Goal: Information Seeking & Learning: Learn about a topic

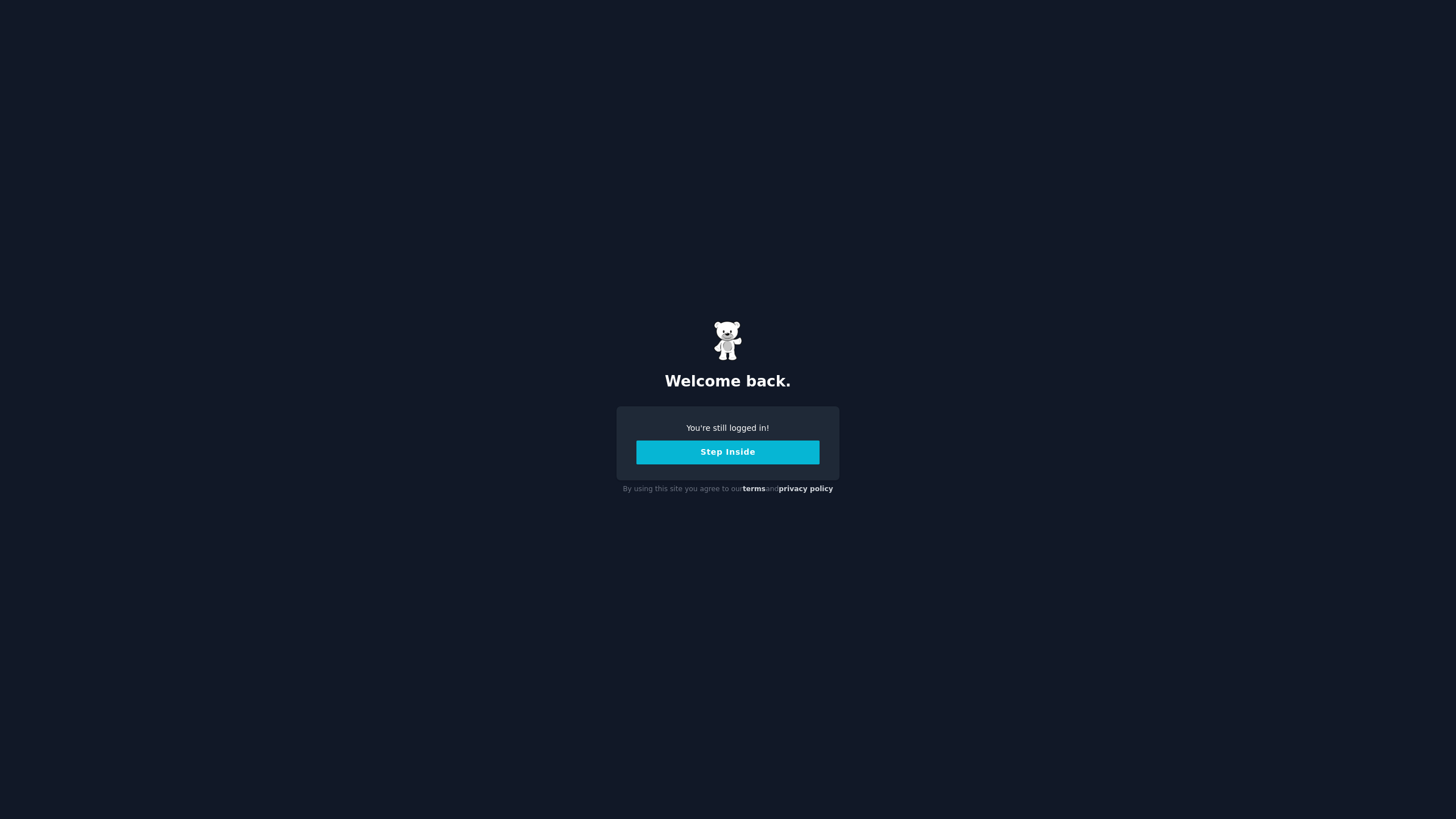
click at [758, 449] on button "Step Inside" at bounding box center [728, 452] width 183 height 24
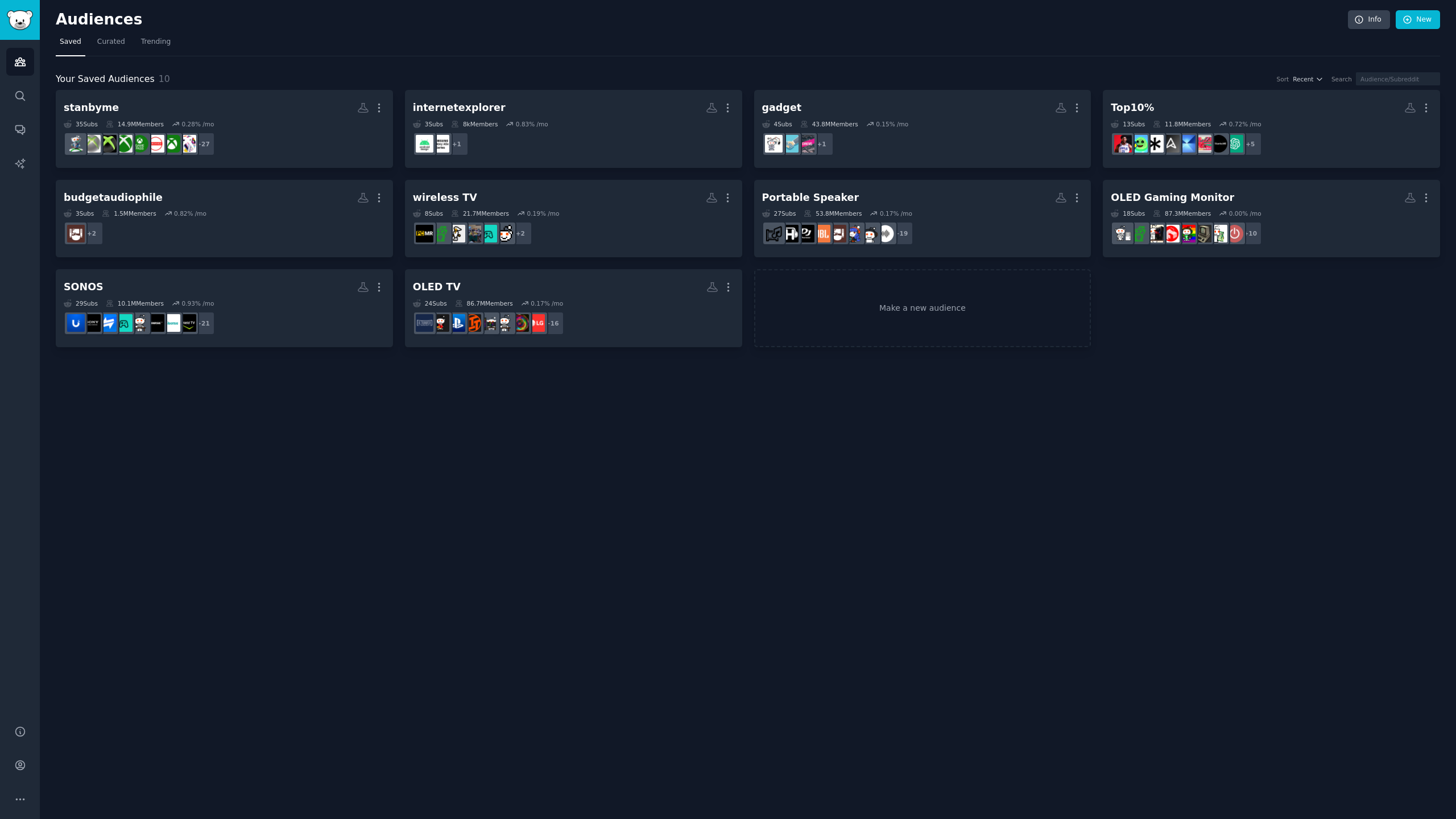
drag, startPoint x: 287, startPoint y: 446, endPoint x: 287, endPoint y: 440, distance: 6.0
click at [287, 445] on div "Audiences Info New Saved Curated Trending Your Saved Audiences 10 Sort Recent S…" at bounding box center [748, 410] width 1417 height 819
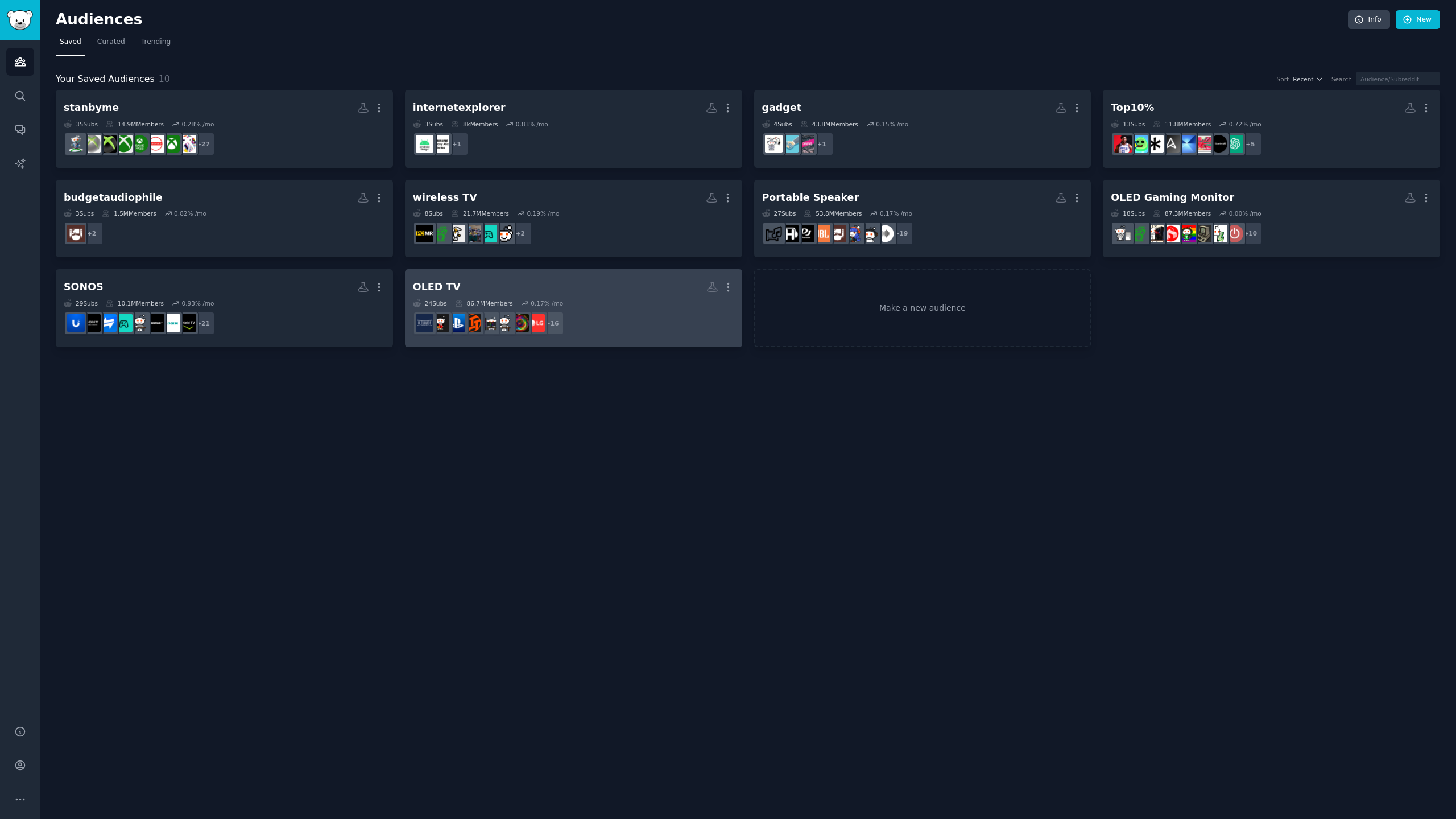
click at [564, 286] on h2 "OLED TV More" at bounding box center [573, 286] width 321 height 20
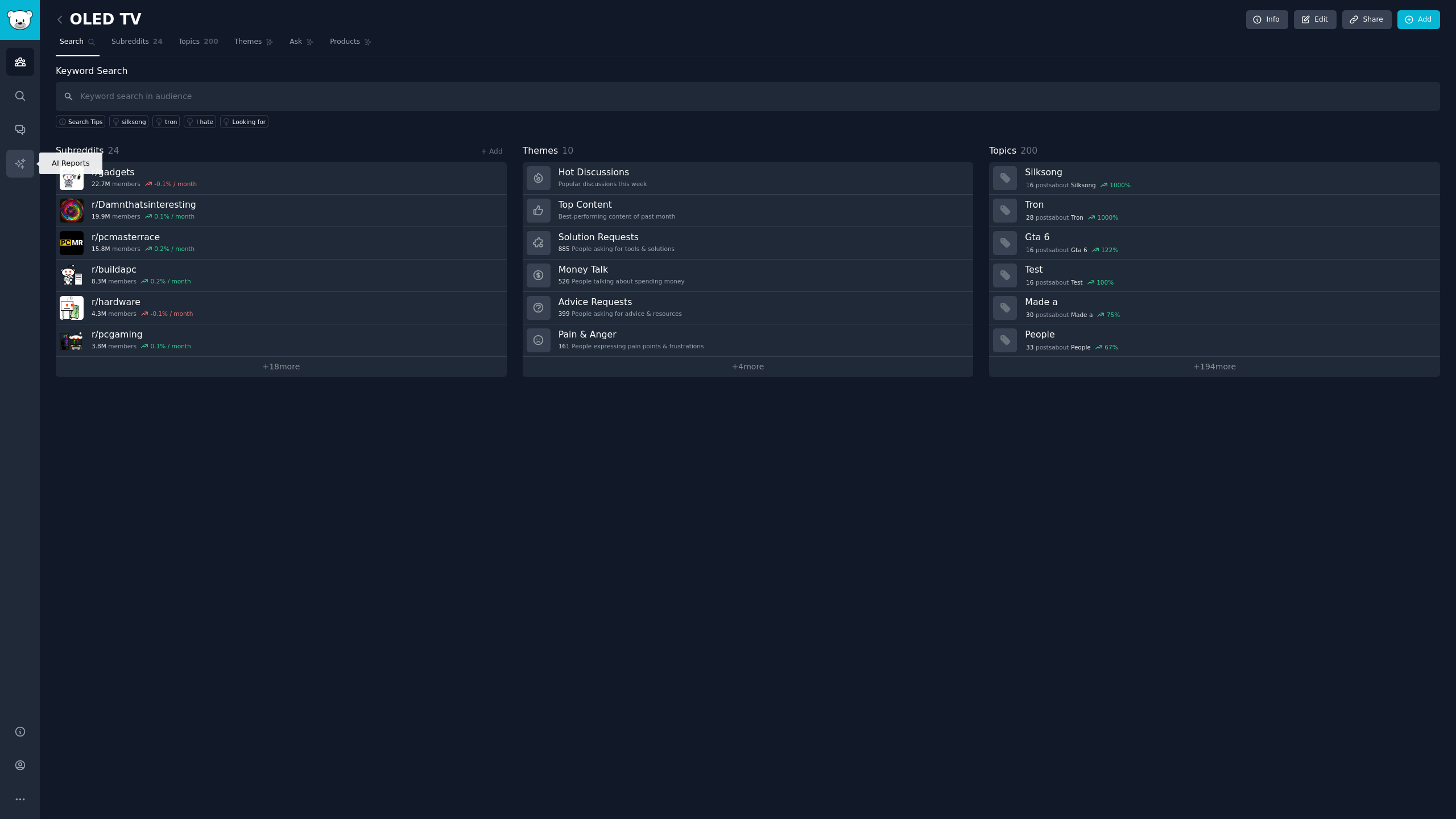
click at [15, 167] on icon "Sidebar" at bounding box center [20, 164] width 12 height 12
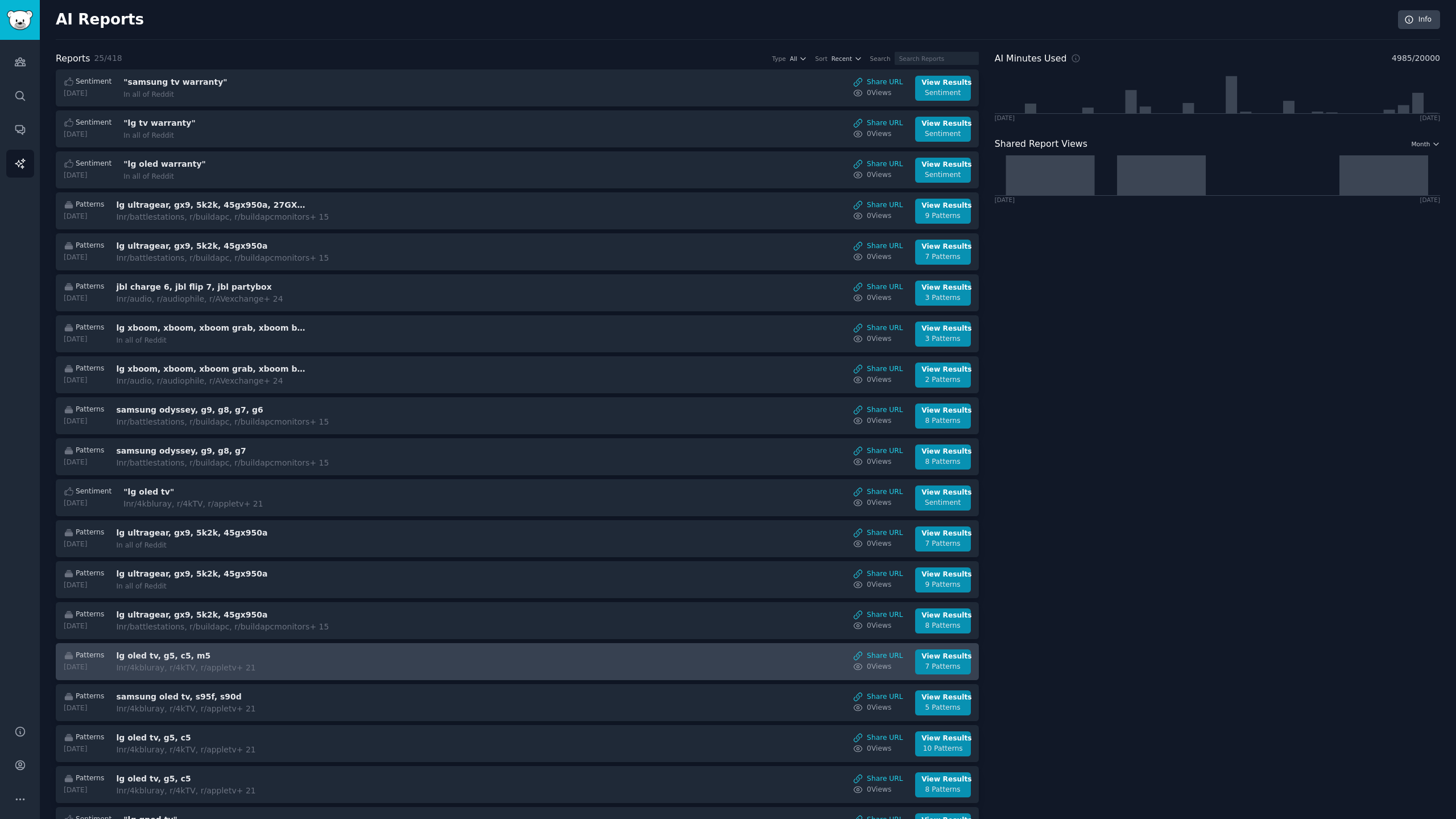
click at [356, 655] on div "Patterns 2025-09-16 lg oled tv, g5, c5, m5 In r/4kbluray, r/4kTV, r/appletv + 2…" at bounding box center [518, 661] width 911 height 25
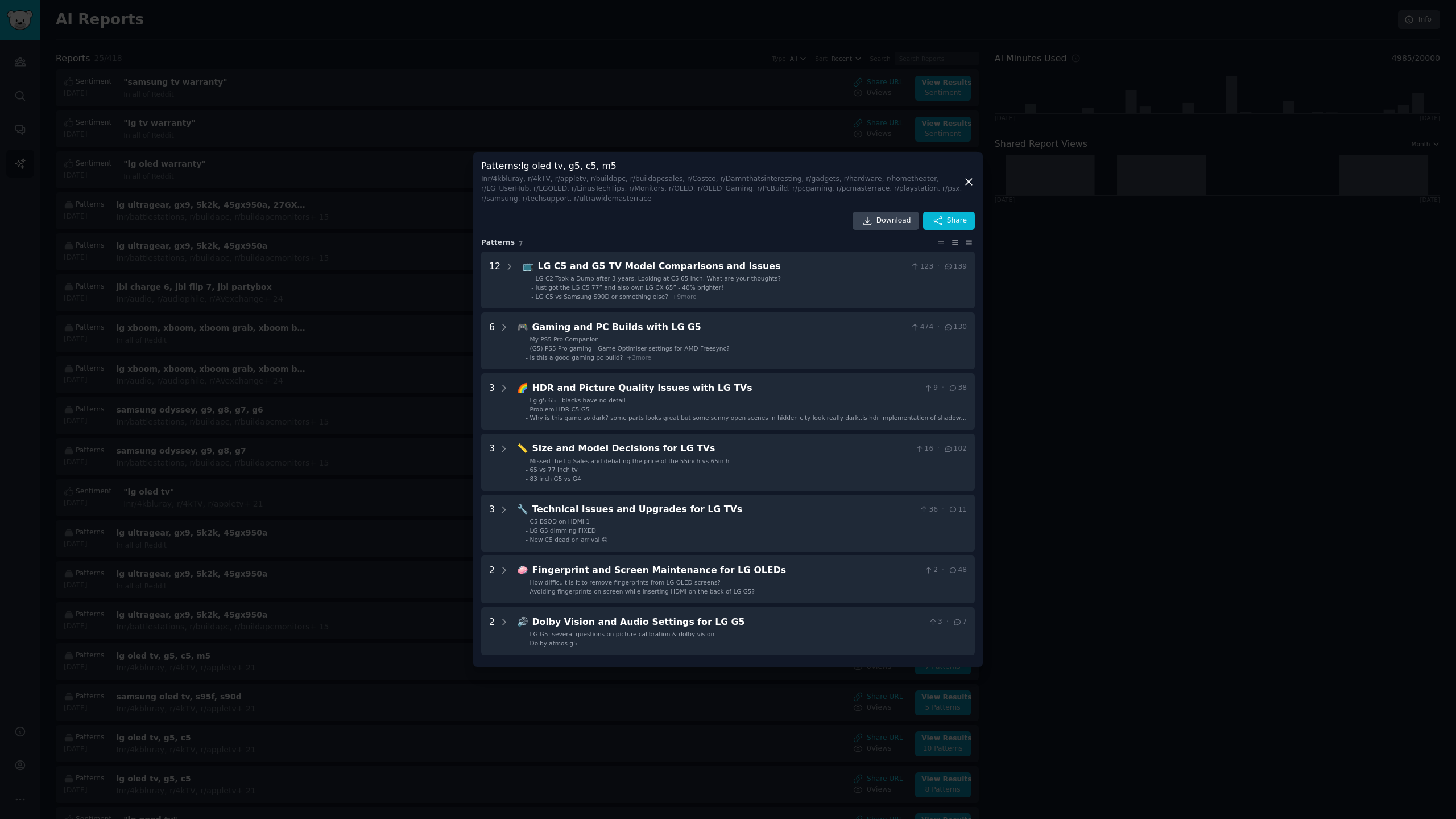
click at [574, 83] on div at bounding box center [728, 410] width 1456 height 819
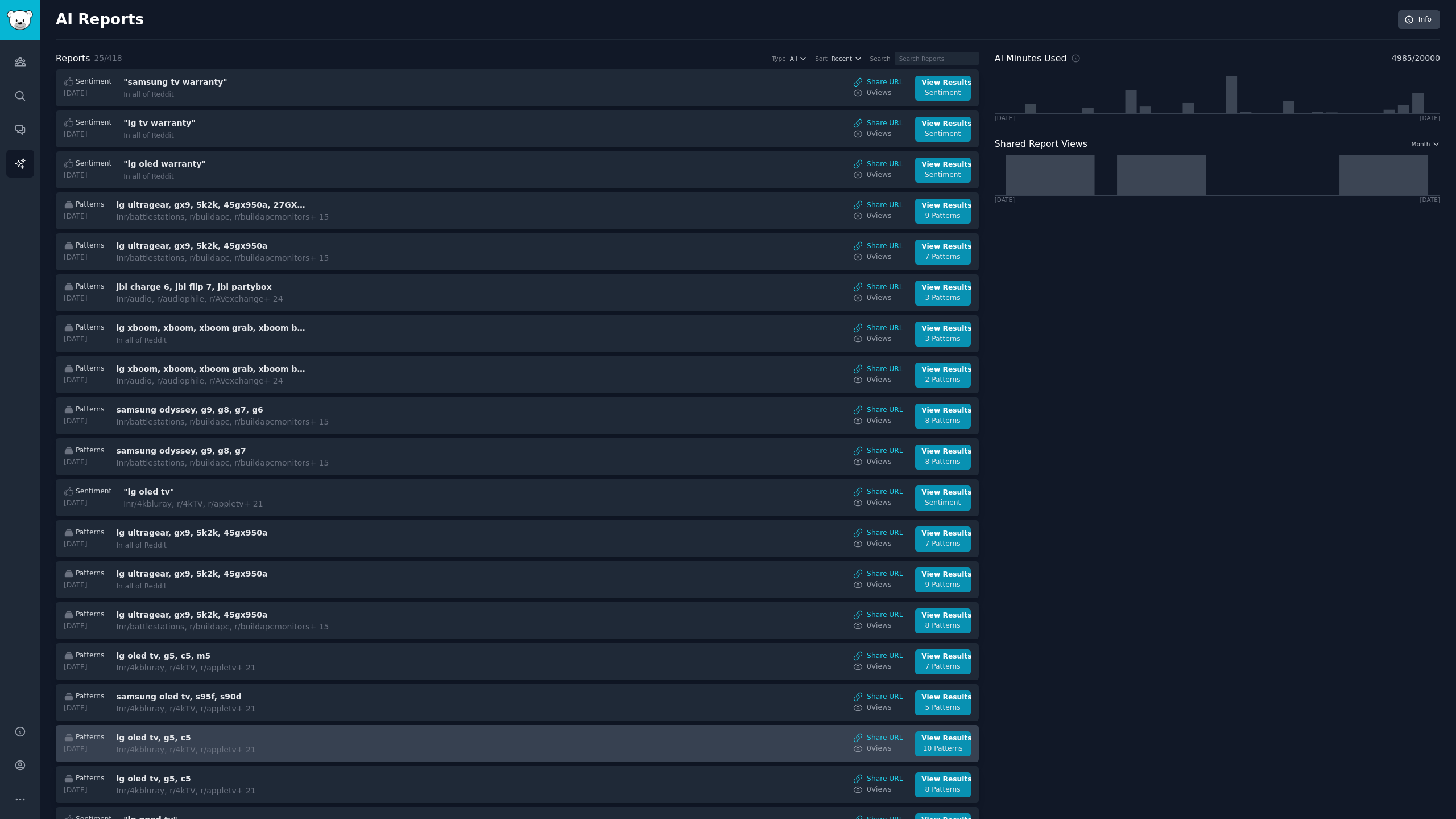
click at [374, 738] on div "Patterns 2025-09-16 lg oled tv, g5, c5 In r/4kbluray, r/4kTV, r/appletv + 21 Sh…" at bounding box center [518, 743] width 911 height 25
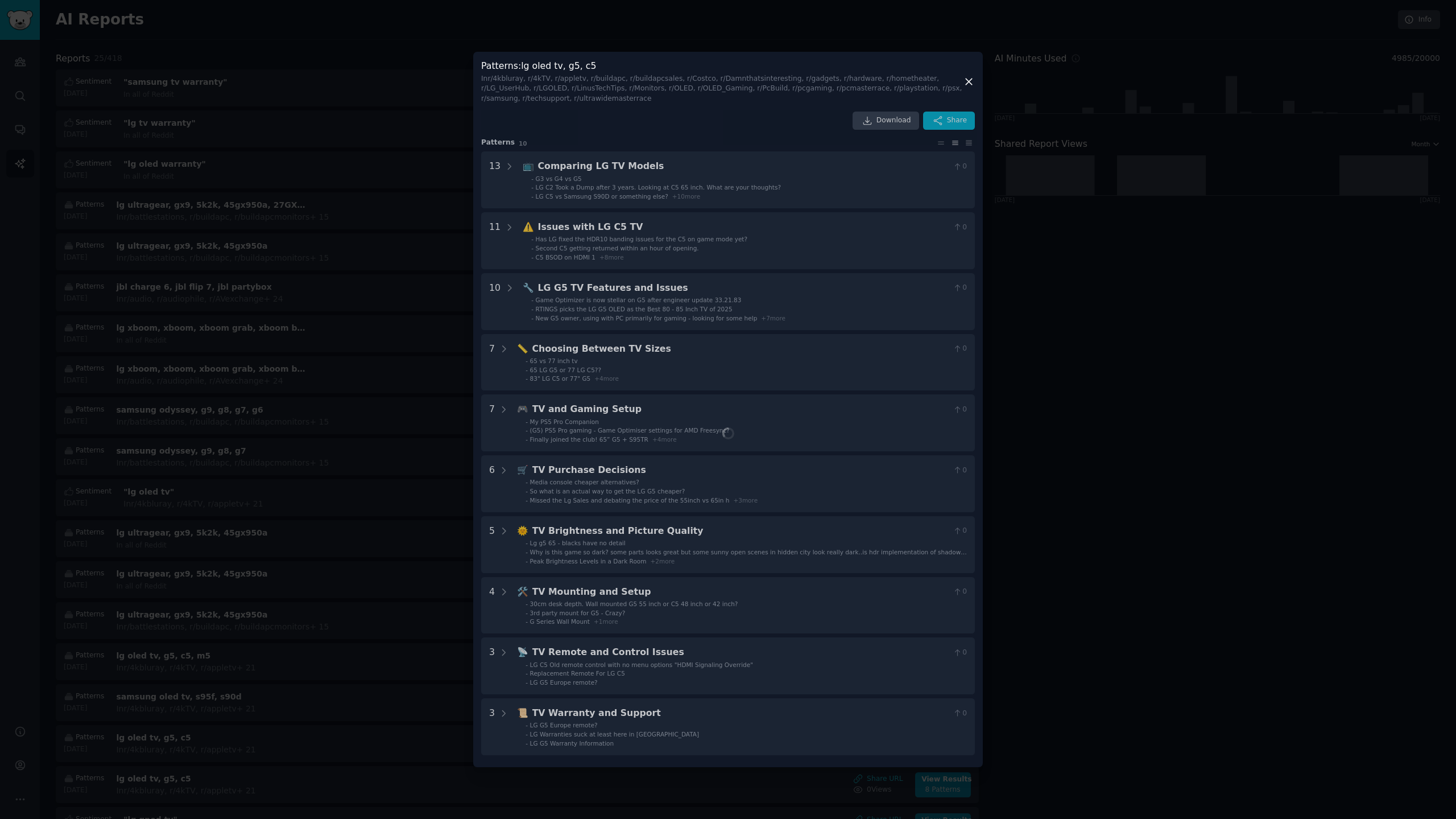
click at [367, 667] on div at bounding box center [728, 410] width 1456 height 819
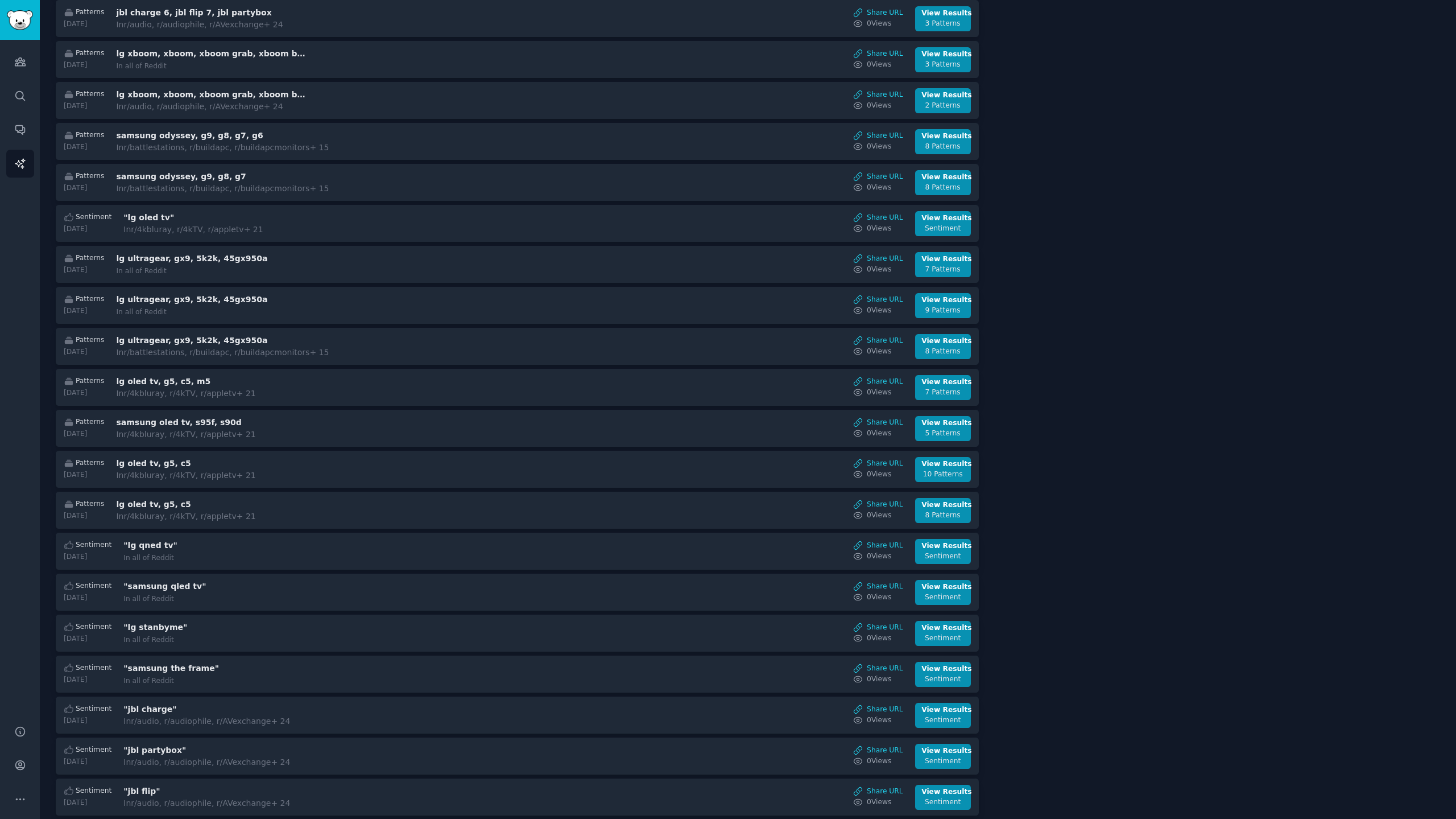
scroll to position [325, 0]
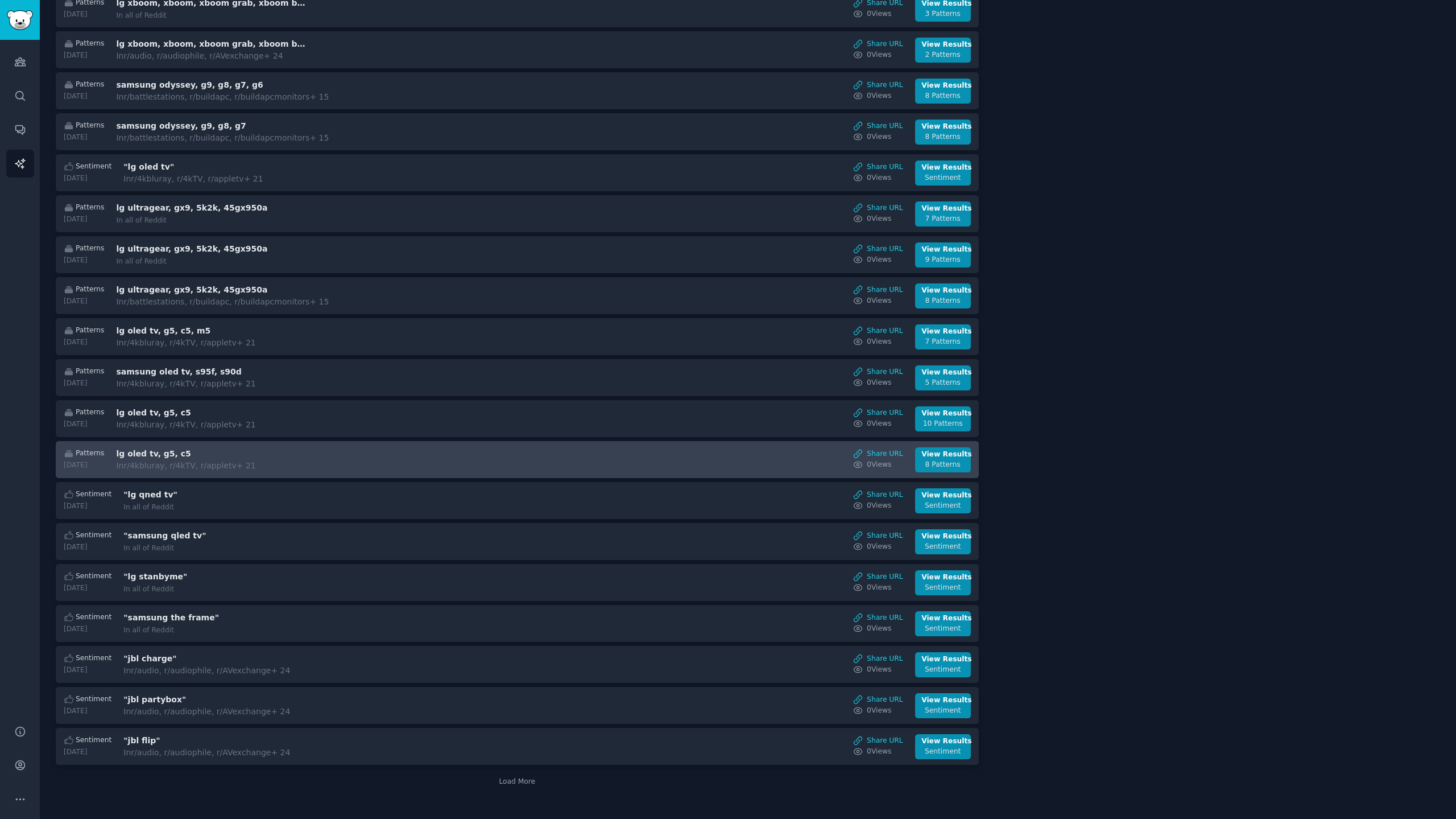
click at [368, 460] on div "Patterns 2025-09-16 lg oled tv, g5, c5 In r/4kbluray, r/4kTV, r/appletv + 21 Sh…" at bounding box center [518, 460] width 911 height 25
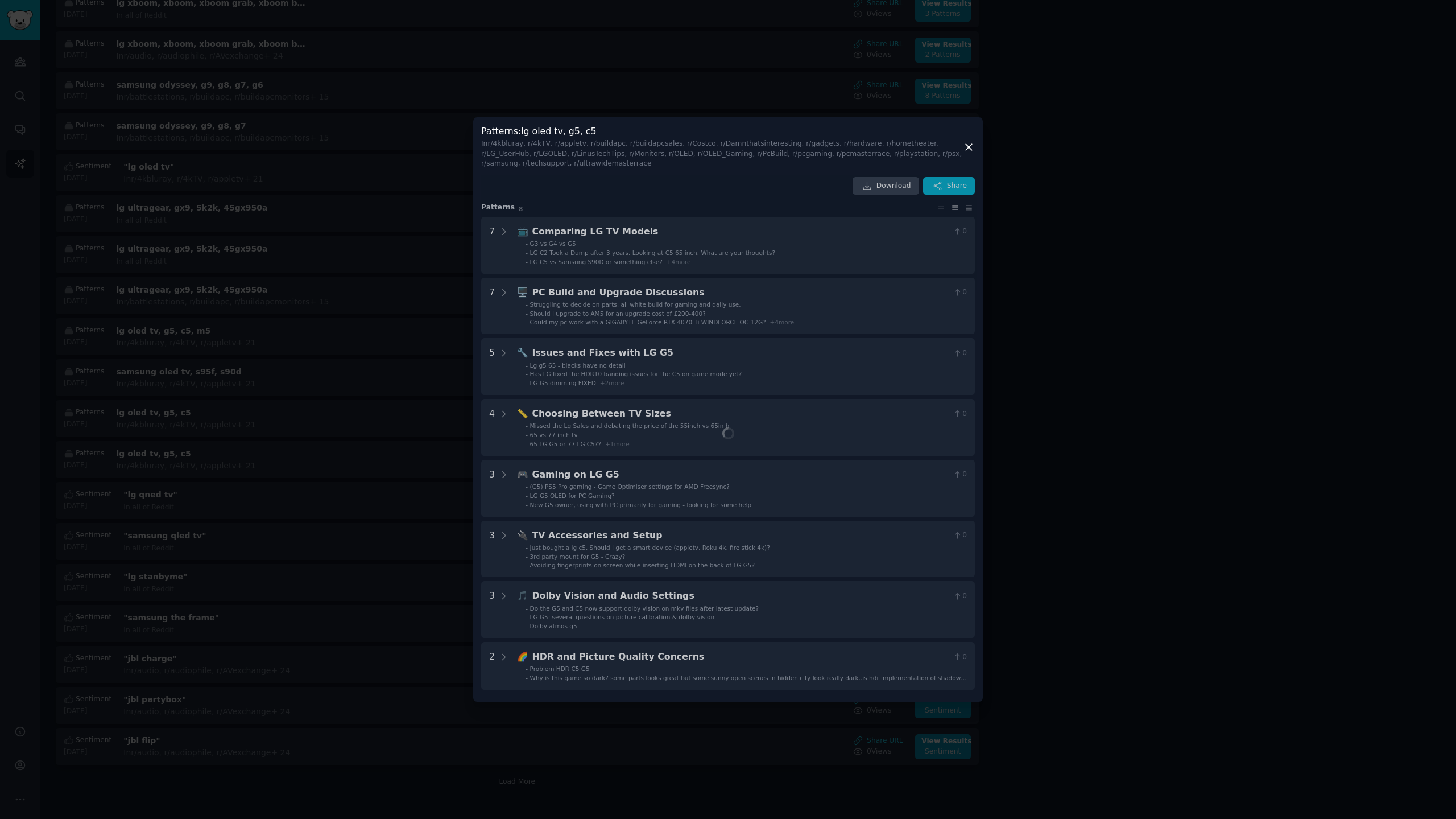
click at [360, 529] on div at bounding box center [728, 410] width 1456 height 819
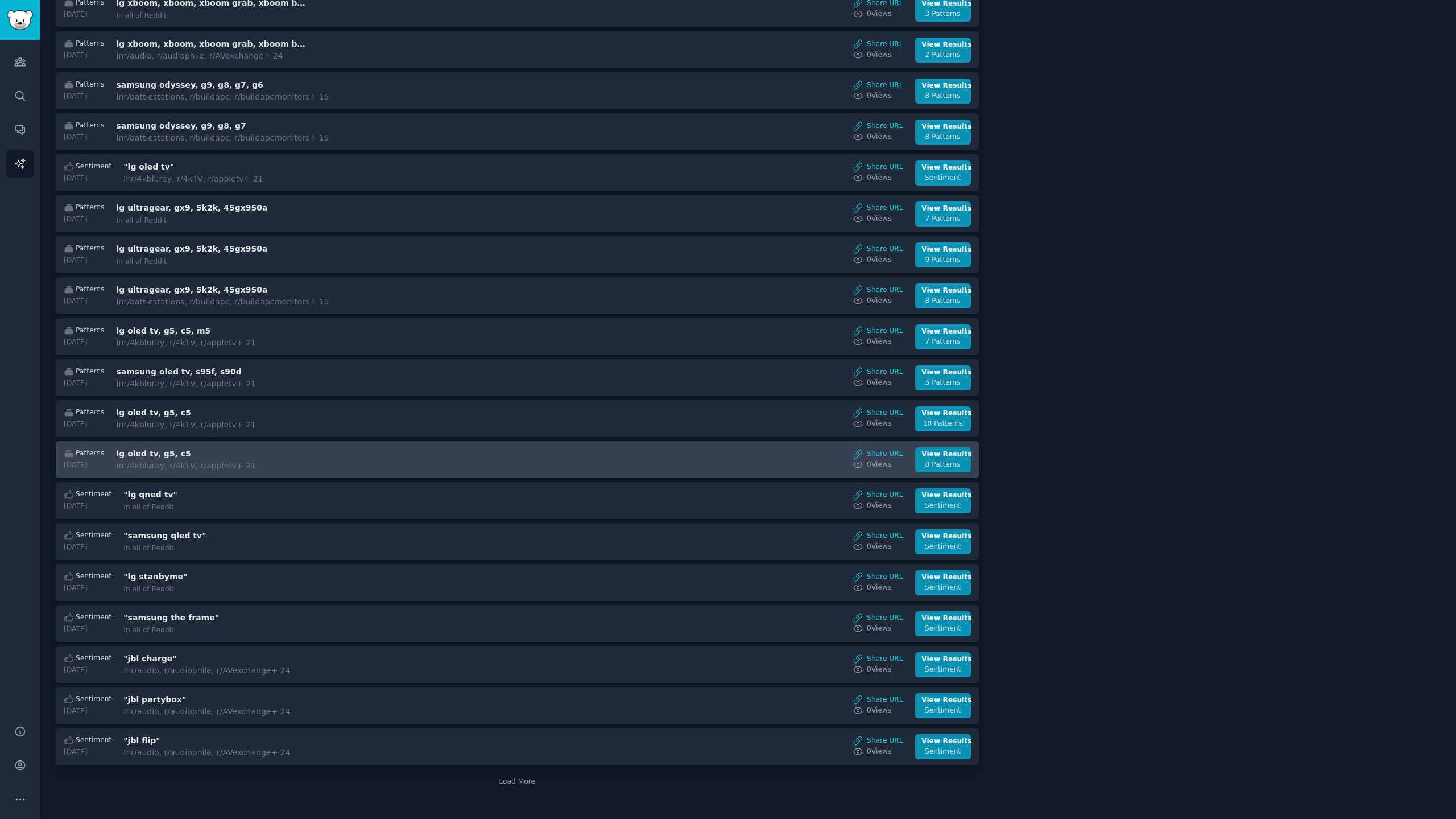
click at [346, 464] on div "Patterns 2025-09-16 lg oled tv, g5, c5 In r/4kbluray, r/4kTV, r/appletv + 21 Sh…" at bounding box center [518, 460] width 911 height 25
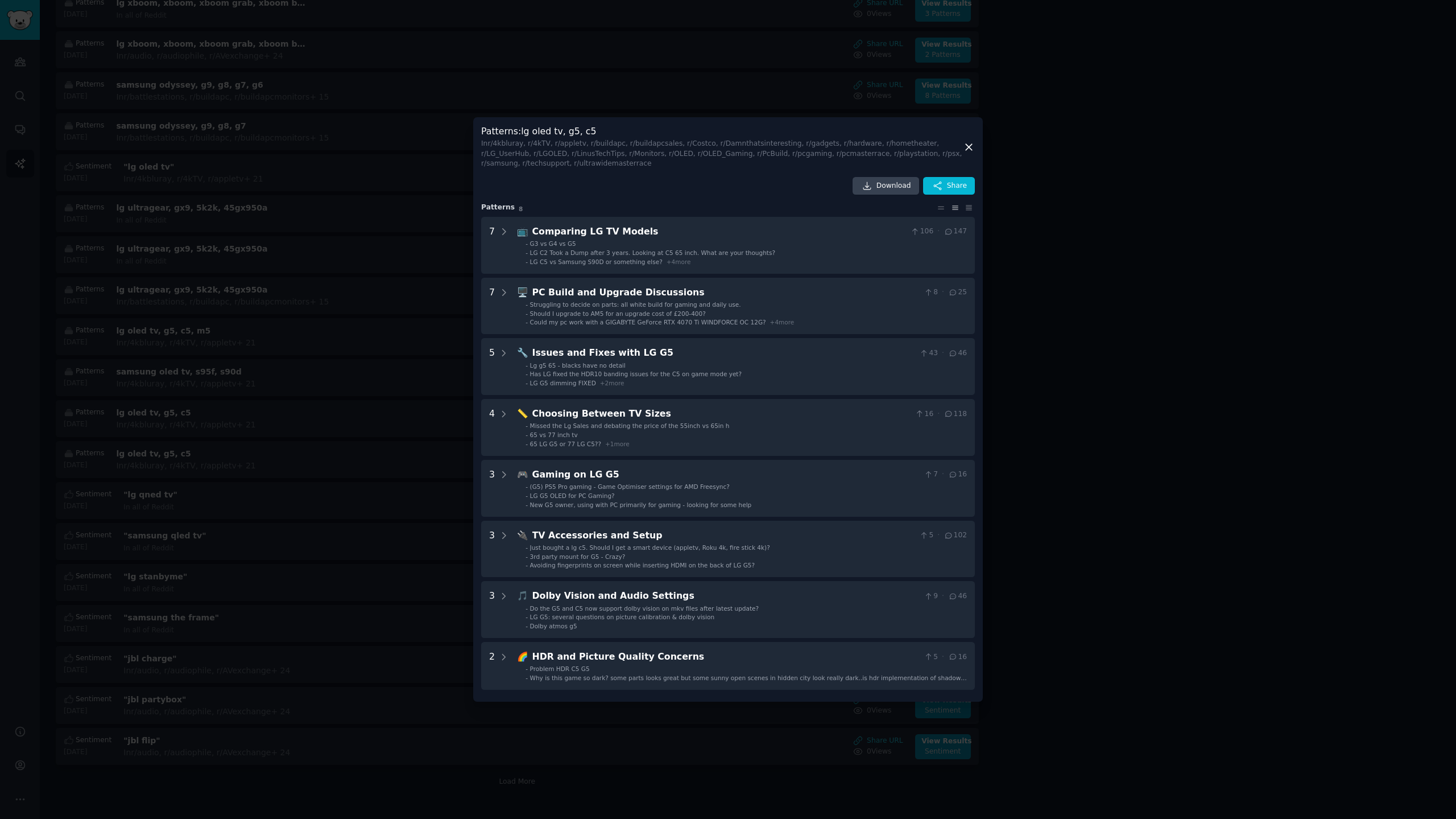
click at [356, 449] on div at bounding box center [728, 410] width 1456 height 819
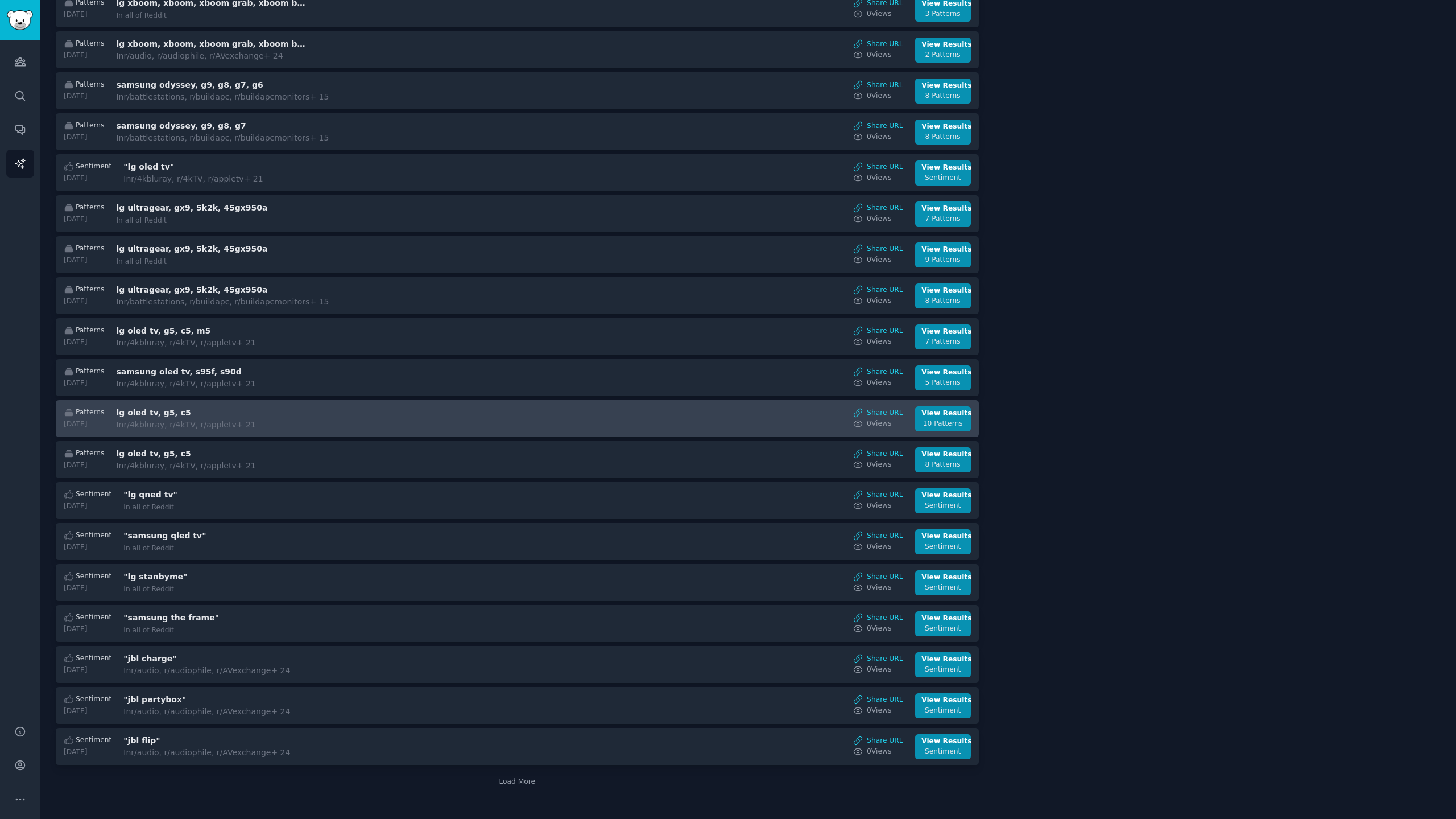
click at [317, 420] on div "Patterns 2025-09-16 lg oled tv, g5, c5 In r/4kbluray, r/4kTV, r/appletv + 21 Sh…" at bounding box center [518, 418] width 911 height 25
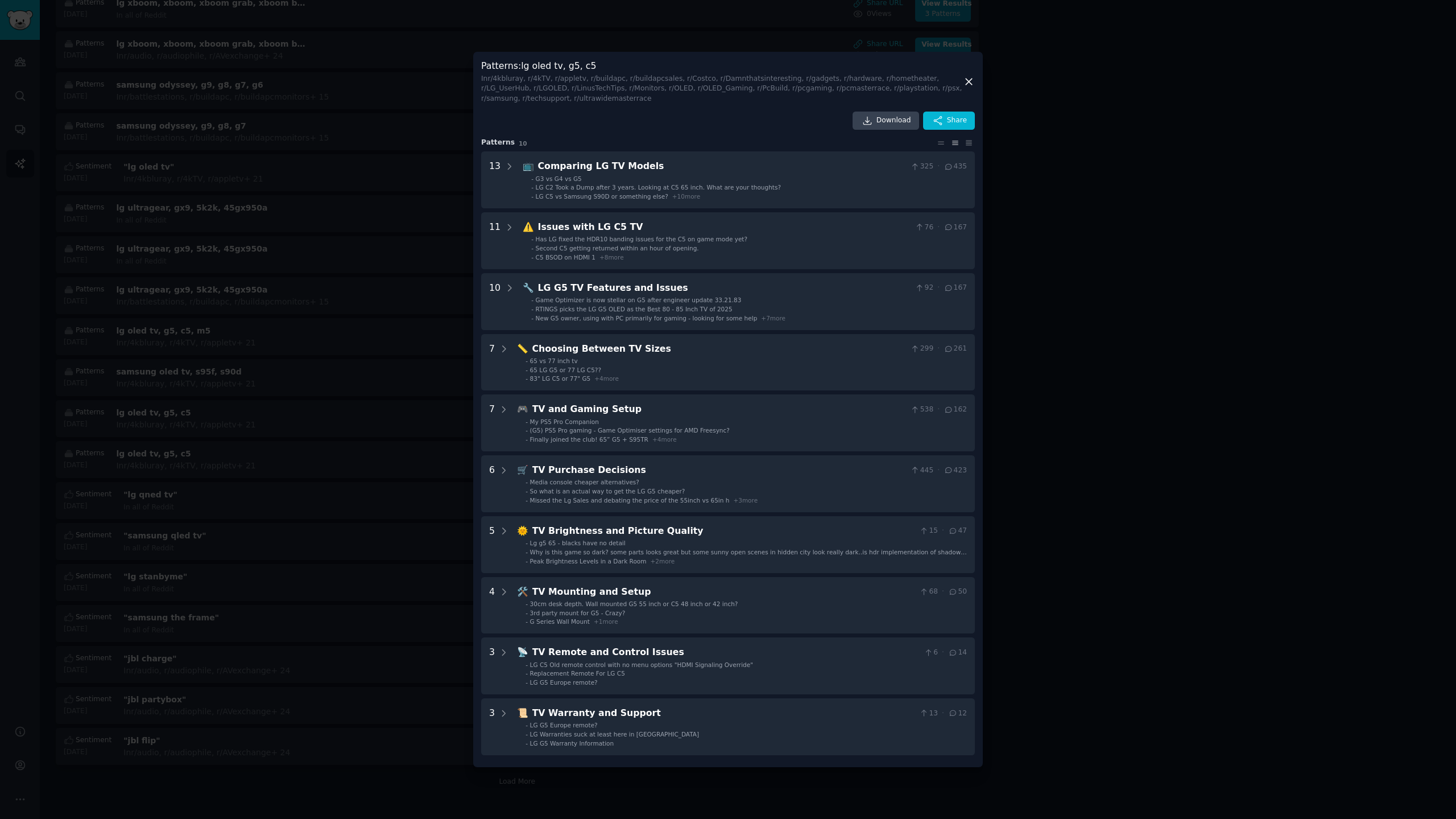
click at [344, 53] on div at bounding box center [728, 410] width 1456 height 819
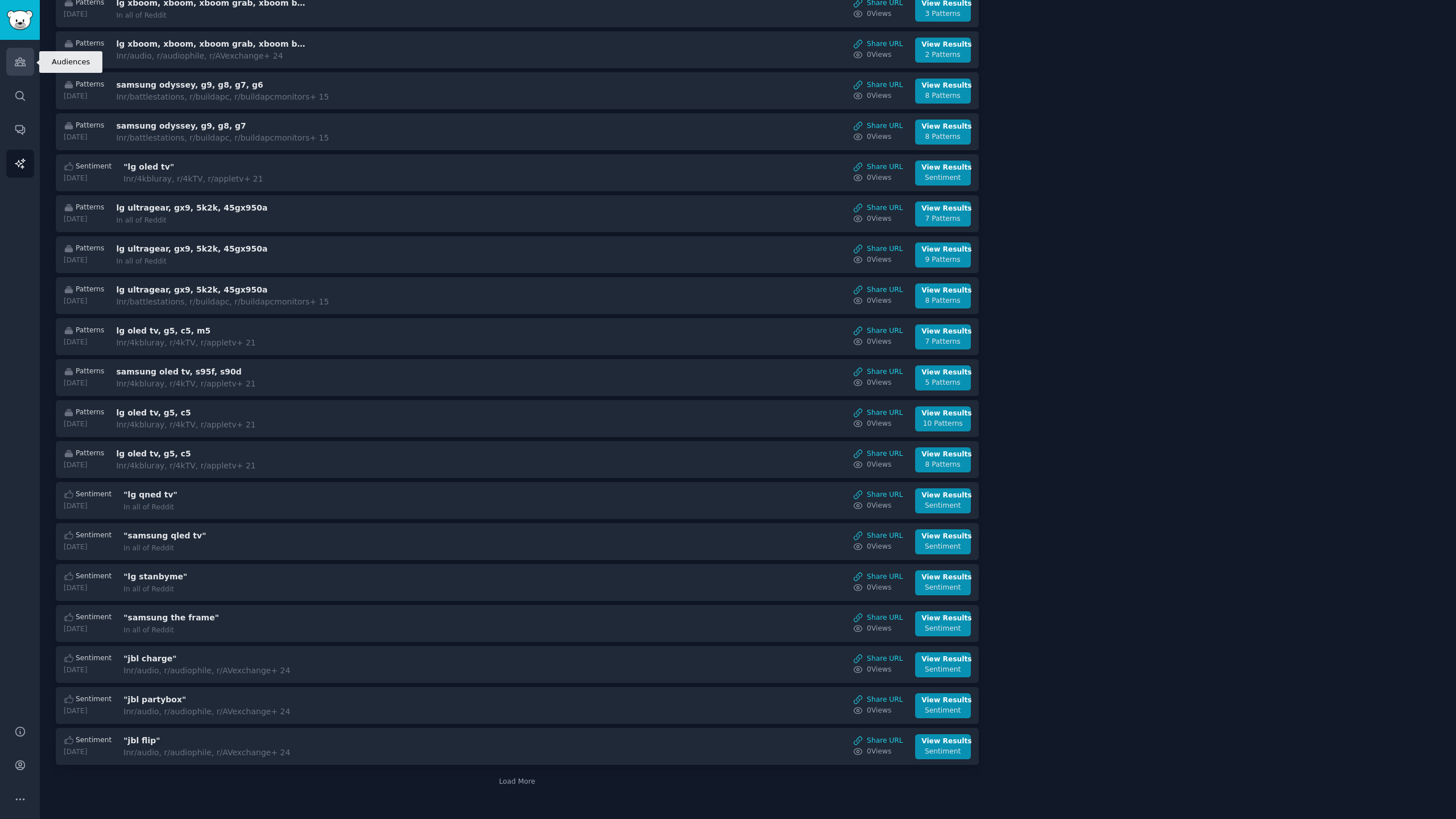
click at [17, 61] on icon "Sidebar" at bounding box center [20, 62] width 10 height 8
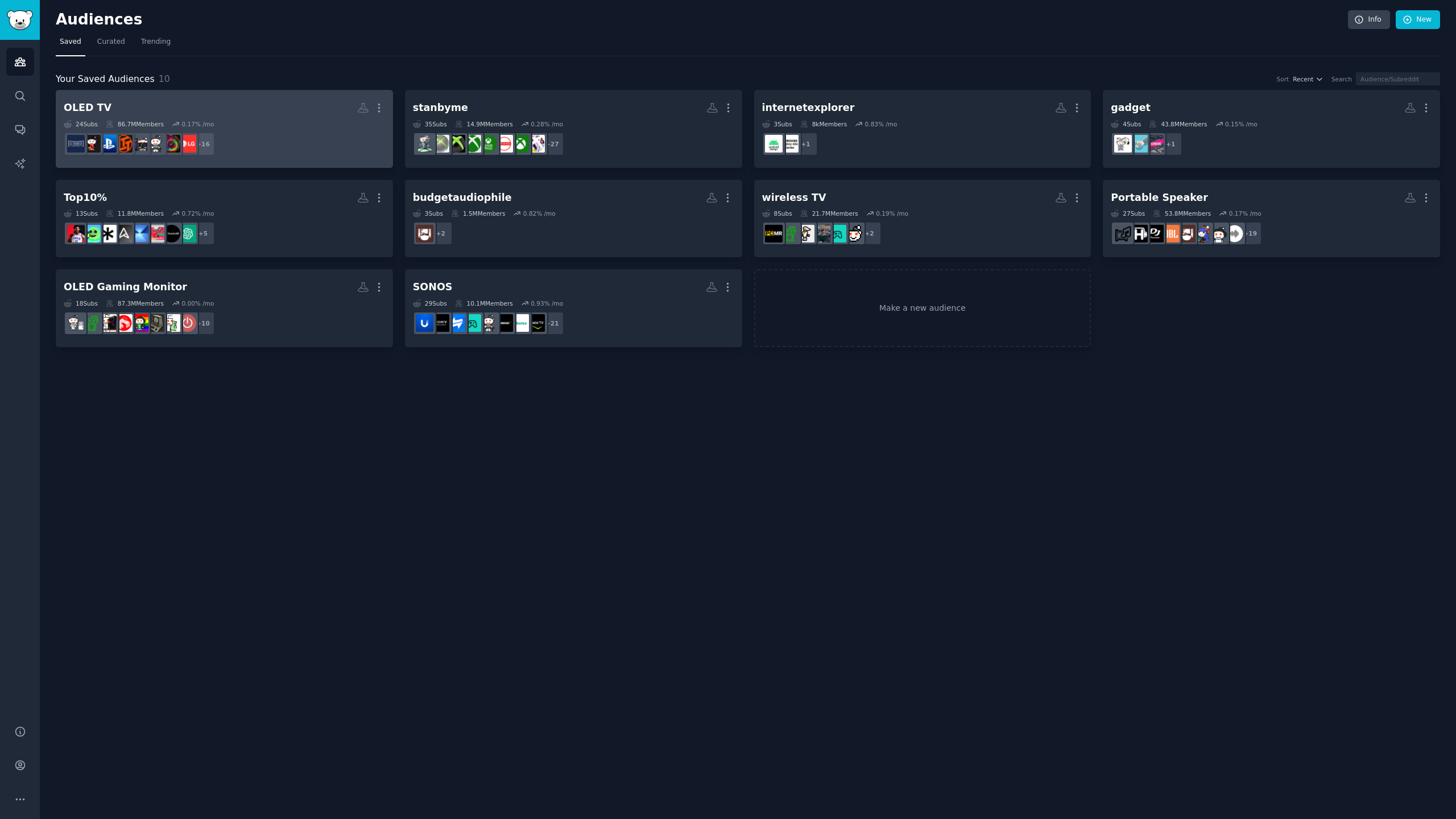
click at [265, 117] on h2 "OLED TV More" at bounding box center [224, 108] width 321 height 20
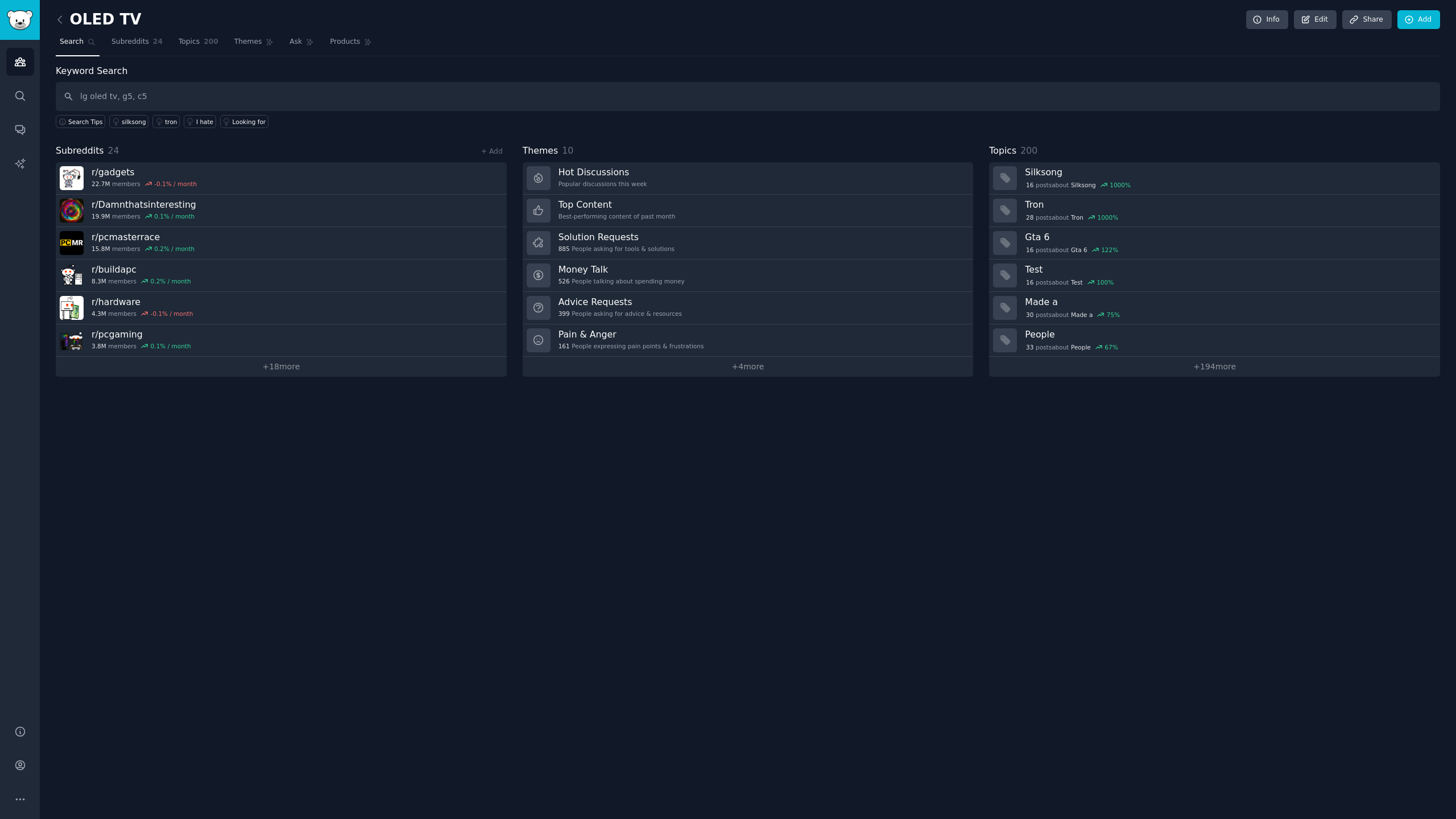
type input "lg oled tv, g5, c5"
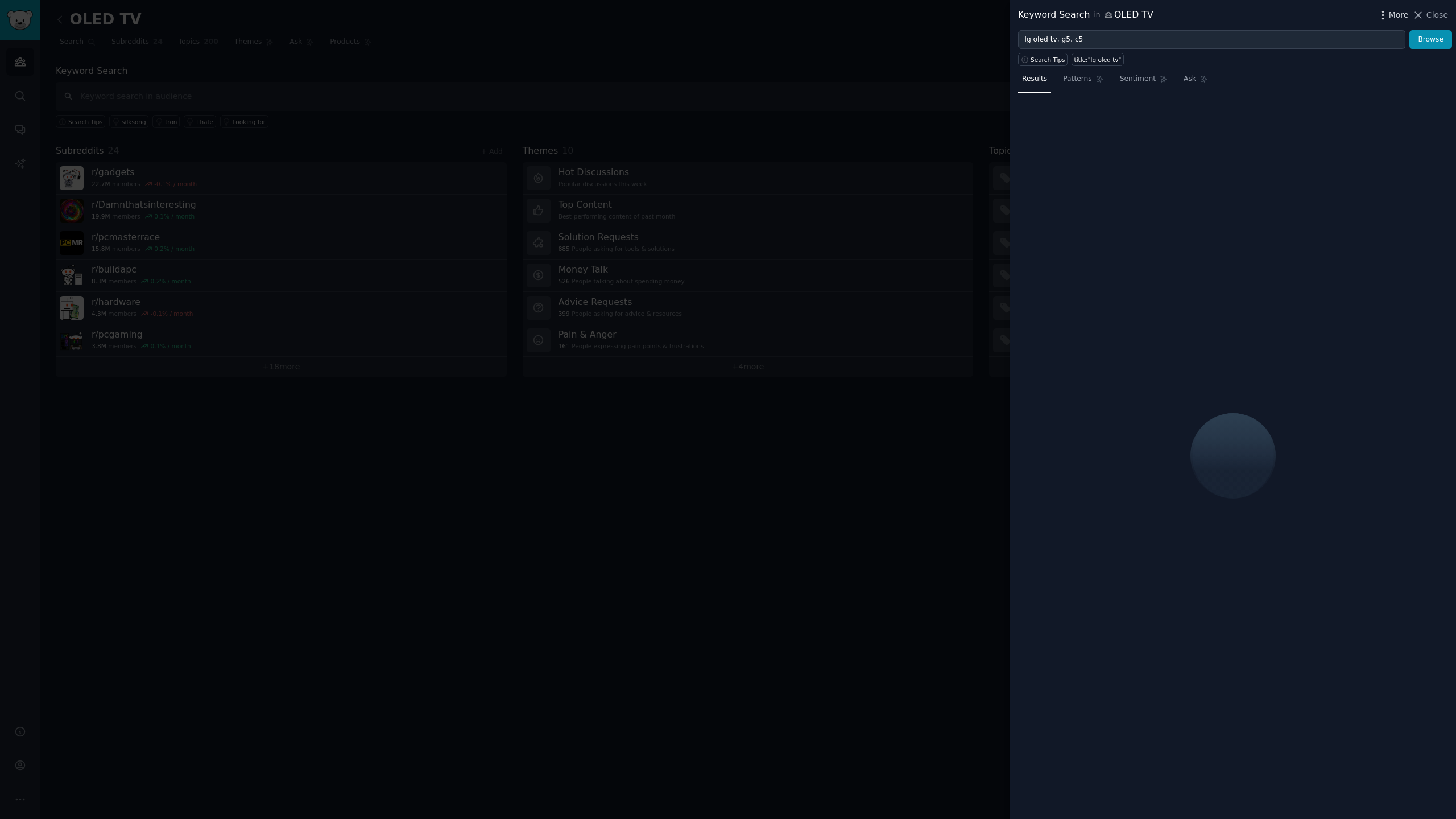
click at [1406, 12] on span "More" at bounding box center [1398, 15] width 20 height 12
click at [1291, 49] on p "Advanced Search" at bounding box center [1288, 47] width 70 height 12
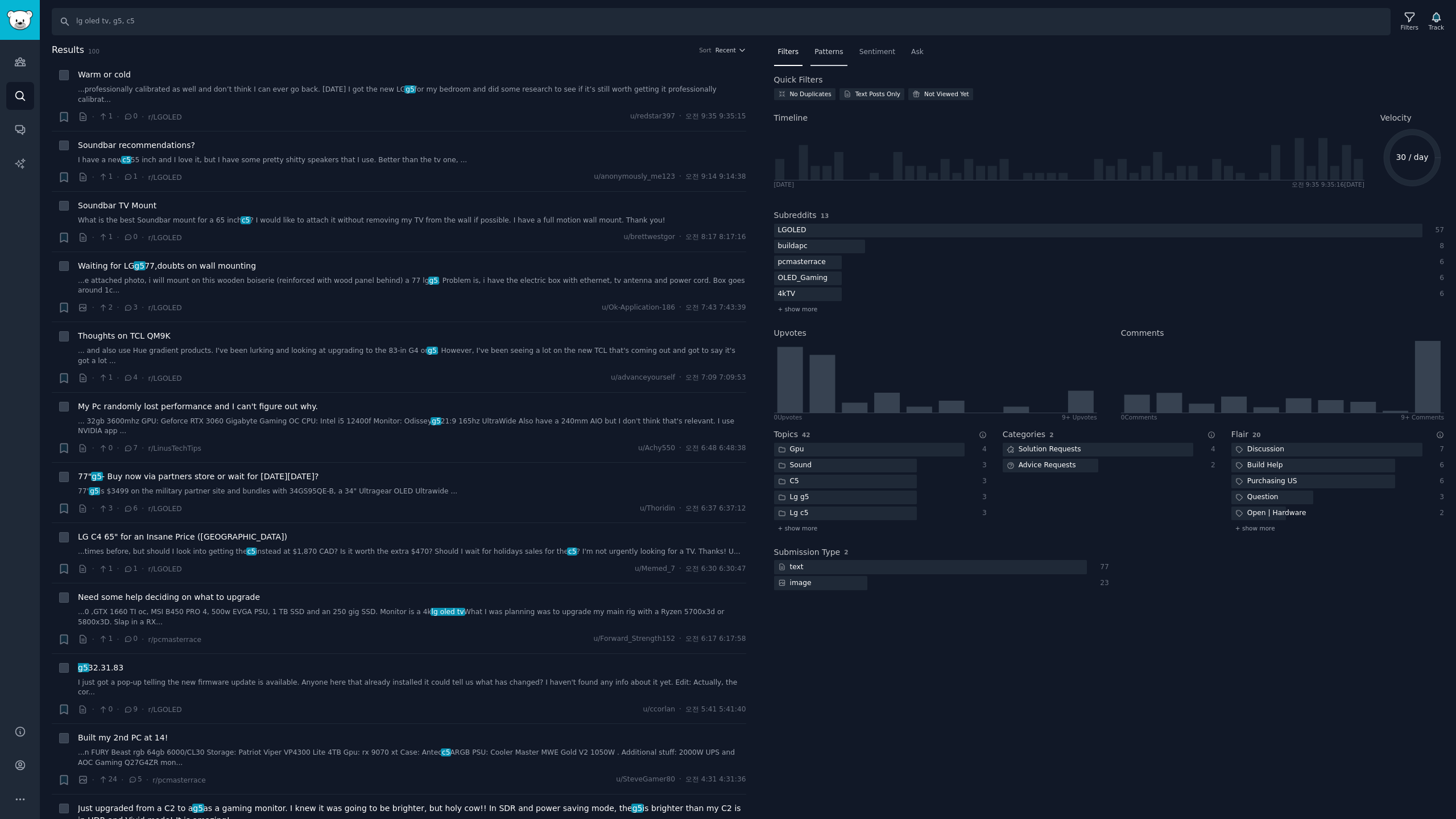
click at [829, 52] on span "Patterns" at bounding box center [829, 52] width 28 height 10
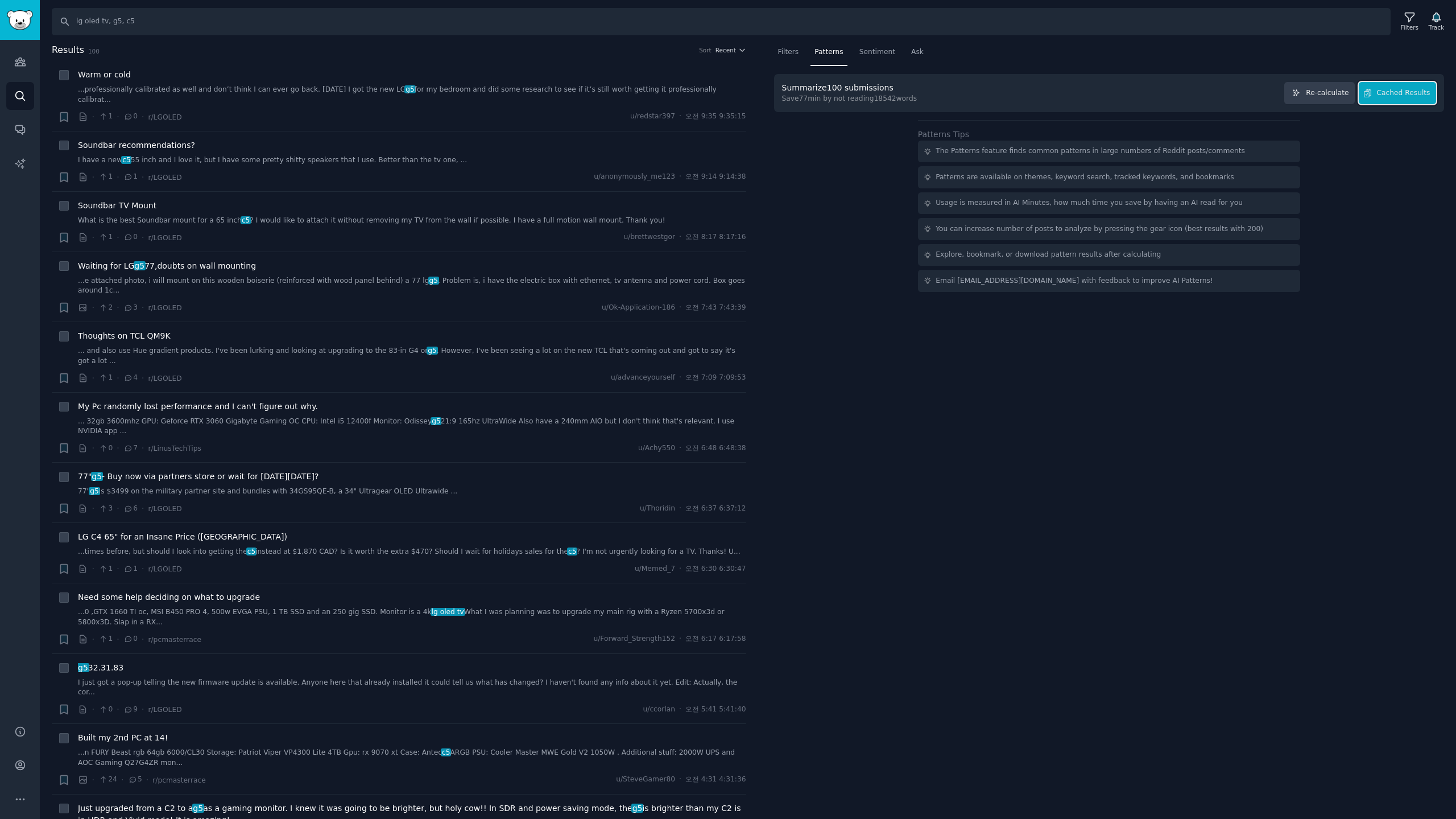
click at [1424, 95] on span "Cached Results" at bounding box center [1404, 93] width 53 height 10
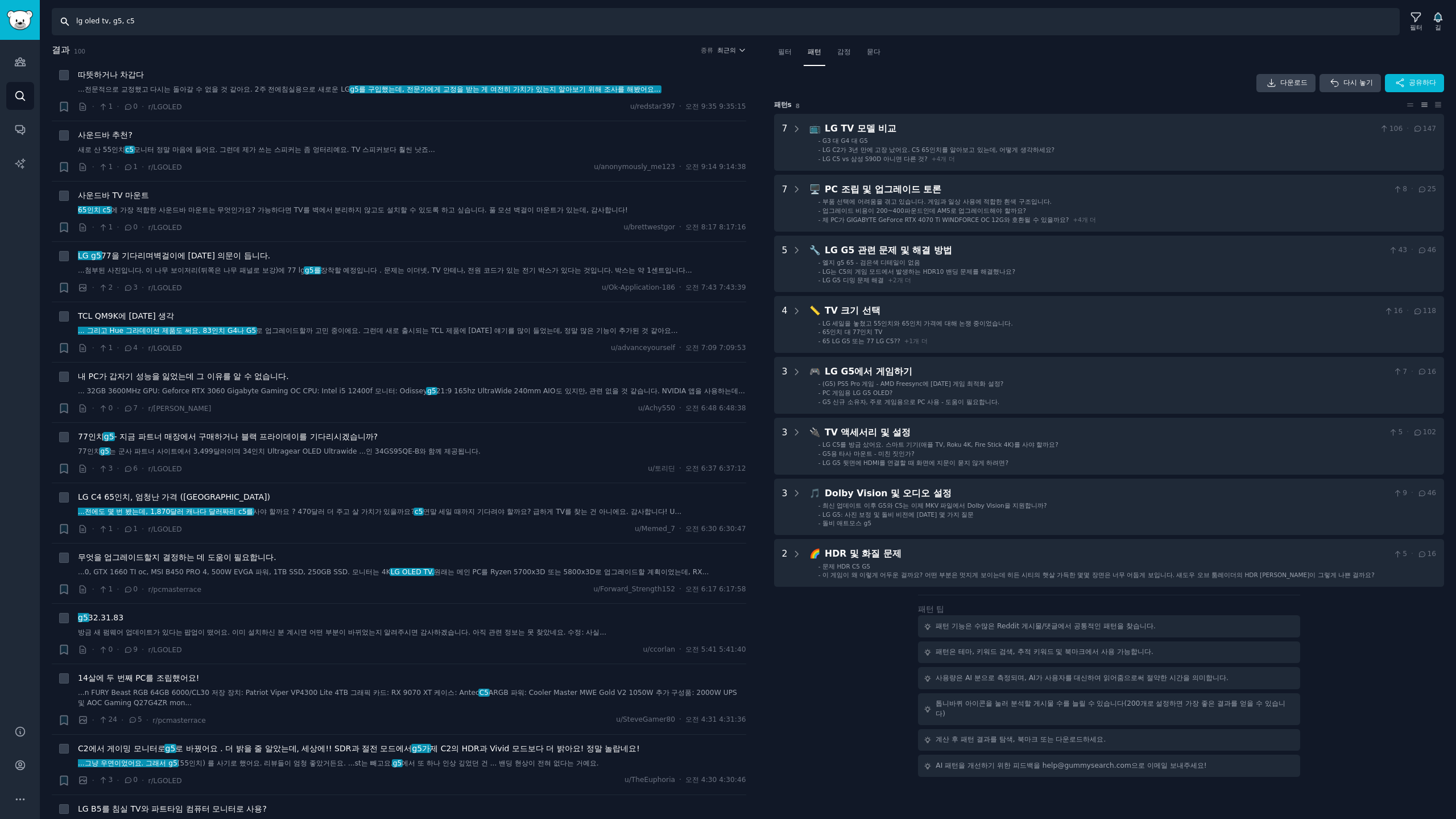
click at [195, 20] on input "lg oled tv, g5, c5" at bounding box center [726, 22] width 1348 height 27
click at [1417, 15] on icon at bounding box center [1416, 18] width 12 height 12
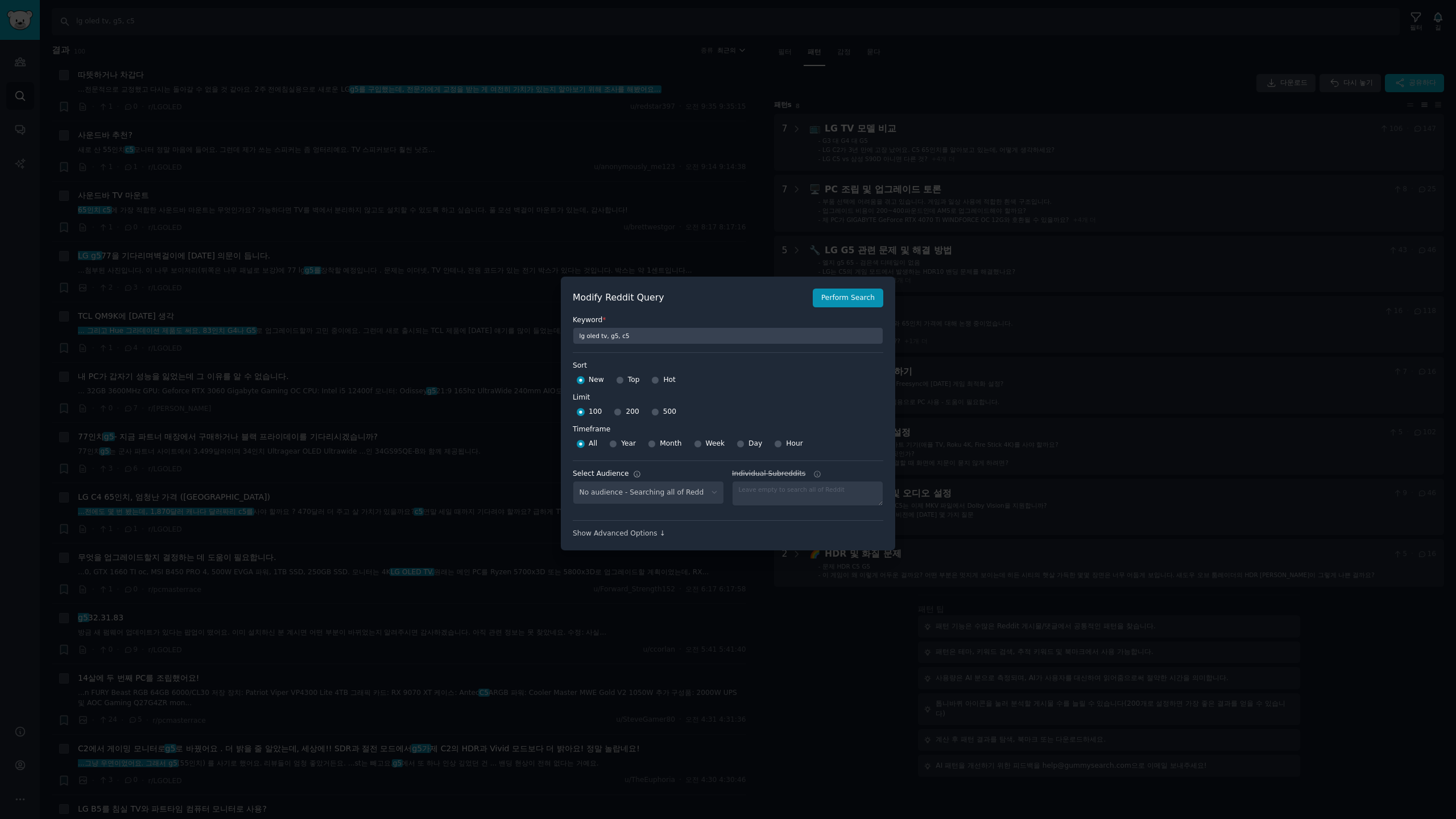
select select "c7830b3eec"
click at [614, 409] on input "200" at bounding box center [618, 412] width 8 height 8
radio input "true"
drag, startPoint x: 687, startPoint y: 443, endPoint x: 792, endPoint y: 390, distance: 117.6
click at [690, 441] on div "주" at bounding box center [692, 443] width 19 height 18
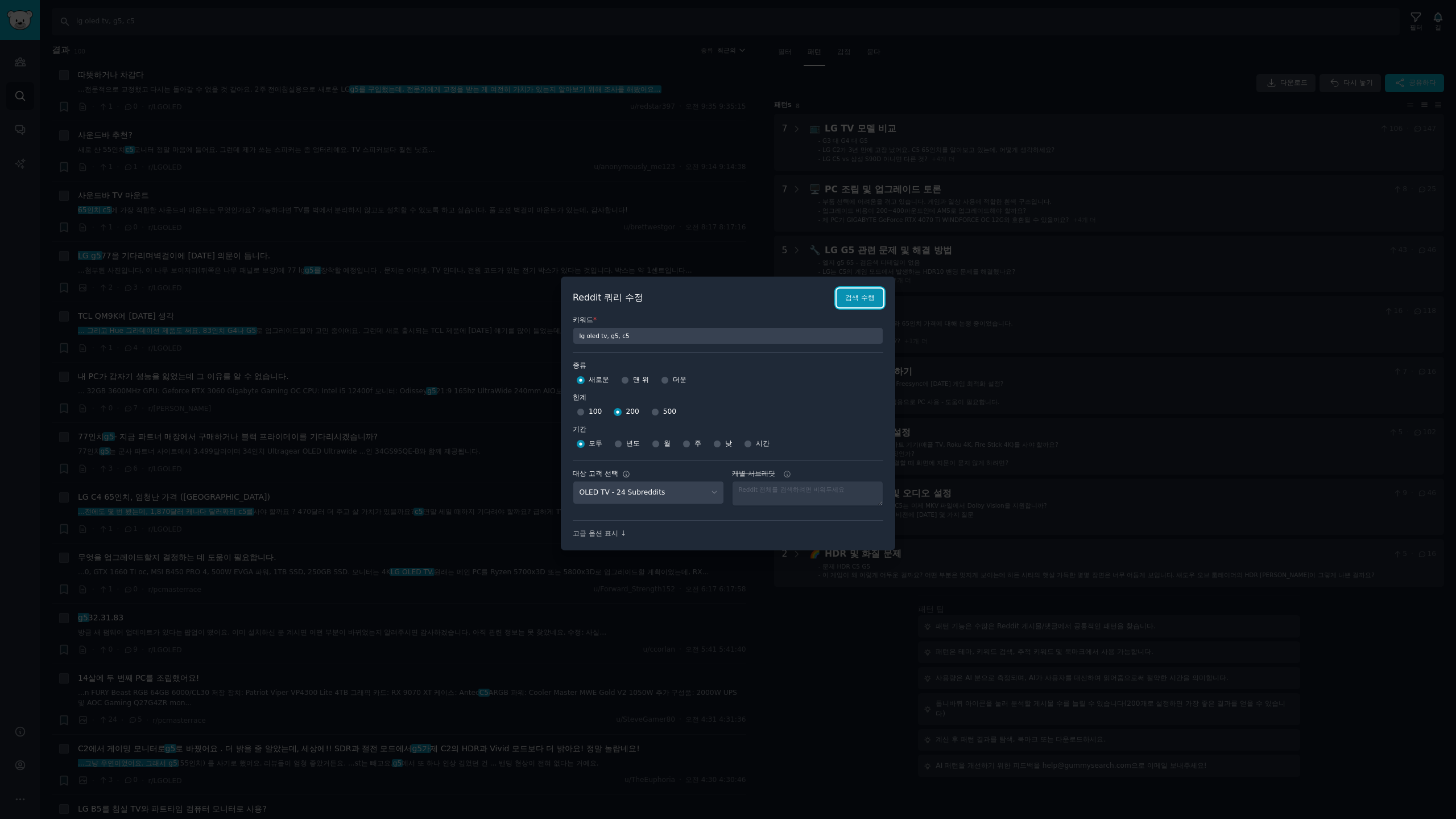
drag, startPoint x: 856, startPoint y: 305, endPoint x: 867, endPoint y: 309, distance: 11.7
click at [857, 303] on button "검색 수행" at bounding box center [860, 298] width 47 height 20
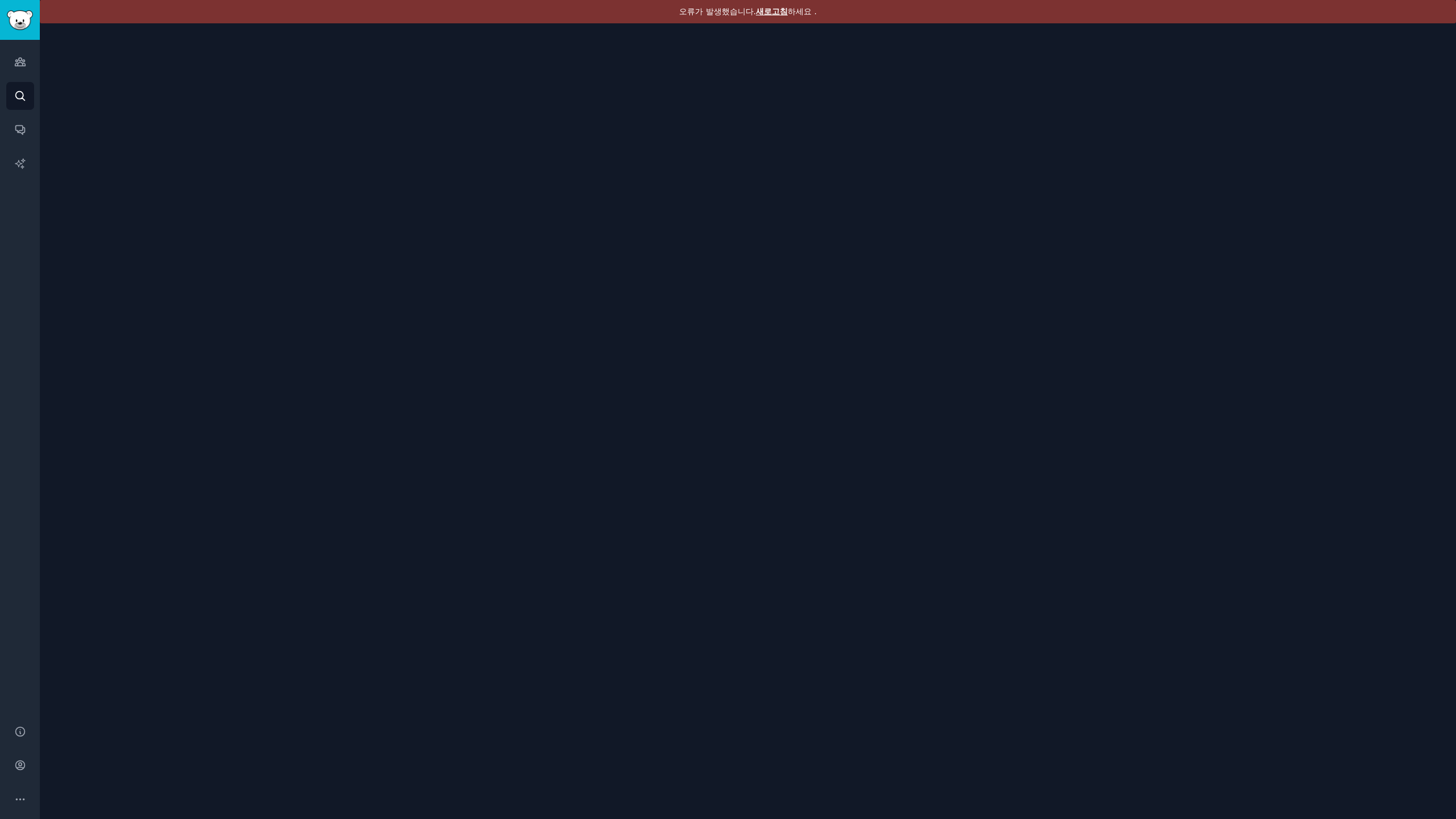
click at [773, 11] on font "새로고침" at bounding box center [771, 11] width 32 height 9
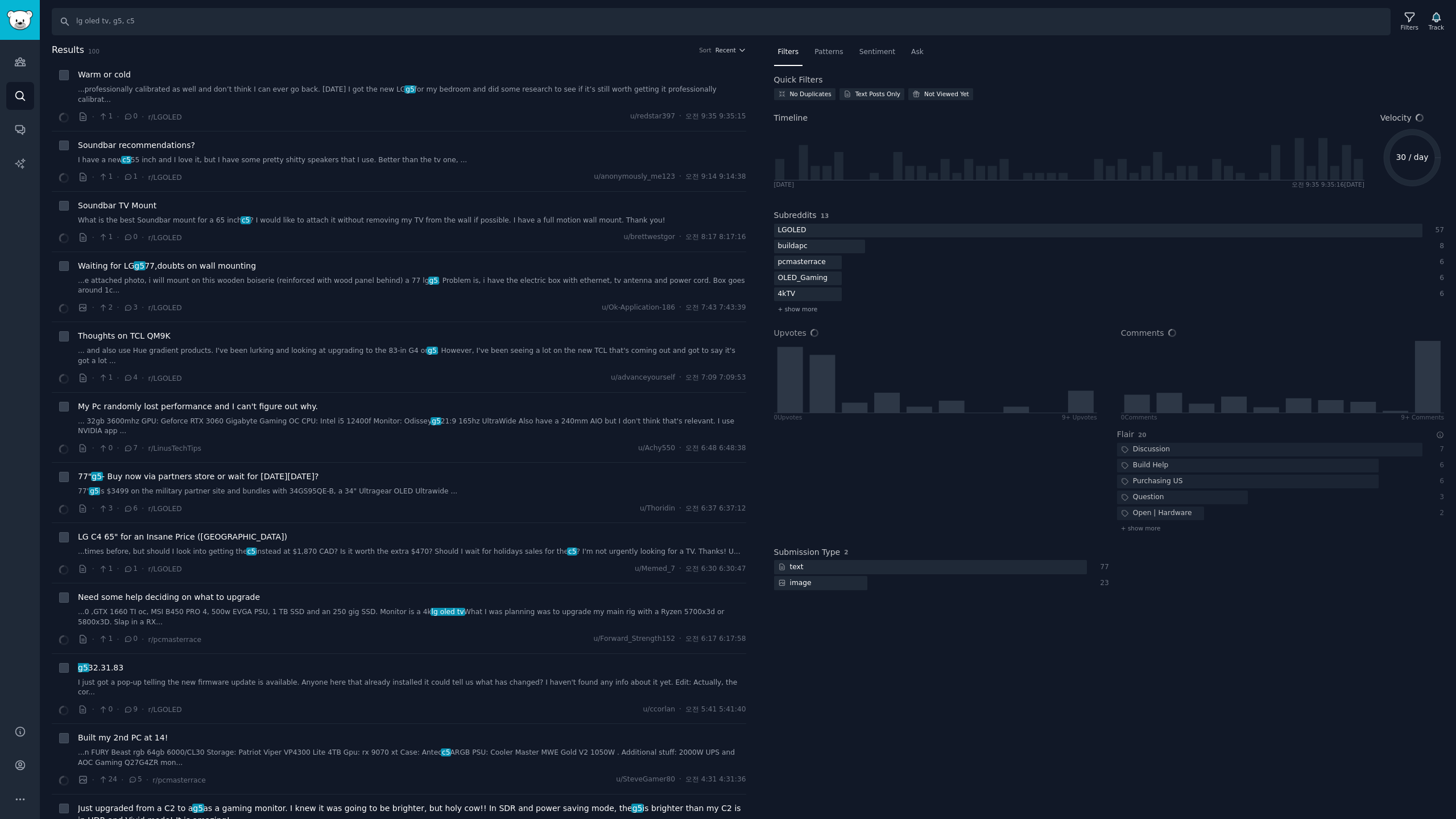
click at [0, 0] on html "Audiences Search Conversations AI Reports Help Account More Search lg oled tv, …" at bounding box center [728, 410] width 1456 height 819
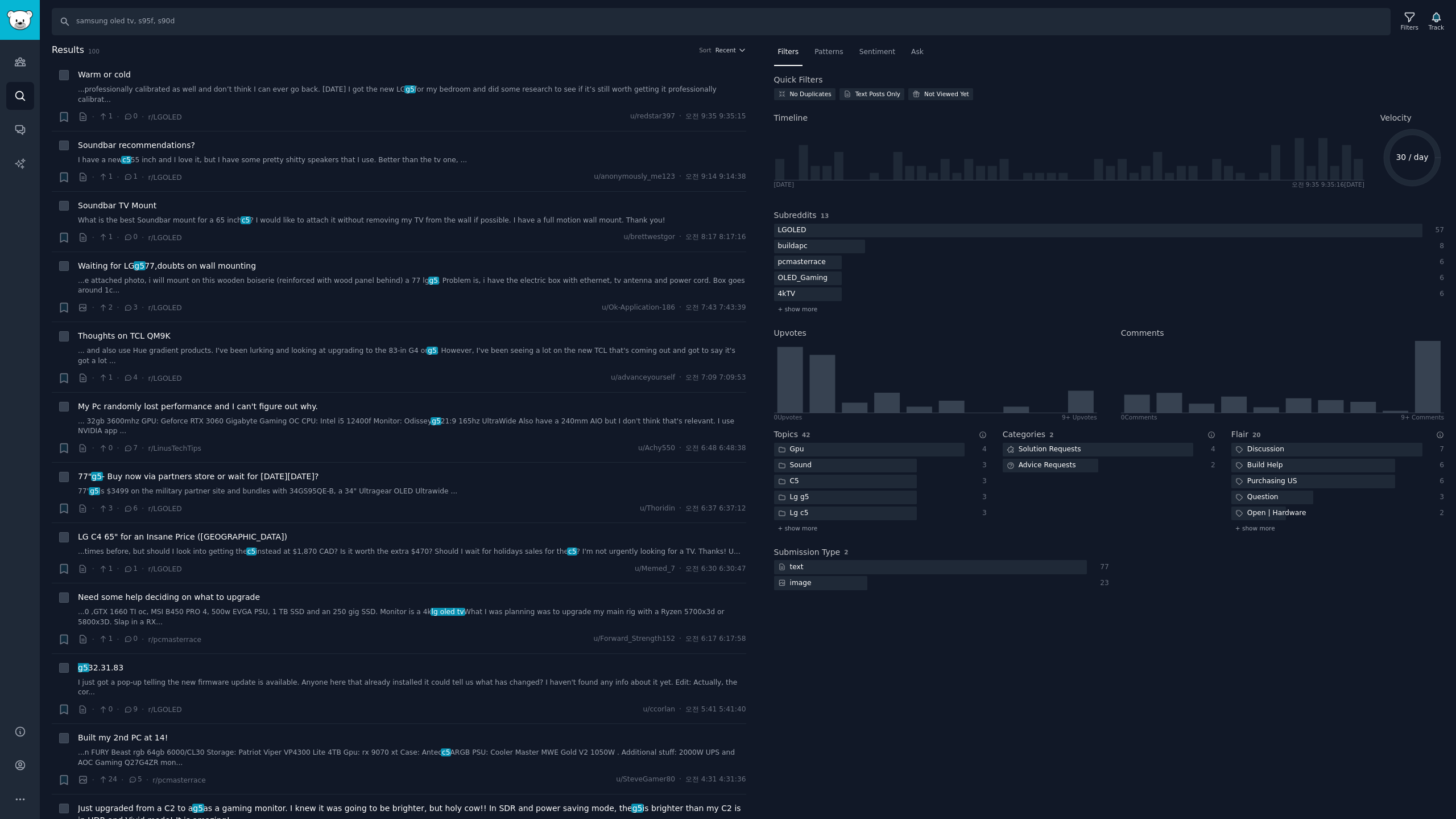
type input "samsung oled tv, s95f, s90d"
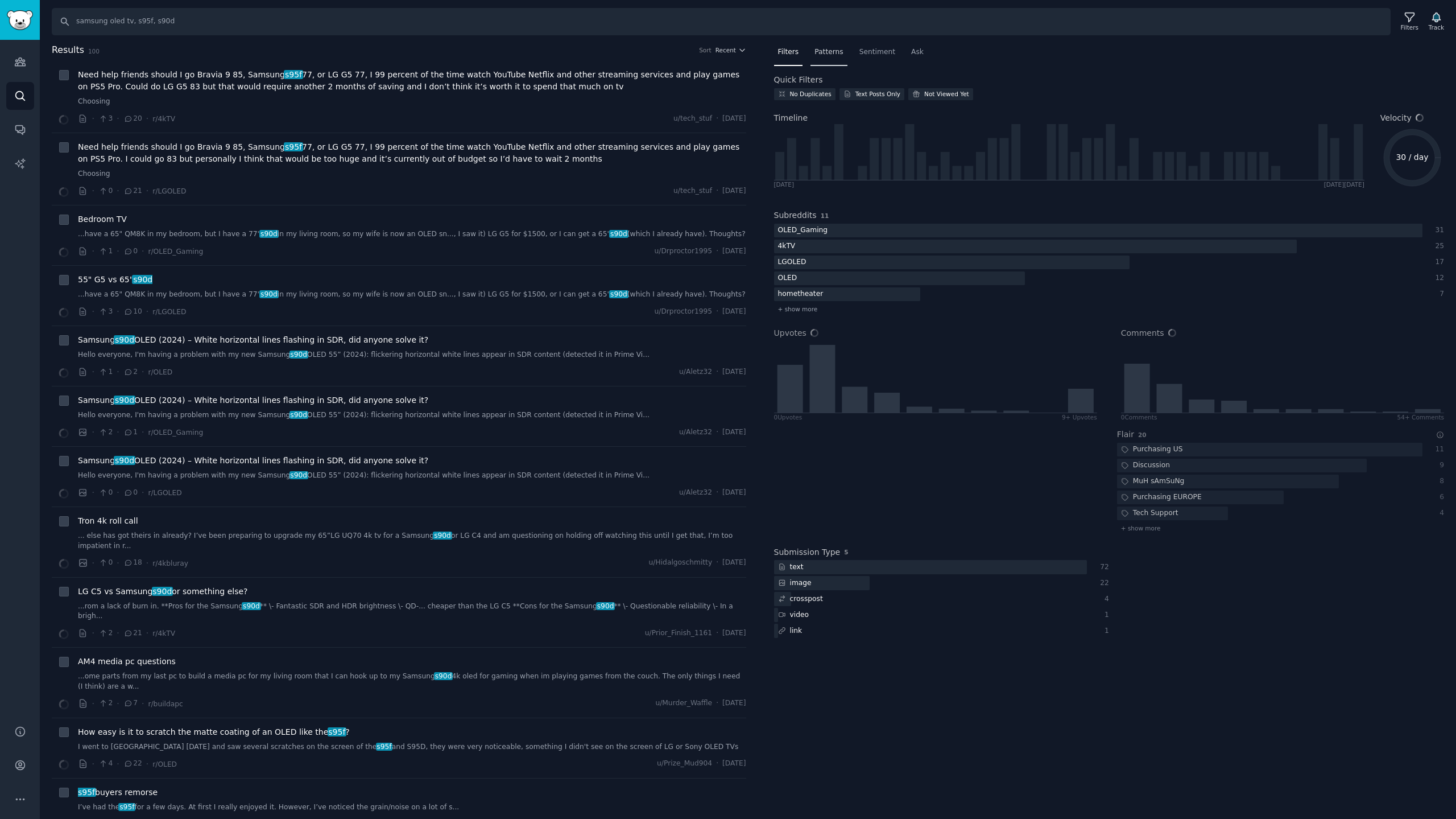
click at [827, 52] on span "Patterns" at bounding box center [829, 52] width 28 height 10
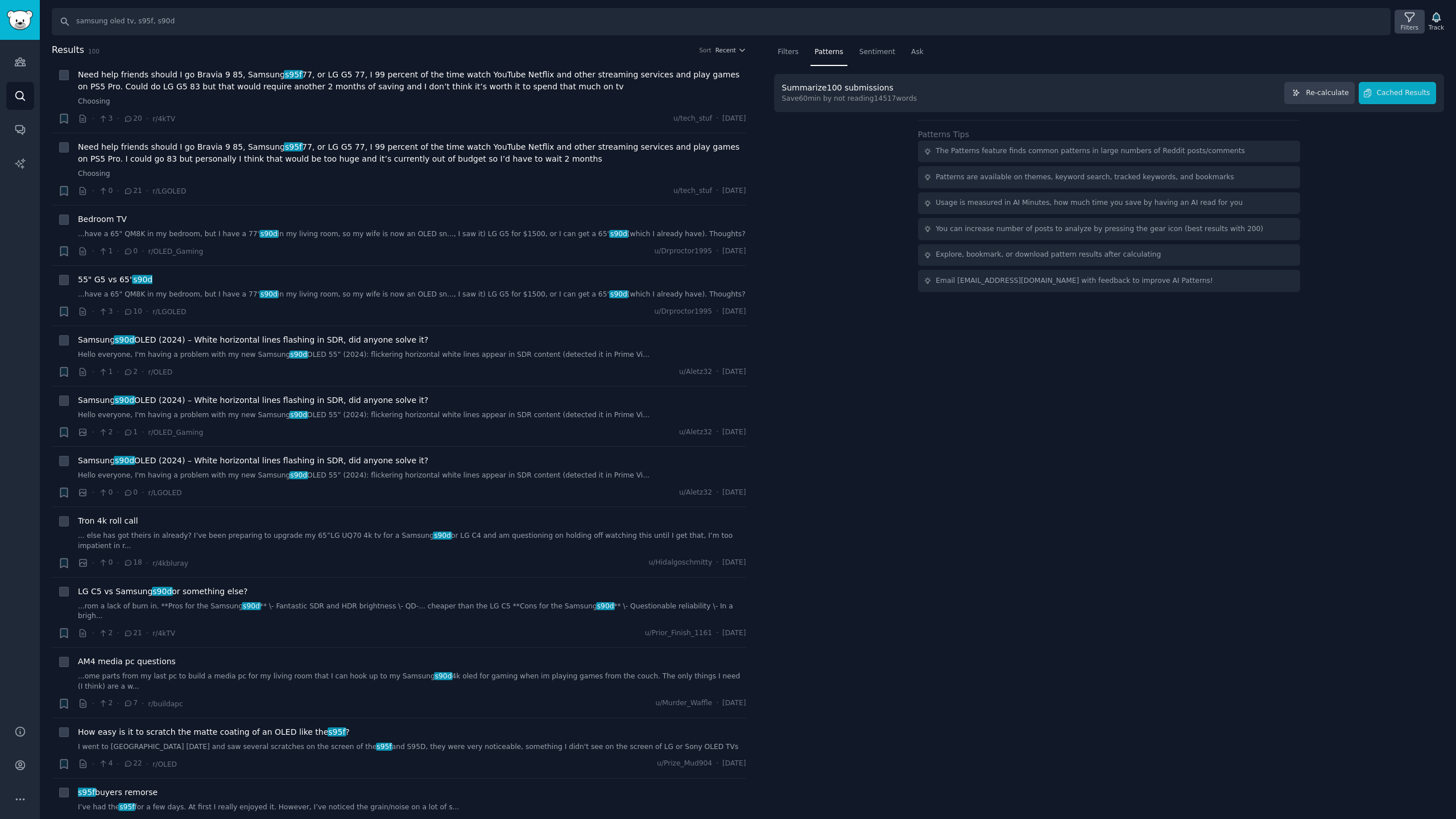
click at [1410, 16] on icon at bounding box center [1410, 18] width 12 height 12
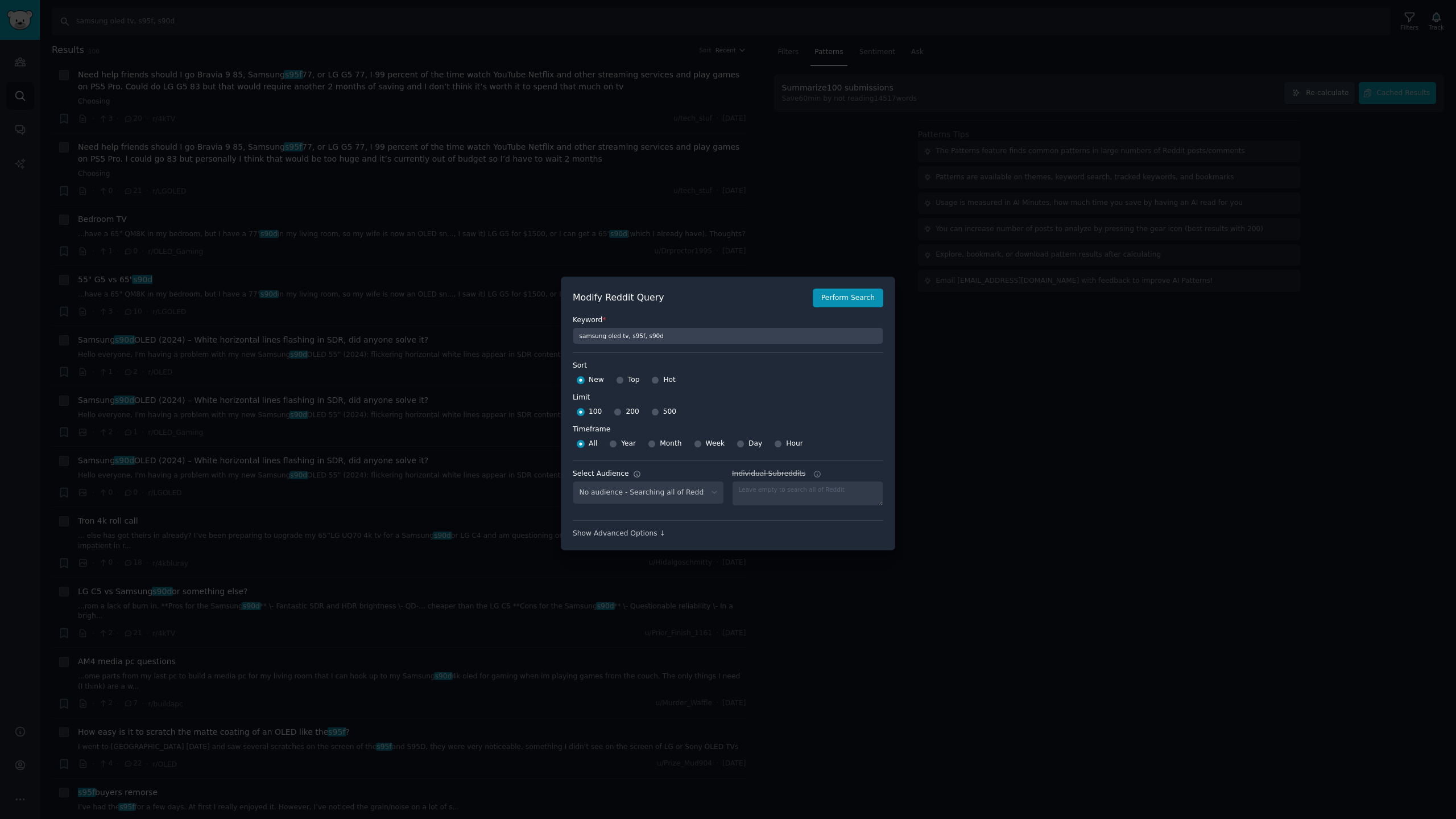
select select "c7830b3eec"
click at [696, 443] on input "Week" at bounding box center [698, 444] width 8 height 8
radio input "true"
click at [616, 409] on input "200" at bounding box center [618, 412] width 8 height 8
radio input "true"
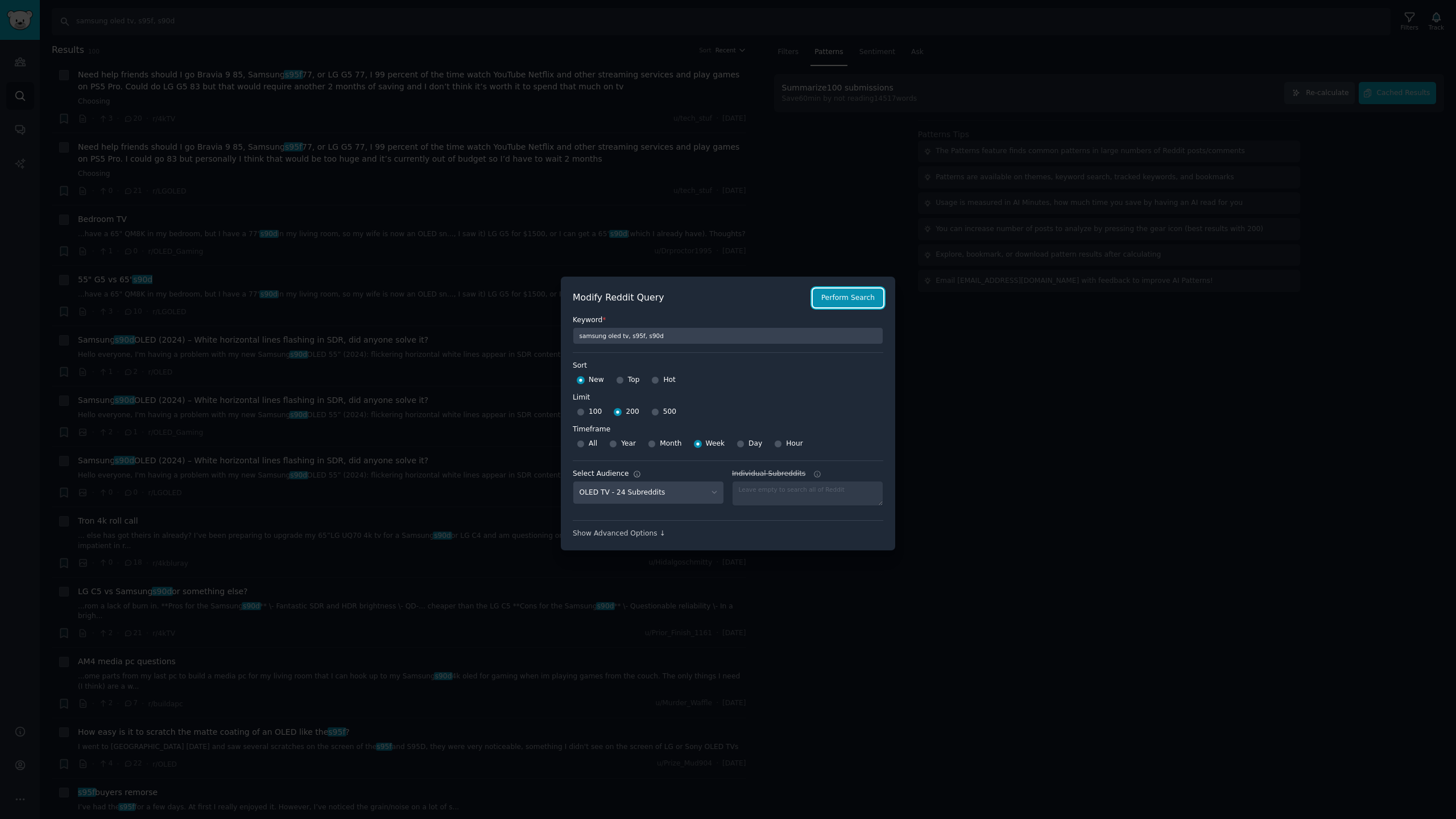
click at [855, 301] on button "Perform Search" at bounding box center [848, 298] width 70 height 20
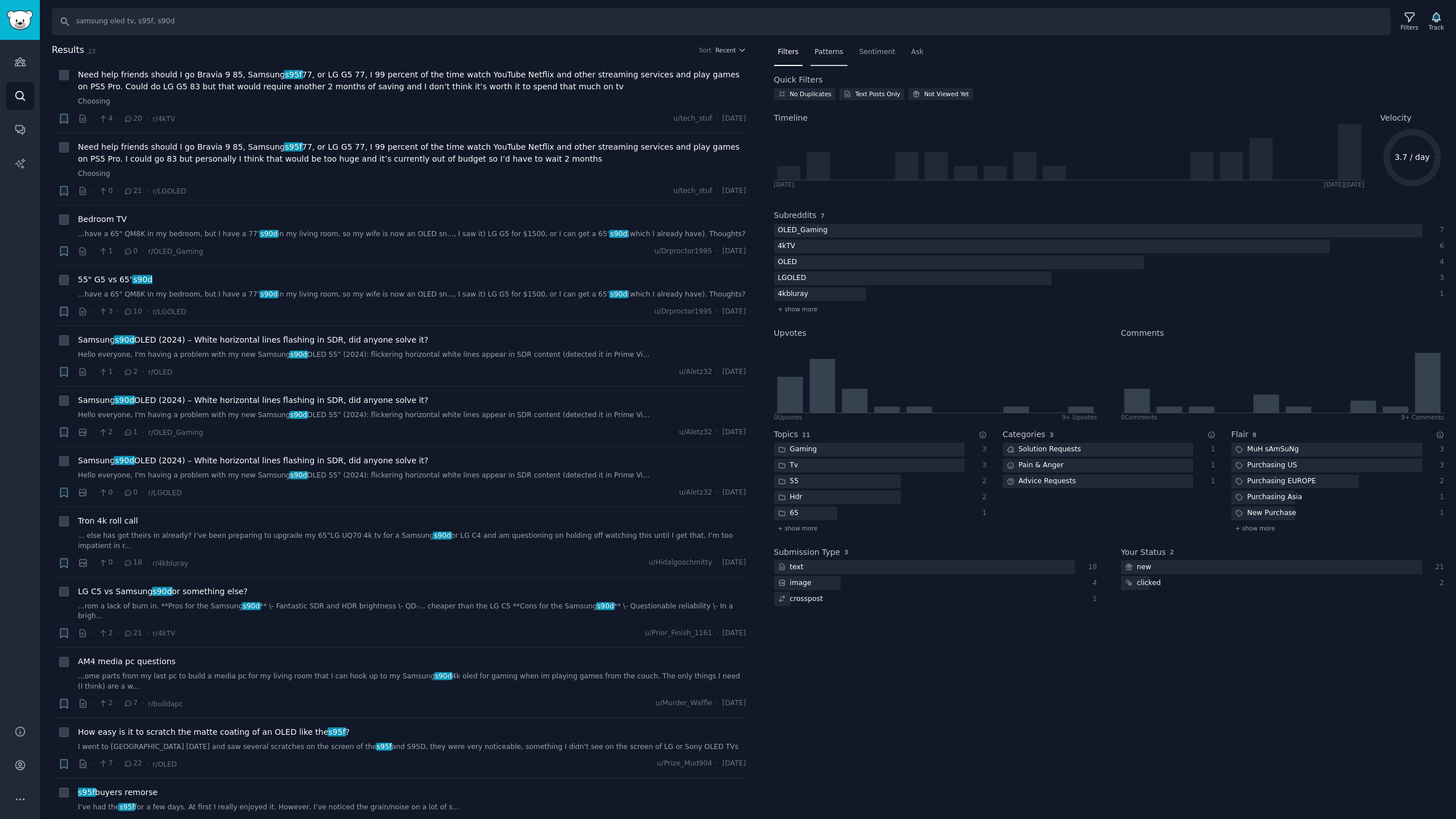
drag, startPoint x: 825, startPoint y: 58, endPoint x: 982, endPoint y: 52, distance: 157.1
click at [826, 58] on div "Patterns" at bounding box center [829, 55] width 37 height 23
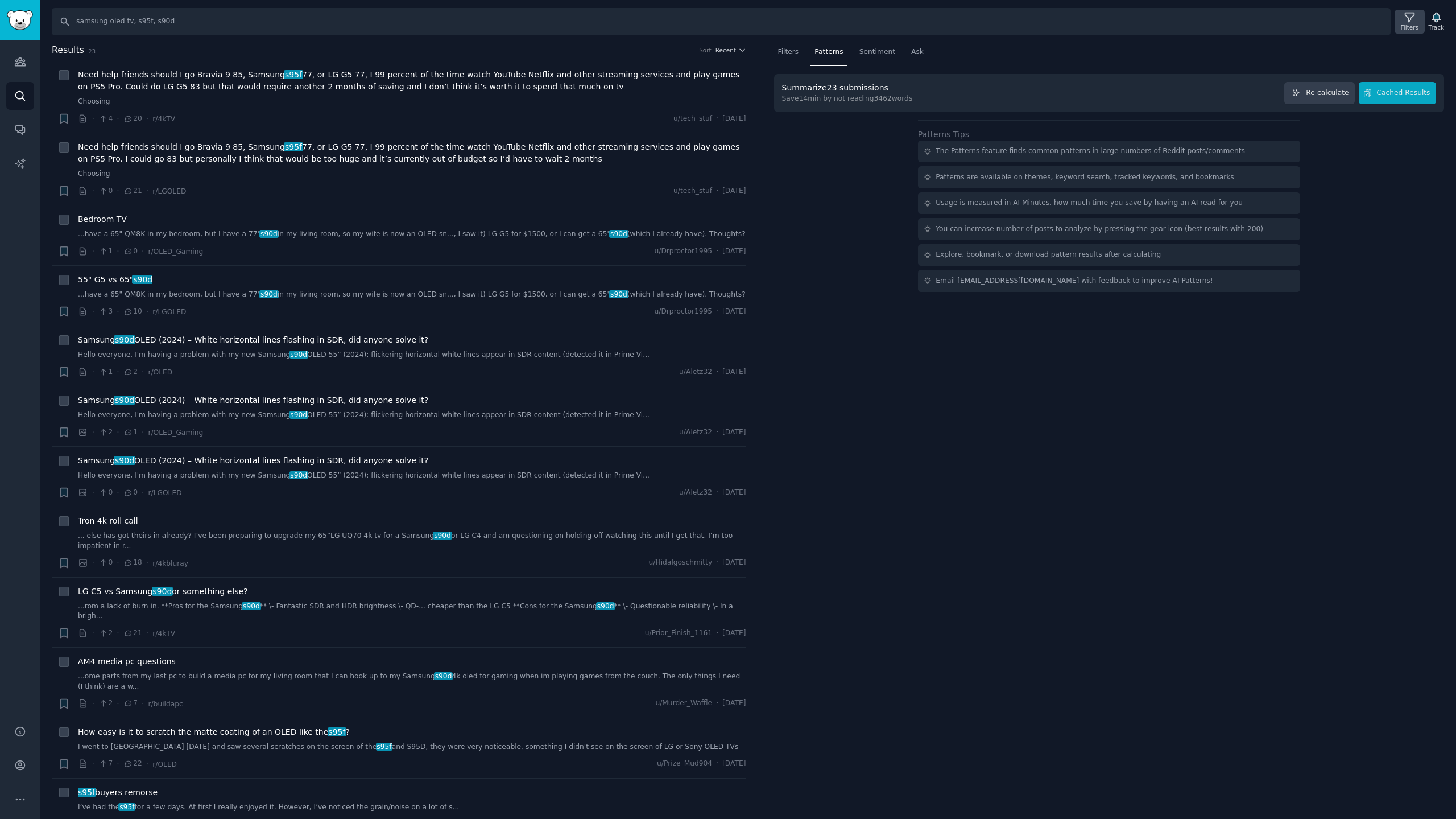
click at [1412, 23] on icon at bounding box center [1410, 18] width 12 height 12
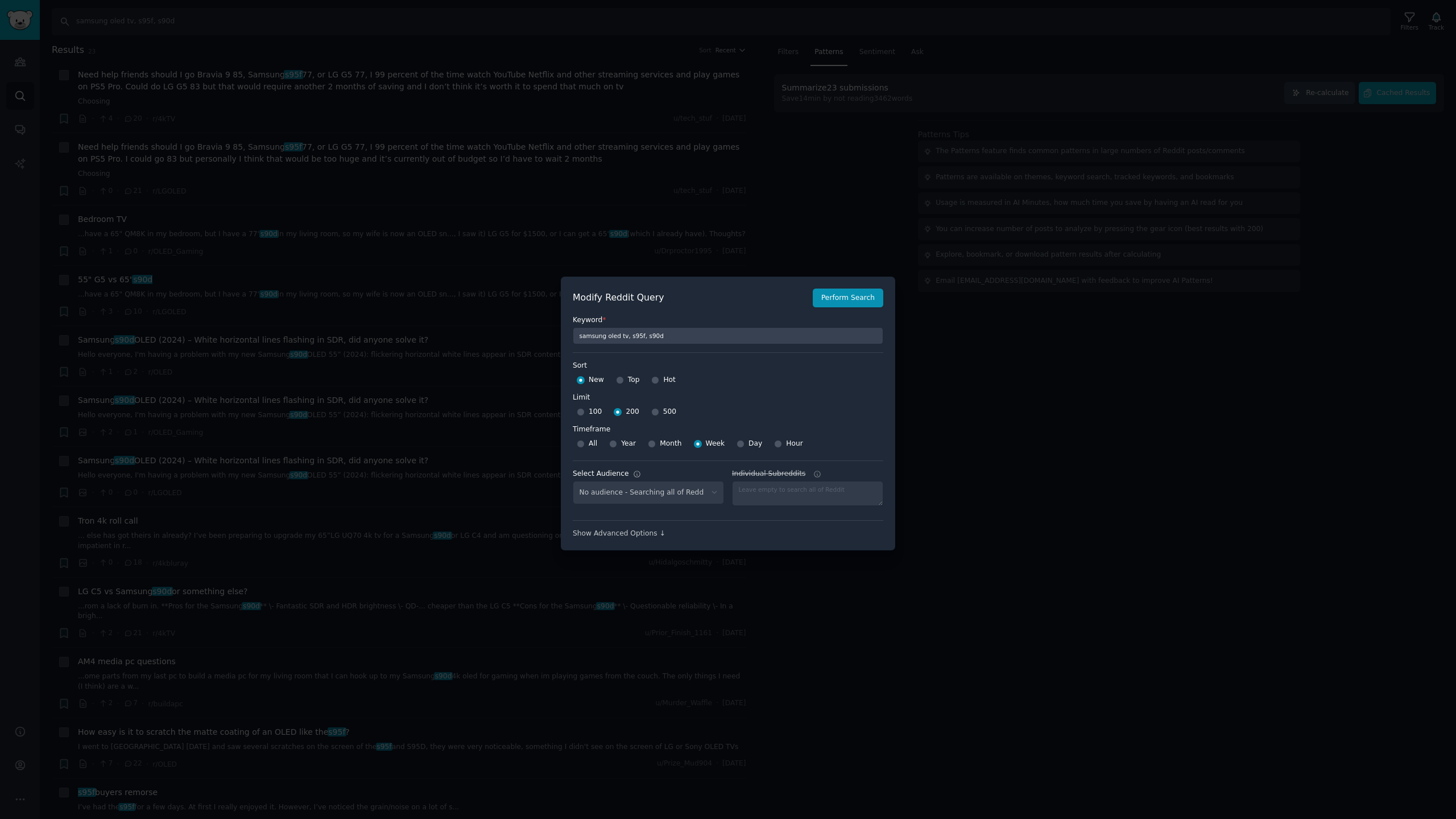
select select "c7830b3eec"
click at [1227, 285] on div at bounding box center [728, 410] width 1456 height 819
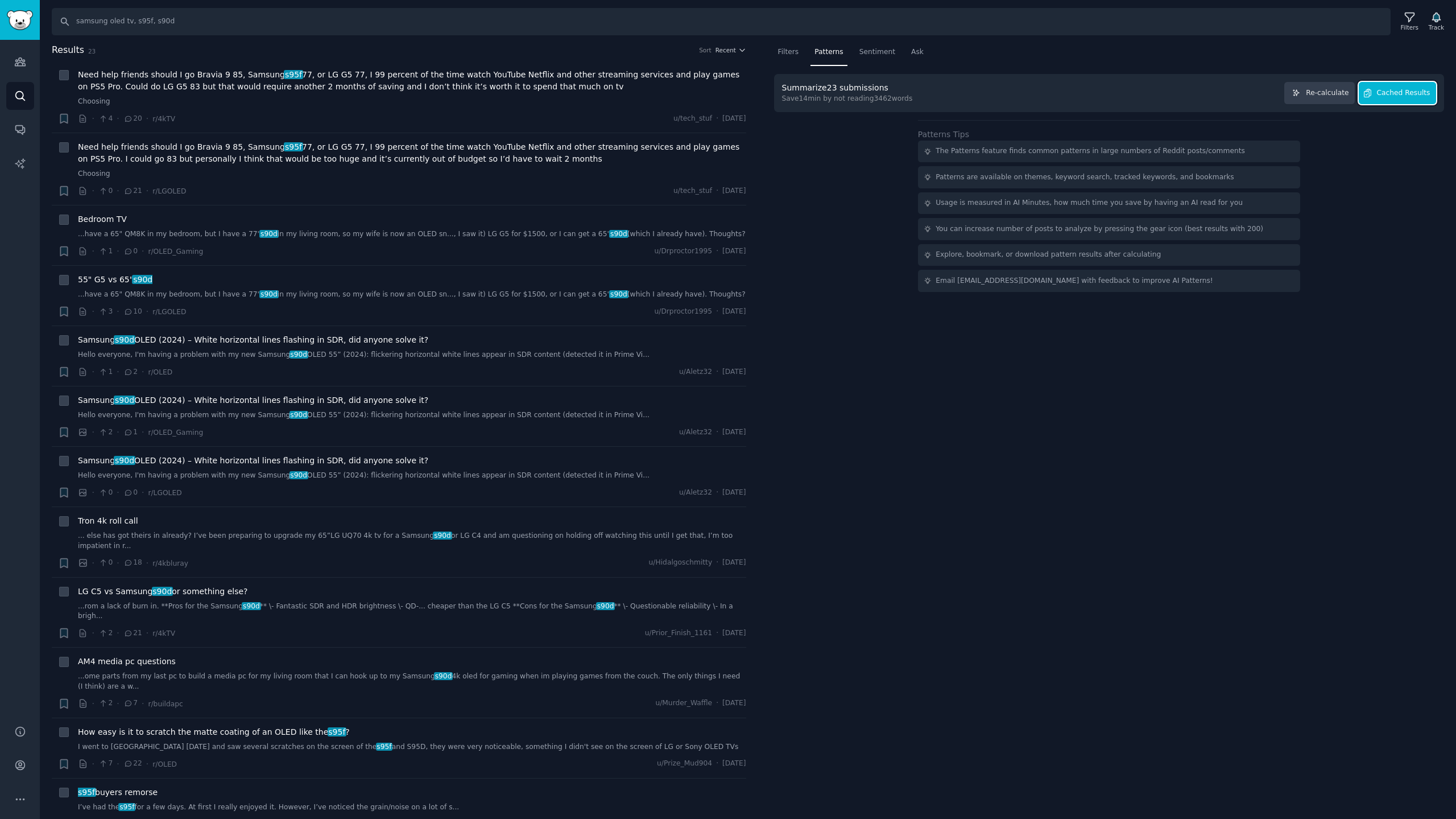
click at [1407, 97] on span "Cached Results" at bounding box center [1404, 93] width 53 height 10
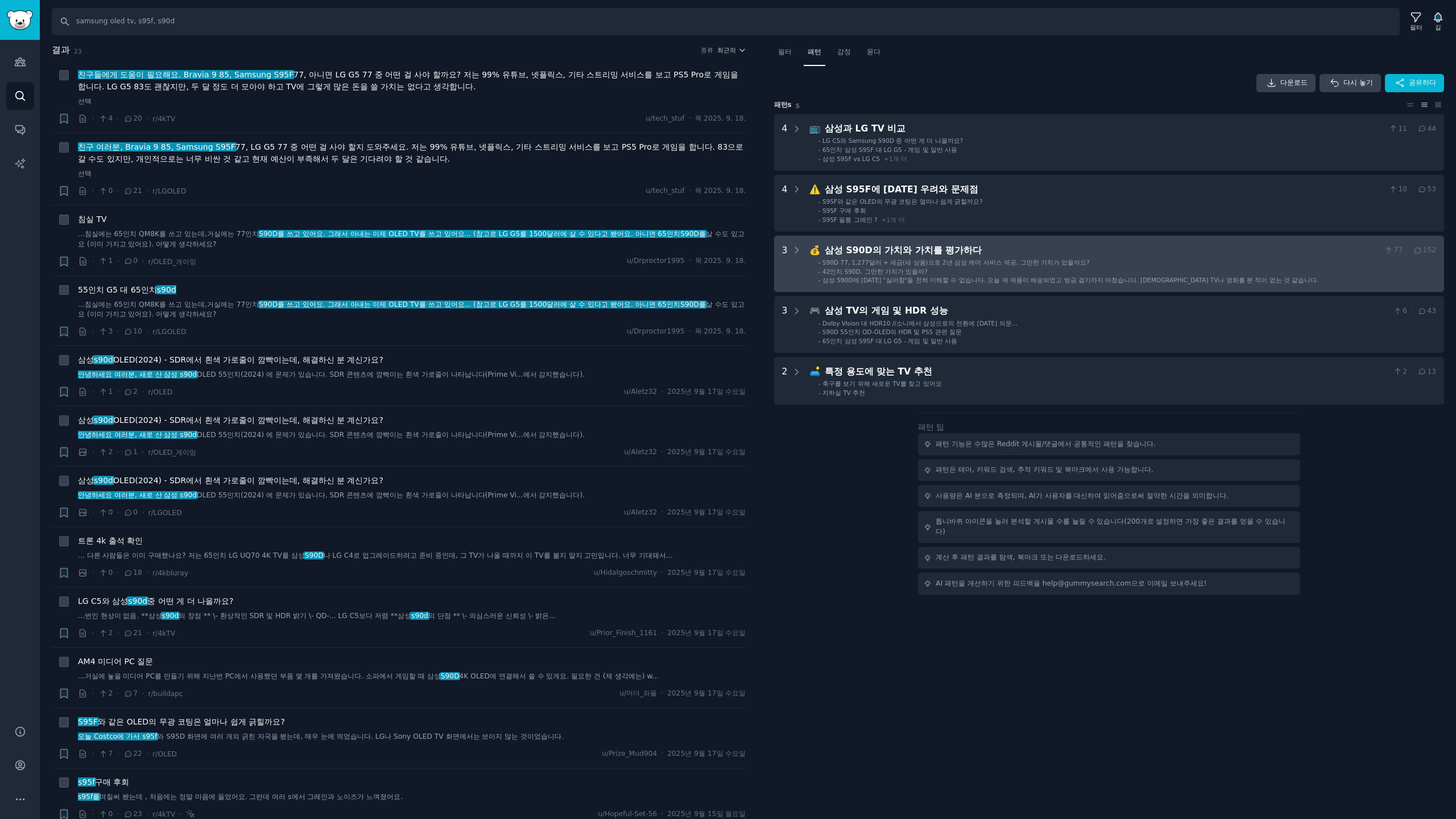
click at [1092, 261] on li "- S90D 77, 1,277달러 + 세금(새 상품)으로 2년 삼성 케어 서비스 제공, 그만한 가치가 있을까요?" at bounding box center [1127, 263] width 618 height 8
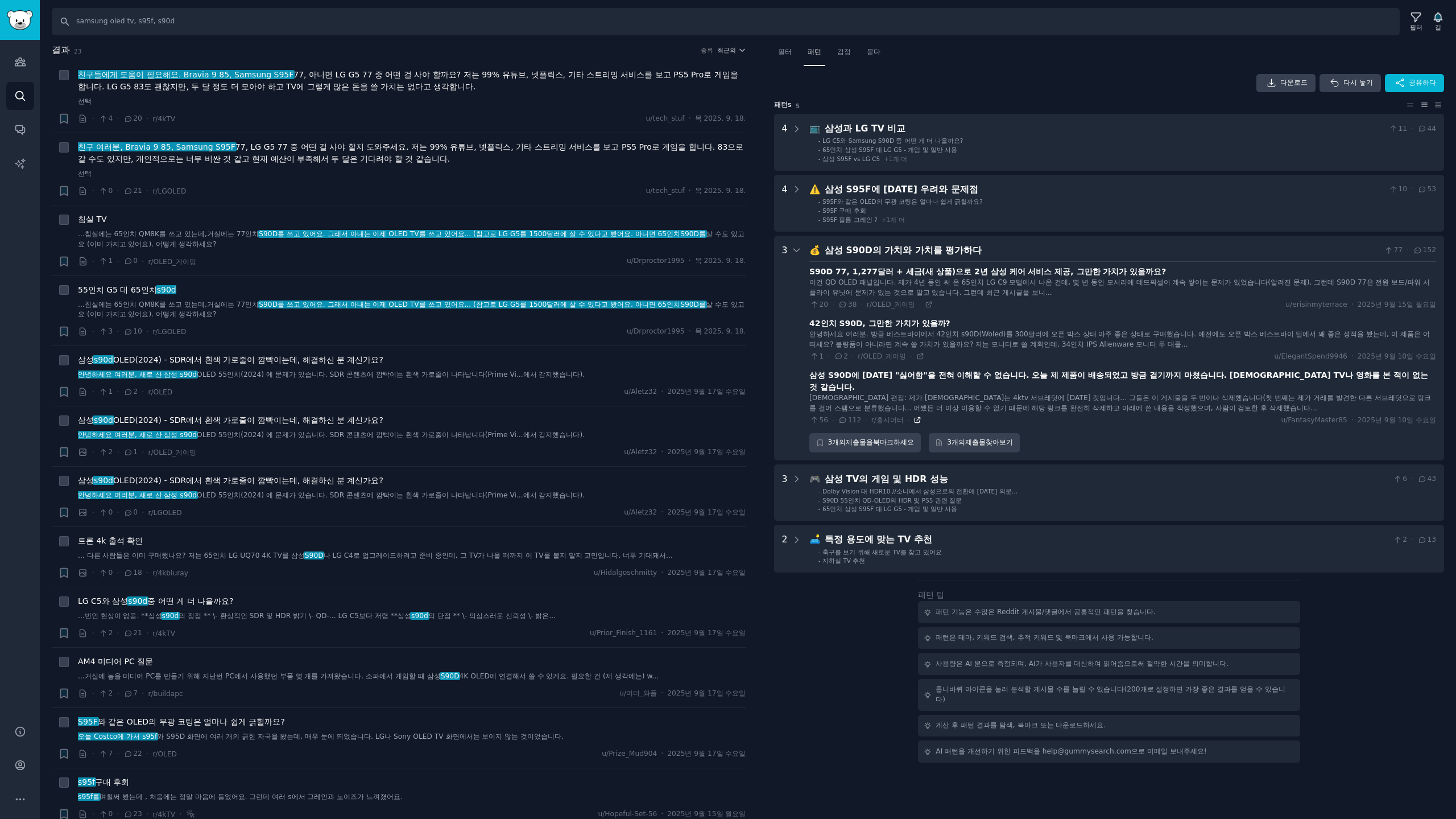
click at [915, 418] on icon at bounding box center [918, 420] width 5 height 5
click at [927, 305] on icon at bounding box center [930, 305] width 5 height 5
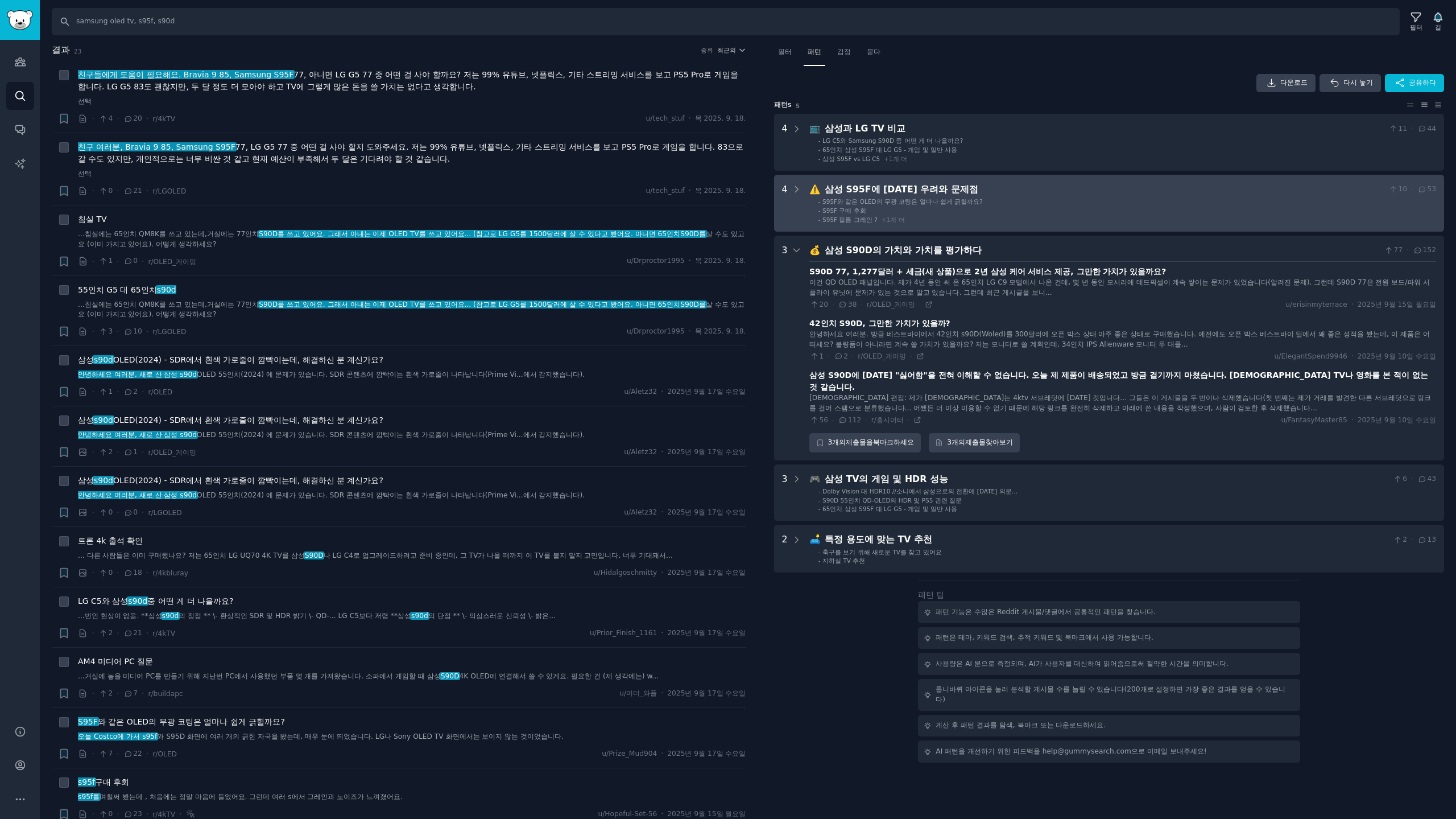
click at [1054, 180] on S95F "4 ⚠️ 삼성 S95F에 대한 우려와 문제점 10 · 53 - S95F와 같은 OLED의 무광 코팅은 얼마나 쉽게 긁힐까요? - S95F 구매…" at bounding box center [1109, 203] width 670 height 57
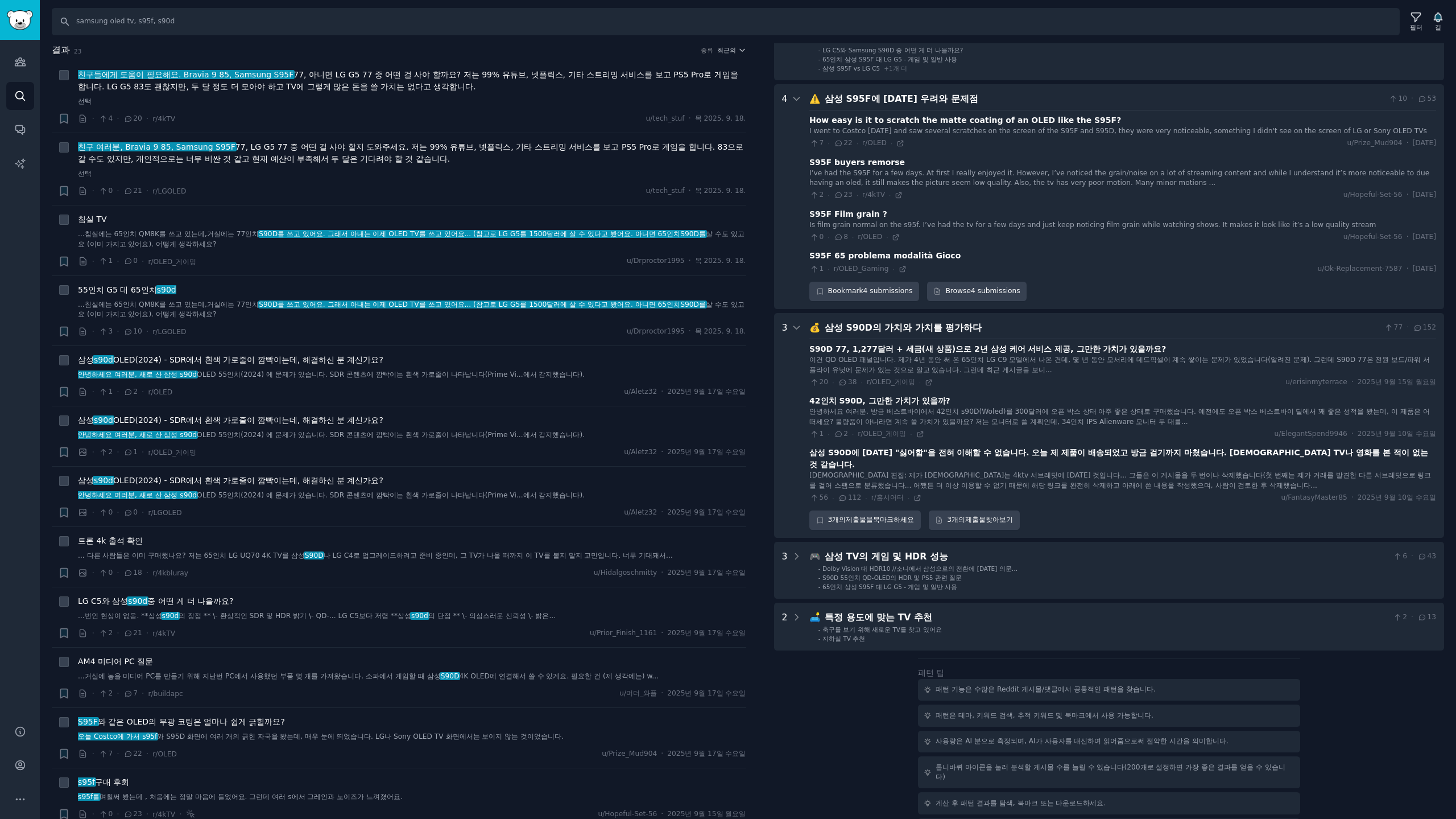
scroll to position [104, 0]
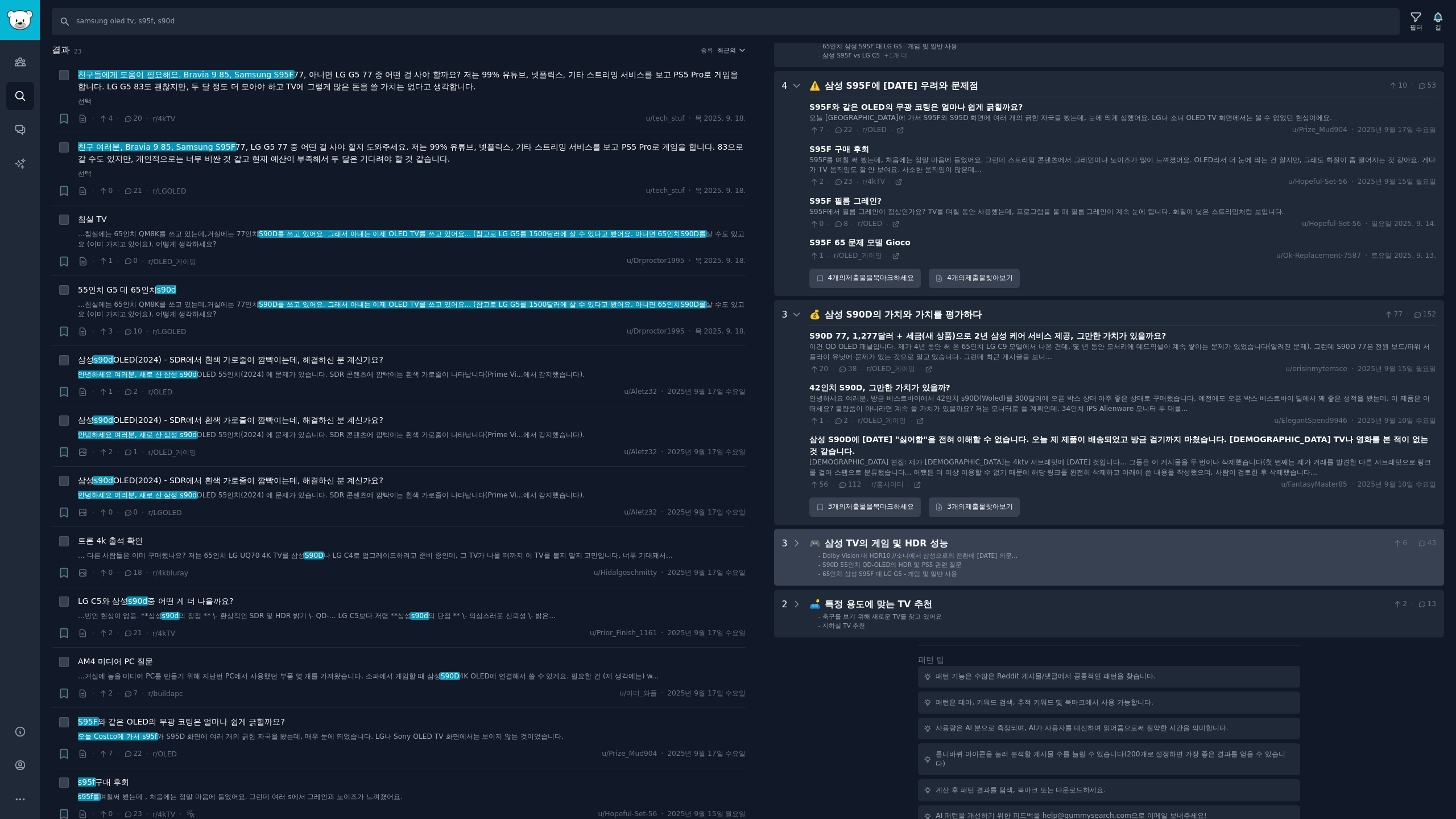
click at [1152, 560] on li "- S90D 55인치 QD-OLED의 HDR 및 PS5 관련 질문" at bounding box center [1127, 565] width 618 height 8
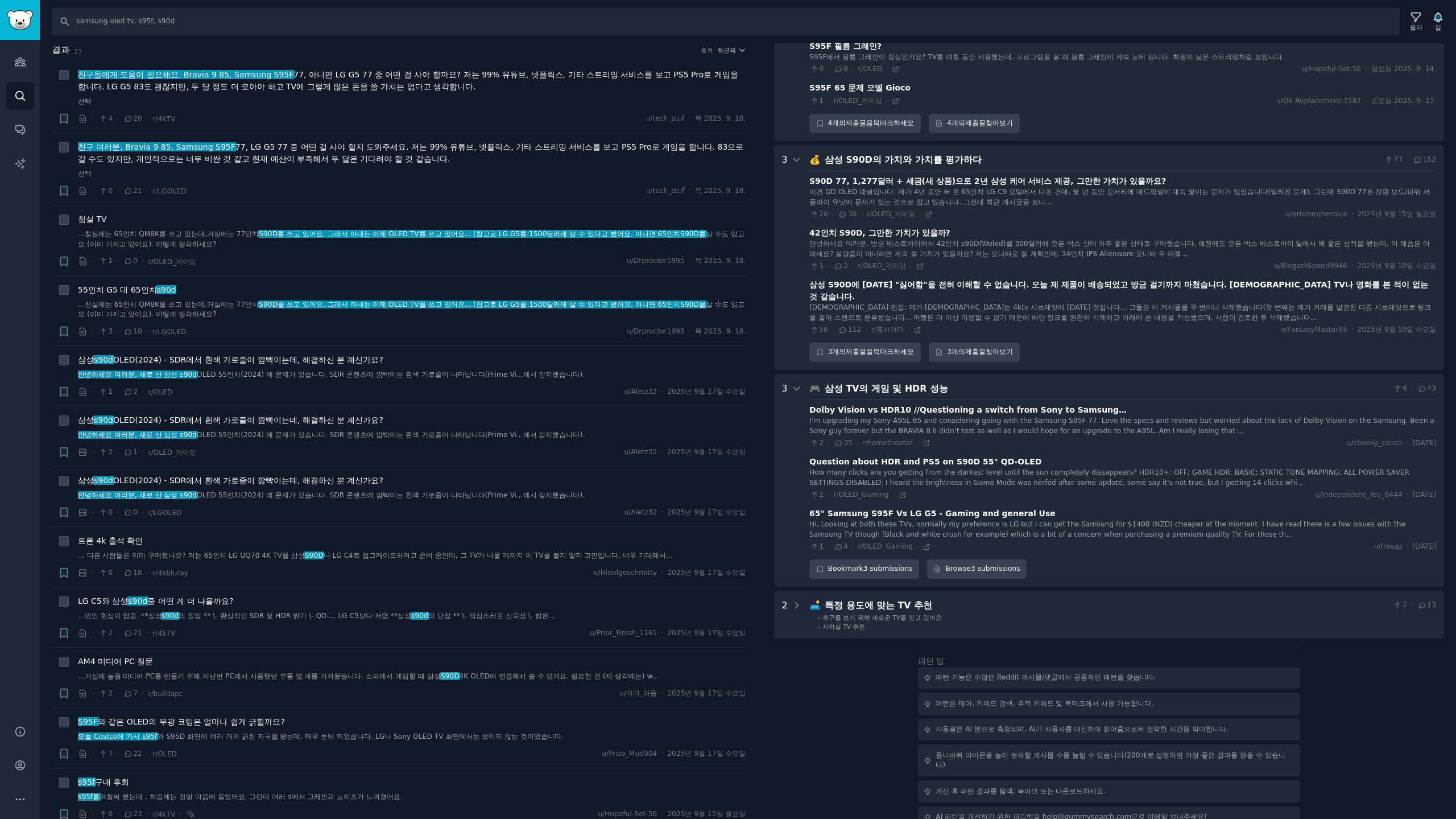
scroll to position [259, 0]
click at [906, 438] on icon at bounding box center [909, 442] width 8 height 8
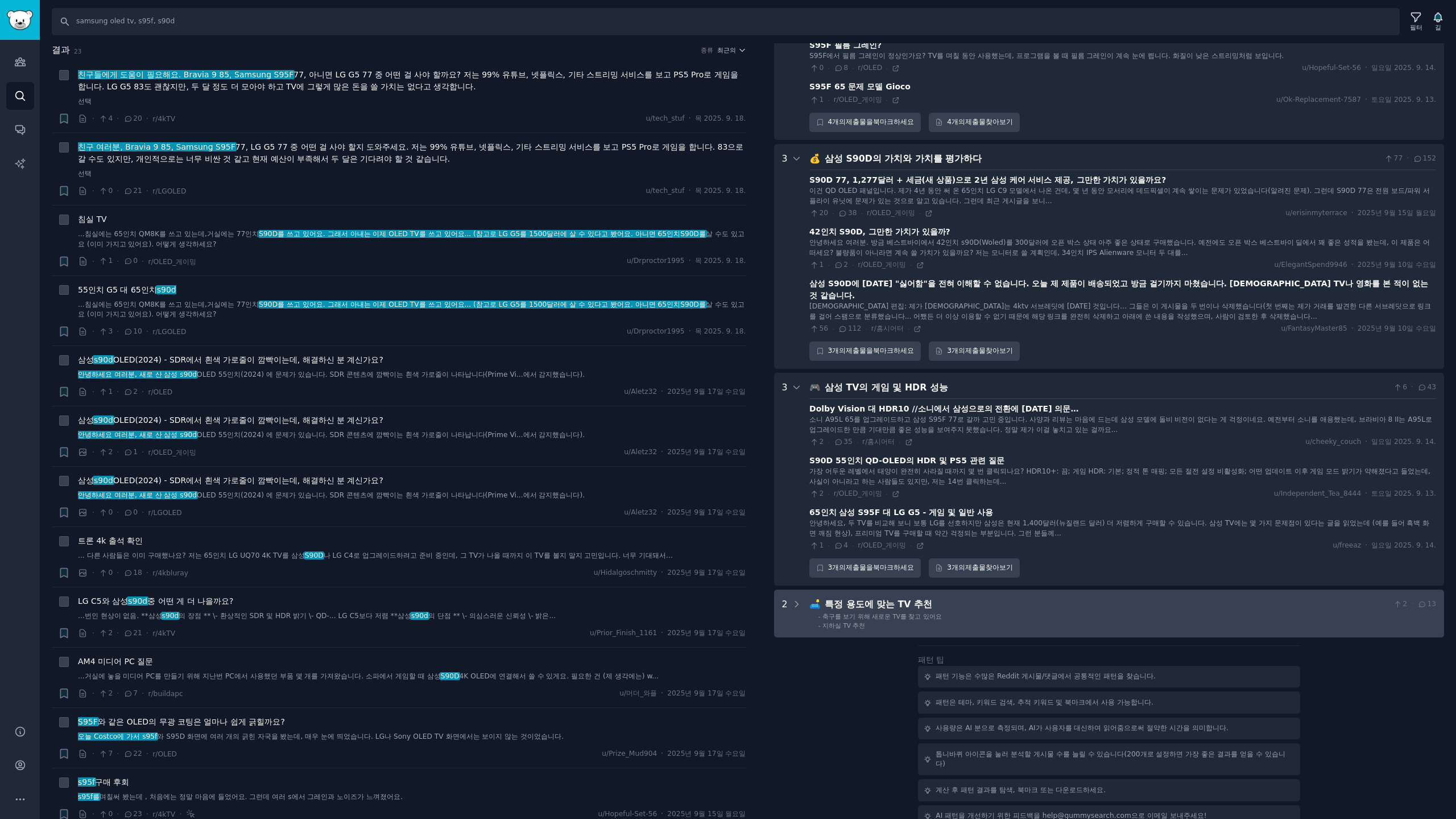
click at [995, 613] on li "- 축구를 보기 위해 새로운 TV를 찾고 있어요" at bounding box center [1127, 617] width 618 height 8
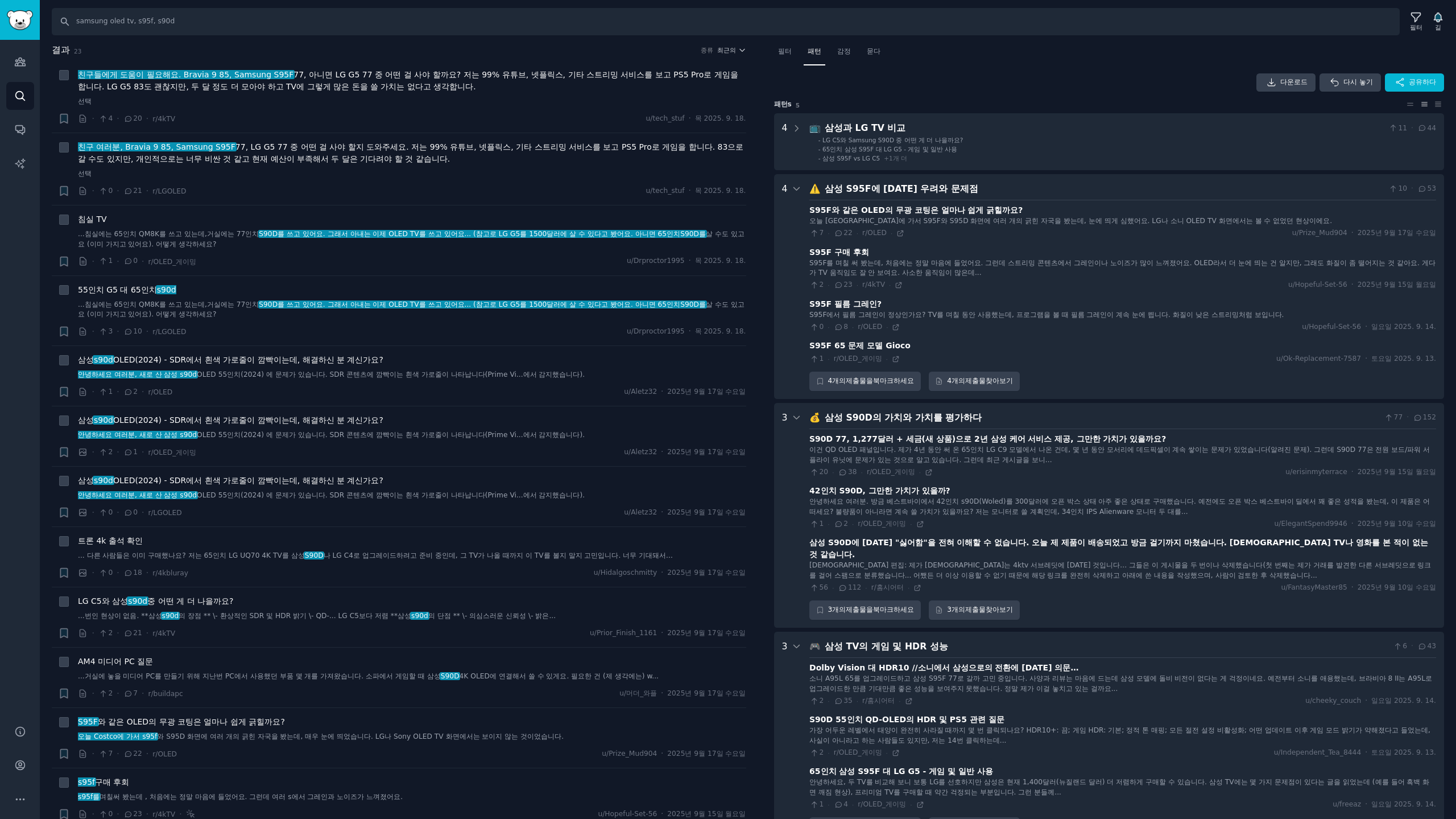
scroll to position [0, 0]
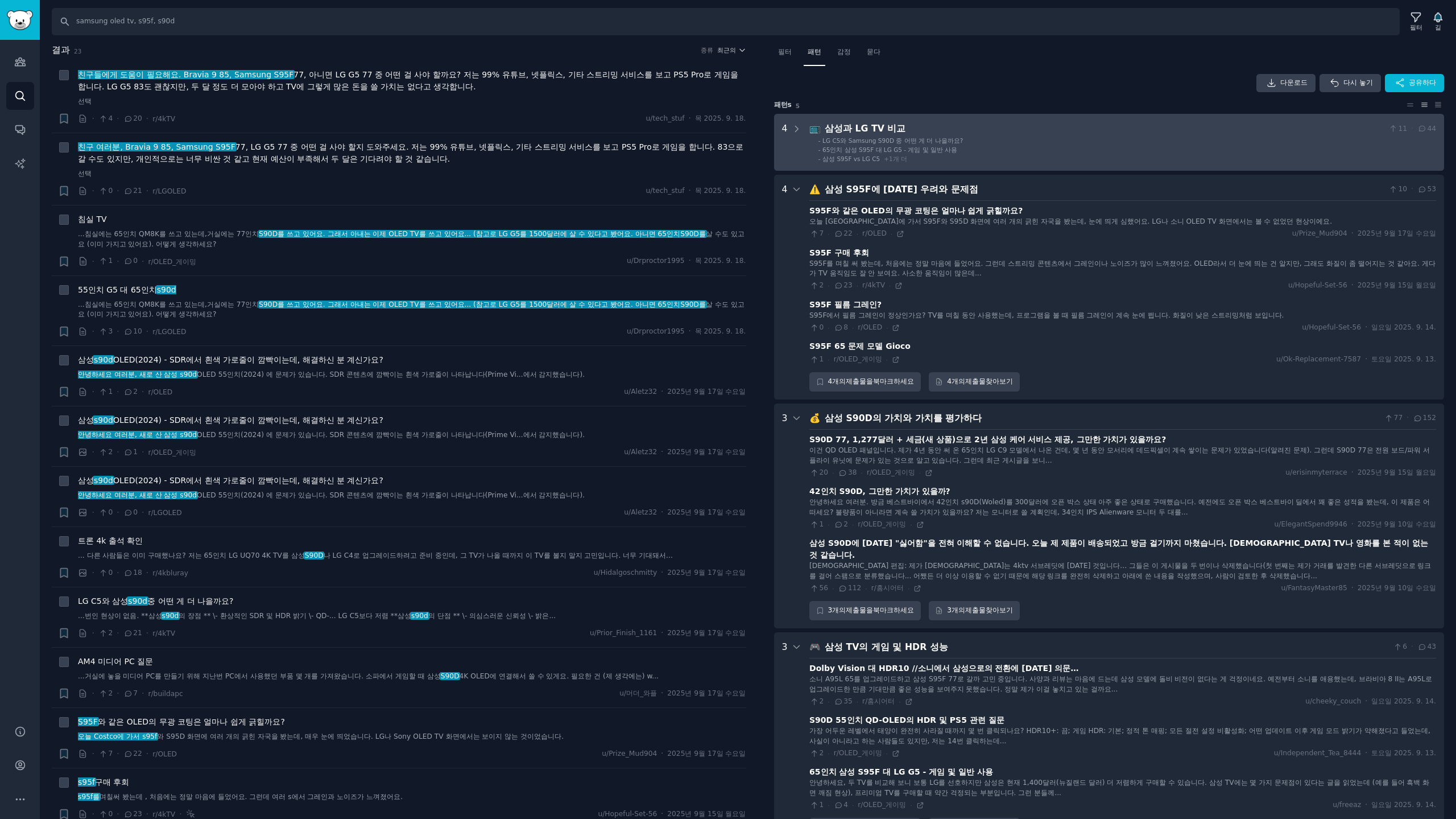
click at [955, 145] on ul "- LG C5와 Samsung S90D 중 어떤 게 더 나을까요? - 65인치 삼성 S95F 대 LG G5 - 게임 및 일반 사용 - 삼성 S…" at bounding box center [1123, 150] width 626 height 26
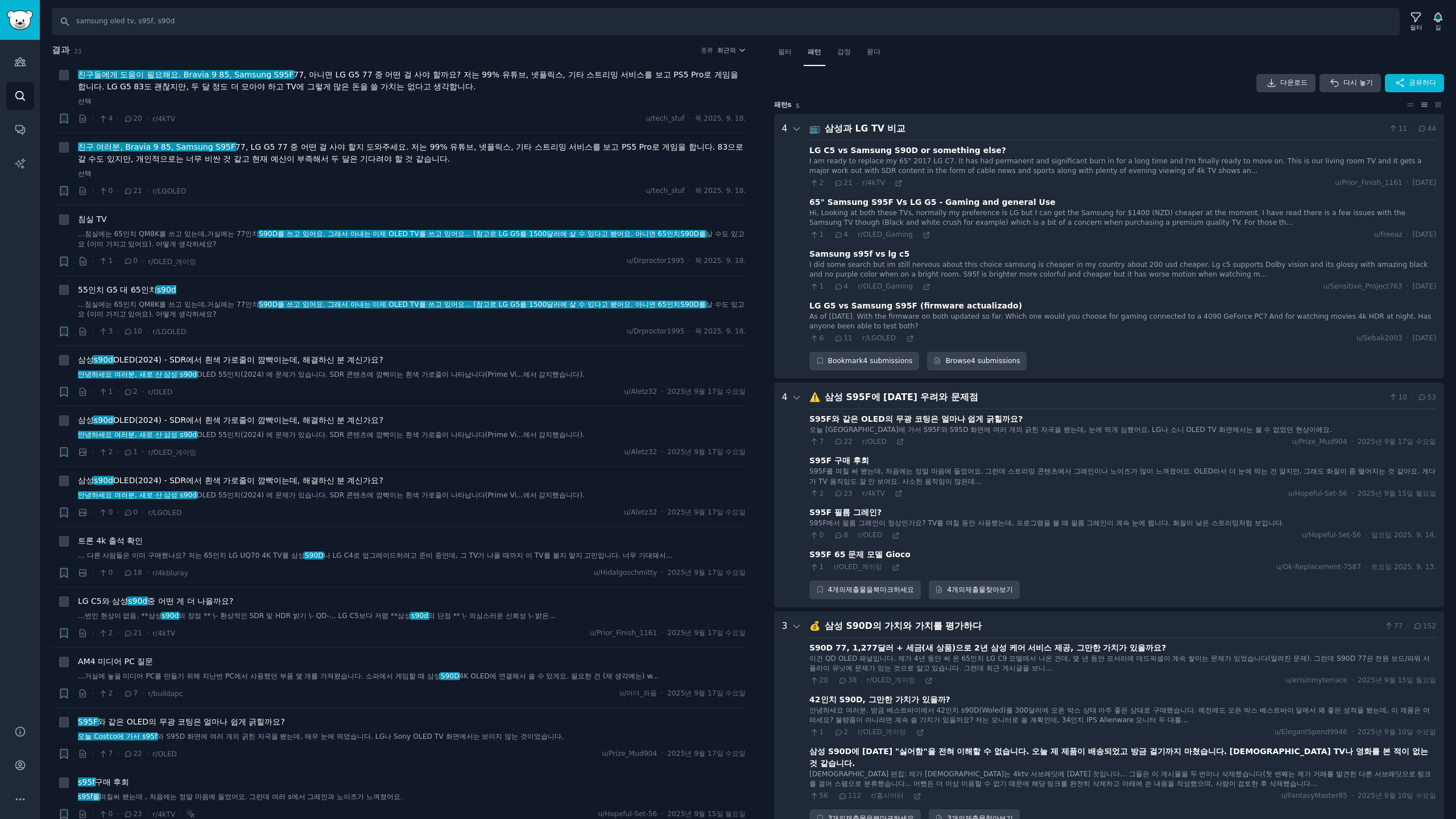
scroll to position [71, 0]
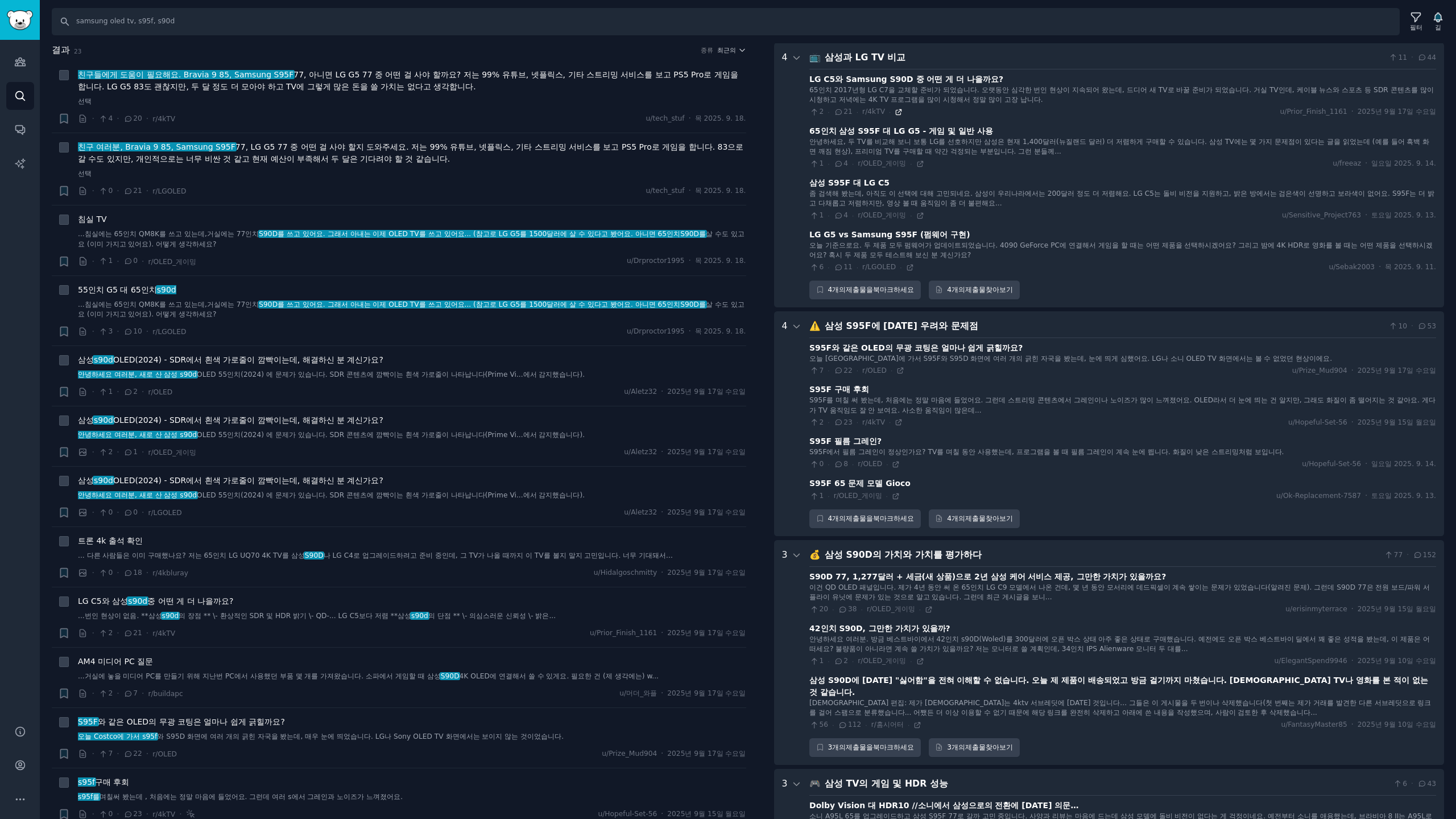
click at [896, 110] on icon at bounding box center [899, 112] width 5 height 5
click at [907, 267] on icon at bounding box center [910, 267] width 5 height 5
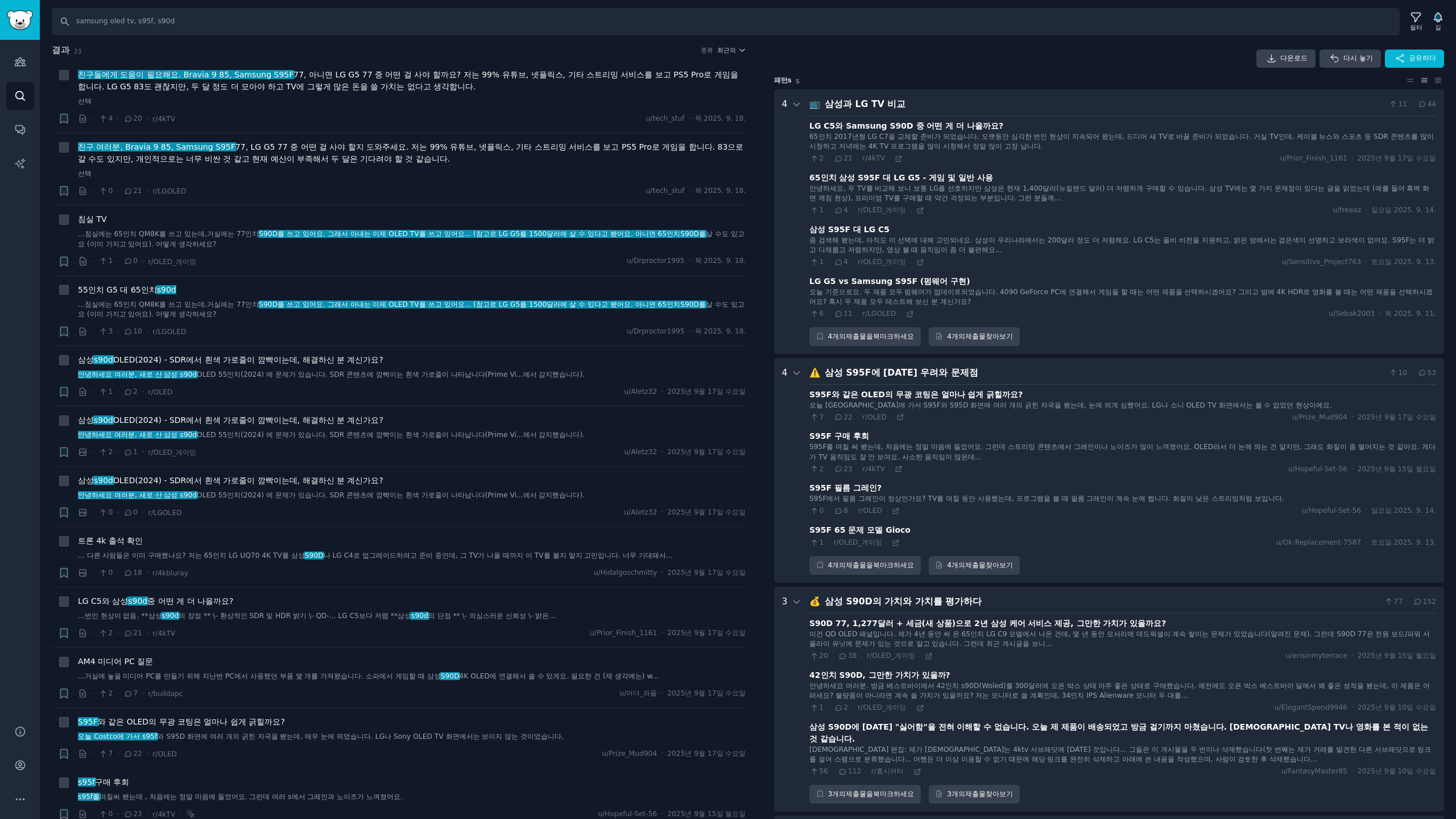
scroll to position [0, 0]
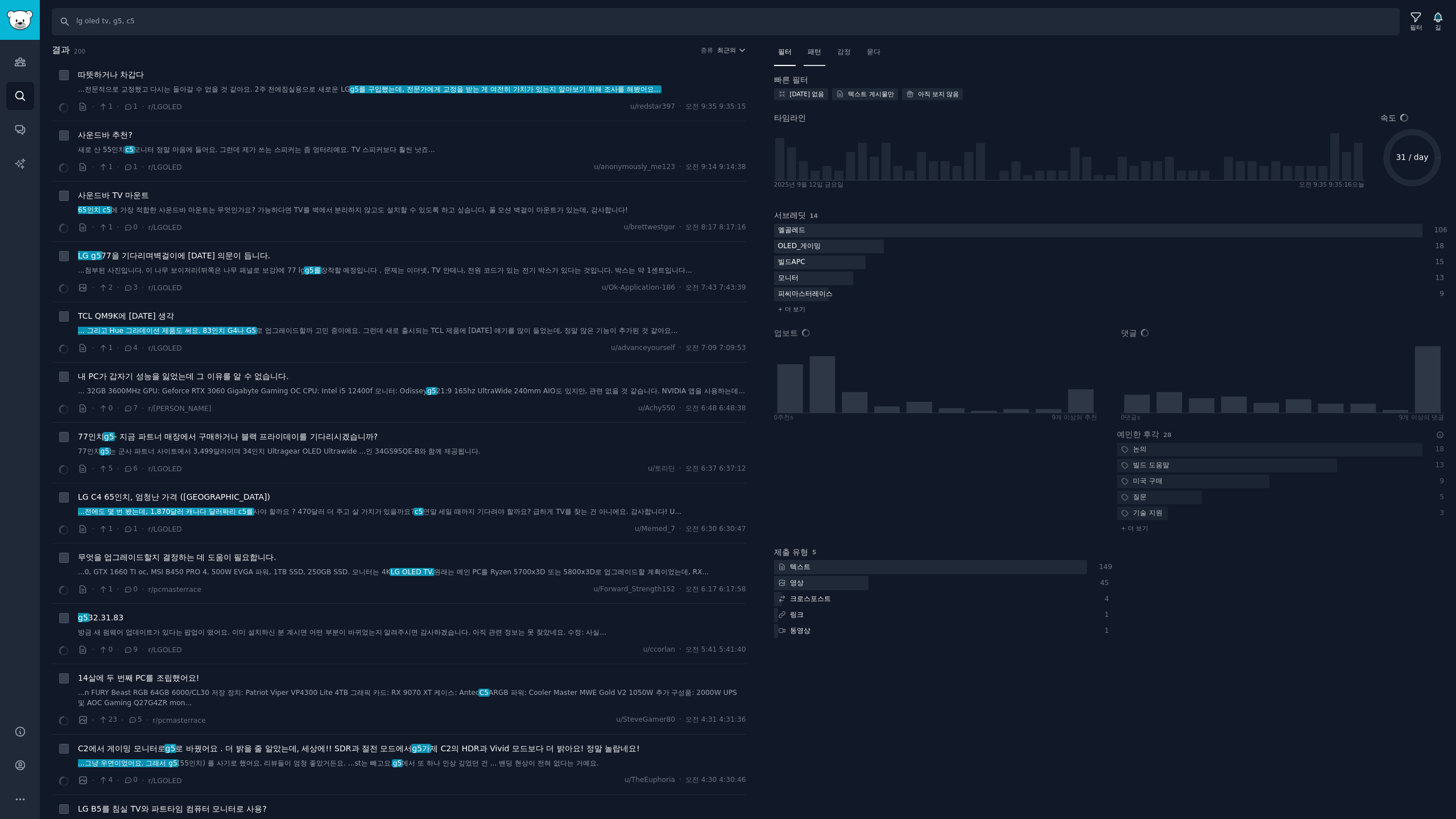
click at [818, 50] on font "패턴" at bounding box center [815, 52] width 14 height 8
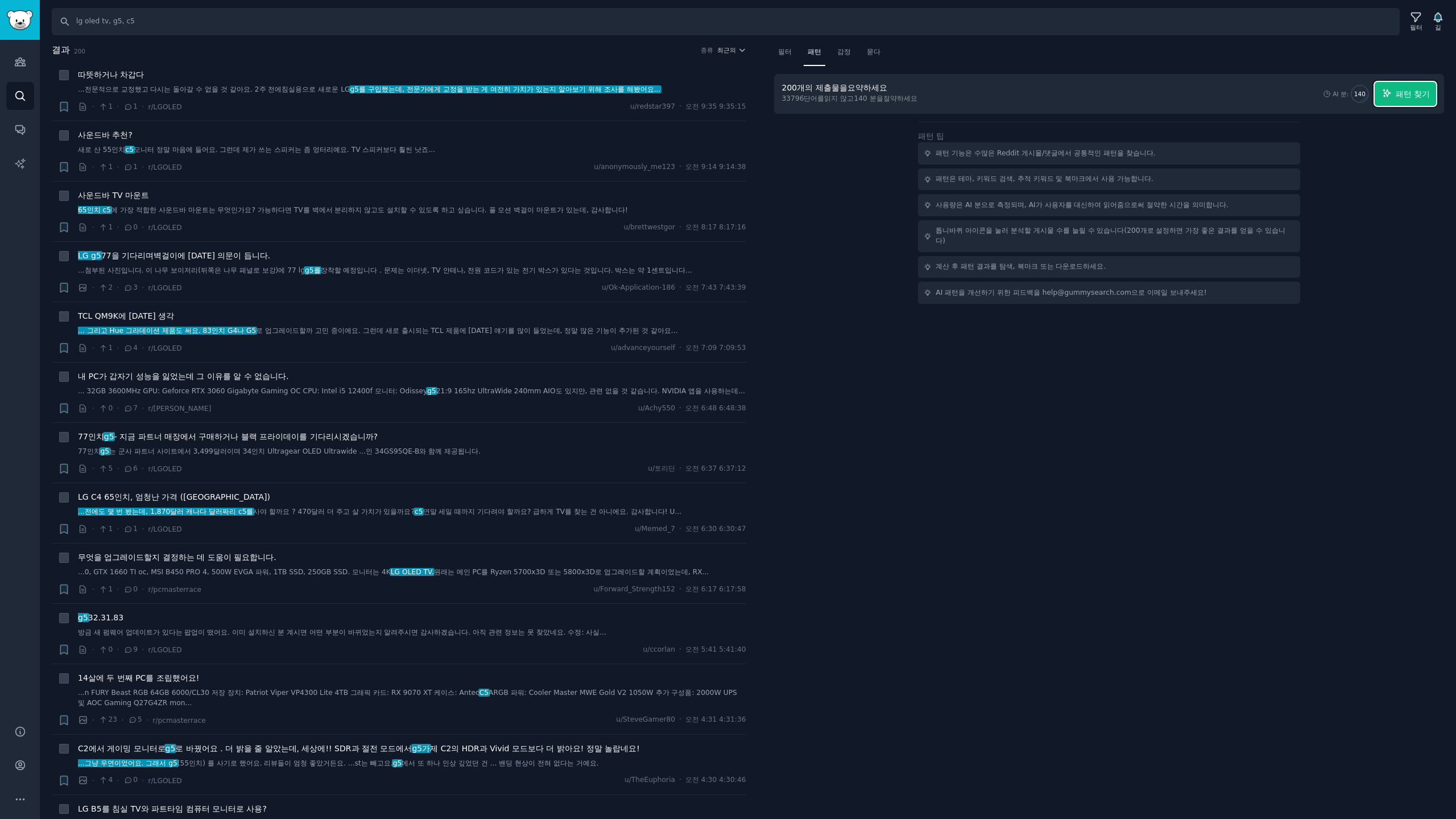
click at [1421, 97] on font "패턴 찾기" at bounding box center [1413, 93] width 34 height 9
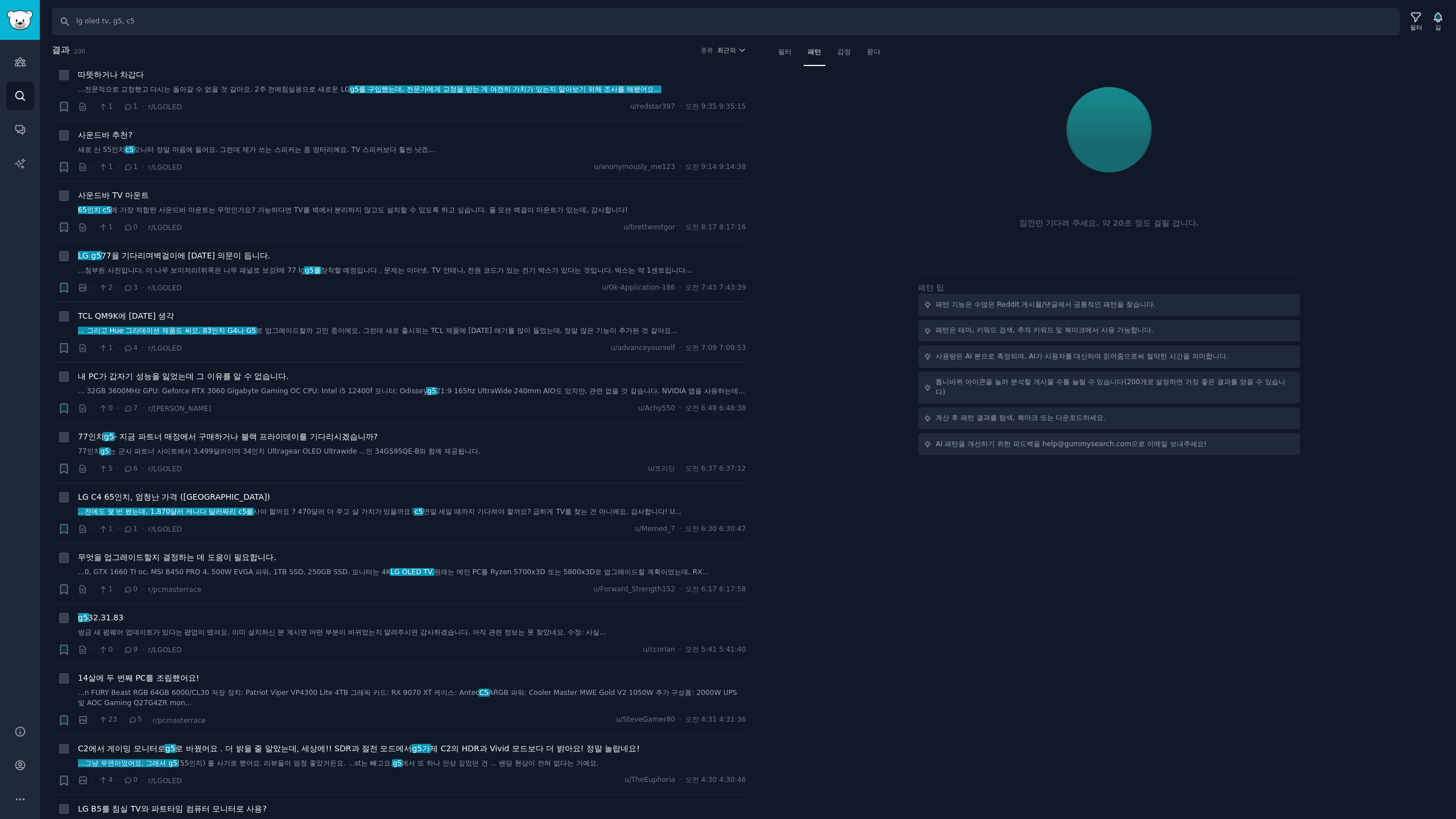
click at [896, 120] on div at bounding box center [1110, 129] width 655 height 95
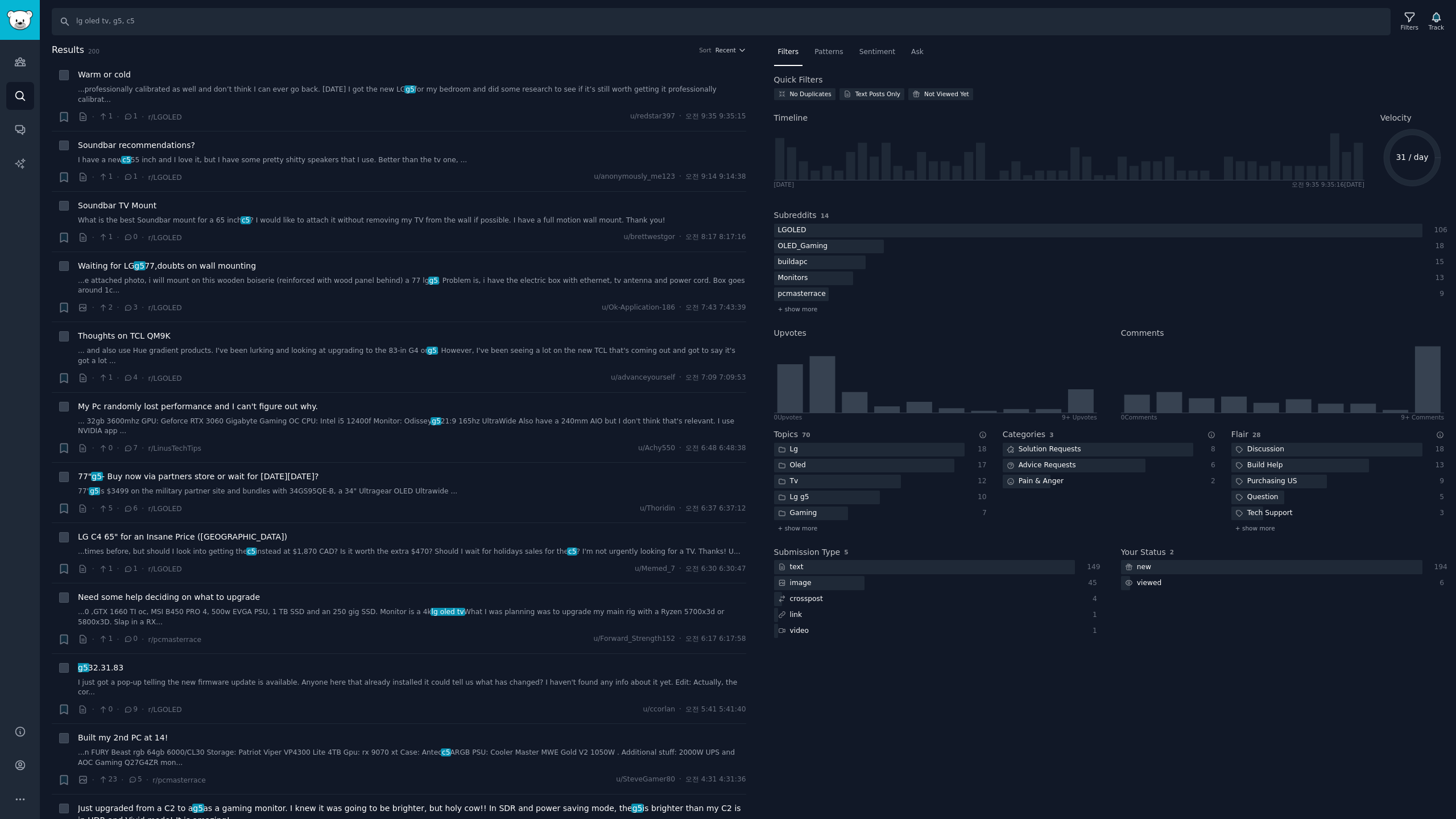
drag, startPoint x: 821, startPoint y: 51, endPoint x: 844, endPoint y: 53, distance: 23.1
click at [821, 51] on span "Patterns" at bounding box center [829, 52] width 28 height 10
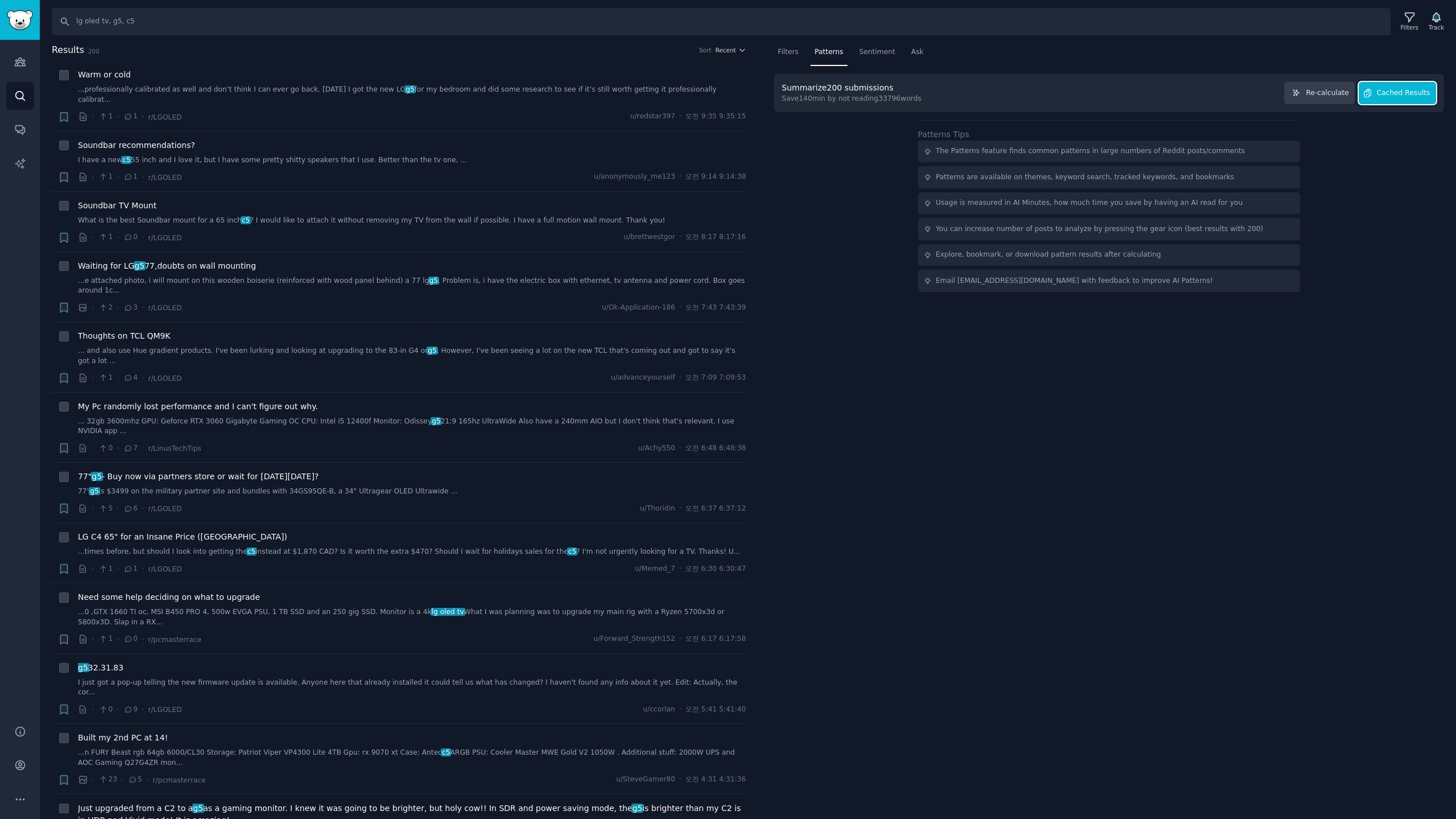
click at [1413, 95] on span "Cached Results" at bounding box center [1404, 93] width 53 height 10
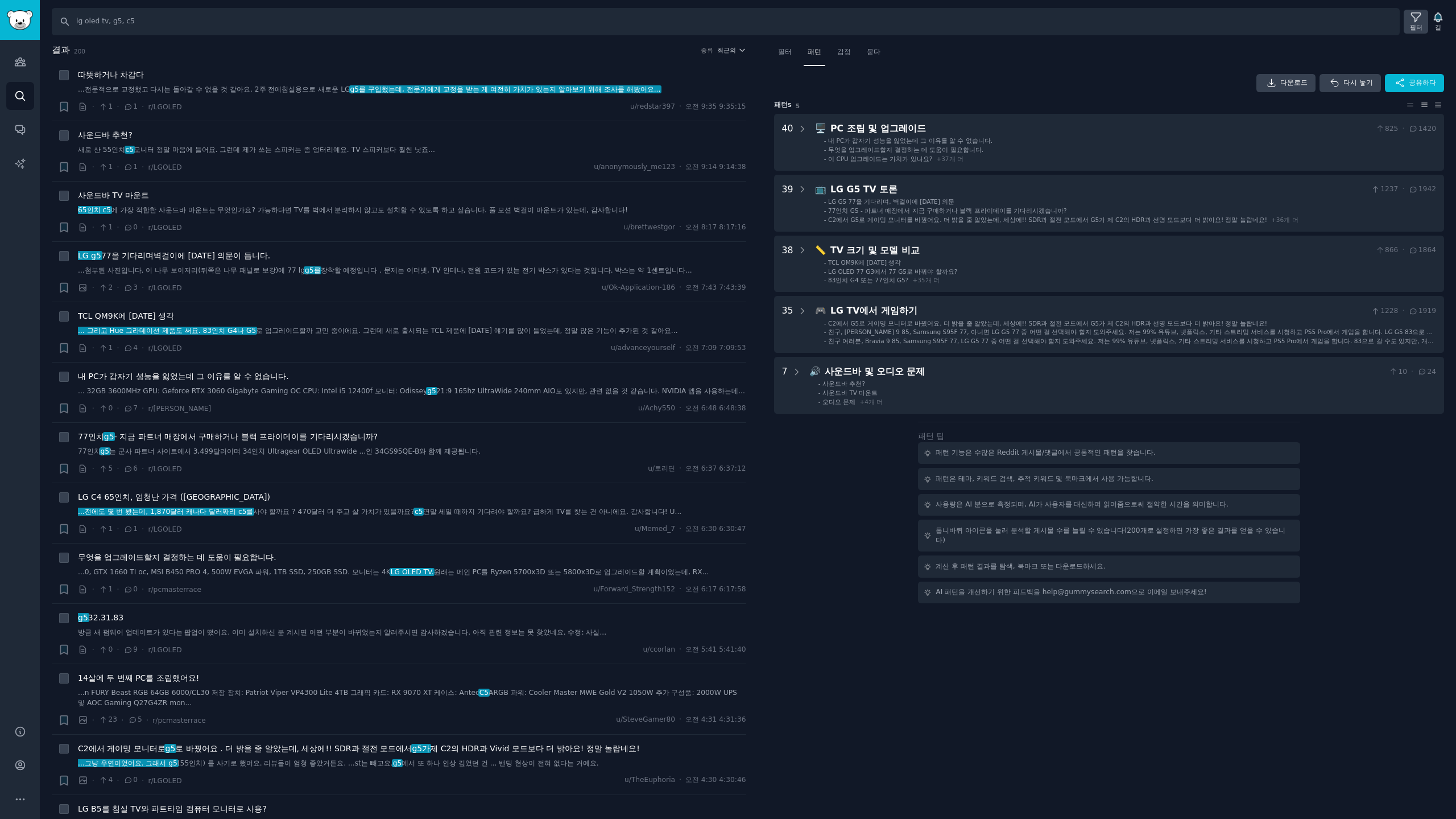
click at [1410, 20] on icon at bounding box center [1416, 18] width 12 height 12
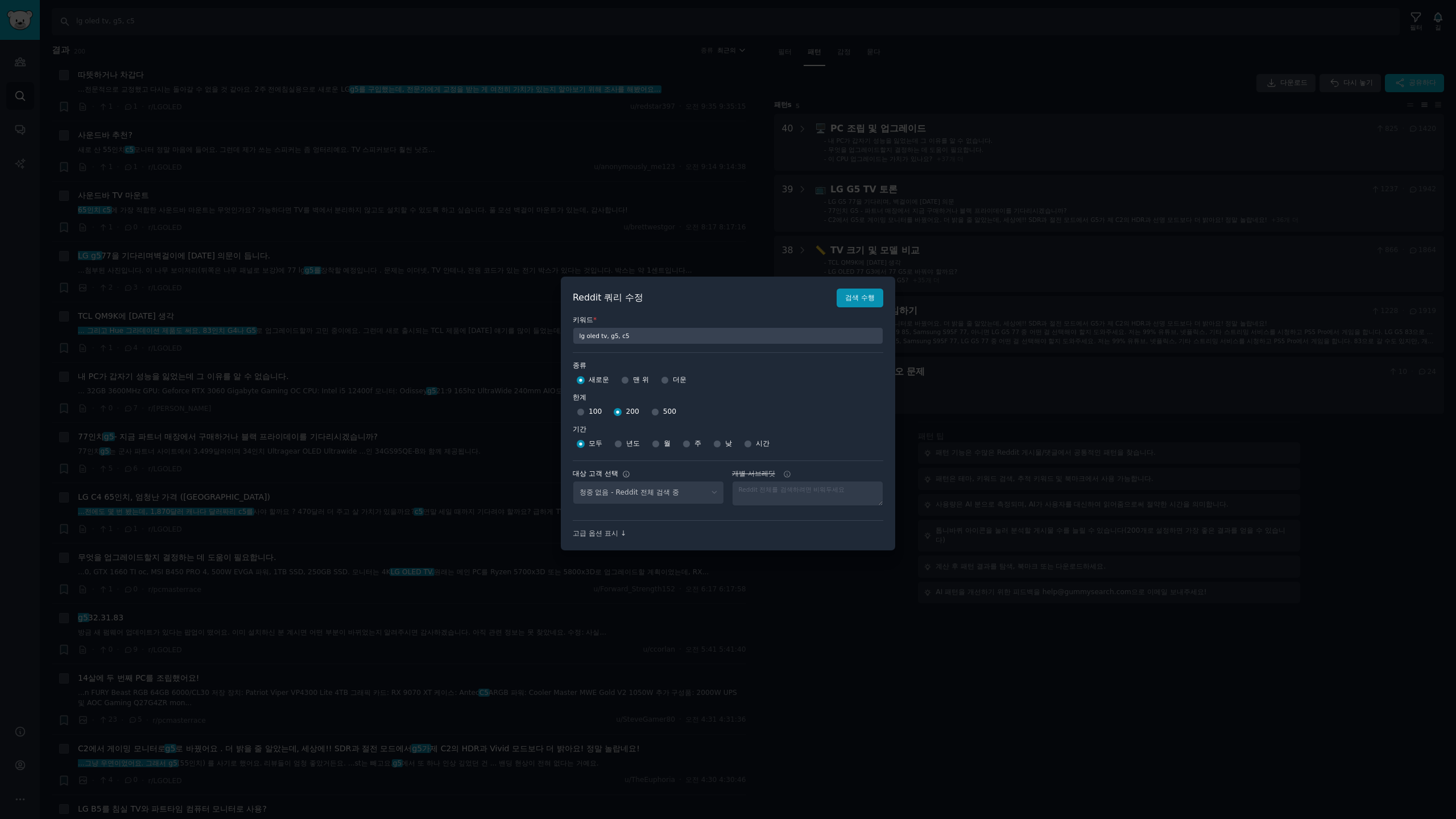
select select "c7830b3eec"
click at [604, 535] on font "고급 옵션 표시 ↓" at bounding box center [599, 533] width 53 height 8
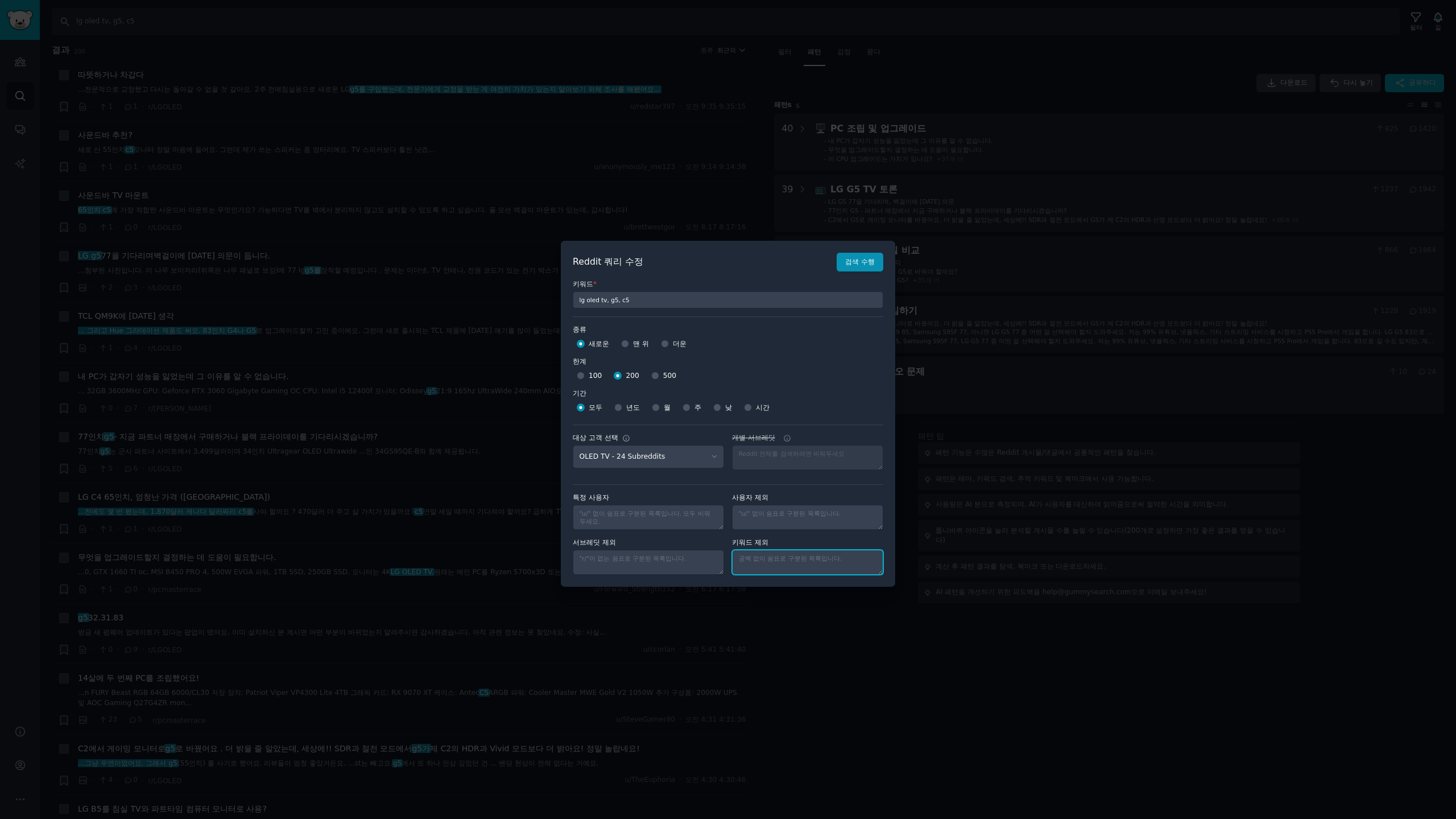
click at [795, 564] on textarea "개별 서브레딧" at bounding box center [808, 562] width 152 height 25
type textarea "odyssey"
click at [863, 264] on font "검색 수행" at bounding box center [860, 262] width 30 height 8
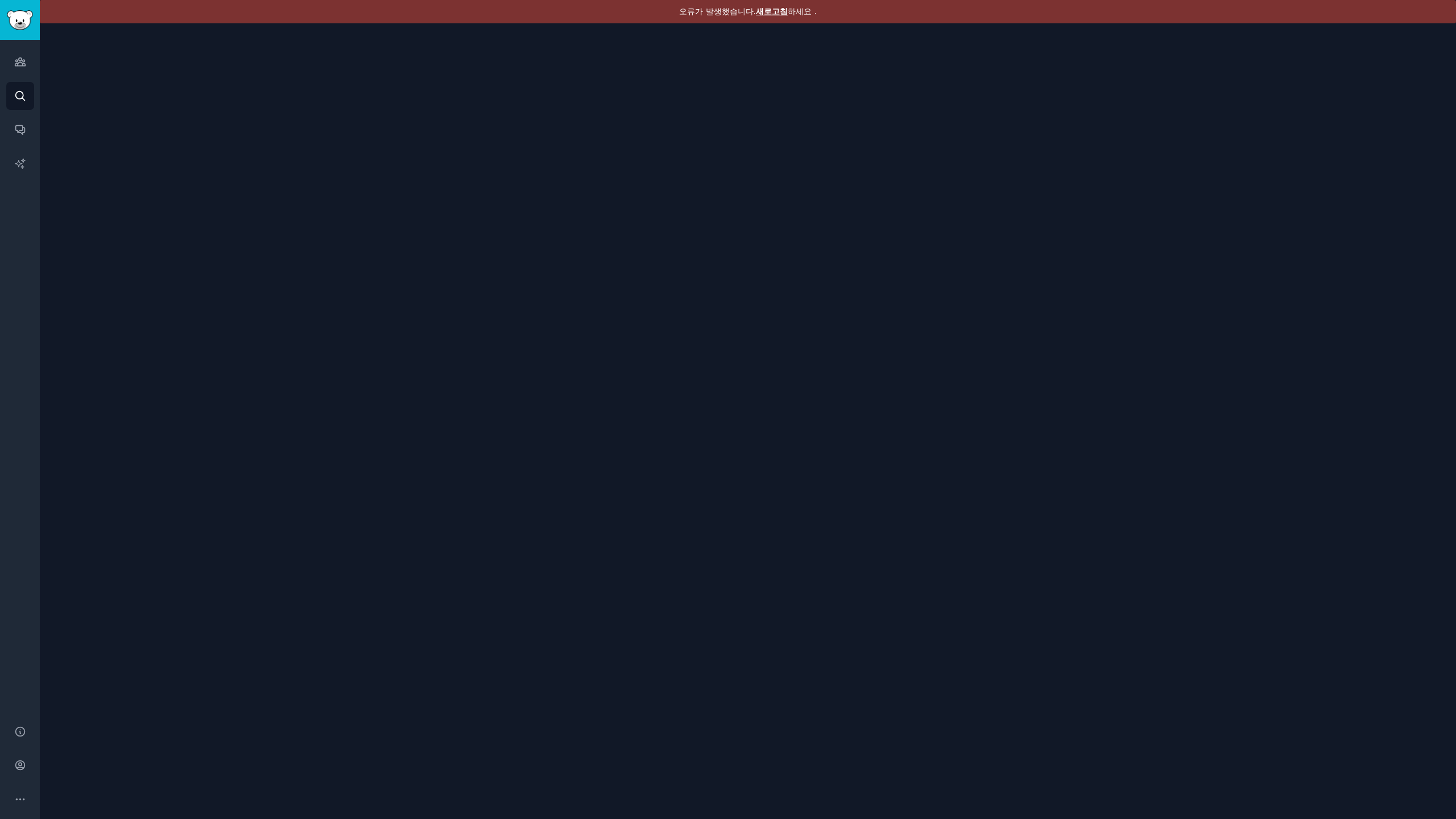
click at [775, 13] on font "새로고침" at bounding box center [771, 11] width 32 height 9
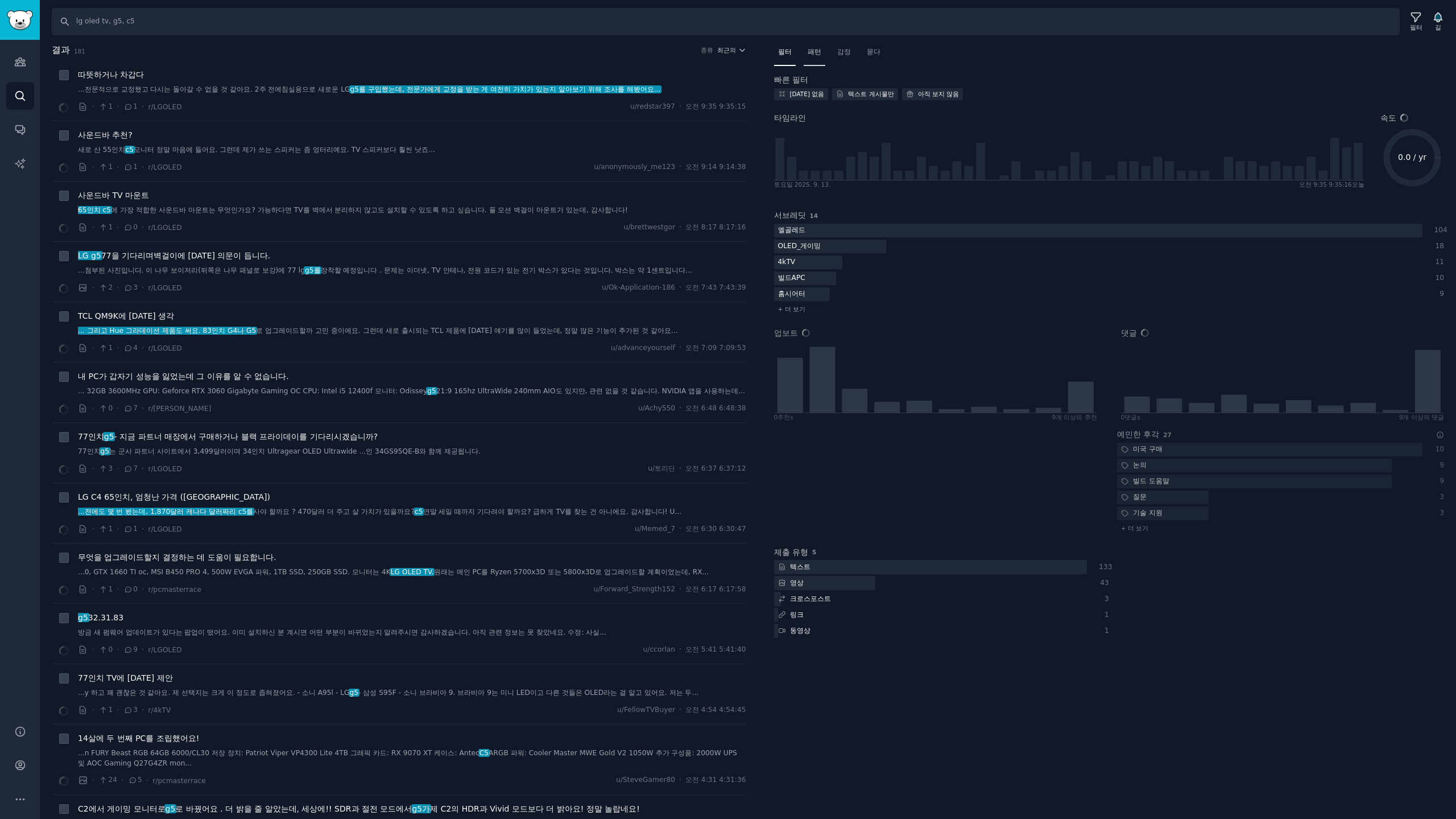
click at [814, 53] on font "패턴" at bounding box center [815, 52] width 14 height 8
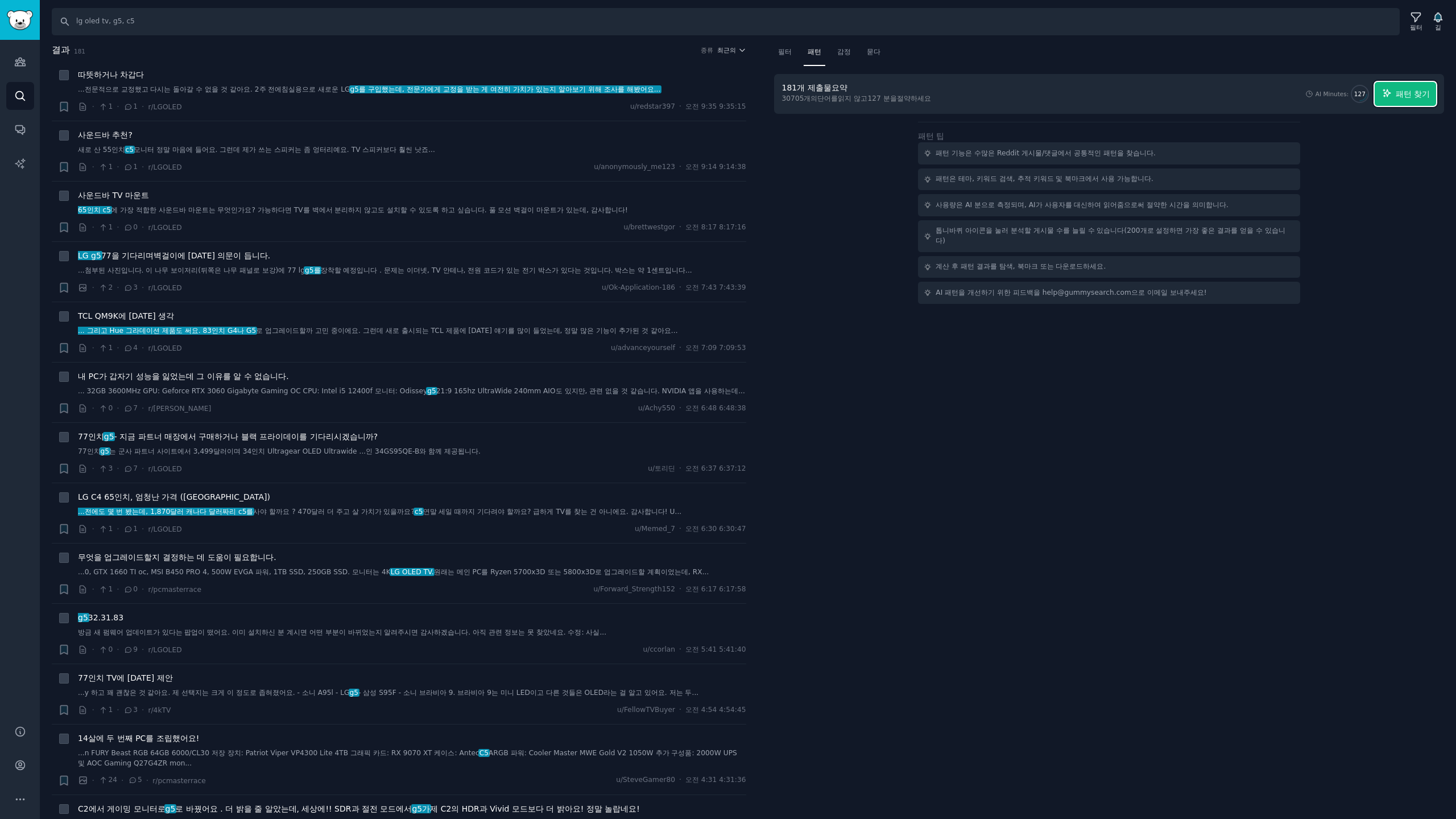
click at [1413, 95] on font "패턴 찾기" at bounding box center [1413, 93] width 34 height 9
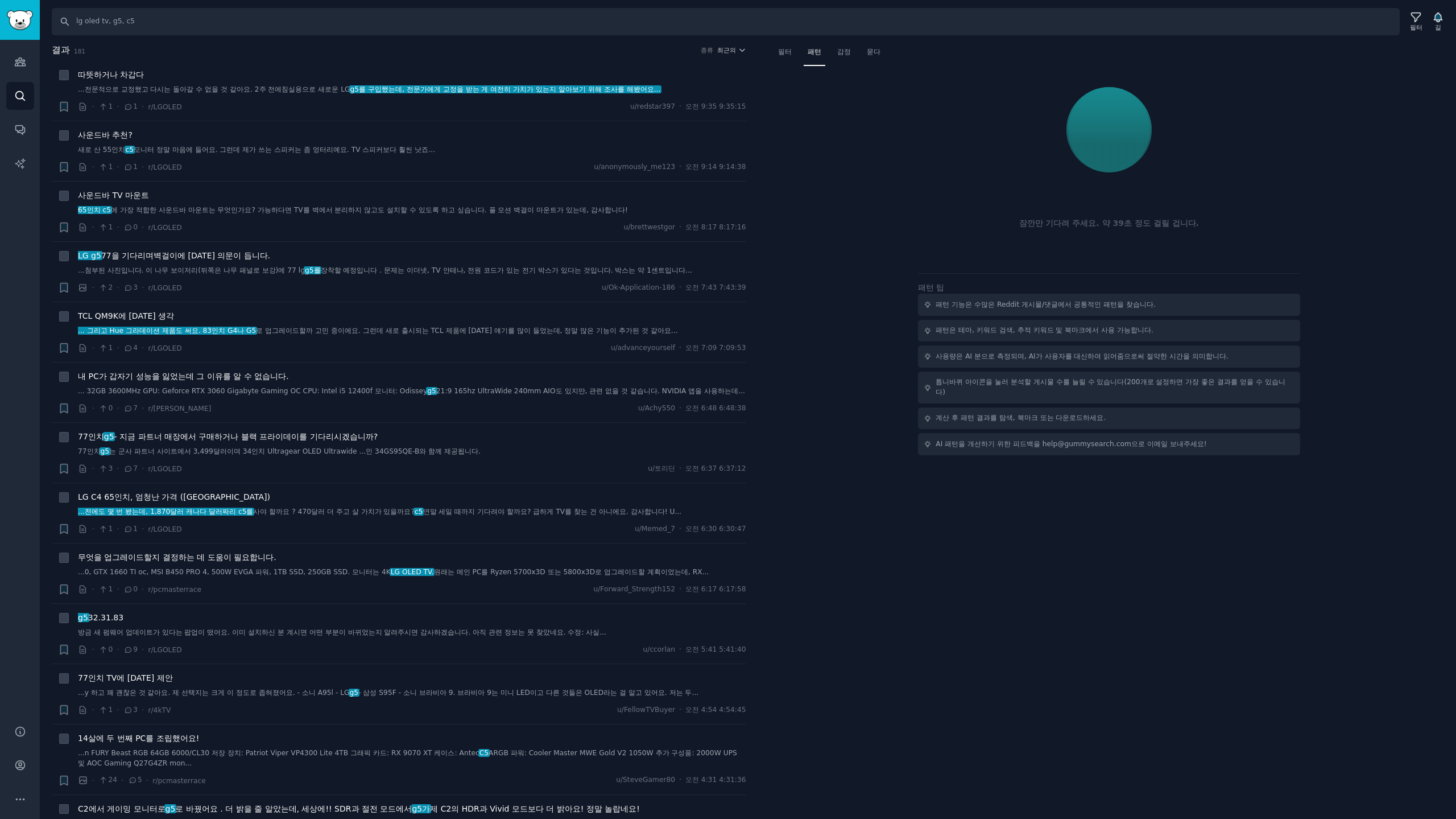
click at [818, 58] on div "패턴" at bounding box center [815, 55] width 22 height 23
click at [848, 53] on font "감정" at bounding box center [844, 52] width 14 height 8
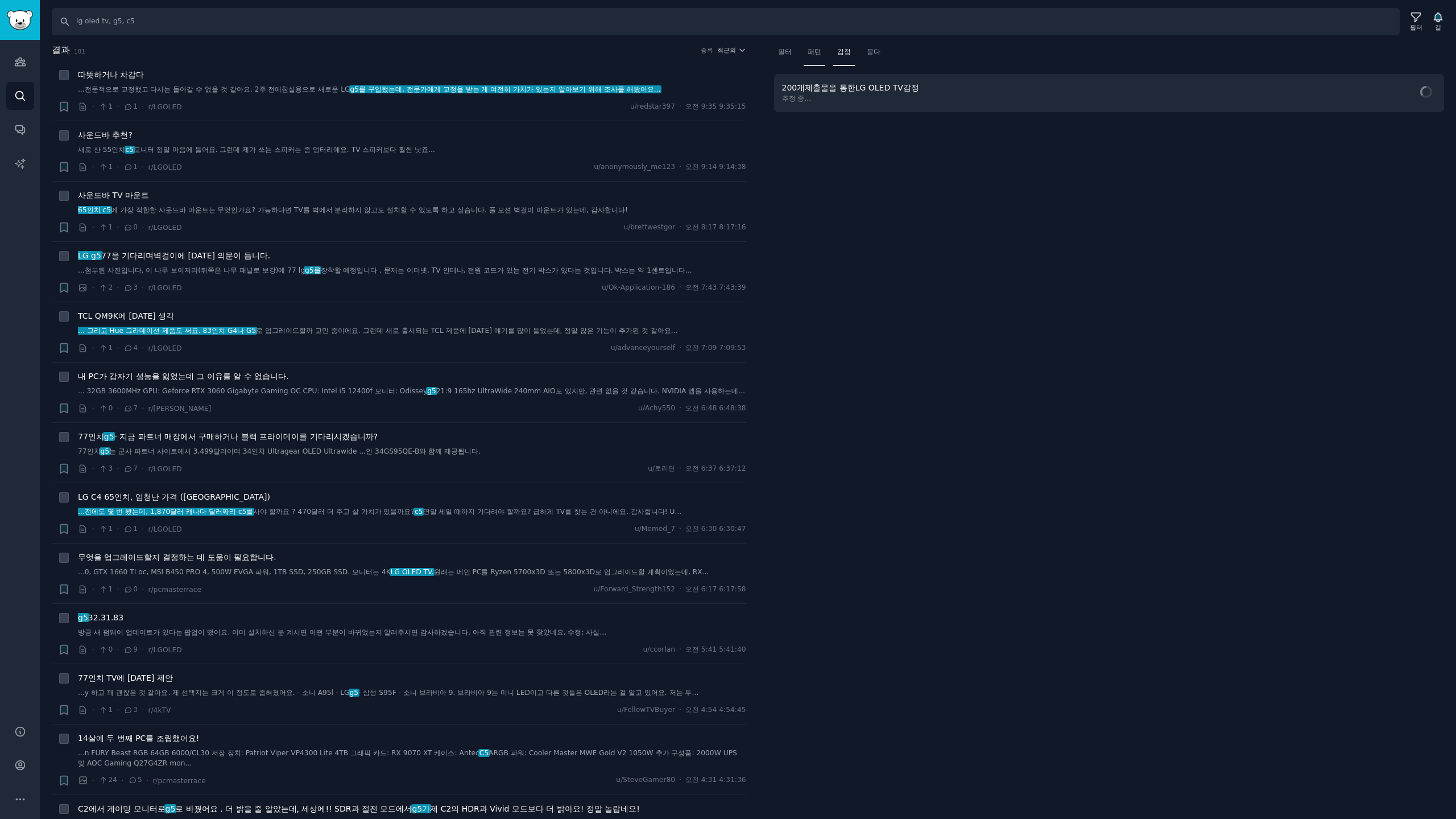
click at [817, 58] on div "패턴" at bounding box center [815, 55] width 22 height 23
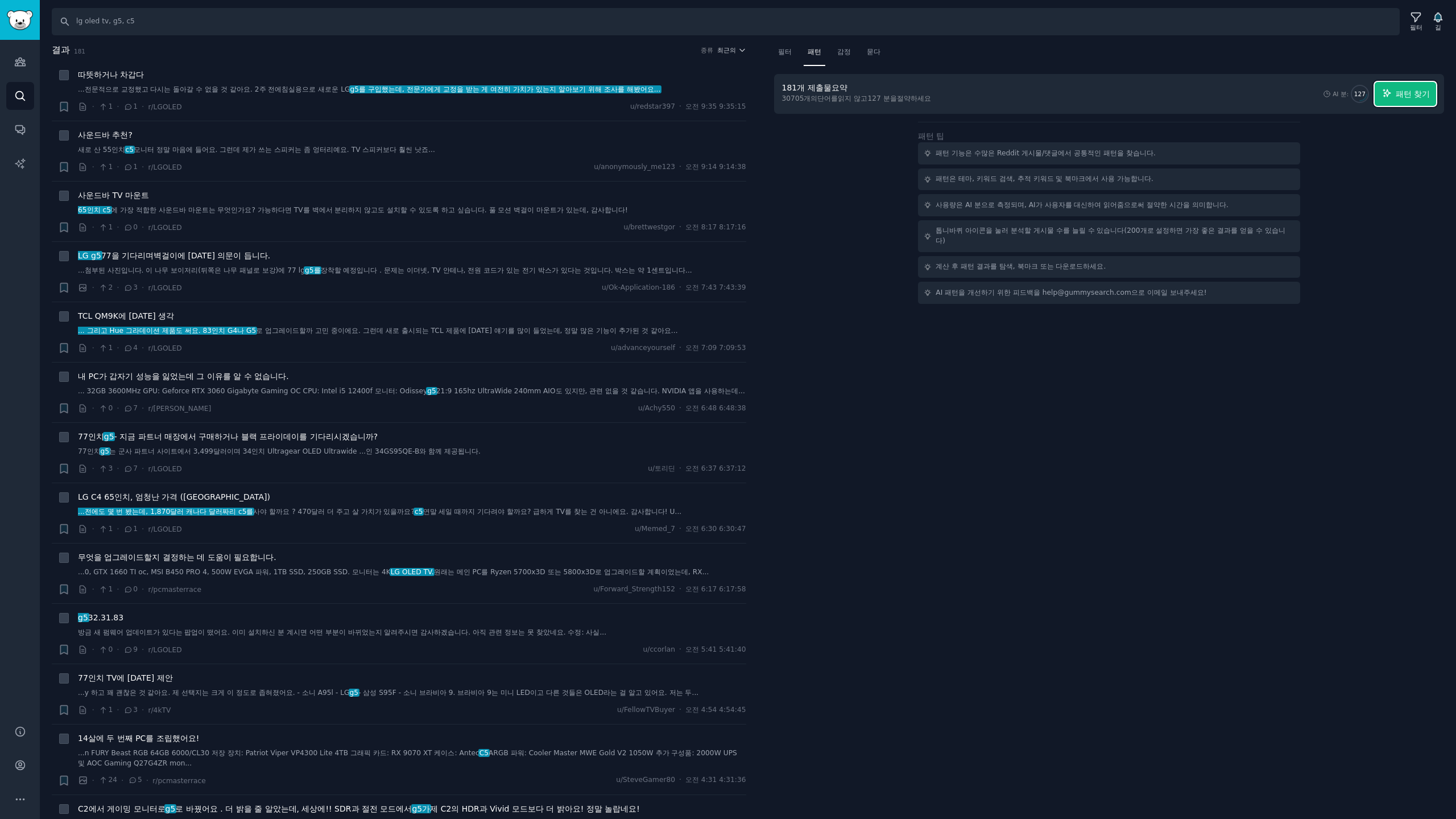
click at [1406, 97] on font "패턴 찾기" at bounding box center [1413, 93] width 34 height 9
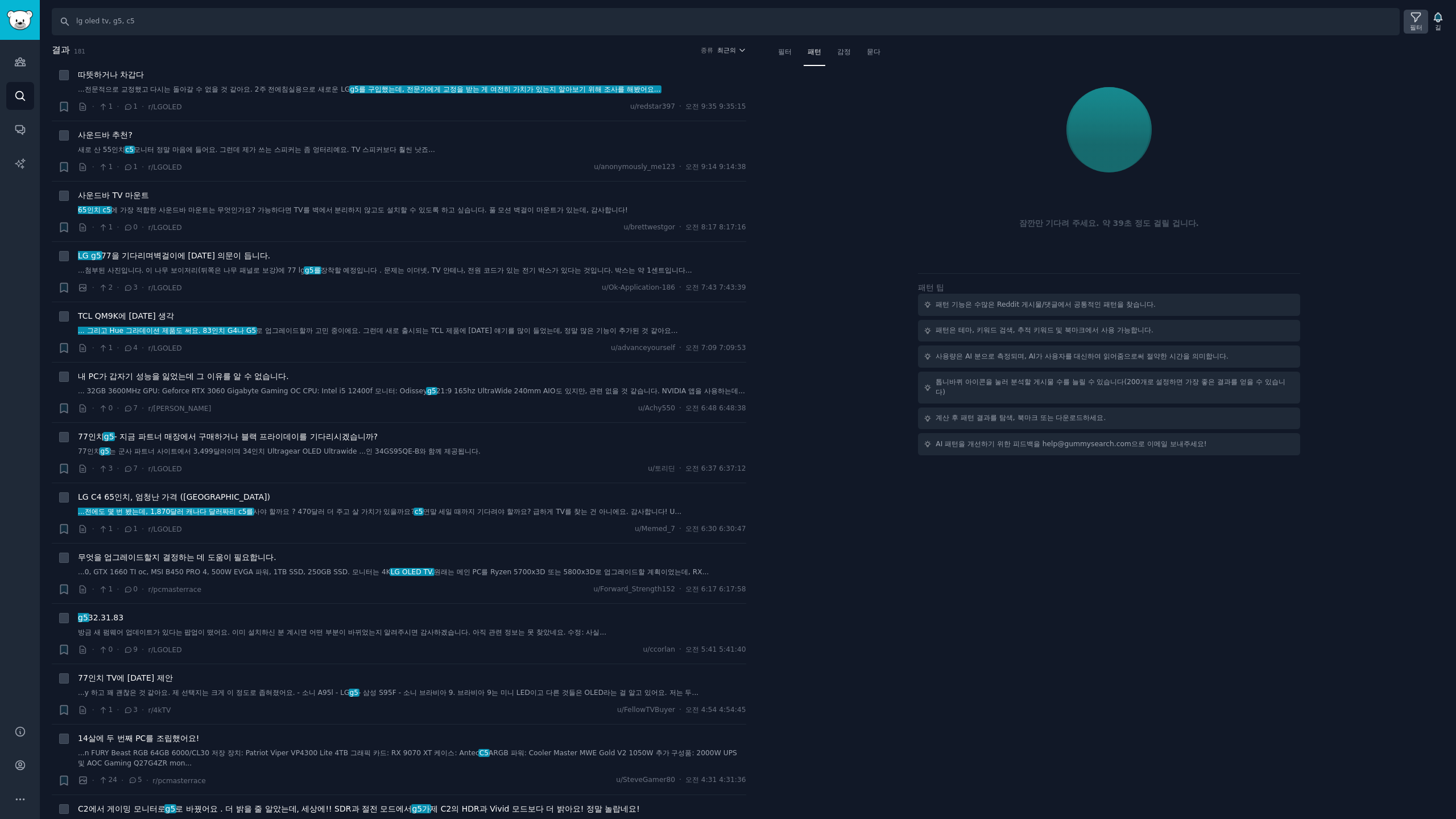
click at [1415, 18] on icon at bounding box center [1416, 18] width 12 height 12
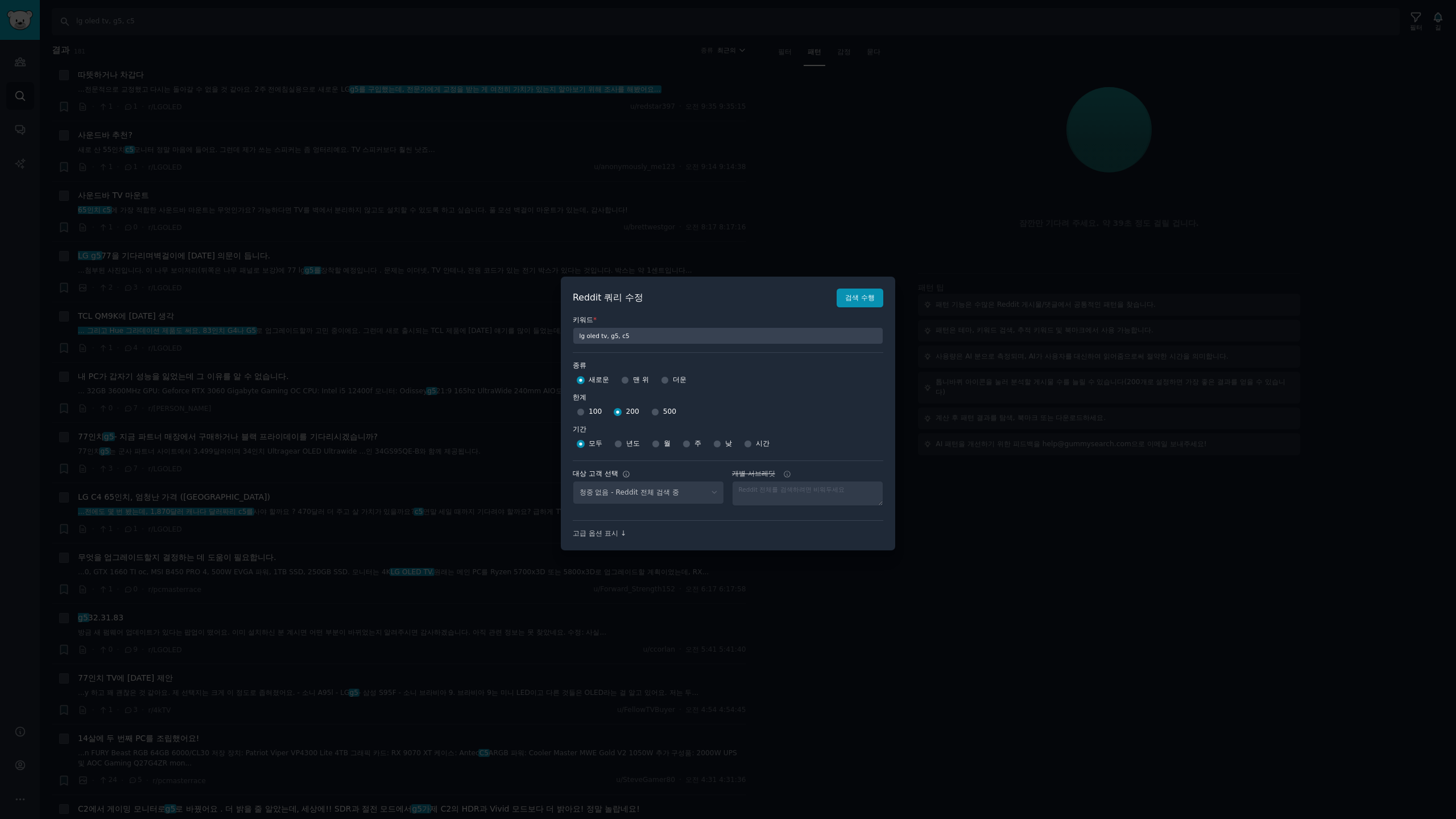
select select "c7830b3eec"
click at [691, 442] on div "주" at bounding box center [692, 443] width 19 height 18
click at [685, 443] on input "주" at bounding box center [687, 444] width 8 height 8
radio input "true"
click at [868, 294] on font "검색 수행" at bounding box center [860, 298] width 30 height 8
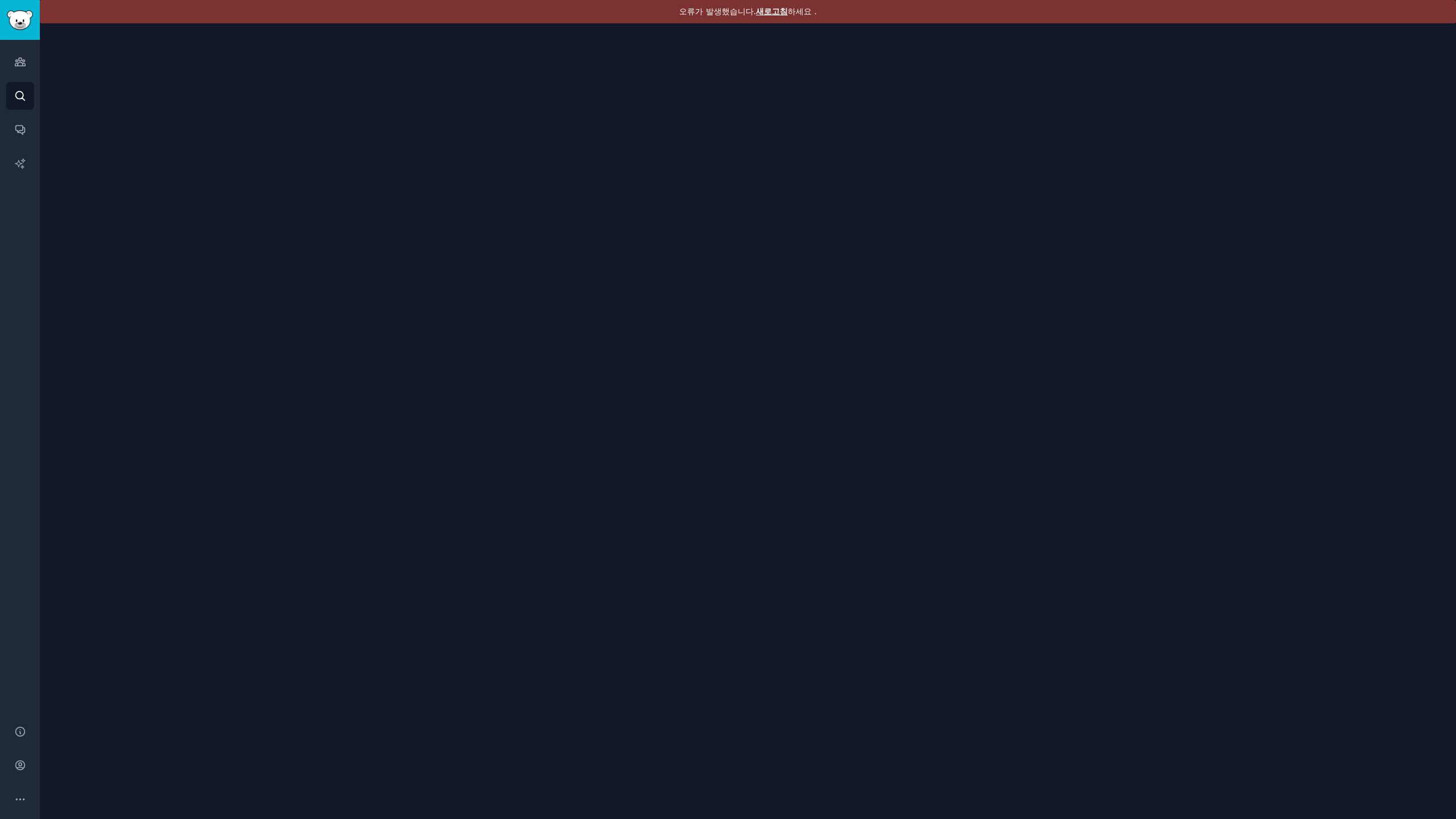
click at [769, 7] on font "새로고침" at bounding box center [771, 11] width 32 height 9
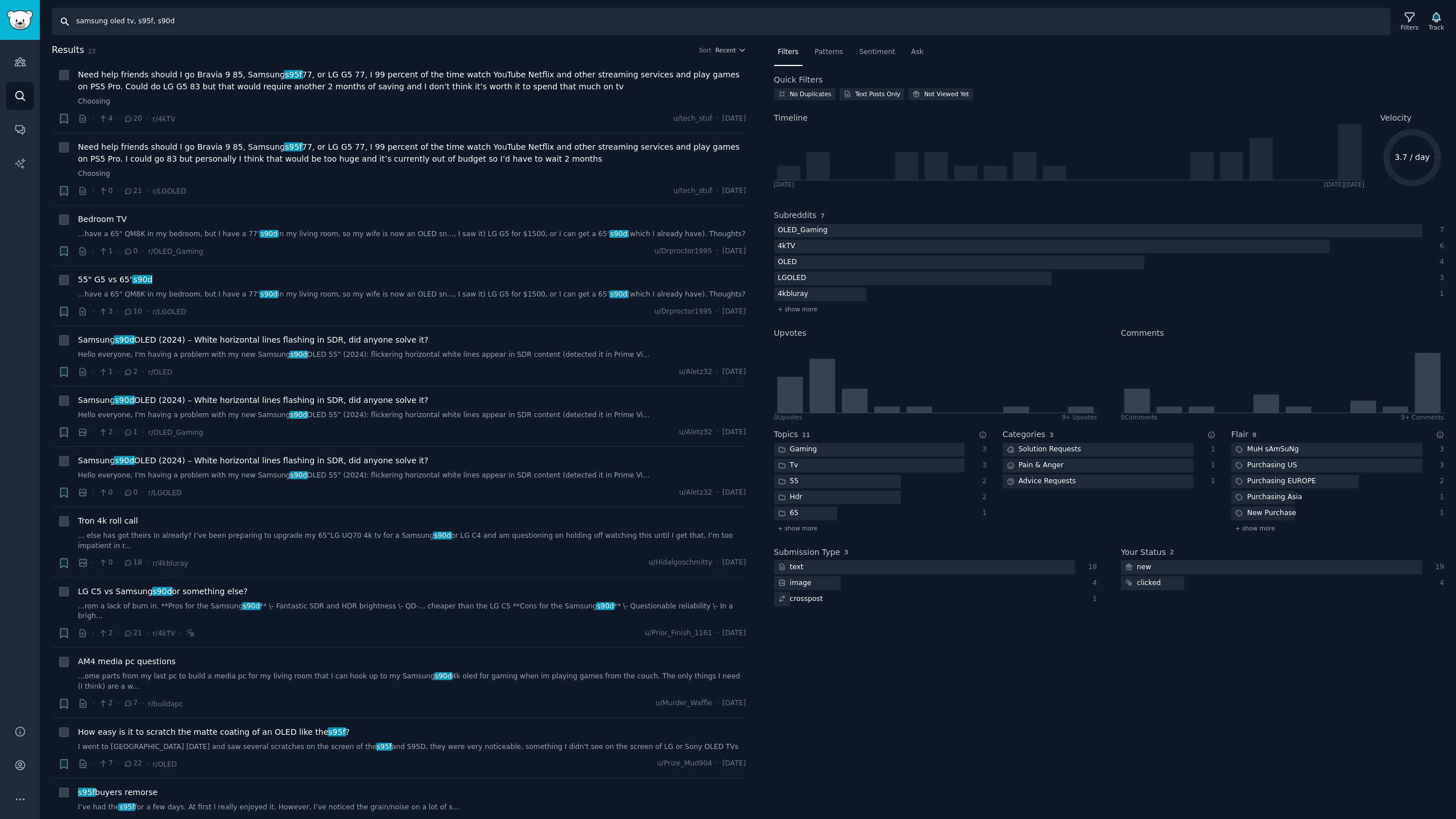
click at [206, 24] on input "samsung oled tv, s95f, s90d" at bounding box center [721, 22] width 1339 height 27
drag, startPoint x: 182, startPoint y: 27, endPoint x: 0, endPoint y: -30, distance: 190.7
click at [0, 0] on html "Audiences Search Conversations AI Reports Help Account More Search samsung oled…" at bounding box center [728, 410] width 1456 height 819
type input "stanbyme, stanbyme 2, lg stanbyme, [GEOGRAPHIC_DATA], stanbyme2"
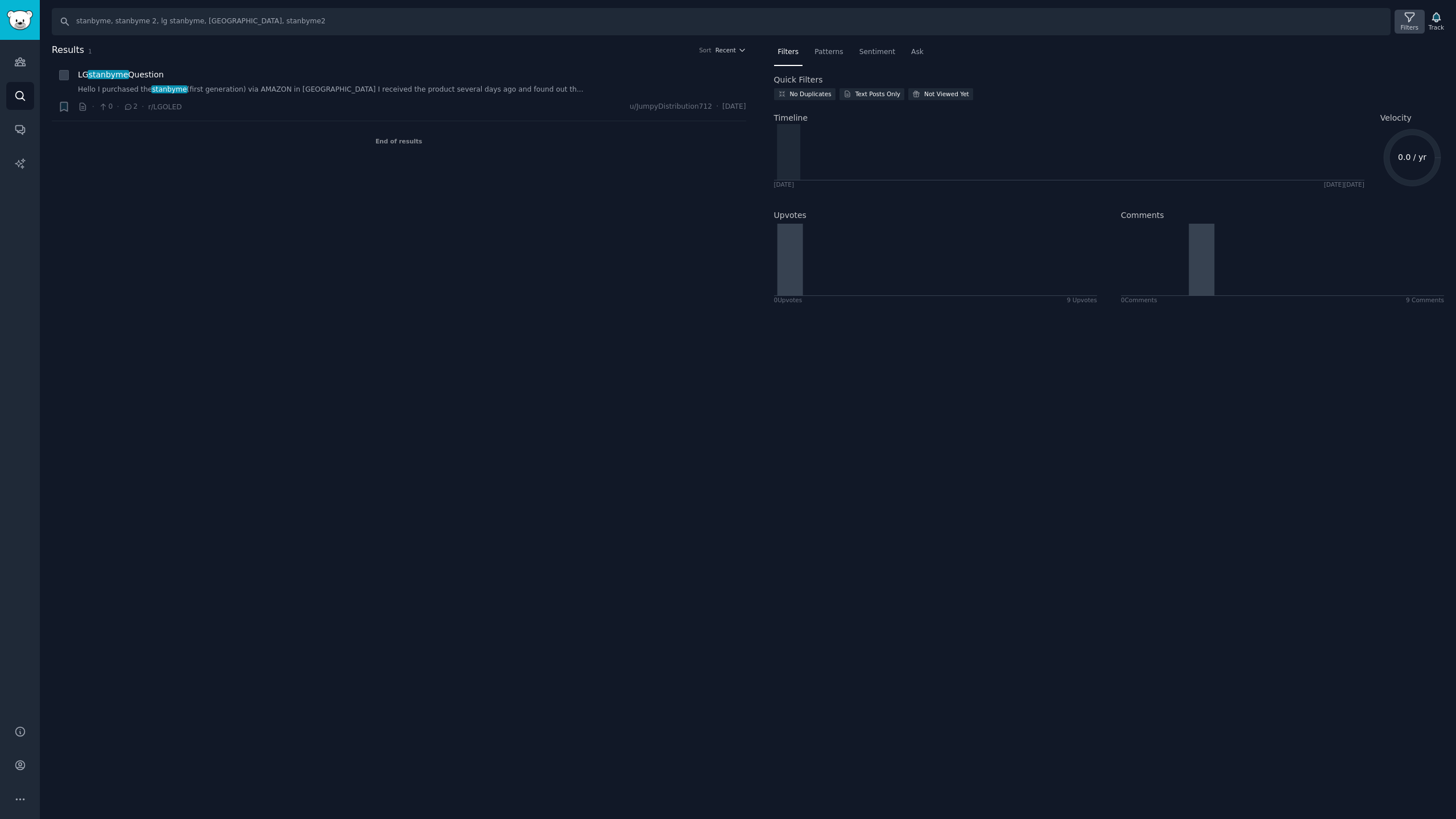
click at [1413, 23] on icon at bounding box center [1410, 18] width 12 height 12
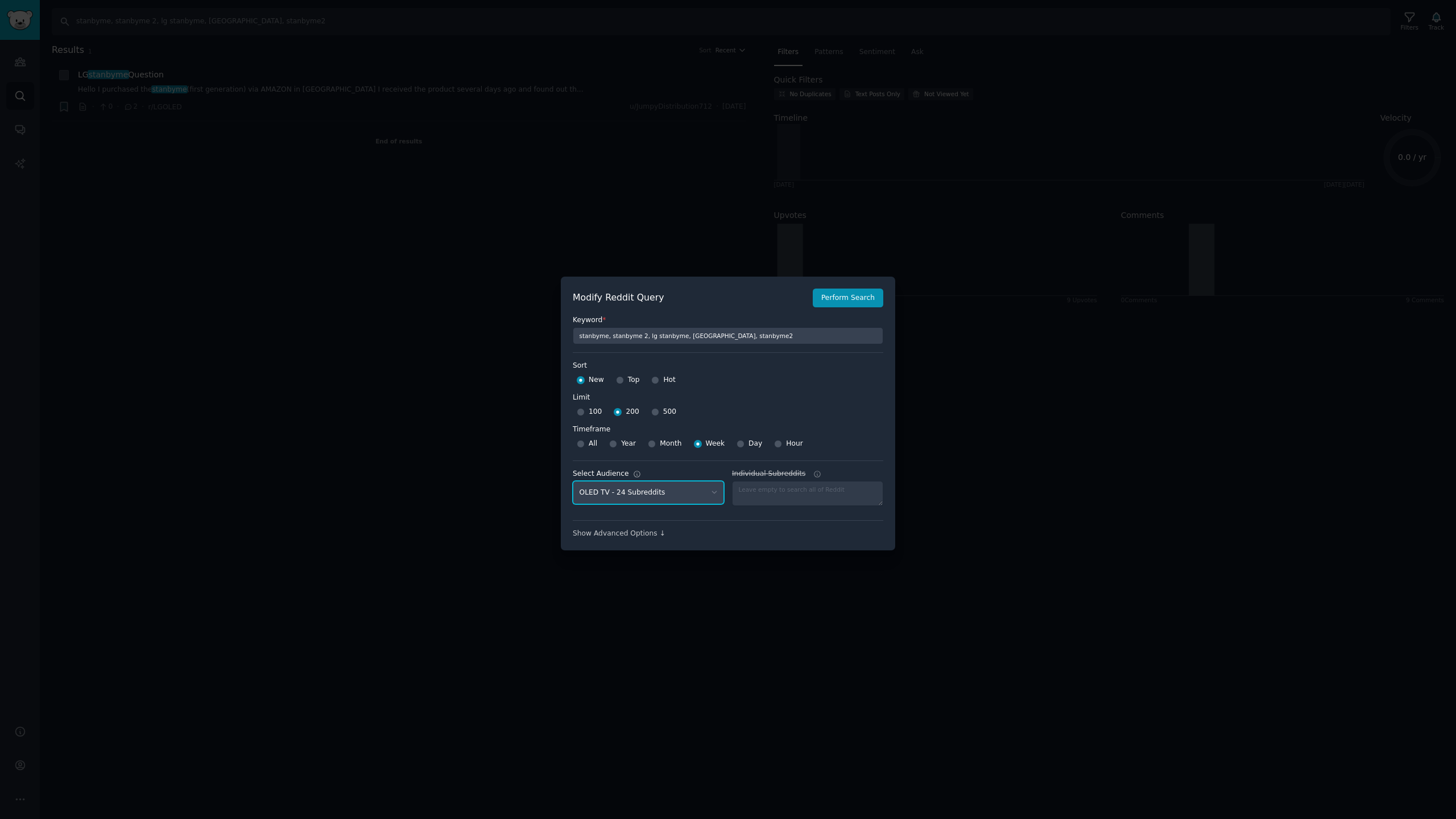
click at [685, 498] on select "No audience - Searching all of Reddit stanbyme - 35 Subreddits internetexplorer…" at bounding box center [649, 492] width 152 height 23
select select "9e86cc3c48"
click at [573, 481] on select "No audience - Searching all of Reddit stanbyme - 35 Subreddits internetexplorer…" at bounding box center [649, 492] width 152 height 23
click at [662, 493] on select "No audience - Searching all of Reddit stanbyme - 35 Subreddits internetexplorer…" at bounding box center [649, 492] width 152 height 23
select select
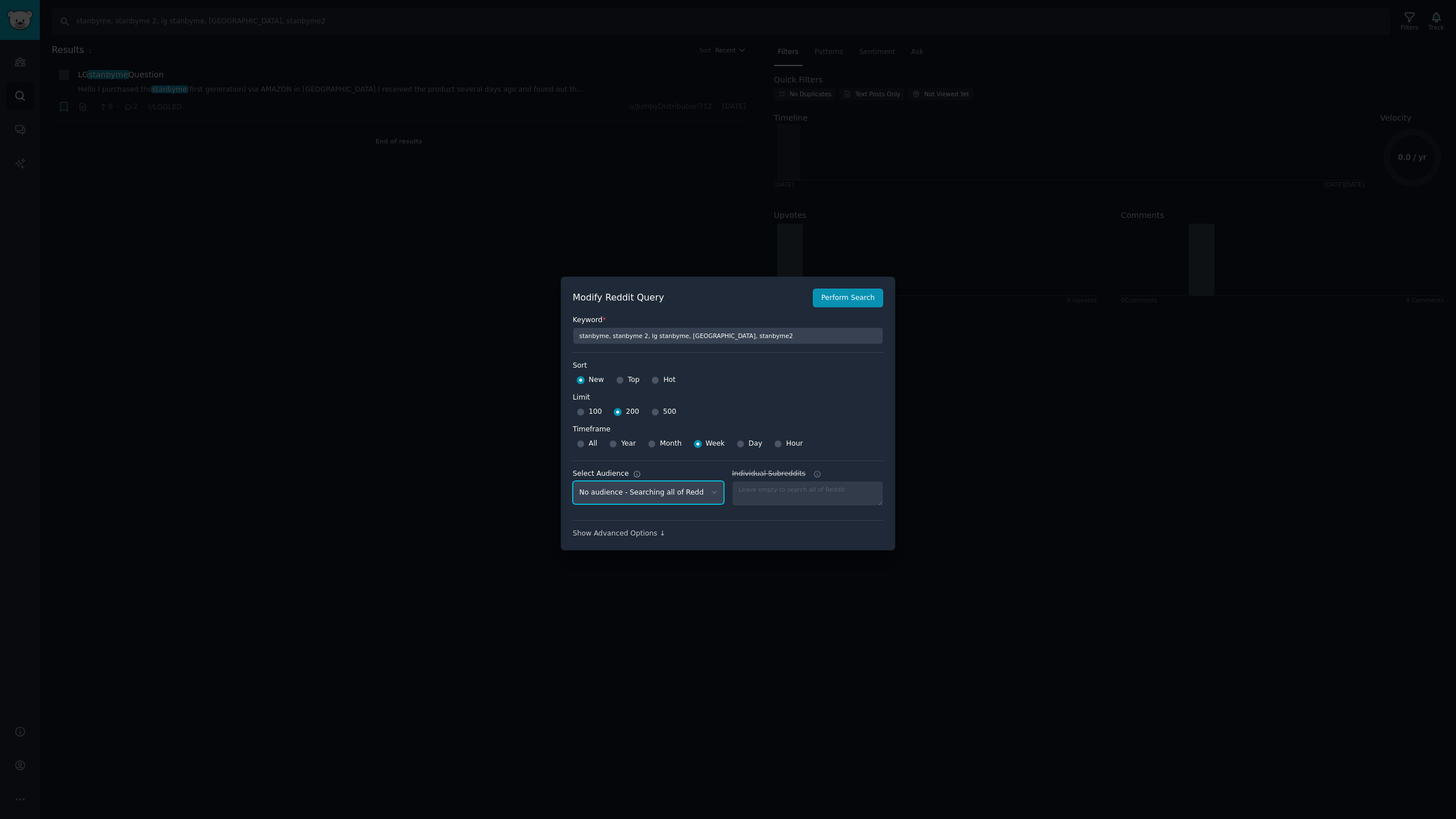
click at [573, 481] on select "No audience - Searching all of Reddit stanbyme - 35 Subreddits internetexplorer…" at bounding box center [649, 492] width 152 height 23
click at [842, 302] on button "Perform Search" at bounding box center [848, 298] width 70 height 20
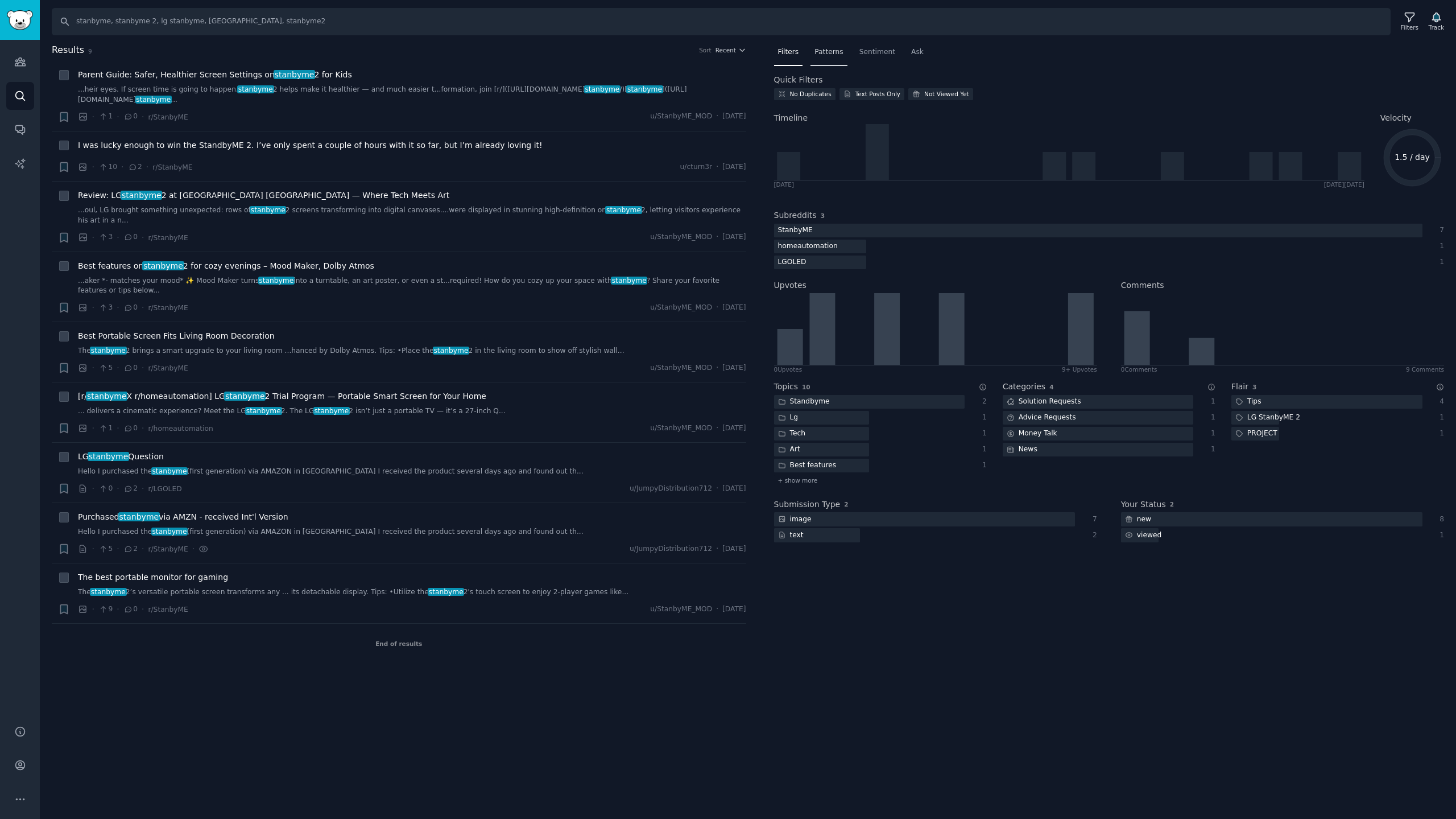
click at [831, 53] on span "Patterns" at bounding box center [829, 52] width 28 height 10
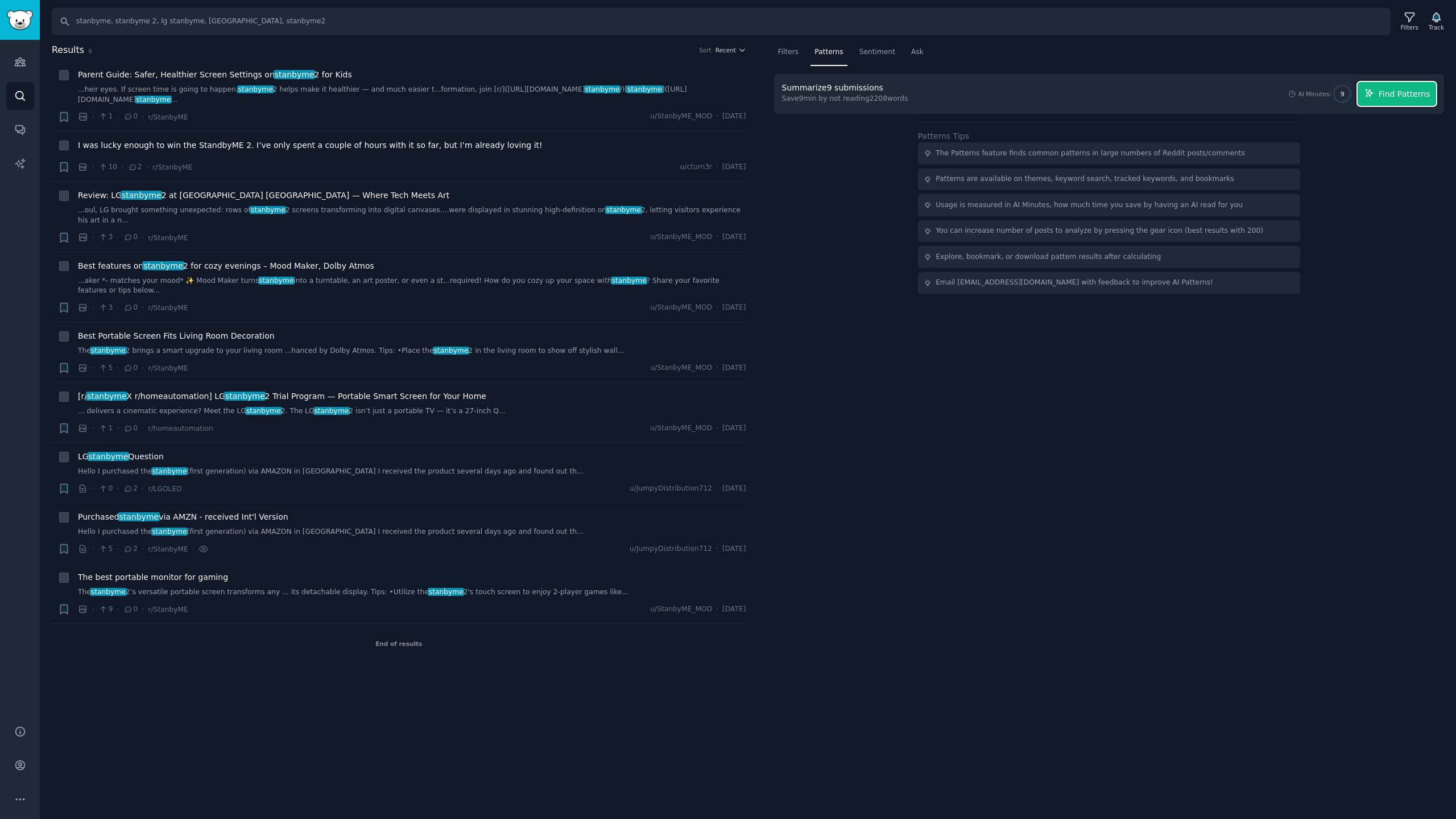
click at [1401, 98] on span "Find Patterns" at bounding box center [1405, 94] width 52 height 12
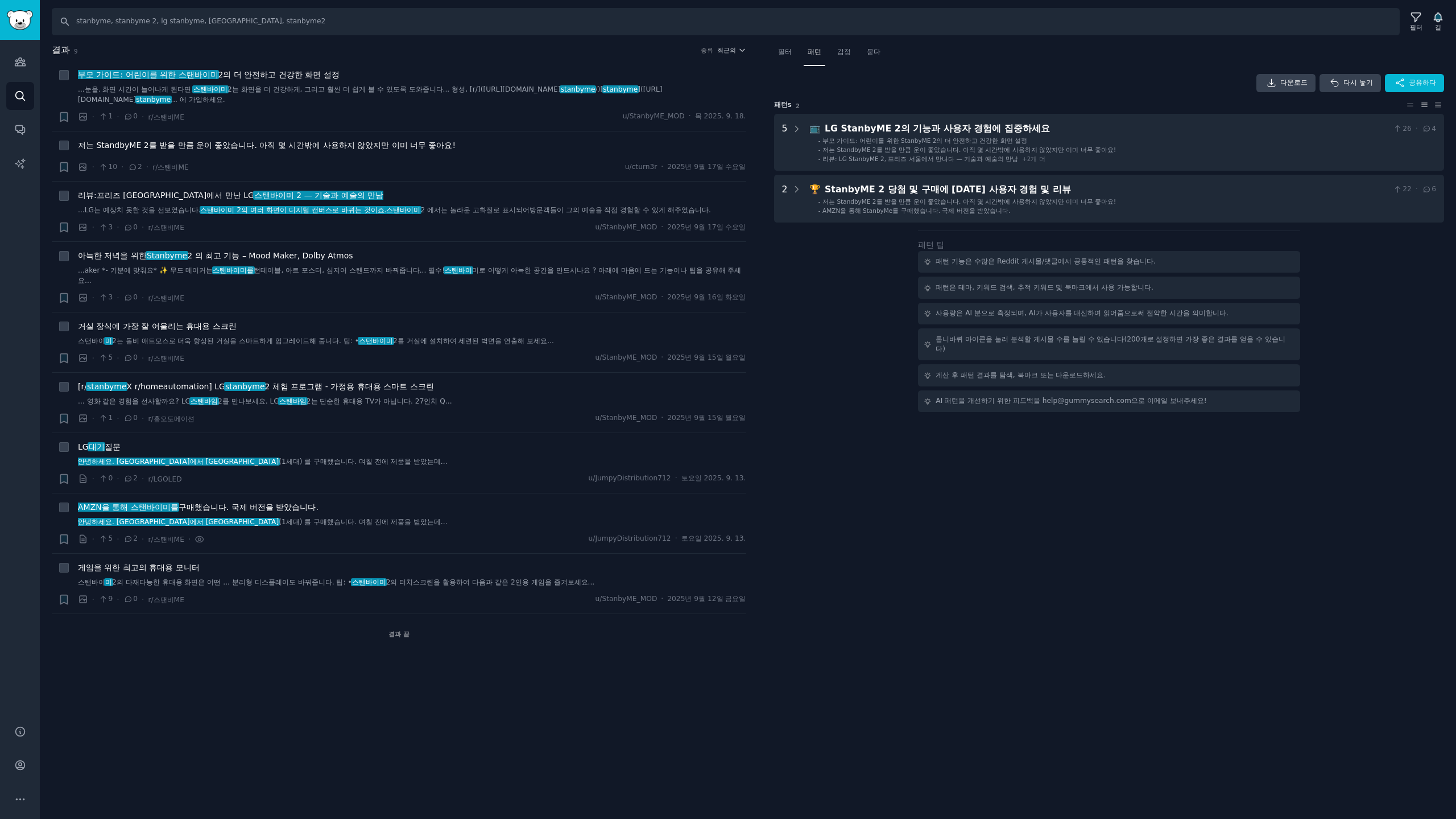
click at [1198, 550] on div "필터 패턴 감정 묻다 다운로드 다시 놓기 공유하다 패턴 s 2 5 📺 LG StanbyME 2의 기능과 사용자 경험에 집중하세요 26 · 4 …" at bounding box center [1110, 349] width 695 height 611
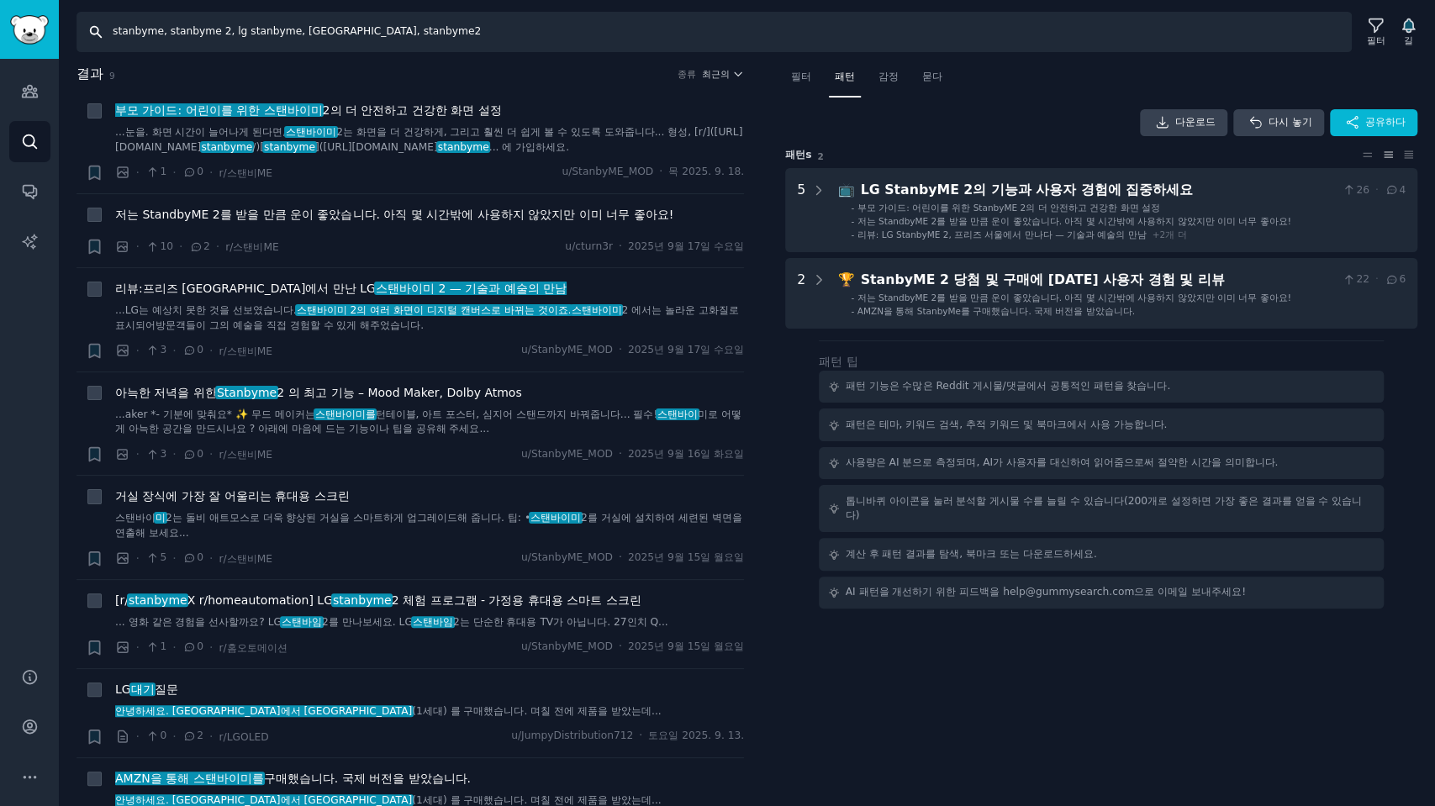
drag, startPoint x: 451, startPoint y: 41, endPoint x: 0, endPoint y: -17, distance: 454.4
click at [0, 0] on html "청중 찾다 대화 AI 보고서 돕다 계정 더 찾다 [PERSON_NAME], stanbyme 2, lg stanbyme, stanbyme go,…" at bounding box center [717, 403] width 1435 height 806
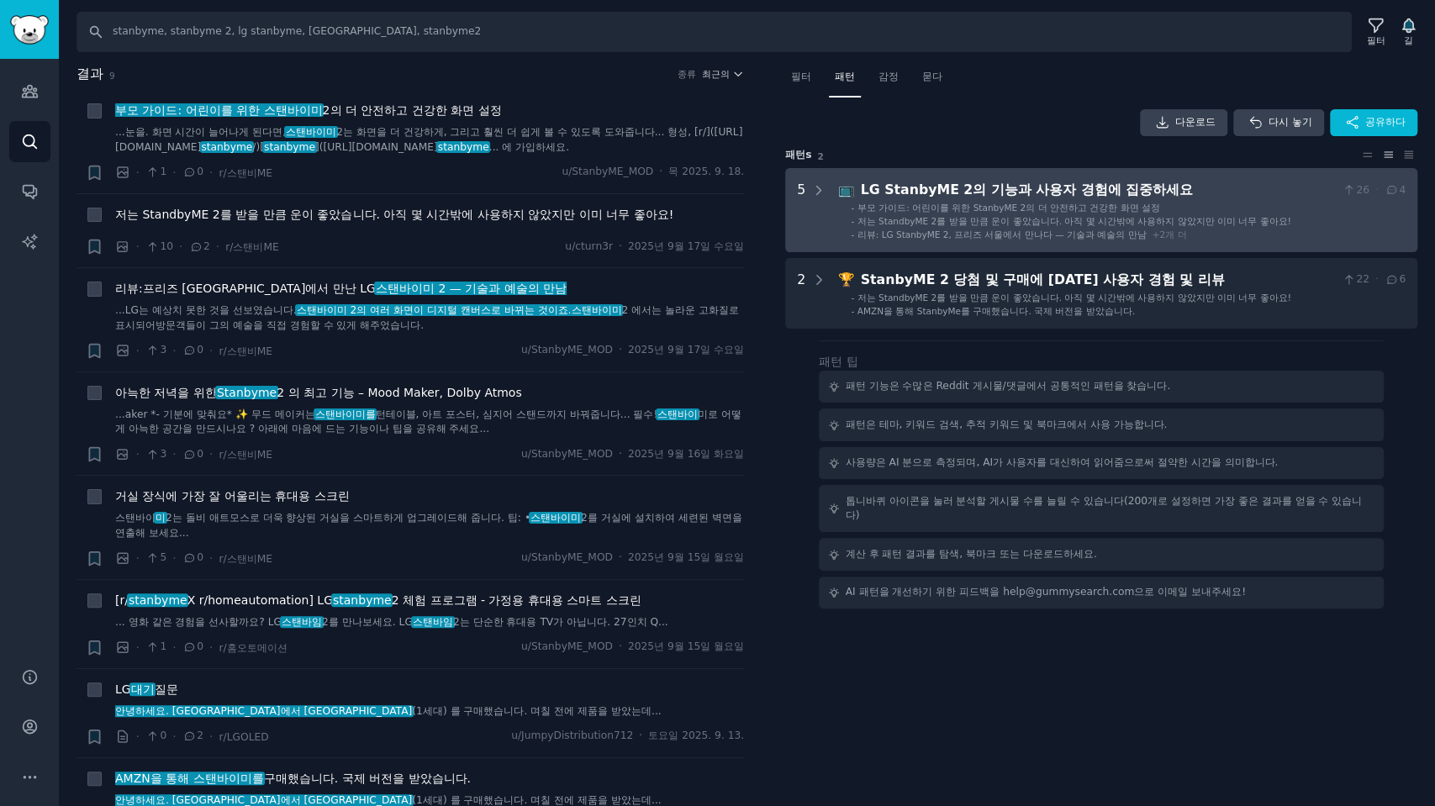
click at [1225, 203] on li "- 부모 가이드: 어린이를 위한 StanbyME 2의 더 안전하고 건강한 화면 설정" at bounding box center [1128, 208] width 555 height 12
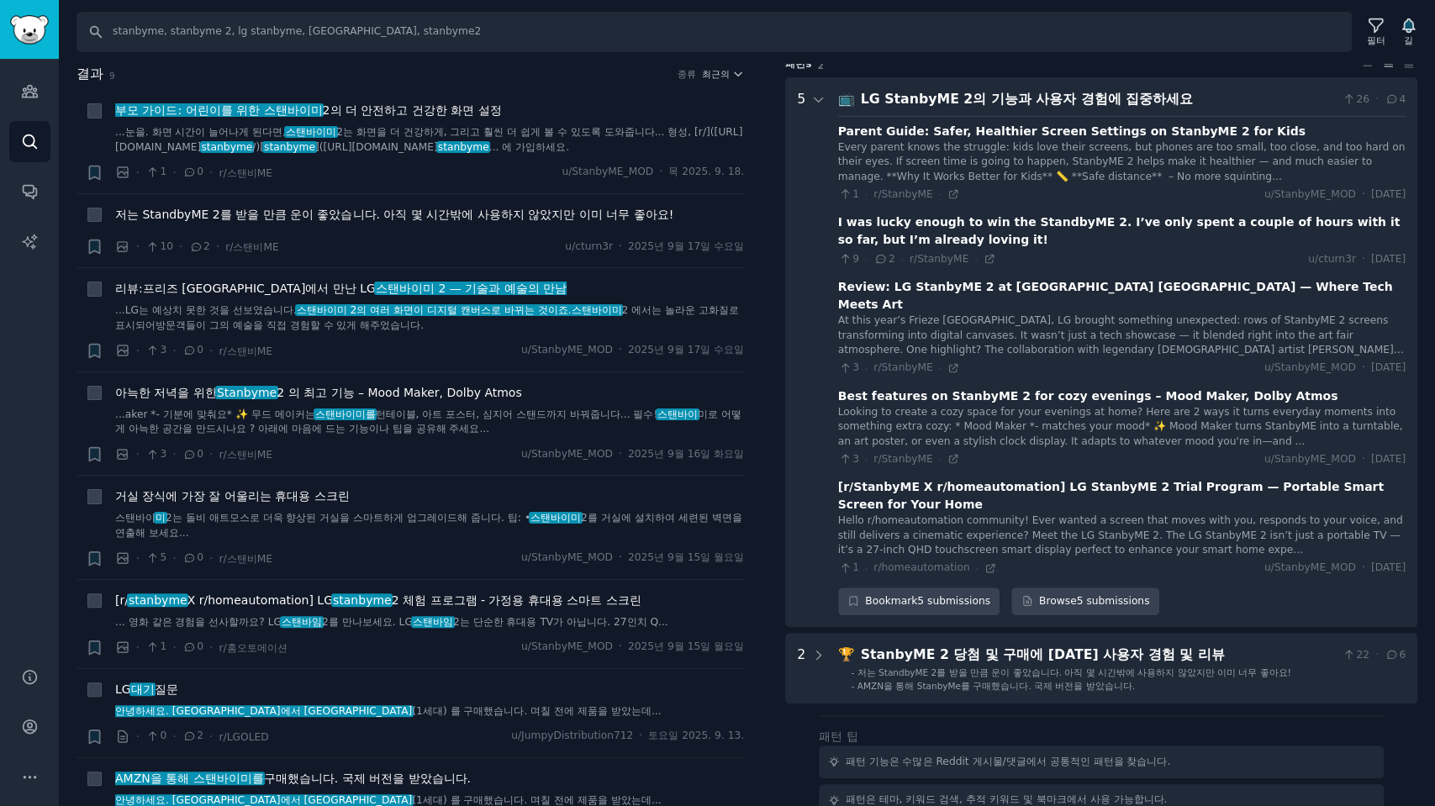
scroll to position [104, 0]
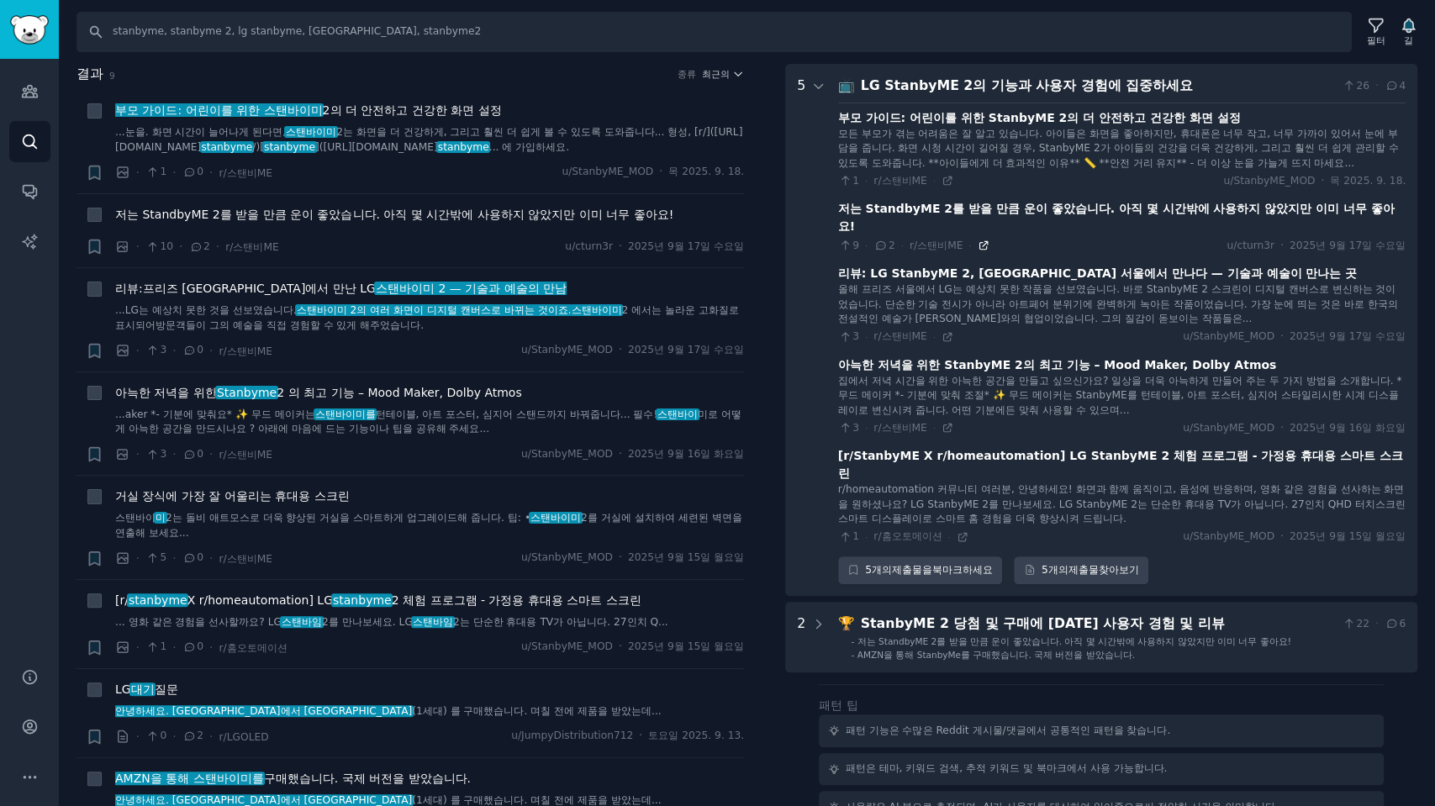
click at [978, 240] on icon at bounding box center [984, 246] width 12 height 12
click at [1002, 358] on font "아늑한 저녁을 위한 StanbyME 2의 최고 기능 – Mood Maker, Dolby Atmos" at bounding box center [1057, 364] width 439 height 13
click at [942, 422] on icon at bounding box center [948, 428] width 12 height 12
click at [957, 531] on icon at bounding box center [963, 537] width 12 height 12
click at [725, 71] on button "최근의" at bounding box center [723, 74] width 43 height 12
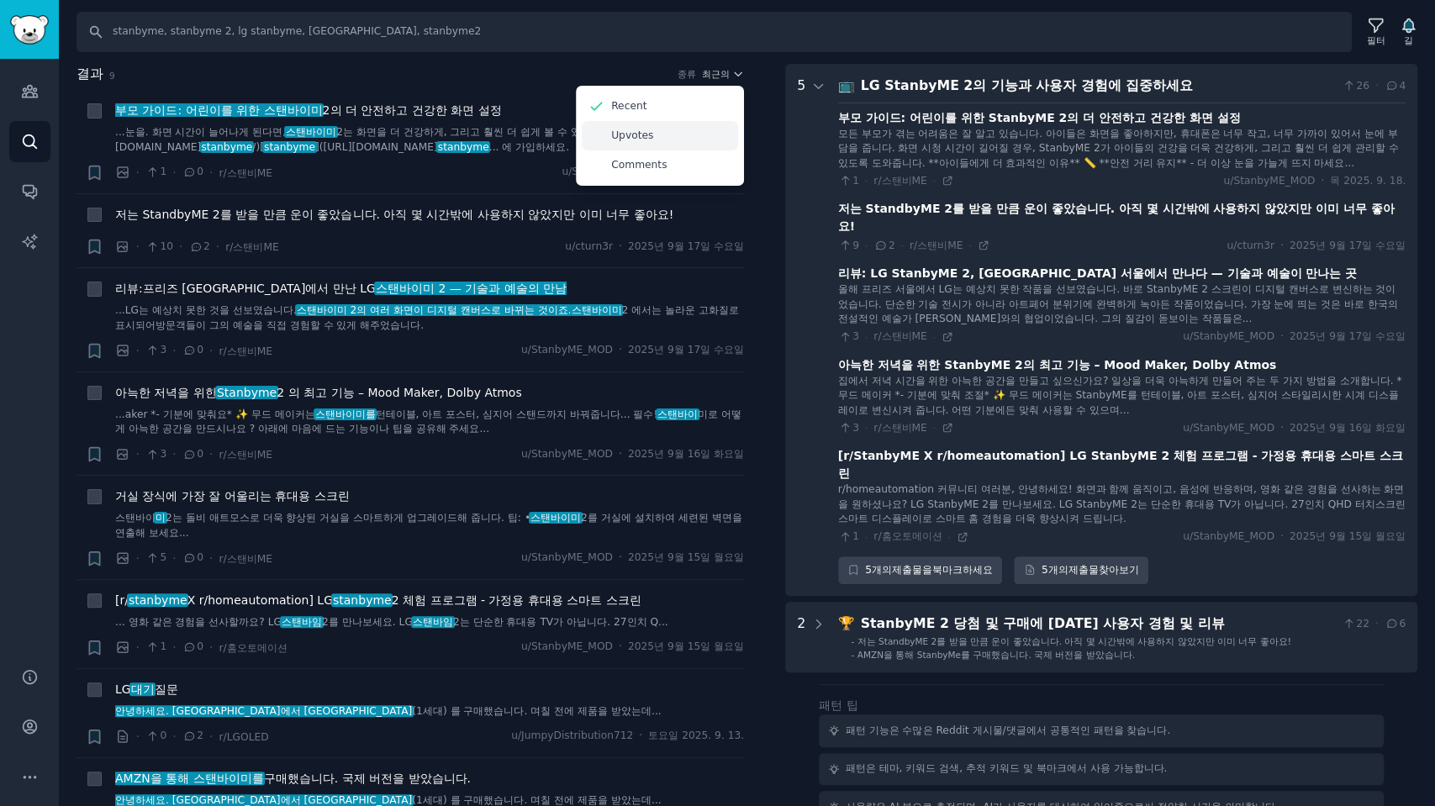
click at [630, 139] on p "Upvotes" at bounding box center [632, 136] width 42 height 15
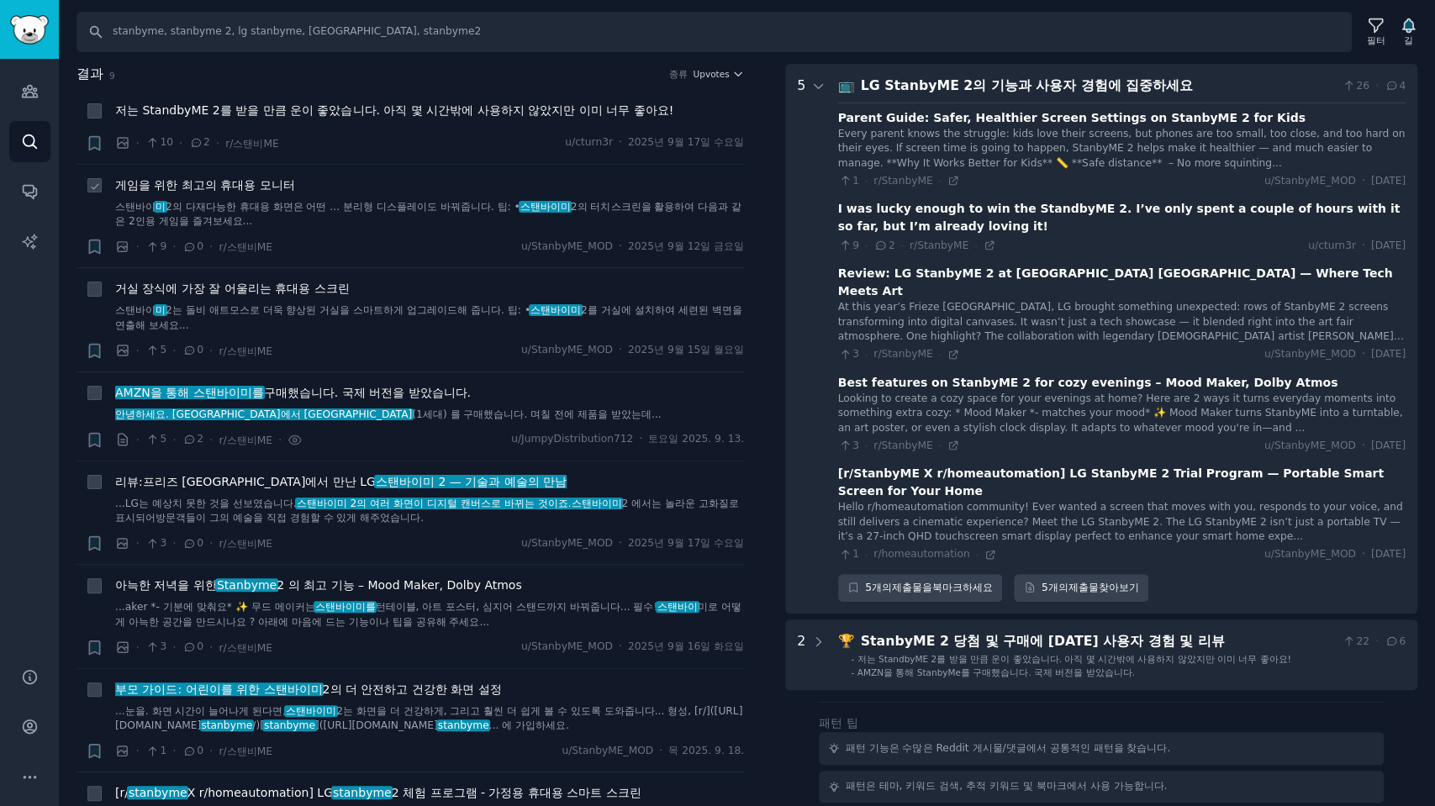
click at [249, 180] on font "게임을 위한 최고의 휴대용 모니터" at bounding box center [205, 184] width 180 height 13
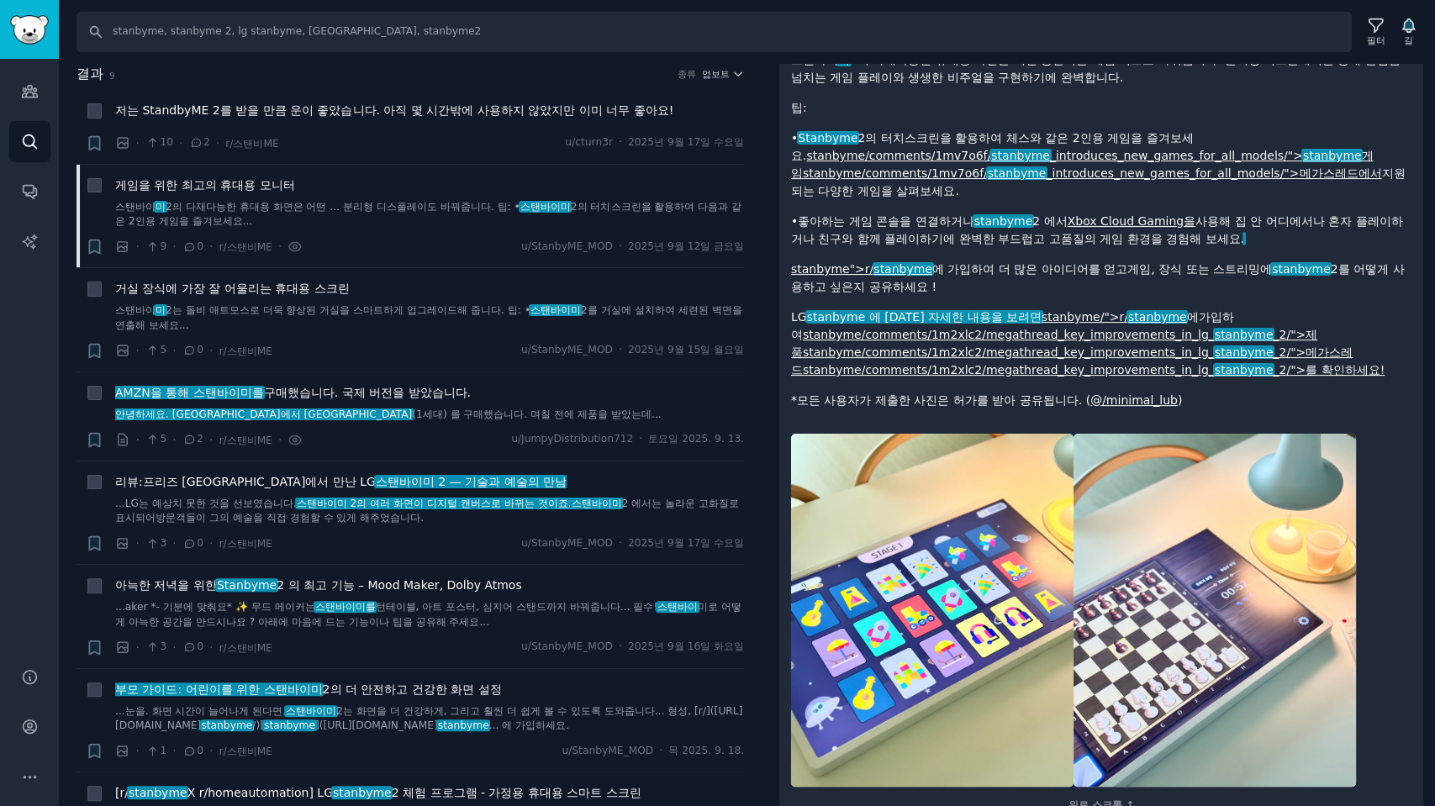
scroll to position [168, 0]
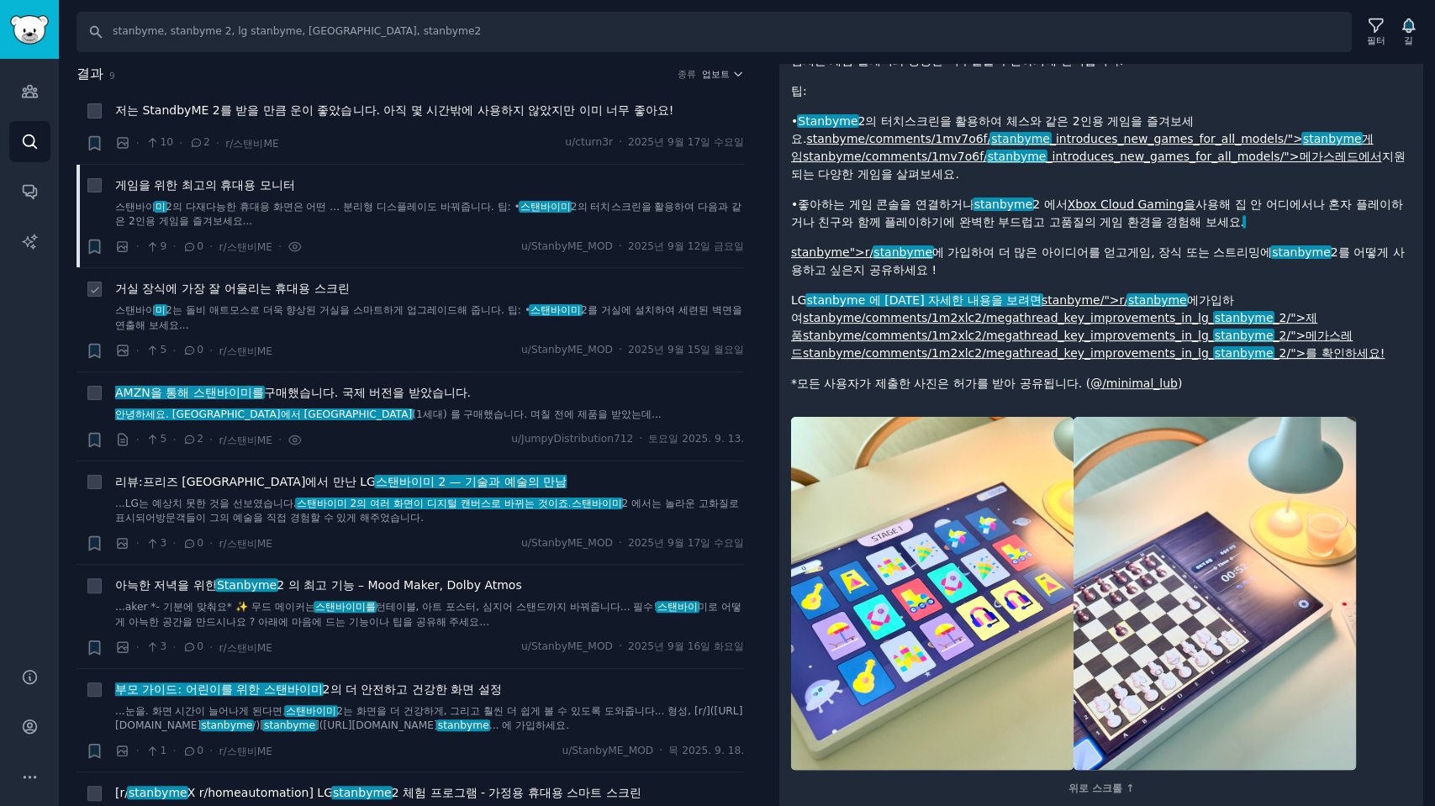
click at [566, 309] on font "스탠바이미" at bounding box center [556, 310] width 50 height 12
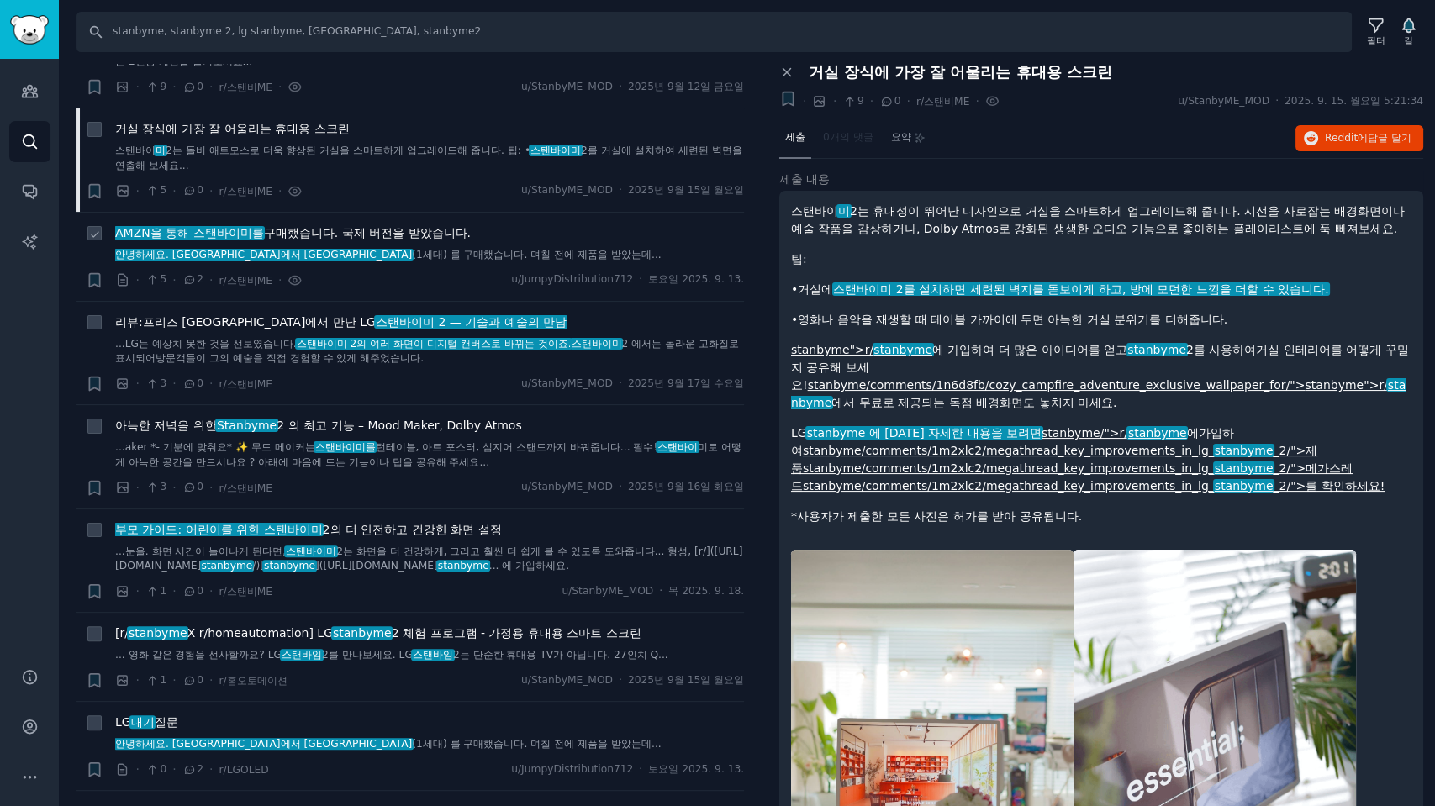
scroll to position [200, 0]
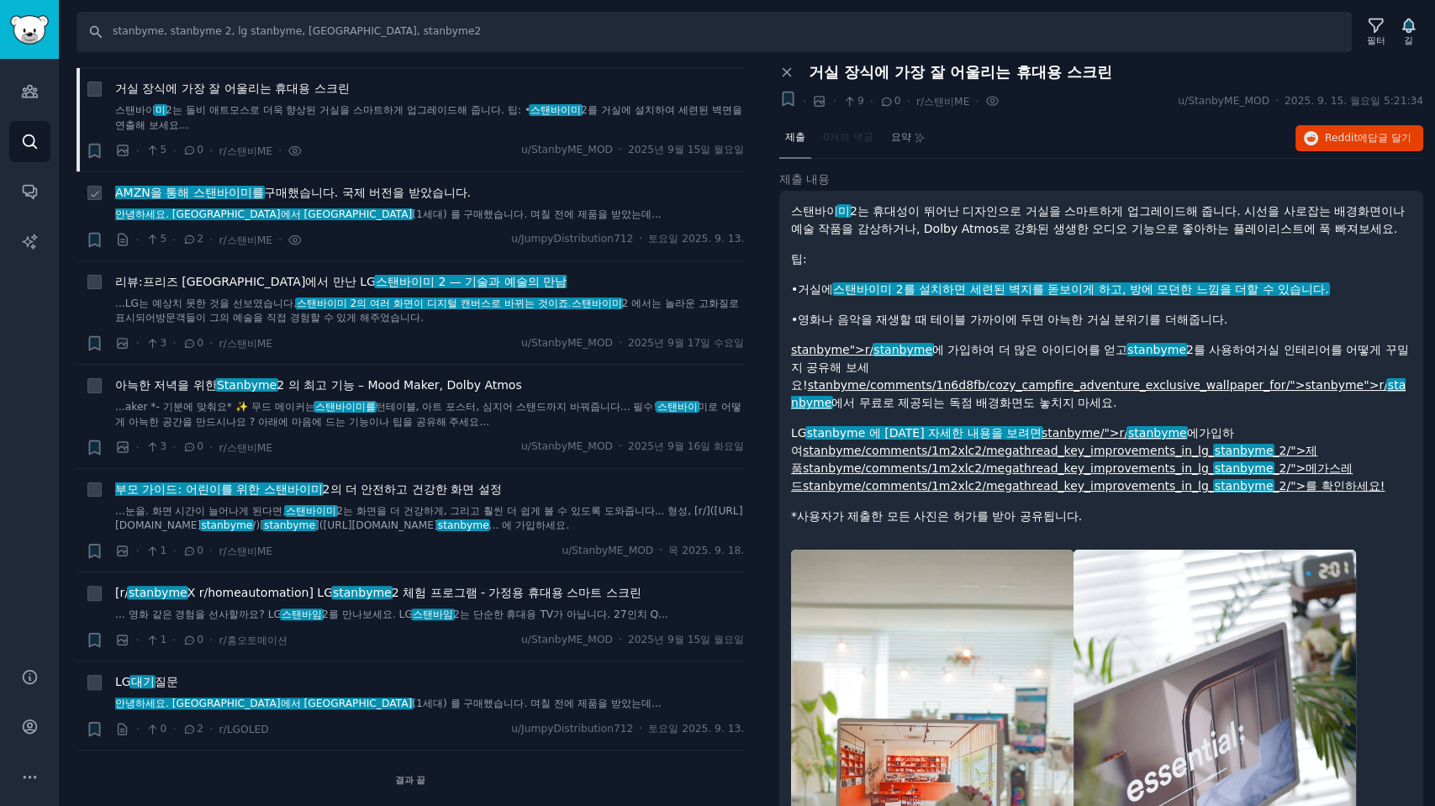
click at [433, 188] on font ". 국제 버전을 받았습니다." at bounding box center [403, 192] width 136 height 13
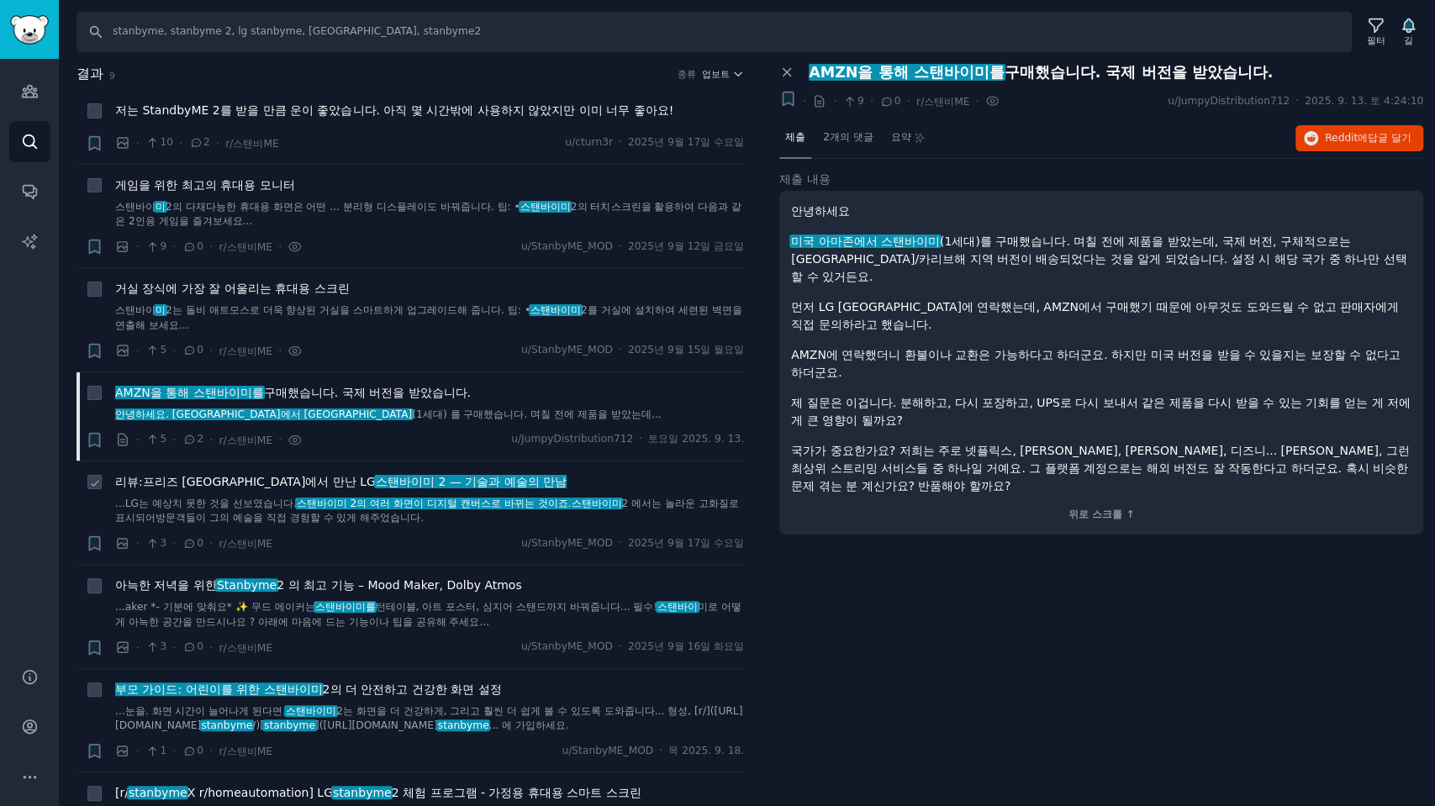
click at [234, 483] on font "프리즈 서울에서 만난 LG" at bounding box center [259, 481] width 233 height 13
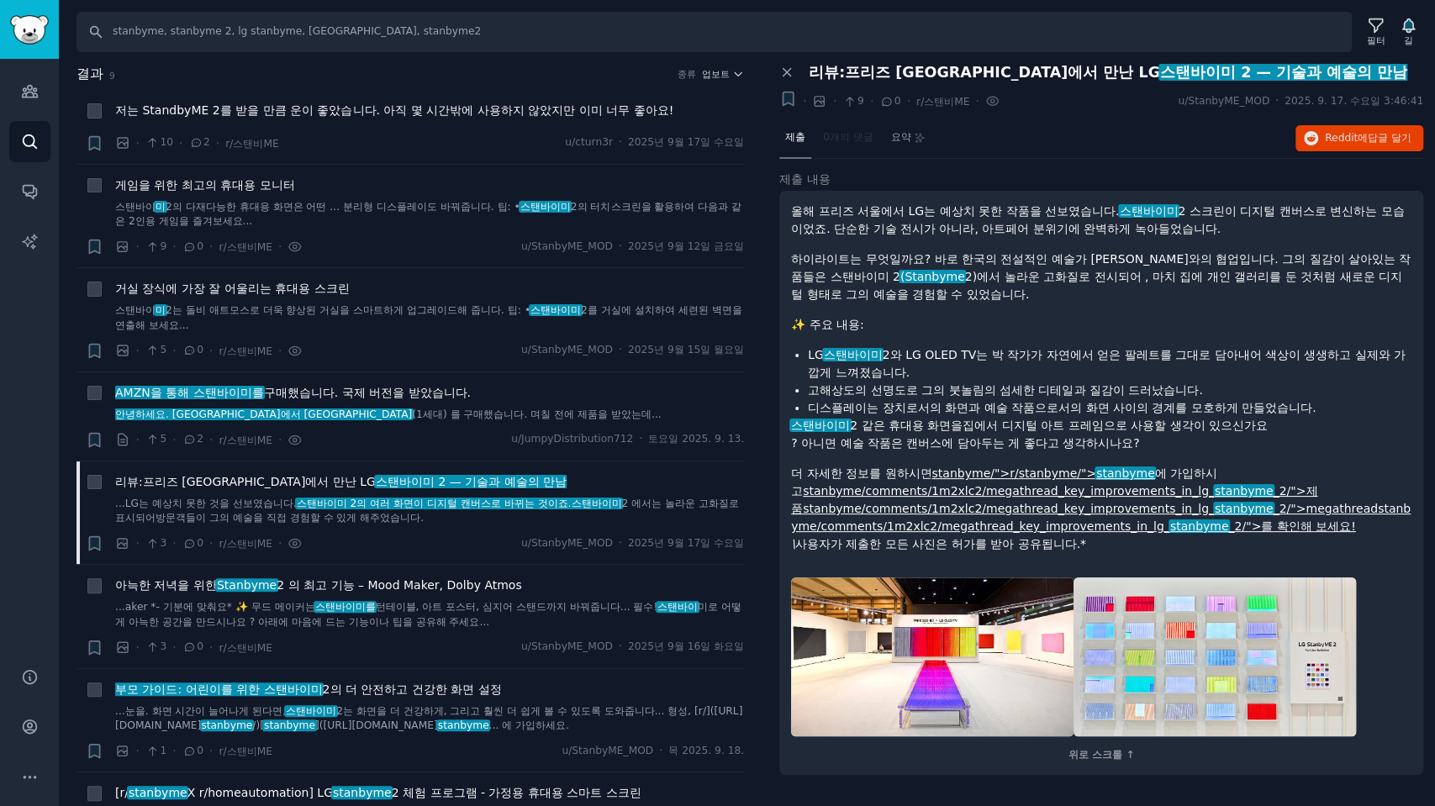
click at [367, 78] on h2 "결과 9 종류 업보트" at bounding box center [411, 74] width 668 height 21
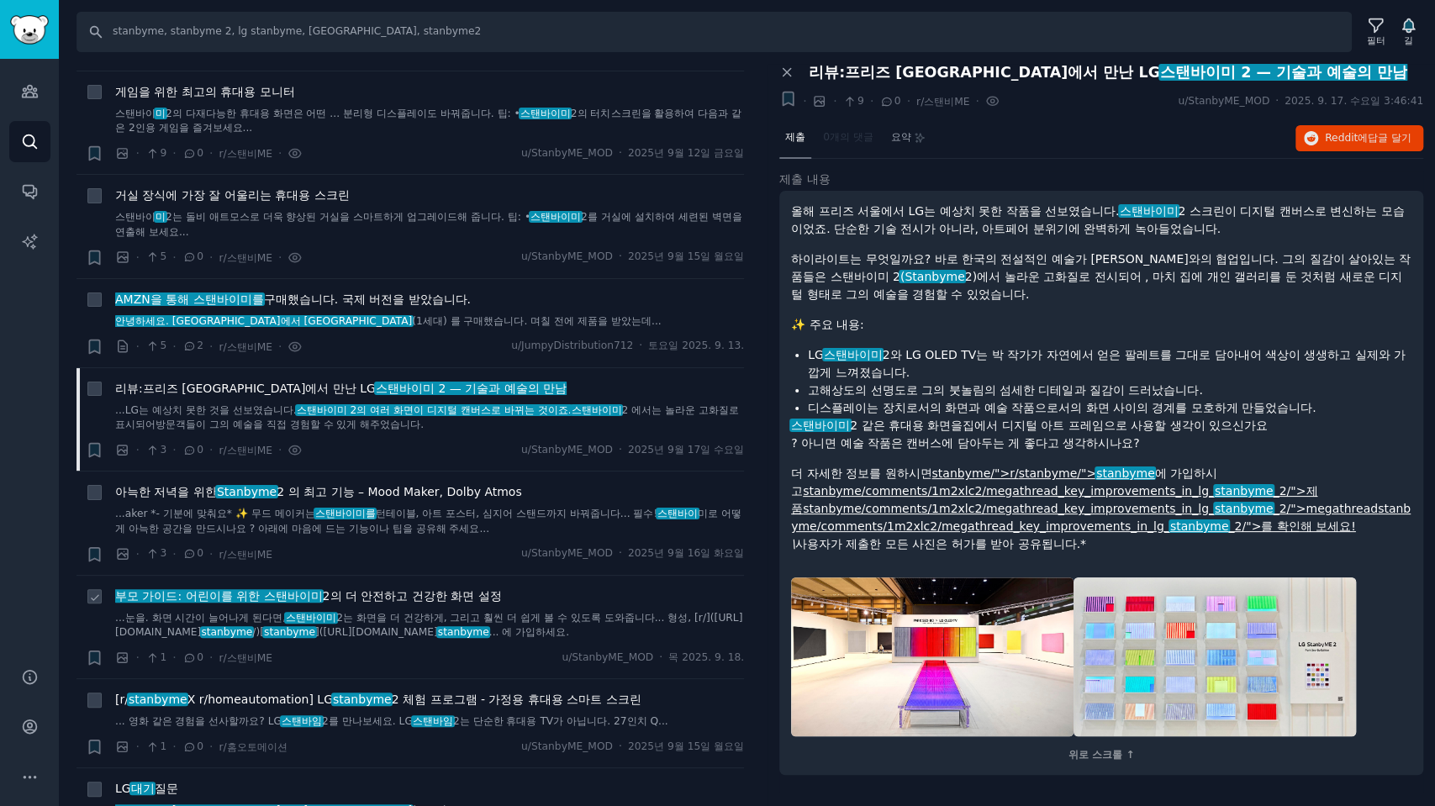
scroll to position [200, 0]
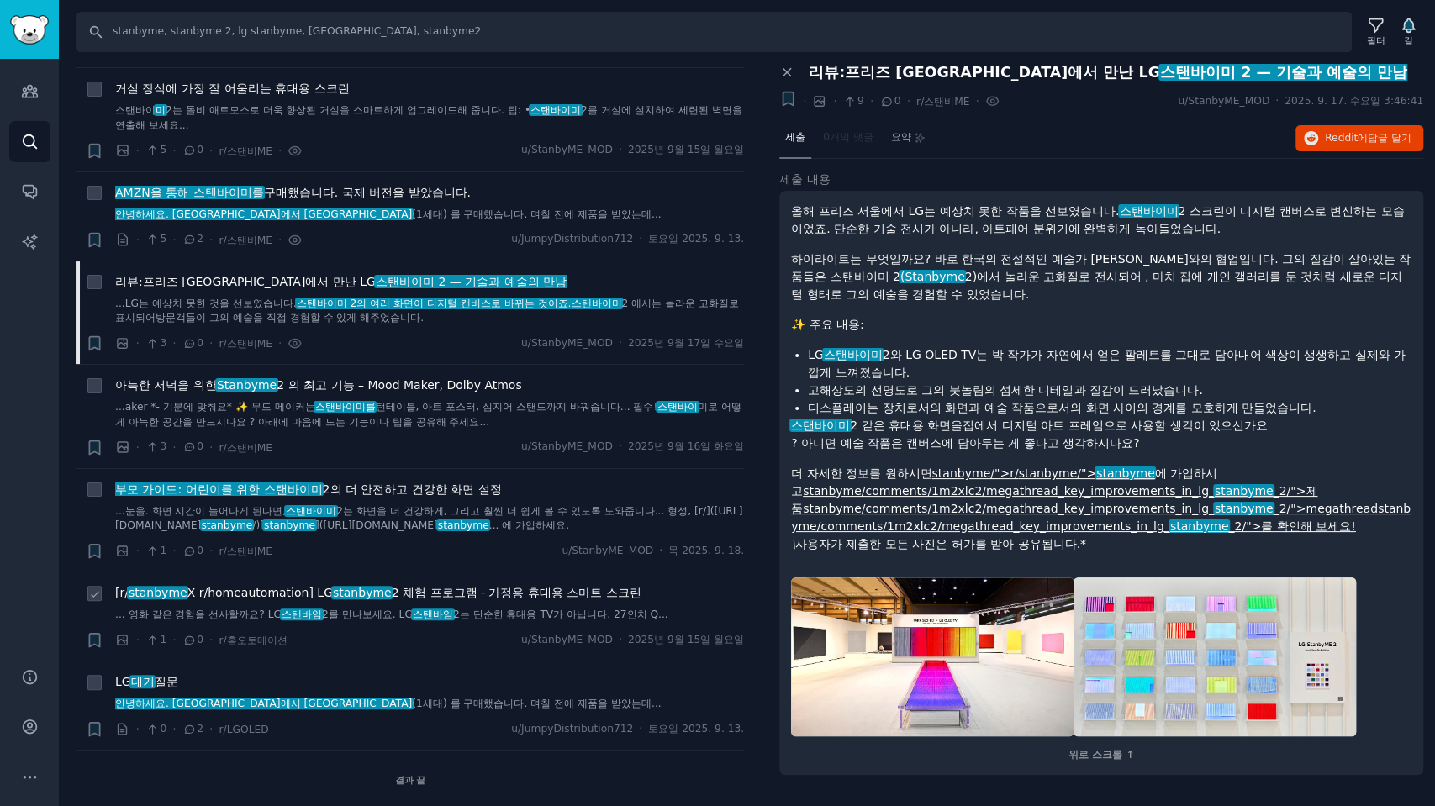
click at [490, 587] on font "2 체험 프로그램 - 가정용 휴대용 스마트 스크린" at bounding box center [517, 592] width 250 height 13
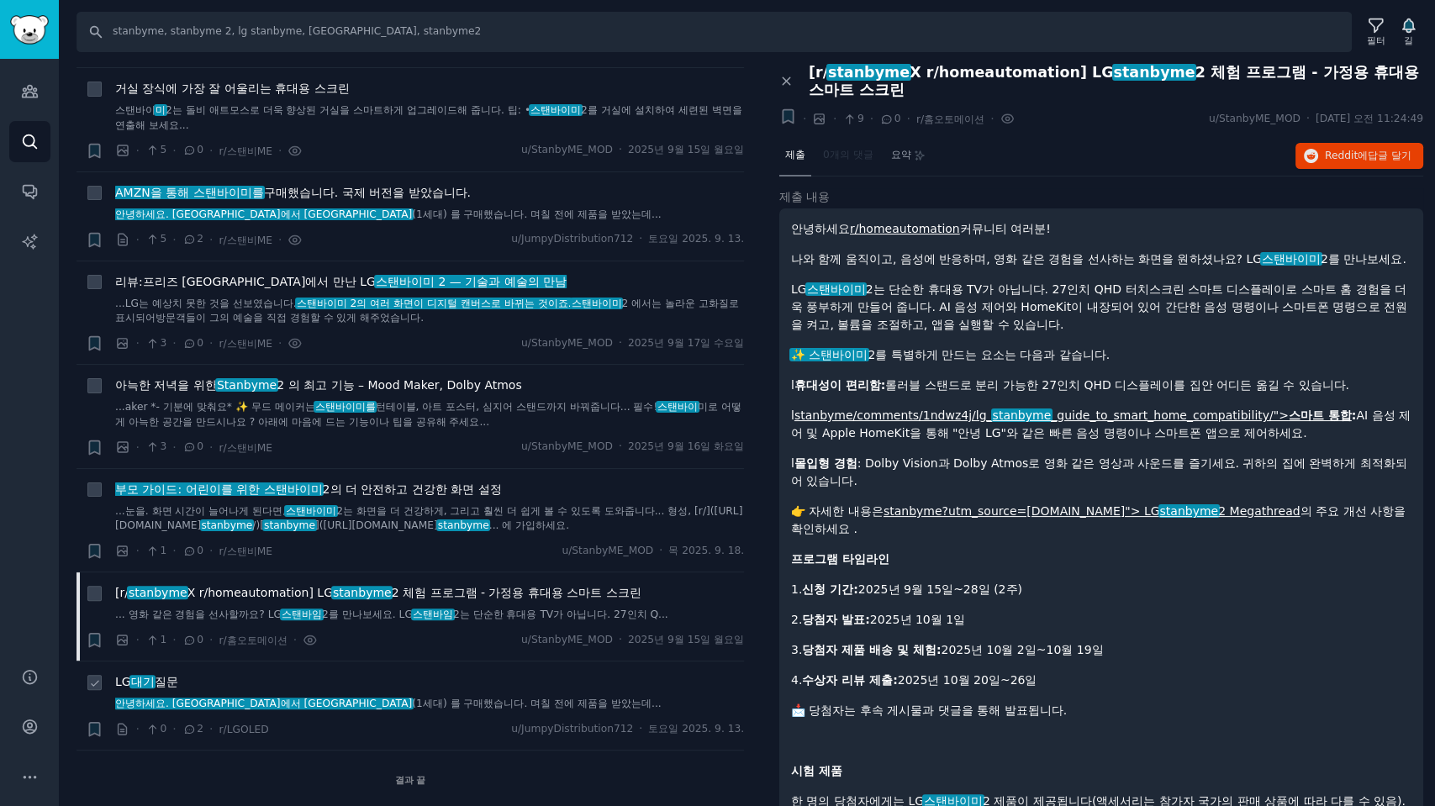
click at [412, 701] on font "(1세대) 를 구매했습니다" at bounding box center [468, 704] width 112 height 12
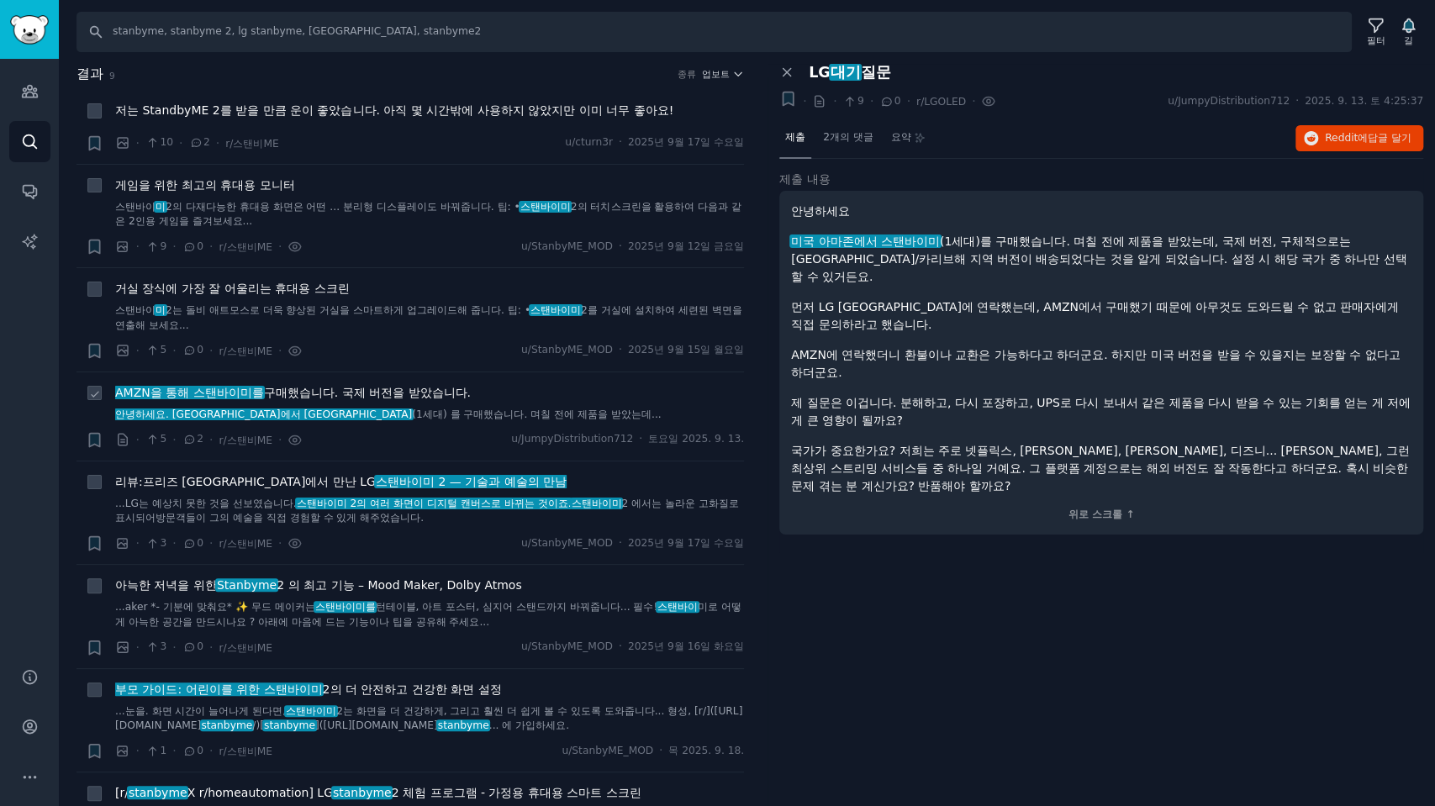
click at [279, 390] on font "구매했습니다" at bounding box center [299, 392] width 71 height 13
click at [308, 285] on font "거실 장식에 가장 잘 어울리는 휴대용 스크린" at bounding box center [232, 288] width 235 height 13
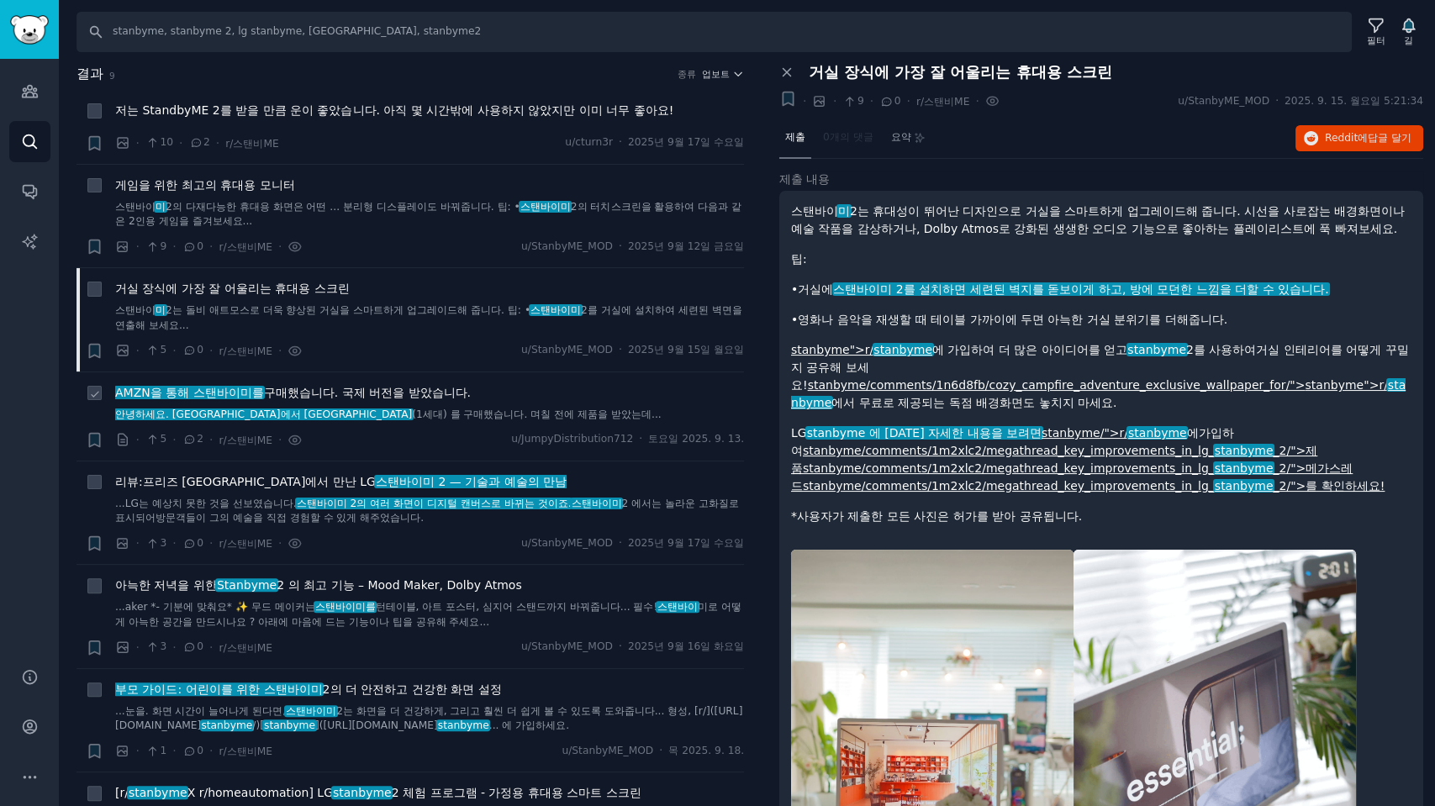
drag, startPoint x: 420, startPoint y: 393, endPoint x: 449, endPoint y: 388, distance: 28.9
click at [420, 393] on font ". 국제 버전을 받았습니다." at bounding box center [403, 392] width 136 height 13
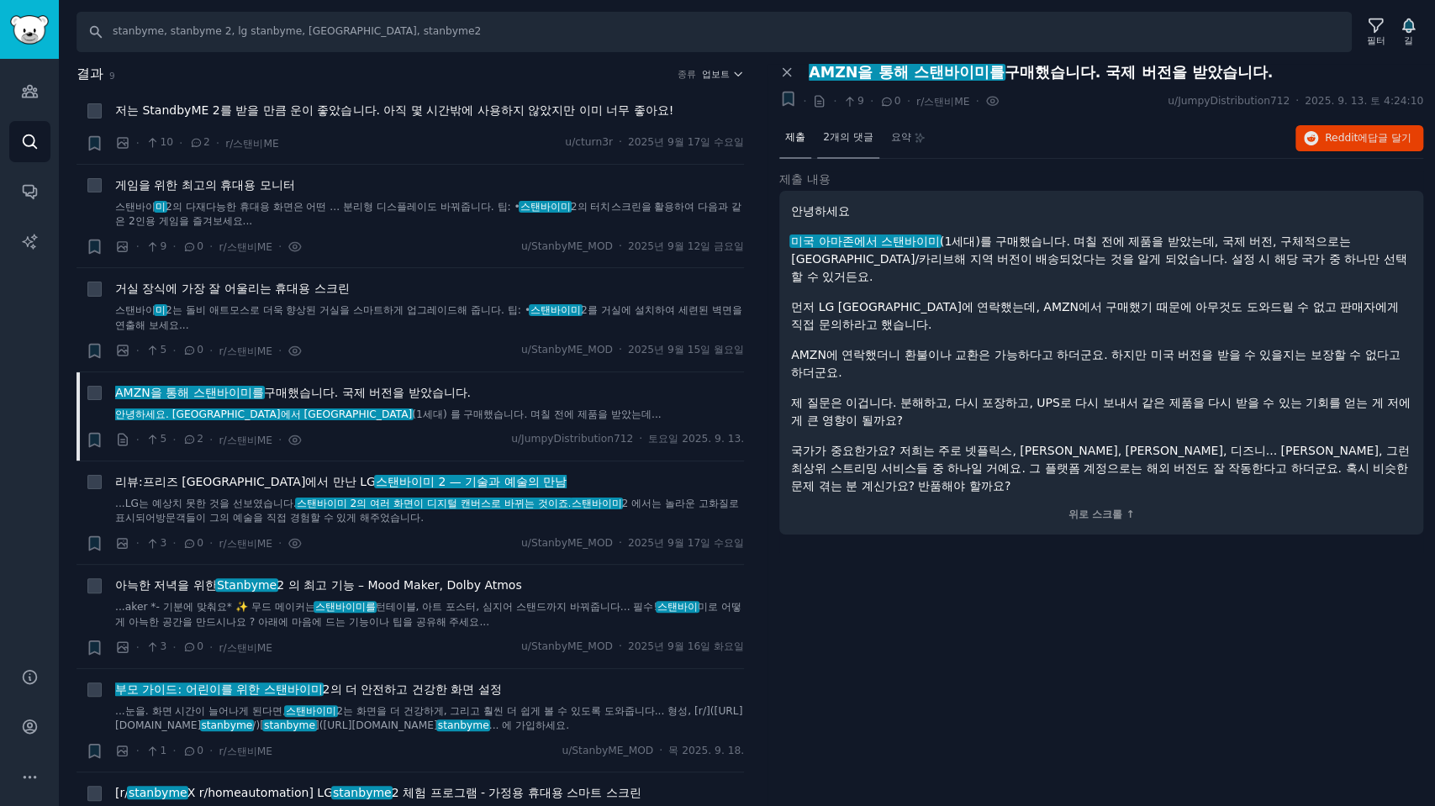
click at [832, 135] on font "2개의 댓글" at bounding box center [848, 137] width 50 height 12
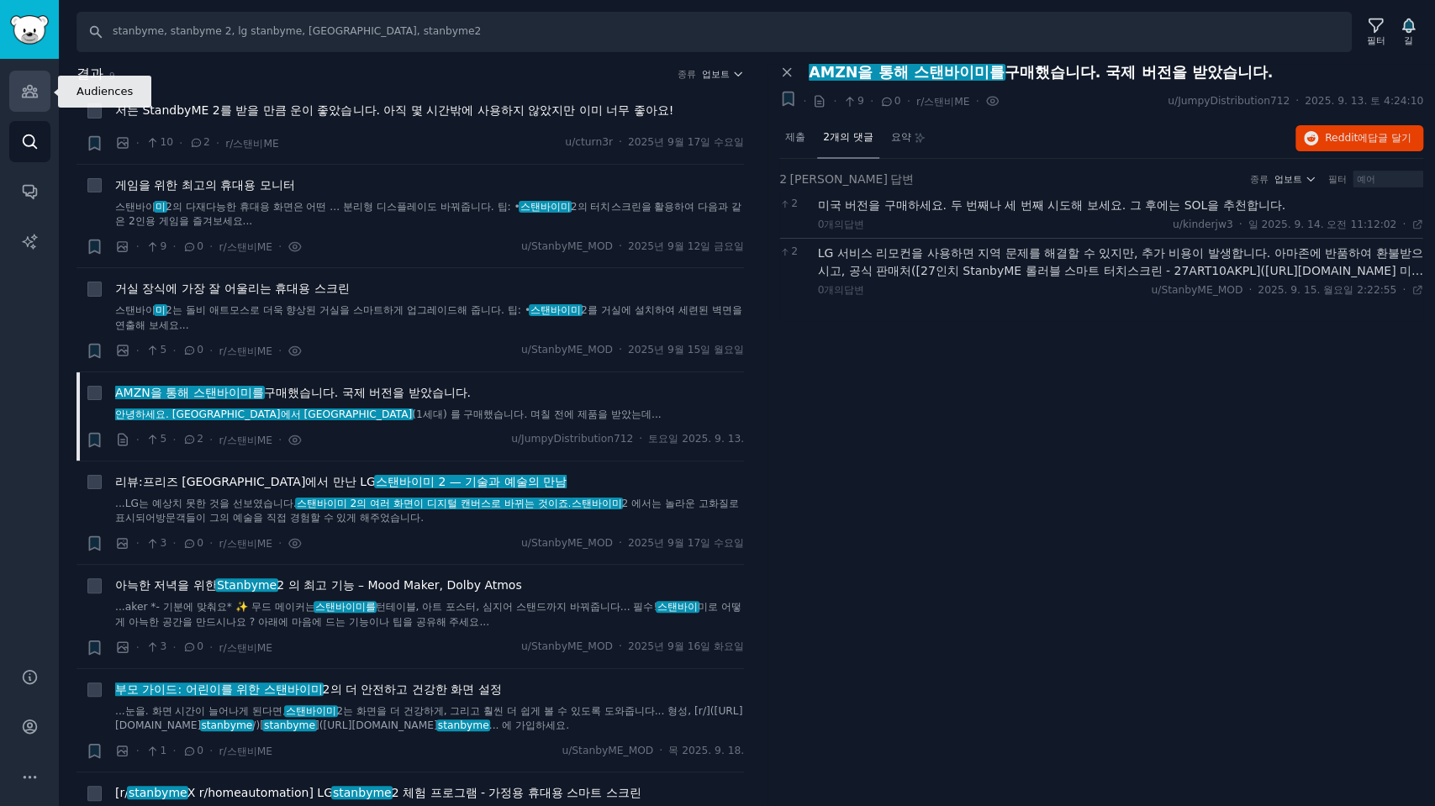
click at [39, 96] on link "청중" at bounding box center [29, 91] width 41 height 41
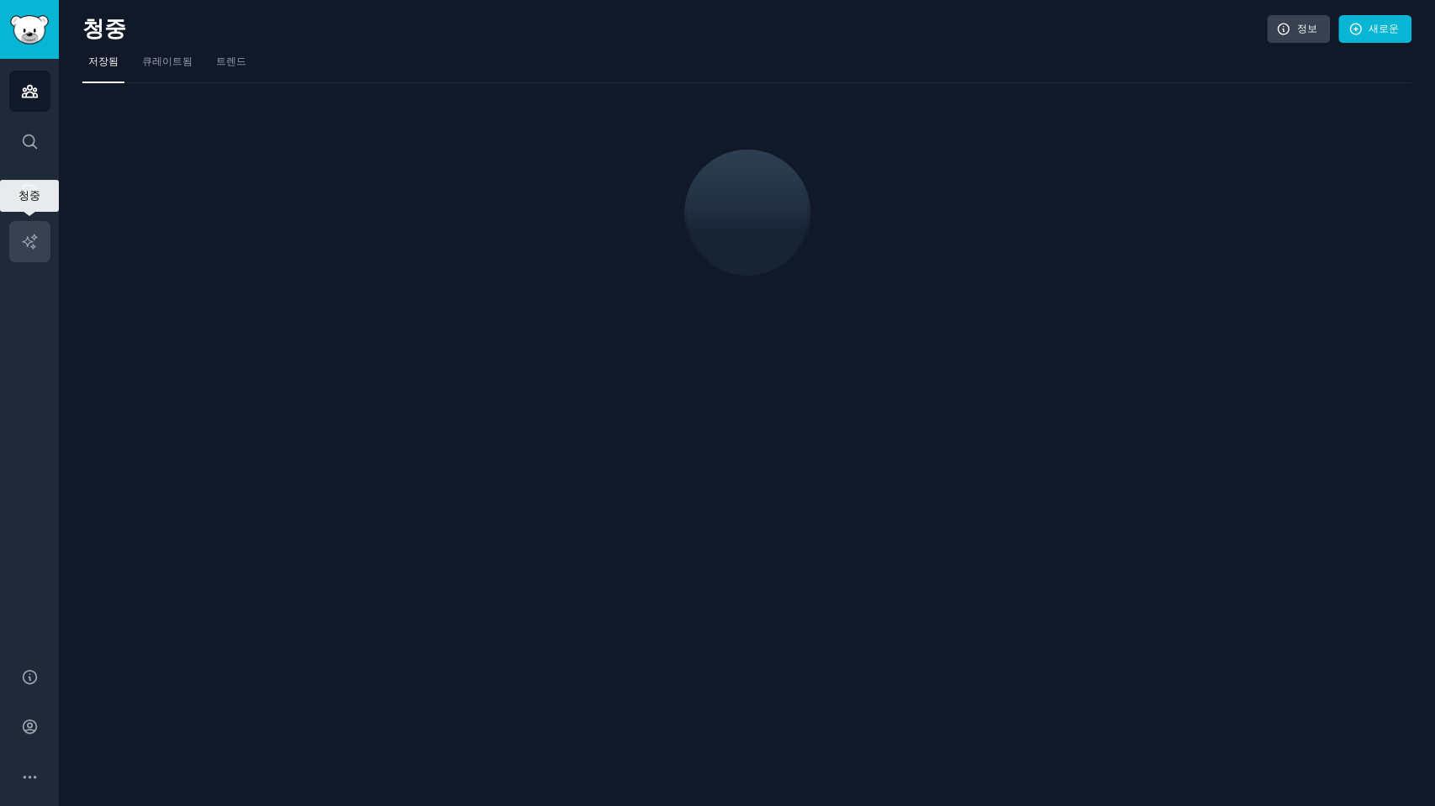
click at [38, 244] on icon "사이드바" at bounding box center [30, 242] width 18 height 18
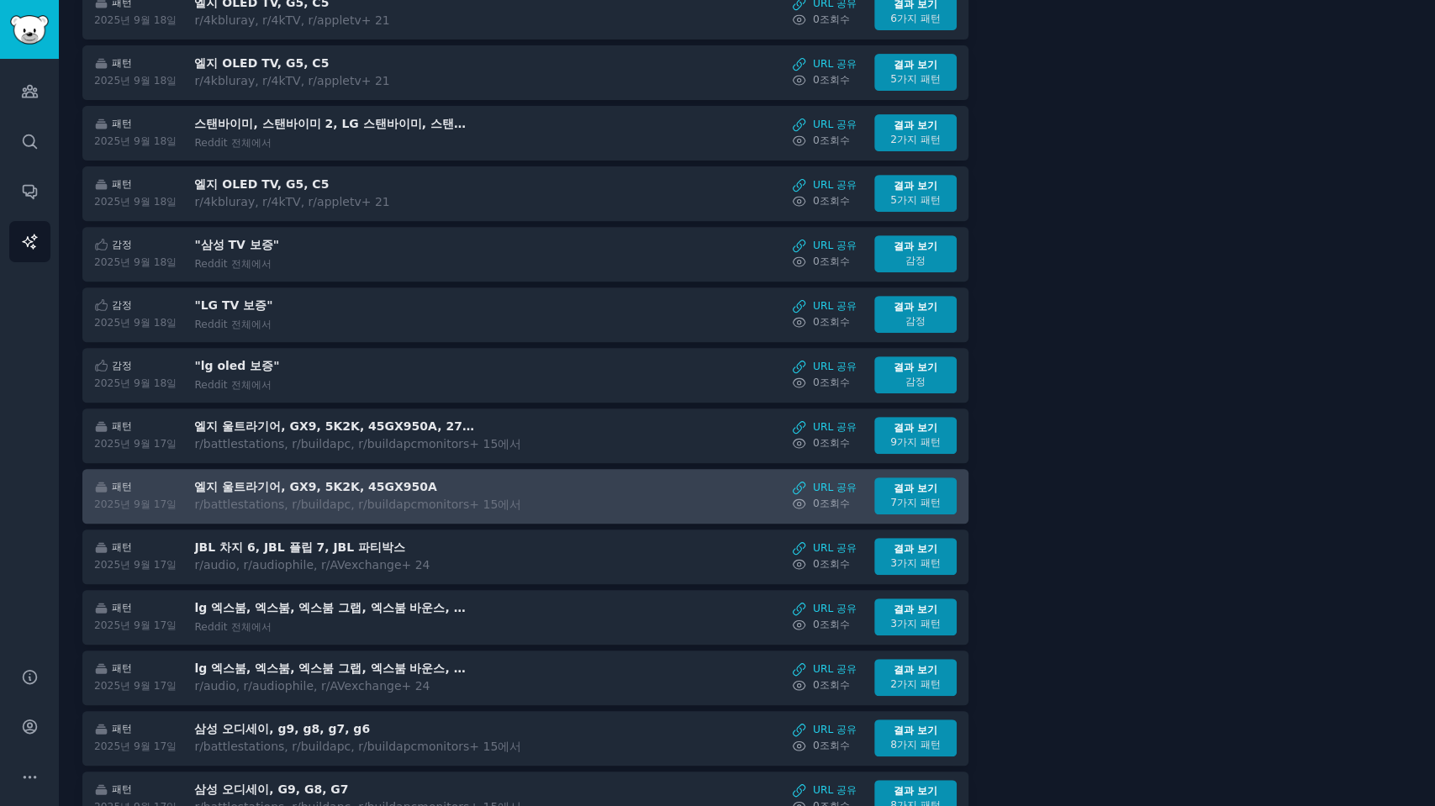
scroll to position [373, 0]
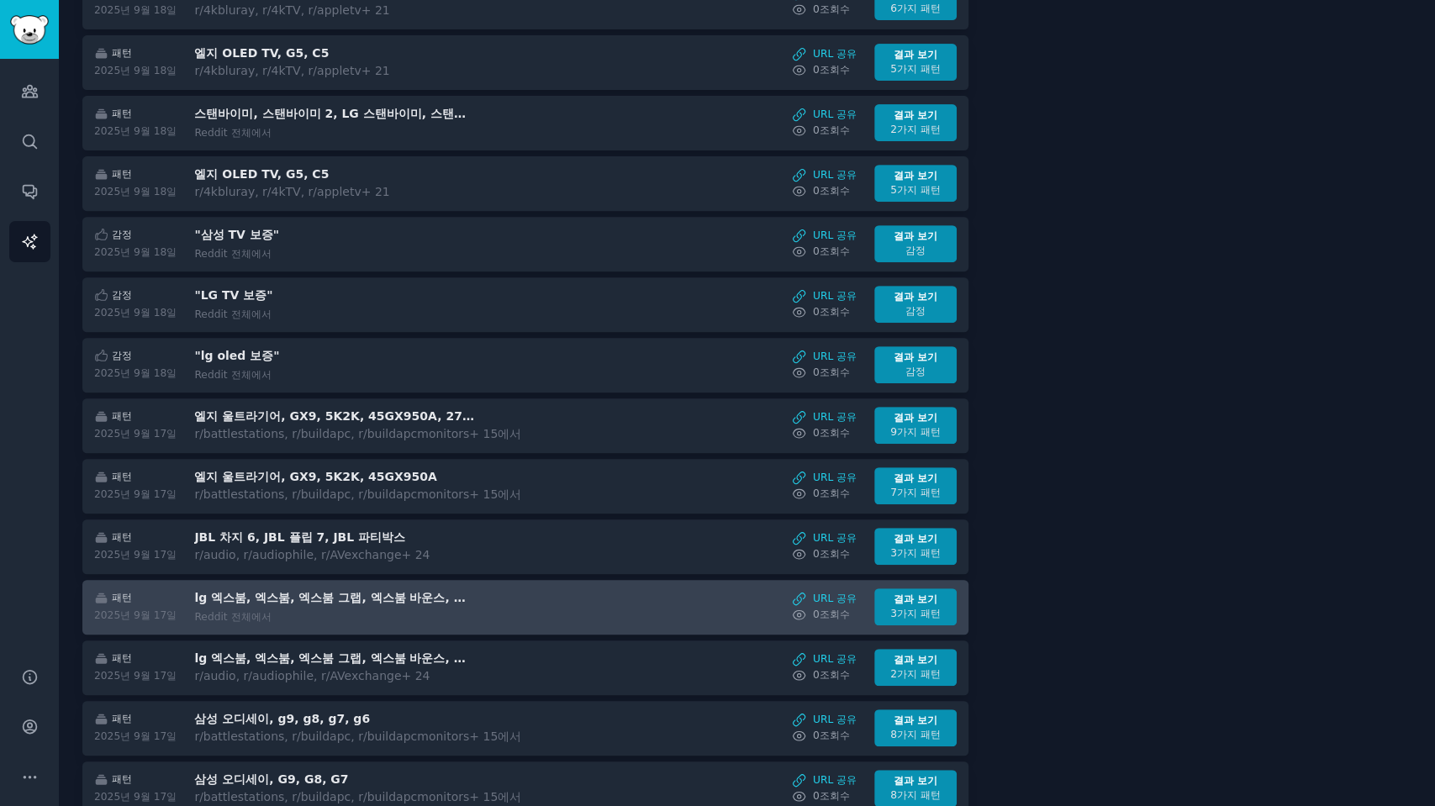
click at [526, 596] on div "패턴 2025년 9월 17일 lg 엑스붐, 엑스붐, 엑스붐 그랩, 엑스붐 바운스, 엑스붐 스테이지 Reddit 전체에서 URL 공유 0 조회수…" at bounding box center [526, 607] width 869 height 37
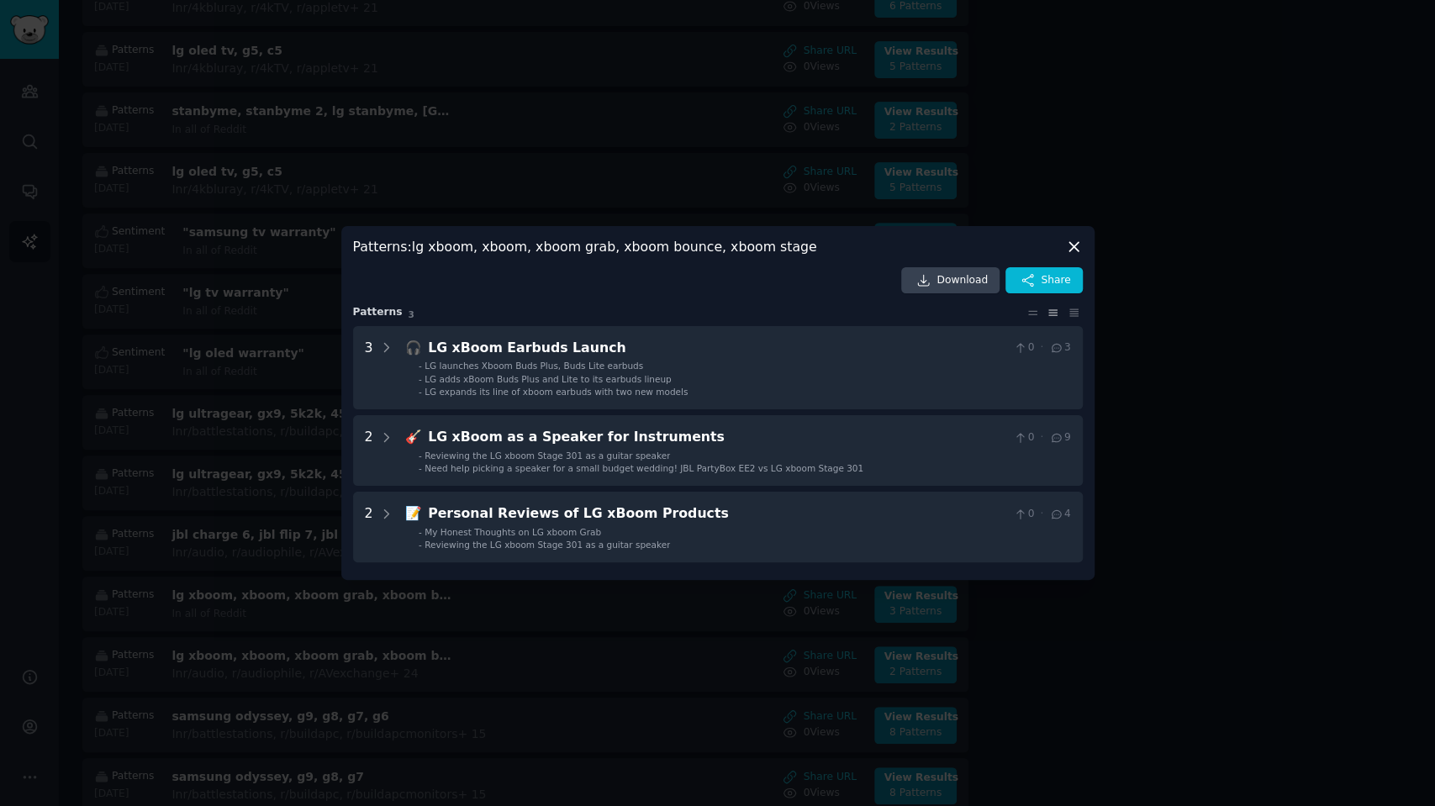
scroll to position [370, 0]
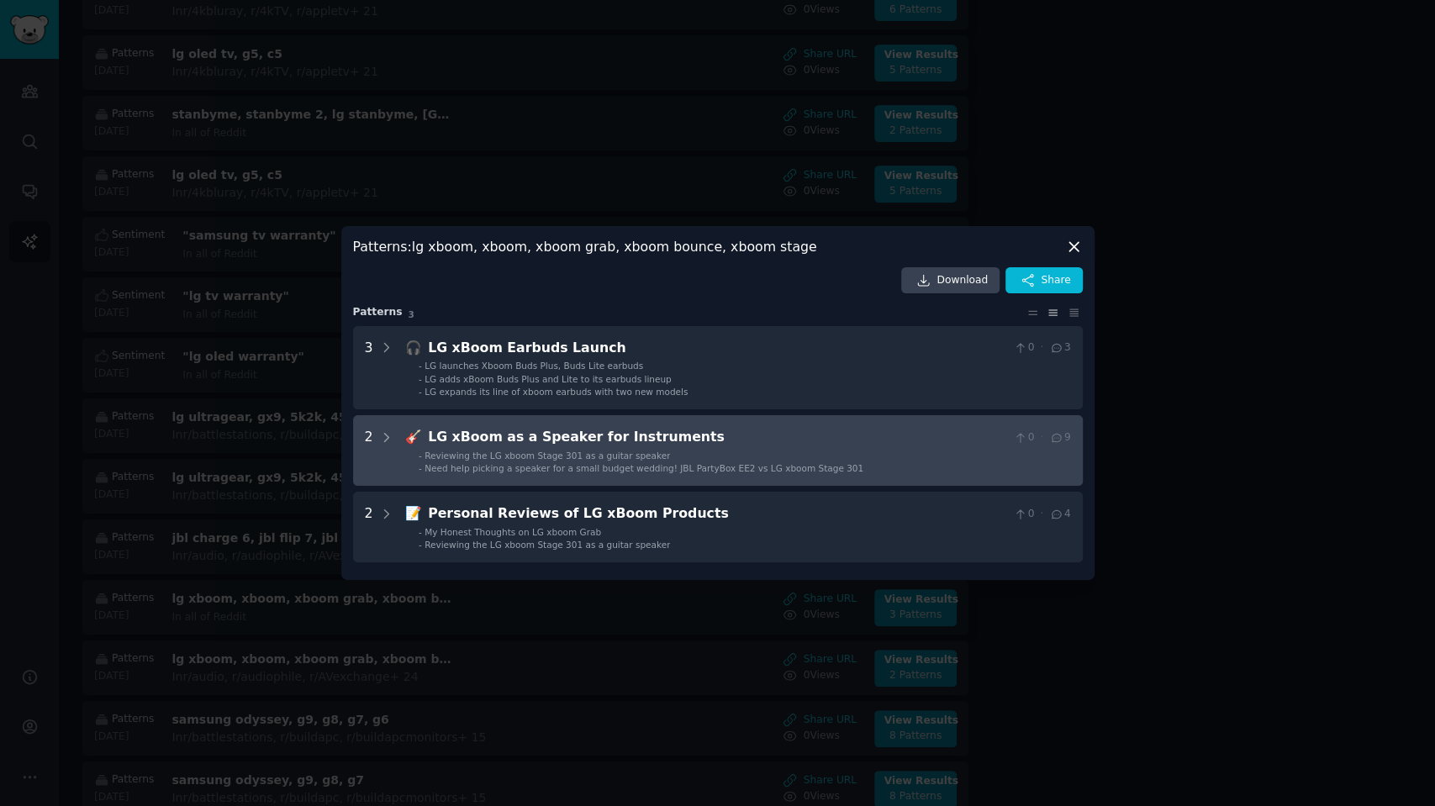
click at [891, 455] on li "- Reviewing the LG xboom Stage 301 as a guitar speaker" at bounding box center [745, 456] width 652 height 12
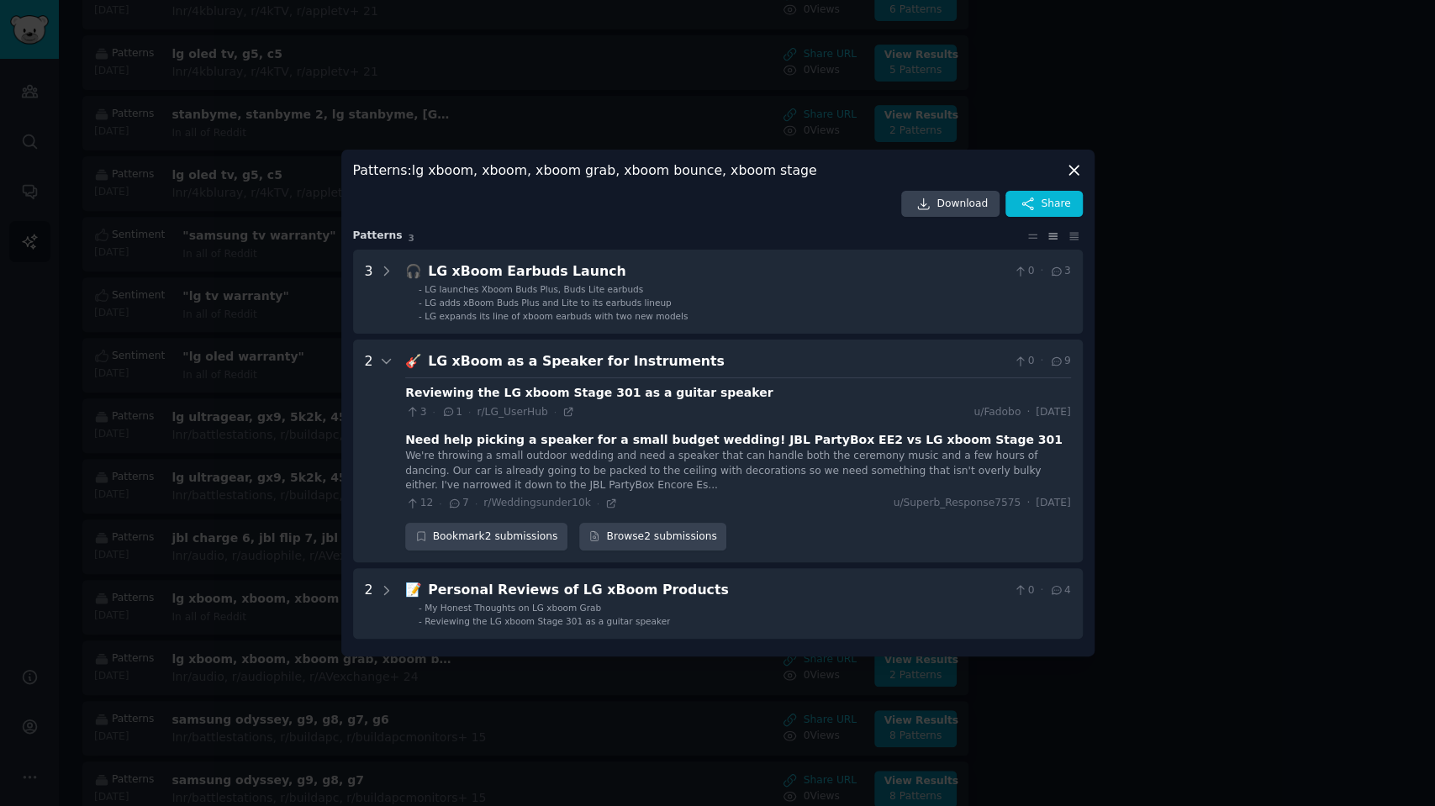
scroll to position [373, 0]
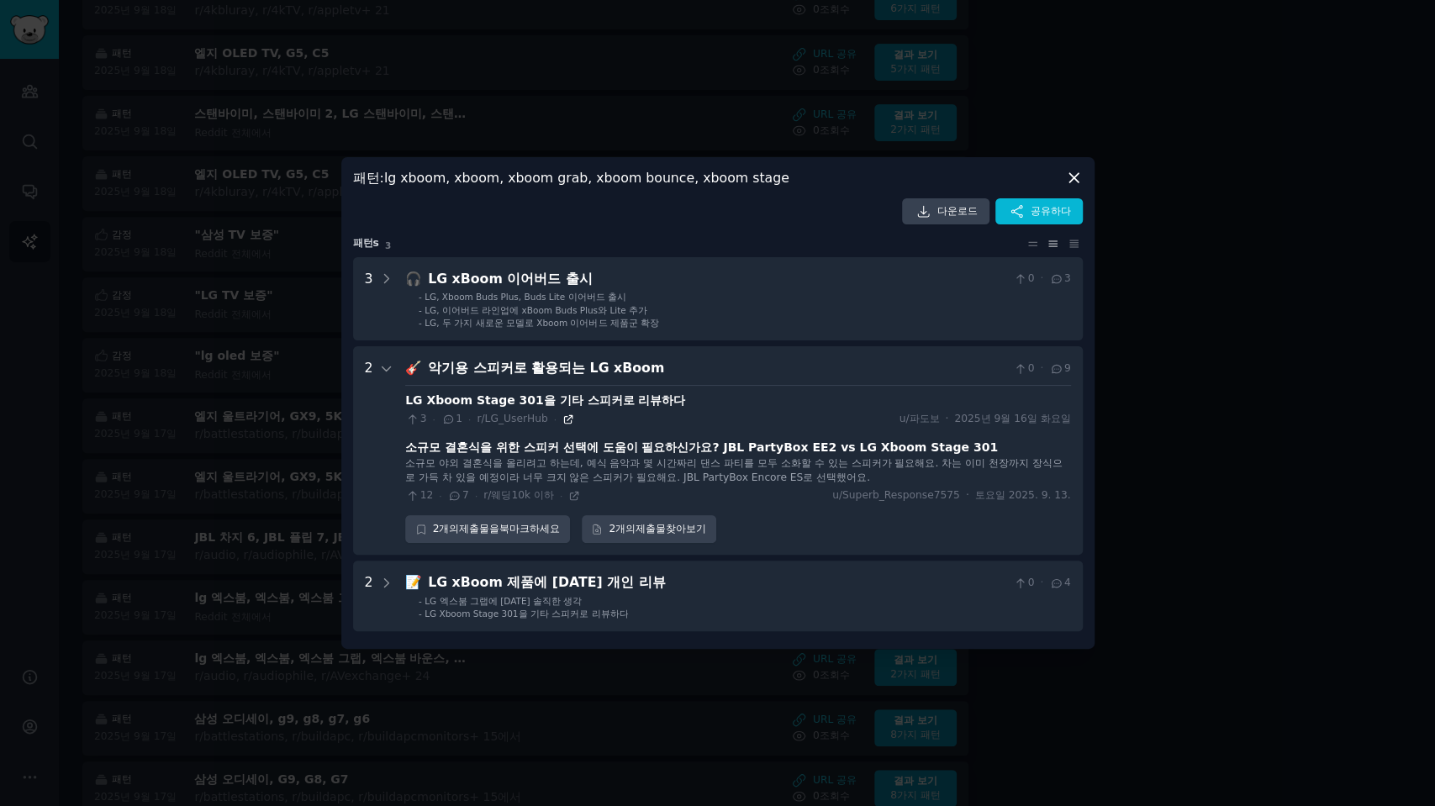
click at [564, 423] on icon at bounding box center [568, 419] width 8 height 8
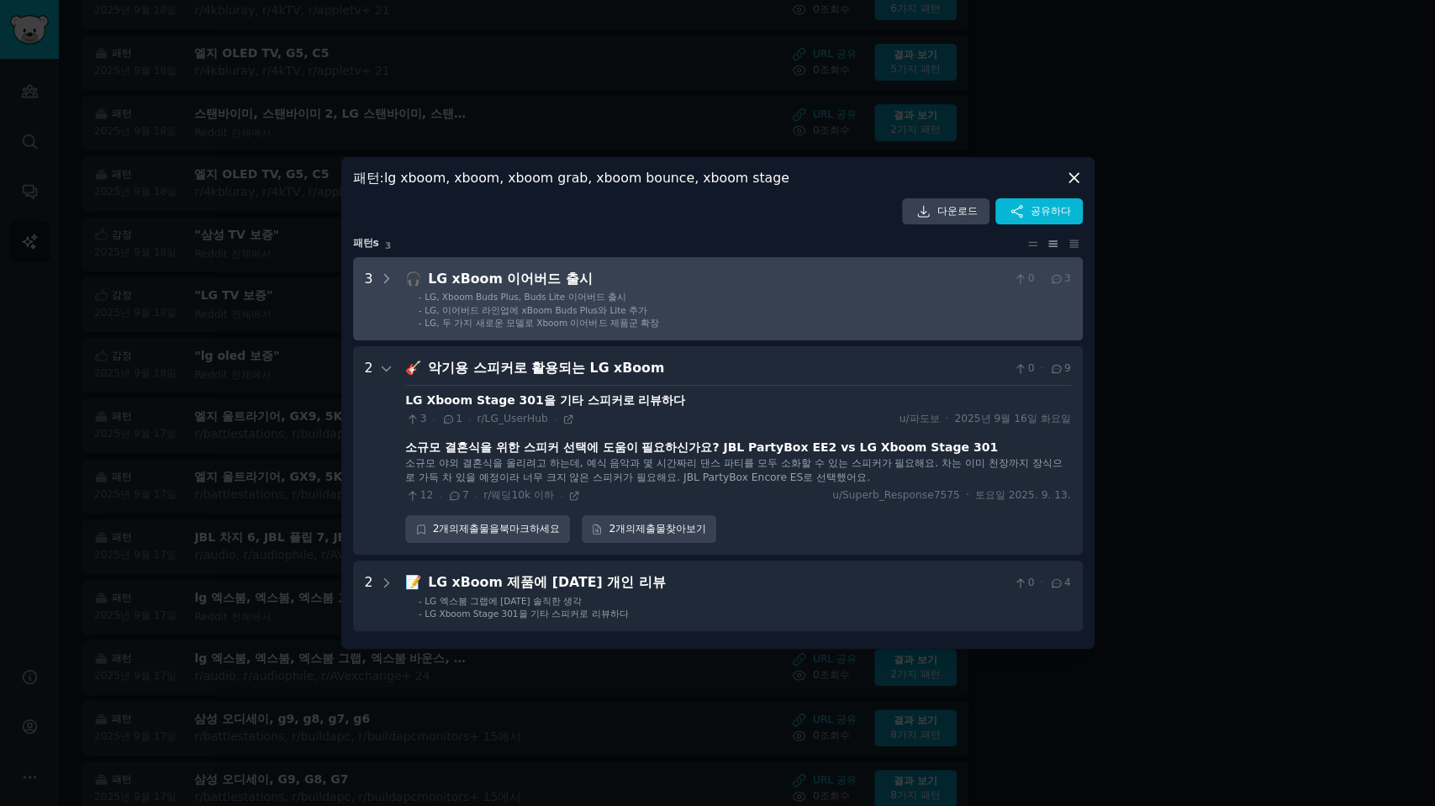
click at [772, 303] on li "- LG, Xboom Buds Plus, Buds Lite 이어버드 출시" at bounding box center [745, 297] width 652 height 12
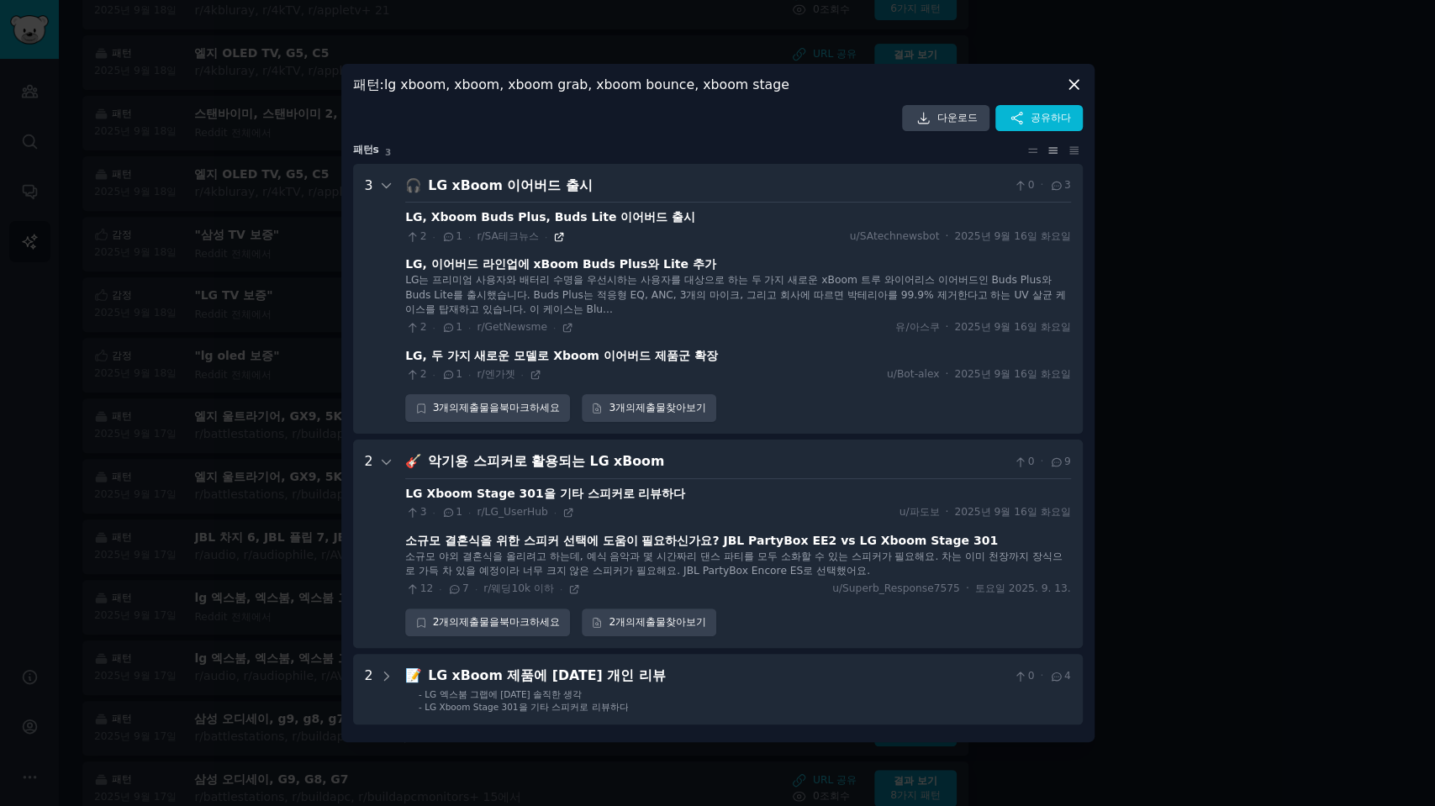
click at [556, 238] on icon at bounding box center [560, 237] width 8 height 8
click at [1297, 443] on div at bounding box center [717, 403] width 1435 height 806
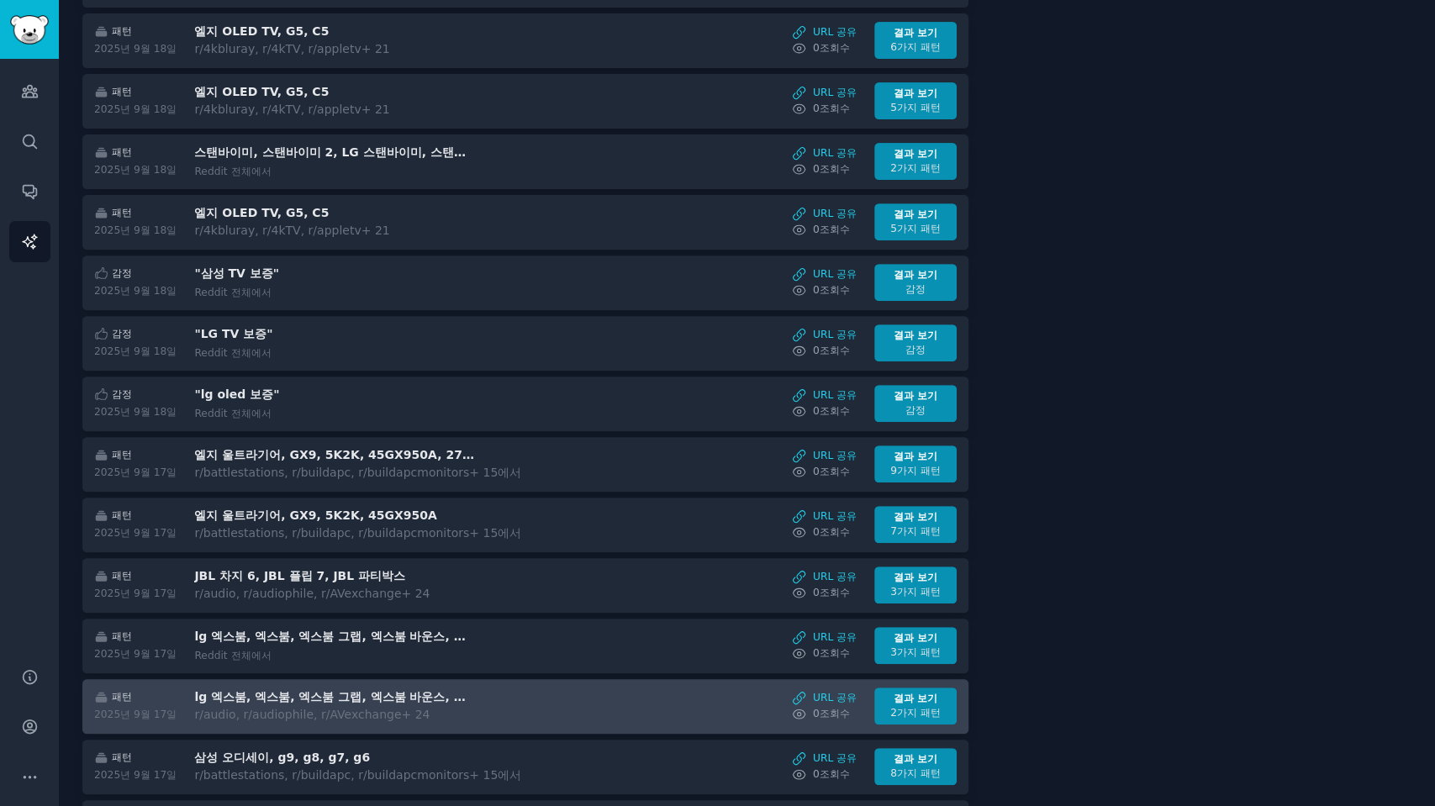
scroll to position [560, 0]
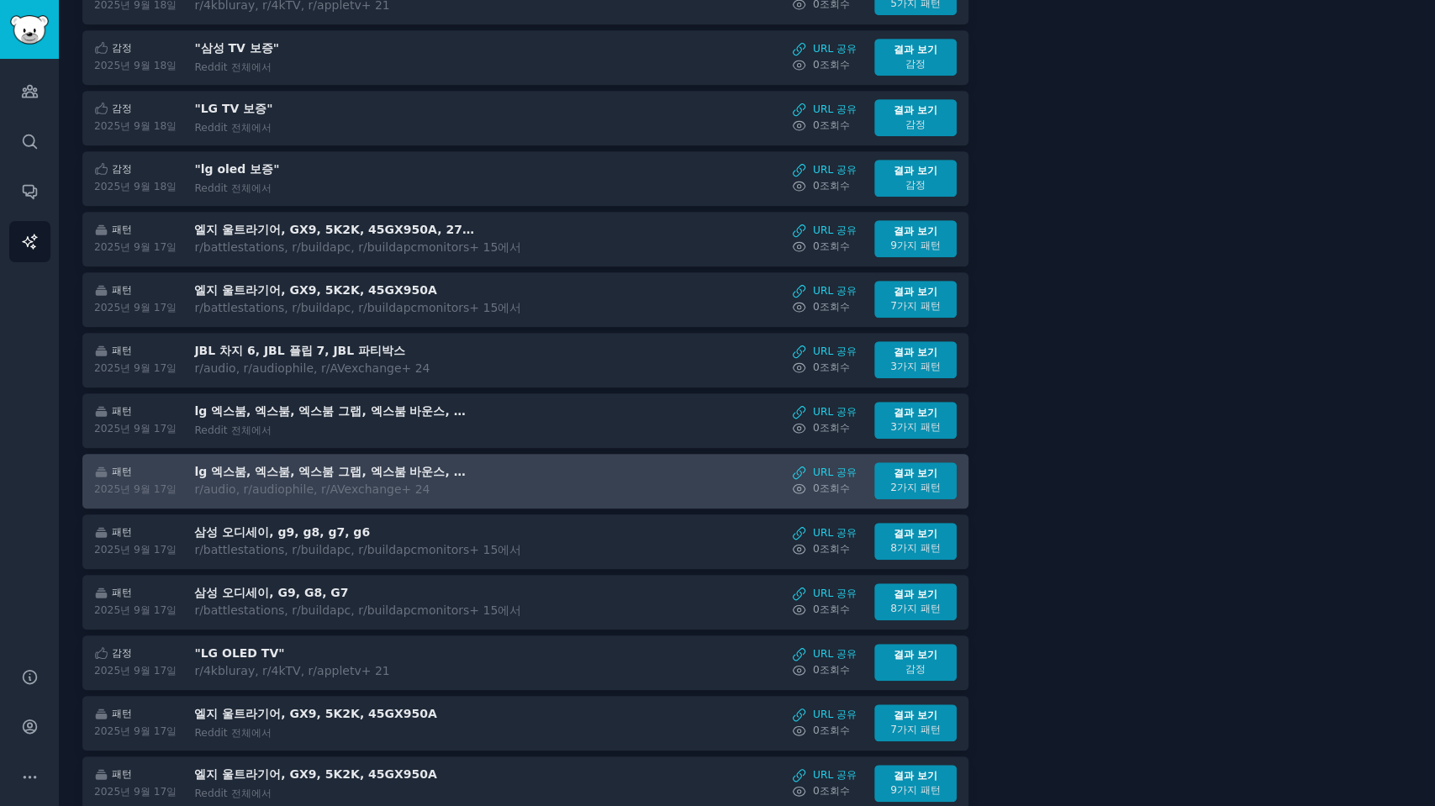
click at [415, 481] on div "r /audio, r/audiophile, r/AVexchange + 24" at bounding box center [335, 490] width 283 height 18
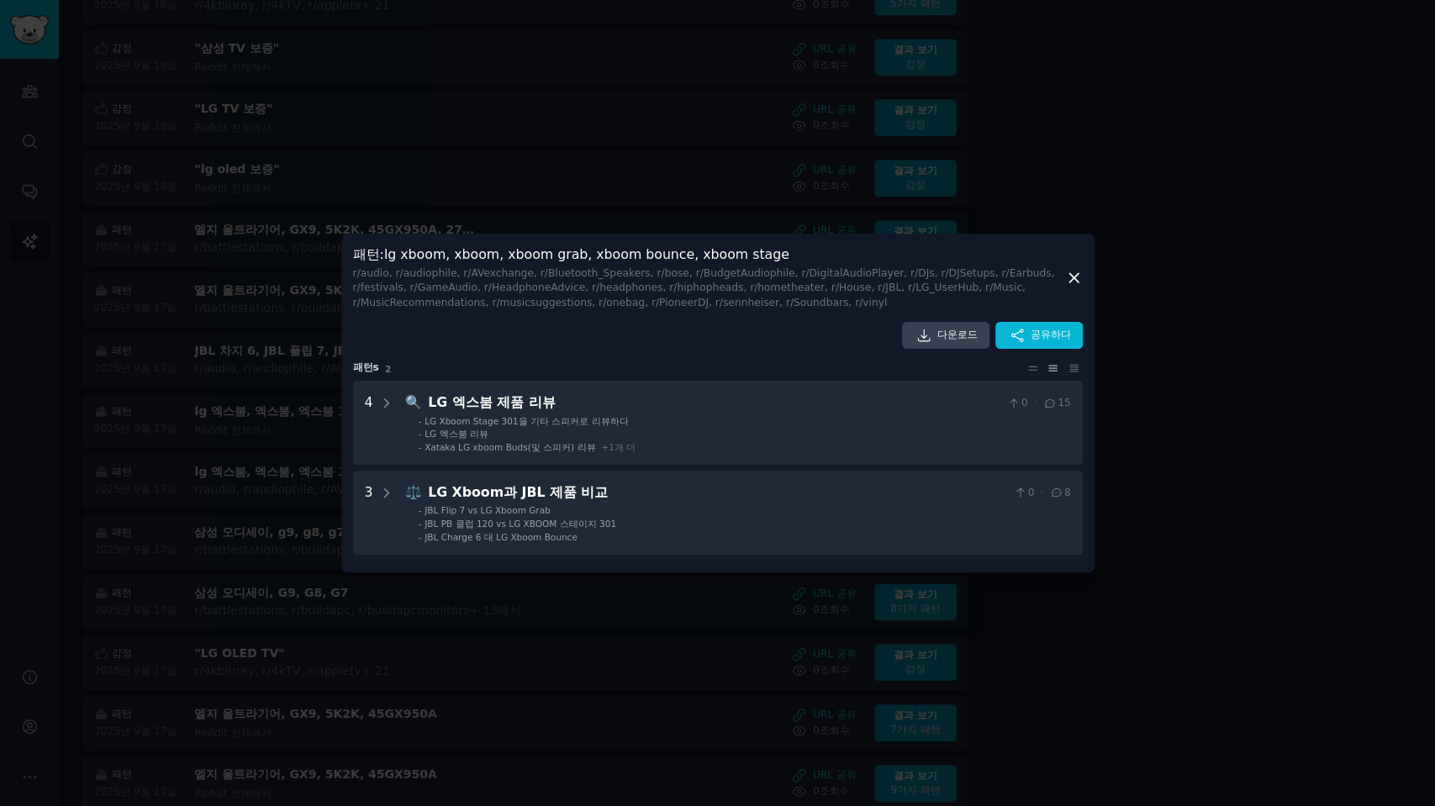
click at [326, 487] on div at bounding box center [717, 403] width 1435 height 806
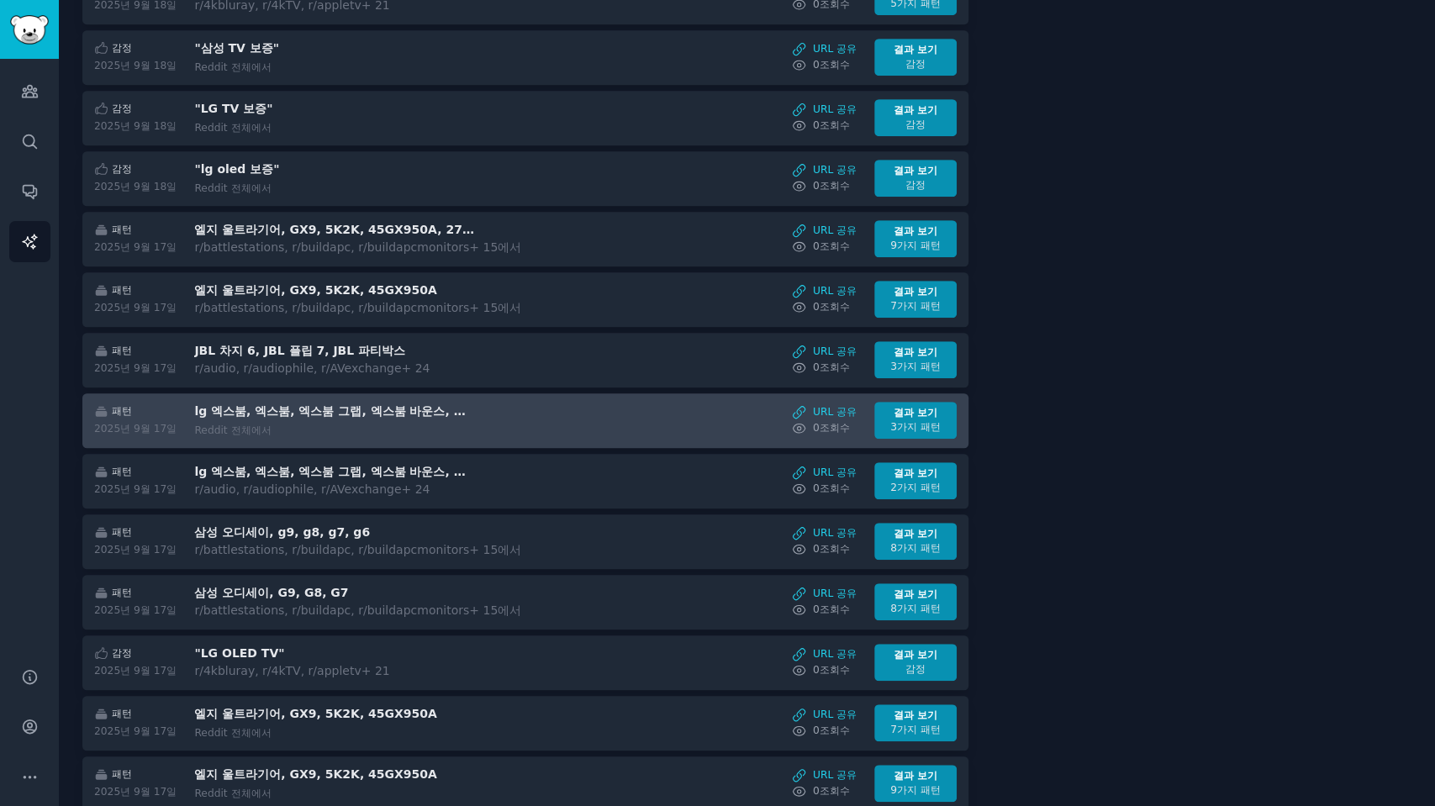
click at [353, 424] on div "Reddit 전체에서" at bounding box center [335, 431] width 283 height 15
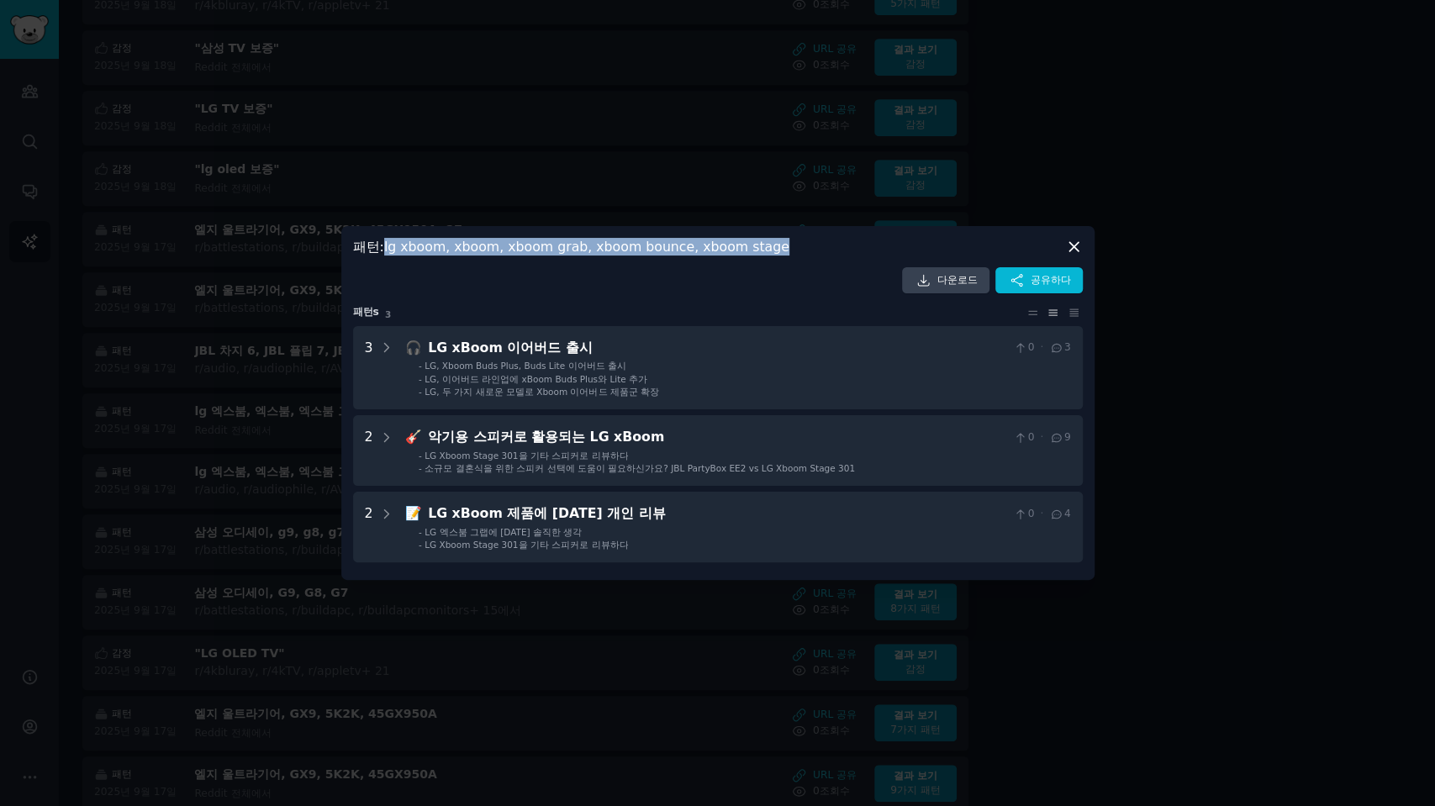
drag, startPoint x: 787, startPoint y: 248, endPoint x: 388, endPoint y: 246, distance: 398.5
click at [388, 246] on div "패턴 : lg xboom, xboom, xboom grab, xboom bounce, xboom stage" at bounding box center [718, 247] width 730 height 18
copy font "lg xboom, xboom, xboom grab, xboom bounce, xboom stage"
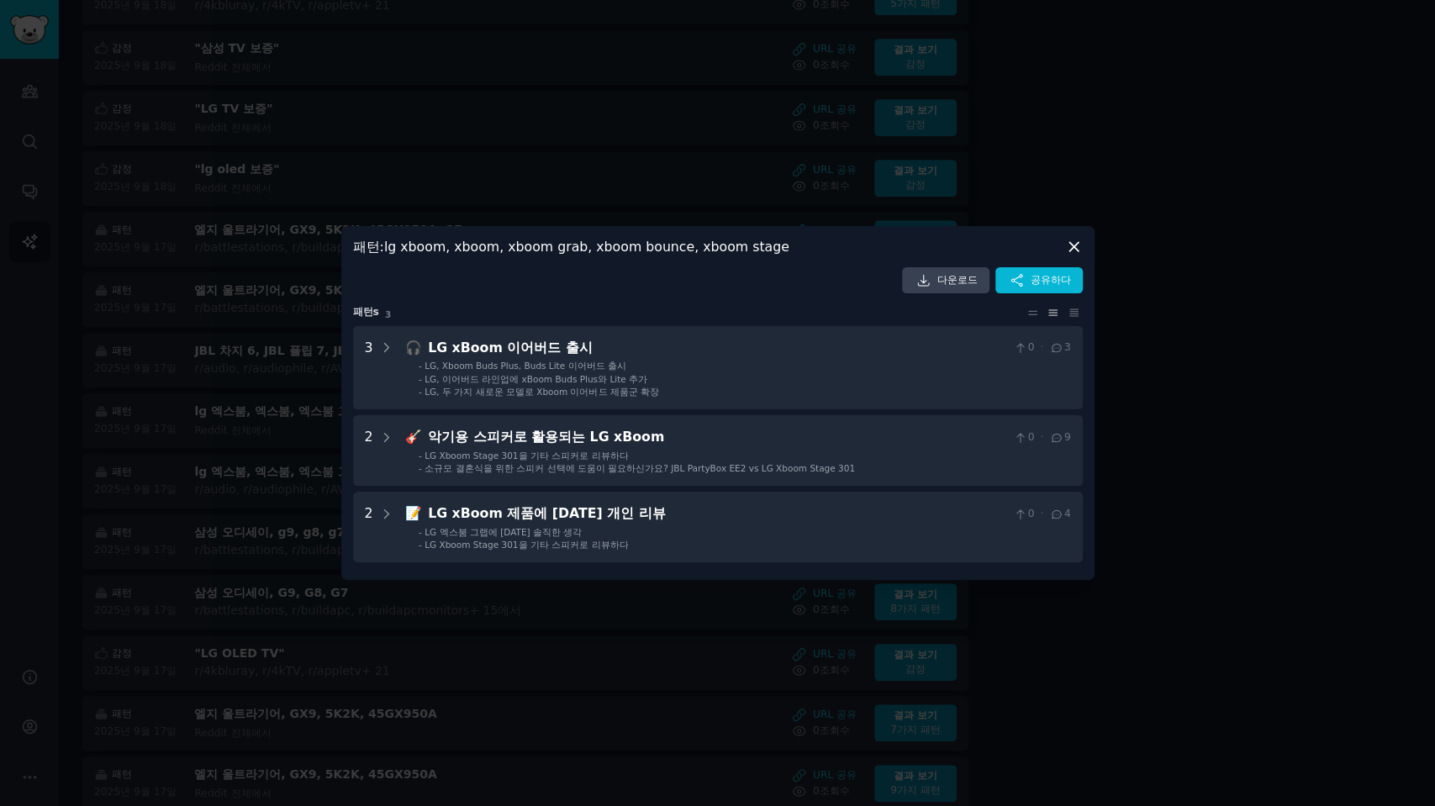
click at [525, 143] on div at bounding box center [717, 403] width 1435 height 806
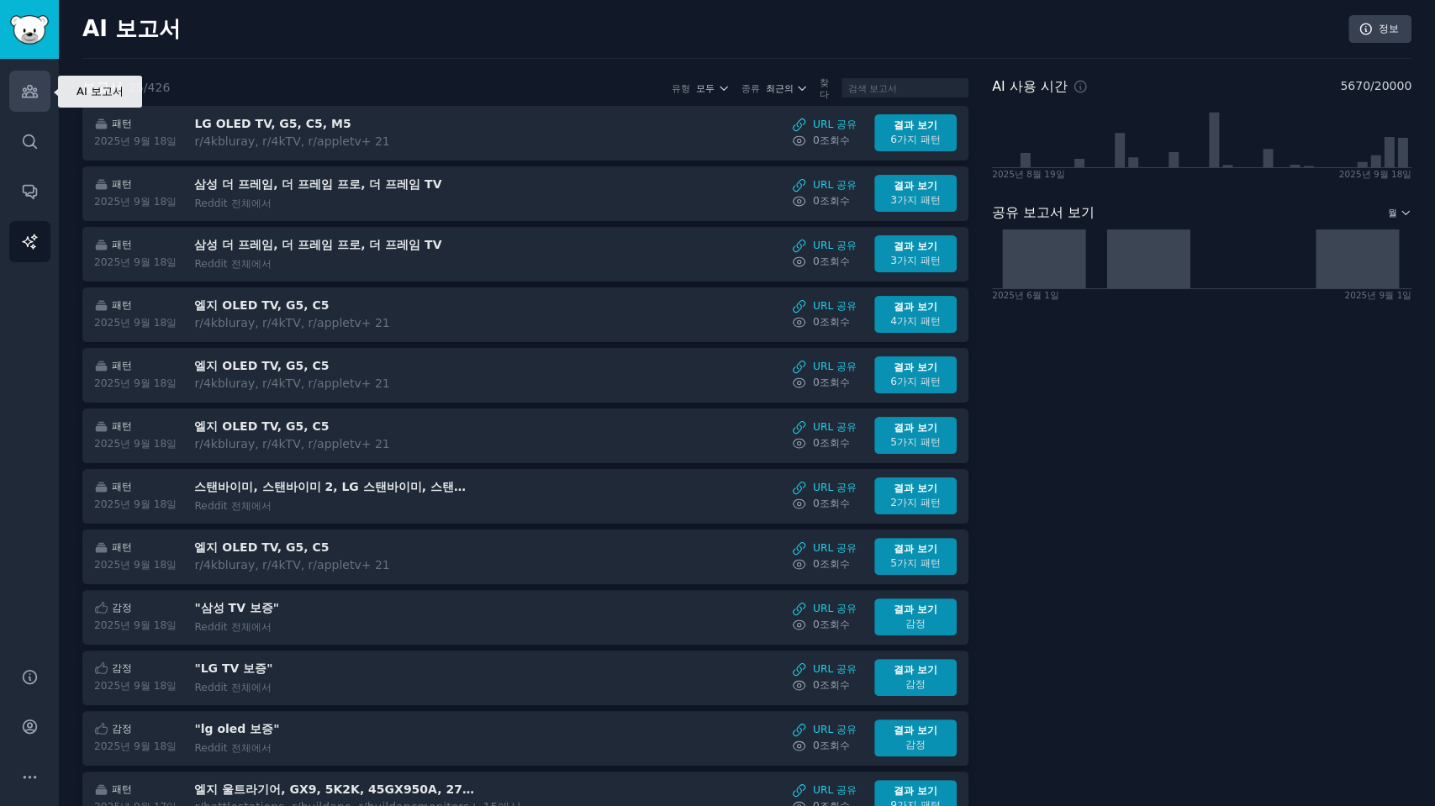
click at [37, 89] on icon "사이드바" at bounding box center [30, 91] width 18 height 18
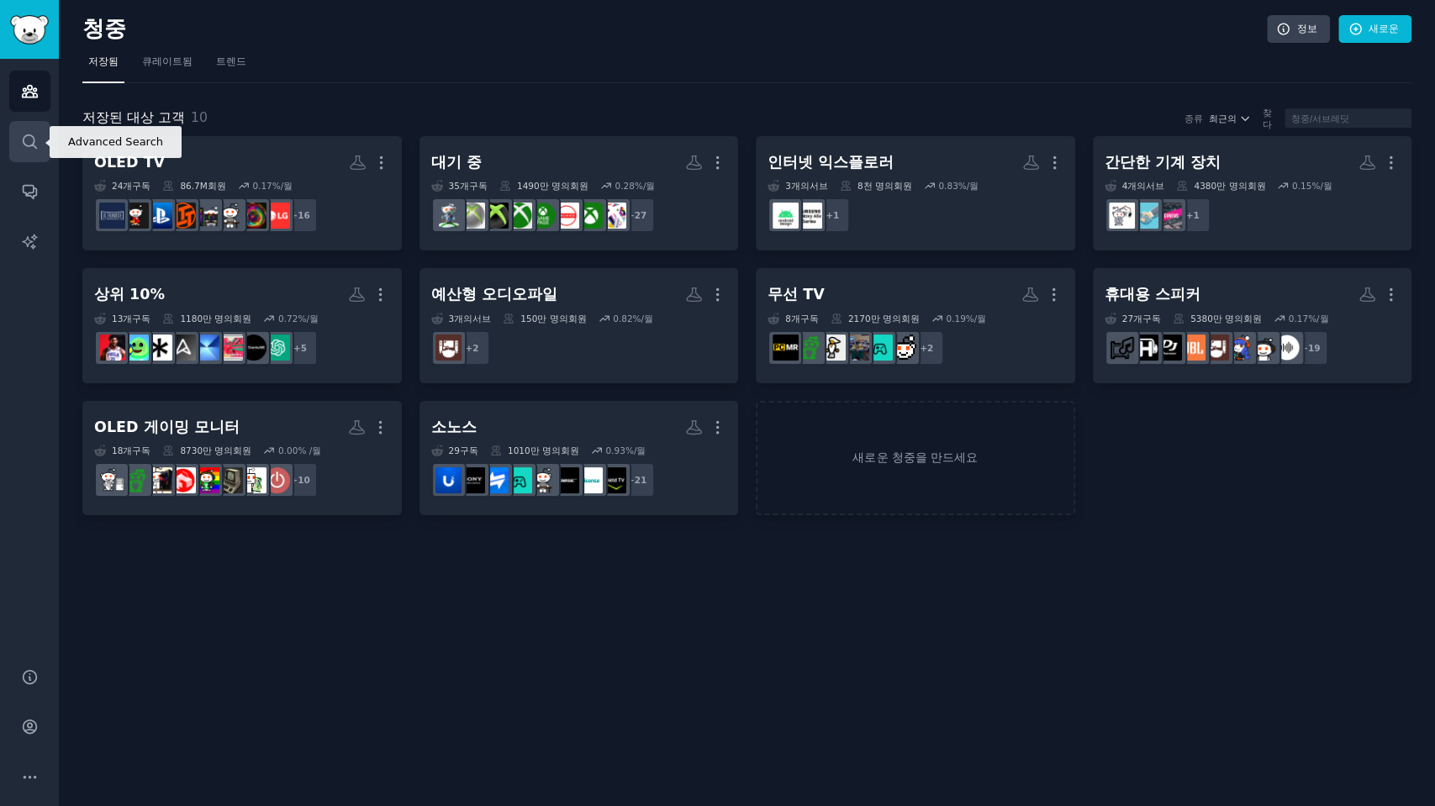
click at [29, 140] on icon "사이드바" at bounding box center [30, 142] width 18 height 18
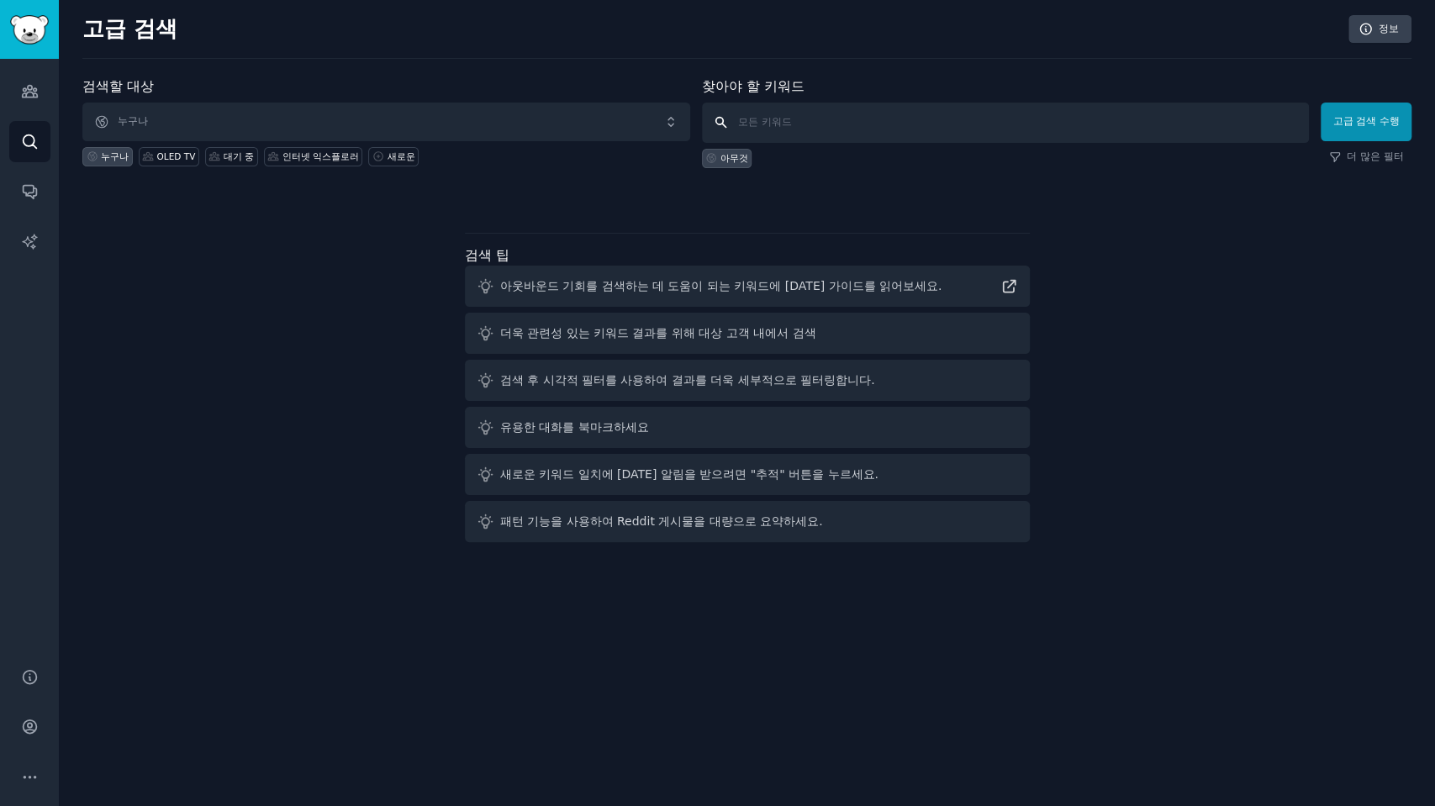
click at [827, 116] on input "text" at bounding box center [1006, 123] width 608 height 40
paste input "lg xboom, xboom, xboom grab, xboom bounce, xboom stage"
type input "lg xboom, xboom, xboom grab, xboom bounce, xboom stage"
click button "고급 검색 수행" at bounding box center [1366, 122] width 91 height 39
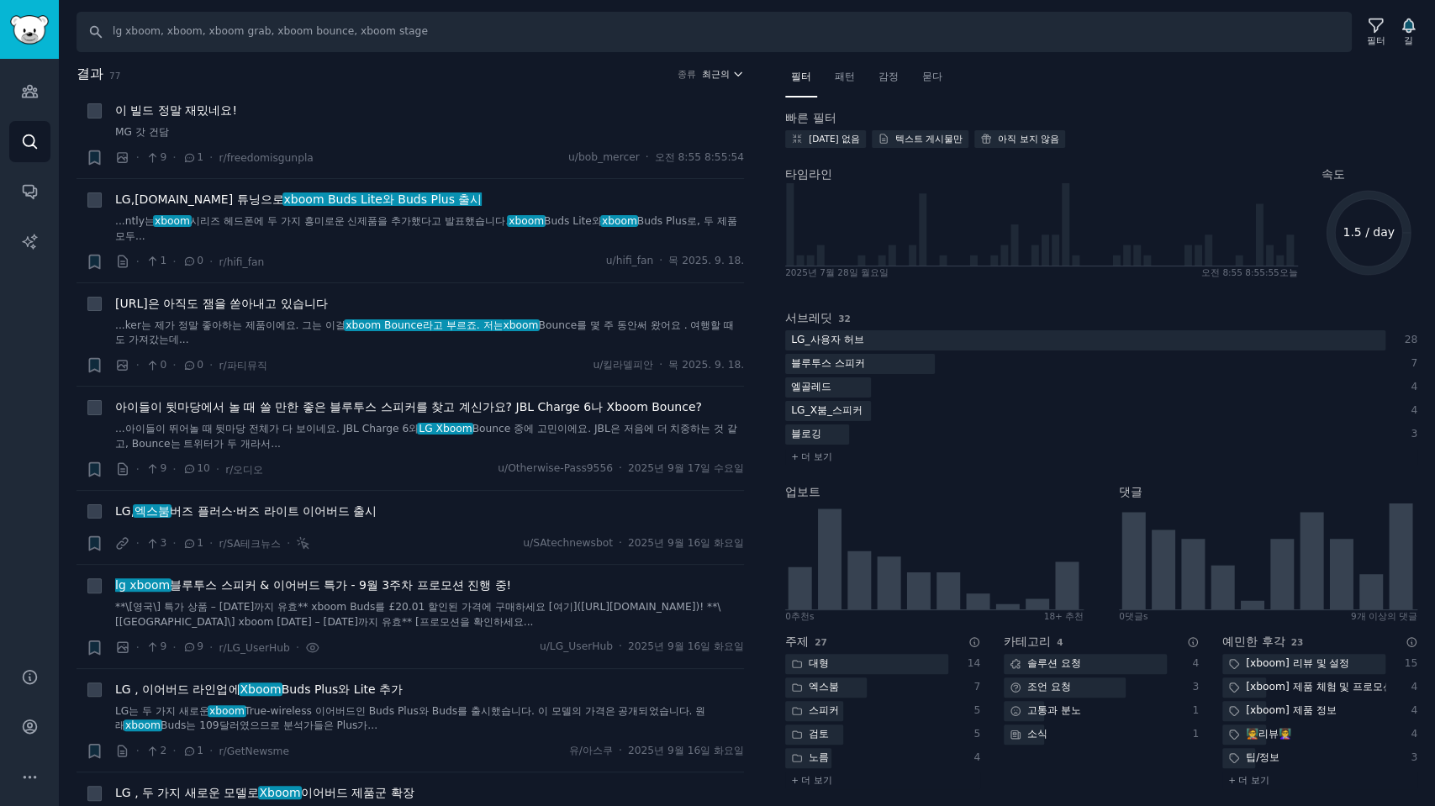
click at [720, 73] on font "최근의" at bounding box center [716, 74] width 28 height 10
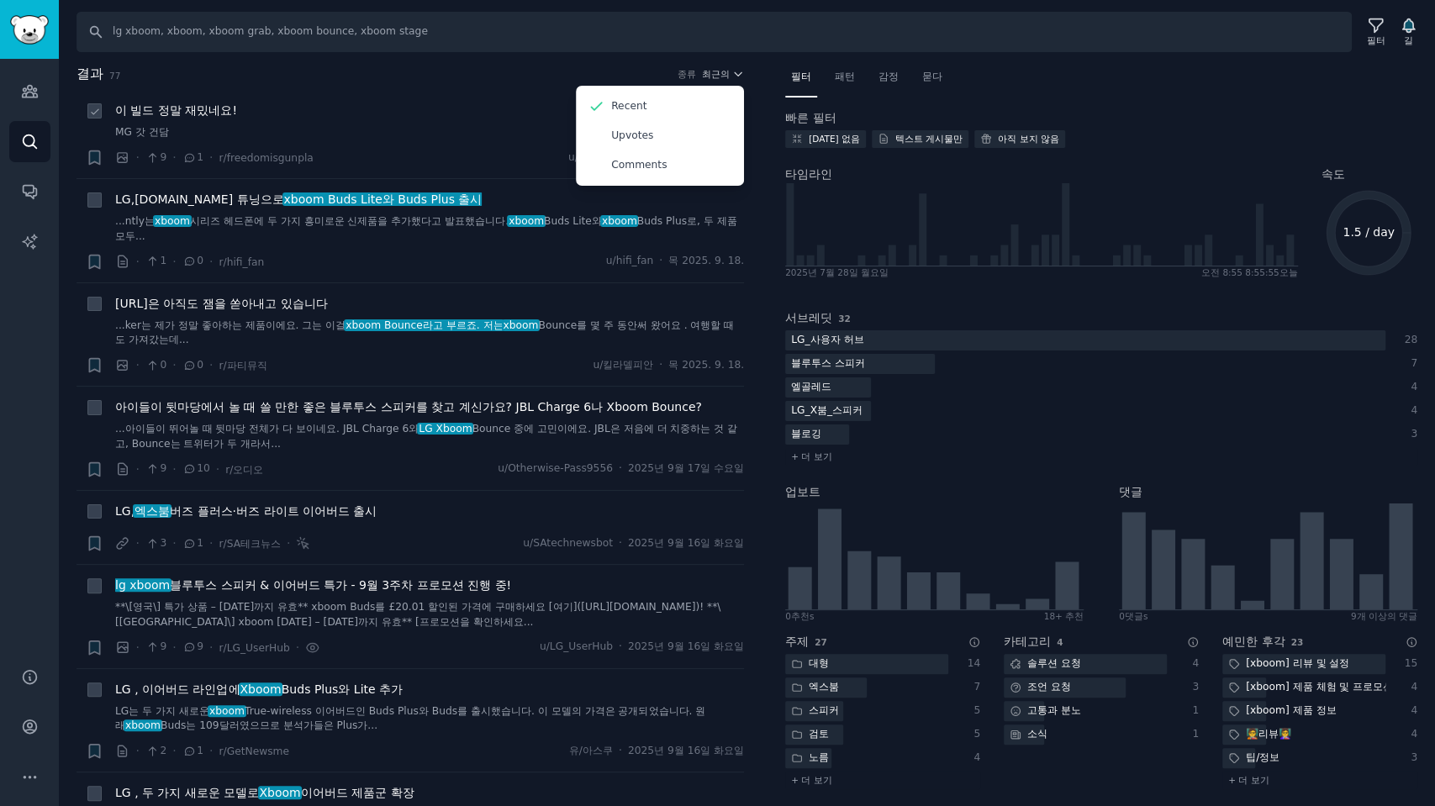
click at [229, 116] on font "이 빌드 정말 재밌네요!" at bounding box center [176, 109] width 122 height 13
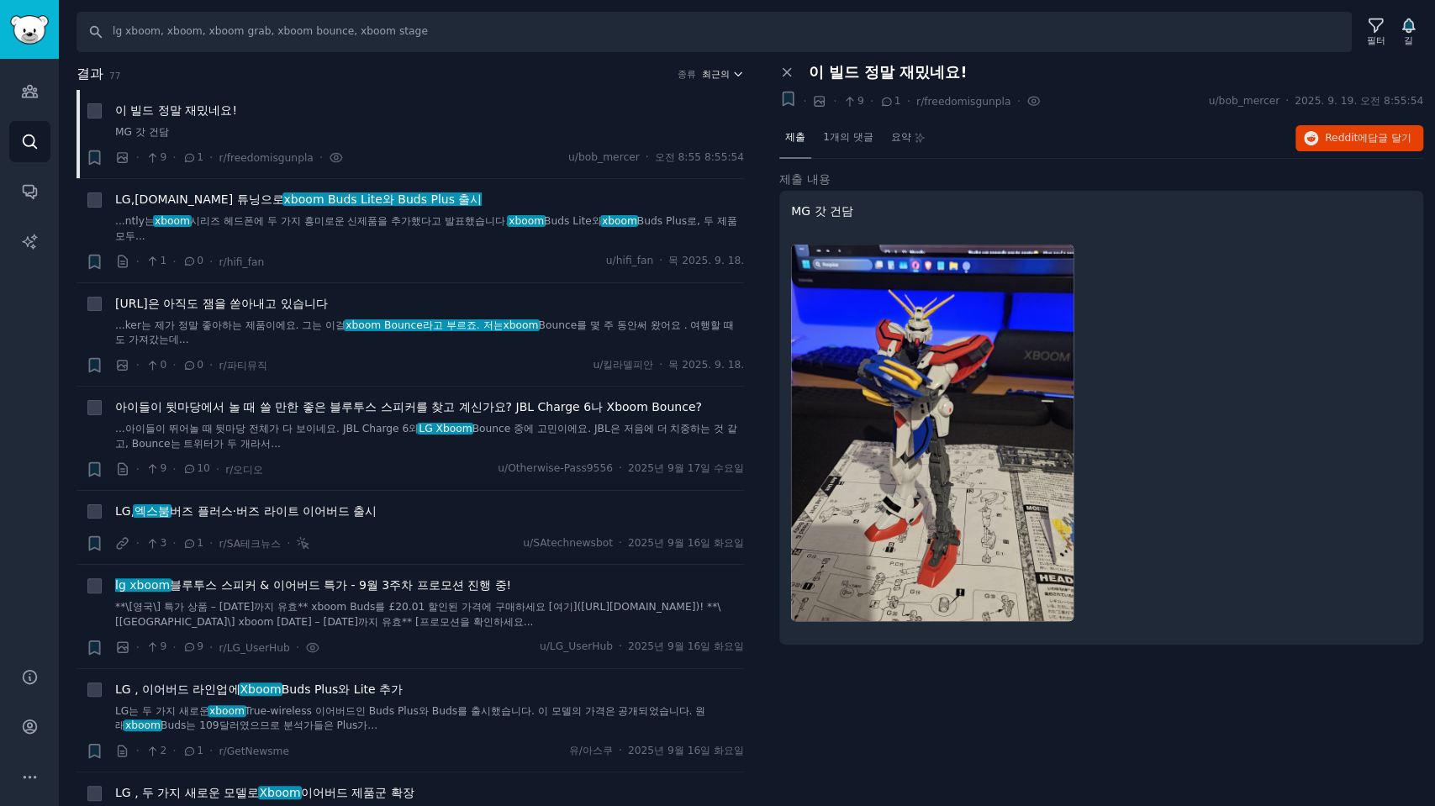
click at [718, 69] on font "최근의" at bounding box center [716, 74] width 28 height 10
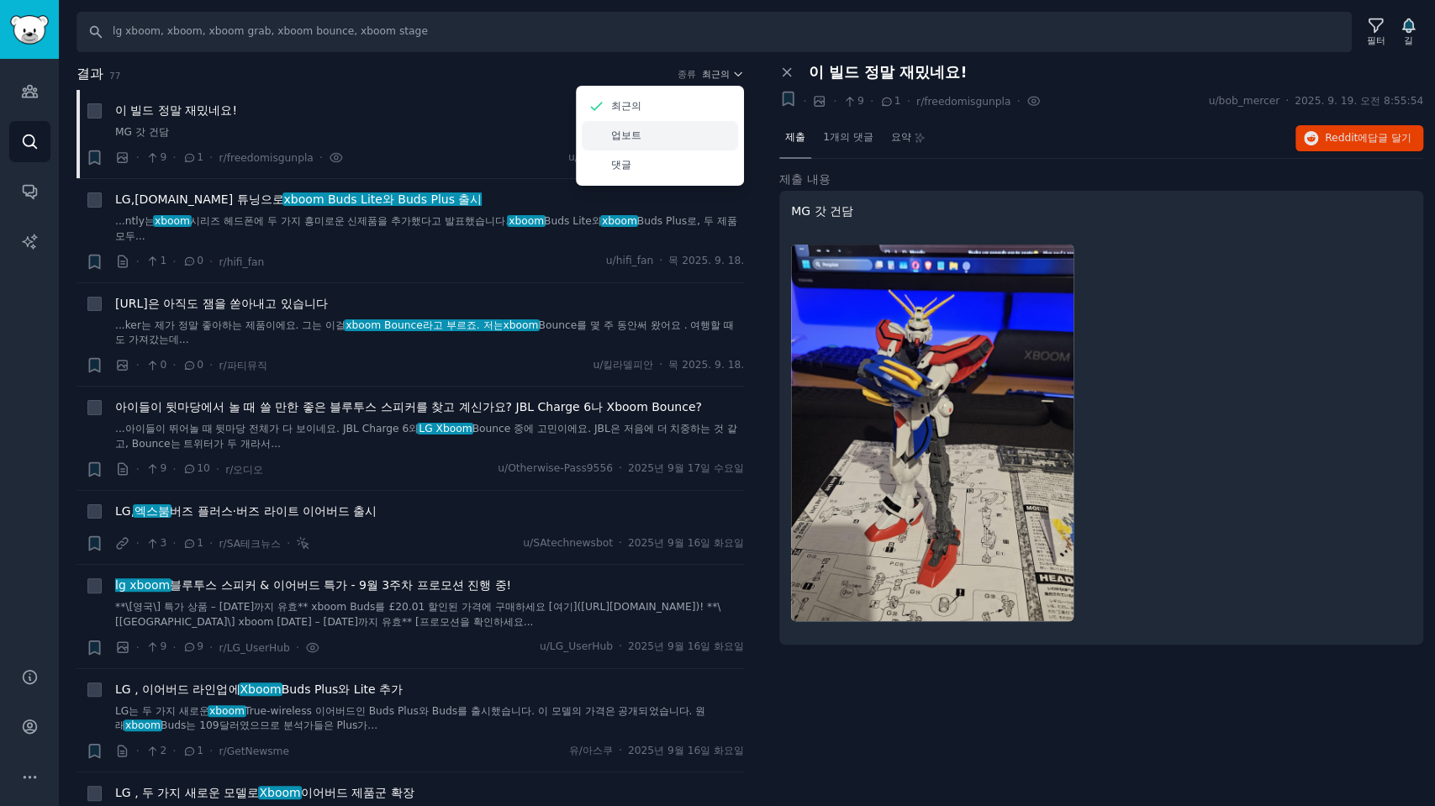
click at [615, 132] on font "업보트" at bounding box center [626, 135] width 30 height 12
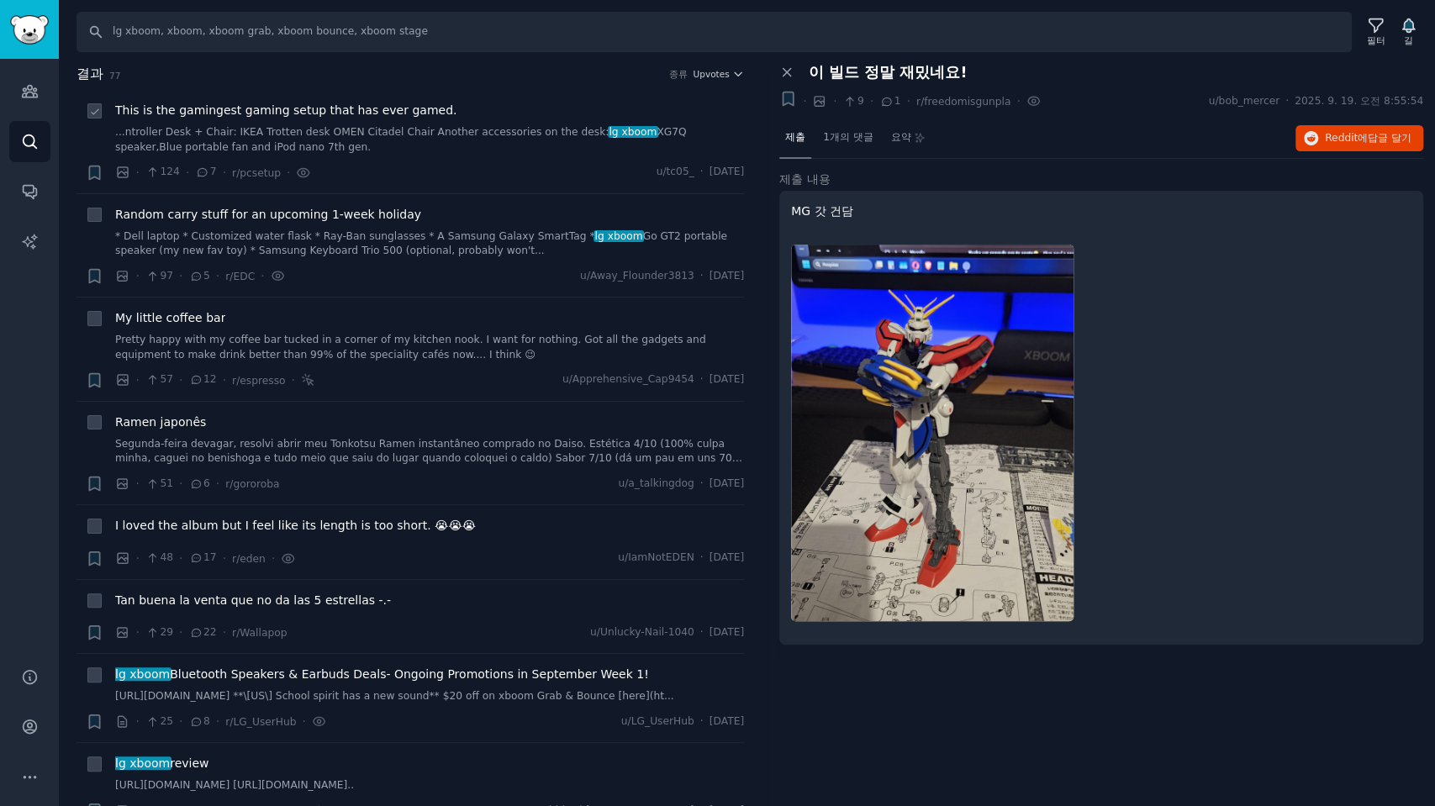
click at [384, 109] on span "This is the gamingest gaming setup that has ever gamed." at bounding box center [285, 111] width 341 height 18
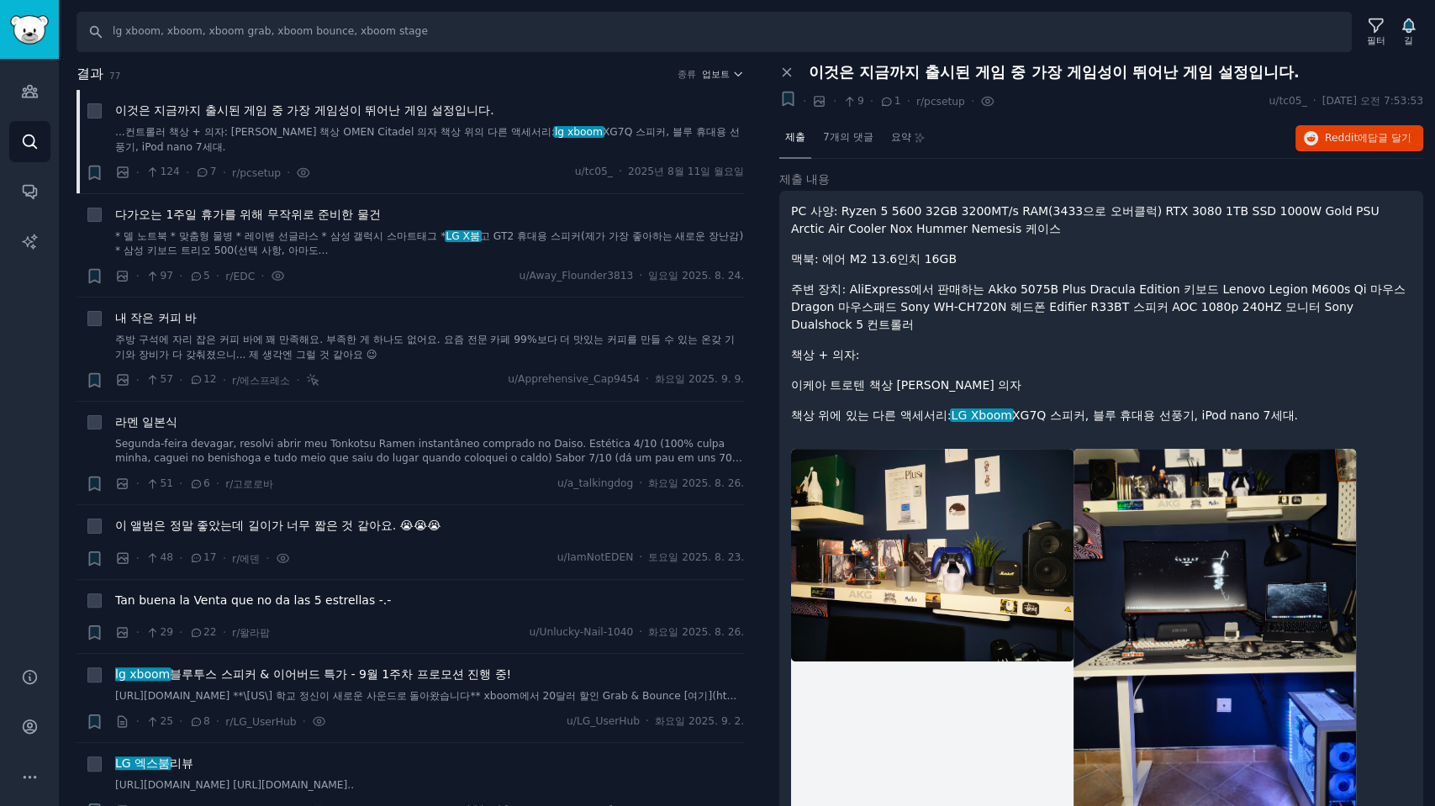
scroll to position [281, 0]
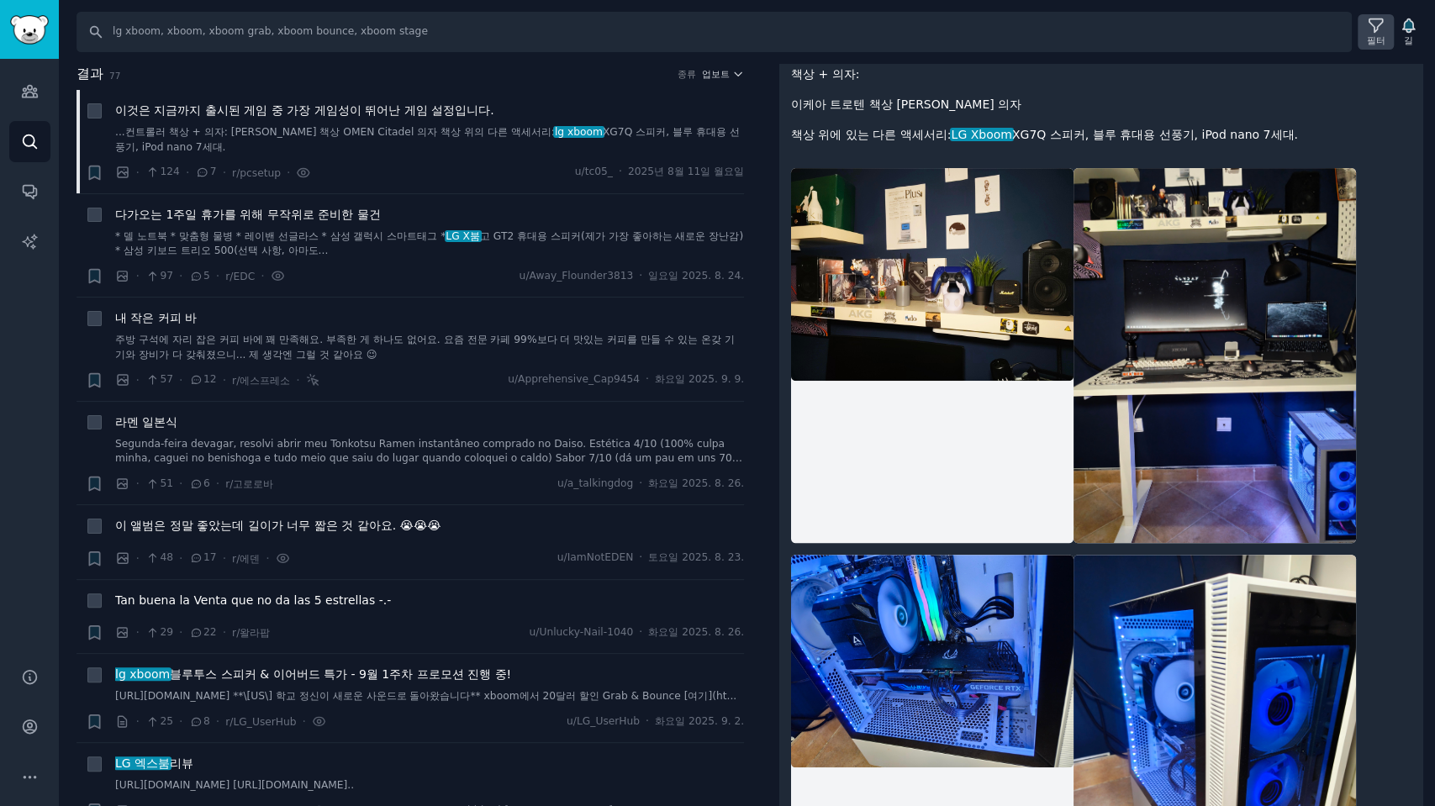
click at [1378, 29] on icon at bounding box center [1376, 26] width 18 height 18
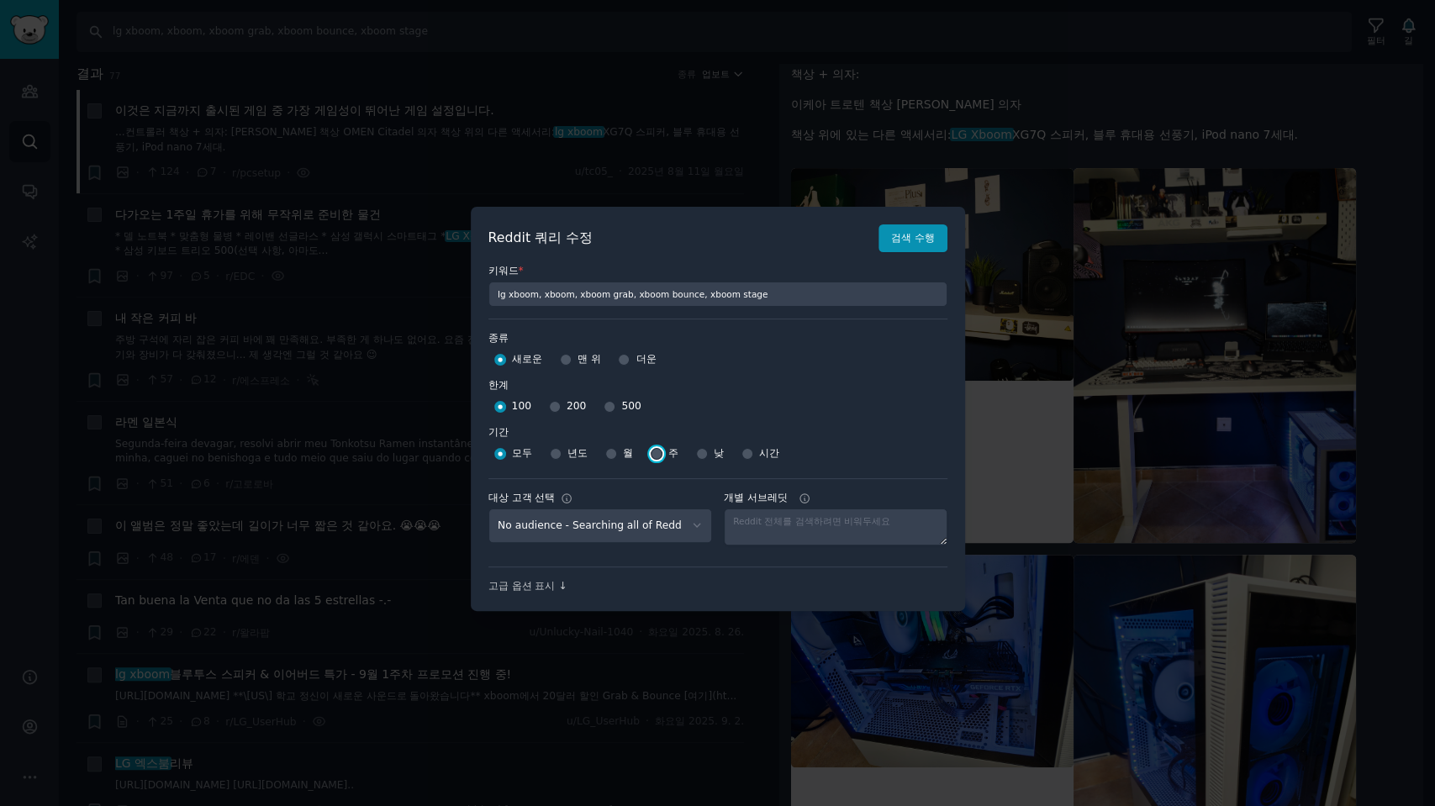
click at [654, 452] on input "주" at bounding box center [657, 454] width 12 height 12
radio input "true"
click at [555, 405] on input "200" at bounding box center [555, 407] width 12 height 12
radio input "true"
click at [919, 244] on font "검색 수행" at bounding box center [913, 238] width 44 height 12
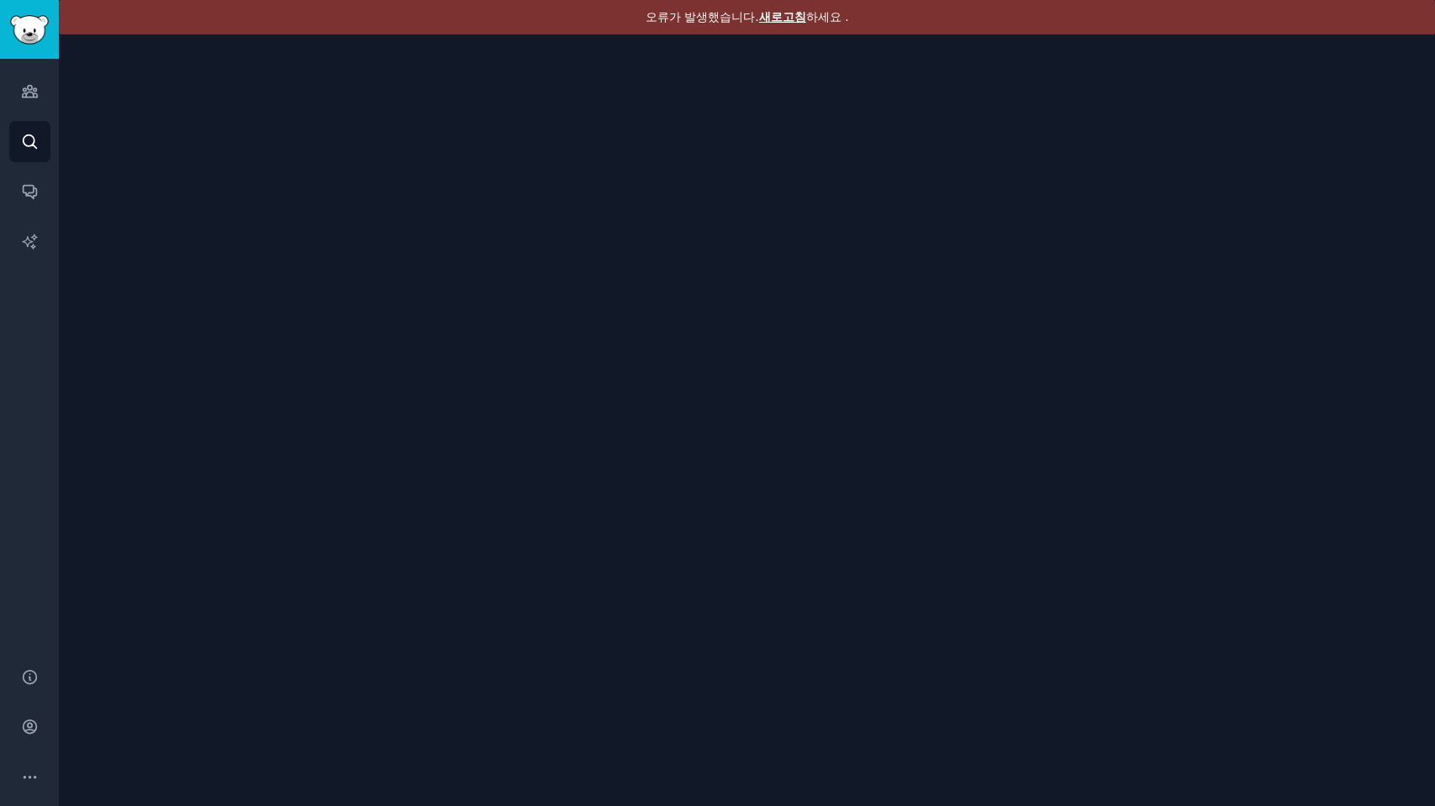
click at [770, 13] on font "새로고침" at bounding box center [782, 16] width 47 height 13
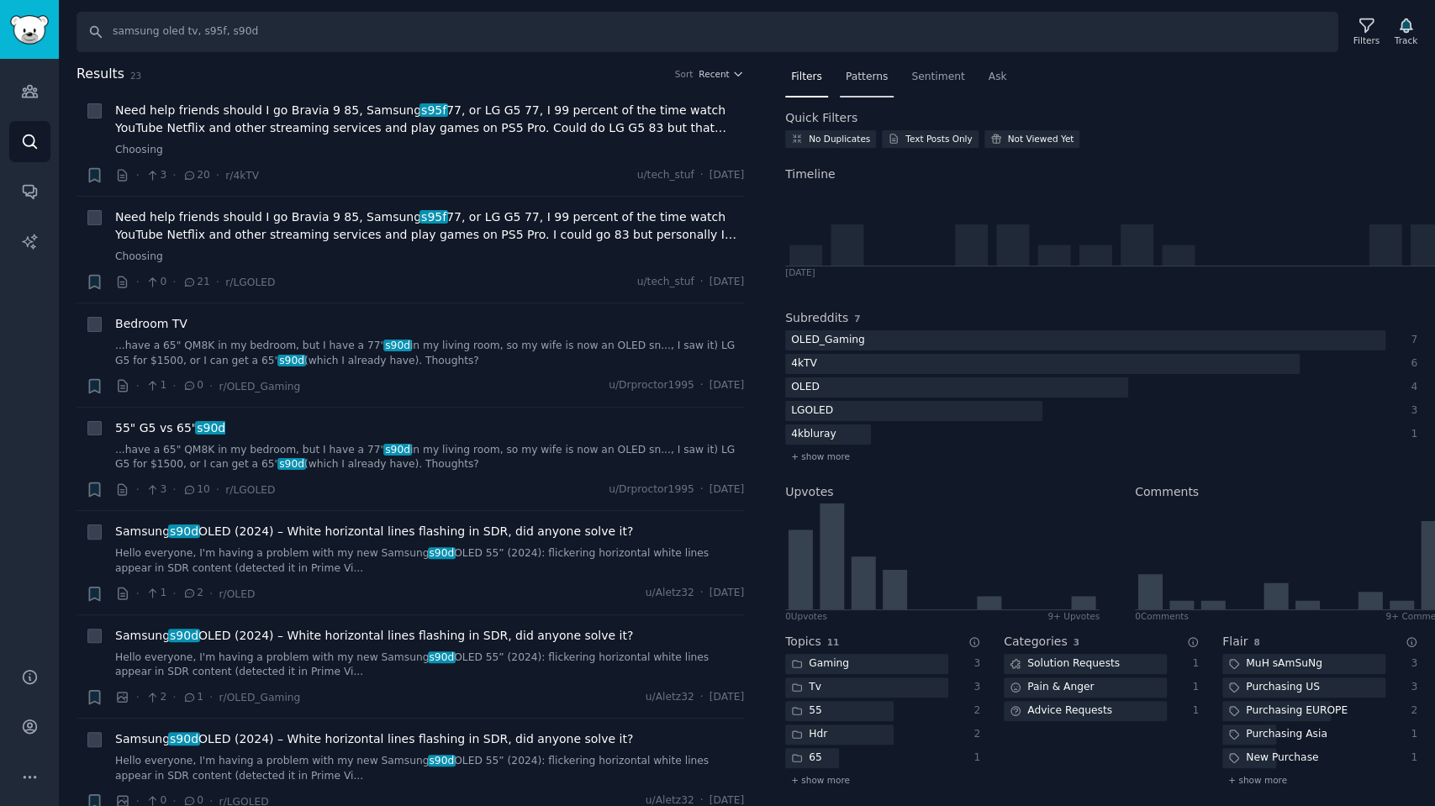
click at [860, 83] on div "Patterns" at bounding box center [867, 81] width 54 height 34
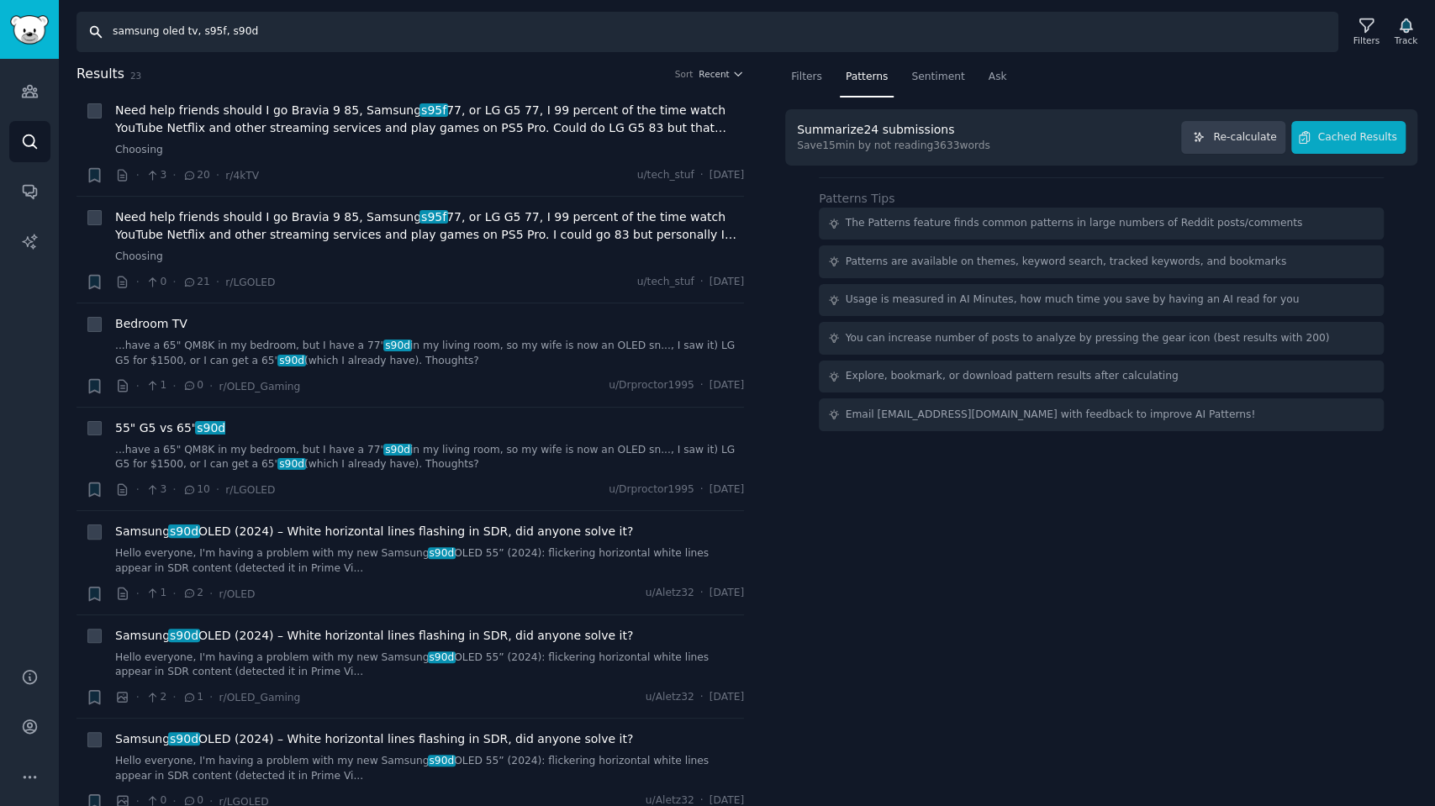
drag, startPoint x: 240, startPoint y: 23, endPoint x: 0, endPoint y: 0, distance: 241.5
click at [0, 0] on div "Audiences Search Conversations AI Reports Help Account More Search samsung oled…" at bounding box center [717, 403] width 1435 height 806
type input "samsung the frame, the frame pro, the frame tv"
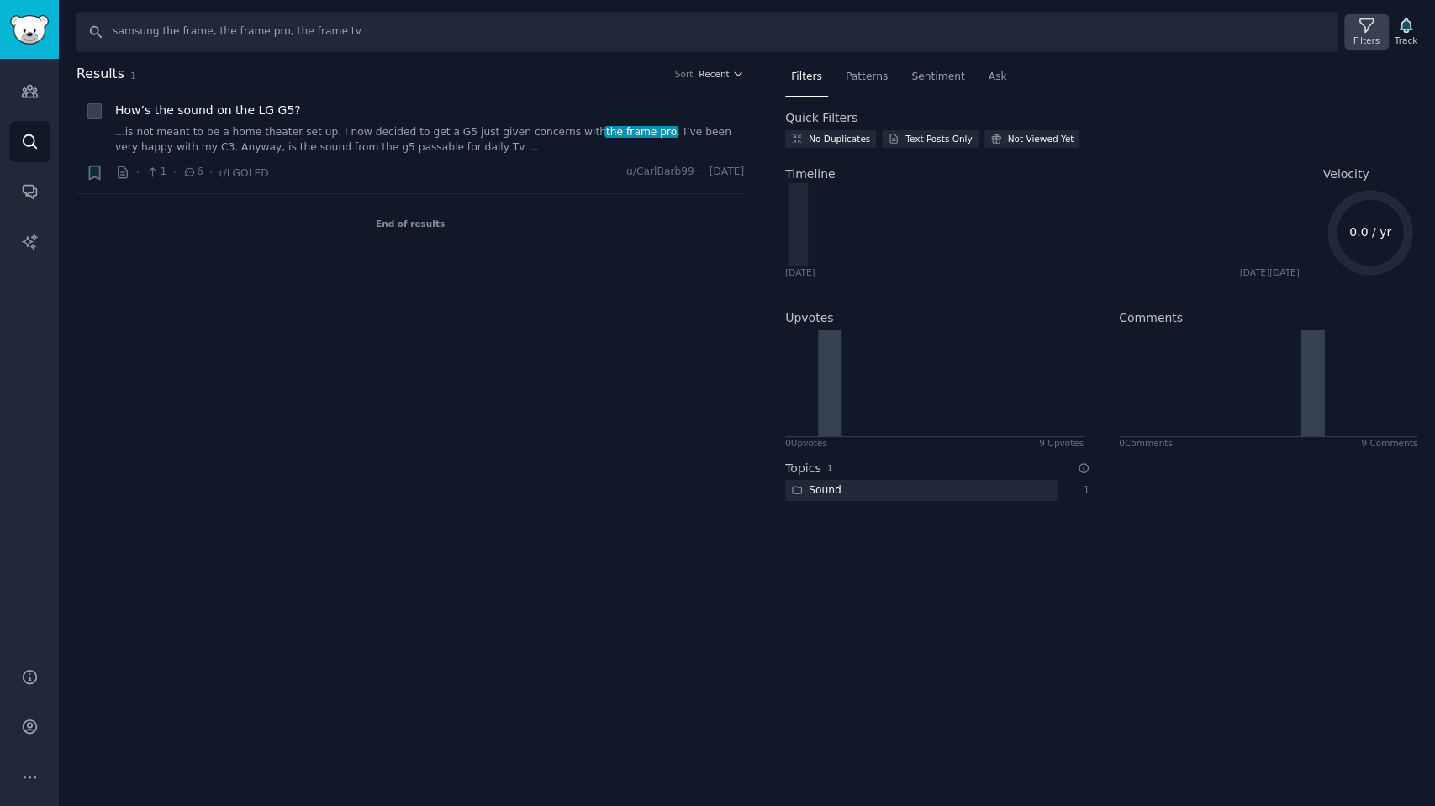
click at [1362, 39] on div "Filters" at bounding box center [1367, 40] width 26 height 12
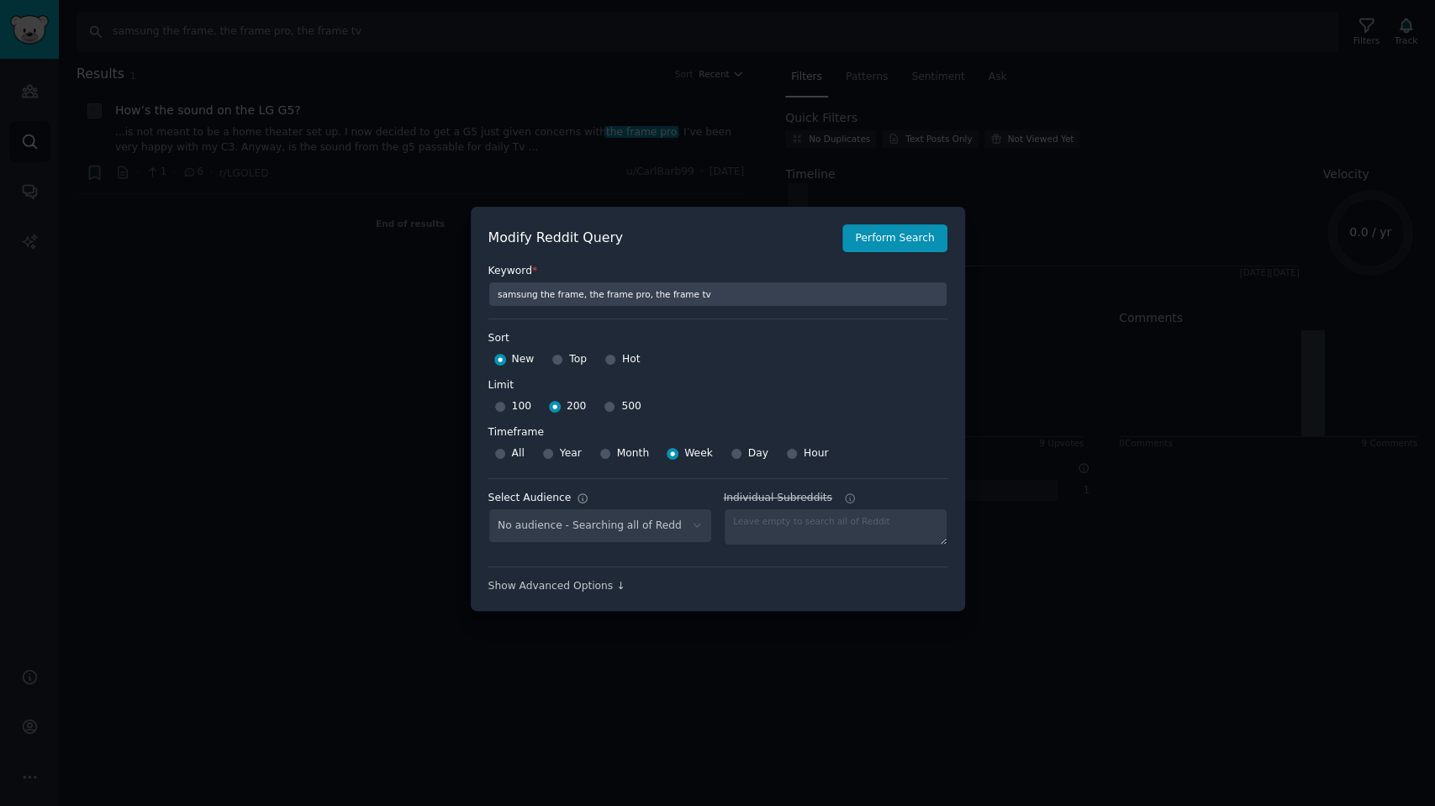
select select "c7830b3eec"
click at [672, 520] on select "No audience - Searching all of Reddit stanbyme - 35 Subreddits internetexplorer…" at bounding box center [601, 526] width 224 height 34
select select
click at [489, 509] on select "No audience - Searching all of Reddit stanbyme - 35 Subreddits internetexplorer…" at bounding box center [601, 526] width 224 height 34
click at [893, 240] on button "Perform Search" at bounding box center [894, 238] width 104 height 29
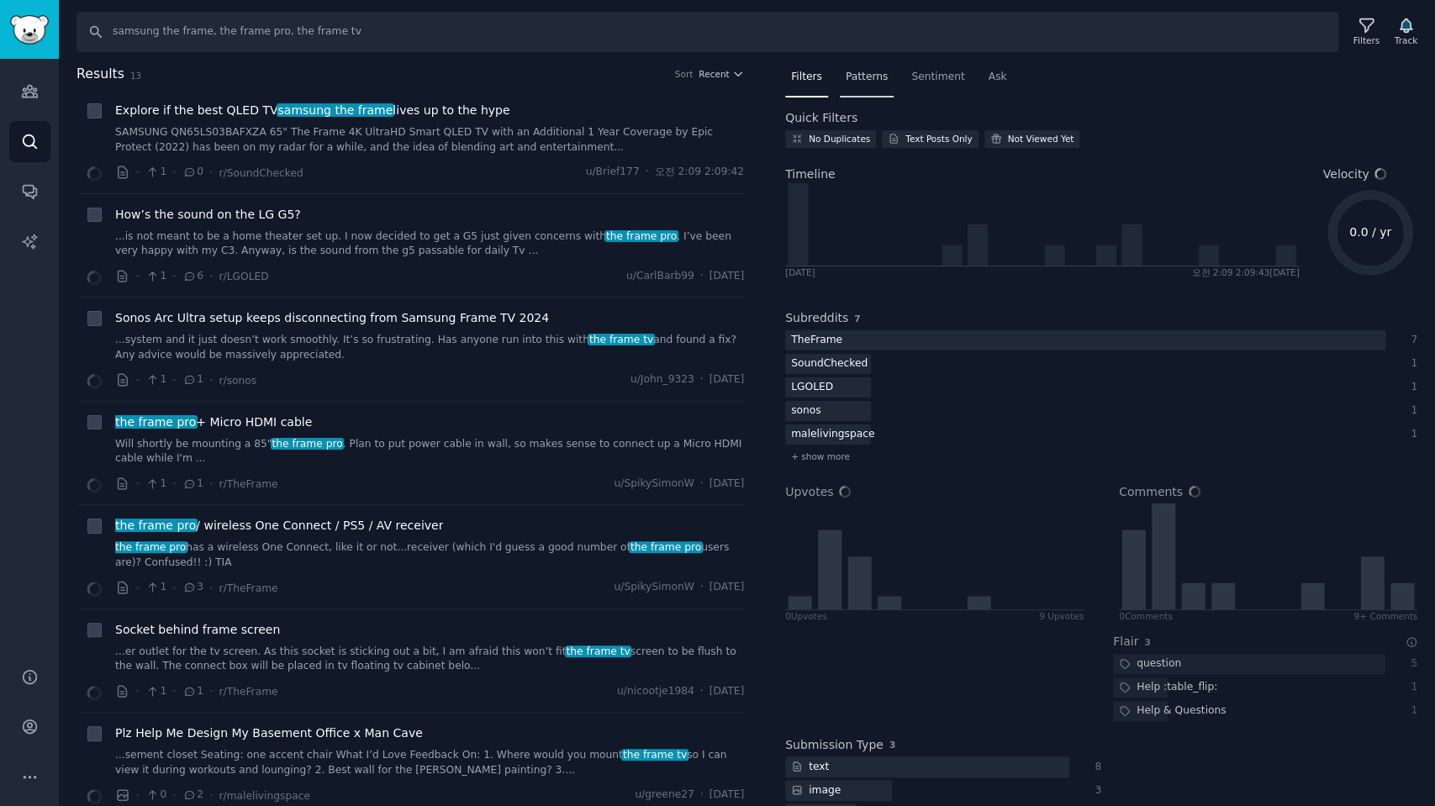
click at [863, 79] on span "Patterns" at bounding box center [867, 77] width 42 height 15
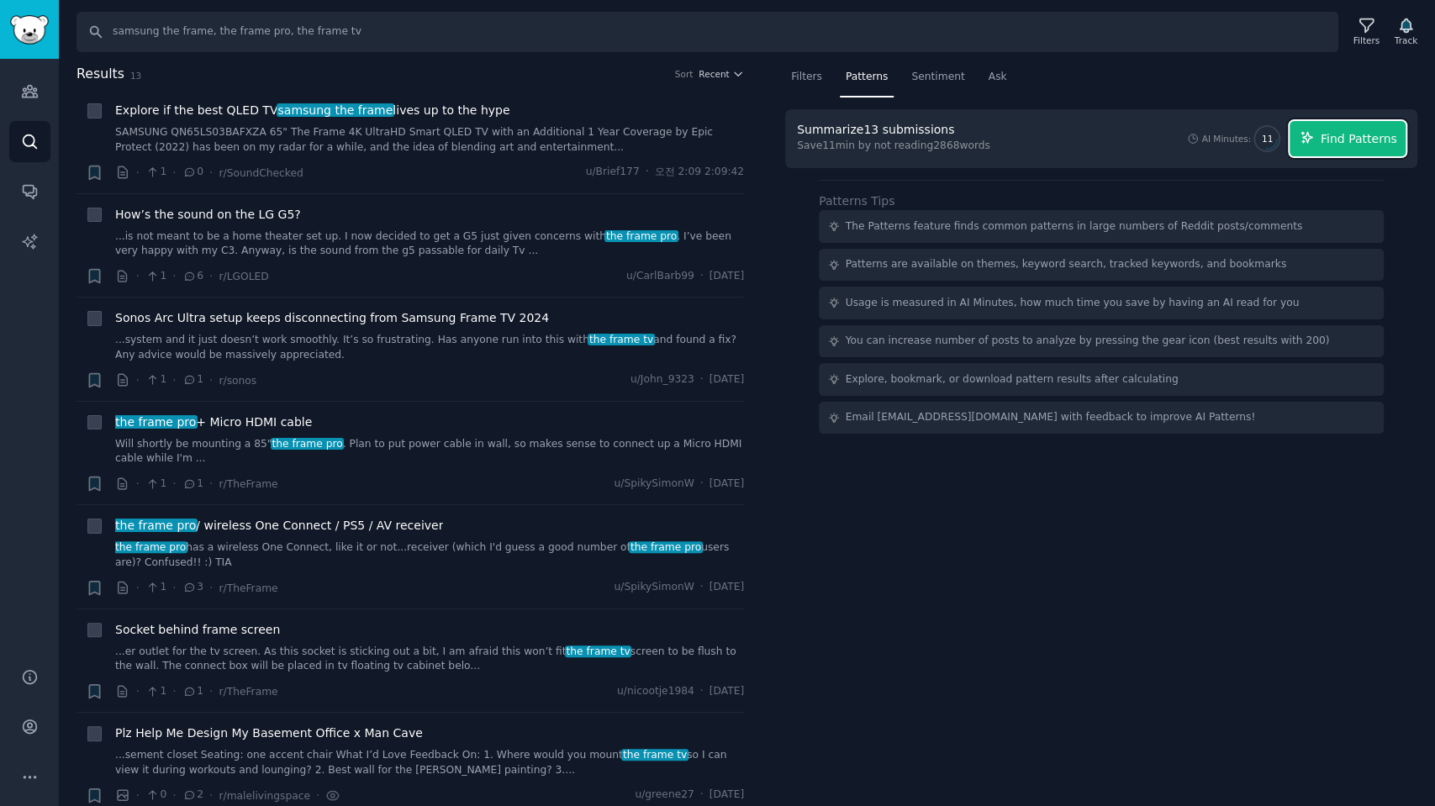
click at [1344, 138] on span "Find Patterns" at bounding box center [1359, 139] width 77 height 18
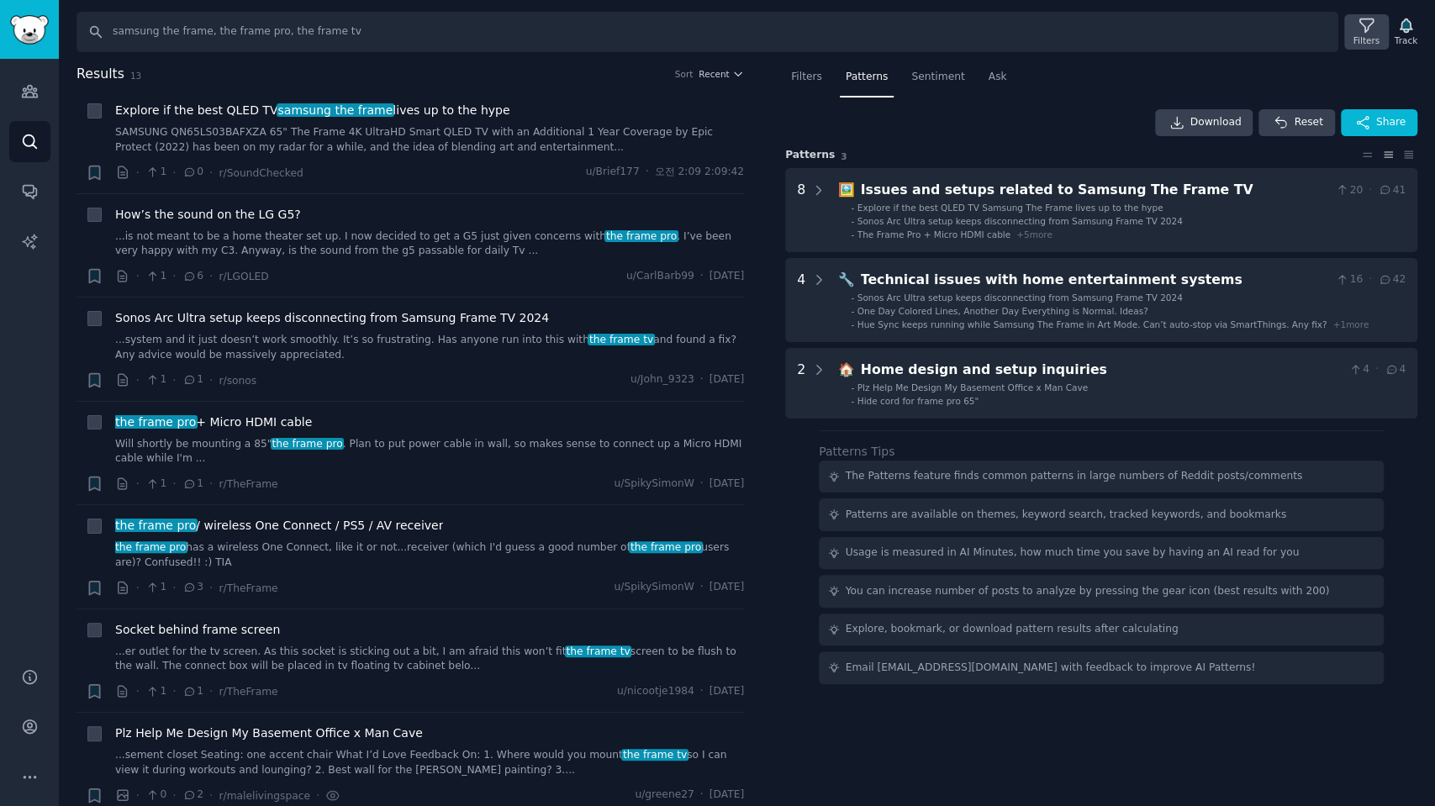
click at [1365, 29] on icon at bounding box center [1367, 26] width 18 height 18
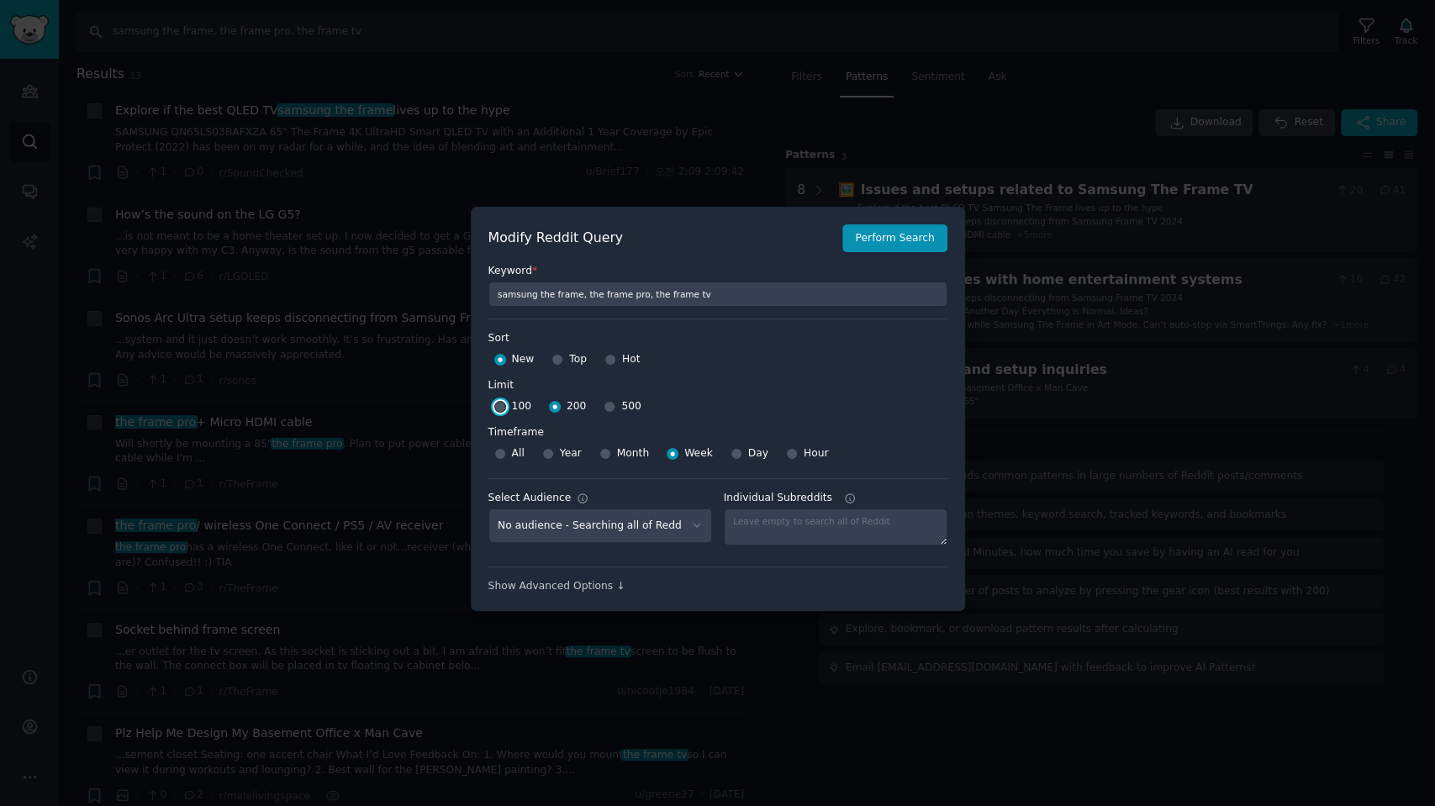
click at [499, 404] on input "100" at bounding box center [500, 407] width 12 height 12
radio input "true"
click at [908, 242] on button "Perform Search" at bounding box center [894, 238] width 104 height 29
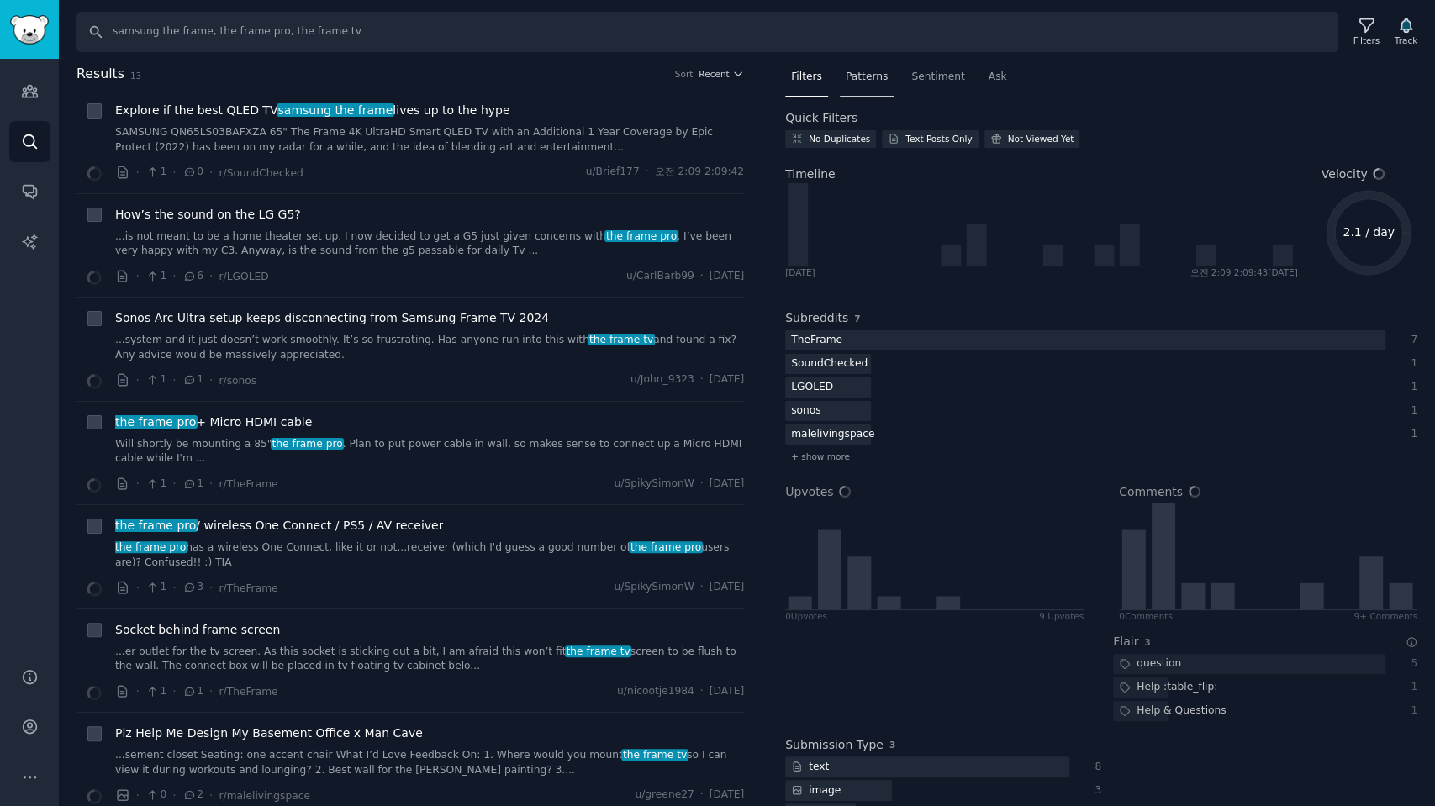
click at [862, 80] on span "Patterns" at bounding box center [867, 77] width 42 height 15
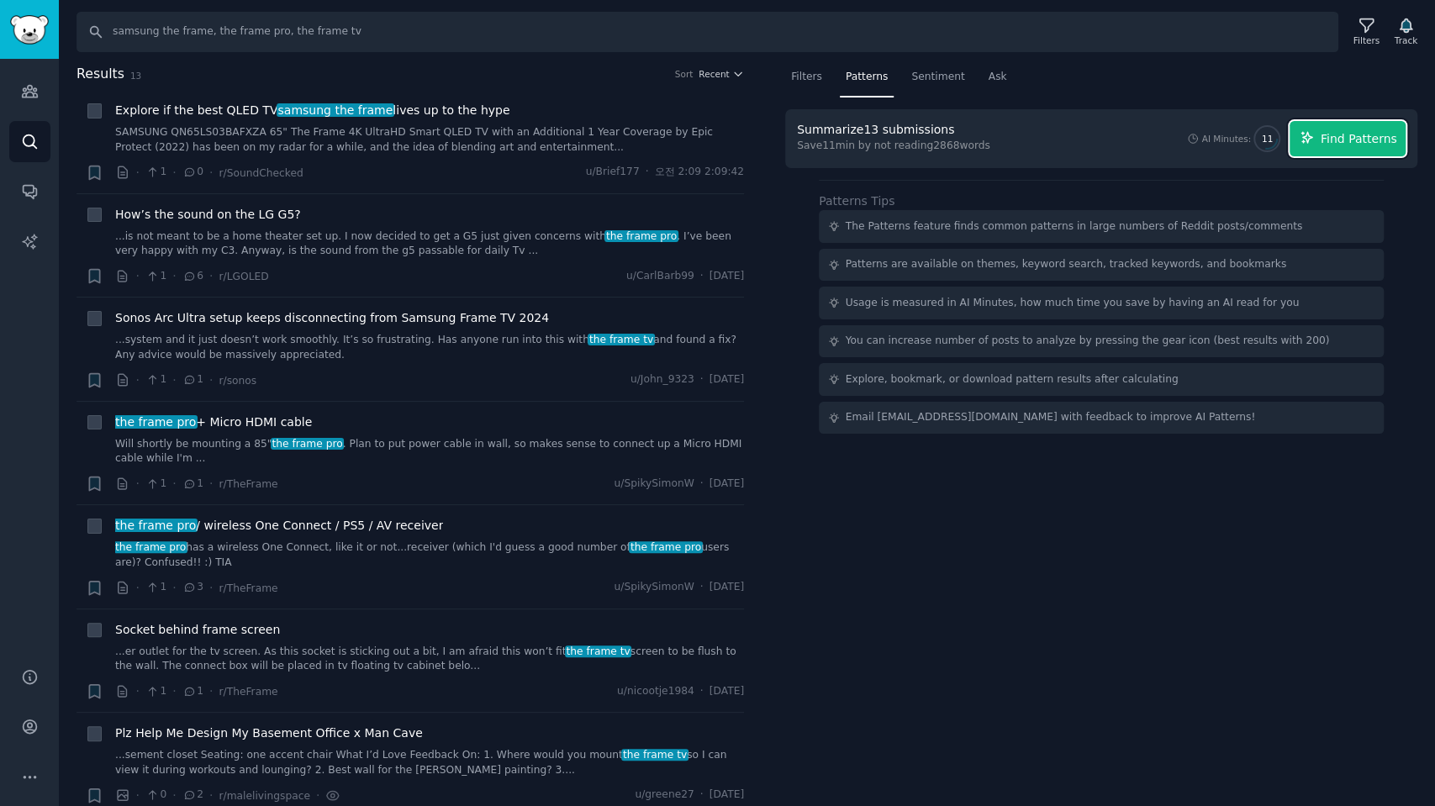
click at [1352, 141] on span "Find Patterns" at bounding box center [1359, 139] width 77 height 18
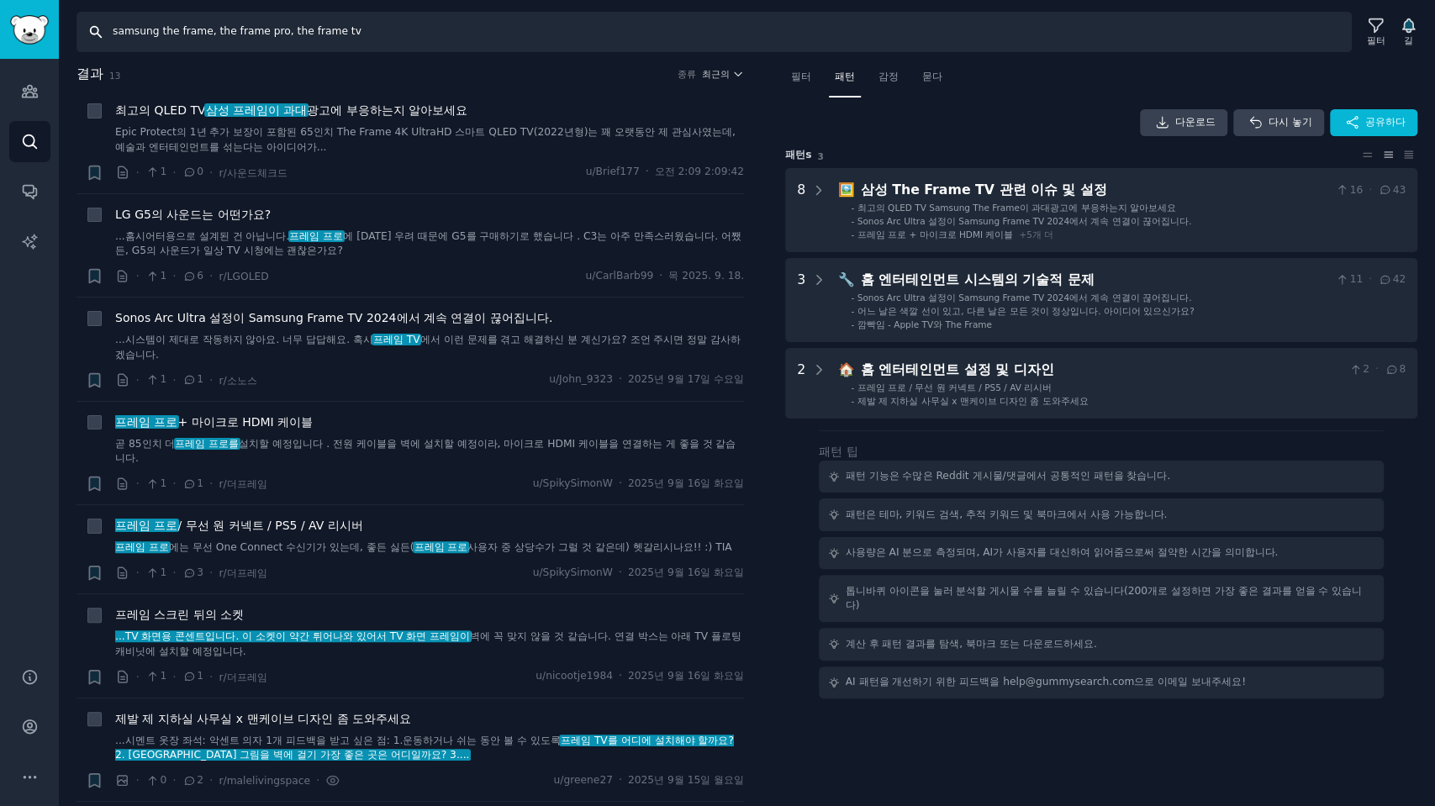
drag, startPoint x: 401, startPoint y: 35, endPoint x: 0, endPoint y: -25, distance: 405.6
click at [0, 0] on html "청중 찾다 대화 AI 보고서 돕다 계정 더 찾다 samsung the frame, the frame pro, the frame tv 필터 길 …" at bounding box center [717, 403] width 1435 height 806
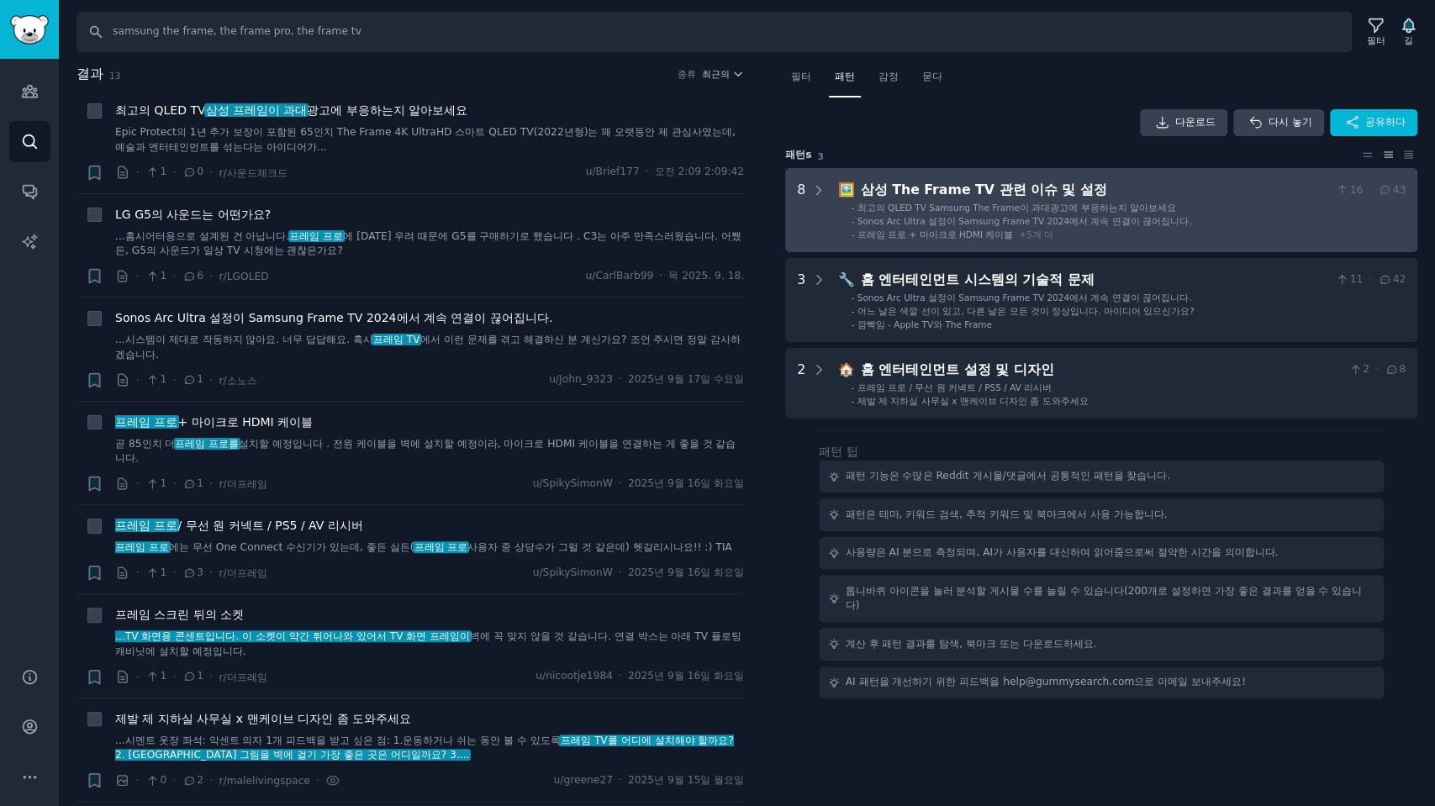
click at [1204, 214] on ul "- 최고의 QLED TV Samsung The Frame이 과대광고에 부응하는지 알아보세요 - Sonos Arc Ultra 설정이 Samsun…" at bounding box center [1122, 221] width 567 height 39
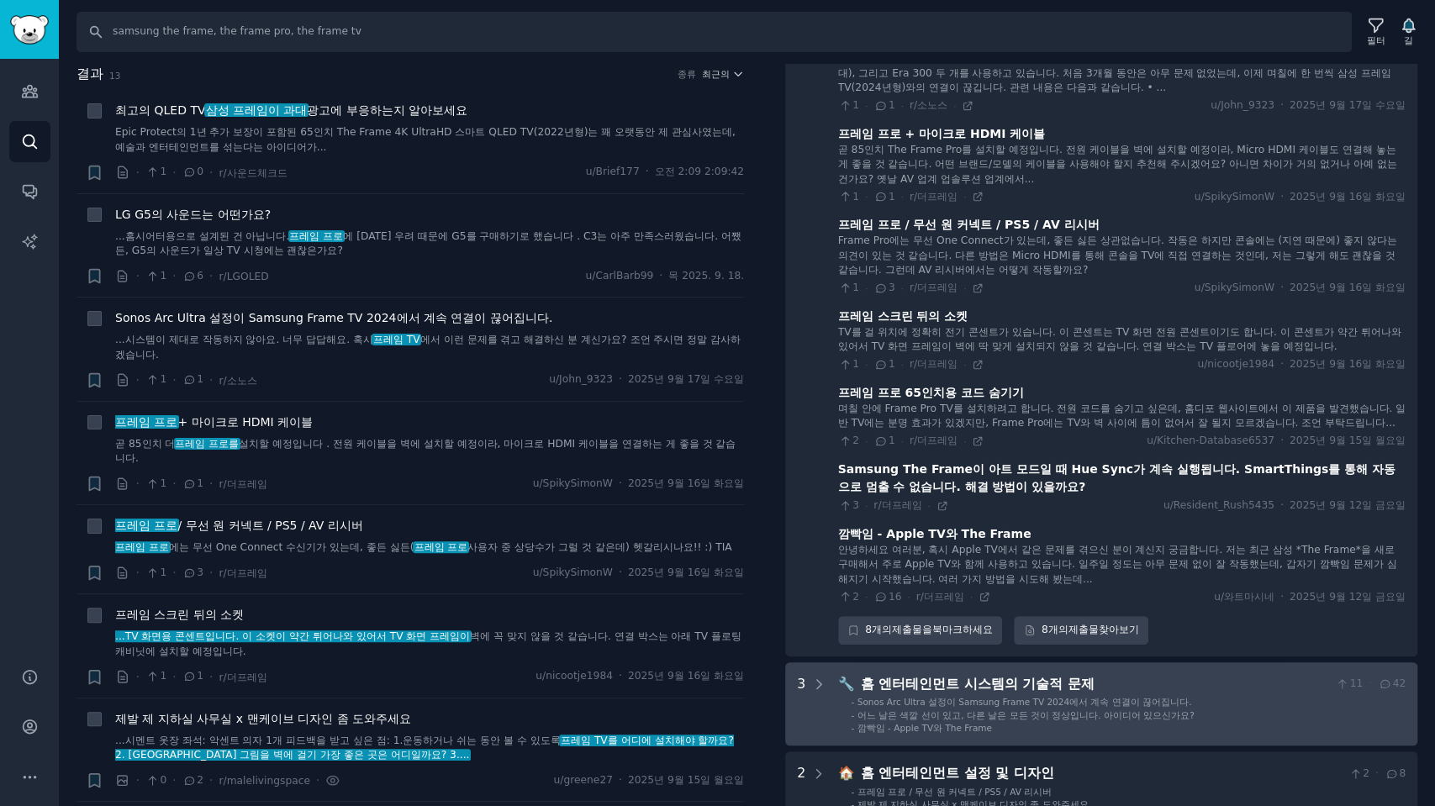
scroll to position [478, 0]
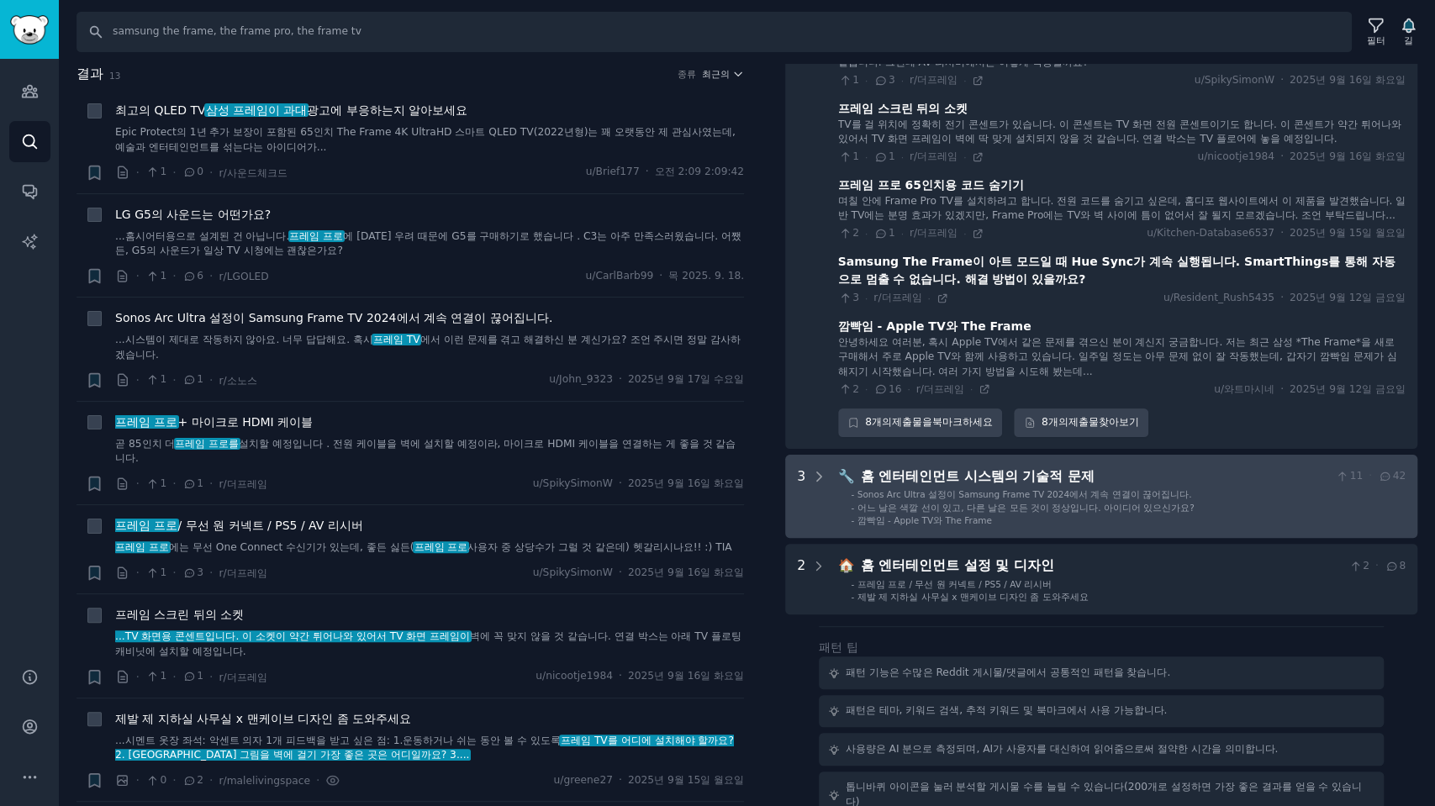
click at [1241, 514] on li "- 어느 날은 색깔 선이 있고, 다른 날은 모든 것이 정상입니다. 아이디어 있으신가요?" at bounding box center [1128, 508] width 555 height 12
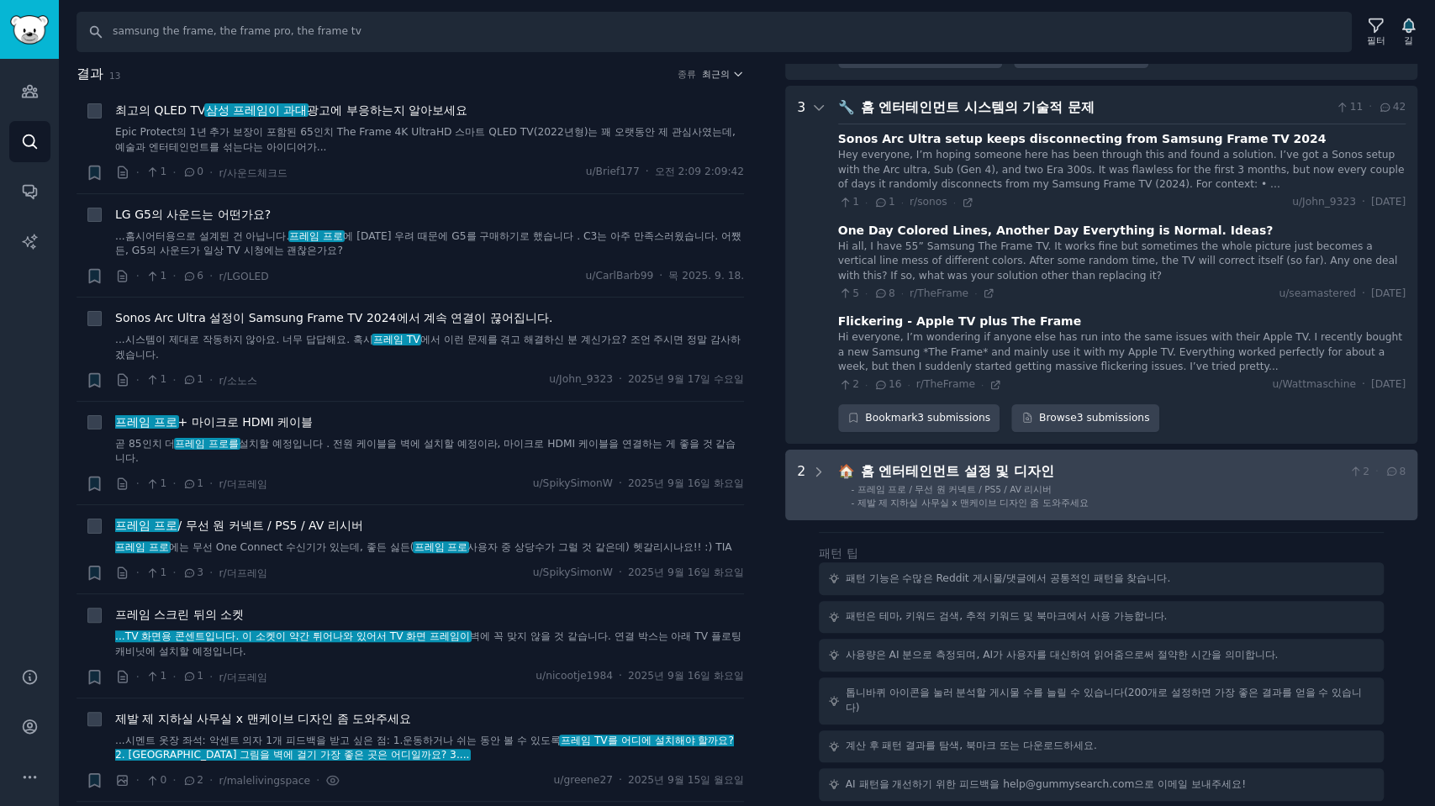
scroll to position [859, 0]
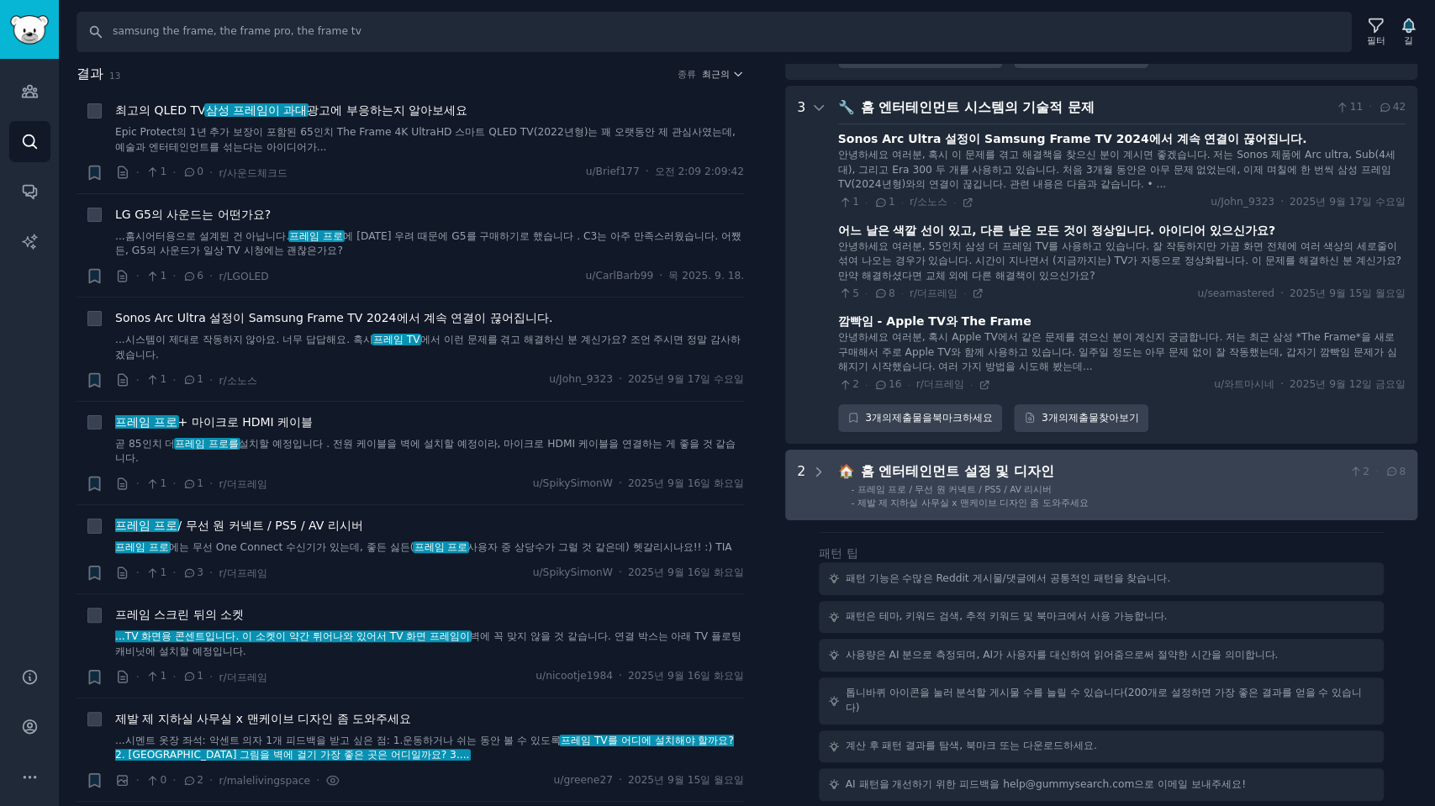
click at [1224, 471] on div "홈 엔터테인먼트 설정 및 디자인" at bounding box center [1102, 472] width 482 height 21
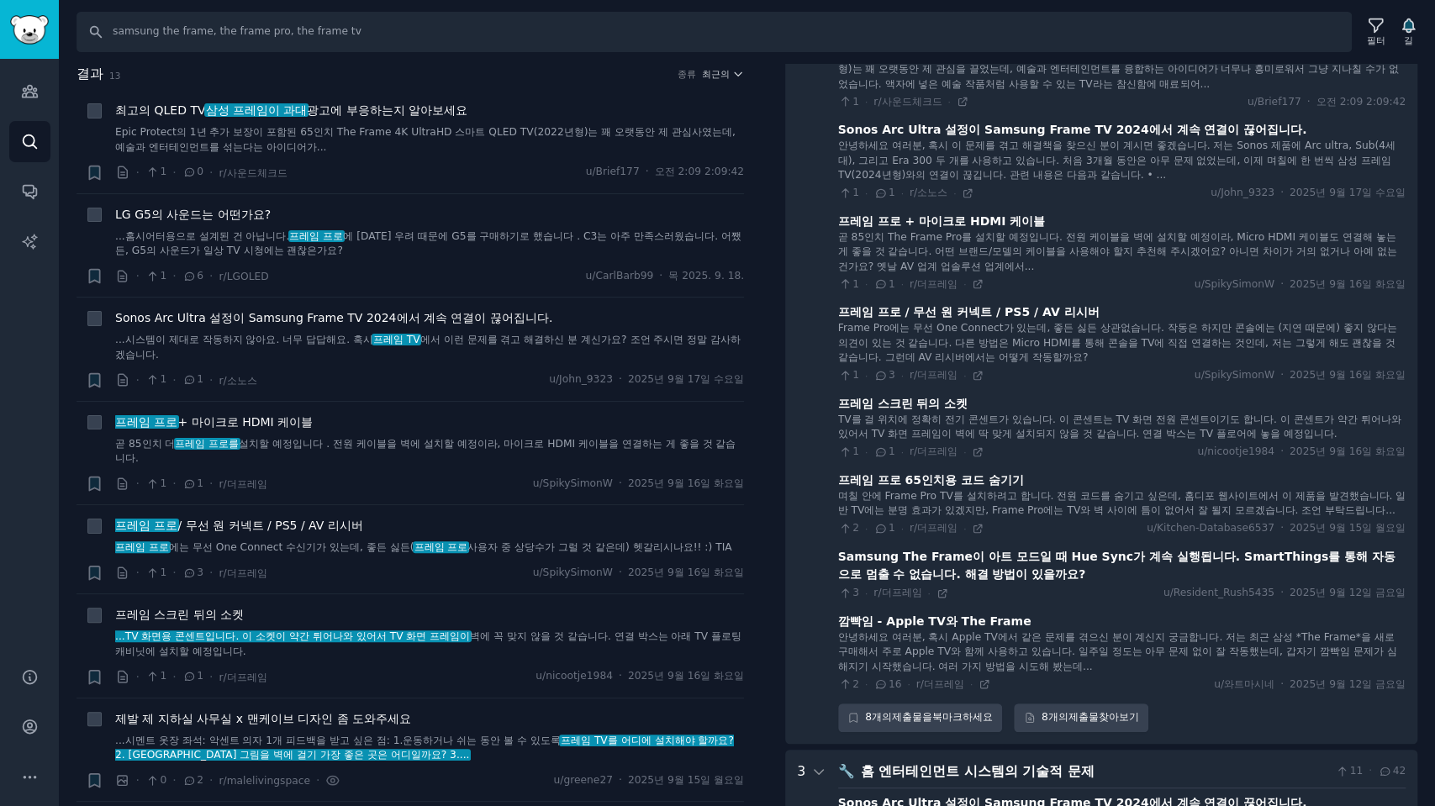
scroll to position [0, 0]
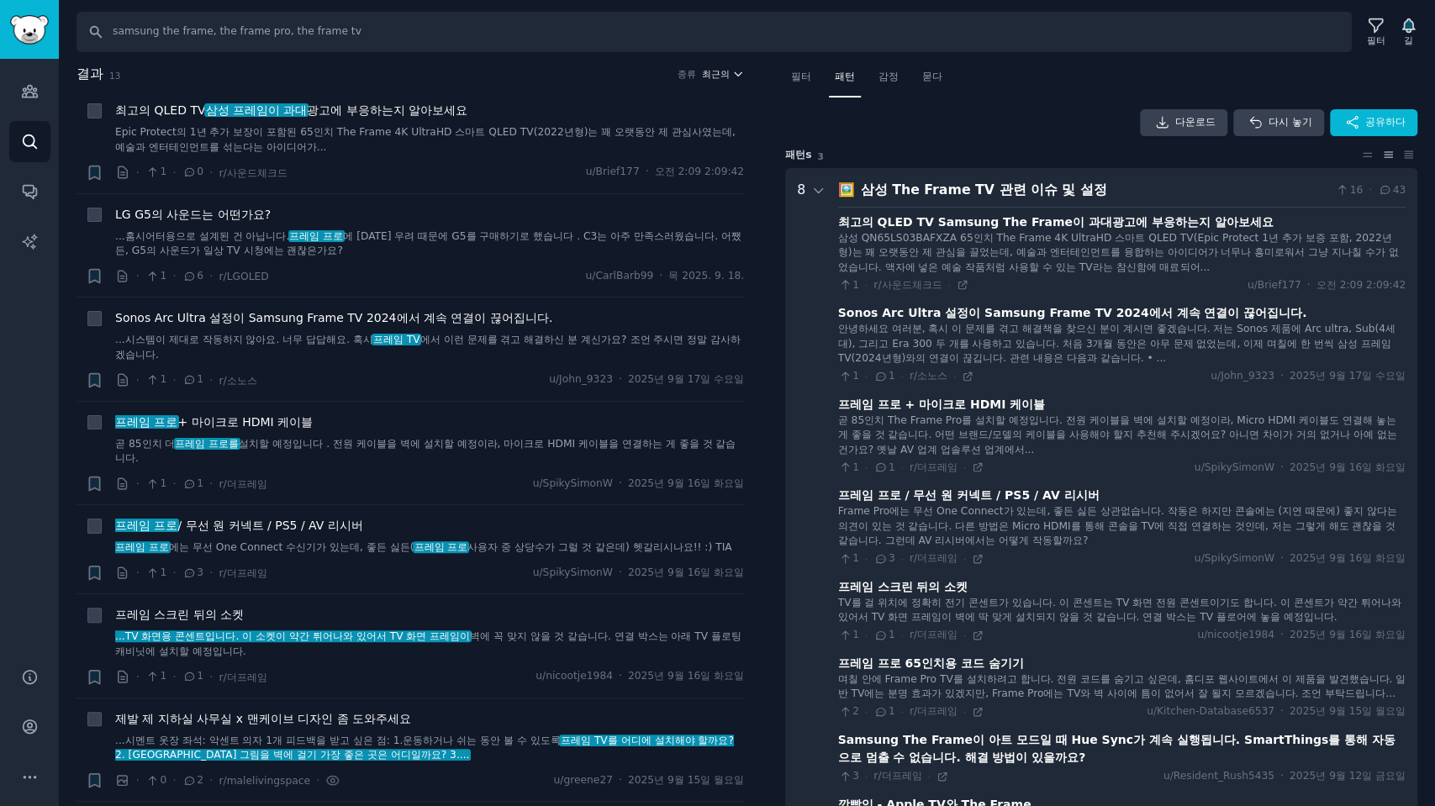
click at [724, 74] on font "최근의" at bounding box center [716, 74] width 28 height 10
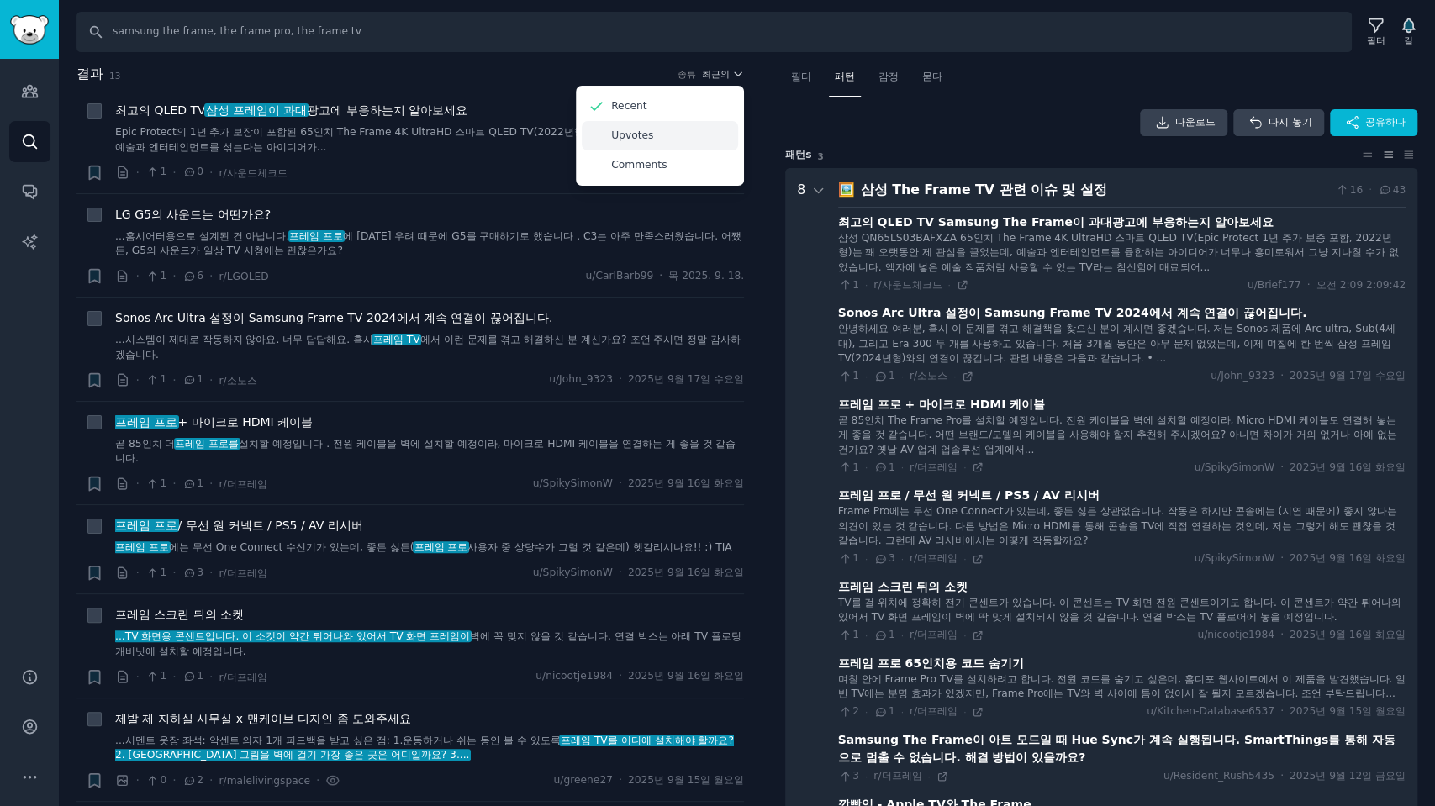
click at [653, 131] on div "Upvotes" at bounding box center [660, 135] width 156 height 29
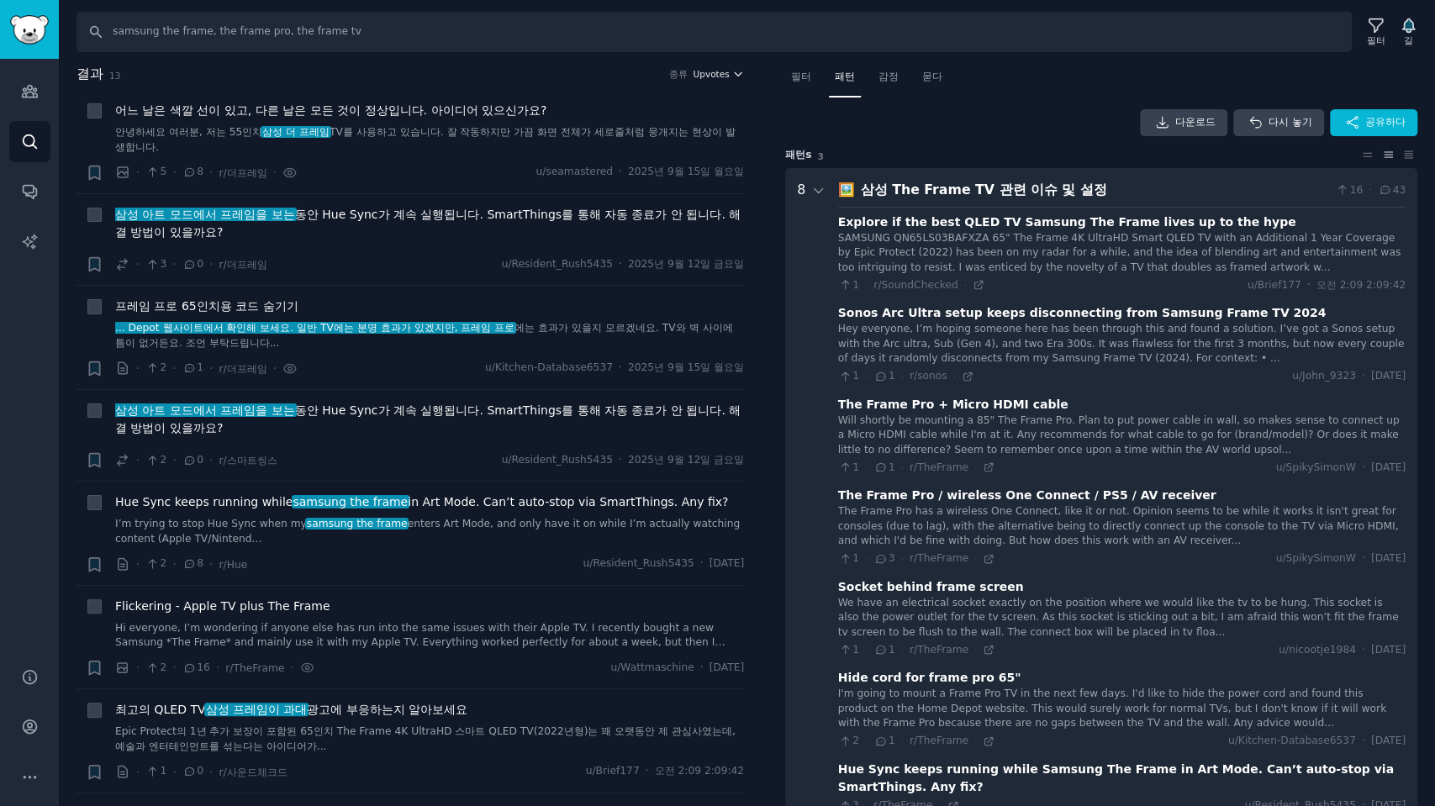
click at [720, 72] on span "Upvotes" at bounding box center [711, 74] width 36 height 12
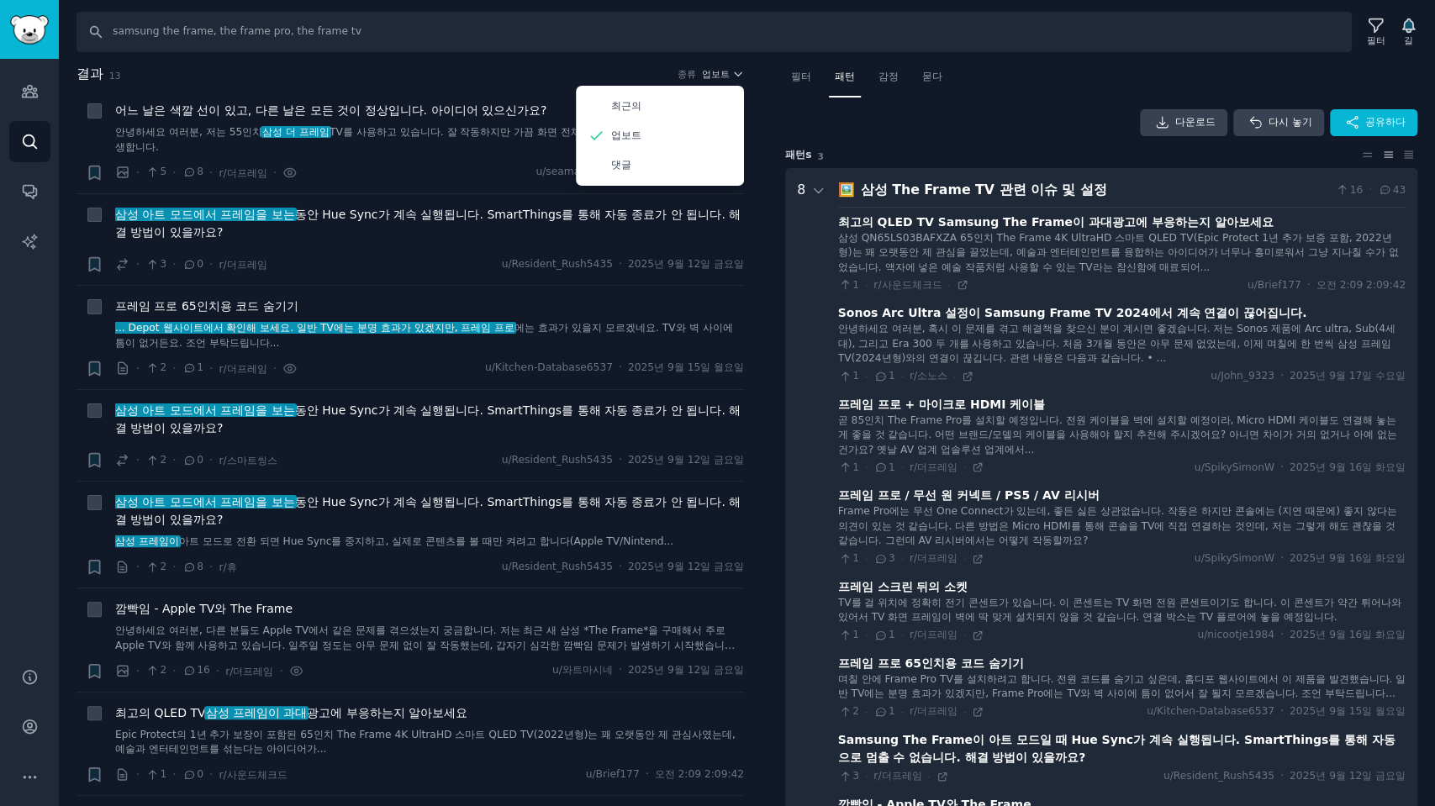
click at [498, 86] on div "결과 13 종류 업보트 최근의 업보트 댓글" at bounding box center [411, 77] width 668 height 27
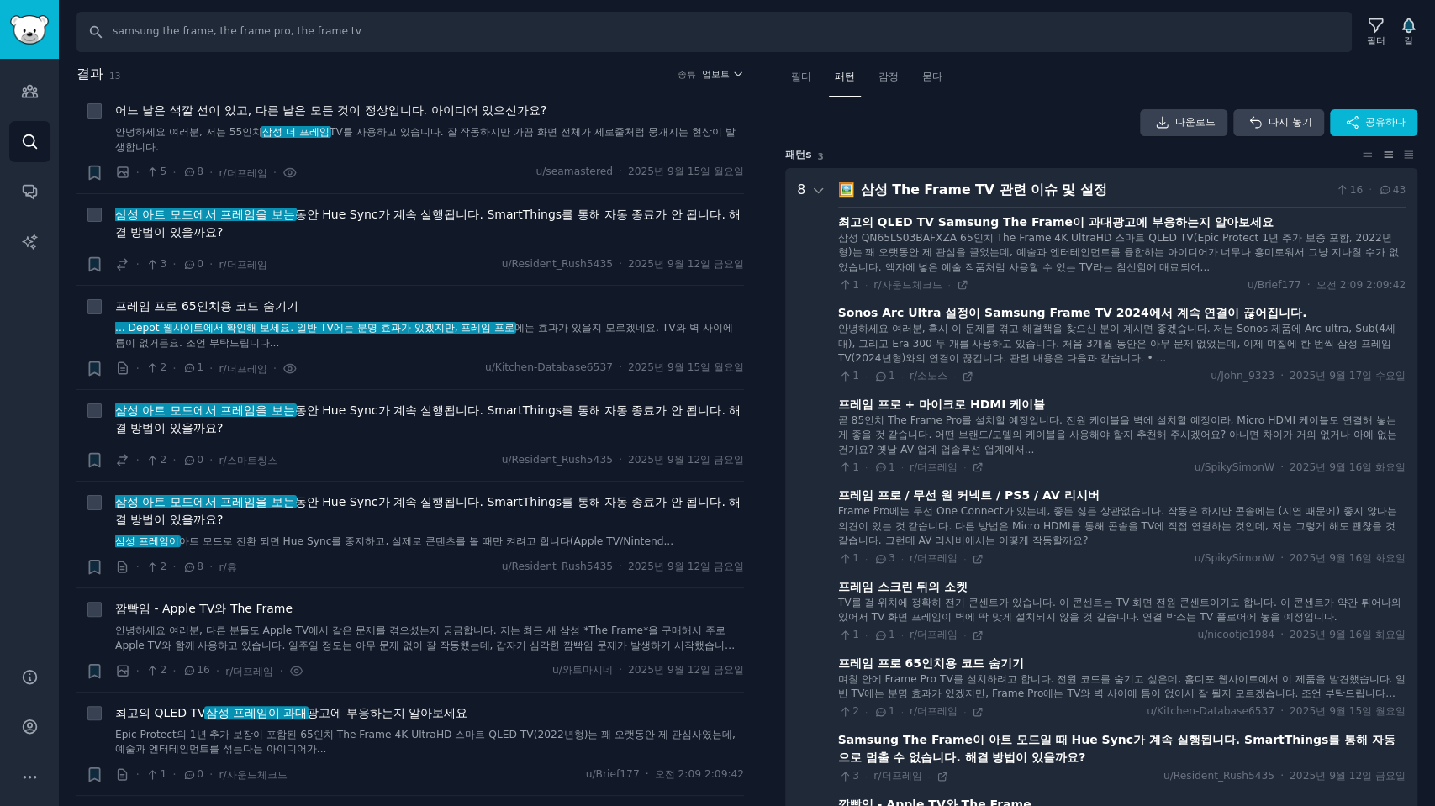
click at [695, 77] on div "종류 업보트" at bounding box center [711, 74] width 67 height 12
click at [520, 113] on font "어느 날은 색깔 선이 있고, 다른 날은 모든 것이 정상입니다. 아이디어 있으신가요?" at bounding box center [330, 109] width 431 height 13
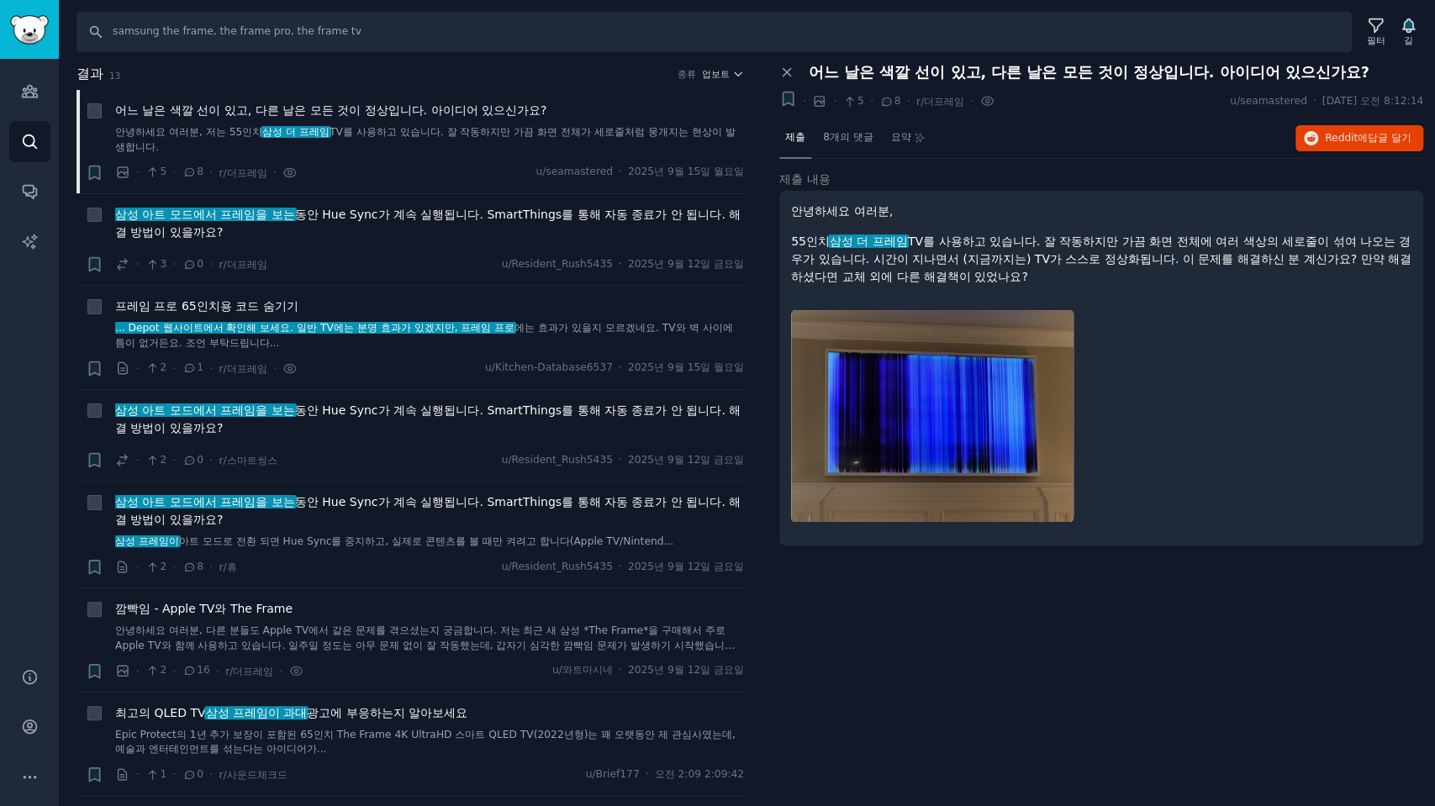
click at [707, 81] on h2 "결과 13 종류 업보트" at bounding box center [411, 74] width 668 height 21
click at [720, 76] on font "업보트" at bounding box center [716, 74] width 28 height 10
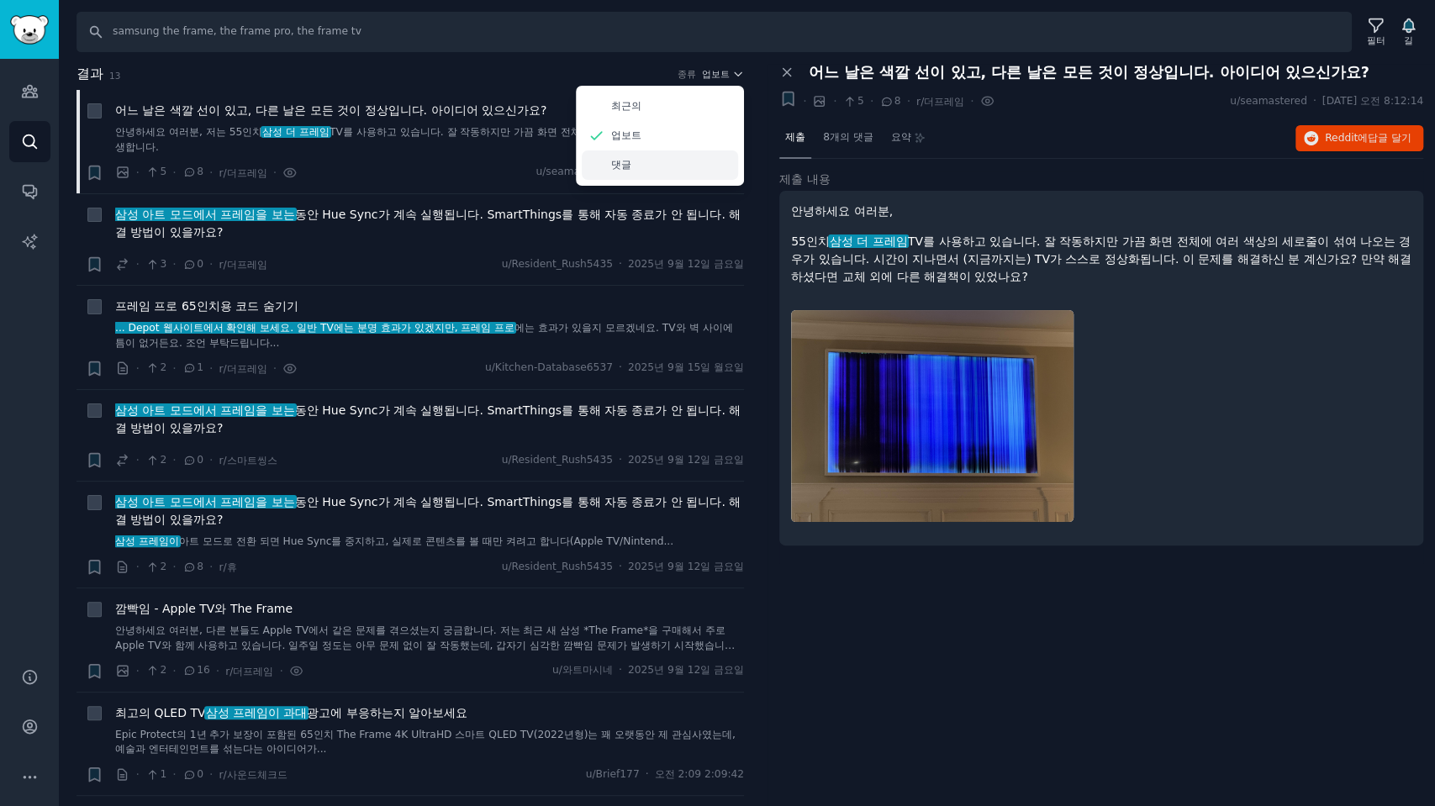
click at [617, 163] on font "댓글" at bounding box center [621, 165] width 20 height 12
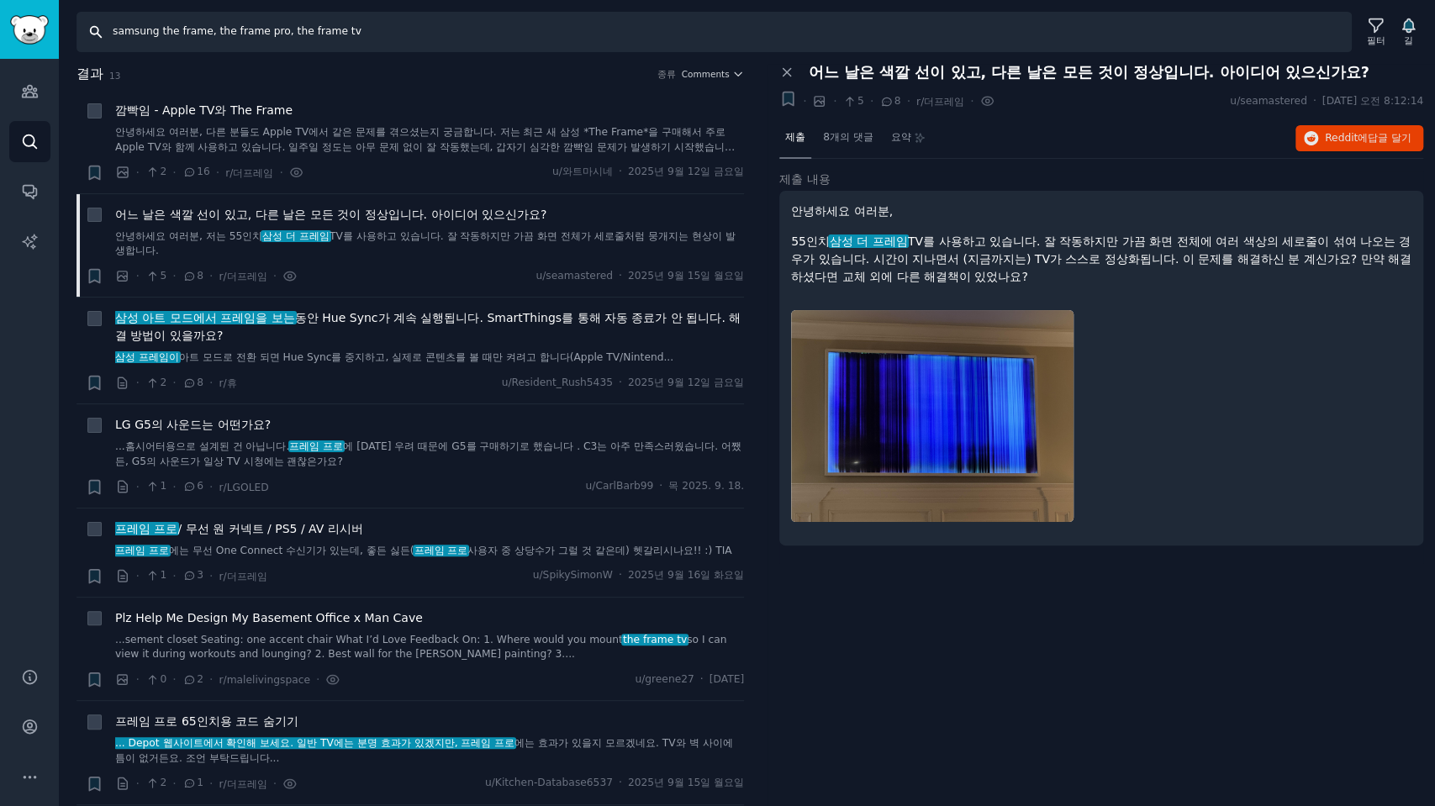
drag, startPoint x: 390, startPoint y: 39, endPoint x: 0, endPoint y: -37, distance: 397.4
click at [0, 0] on html "청중 찾다 대화 AI 보고서 돕다 계정 더 찾다 samsung the frame, the frame pro, the frame tv 필터 길 …" at bounding box center [717, 403] width 1435 height 806
type input "o"
type input "samsung odyssey, samsung g9, odyssey g9, g8, g7"
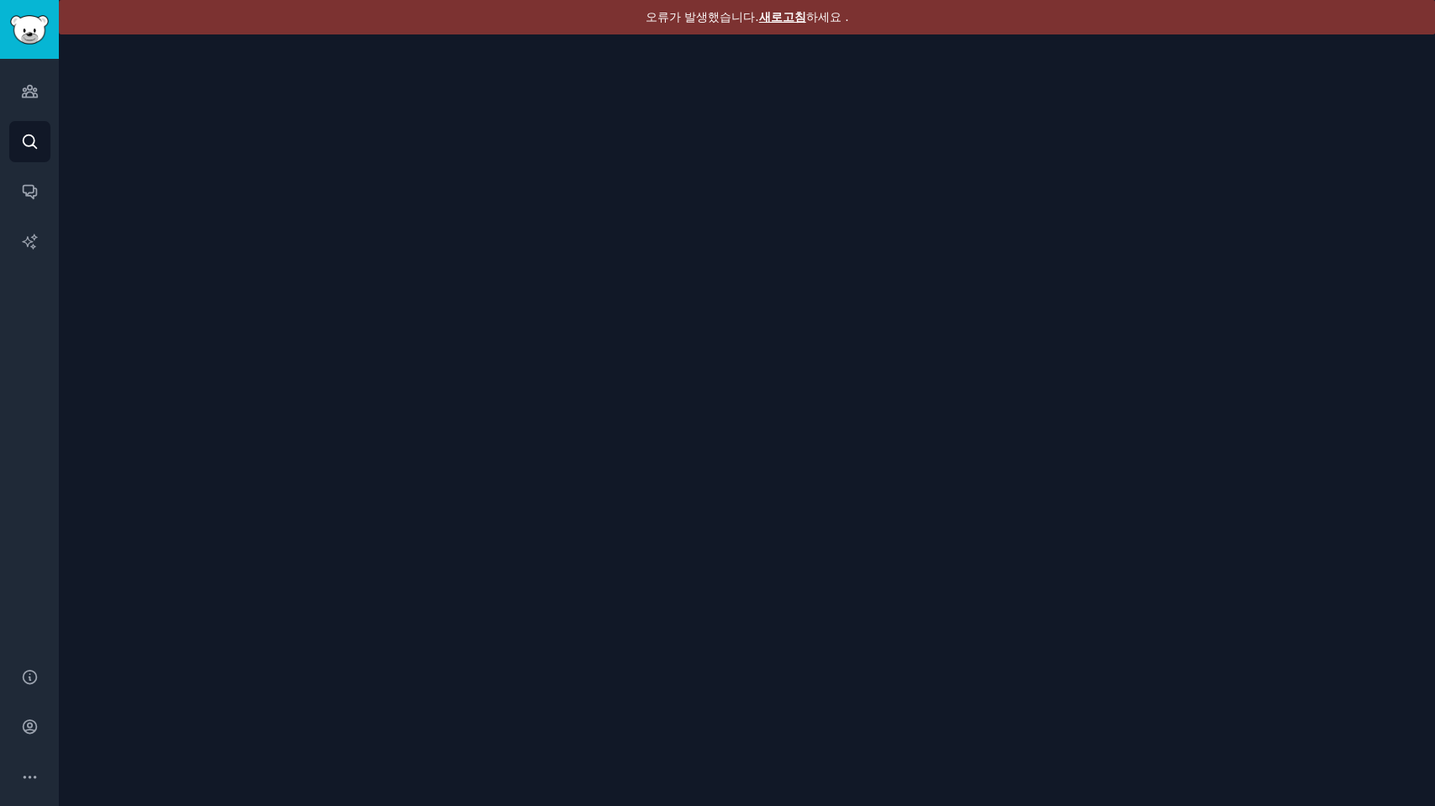
click at [776, 17] on font "새로고침" at bounding box center [782, 16] width 47 height 13
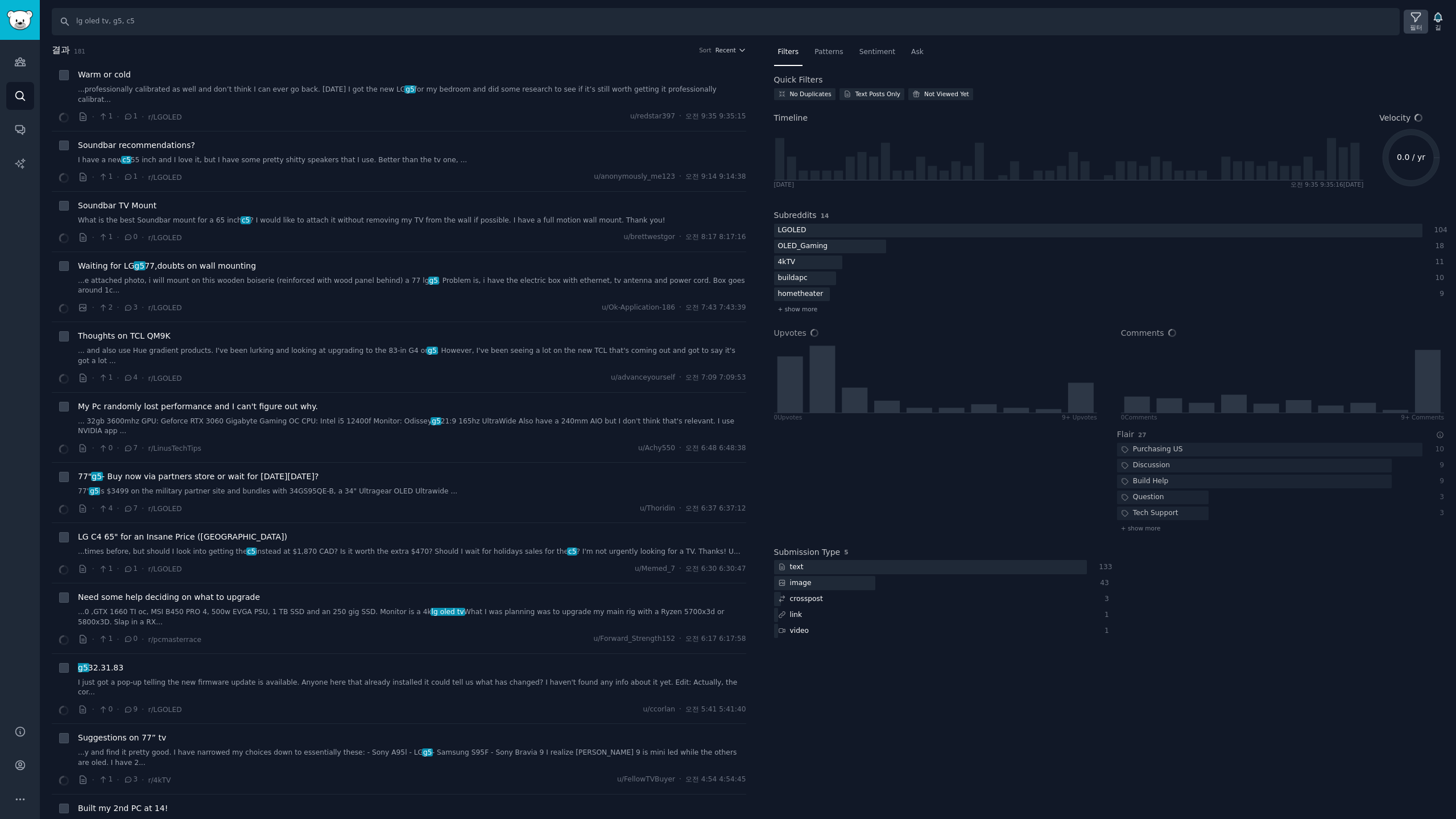
click at [1413, 21] on icon at bounding box center [1416, 18] width 12 height 12
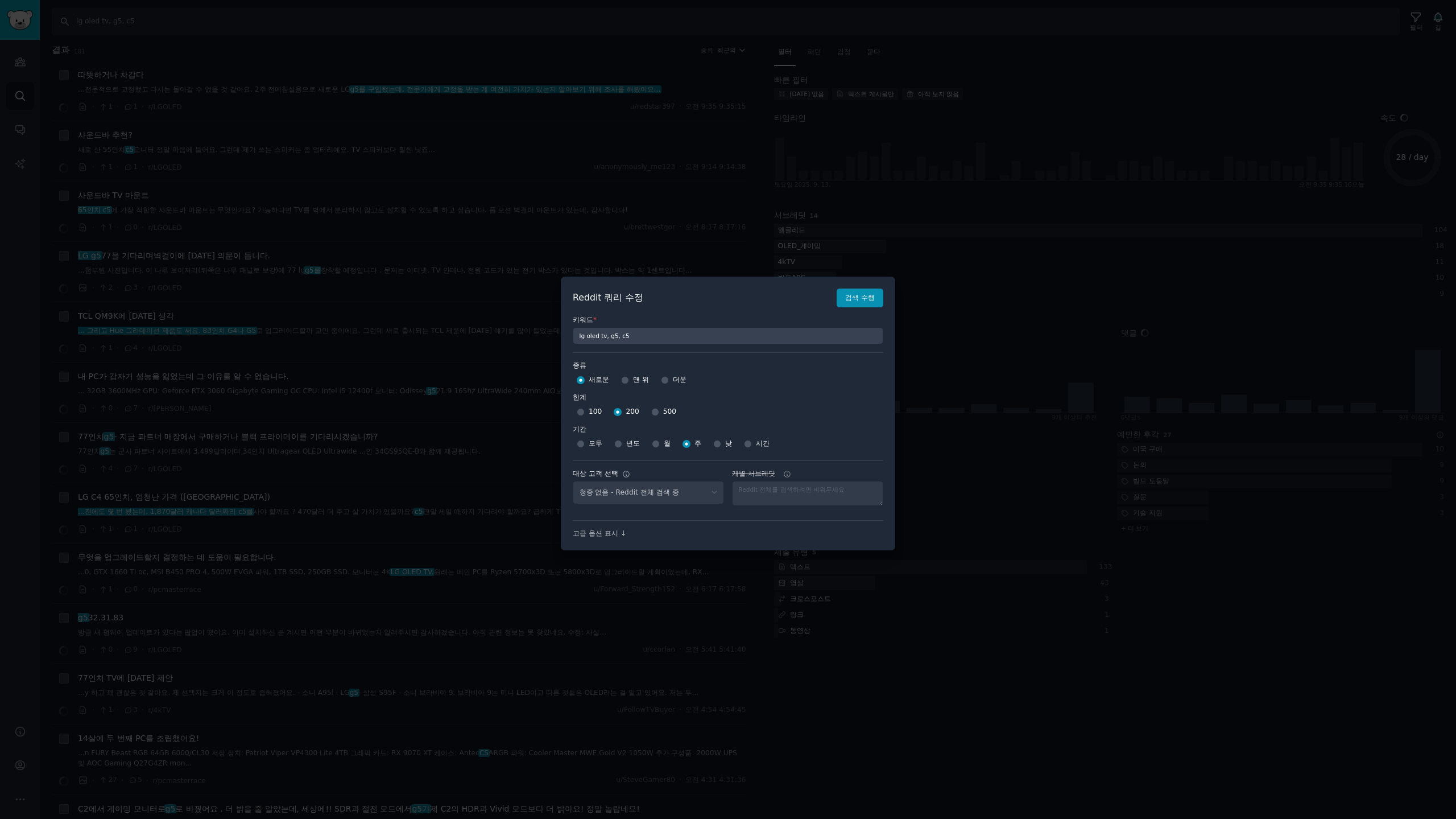
click at [807, 156] on div at bounding box center [728, 410] width 1456 height 819
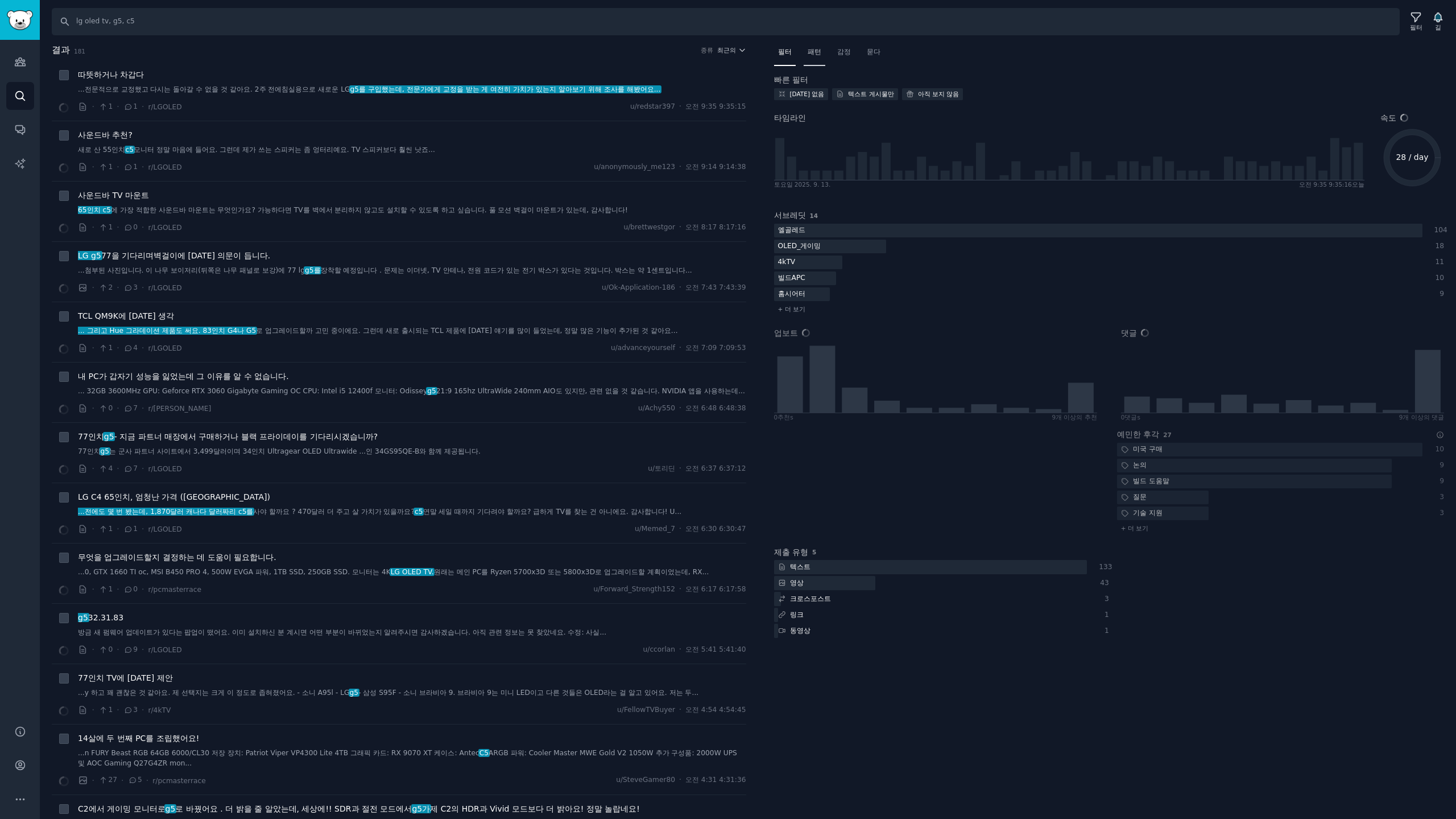
click at [819, 53] on font "패턴" at bounding box center [815, 52] width 14 height 8
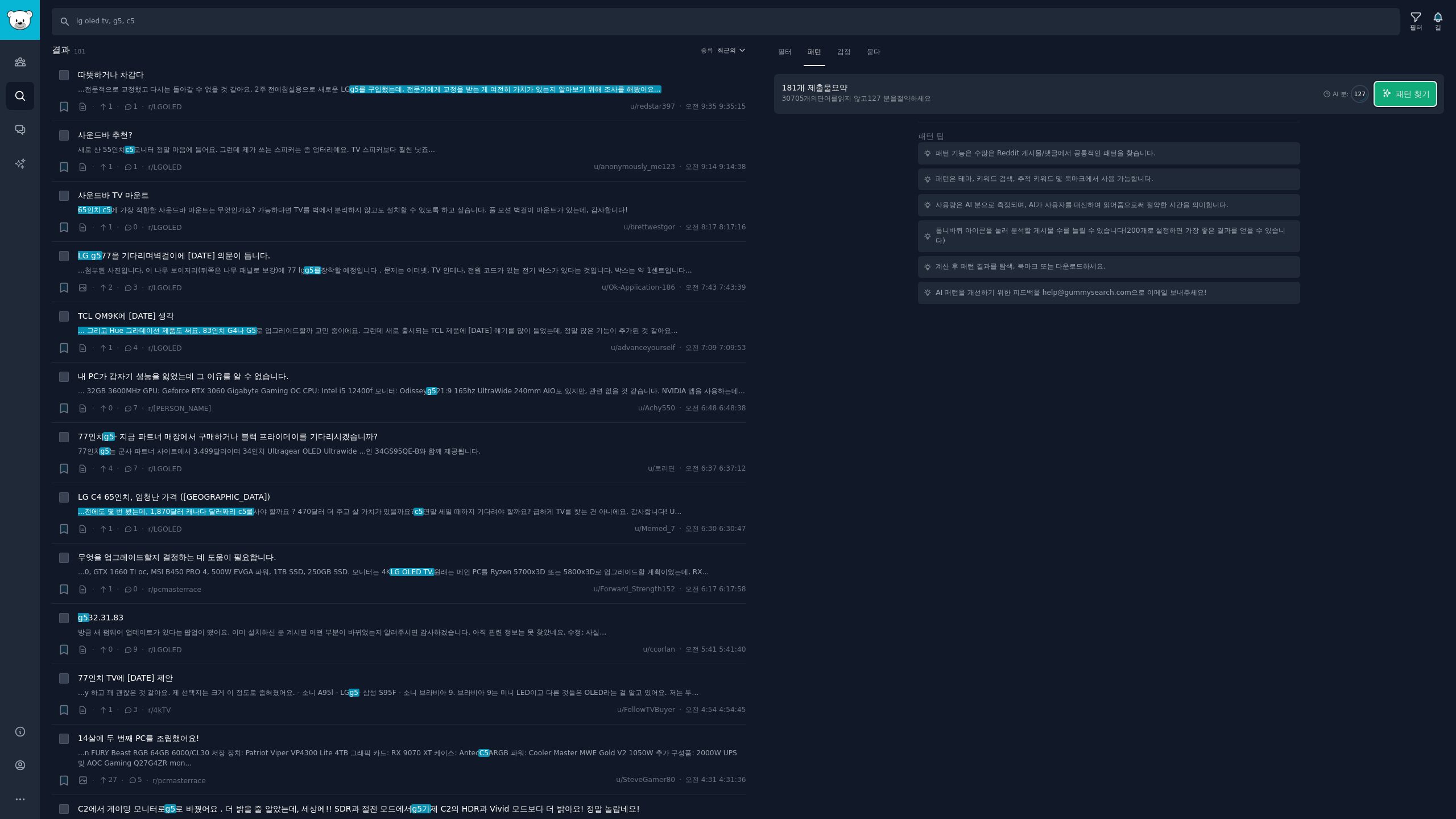
click at [1396, 97] on font "패턴 찾기" at bounding box center [1413, 93] width 34 height 9
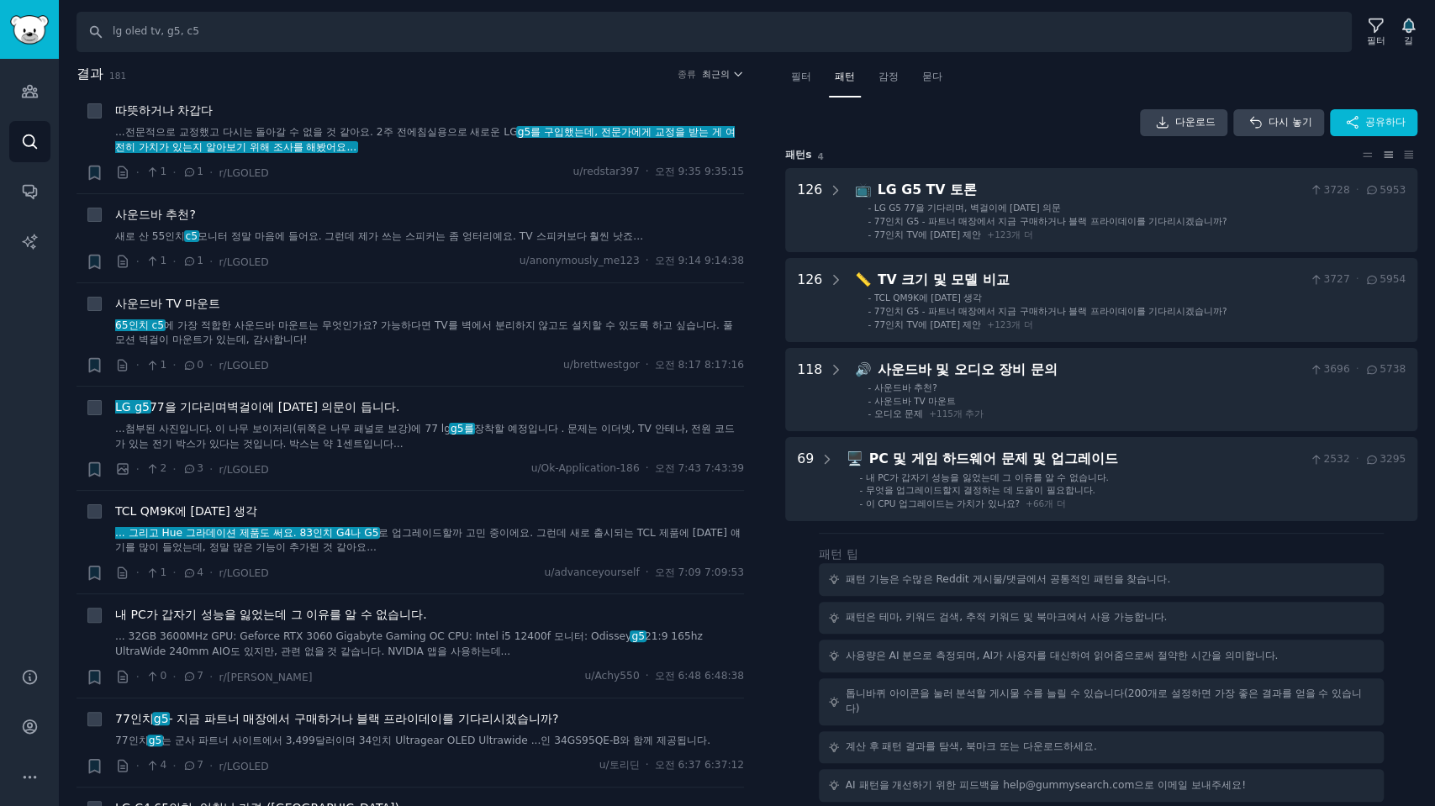
drag, startPoint x: 994, startPoint y: 142, endPoint x: 977, endPoint y: 129, distance: 21.0
click at [977, 129] on div "다운로드 다시 놓기 공유하다" at bounding box center [1101, 122] width 632 height 27
click at [397, 40] on input "lg oled tv, g5, c5" at bounding box center [714, 32] width 1275 height 40
type input "lg oled tv, g5, c5, m5"
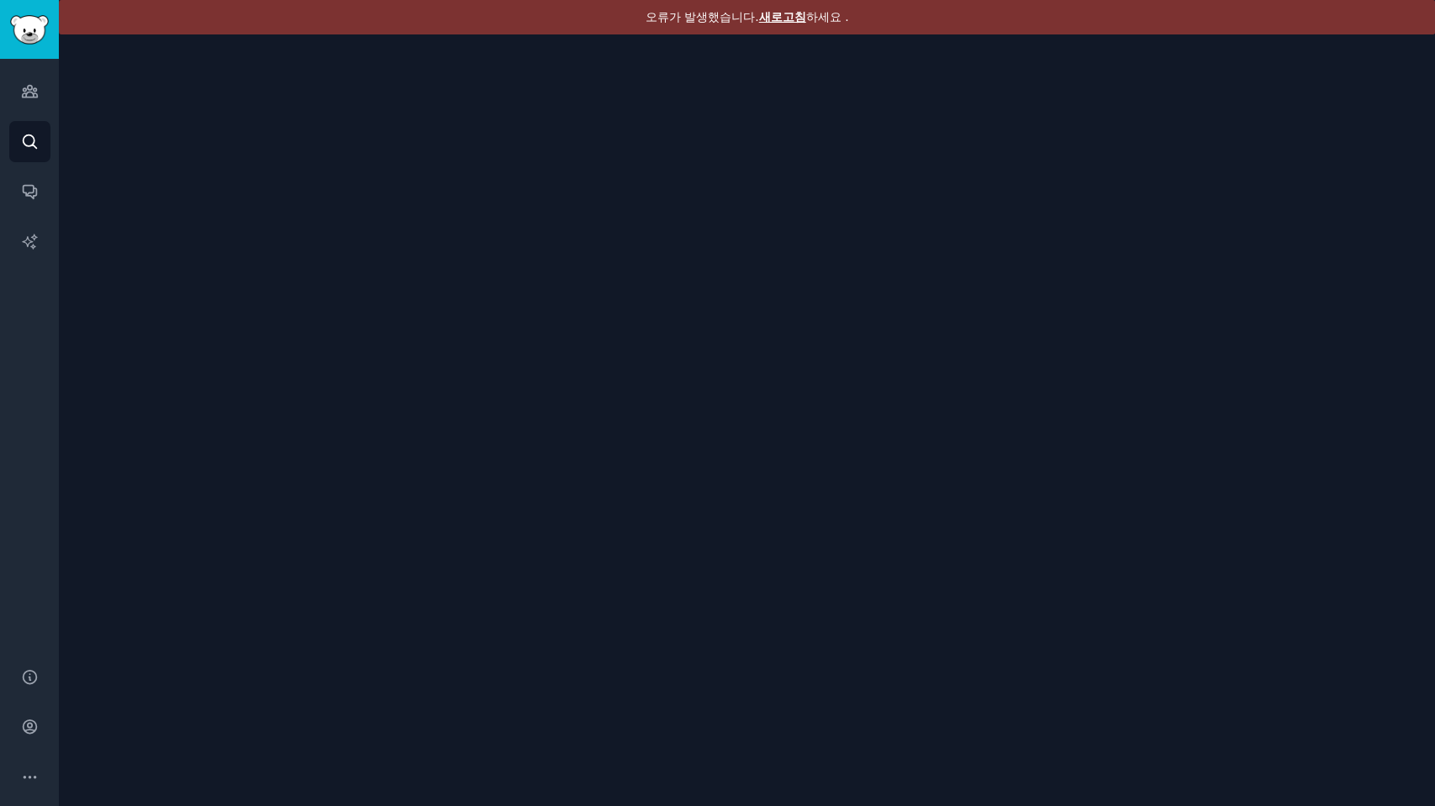
click at [782, 13] on font "새로고침" at bounding box center [782, 16] width 47 height 13
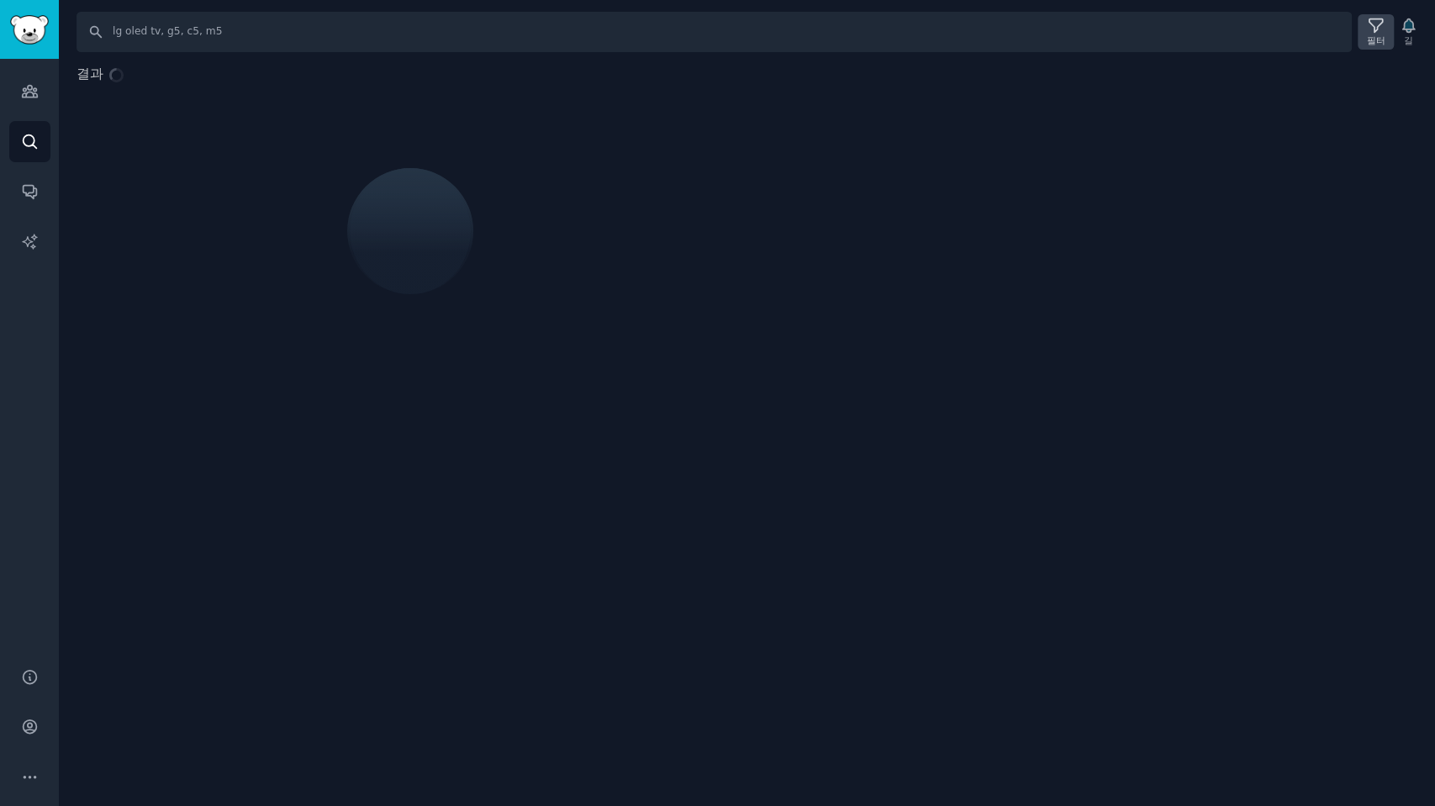
click at [1372, 35] on font "필터" at bounding box center [1376, 40] width 18 height 10
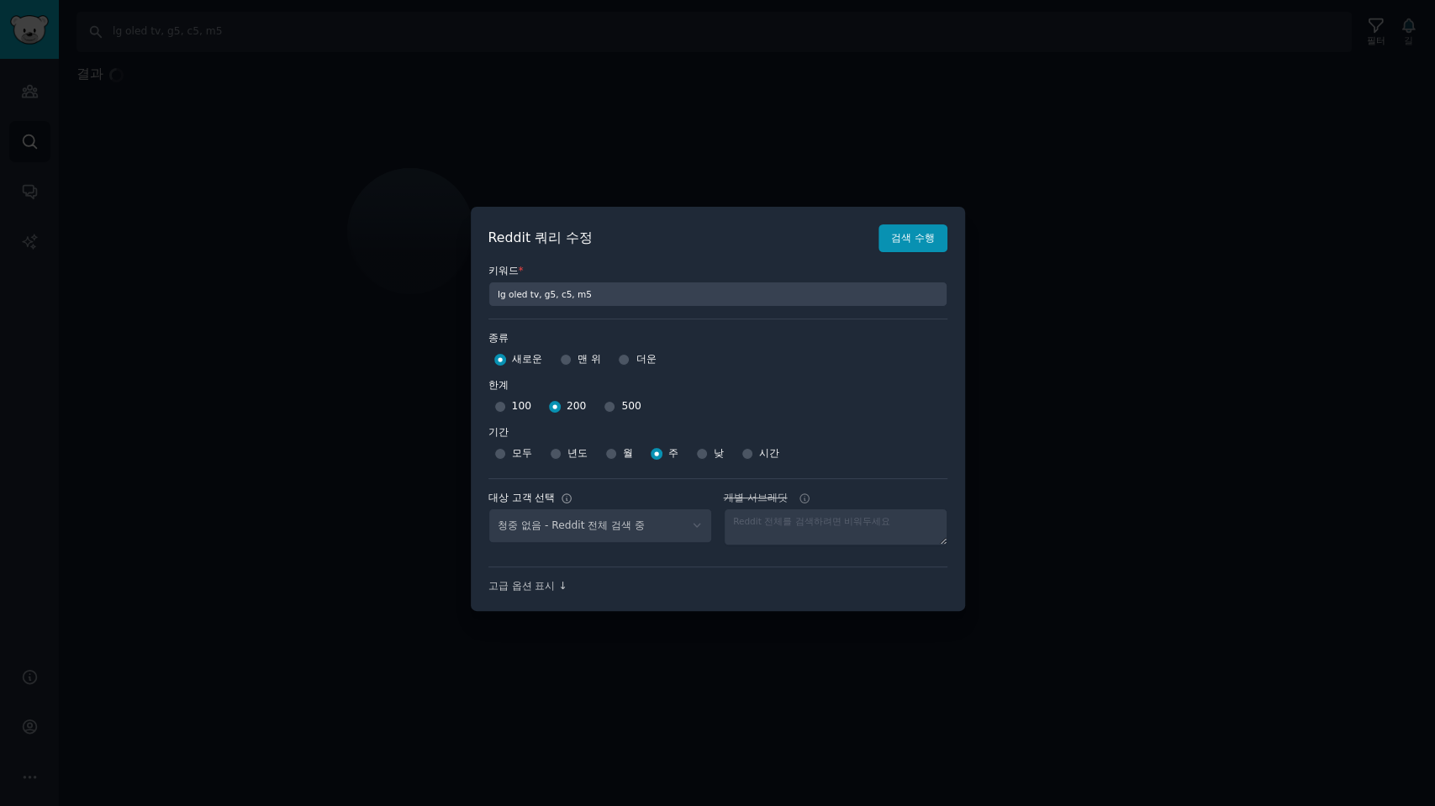
select select "c7830b3eec"
click at [913, 244] on font "검색 수행" at bounding box center [913, 238] width 44 height 12
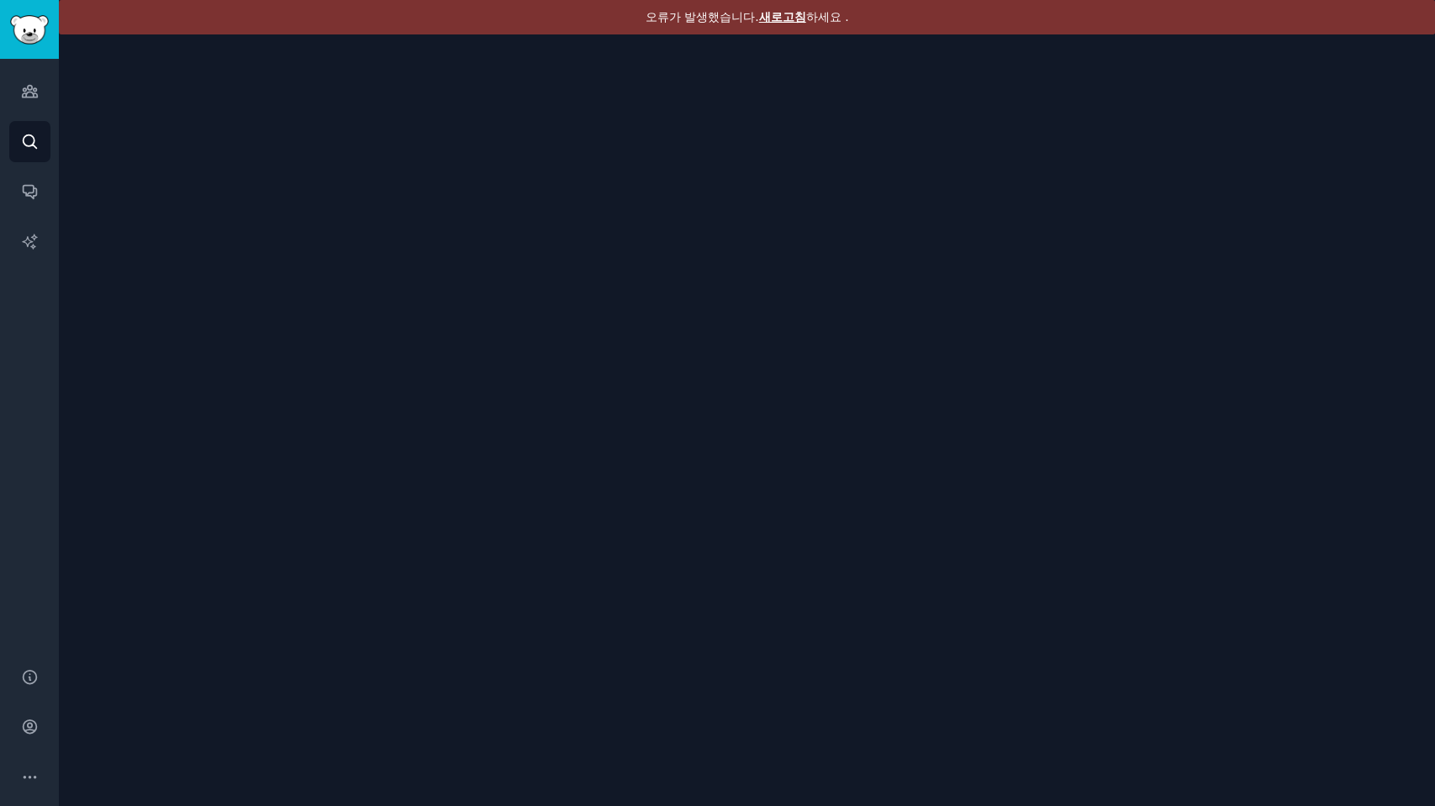
click at [783, 18] on font "새로고침" at bounding box center [782, 16] width 47 height 13
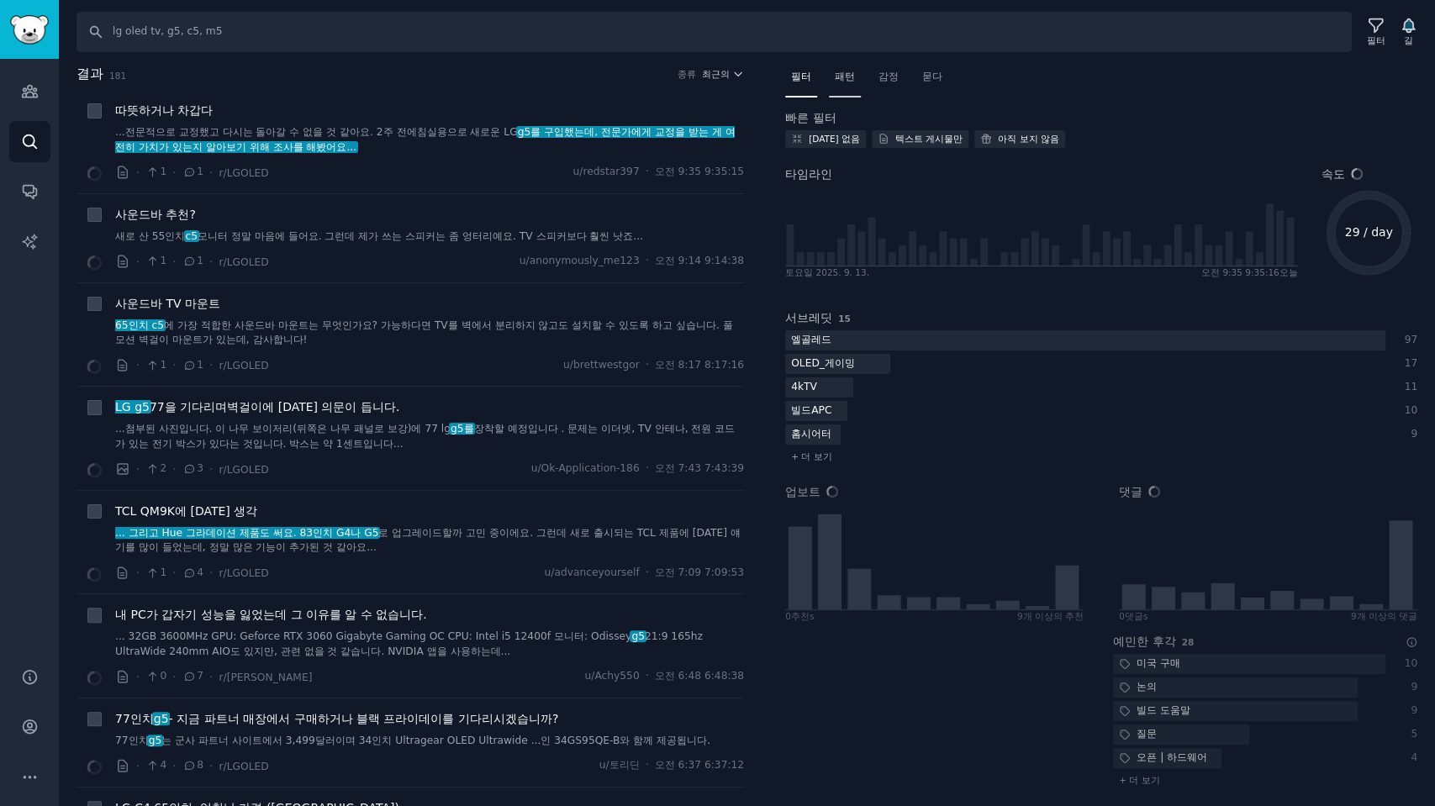
click at [849, 77] on font "패턴" at bounding box center [845, 77] width 20 height 12
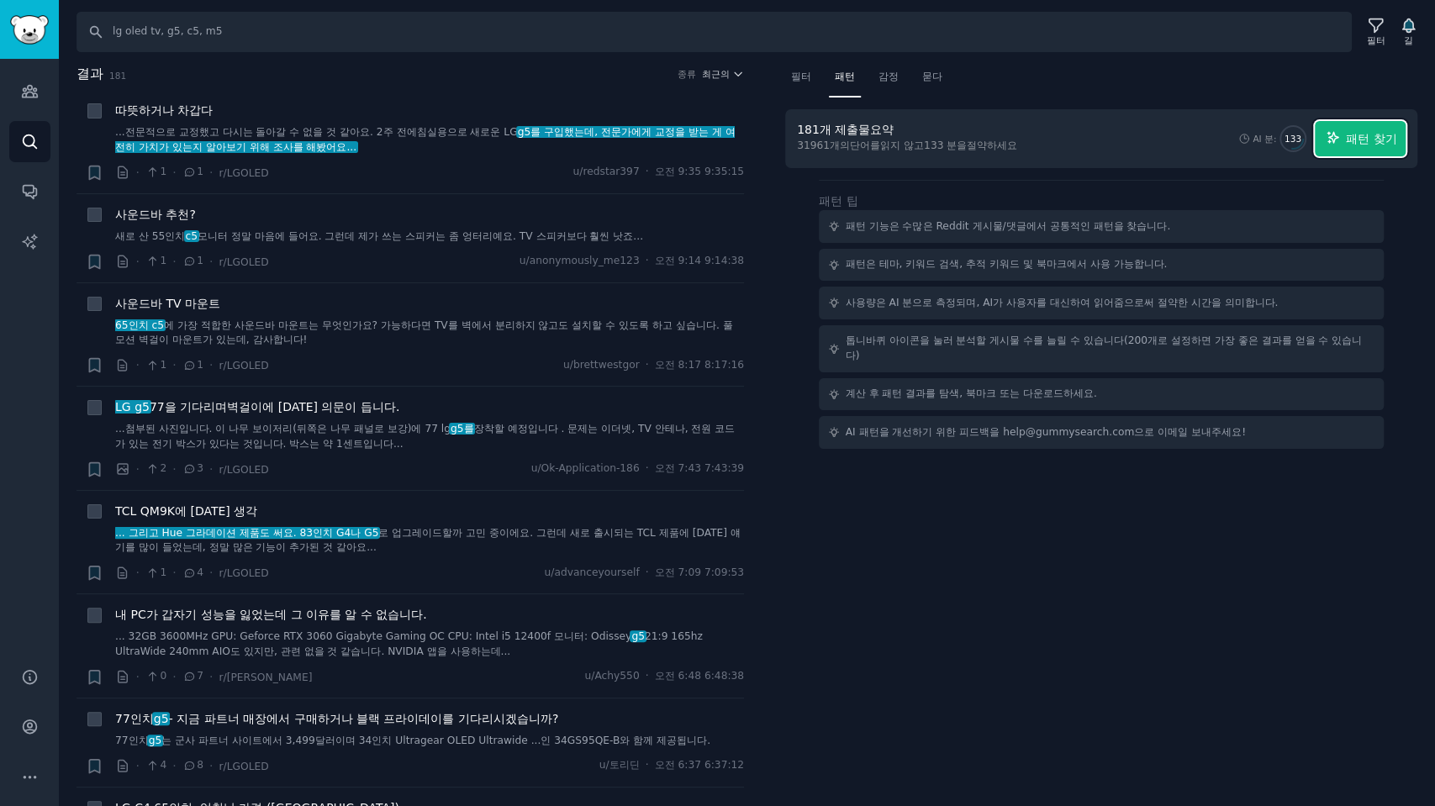
click at [1353, 138] on font "패턴 찾기" at bounding box center [1371, 138] width 50 height 13
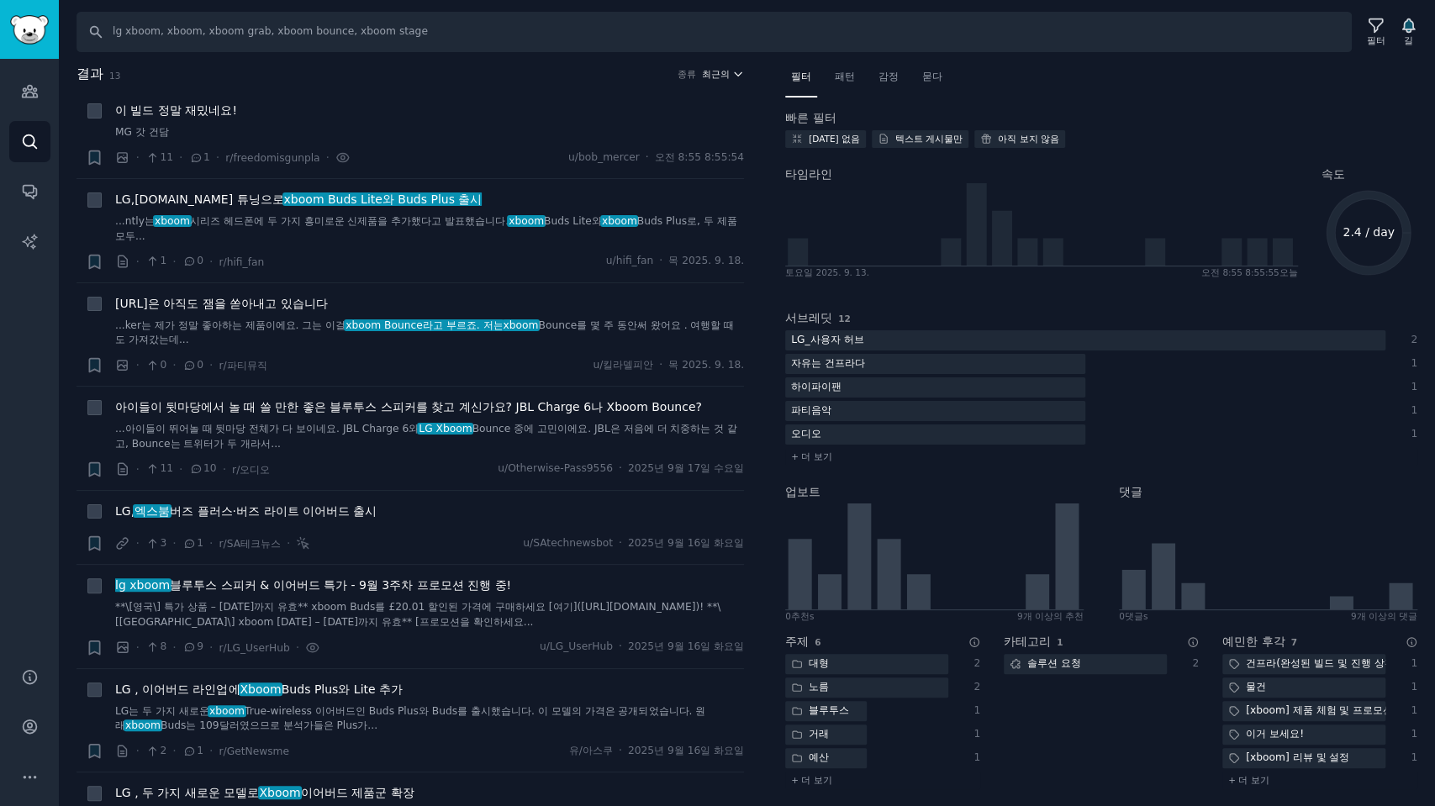
click at [710, 72] on font "최근의" at bounding box center [716, 74] width 28 height 10
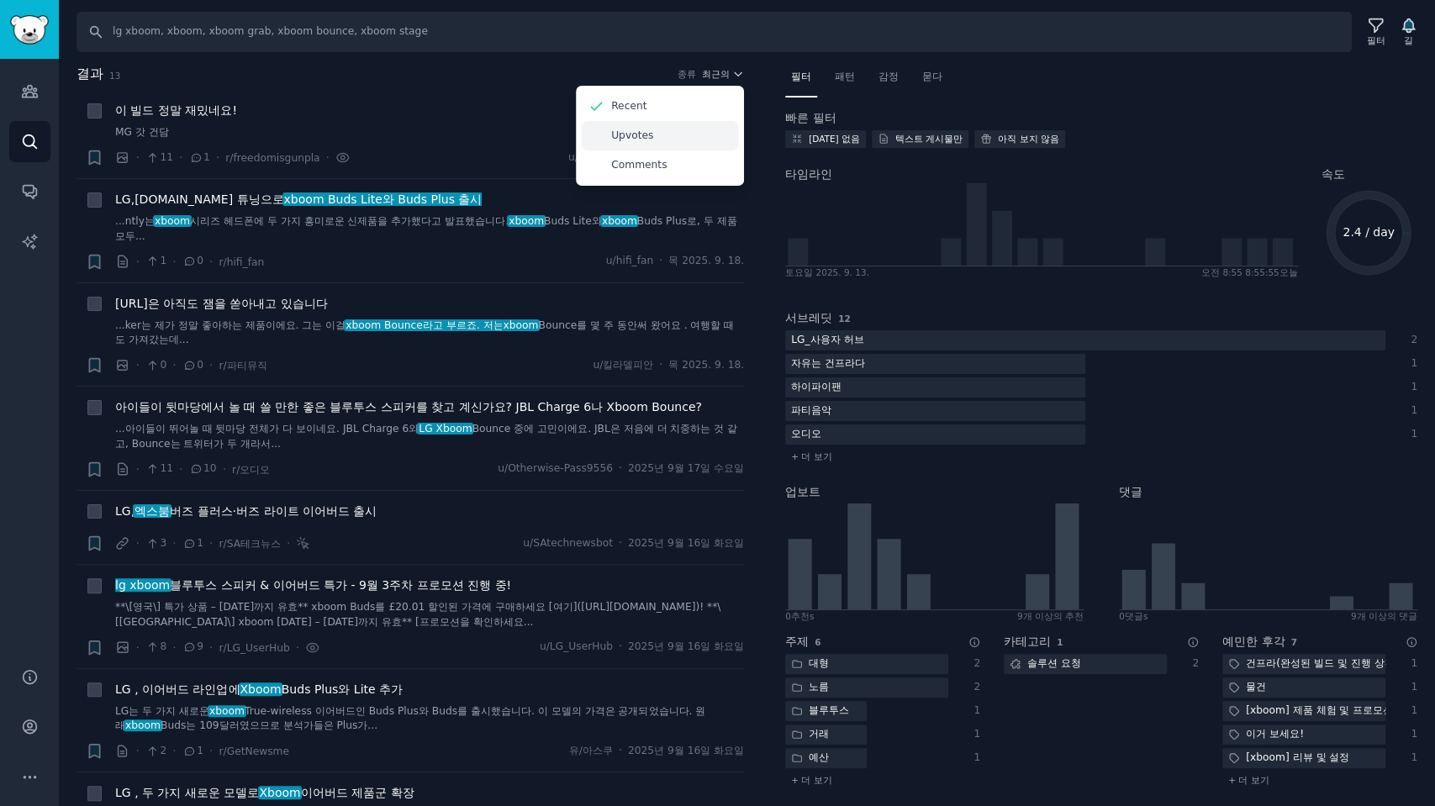
click at [611, 132] on p "Upvotes" at bounding box center [632, 136] width 42 height 15
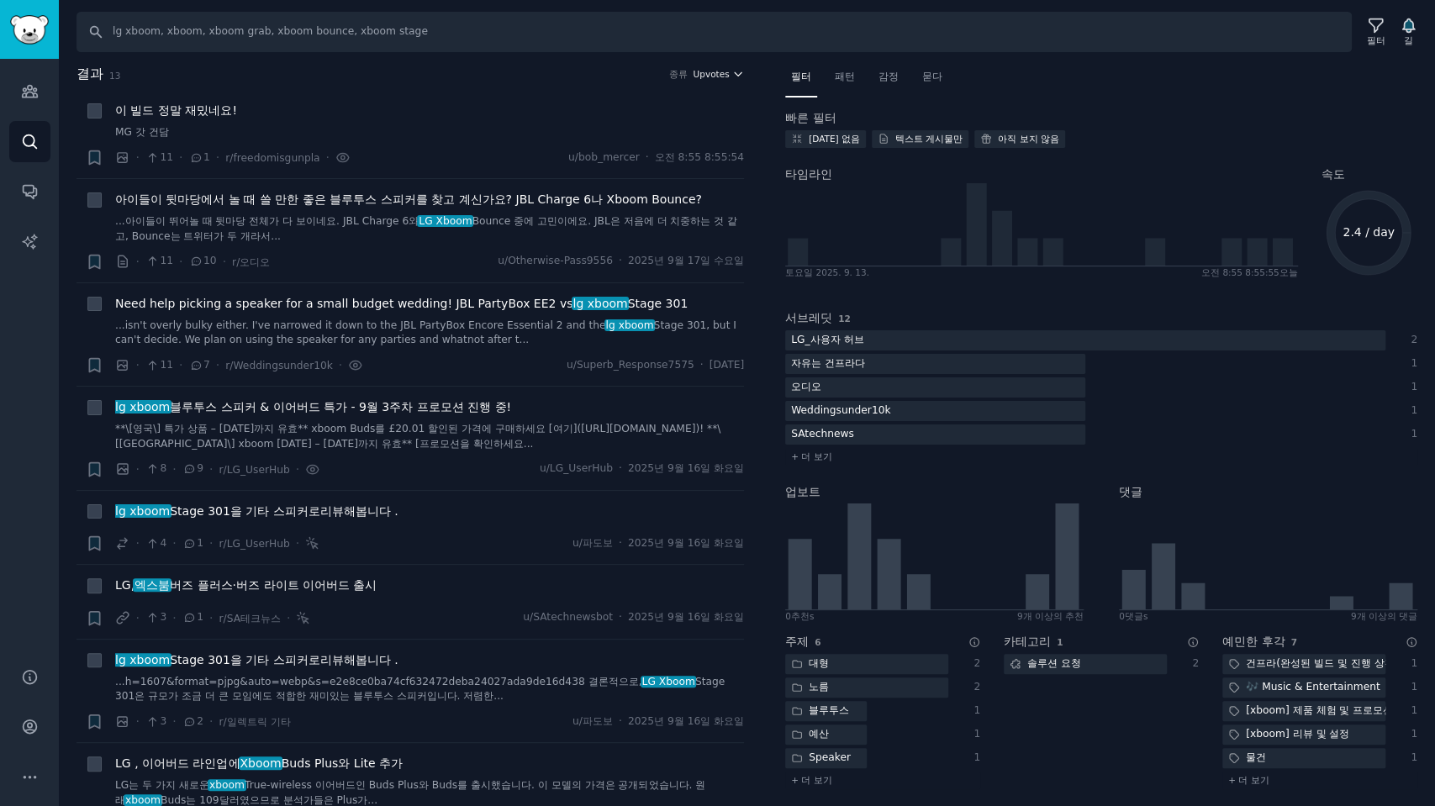
click at [717, 72] on span "Upvotes" at bounding box center [711, 74] width 36 height 12
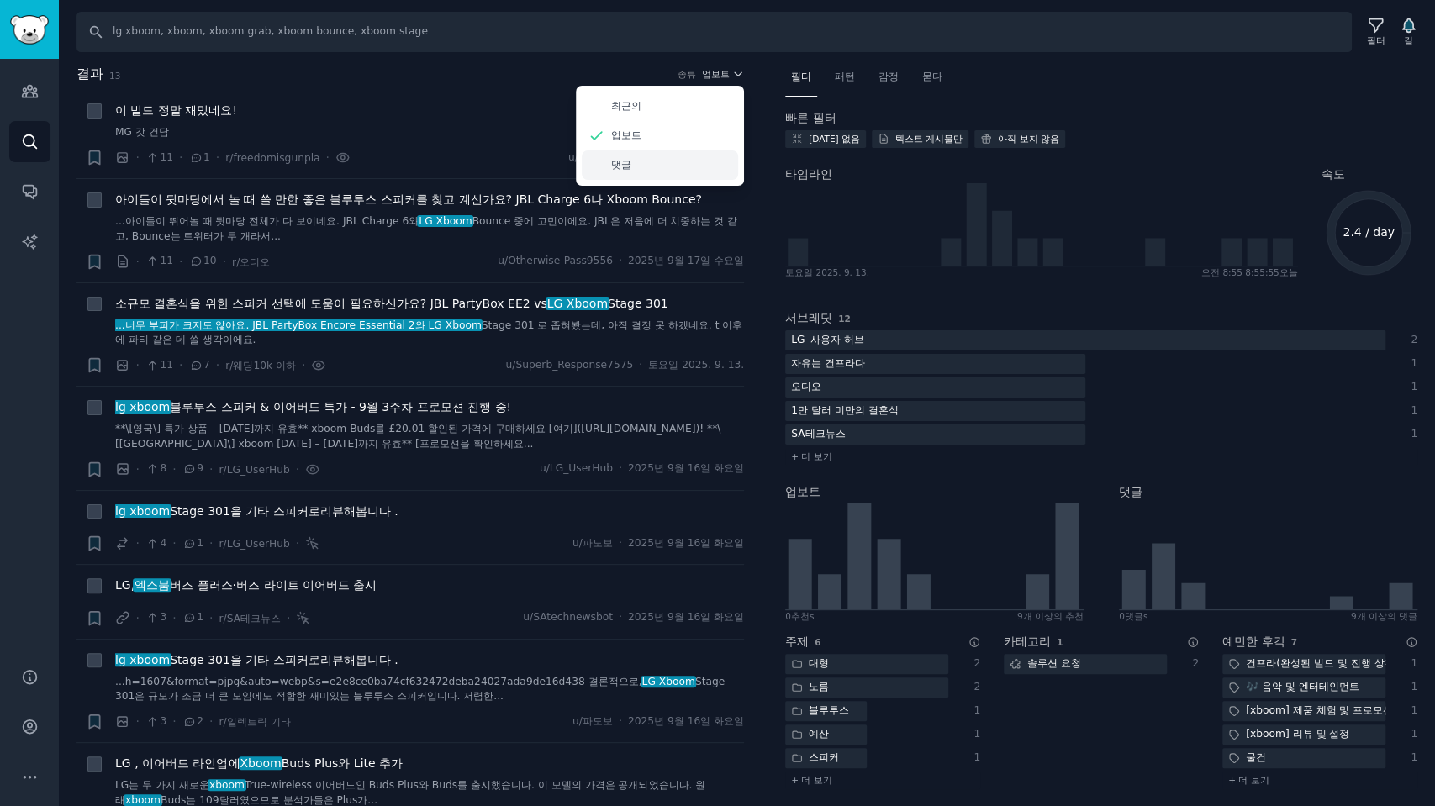
click at [618, 169] on font "댓글" at bounding box center [621, 165] width 20 height 12
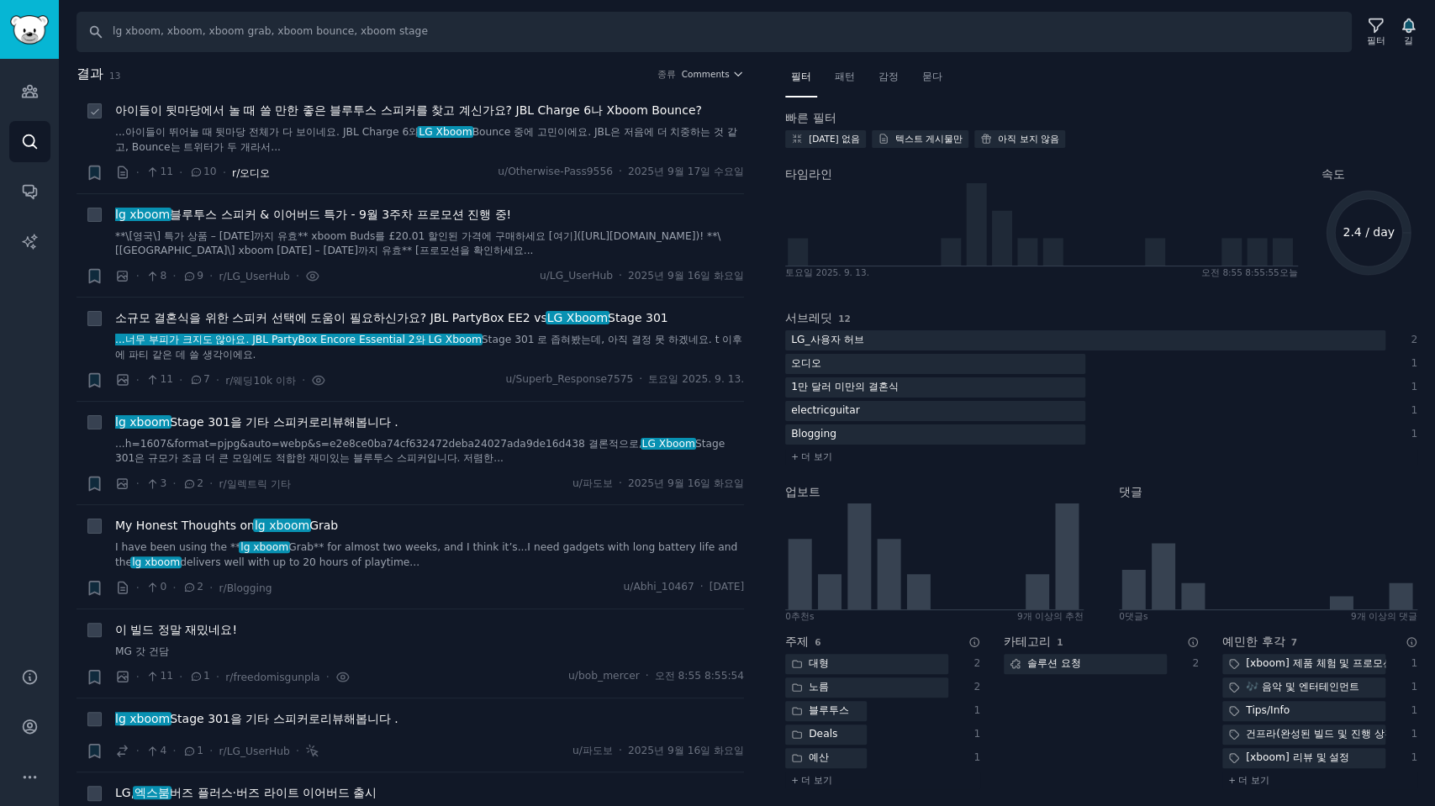
click at [242, 175] on font "r/오디오" at bounding box center [251, 173] width 38 height 12
click at [223, 108] on font "아이들이 뒷마당에서 놀 때 쓸 만한 좋은 블루투스 스피커를 찾고 계신가요? JBL Charge 6나 Xboom Bounce?" at bounding box center [408, 109] width 587 height 13
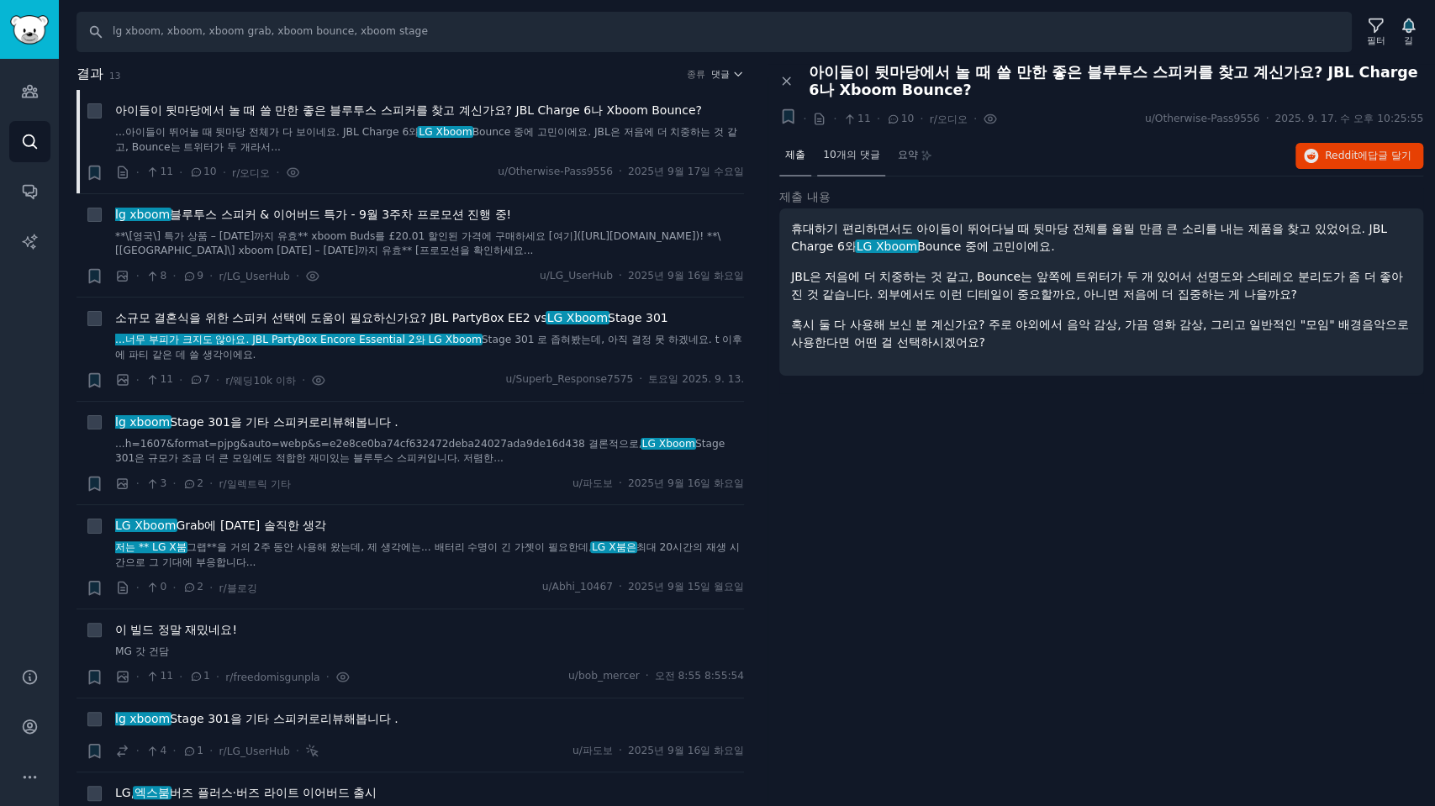
click at [848, 160] on font "10개의 댓글" at bounding box center [851, 155] width 56 height 12
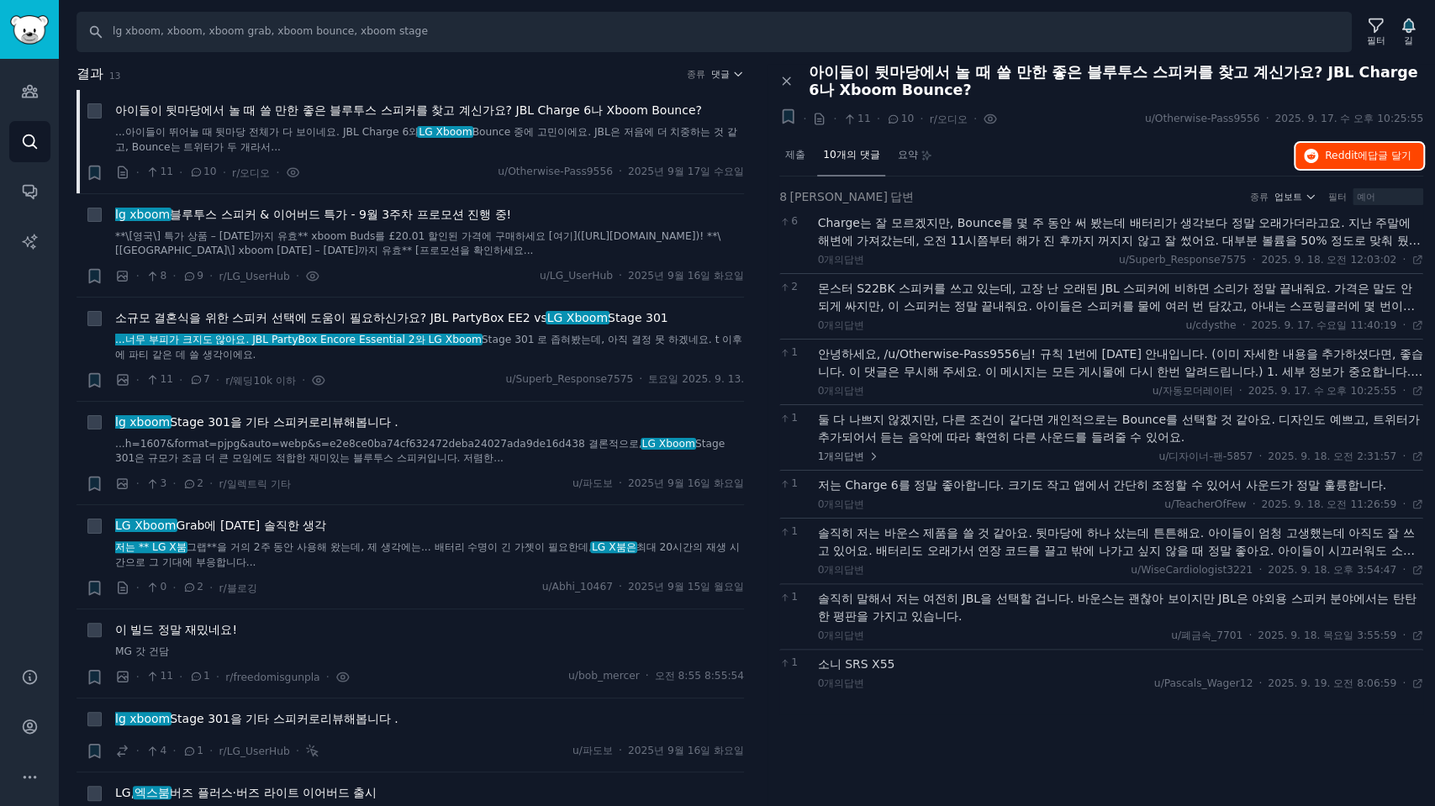
click at [1348, 156] on font "Reddit에" at bounding box center [1346, 156] width 43 height 12
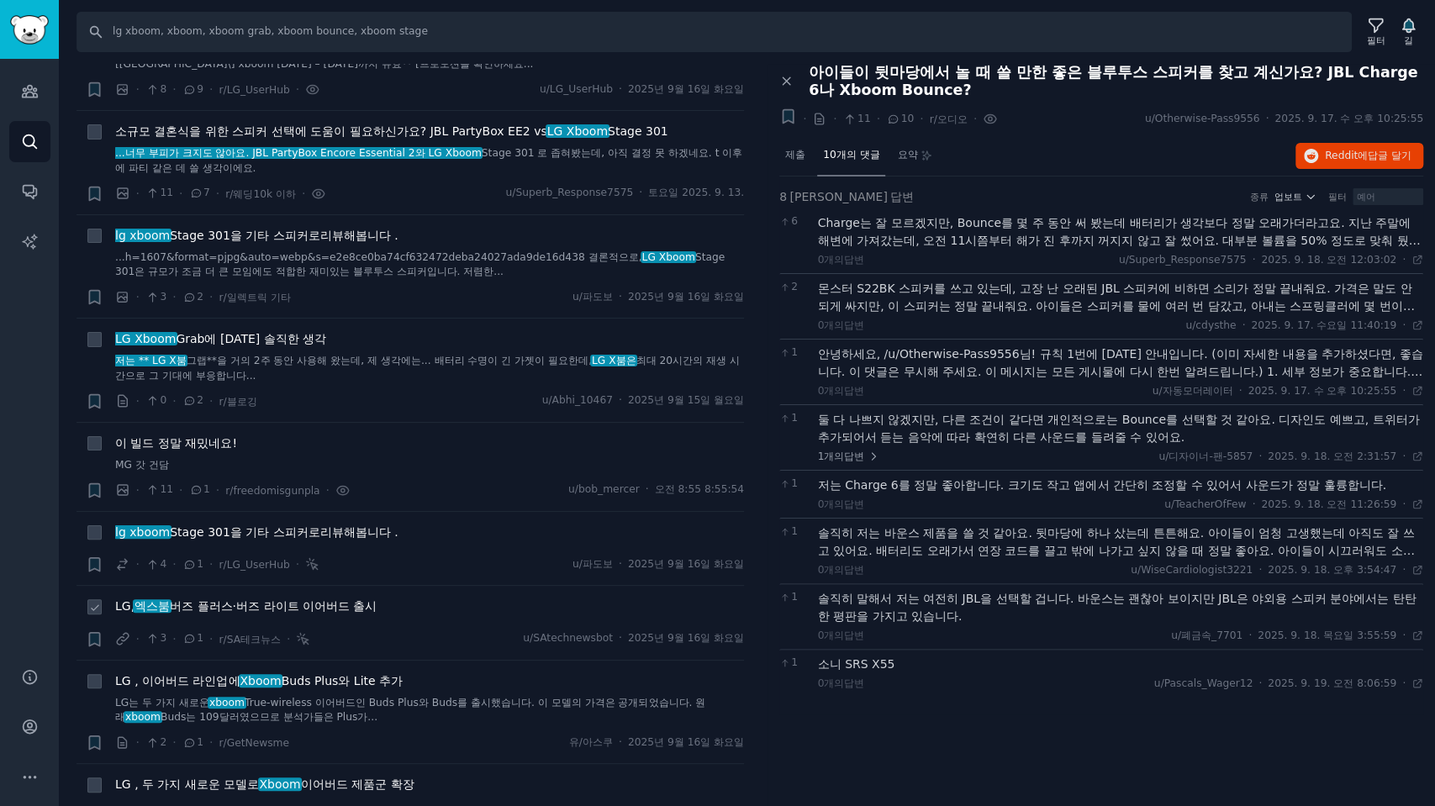
click at [330, 606] on font "버즈 플러스·버즈 라이트 이어버드 출시" at bounding box center [273, 605] width 207 height 13
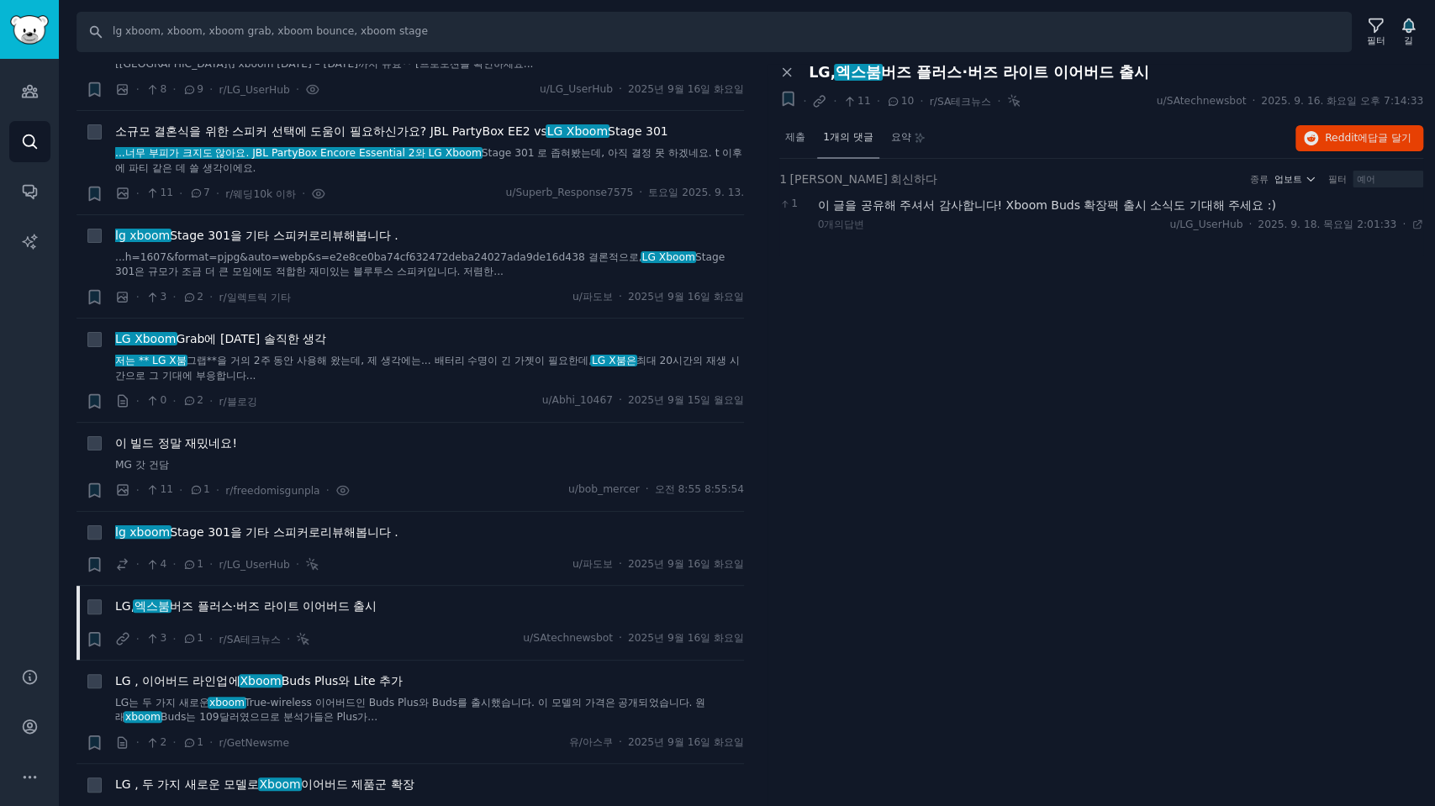
click at [858, 148] on div "1개의 댓글" at bounding box center [848, 139] width 62 height 40
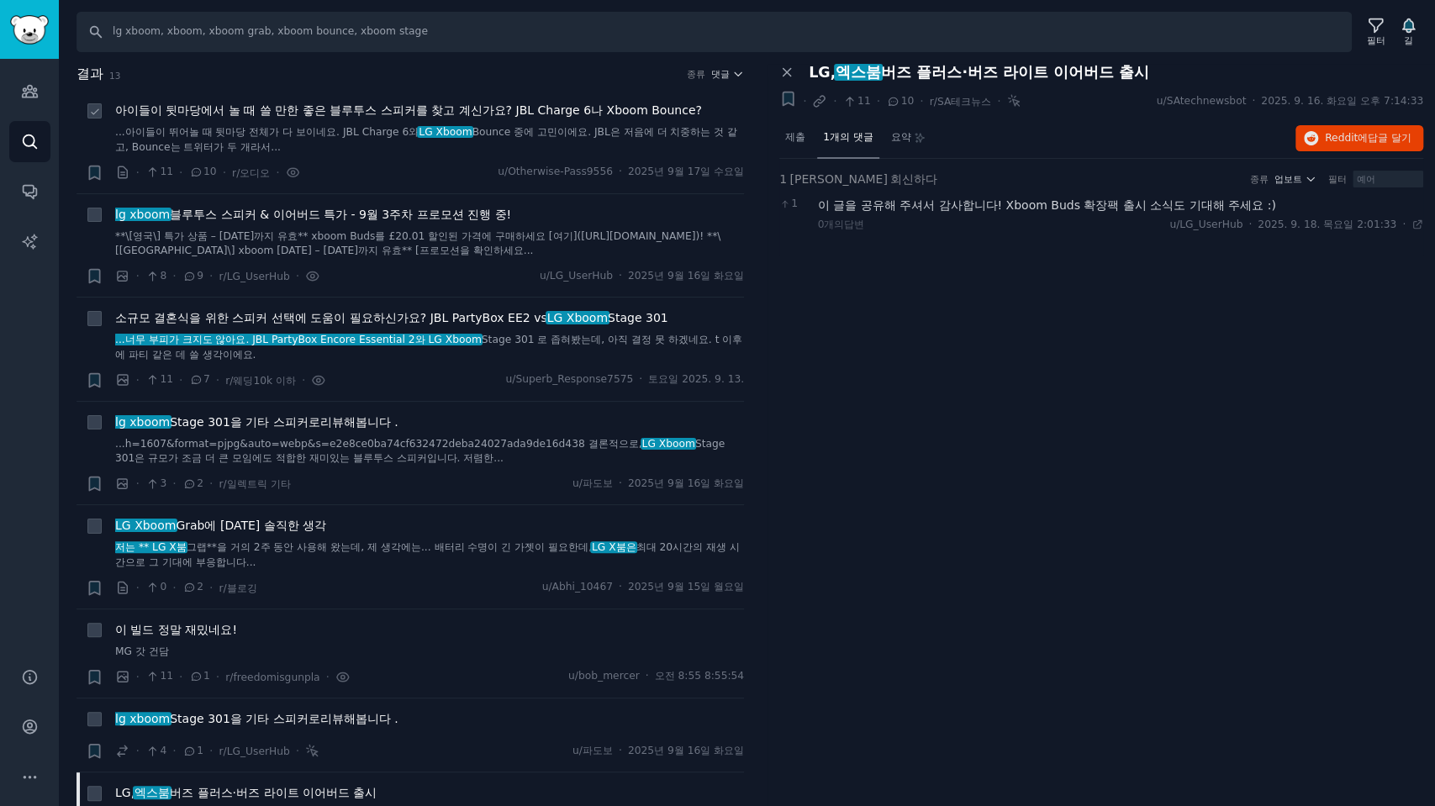
click at [244, 111] on font "아이들이 뒷마당에서 놀 때 쓸 만한 좋은 블루투스 스피커를 찾고 계신가요? JBL Charge 6나 Xboom Bounce?" at bounding box center [408, 109] width 587 height 13
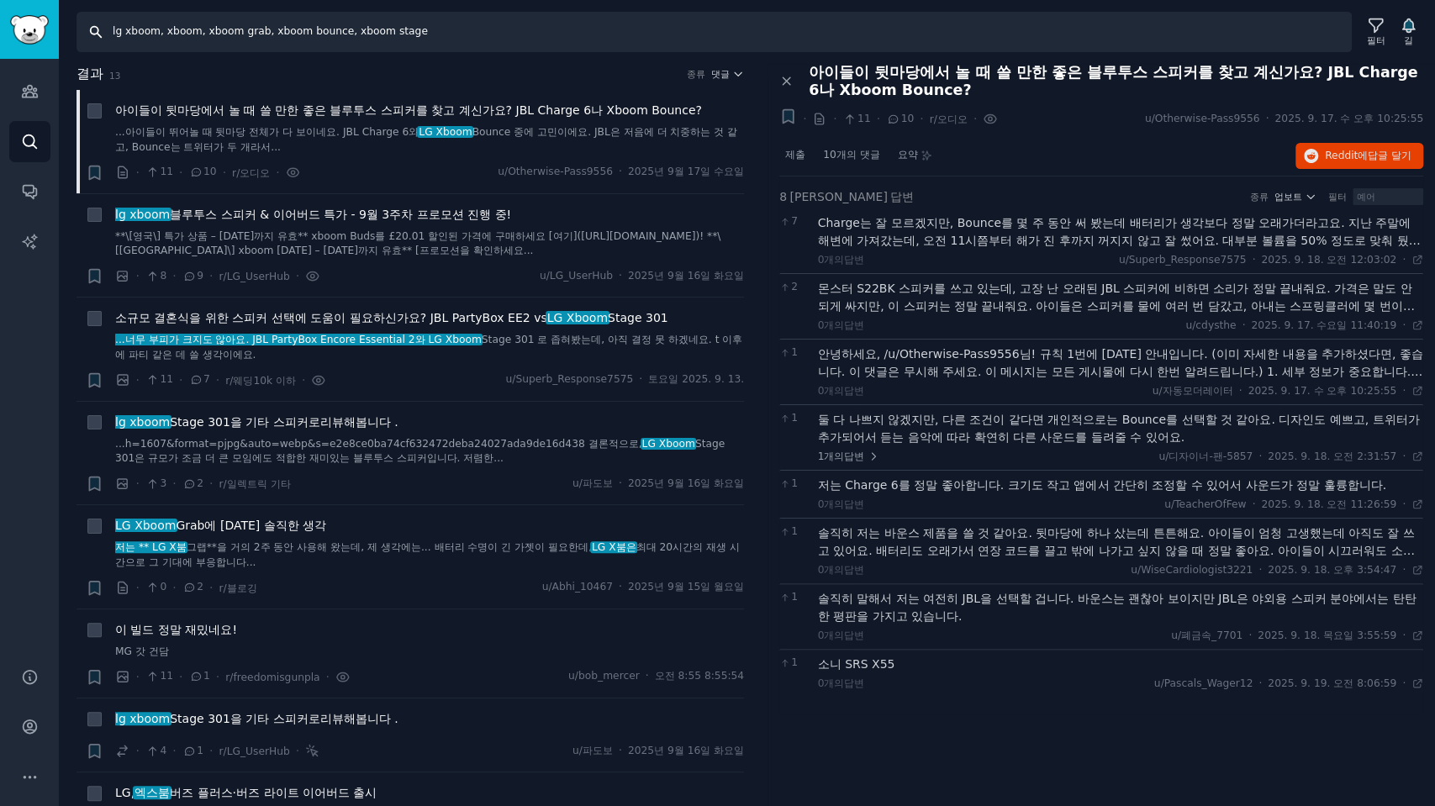
click at [458, 31] on input "lg xboom, xboom, xboom grab, xboom bounce, xboom stage" at bounding box center [714, 32] width 1275 height 40
drag, startPoint x: 476, startPoint y: 30, endPoint x: 0, endPoint y: 0, distance: 476.9
click at [0, 0] on div "Conversations 청중 찾다 대화 AI 보고서 돕다 계정 더 찾다 lg xboom, xboom, xboom grab, xboom bou…" at bounding box center [717, 403] width 1435 height 806
type input "ㅣ"
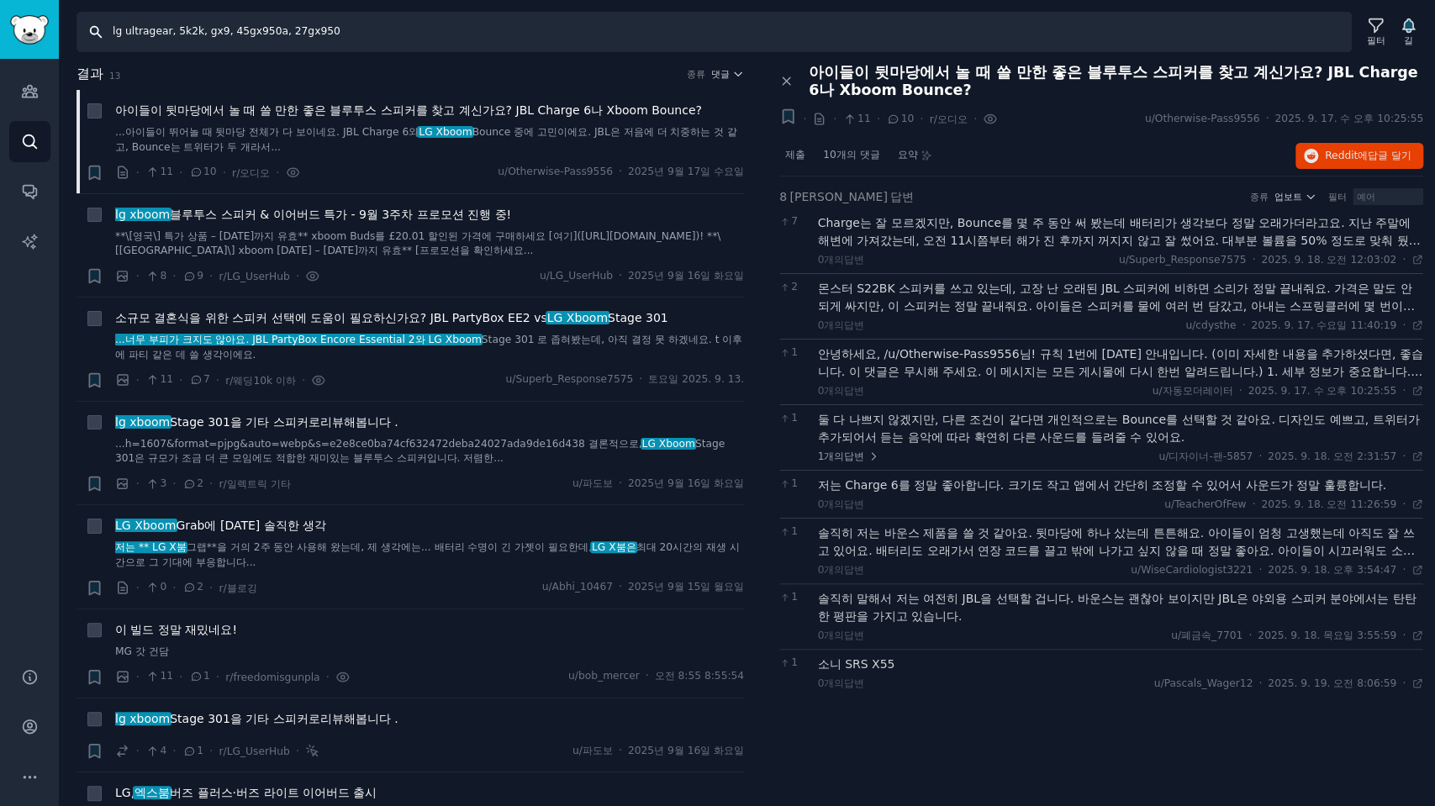
type input "lg ultragear, 5k2k, gx9, 45gx950a, 27gx950a"
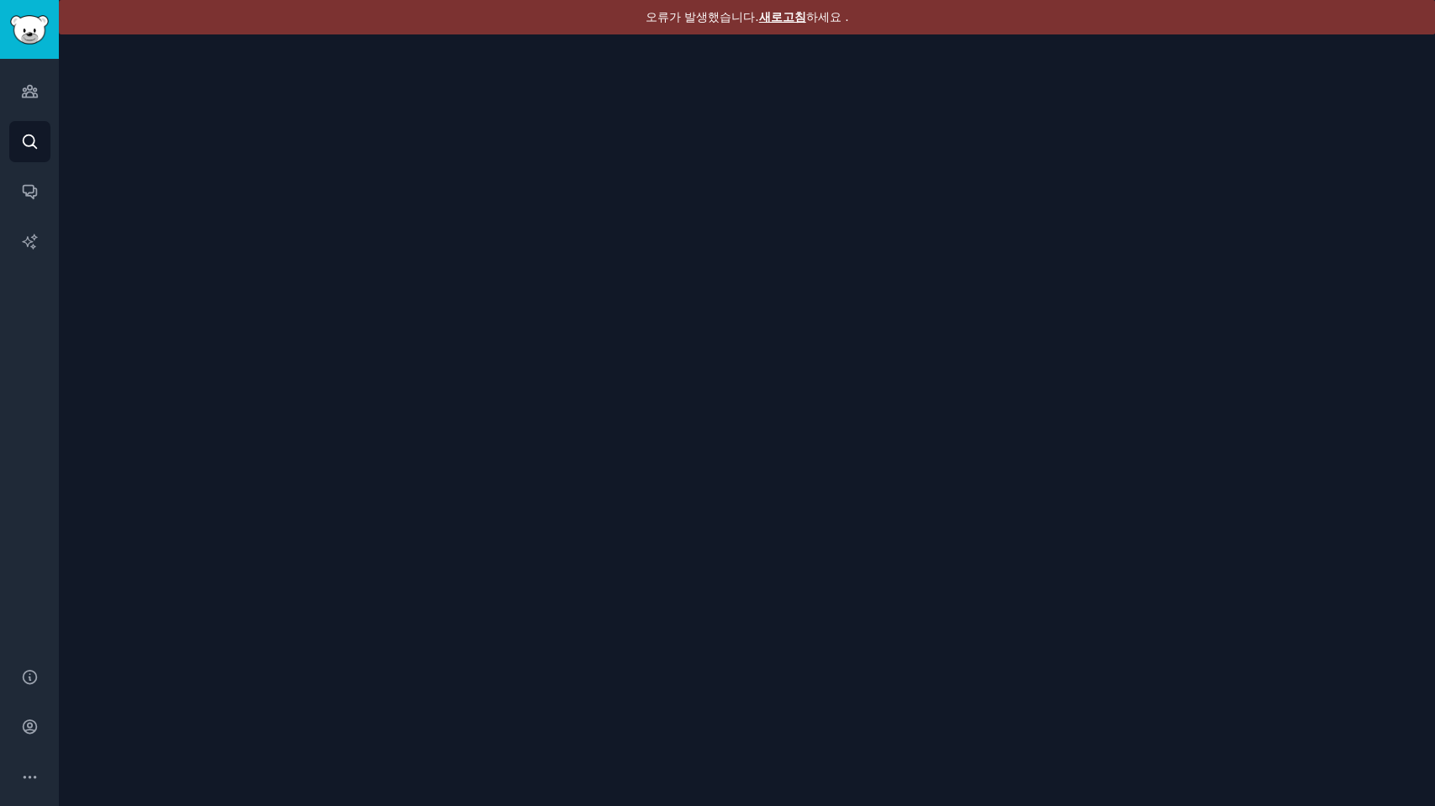
click at [795, 20] on font "새로고침" at bounding box center [782, 16] width 47 height 13
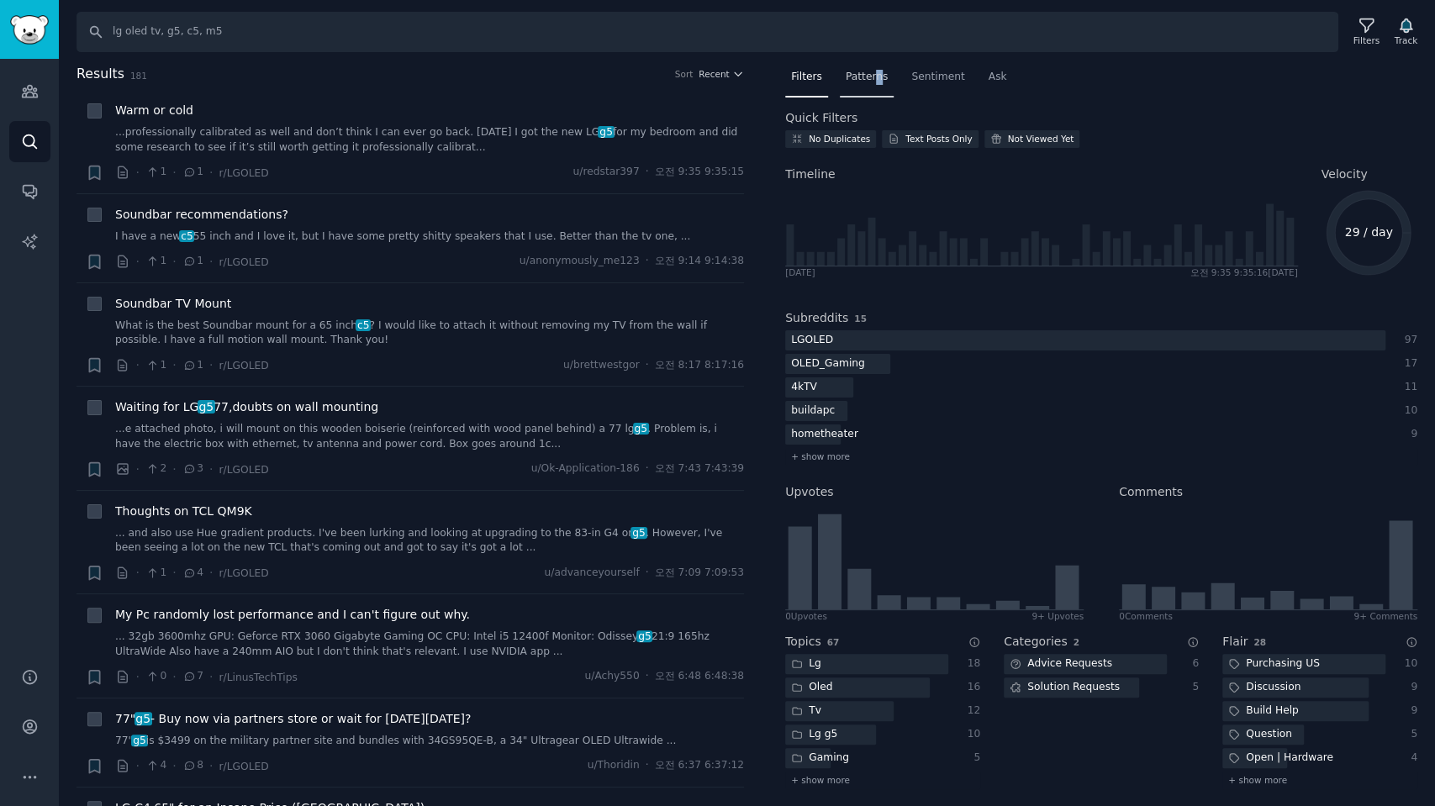
click at [871, 76] on span "Patterns" at bounding box center [867, 77] width 42 height 15
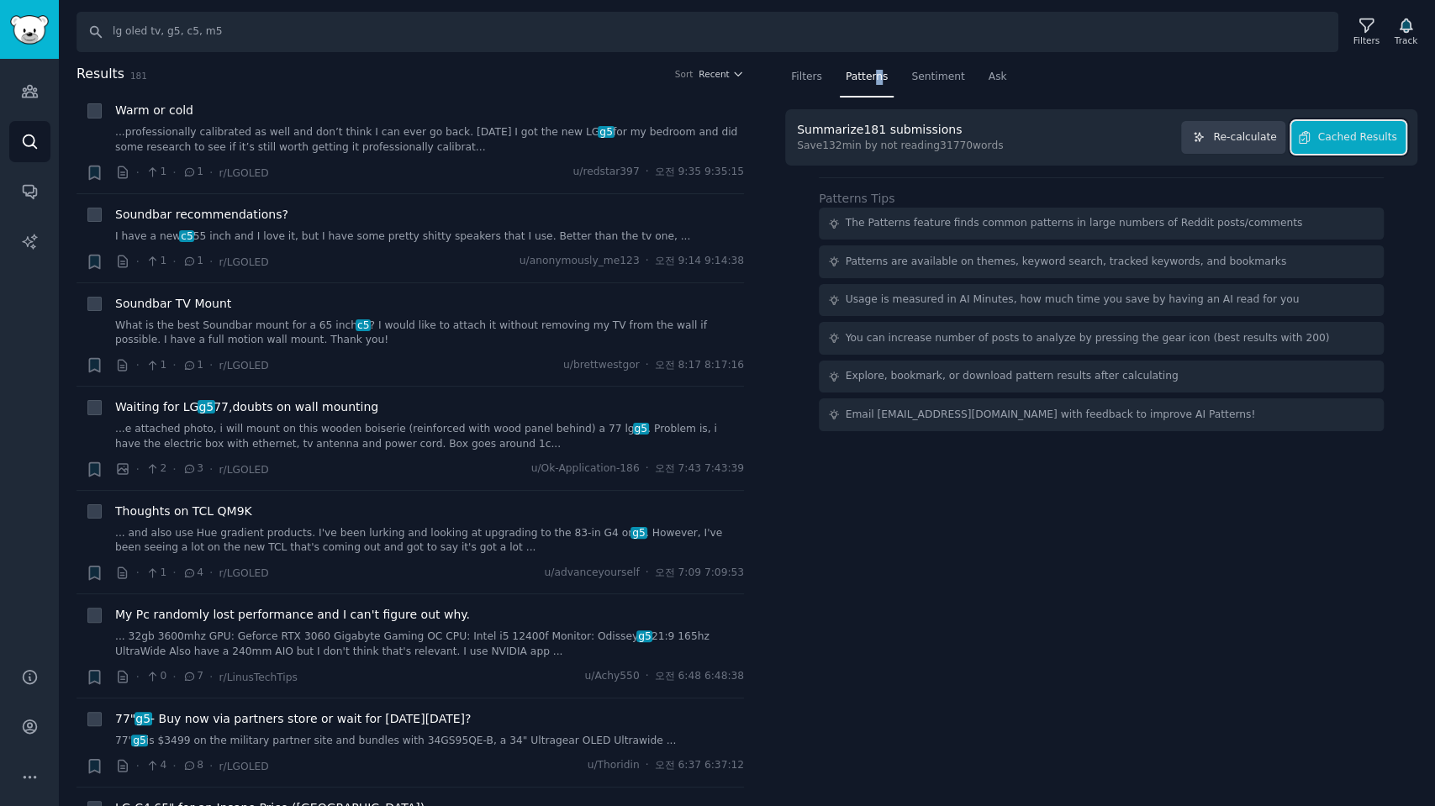
click at [1365, 140] on span "Cached Results" at bounding box center [1357, 137] width 79 height 15
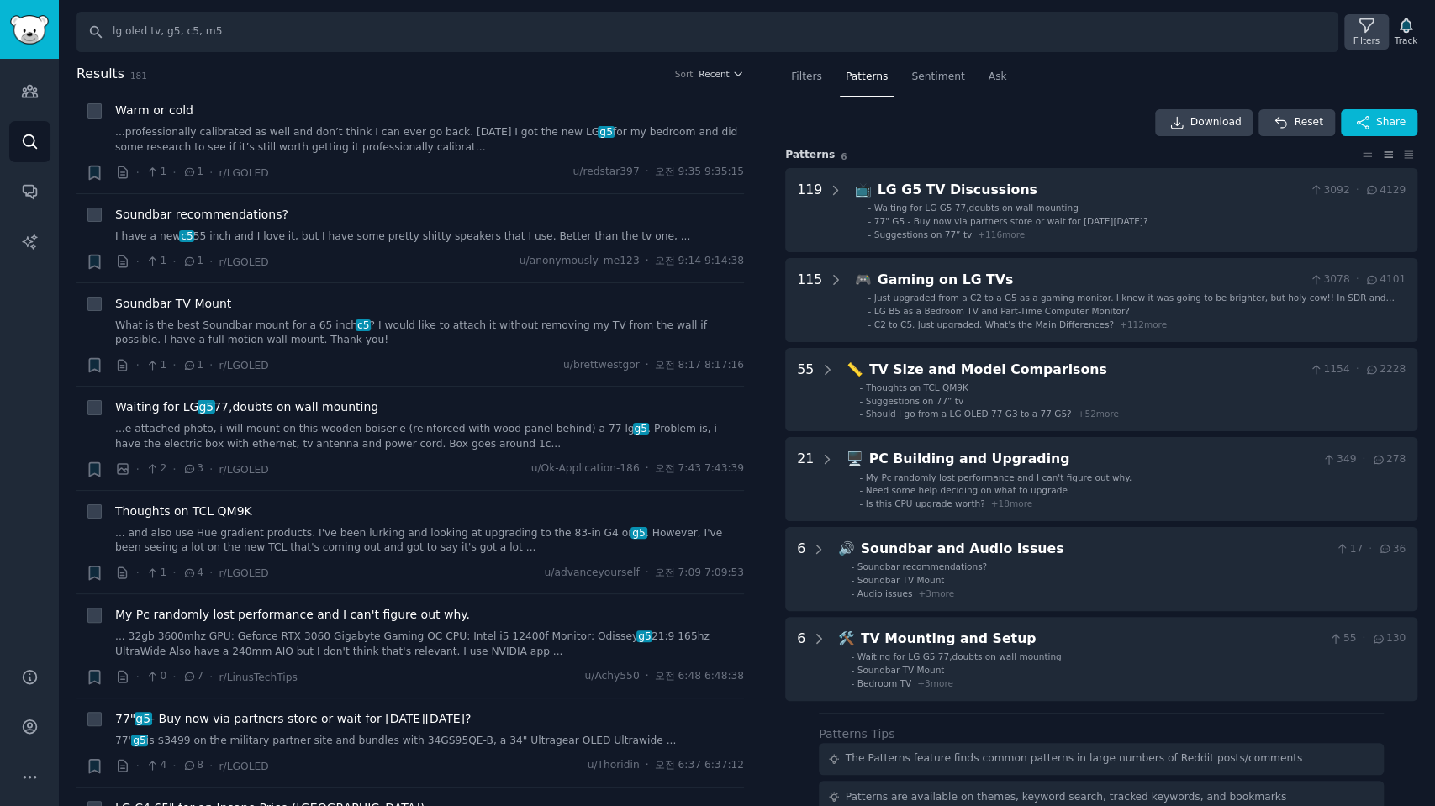
click at [1373, 27] on icon at bounding box center [1367, 26] width 18 height 18
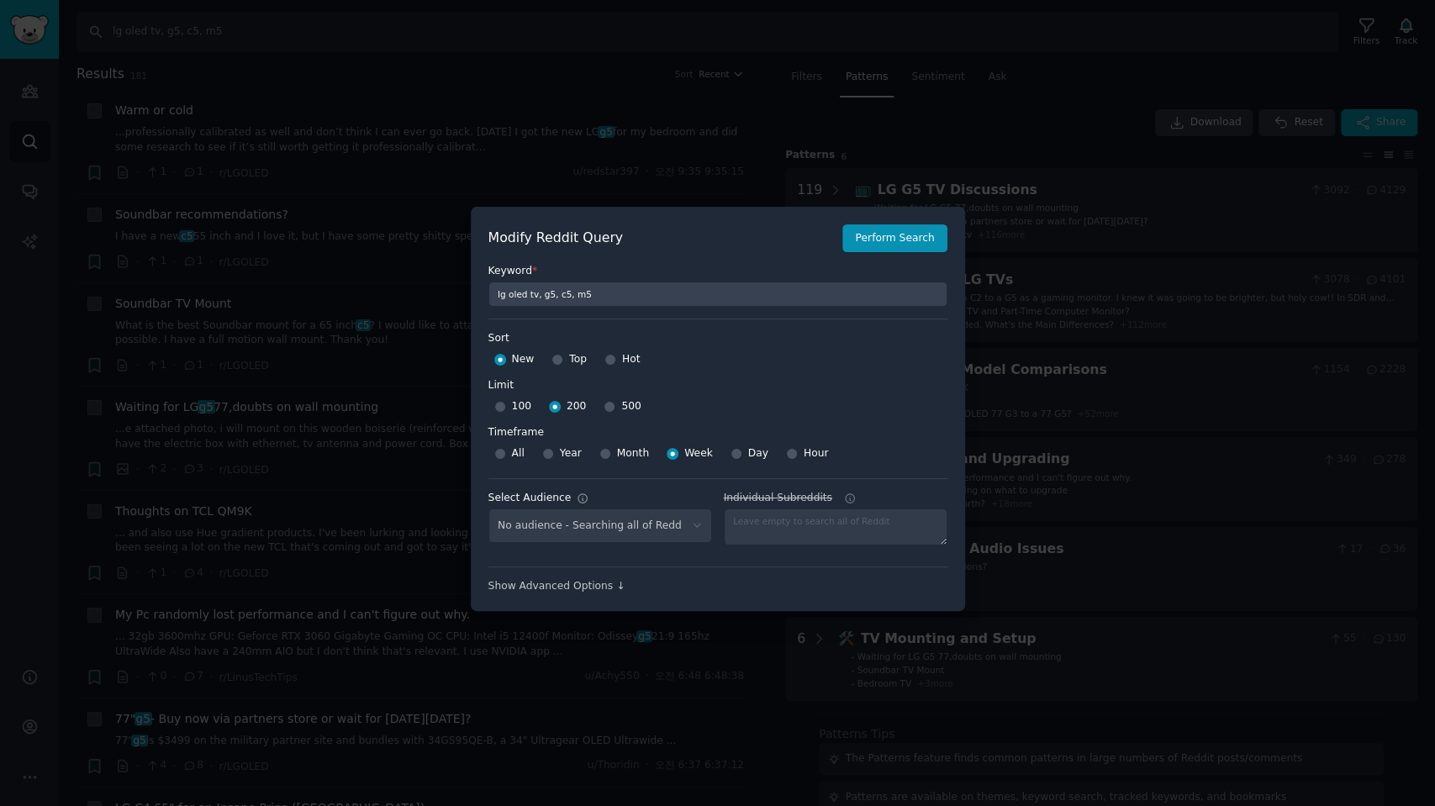
select select "c7830b3eec"
click at [927, 123] on div at bounding box center [717, 403] width 1435 height 806
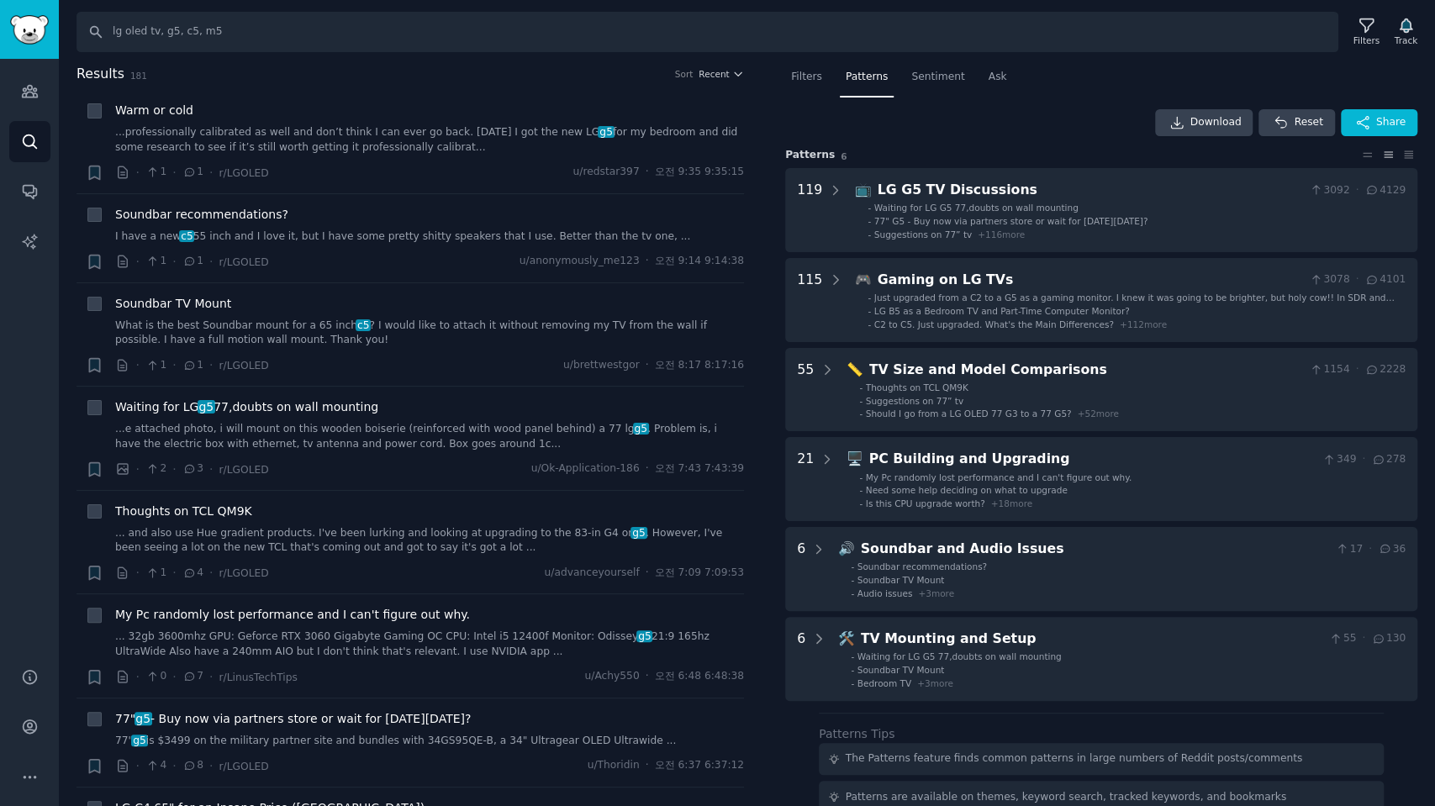
drag, startPoint x: 929, startPoint y: 128, endPoint x: 1066, endPoint y: 93, distance: 141.3
click at [1066, 93] on nav "Filters Patterns Sentiment Ask" at bounding box center [1101, 81] width 632 height 34
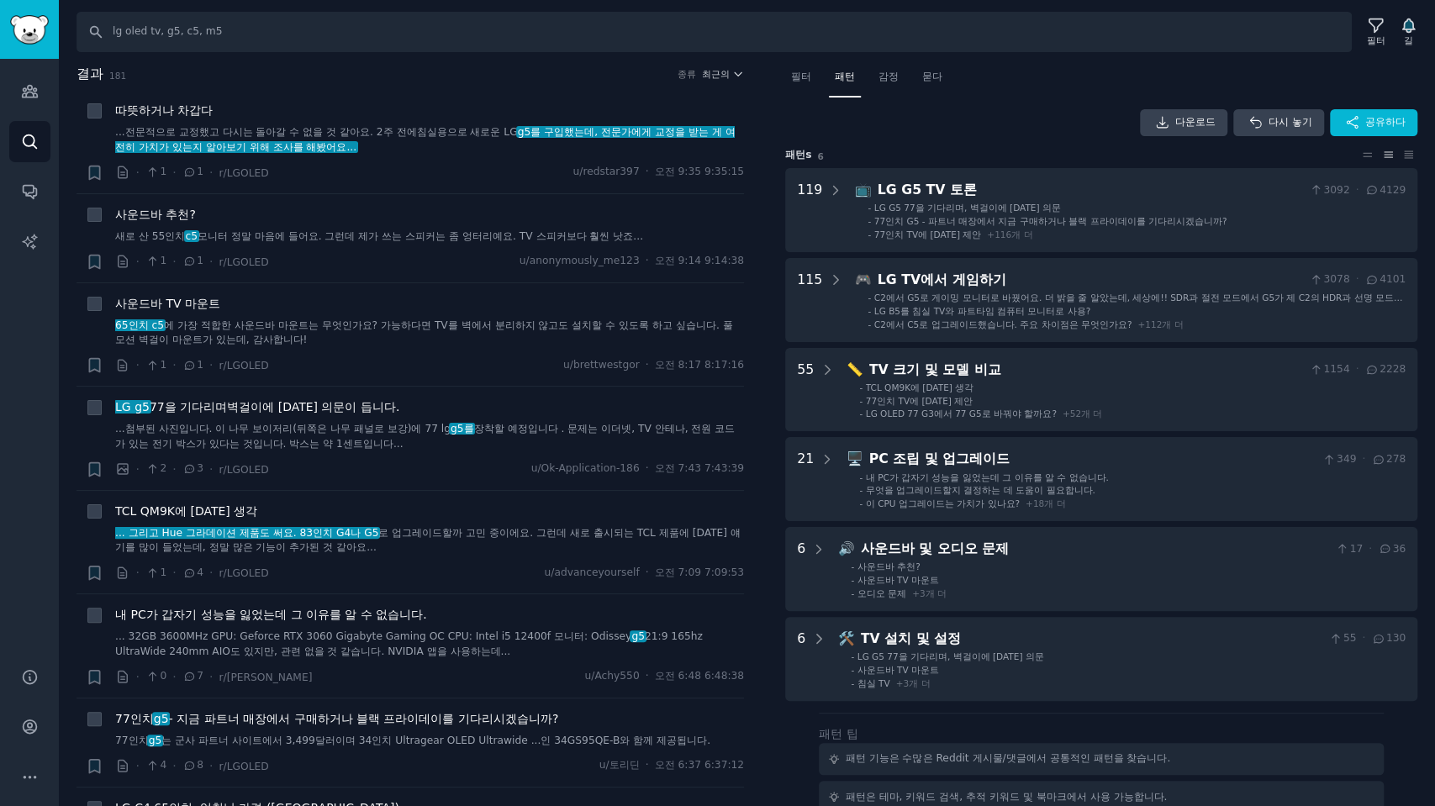
click at [962, 111] on div "다운로드 다시 놓기 공유하다" at bounding box center [1101, 122] width 632 height 27
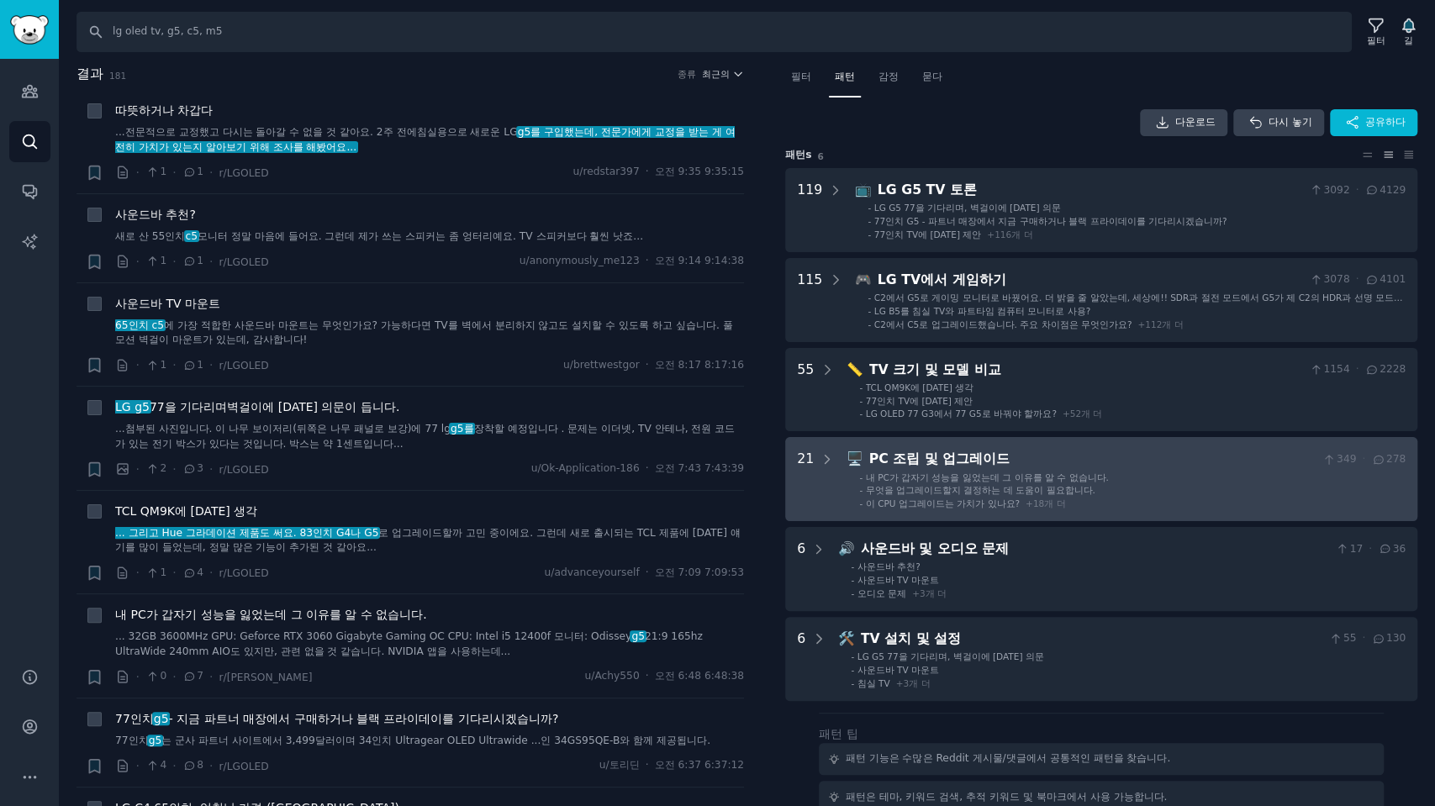
click at [1175, 467] on div "PC 조립 및 업그레이드" at bounding box center [1092, 459] width 447 height 21
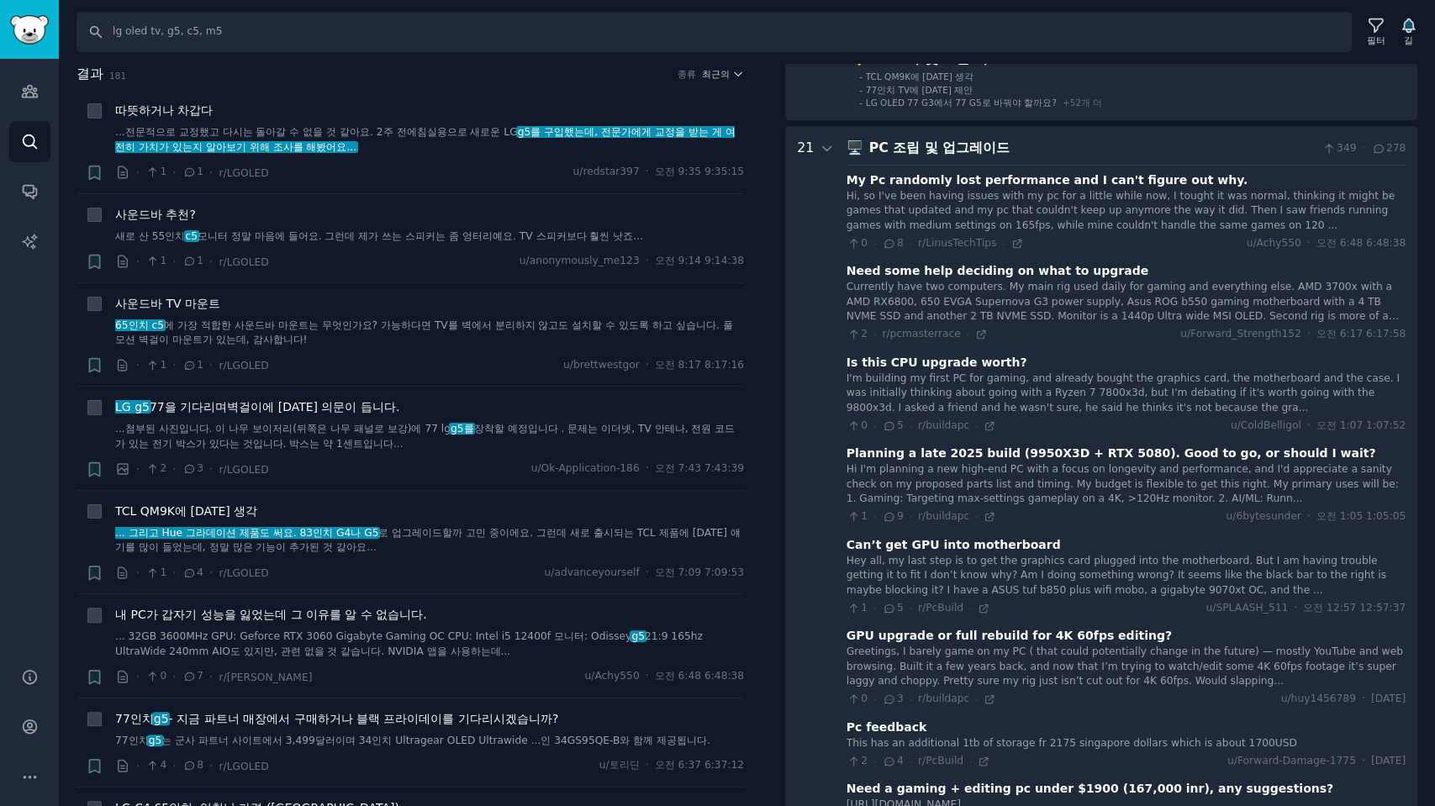
scroll to position [373, 0]
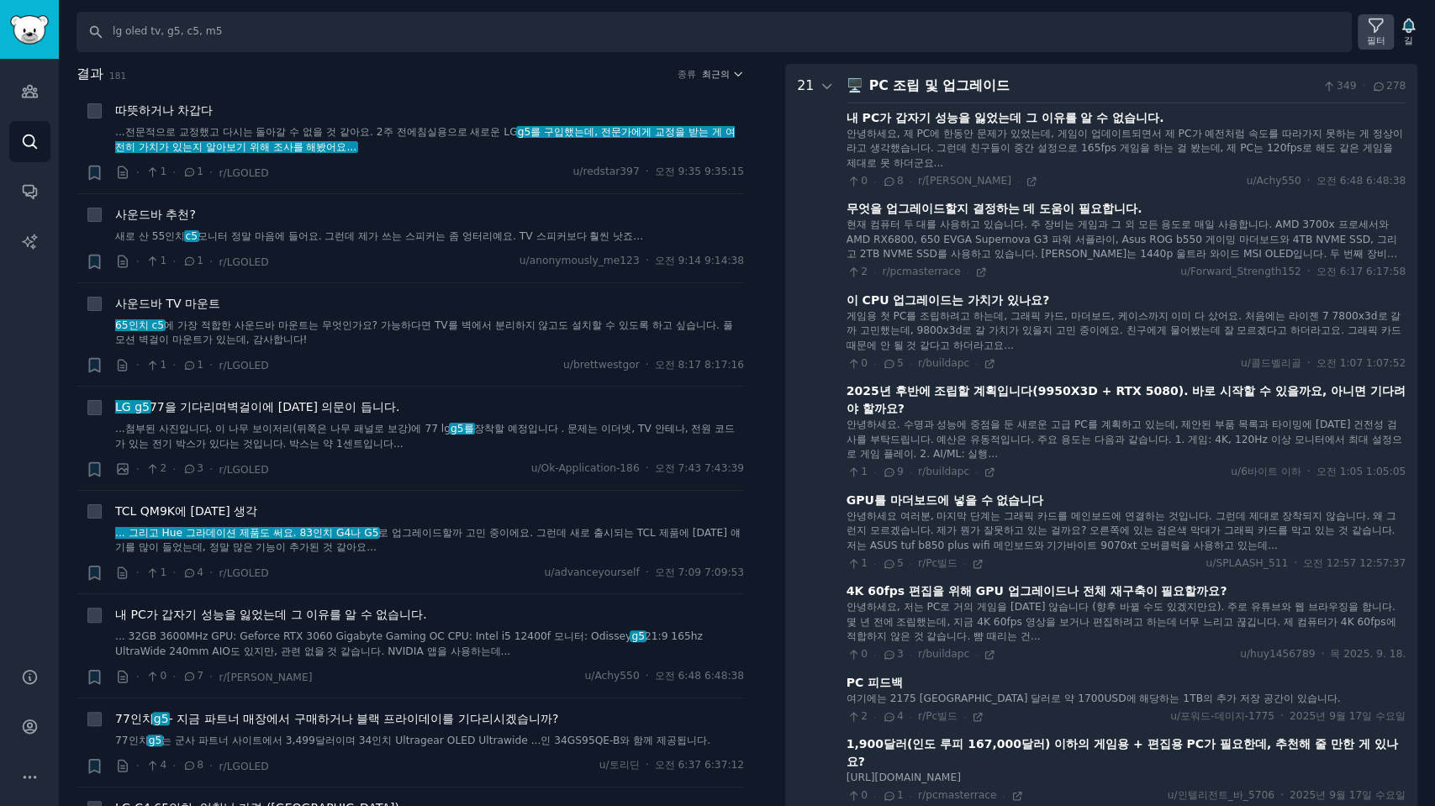
click at [1370, 27] on icon at bounding box center [1376, 26] width 18 height 18
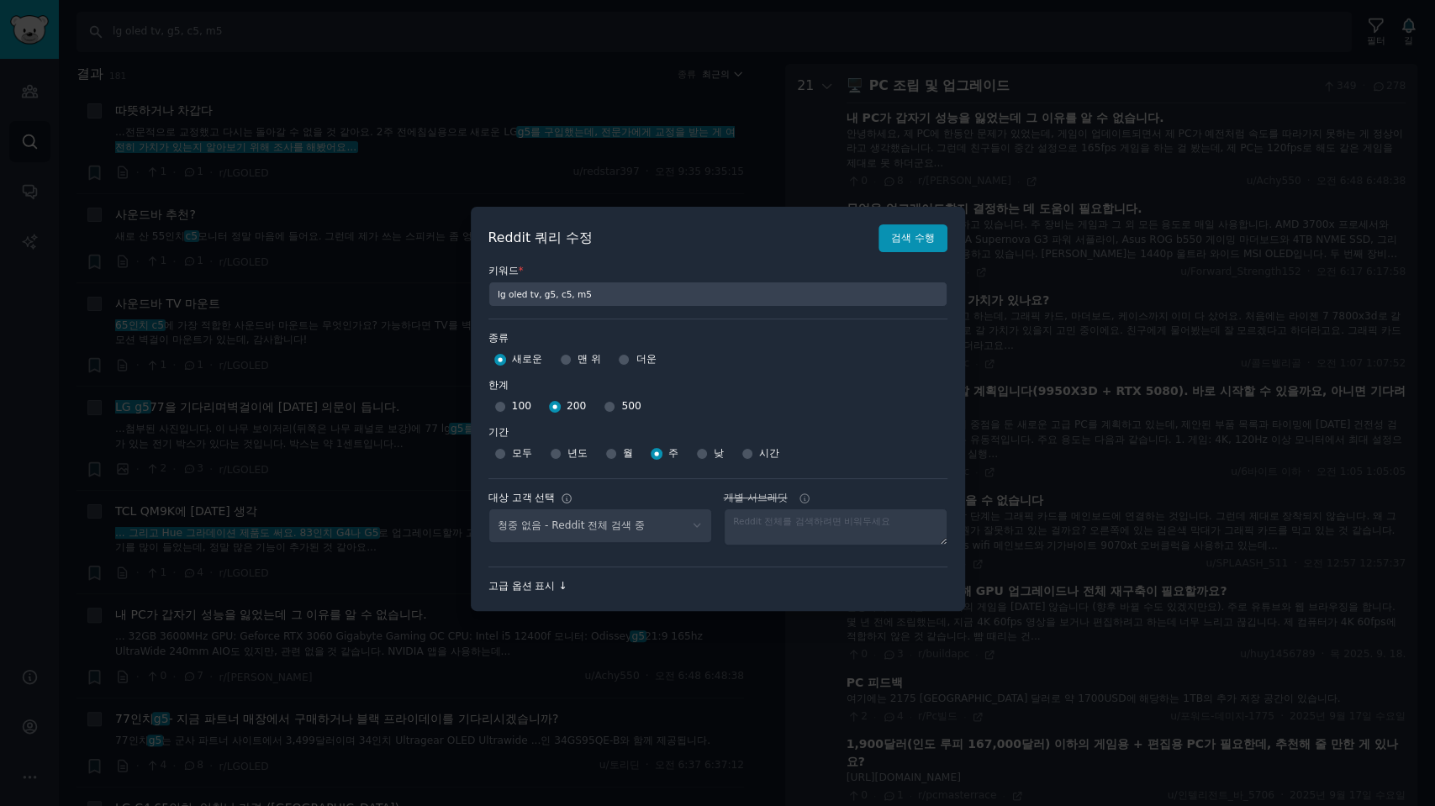
select select "c7830b3eec"
click at [542, 589] on font "고급 옵션 표시 ↓" at bounding box center [528, 586] width 79 height 12
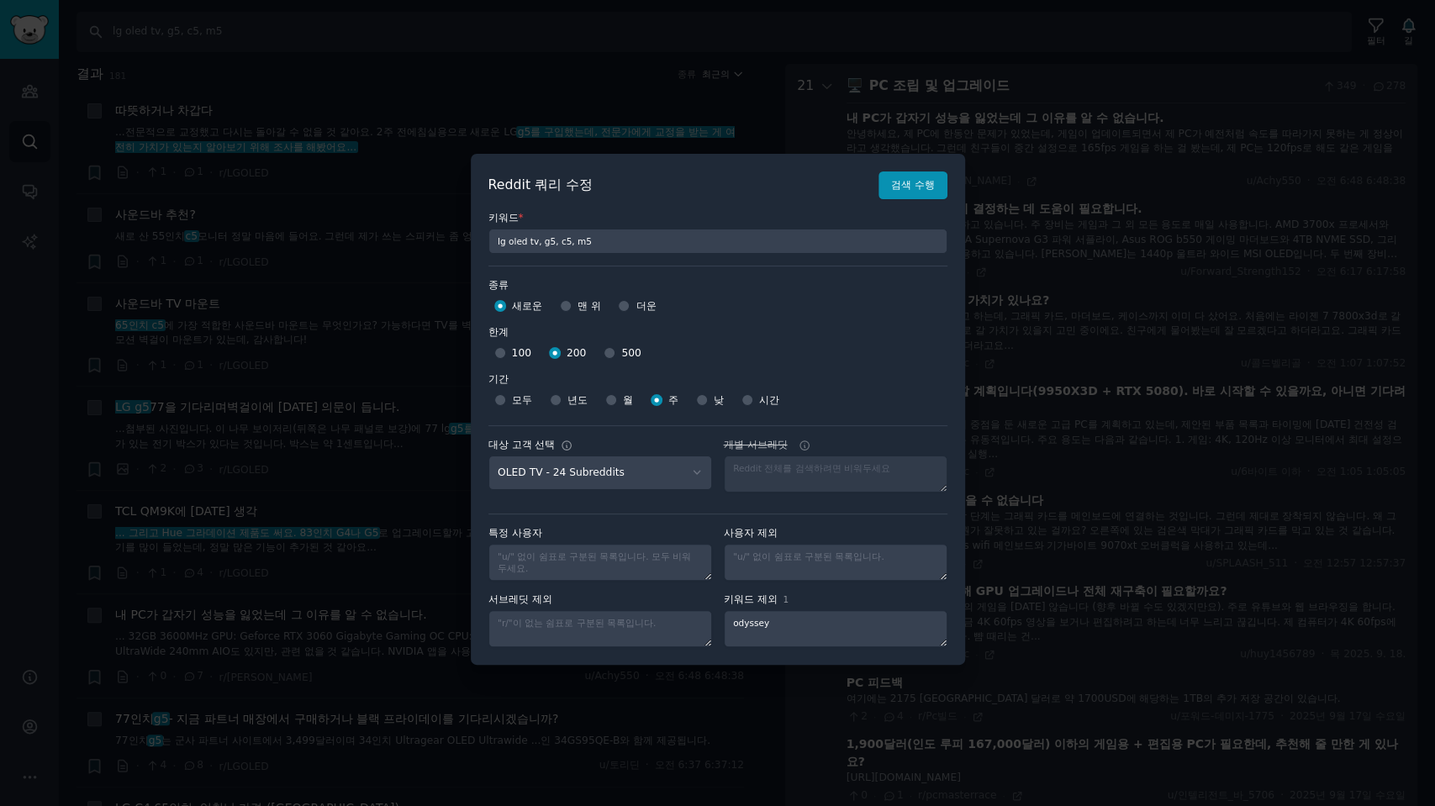
click at [1227, 184] on div at bounding box center [717, 403] width 1435 height 806
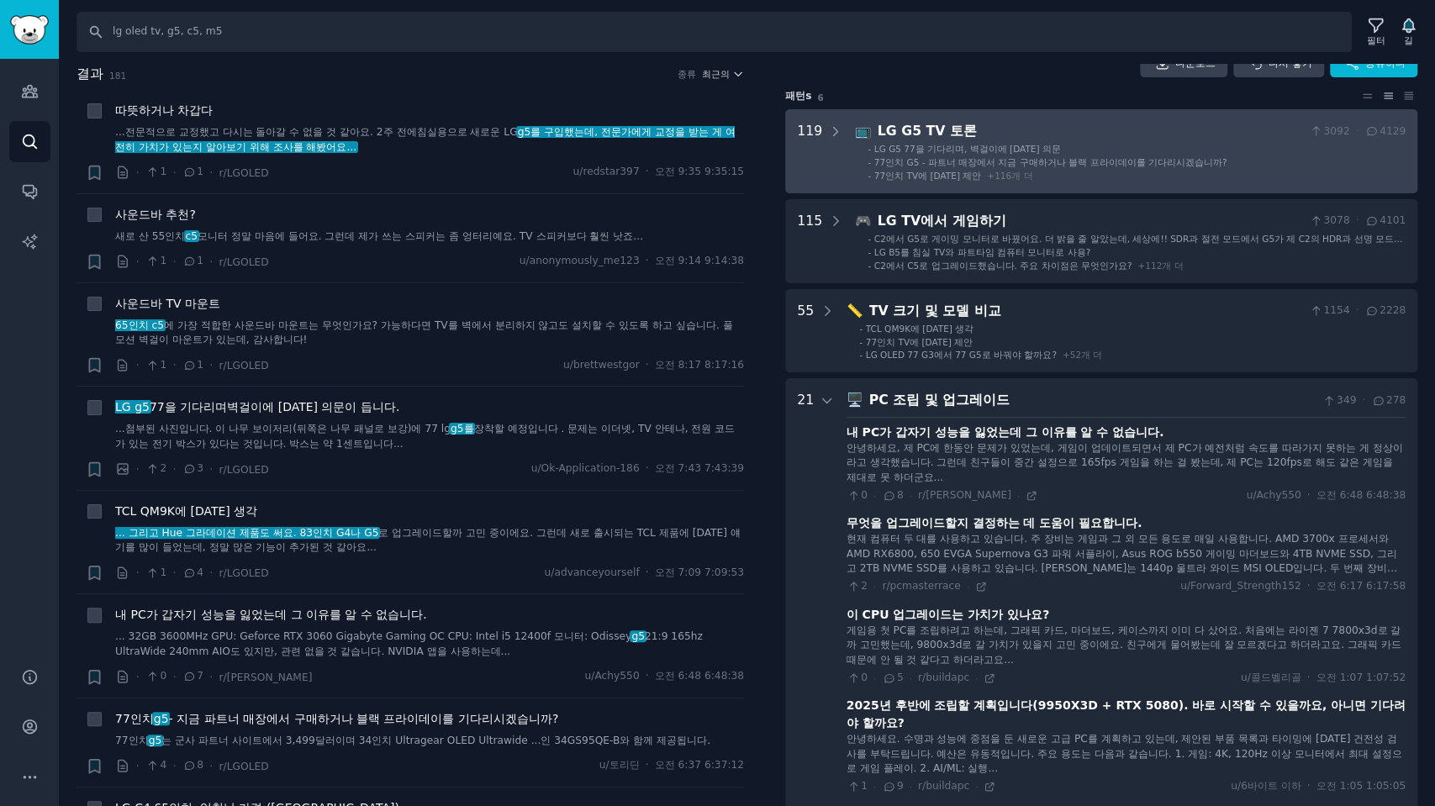
scroll to position [0, 0]
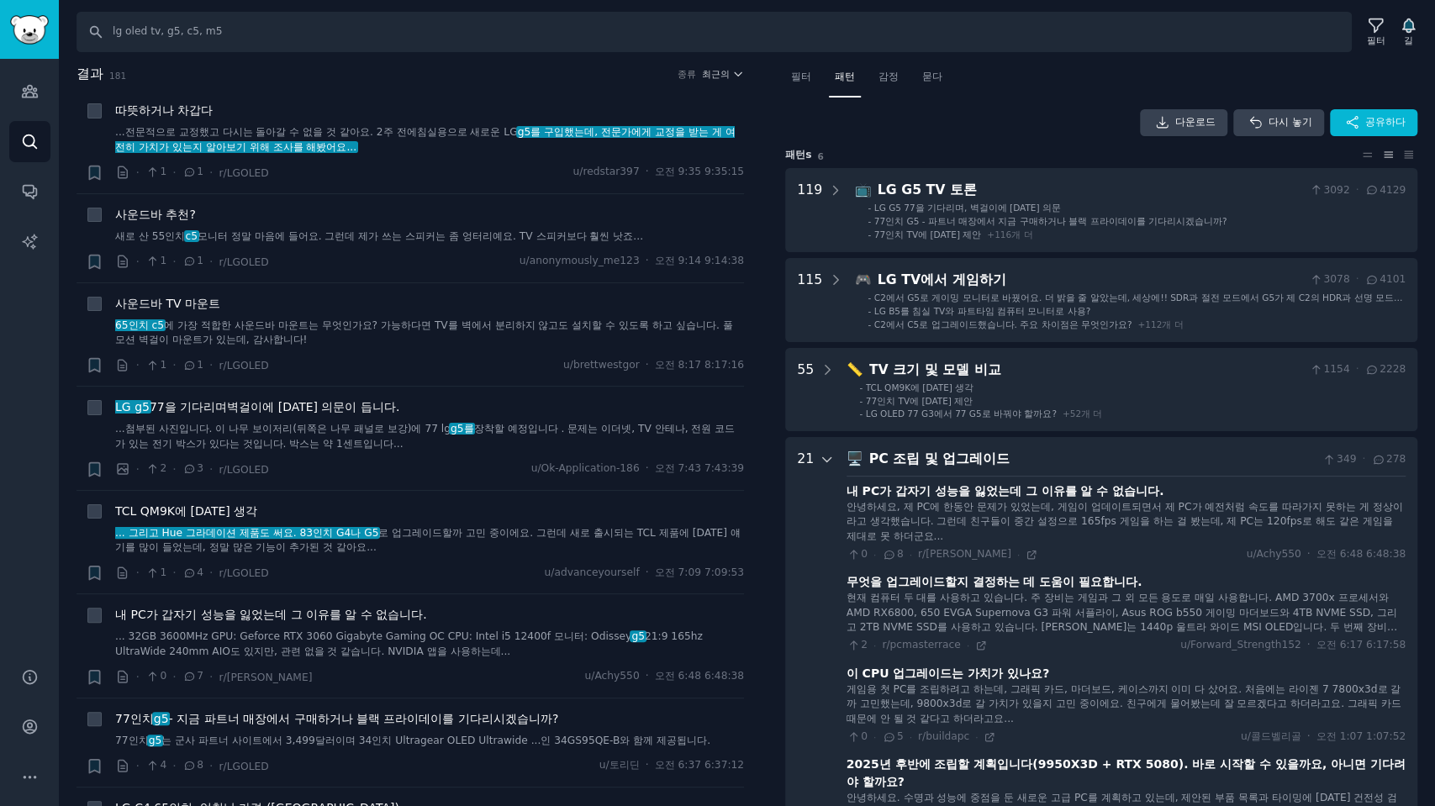
click at [827, 462] on icon at bounding box center [827, 459] width 15 height 15
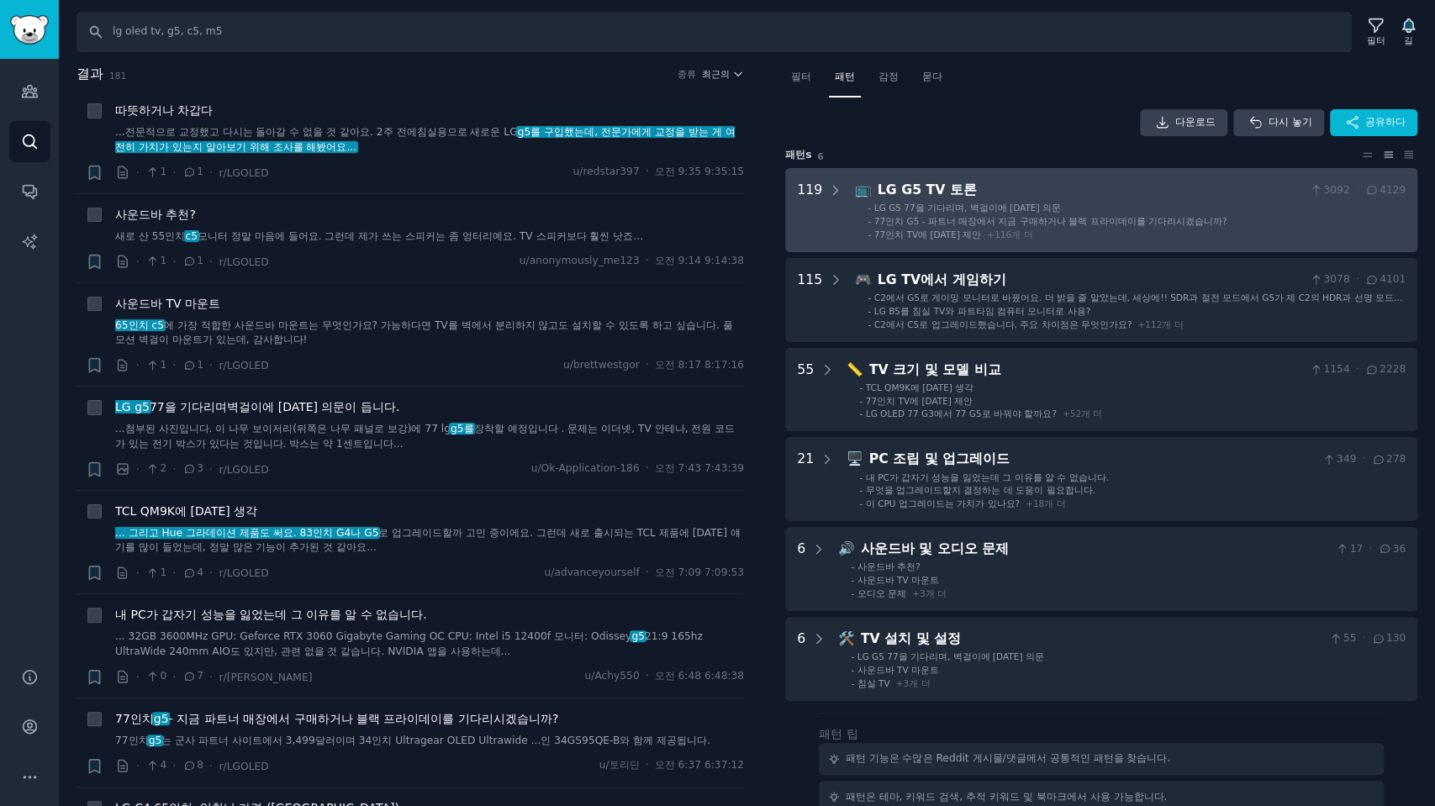
click at [1123, 236] on li "- 77인치 TV에 대한 제안 + 116 개 더" at bounding box center [1137, 235] width 538 height 12
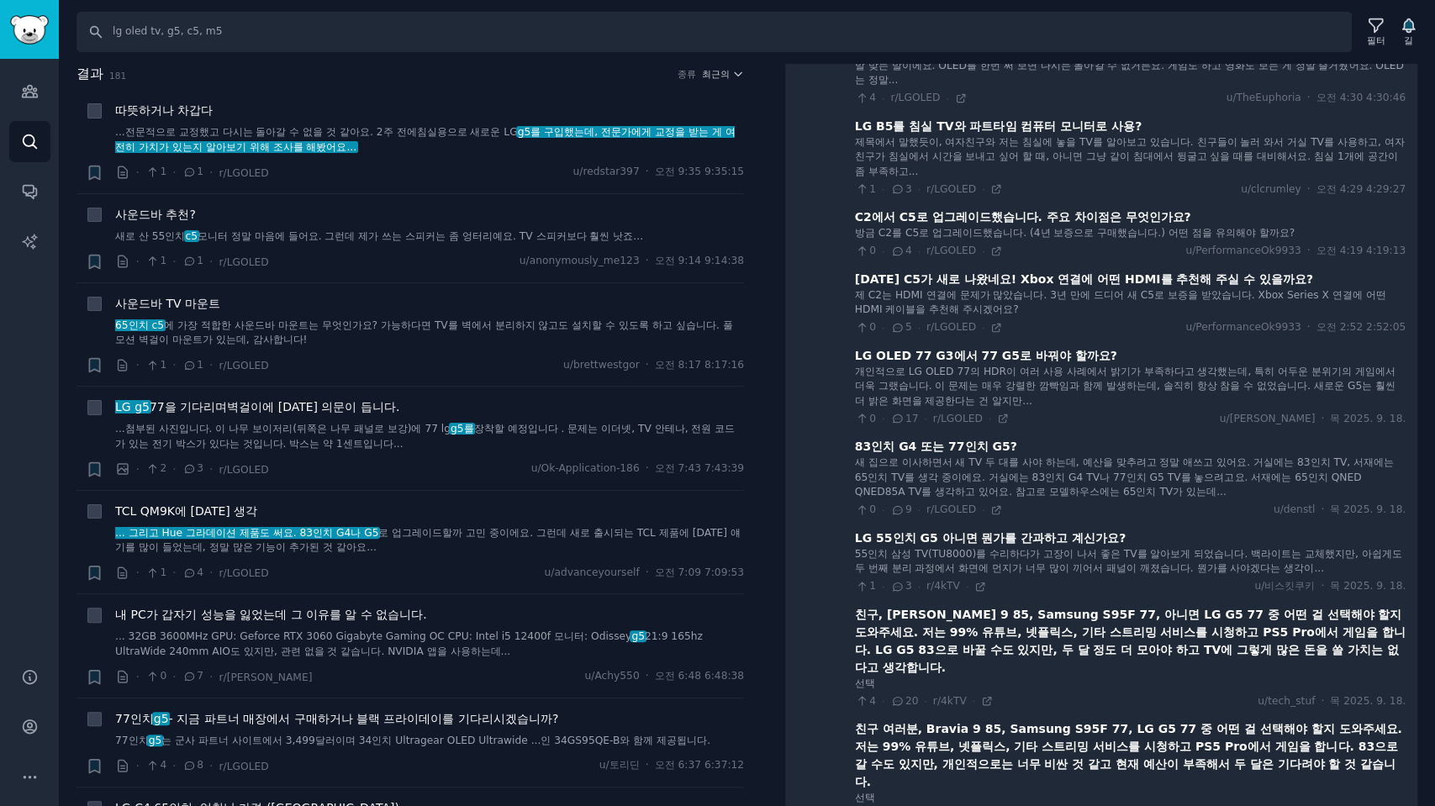
scroll to position [852, 0]
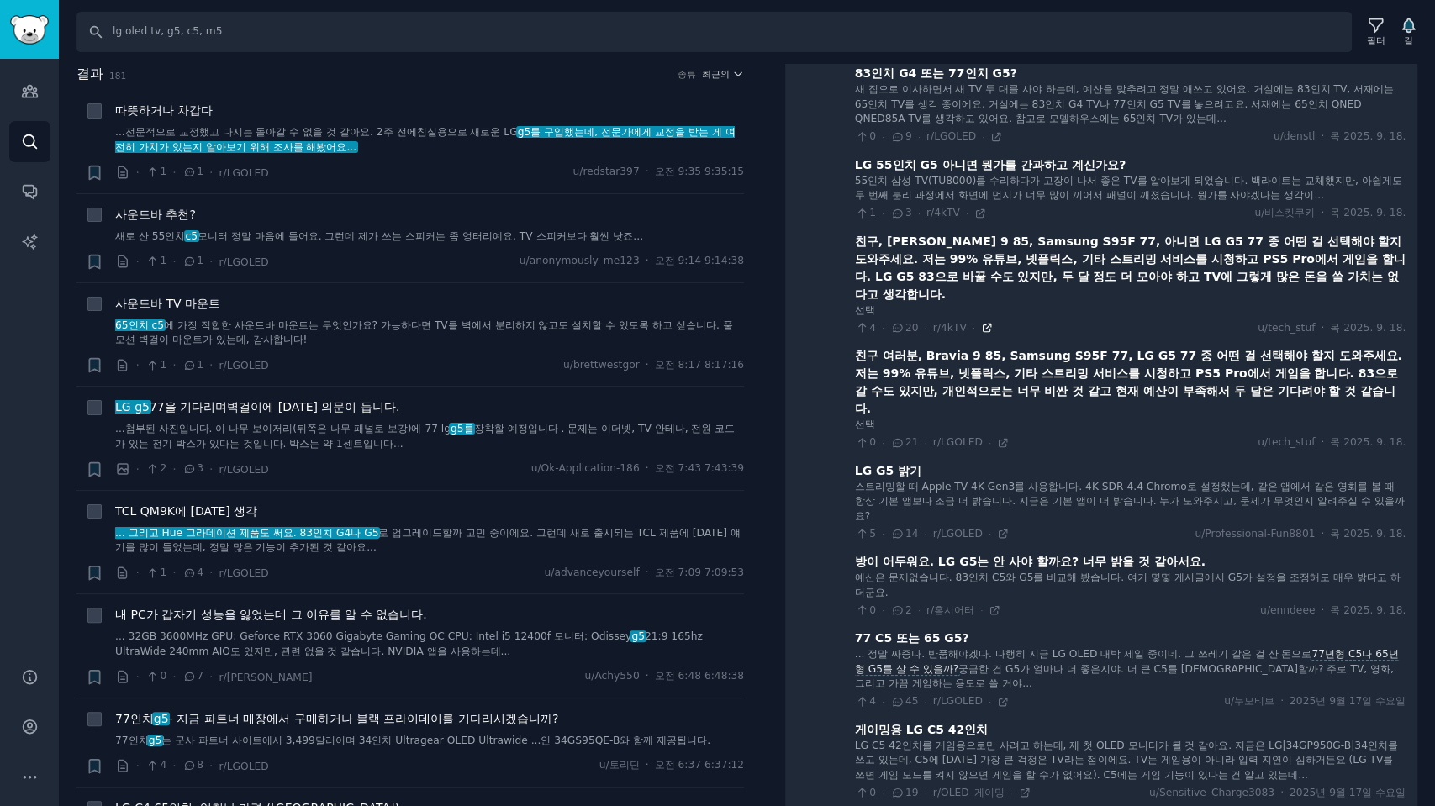
click at [981, 322] on icon at bounding box center [987, 328] width 12 height 12
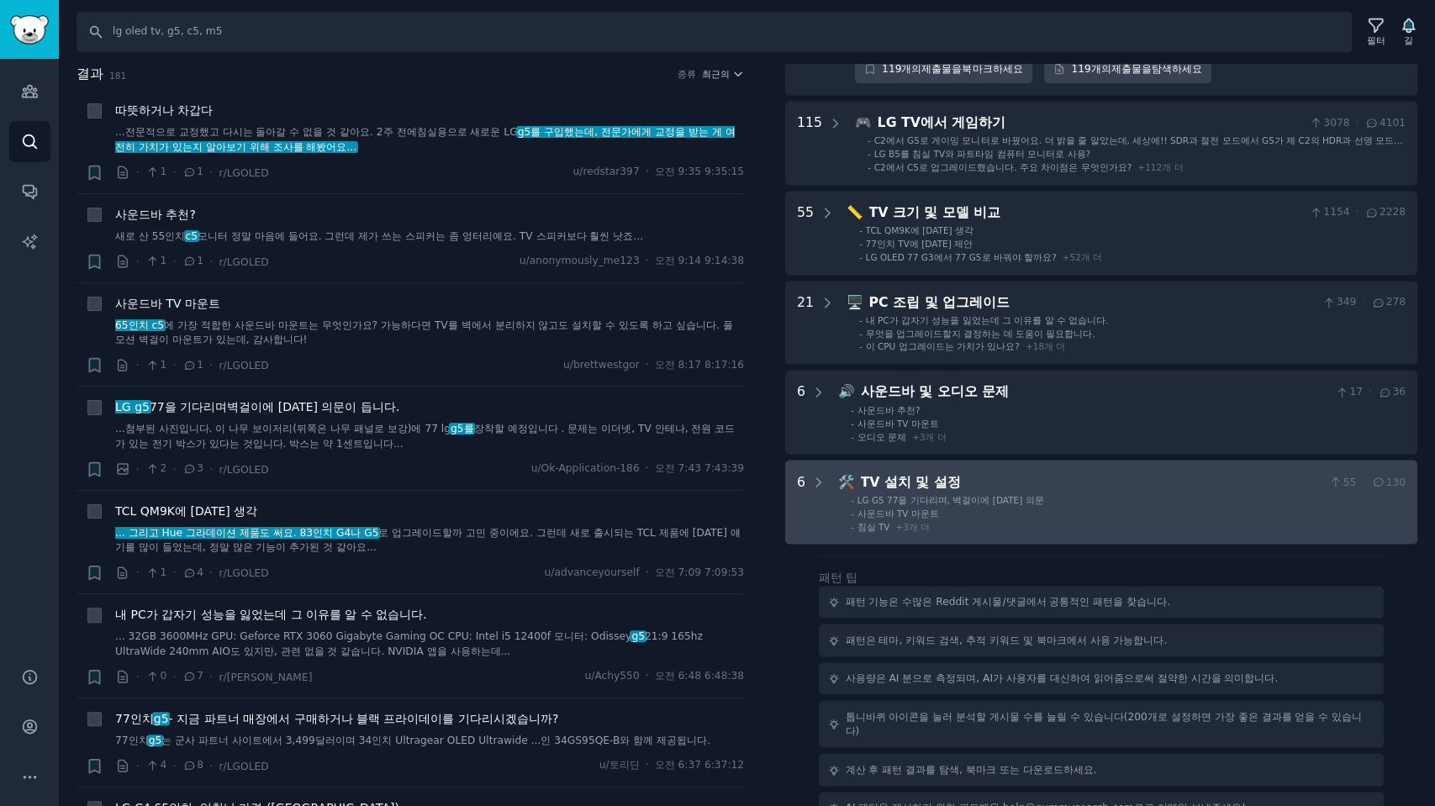
scroll to position [10406, 0]
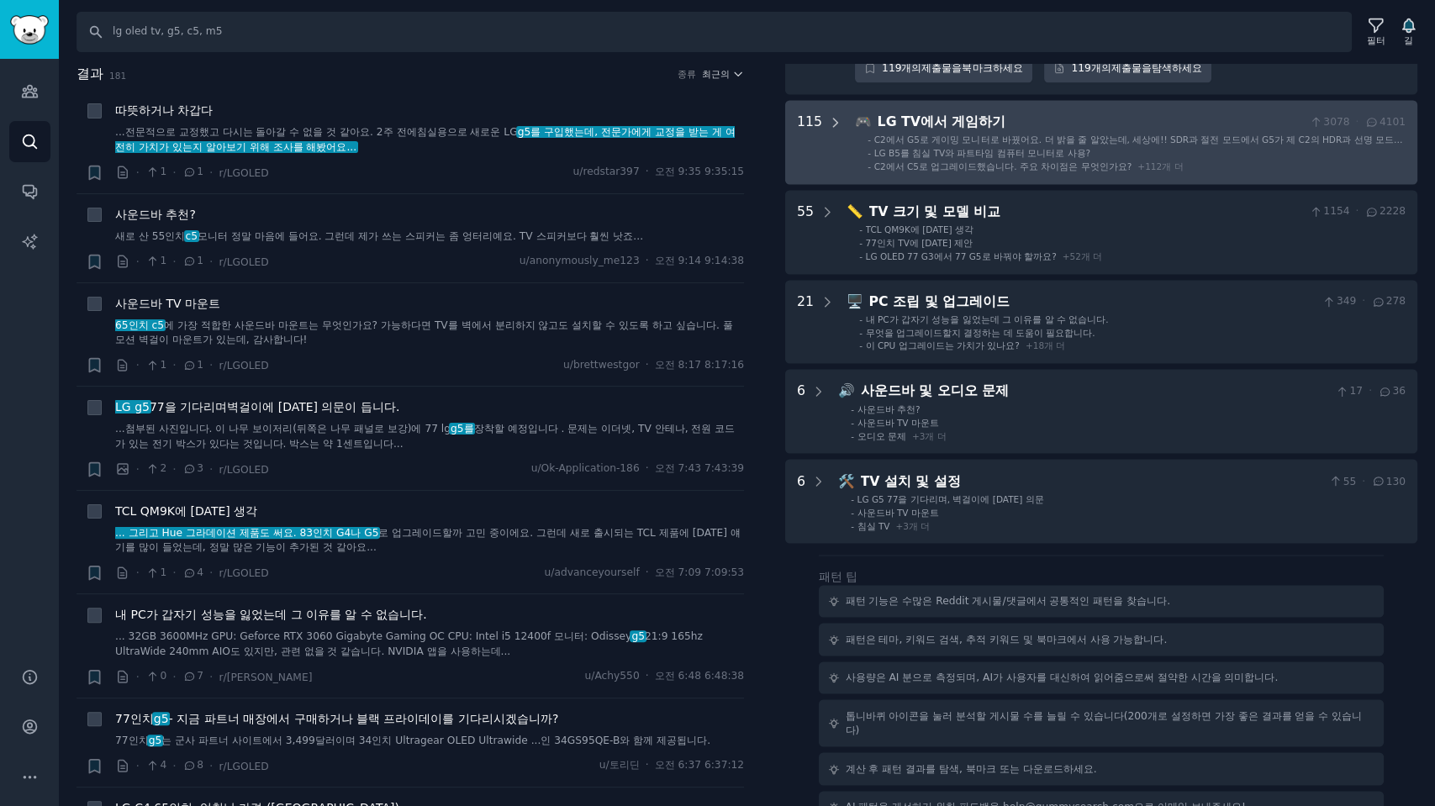
click at [828, 133] on div at bounding box center [835, 142] width 15 height 61
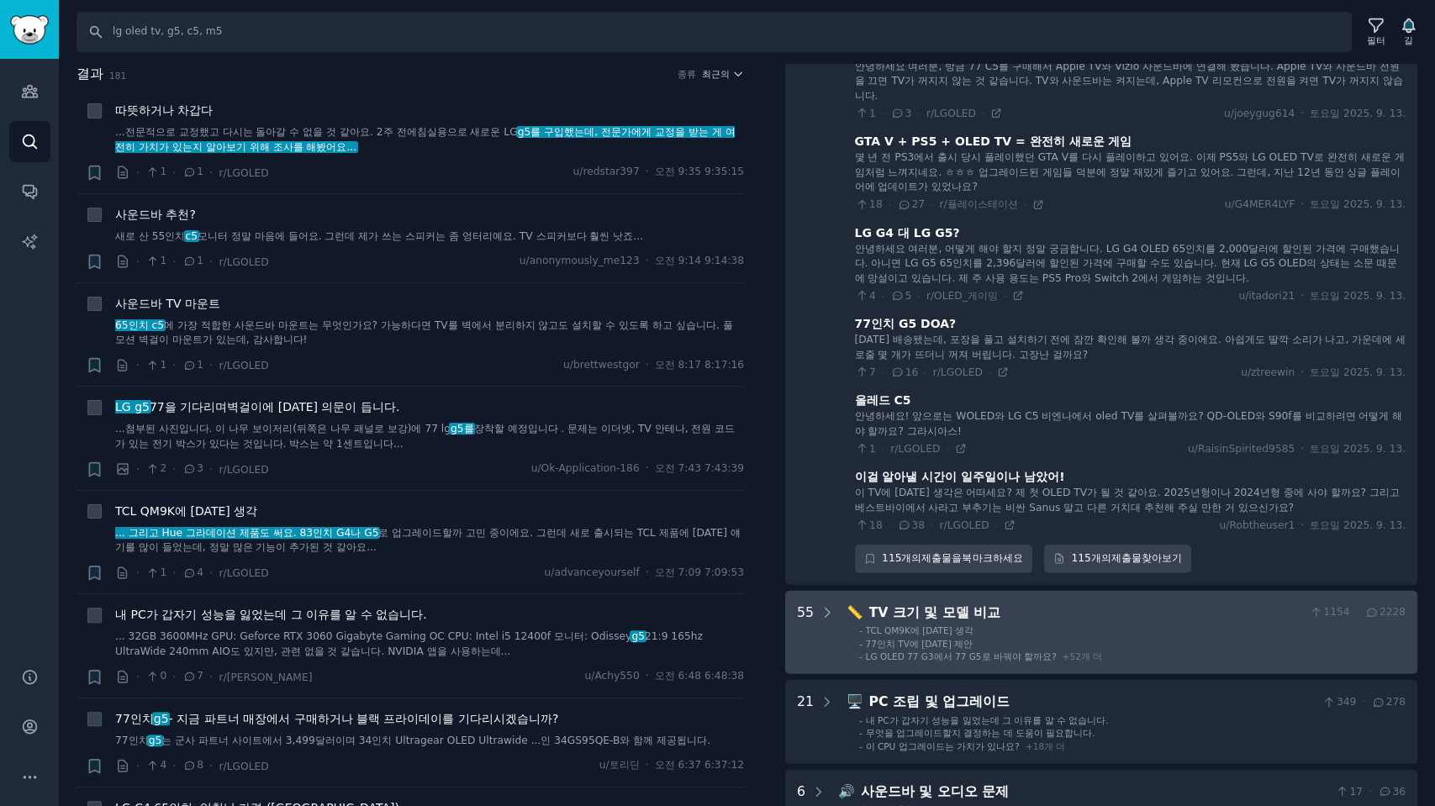
scroll to position [20136, 0]
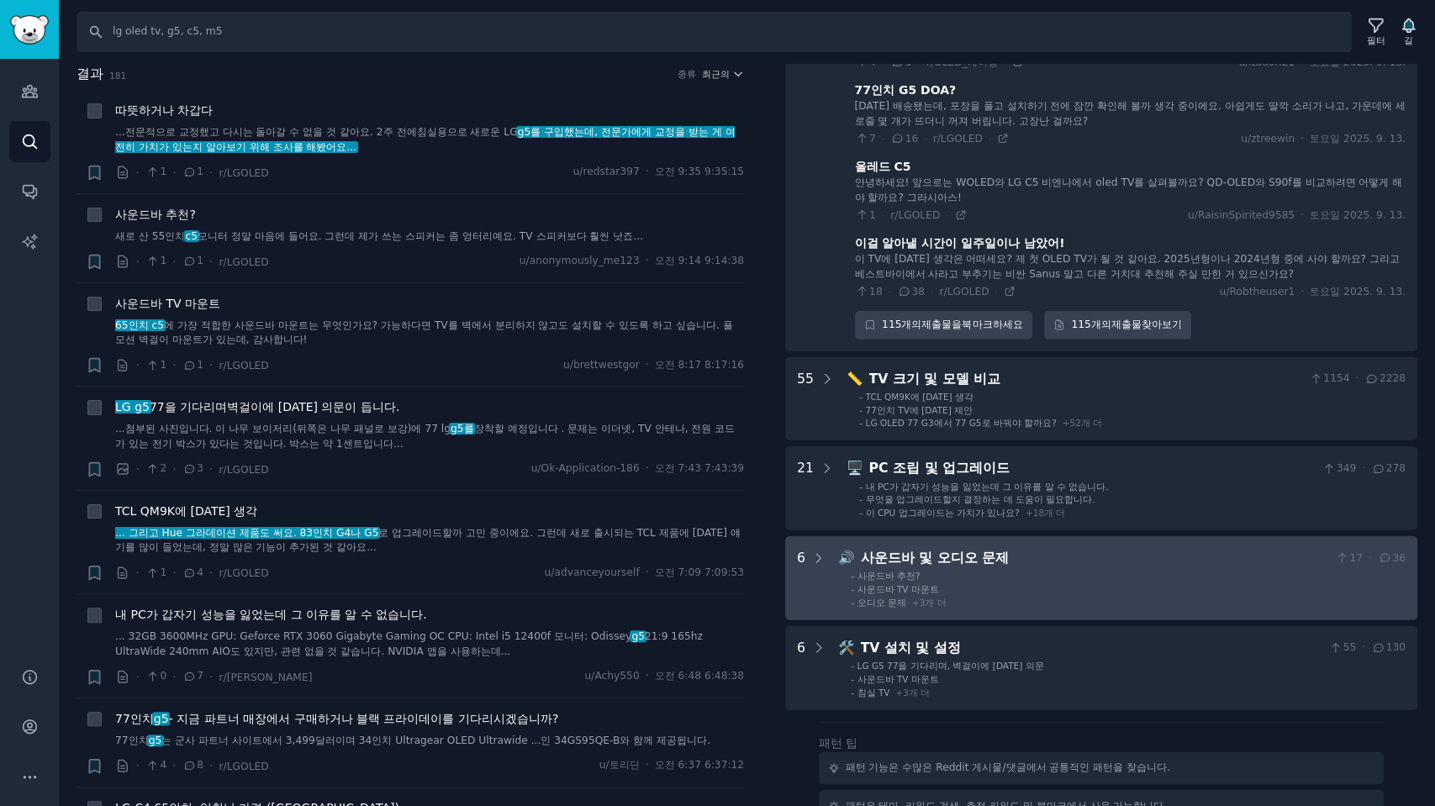
click at [1075, 584] on li "- 사운드바 TV 마운트" at bounding box center [1128, 590] width 555 height 12
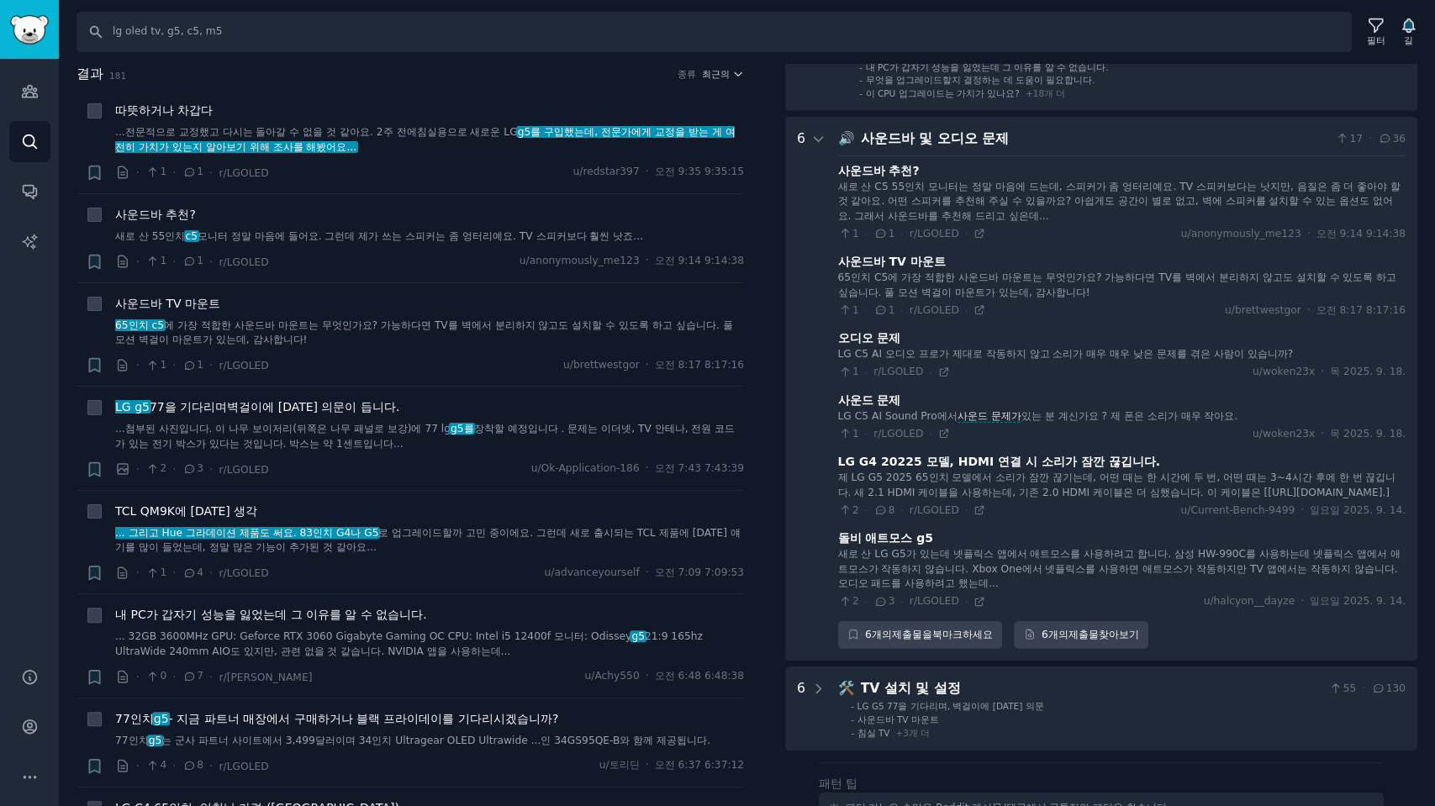
scroll to position [20566, 0]
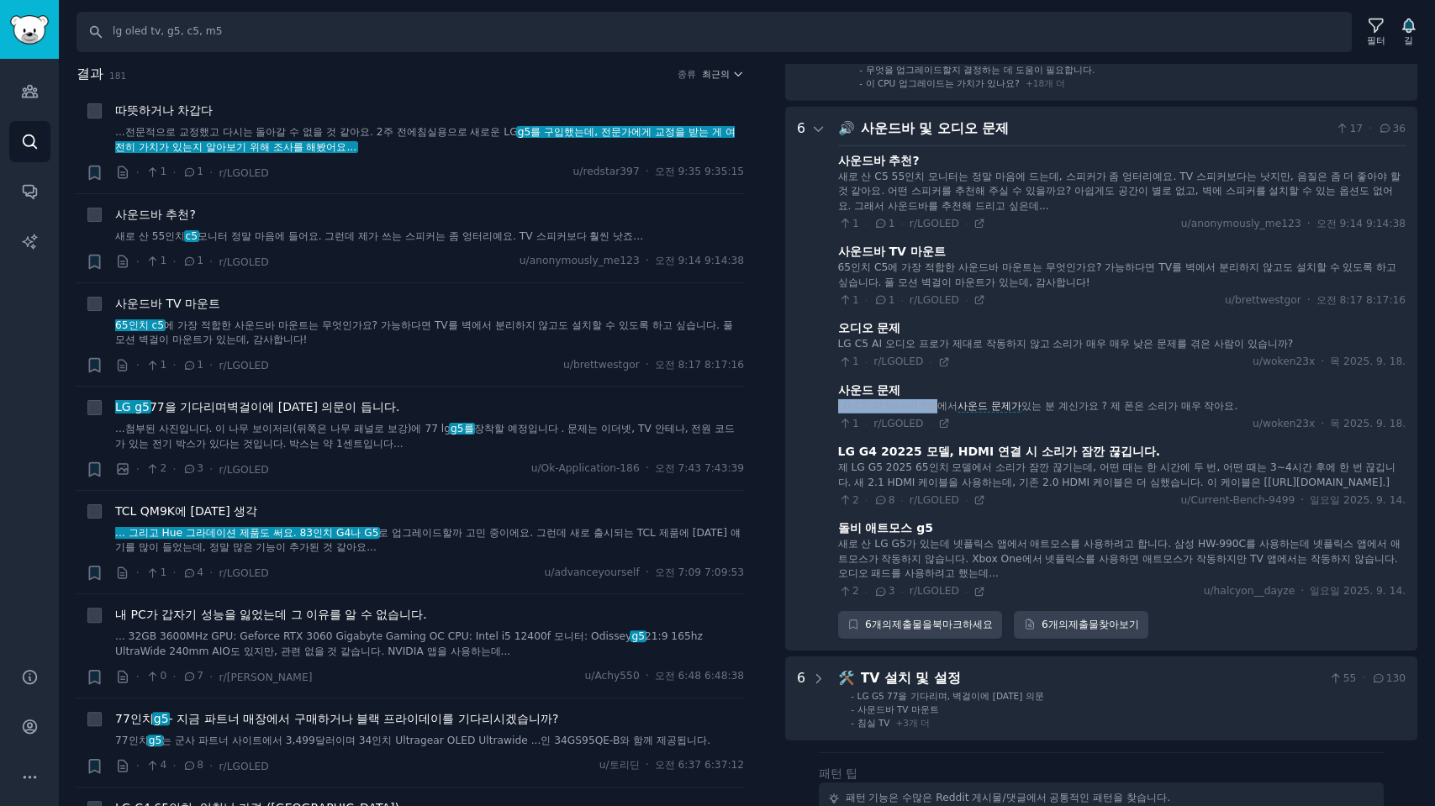
drag, startPoint x: 929, startPoint y: 362, endPoint x: 837, endPoint y: 360, distance: 92.5
click at [838, 400] on font "LG C5 AI Sound Pro에서" at bounding box center [897, 406] width 119 height 12
copy font "LG C5 AI Sound Pro"
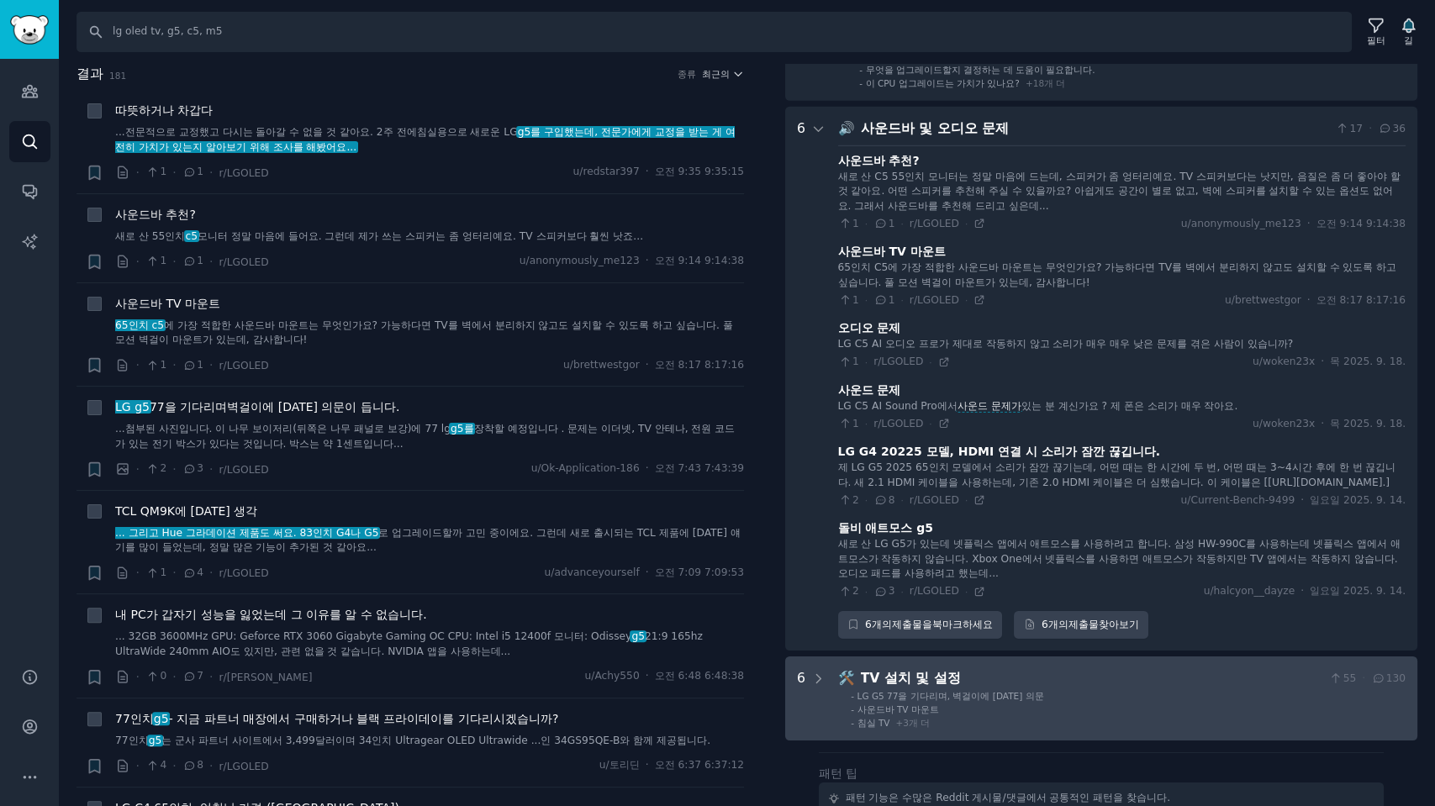
click at [1039, 690] on li "- LG G5 77을 기다리며, 벽걸이에 대한 의문" at bounding box center [1128, 696] width 555 height 12
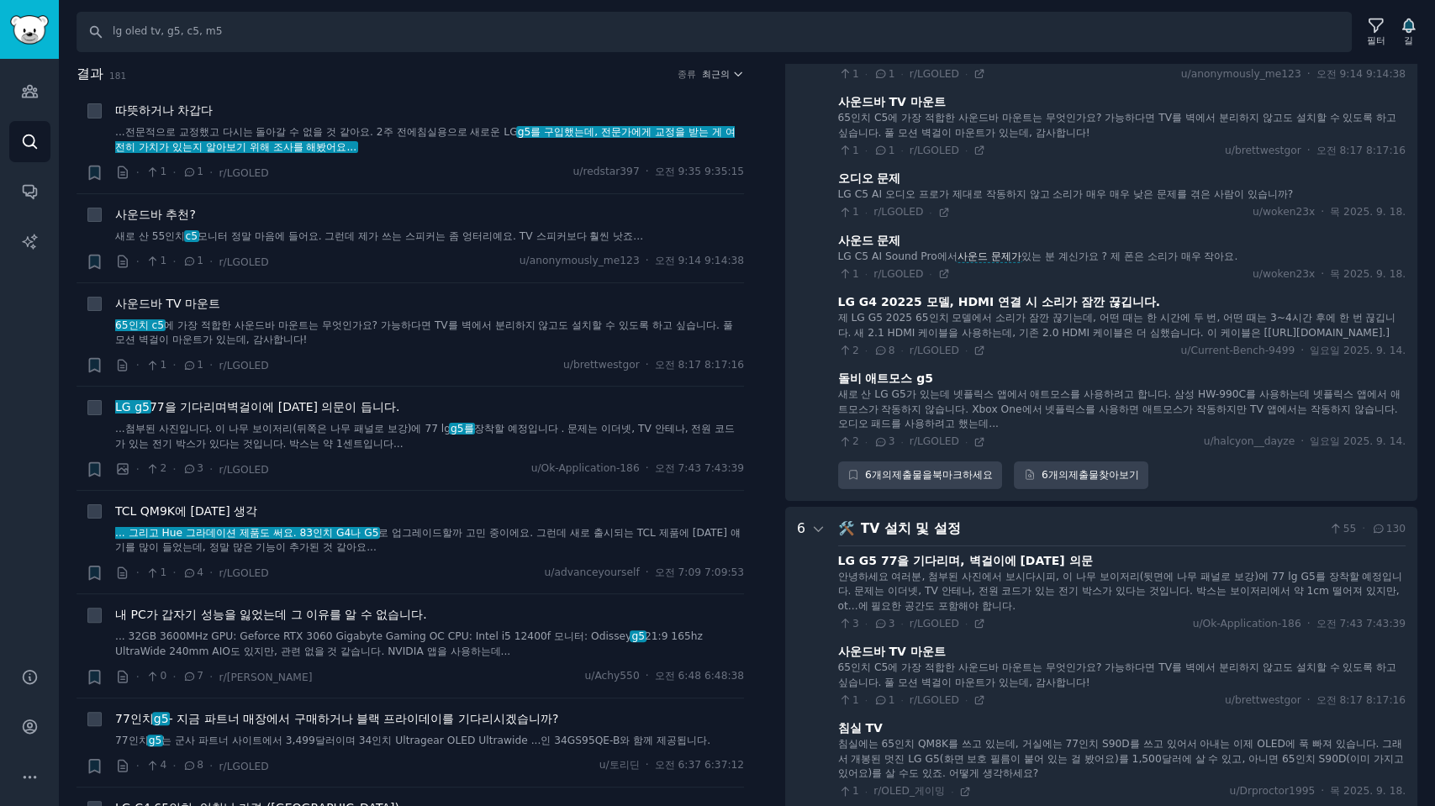
scroll to position [20153, 0]
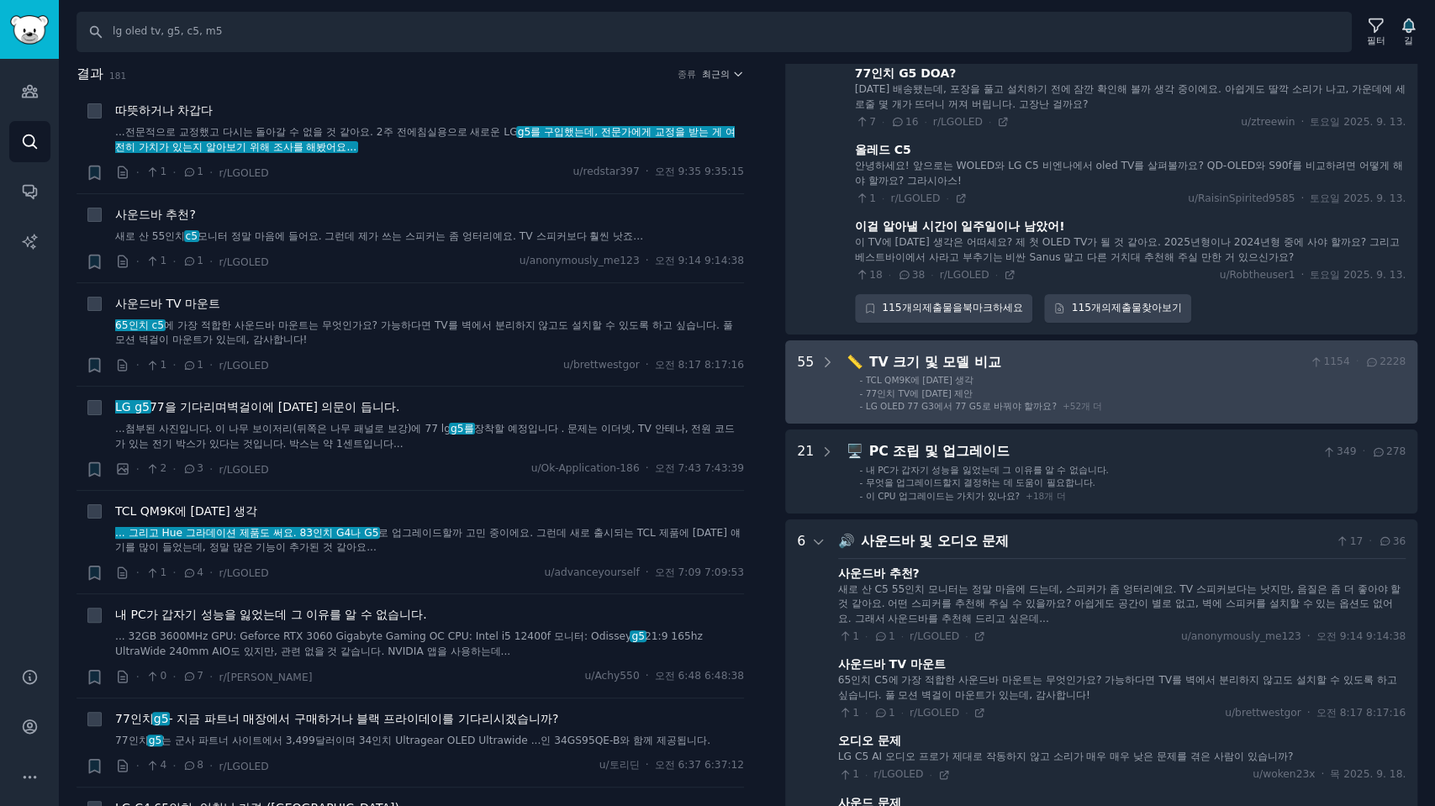
click at [1097, 374] on li "- TCL QM9K에 대한 생각" at bounding box center [1132, 380] width 547 height 12
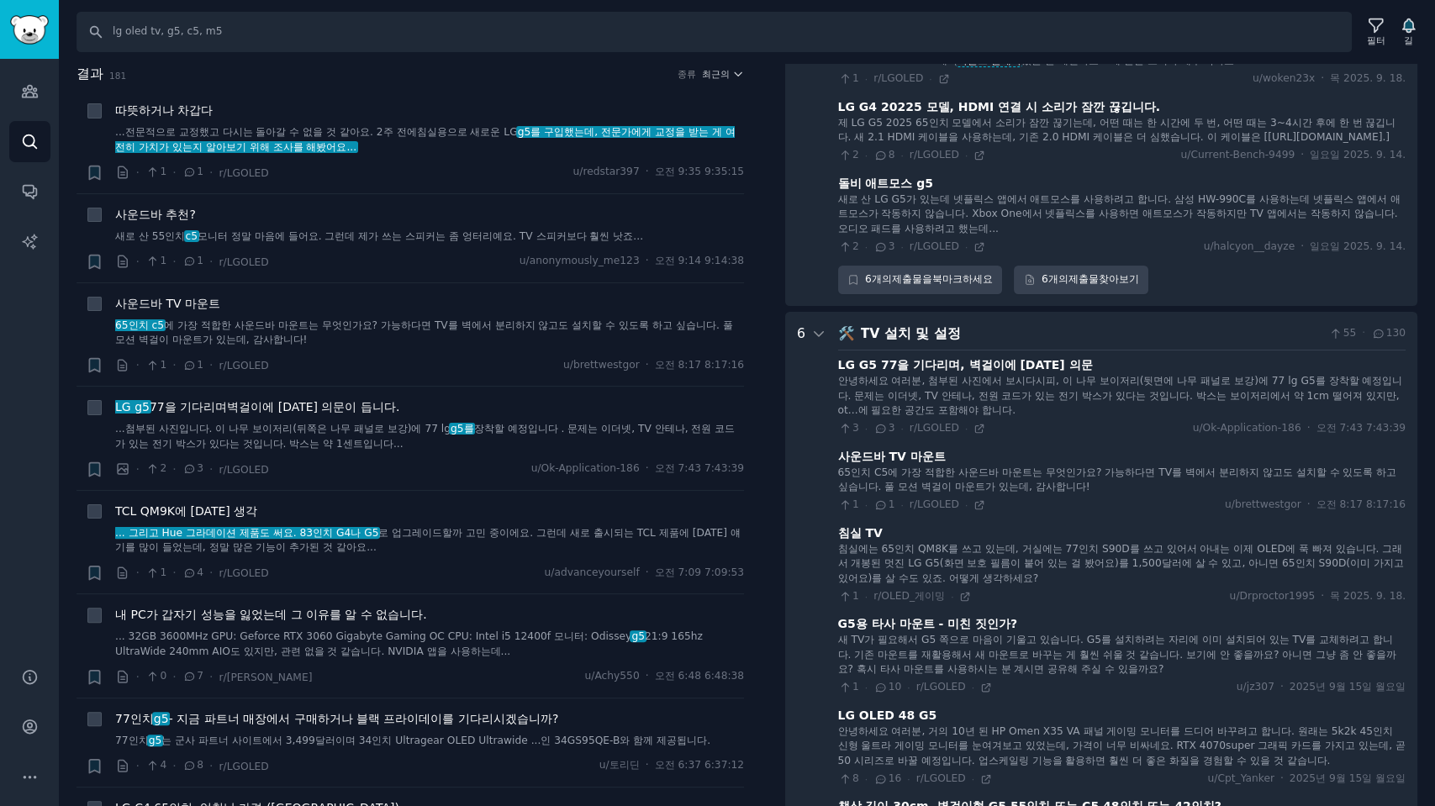
scroll to position [25368, 0]
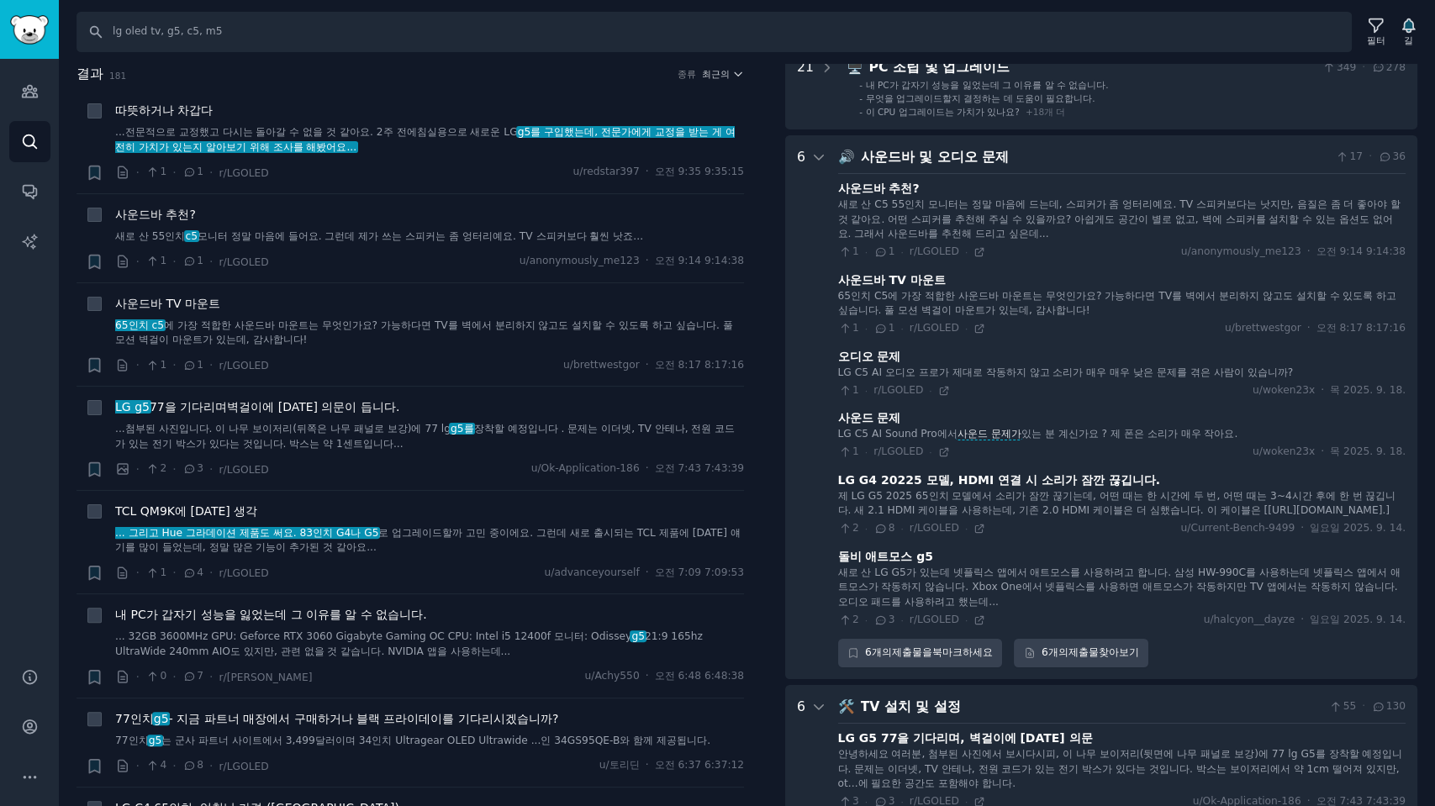
click at [466, 87] on div "결과 181 종류 최근의" at bounding box center [411, 77] width 668 height 27
click at [715, 75] on font "최근의" at bounding box center [716, 74] width 28 height 10
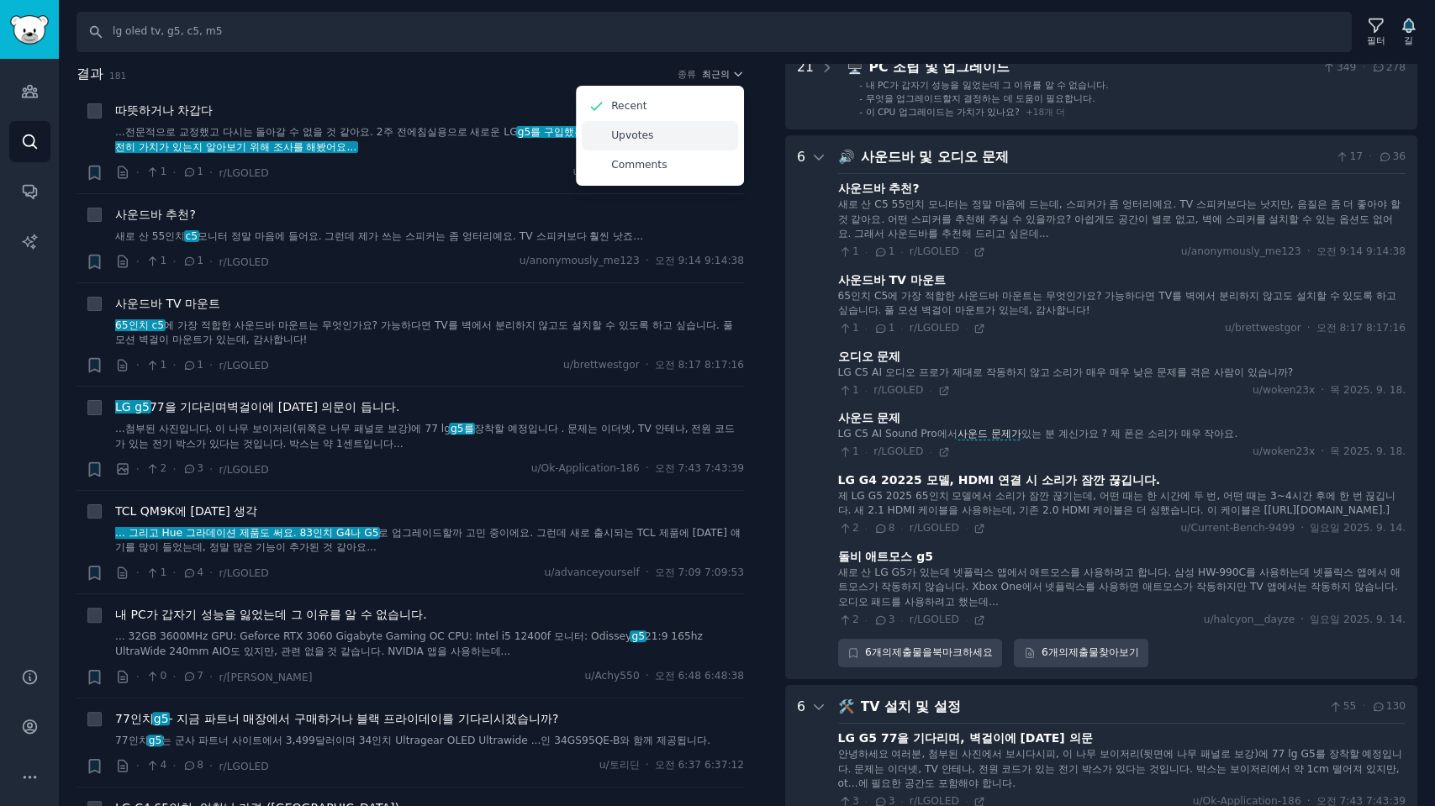
click at [621, 139] on p "Upvotes" at bounding box center [632, 136] width 42 height 15
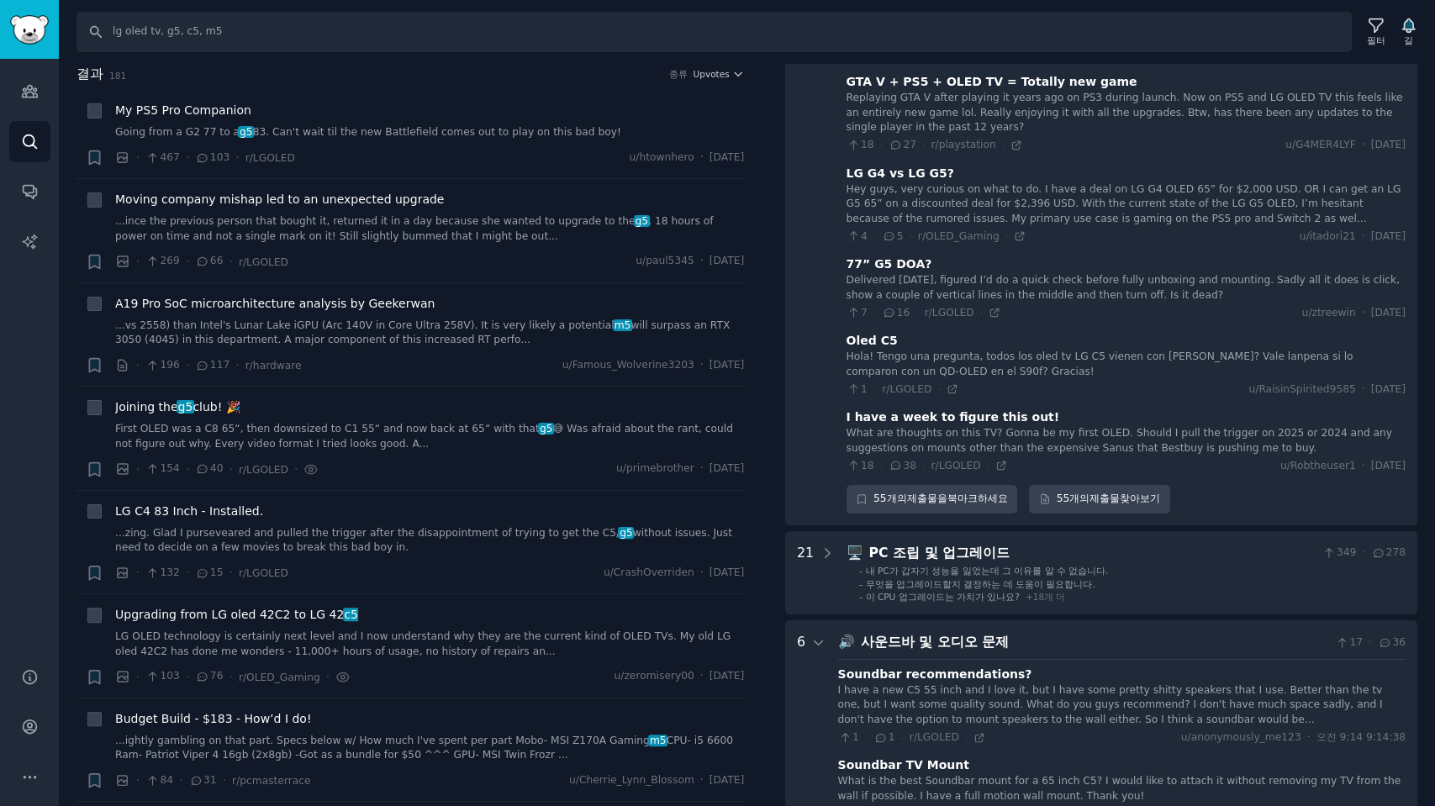
scroll to position [25715, 0]
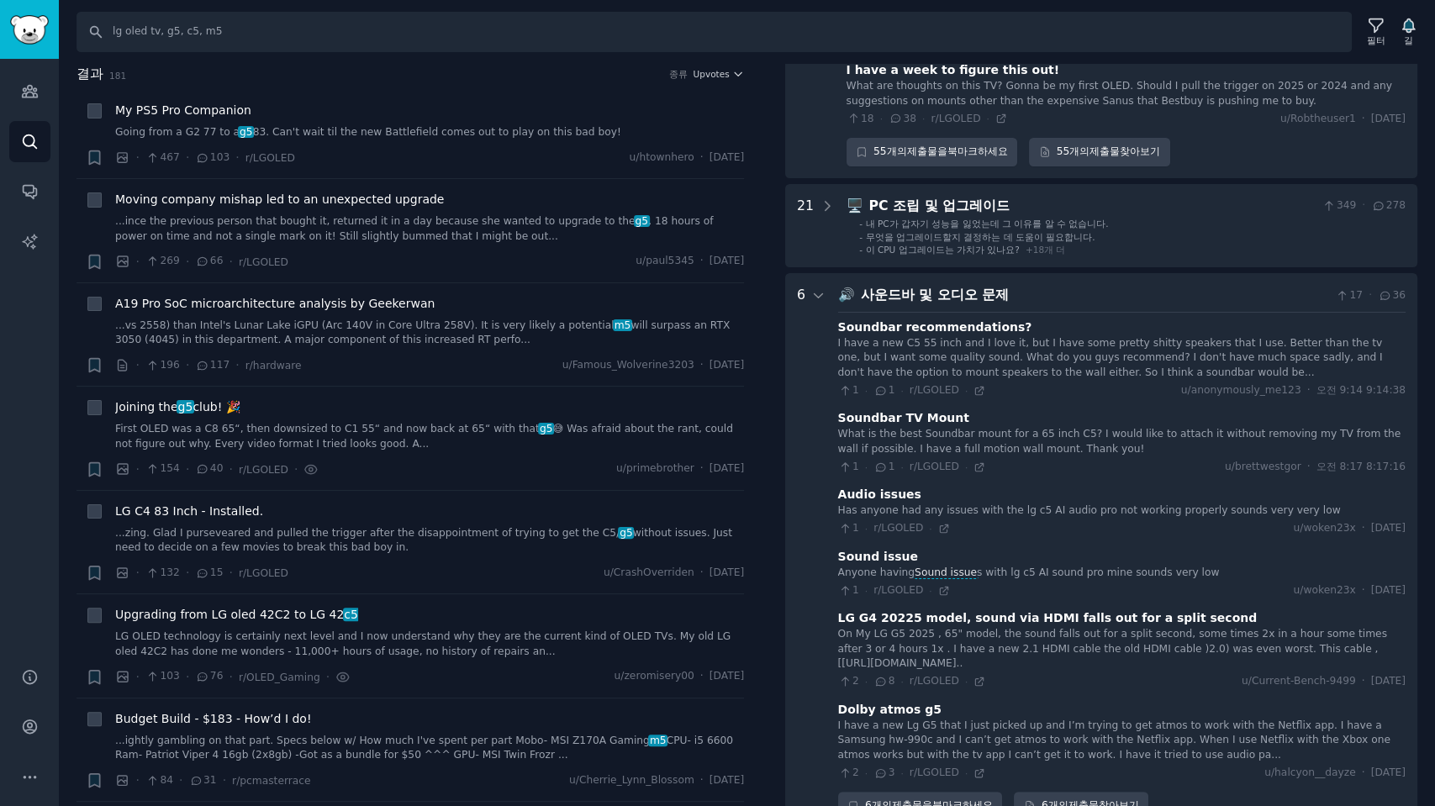
click at [573, 81] on h2 "결과 181 종류 Upvotes" at bounding box center [411, 74] width 668 height 21
click at [721, 69] on span "Upvotes" at bounding box center [711, 74] width 36 height 12
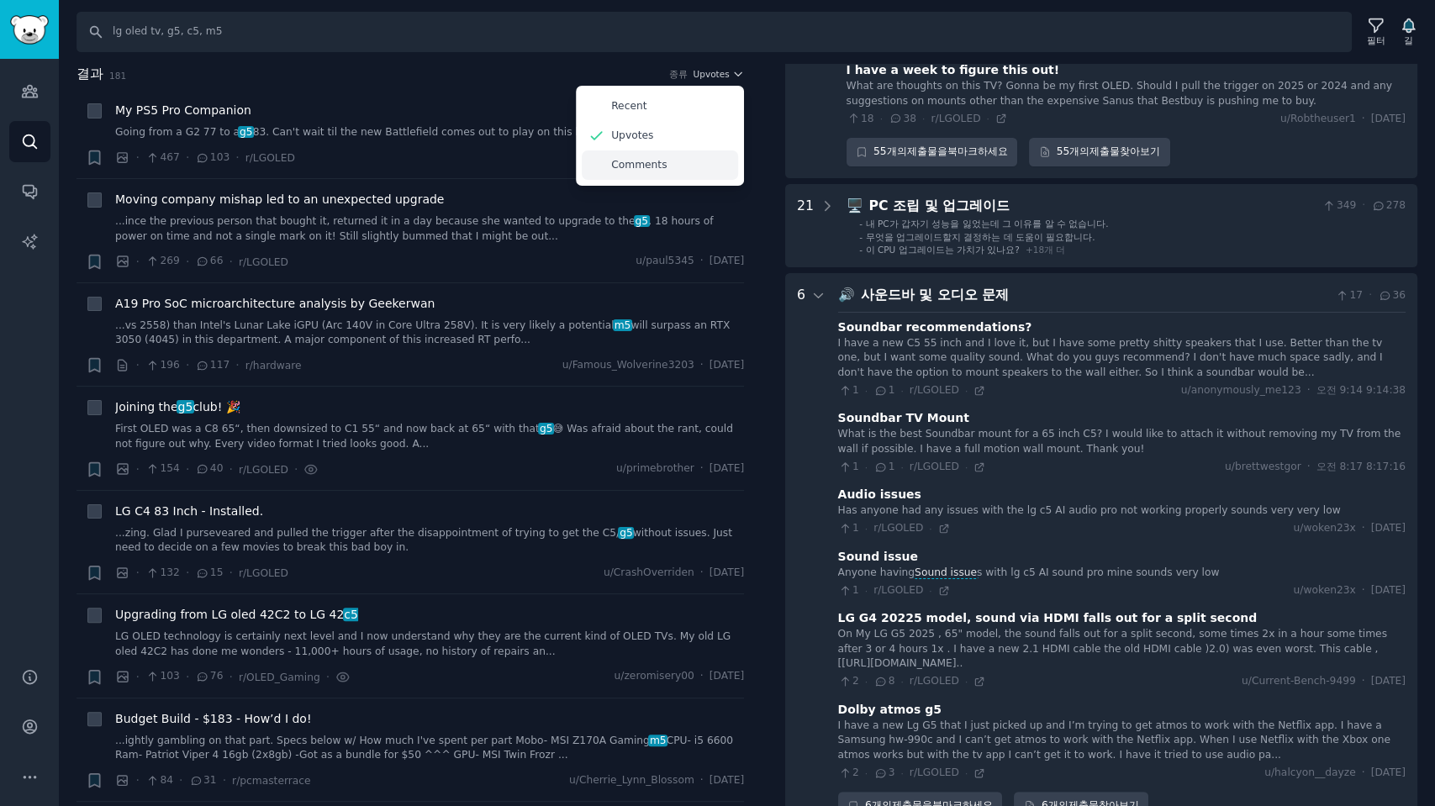
click at [629, 163] on div "Comments" at bounding box center [660, 165] width 156 height 29
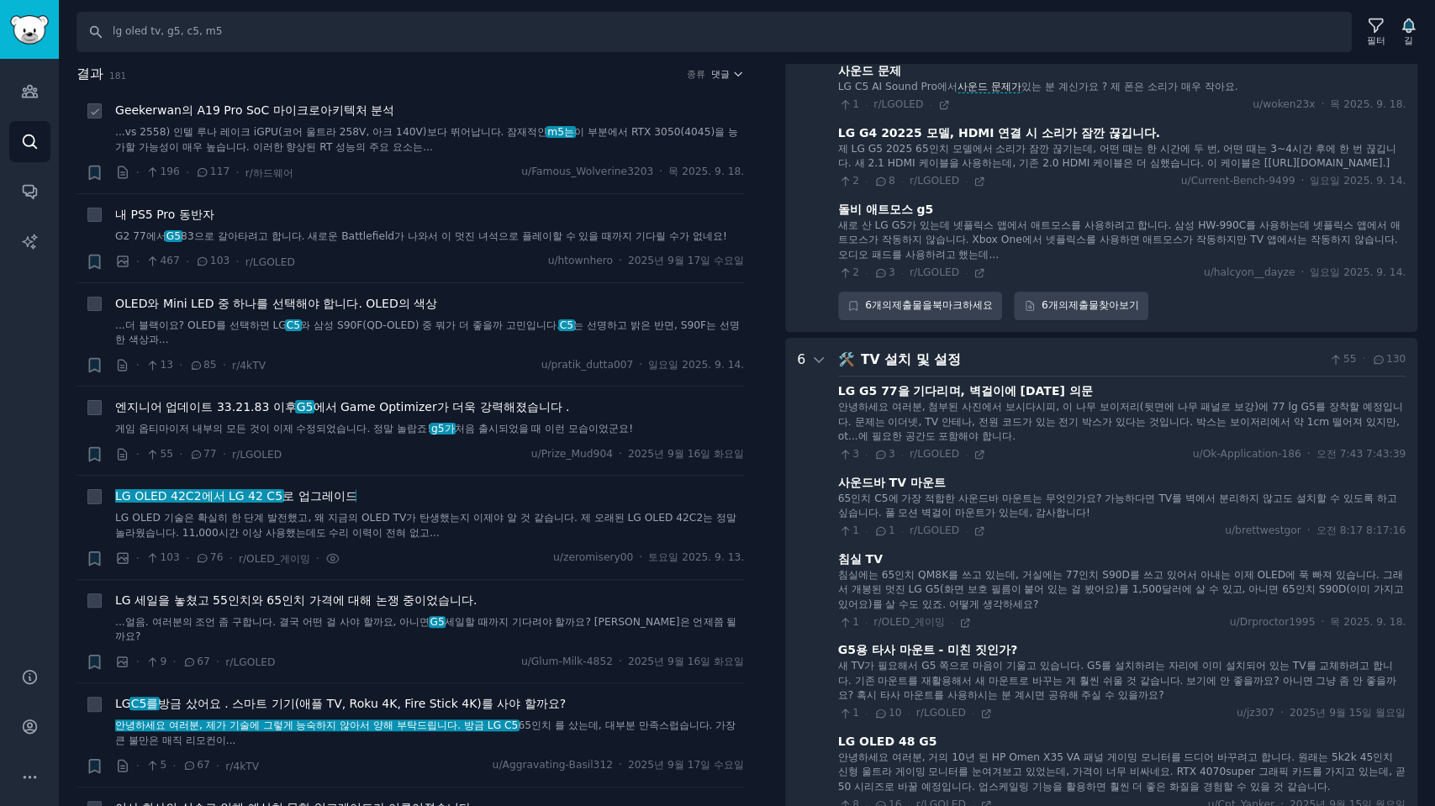
scroll to position [25368, 0]
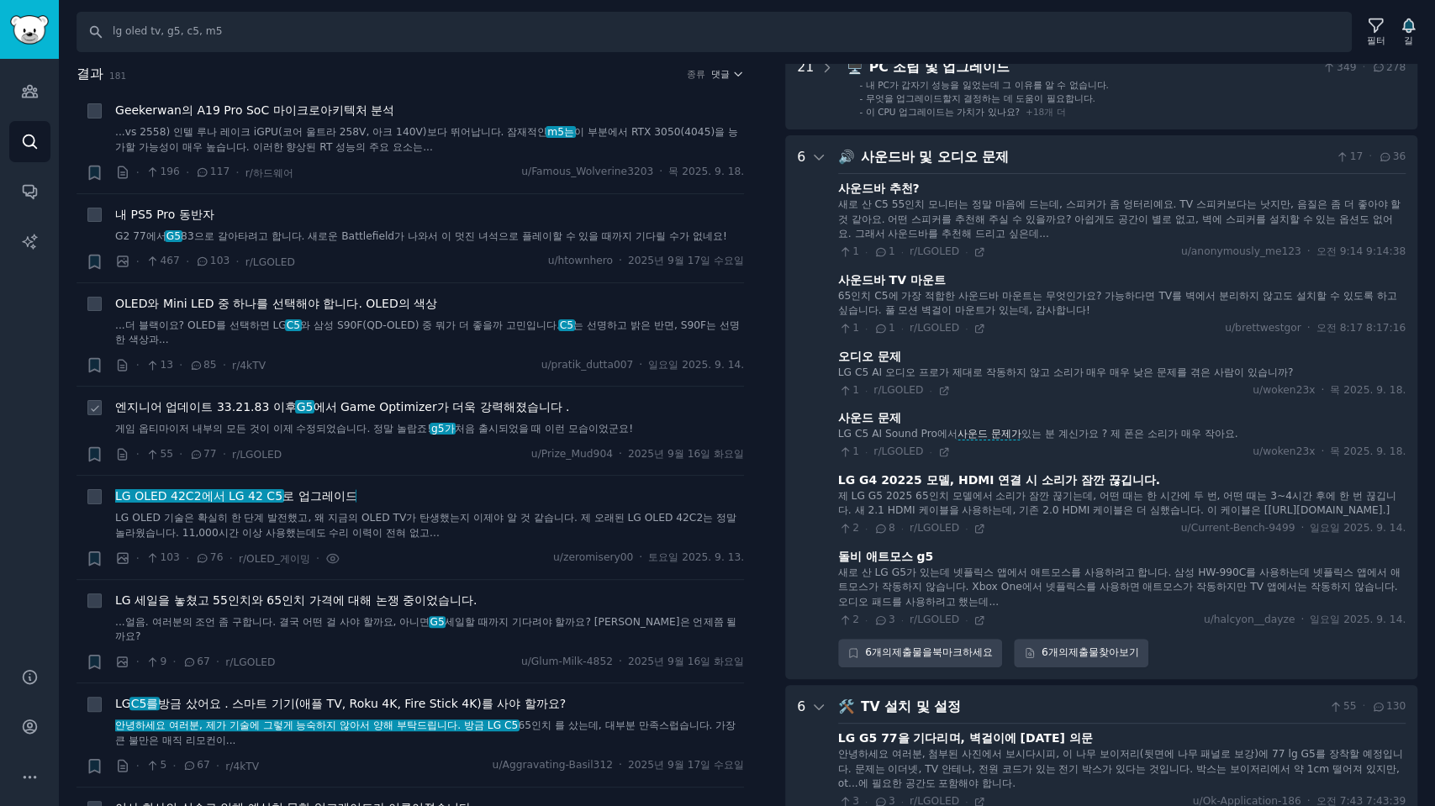
drag, startPoint x: 420, startPoint y: 409, endPoint x: 454, endPoint y: 409, distance: 33.6
click at [420, 409] on font "에서 Game Optimizer가 더욱 강력해졌습니다 ." at bounding box center [441, 406] width 256 height 13
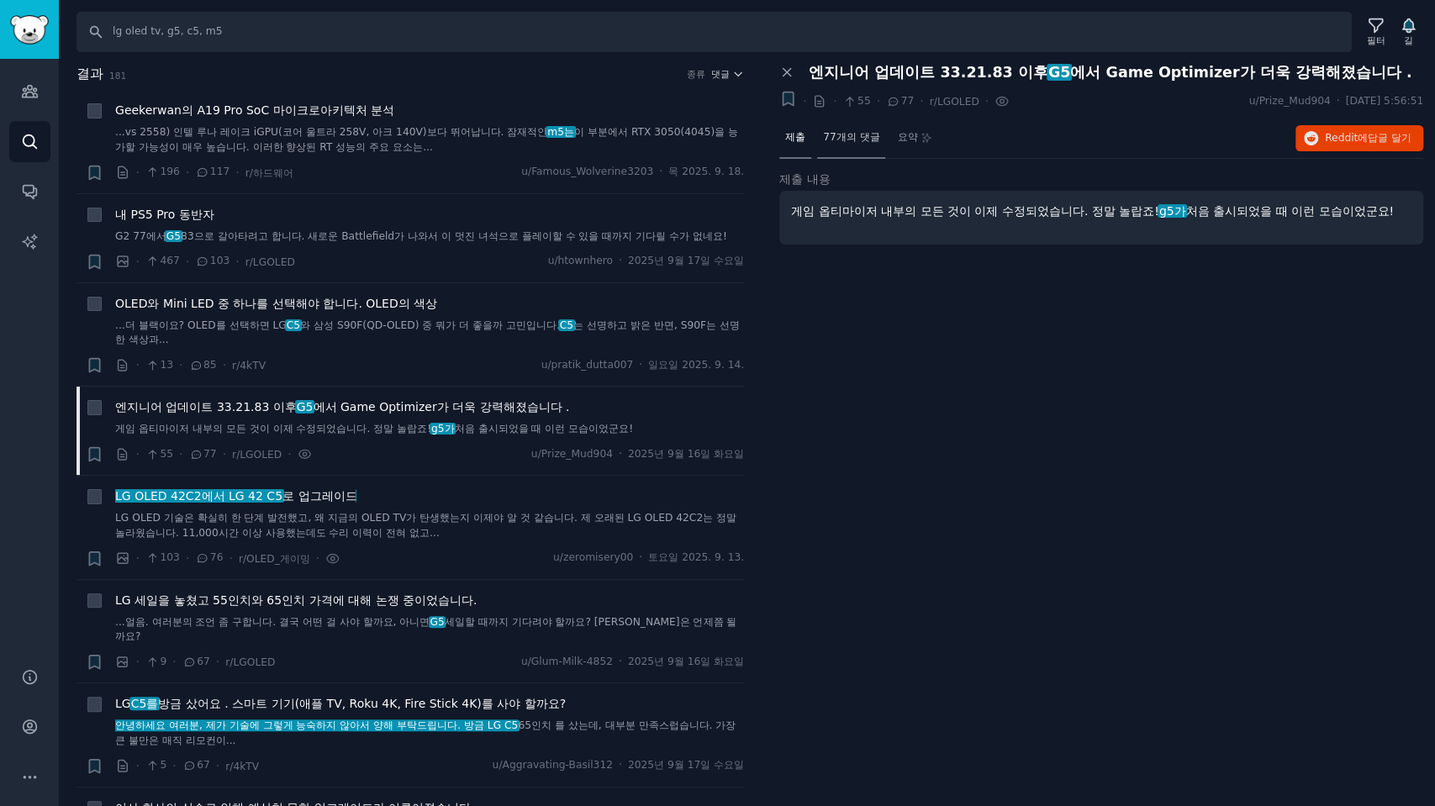
click at [871, 136] on font "77개의 댓글" at bounding box center [851, 137] width 56 height 12
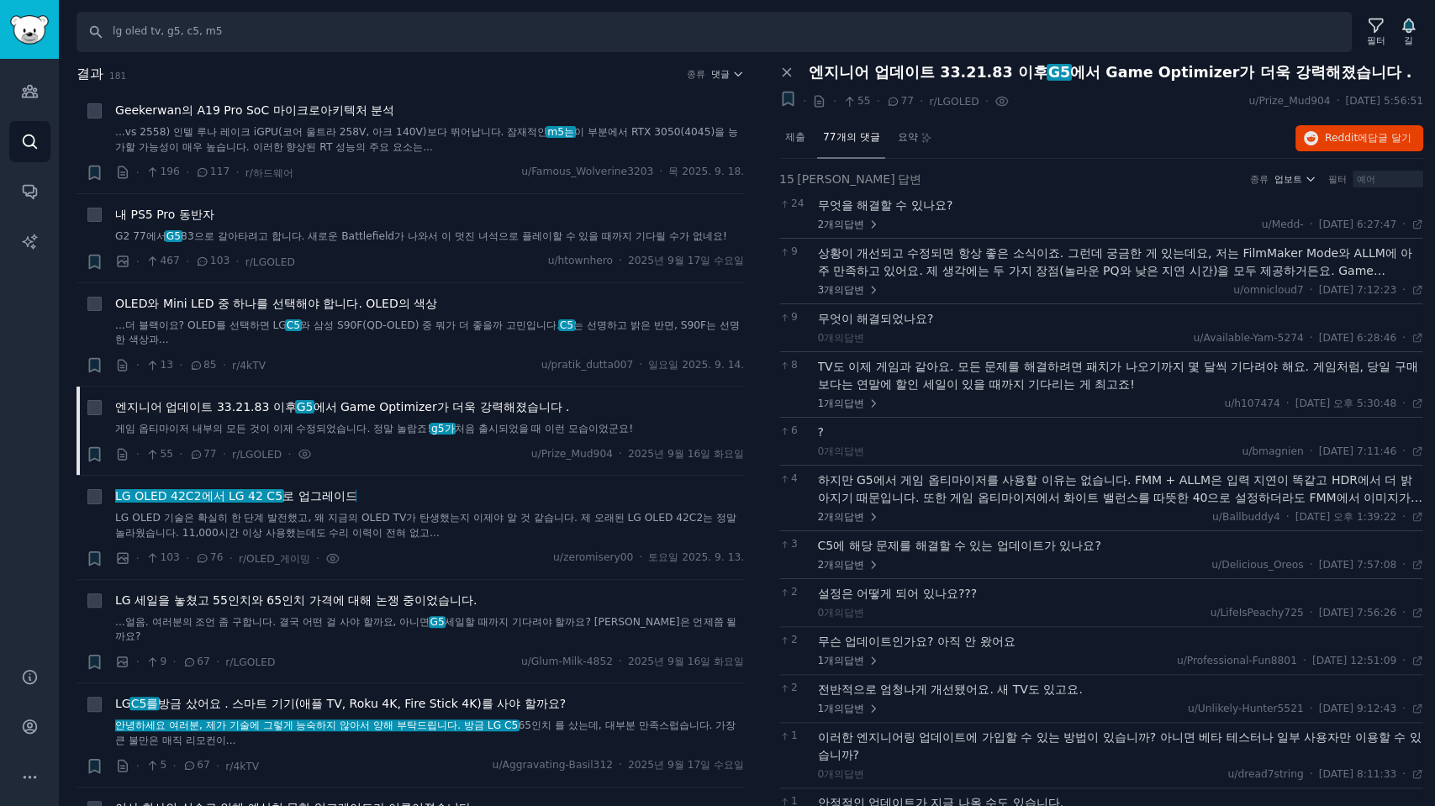
scroll to position [185, 0]
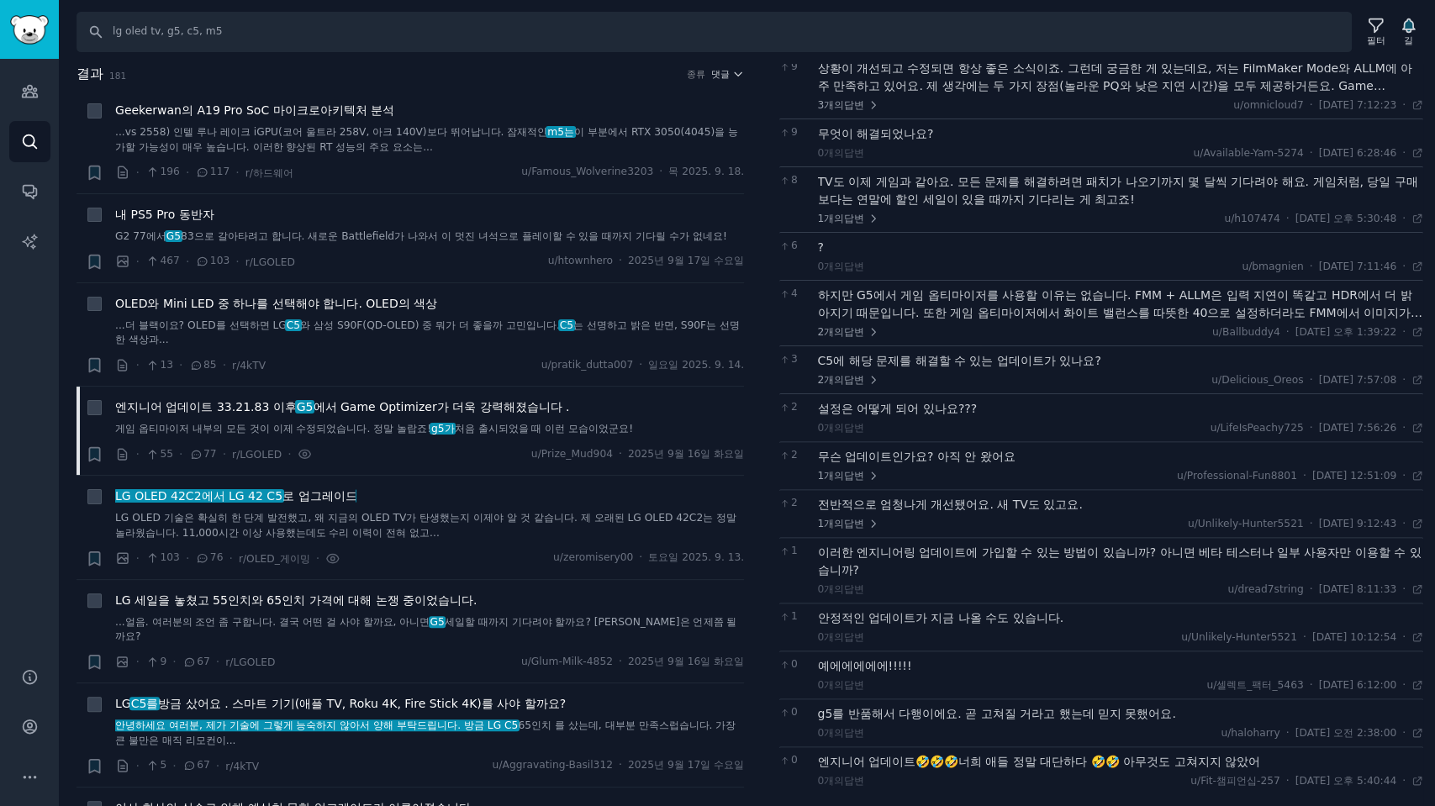
click at [1038, 761] on font "엔지니어 업데이트🤣🤣🤣너희 애들 정말 대단하다 🤣🤣 아무것도 고쳐지지 않았어" at bounding box center [1039, 761] width 443 height 13
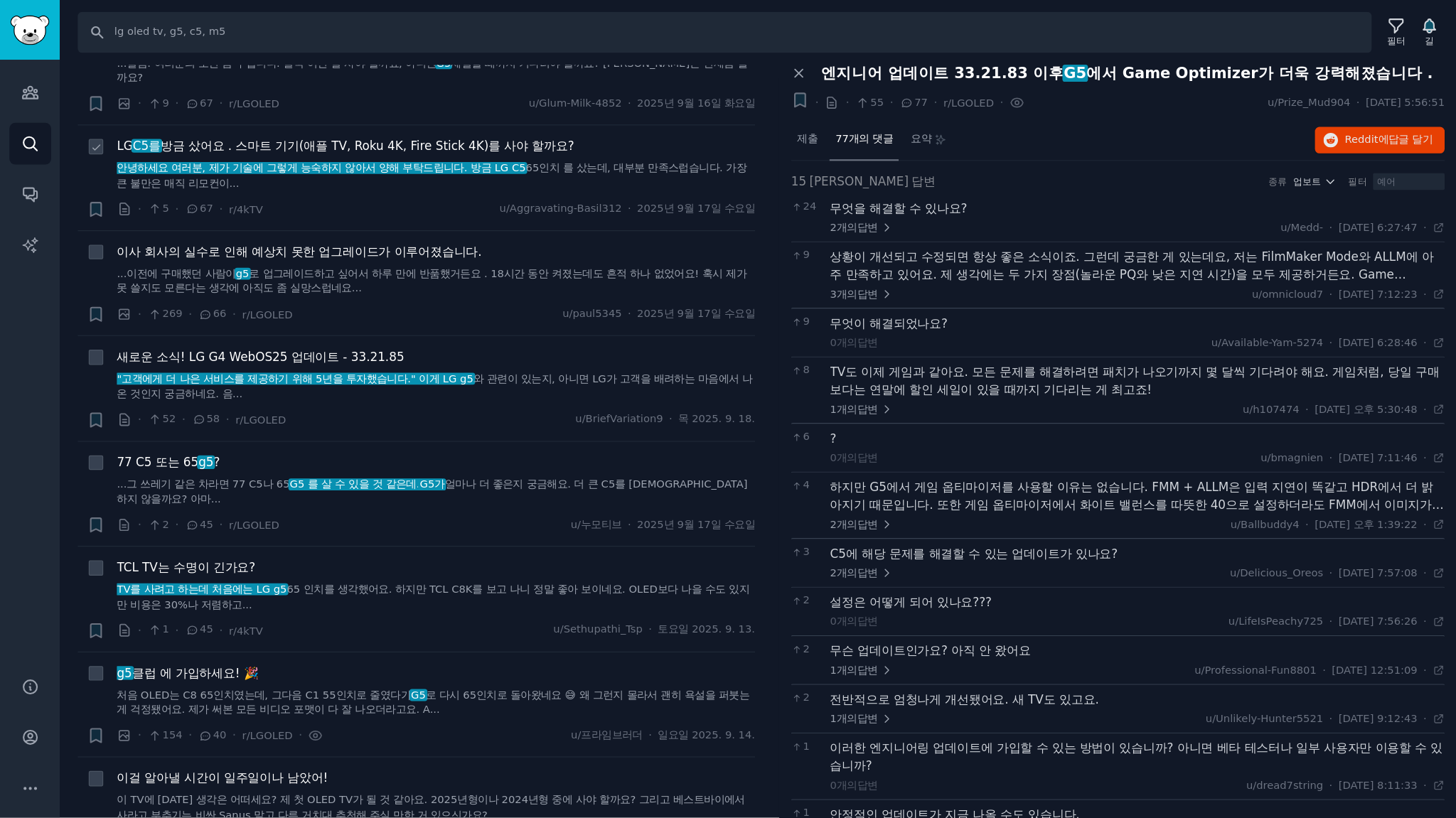
scroll to position [0, 0]
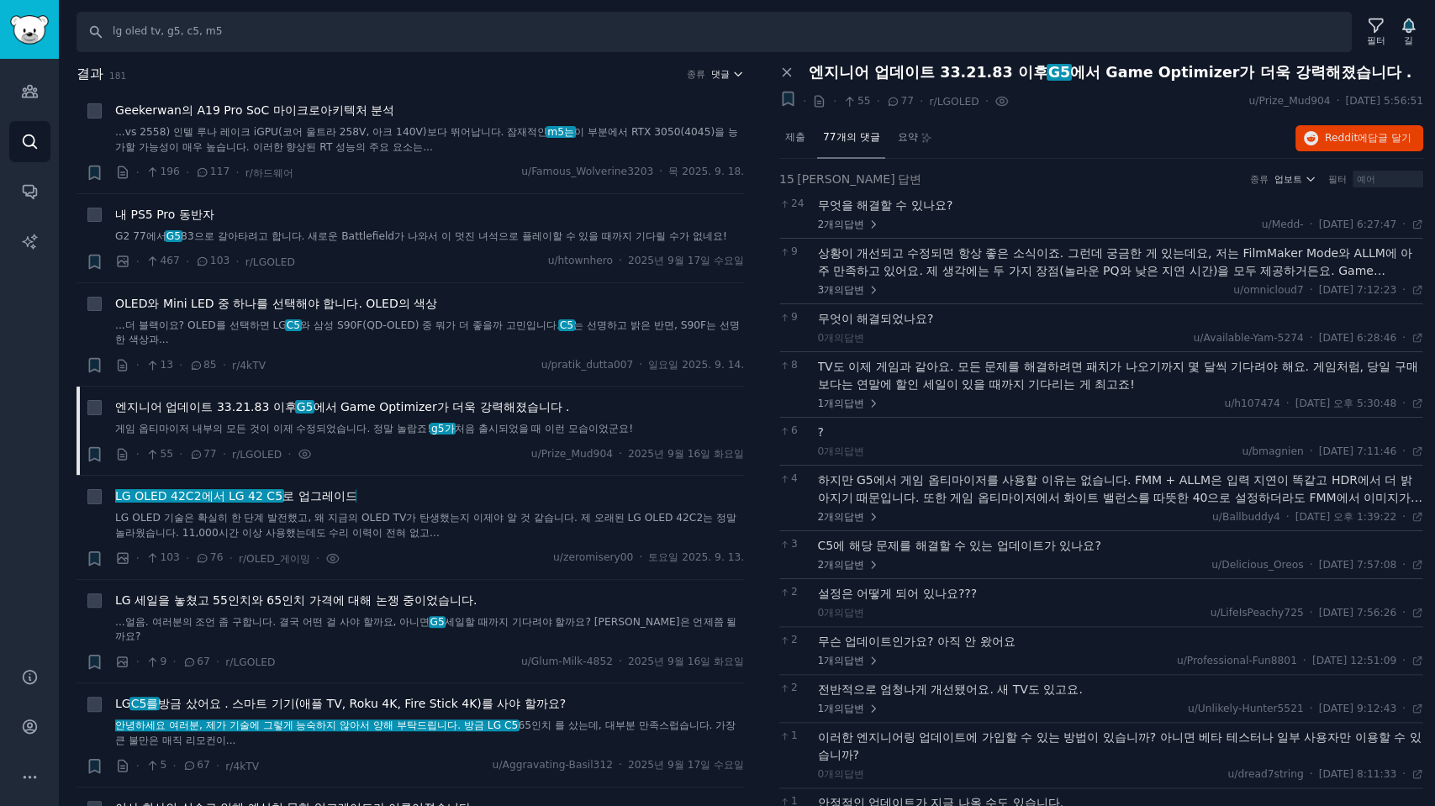
click at [724, 74] on font "댓글" at bounding box center [720, 74] width 18 height 10
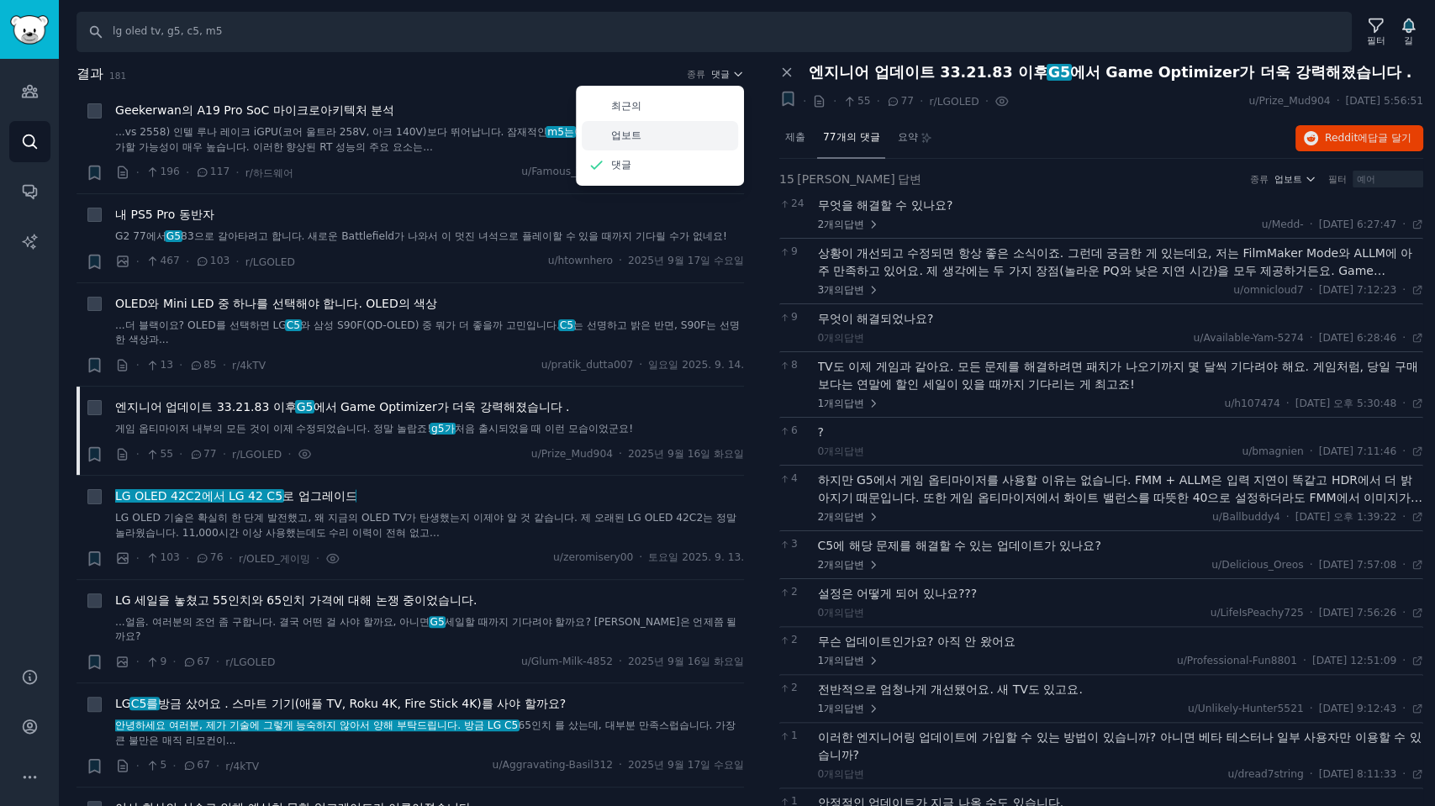
click at [635, 136] on font "업보트" at bounding box center [626, 135] width 30 height 12
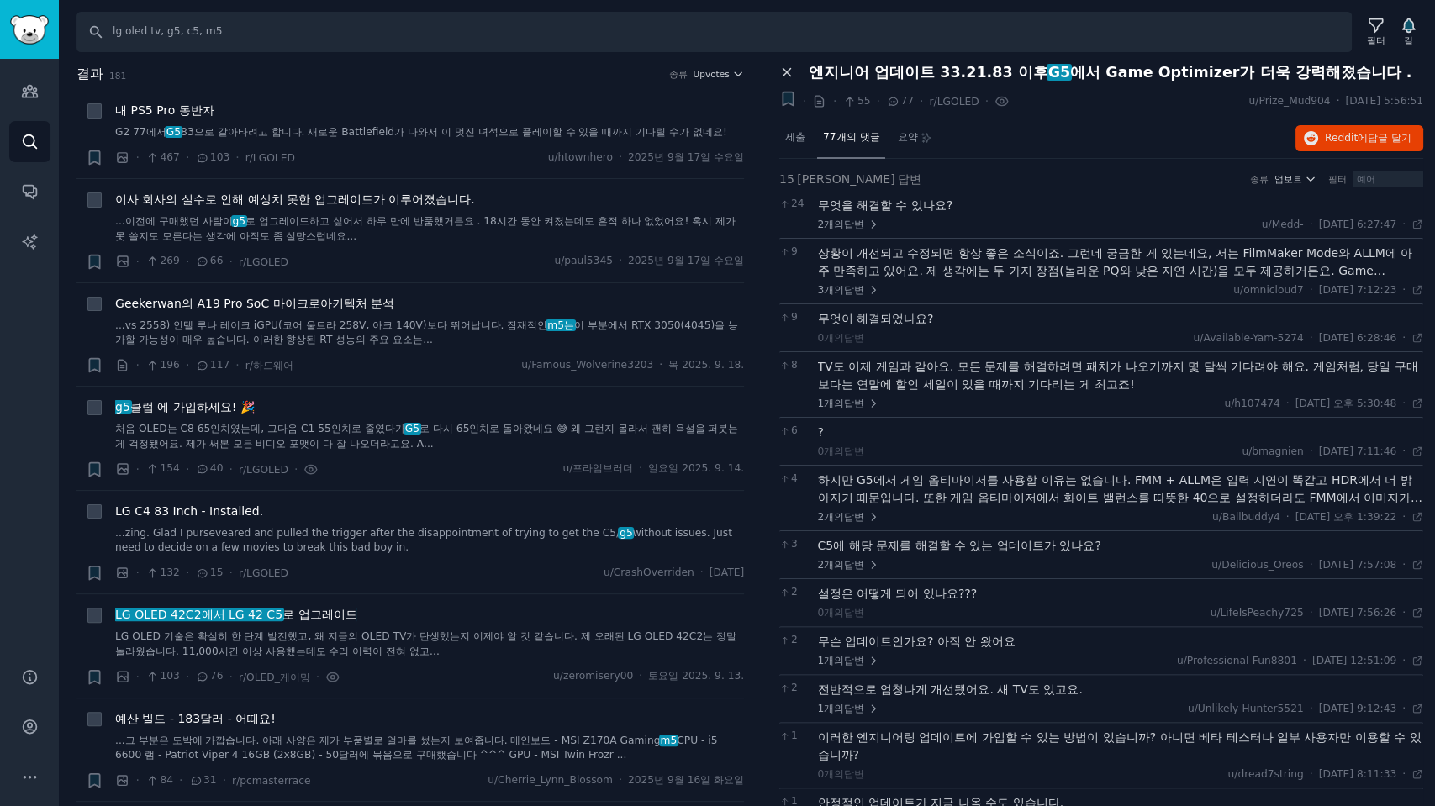
click at [785, 74] on icon at bounding box center [786, 72] width 15 height 15
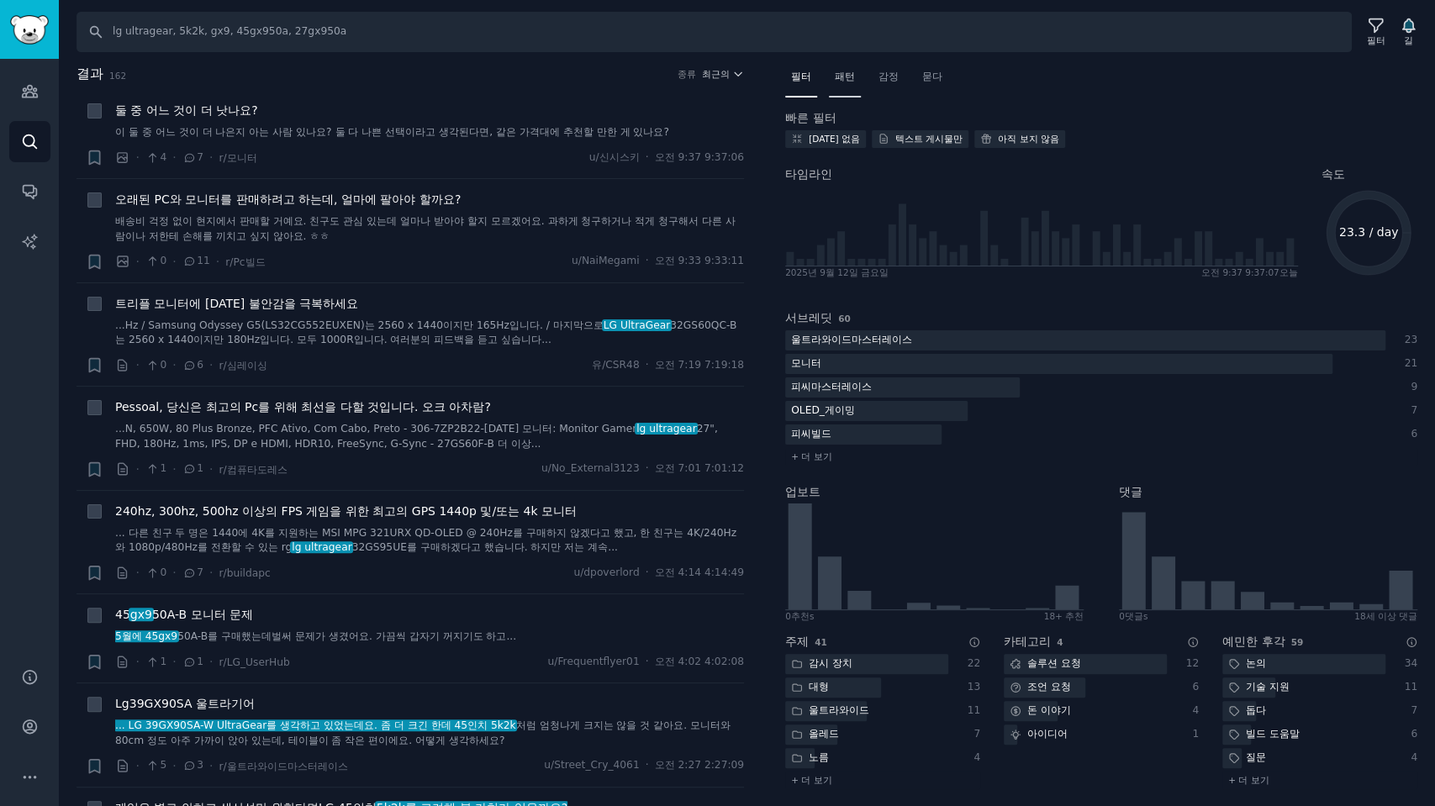
click at [841, 76] on font "패턴" at bounding box center [845, 77] width 20 height 12
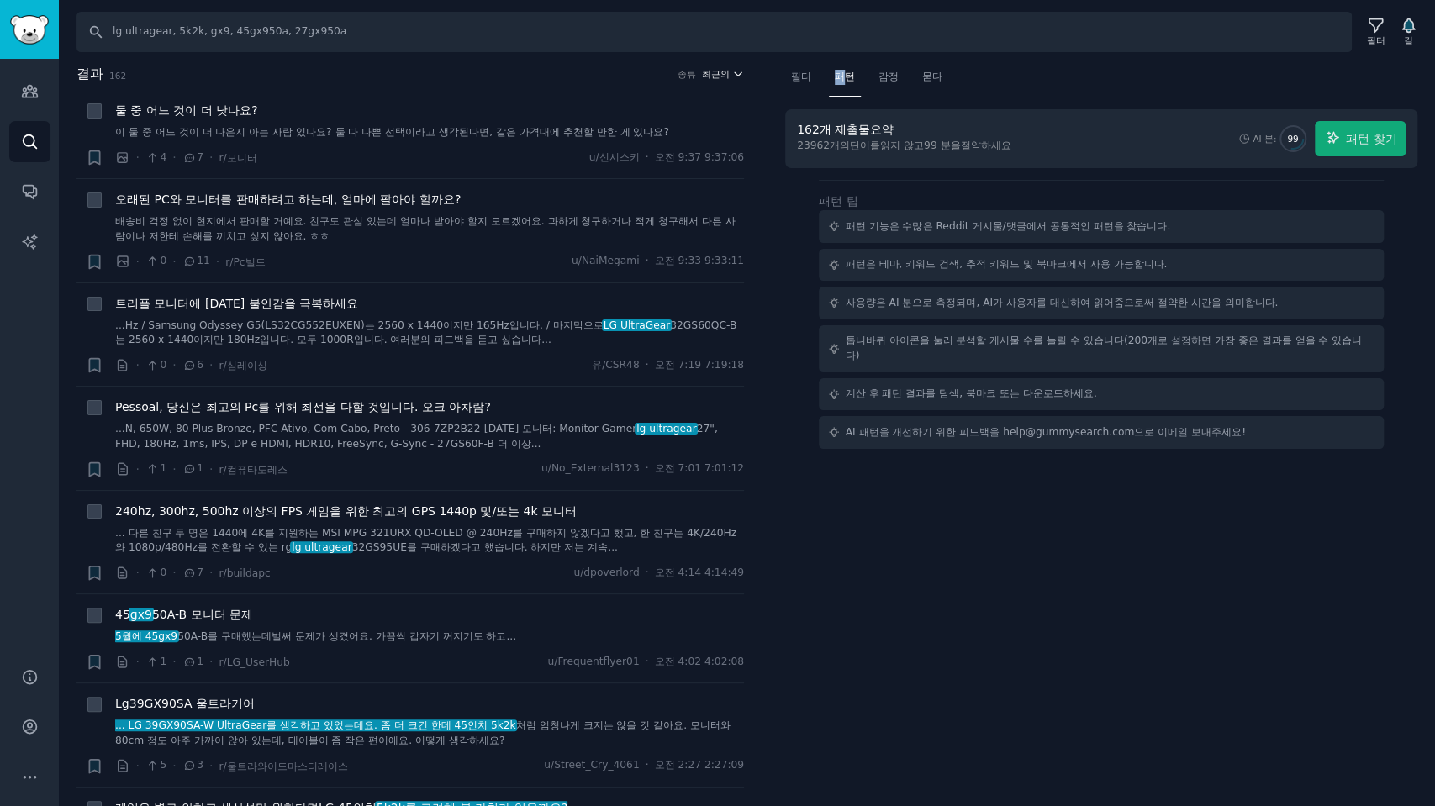
click at [722, 72] on font "최근의" at bounding box center [716, 74] width 28 height 10
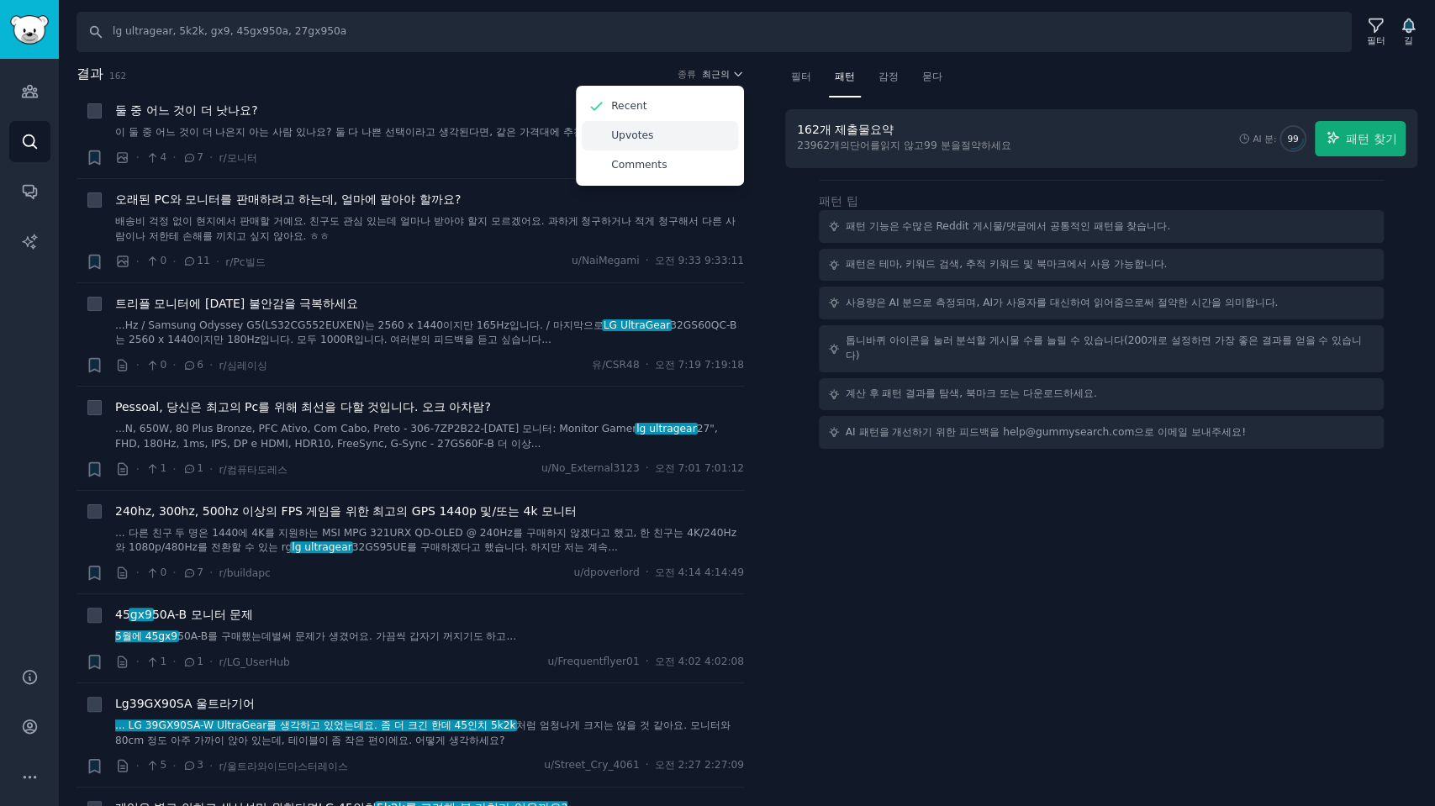
click at [624, 136] on p "Upvotes" at bounding box center [632, 136] width 42 height 15
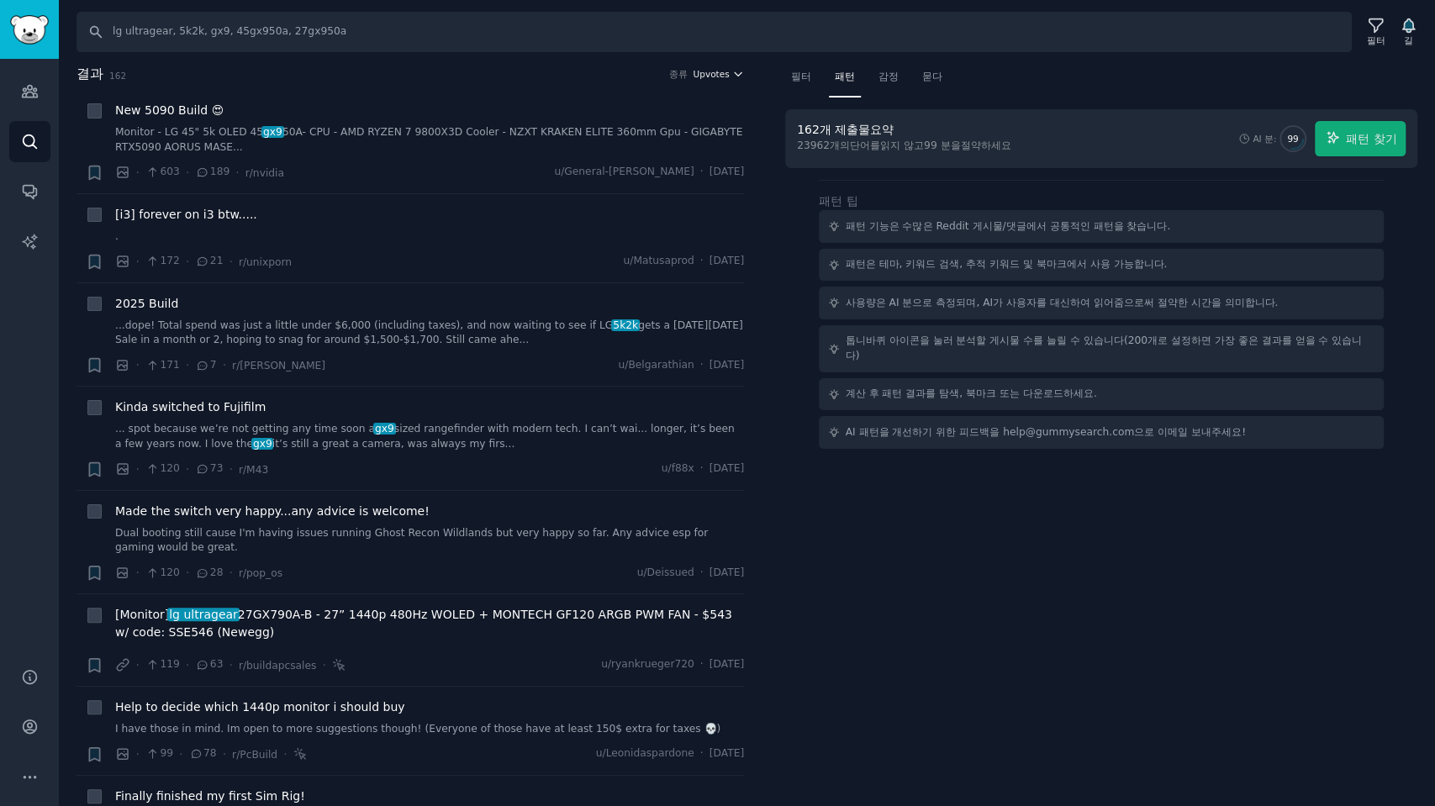
click at [711, 72] on span "Upvotes" at bounding box center [711, 74] width 36 height 12
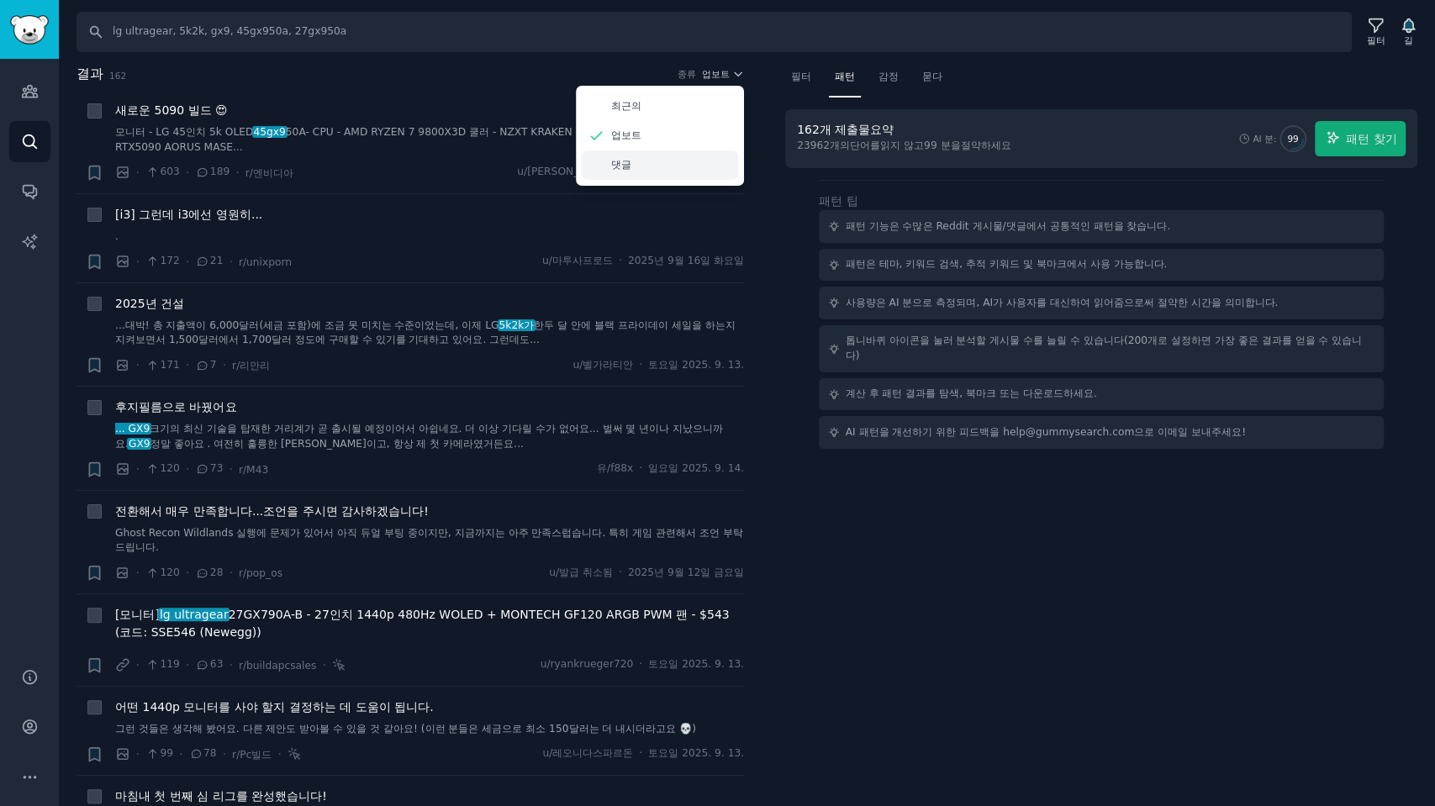
click at [611, 163] on font "댓글" at bounding box center [621, 165] width 20 height 12
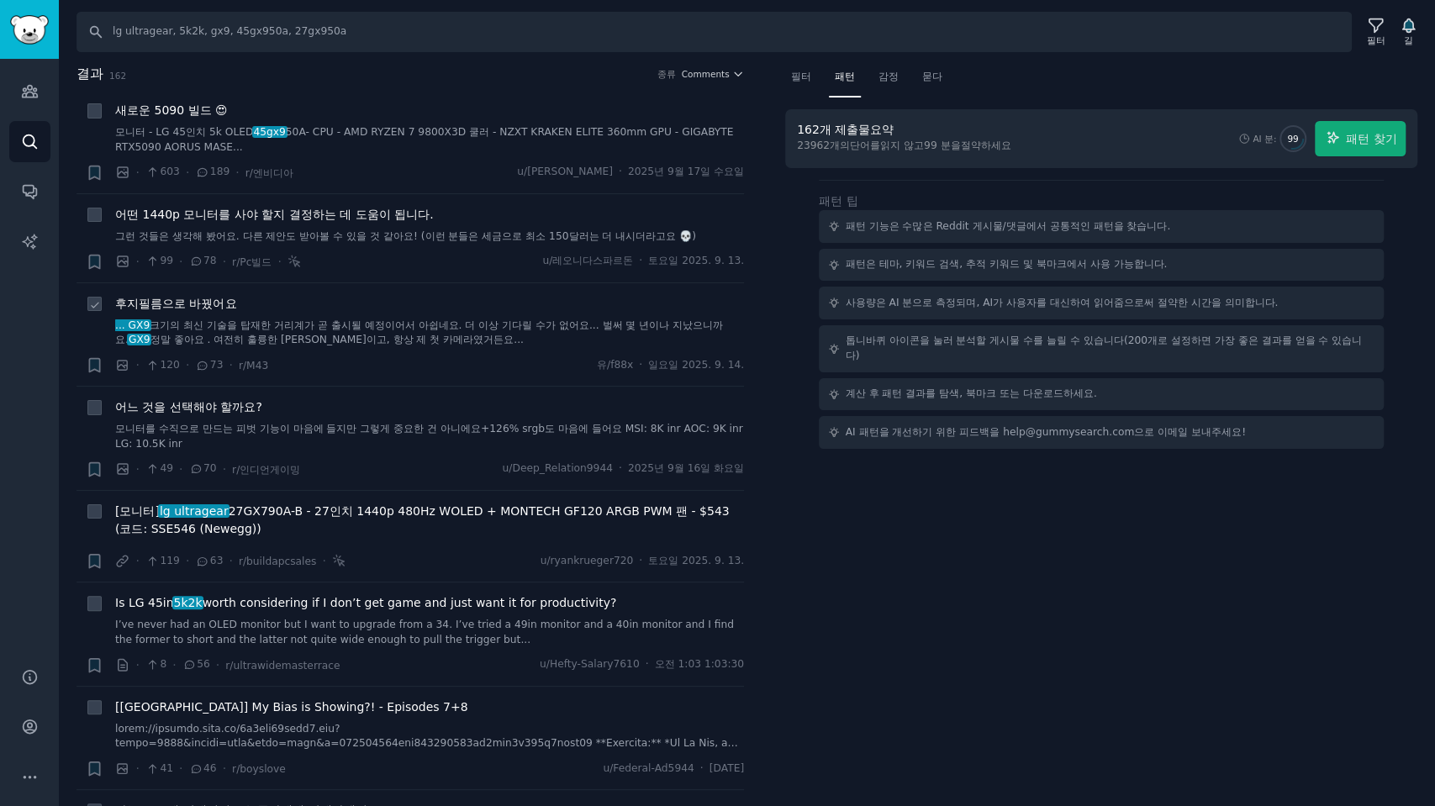
click at [225, 309] on font "후지필름으로 바꿨어요" at bounding box center [175, 303] width 121 height 13
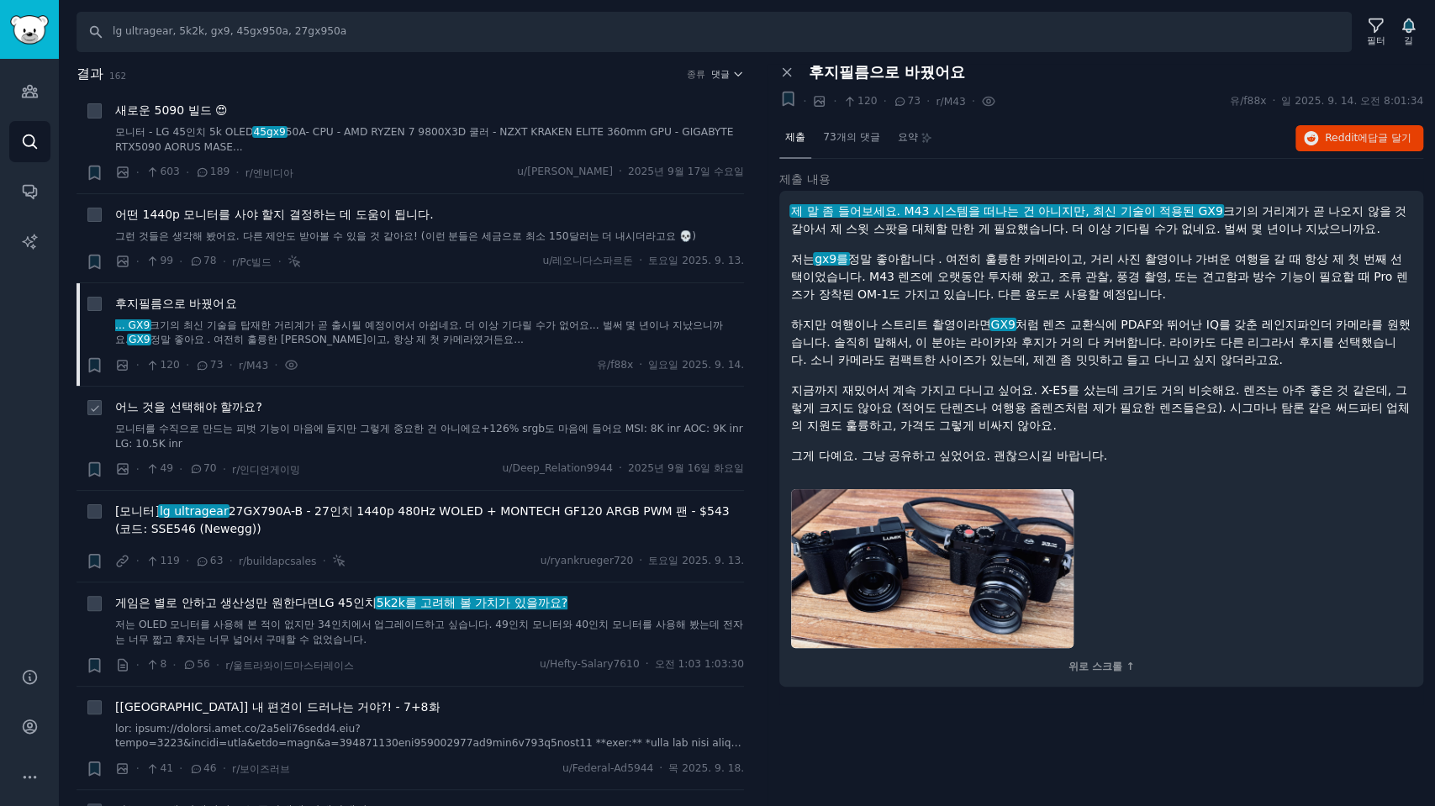
click at [223, 407] on font "어느 것을 선택해야 할까요?" at bounding box center [188, 406] width 147 height 13
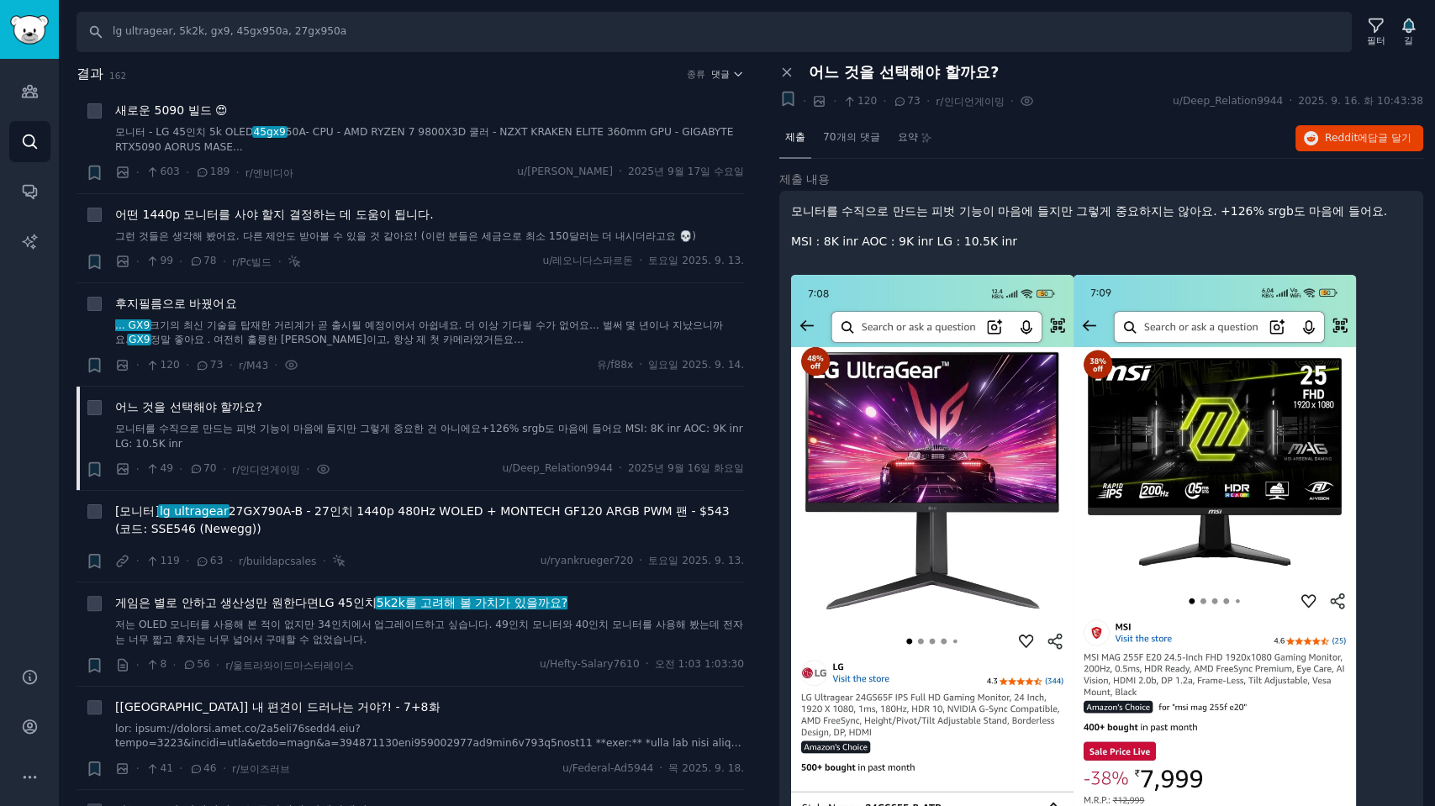
scroll to position [187, 0]
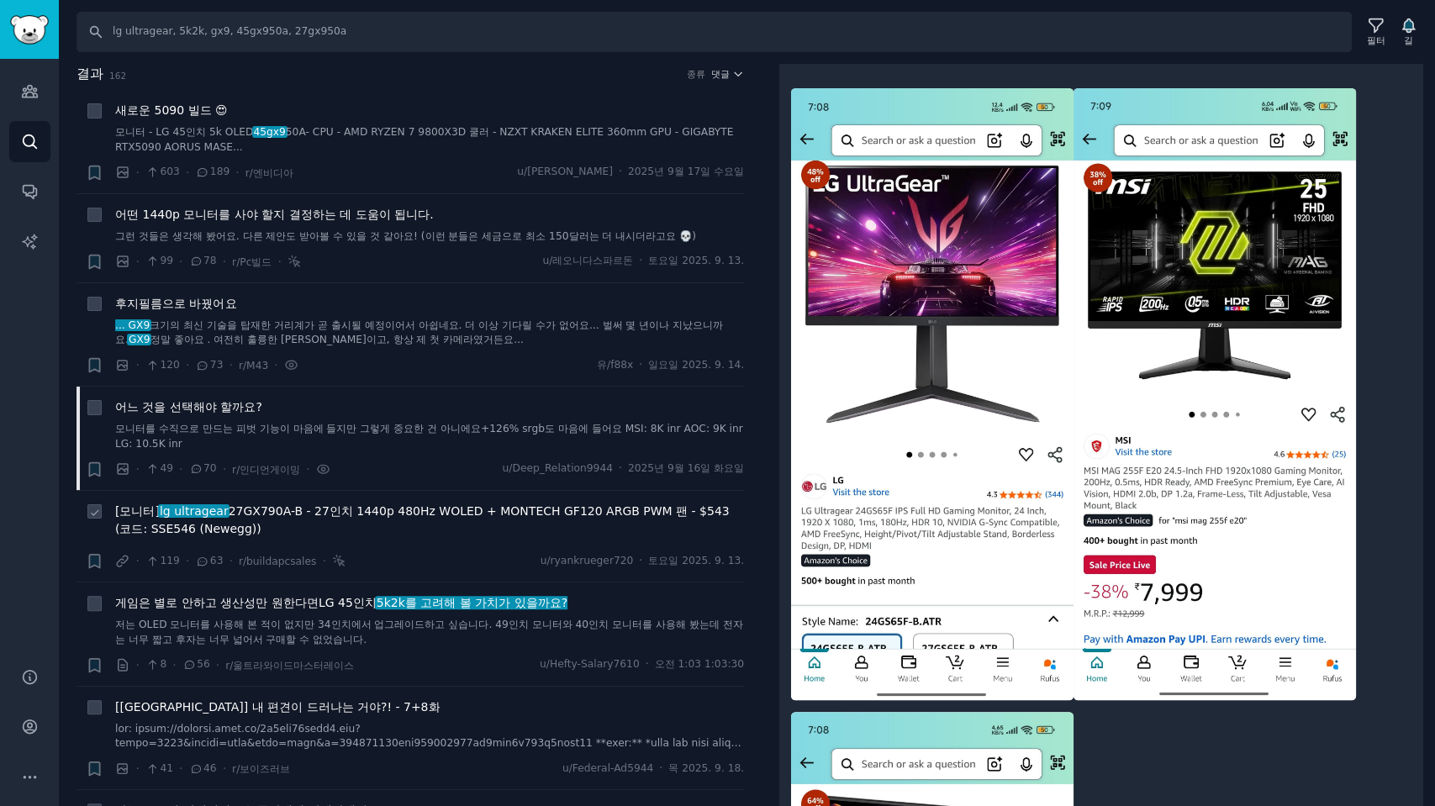
click at [284, 515] on font "27GX790A-B - 27인치 1440p 480Hz WOLED + MONTECH GF120 ARGB PWM 팬 - $543 (코드: SSE5…" at bounding box center [422, 519] width 615 height 31
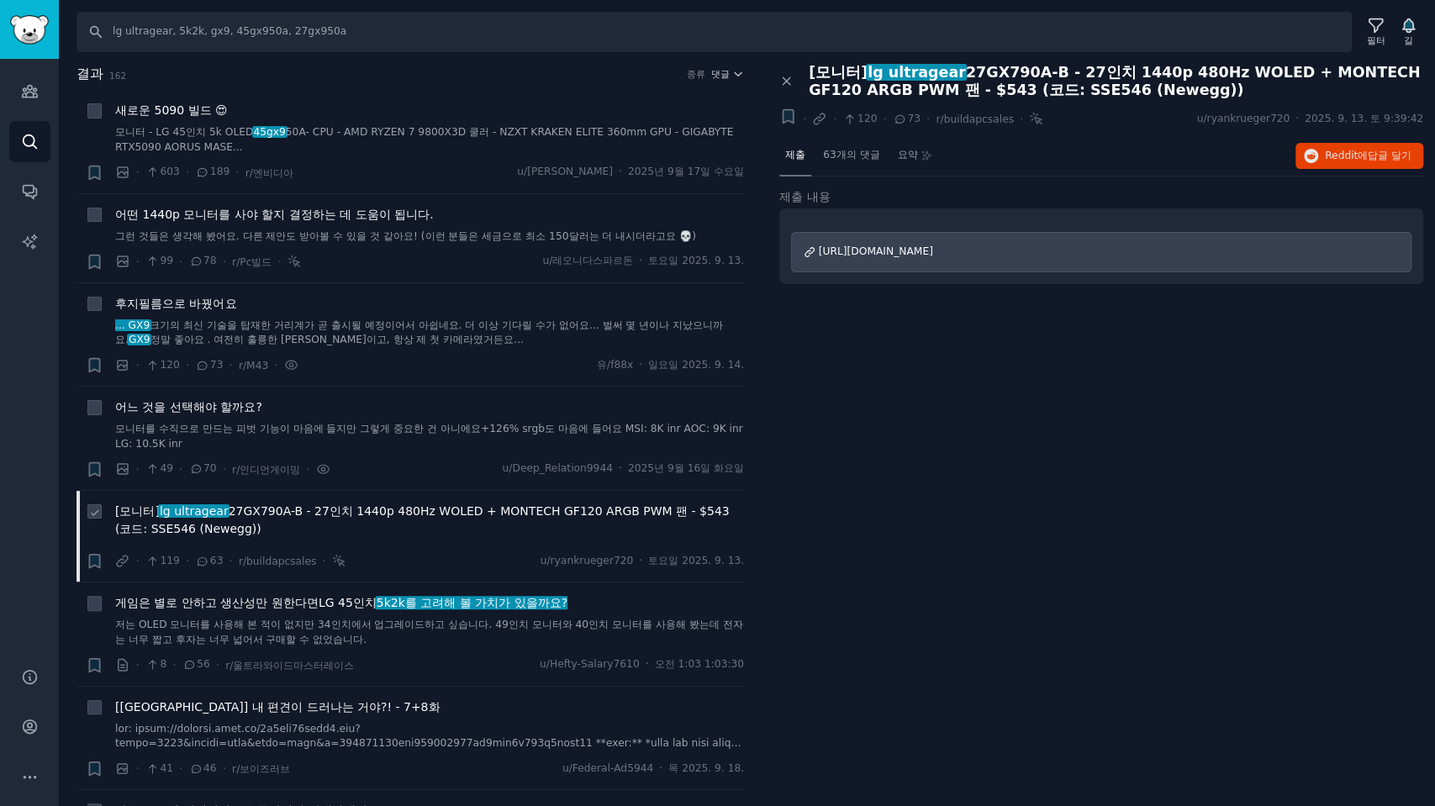
click at [469, 515] on font "27GX790A-B - 27인치 1440p 480Hz WOLED + MONTECH GF120 ARGB PWM 팬 - $543 (코드: SSE5…" at bounding box center [422, 519] width 615 height 31
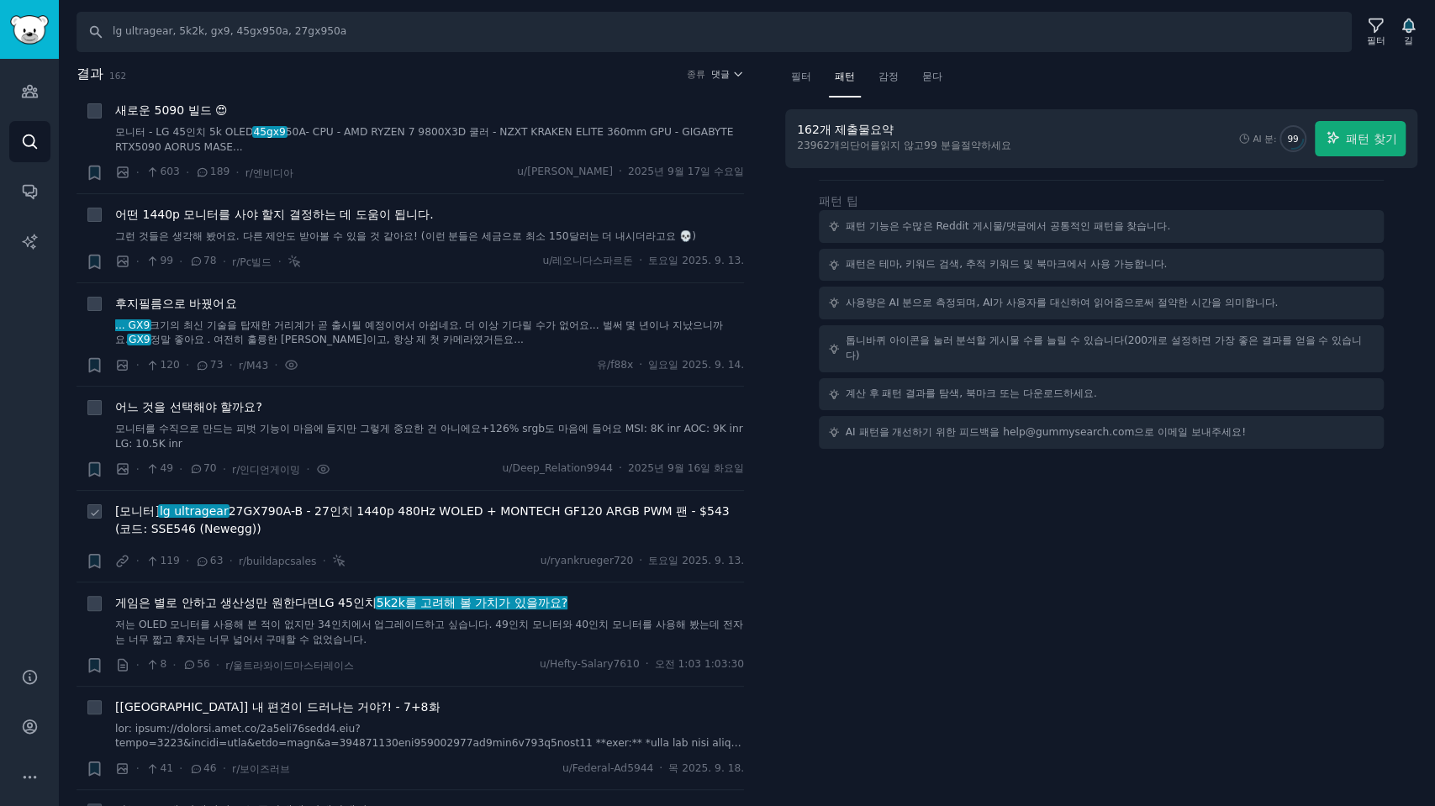
click at [232, 510] on font "27GX790A-B - 27인치 1440p 480Hz WOLED + MONTECH GF120 ARGB PWM 팬 - $543 (코드: SSE5…" at bounding box center [422, 519] width 615 height 31
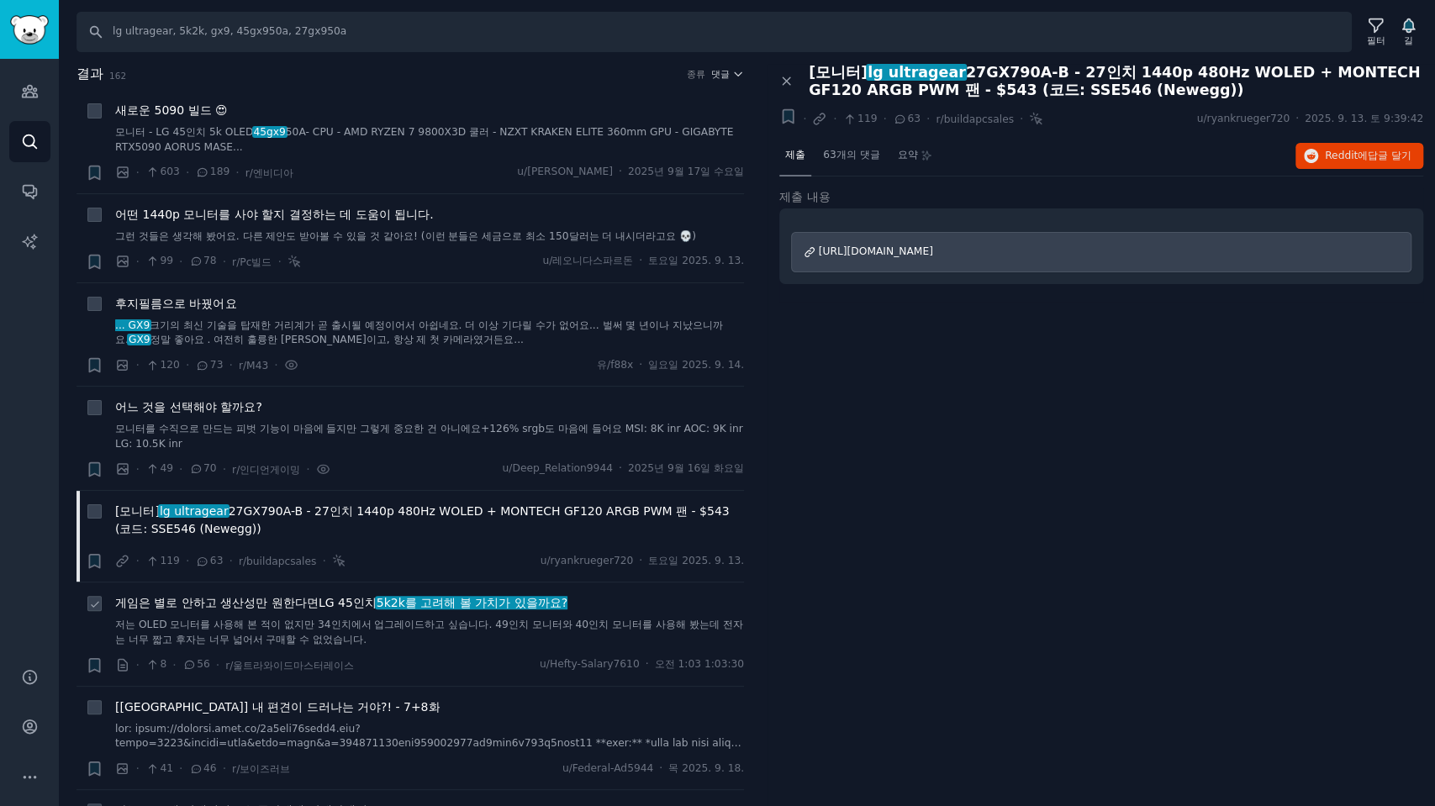
click at [329, 600] on font "LG 45인치" at bounding box center [348, 602] width 58 height 13
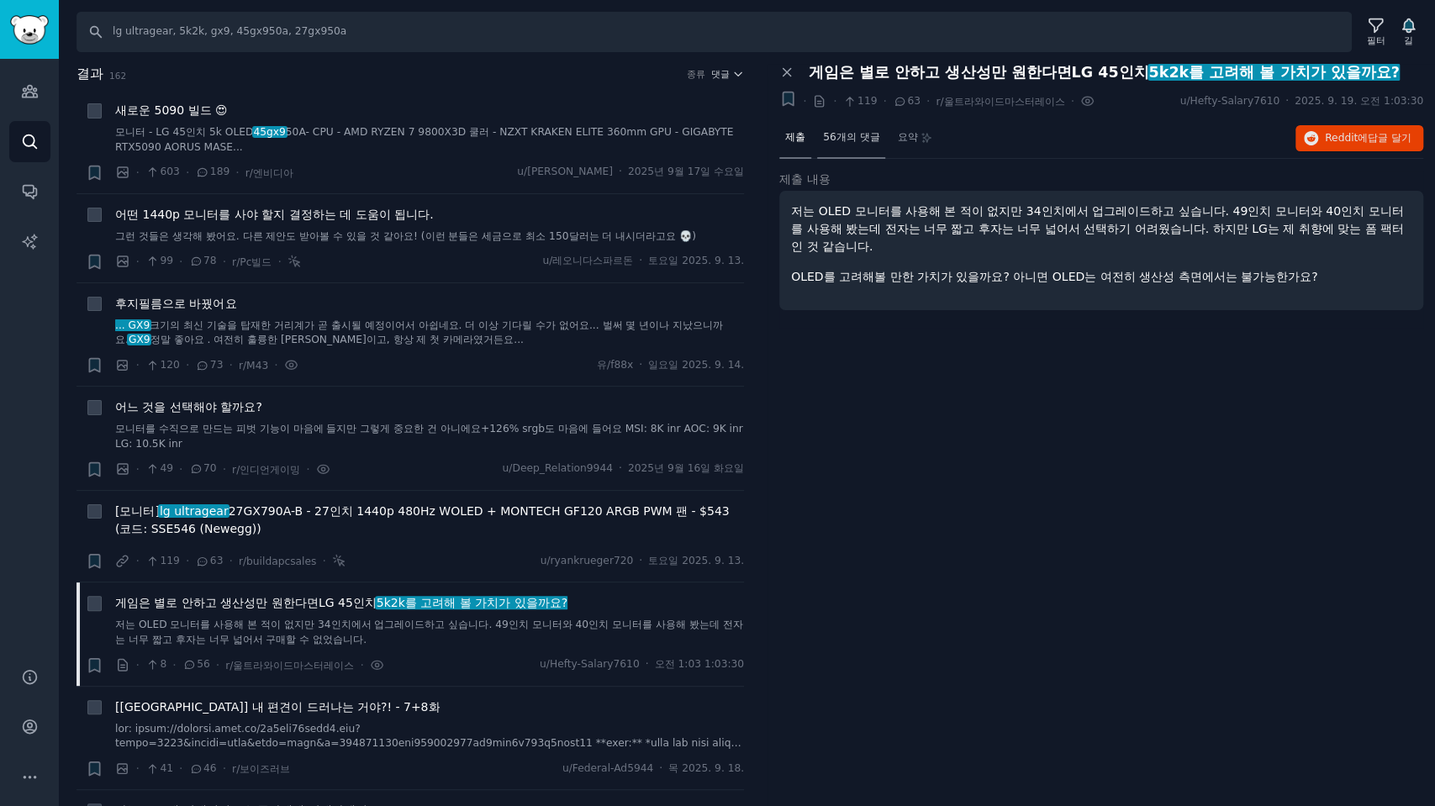
click at [860, 138] on font "56개의 댓글" at bounding box center [851, 137] width 56 height 12
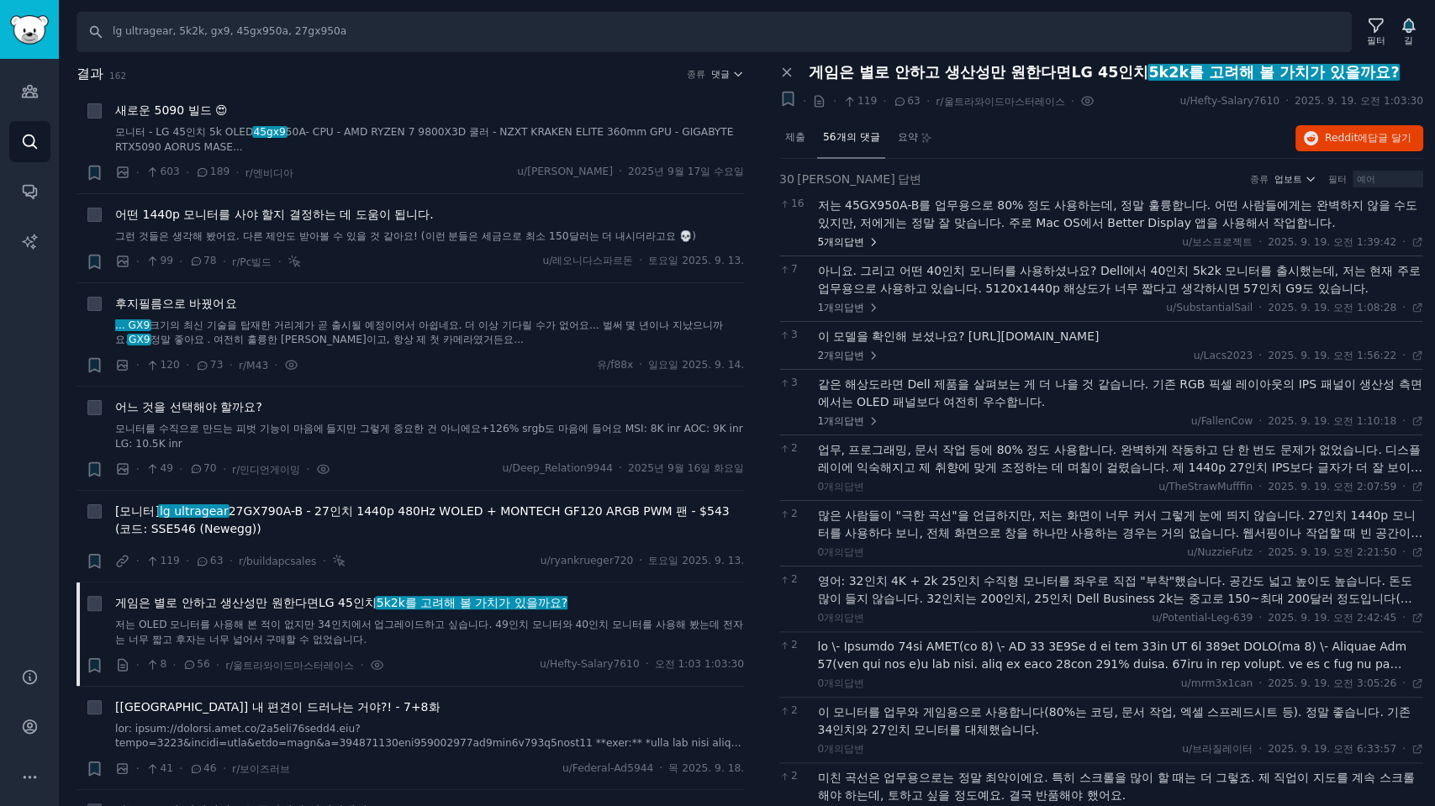
click at [861, 241] on font "답변" at bounding box center [854, 242] width 20 height 12
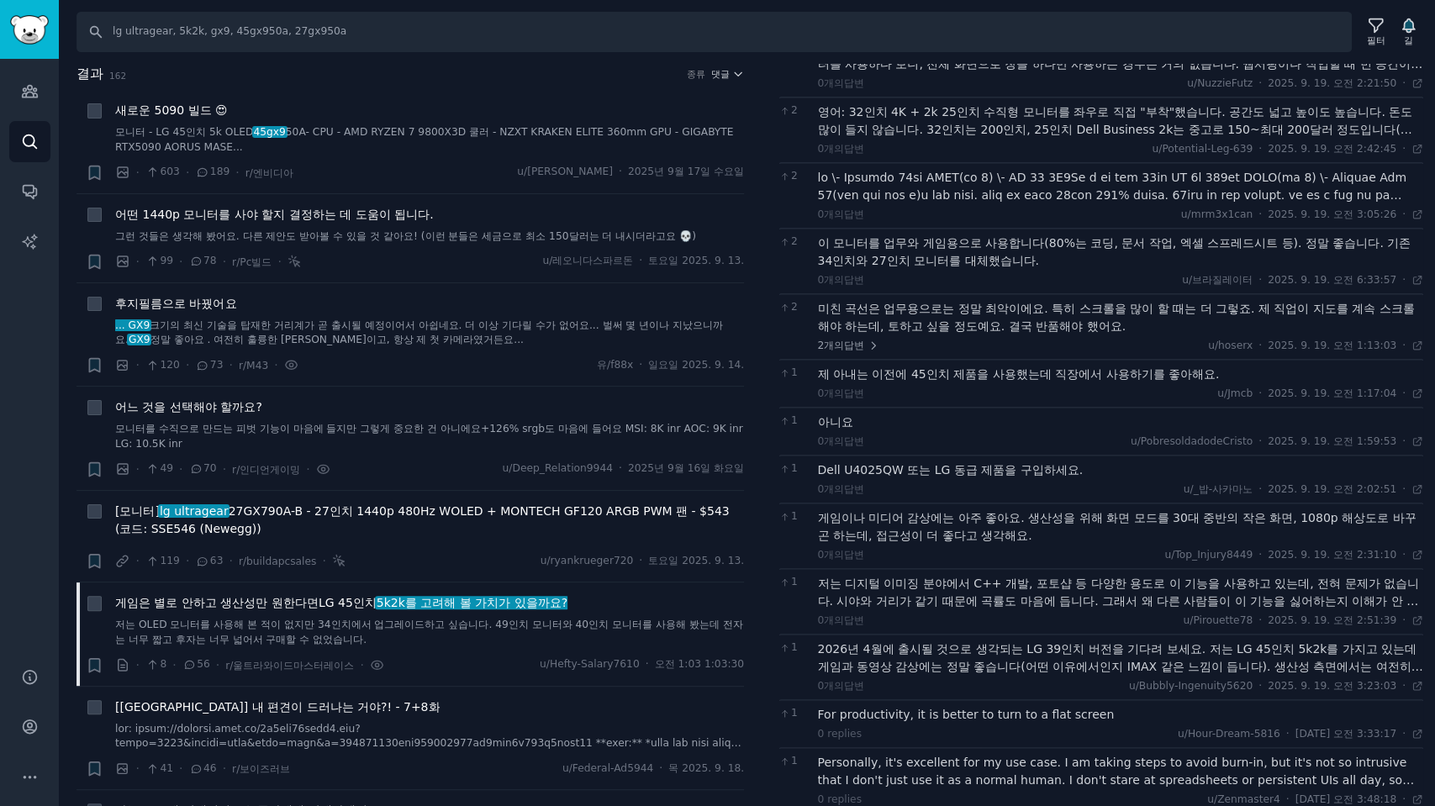
scroll to position [747, 0]
click at [836, 339] on font "2개의" at bounding box center [831, 345] width 27 height 12
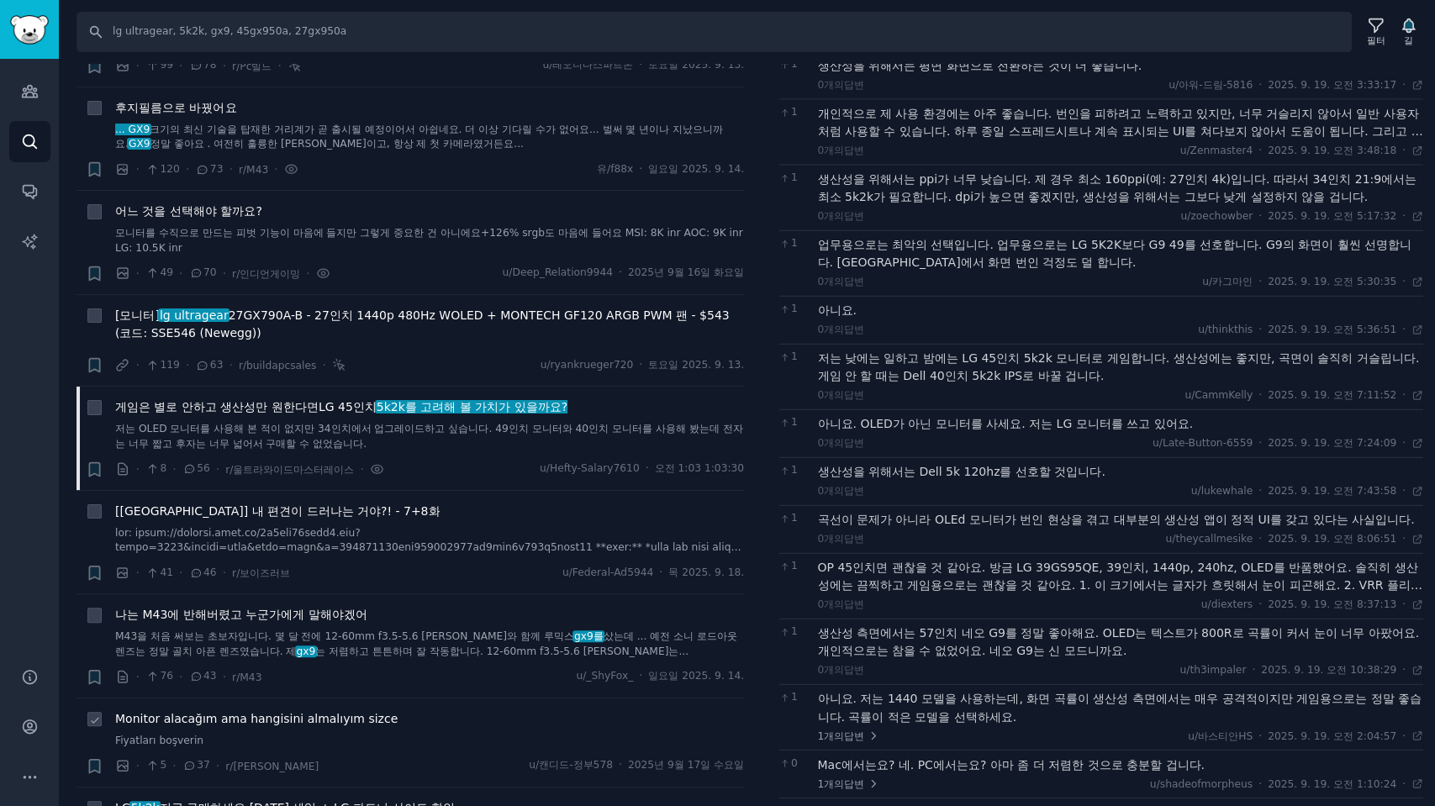
scroll to position [187, 0]
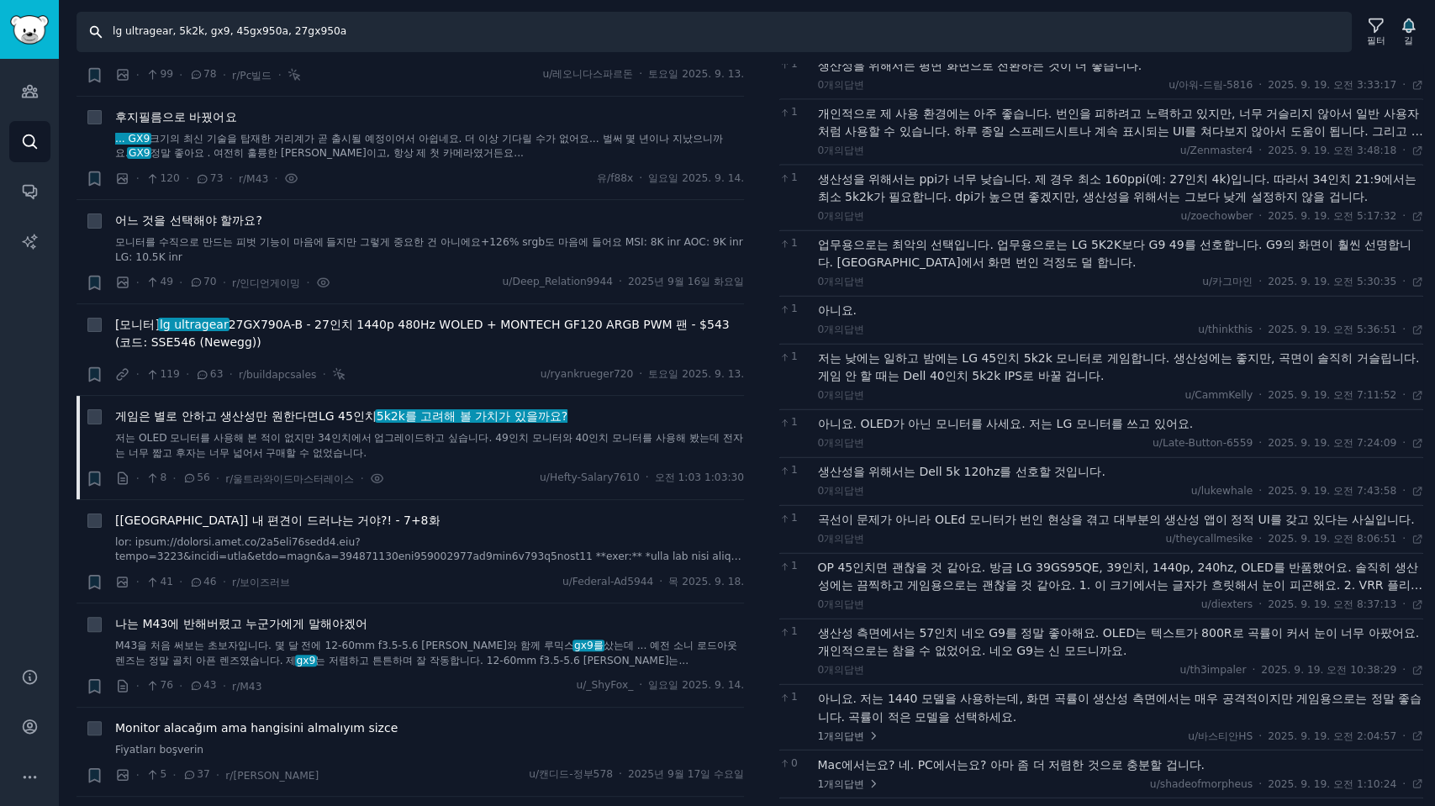
click at [360, 34] on input "lg ultragear, 5k2k, gx9, 45gx950a, 27gx950a" at bounding box center [714, 32] width 1275 height 40
type input "lg ultragear, 5k2k, gx9, 45gx950a, 27gx950a, 27gx790a"
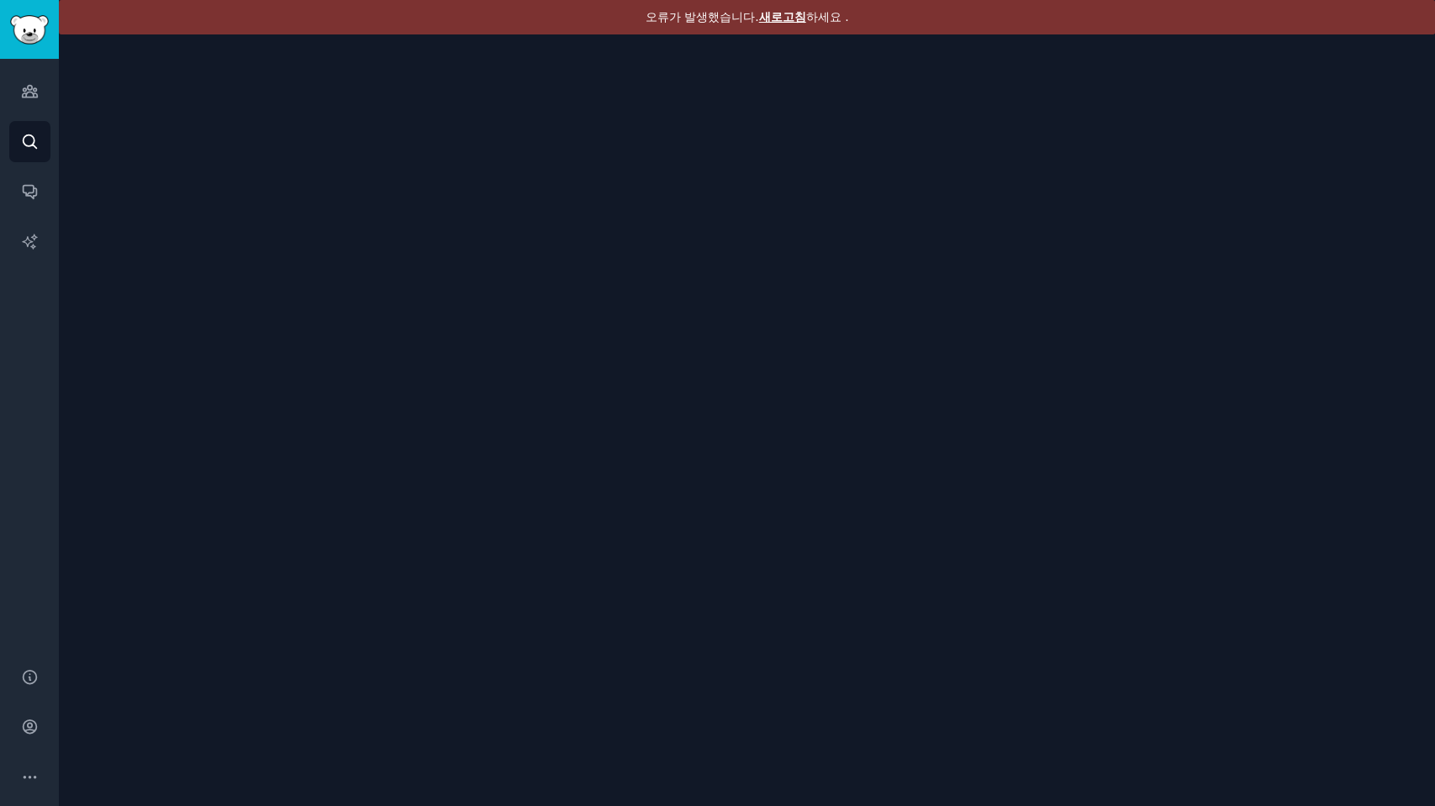
click at [790, 16] on font "새로고침" at bounding box center [782, 16] width 47 height 13
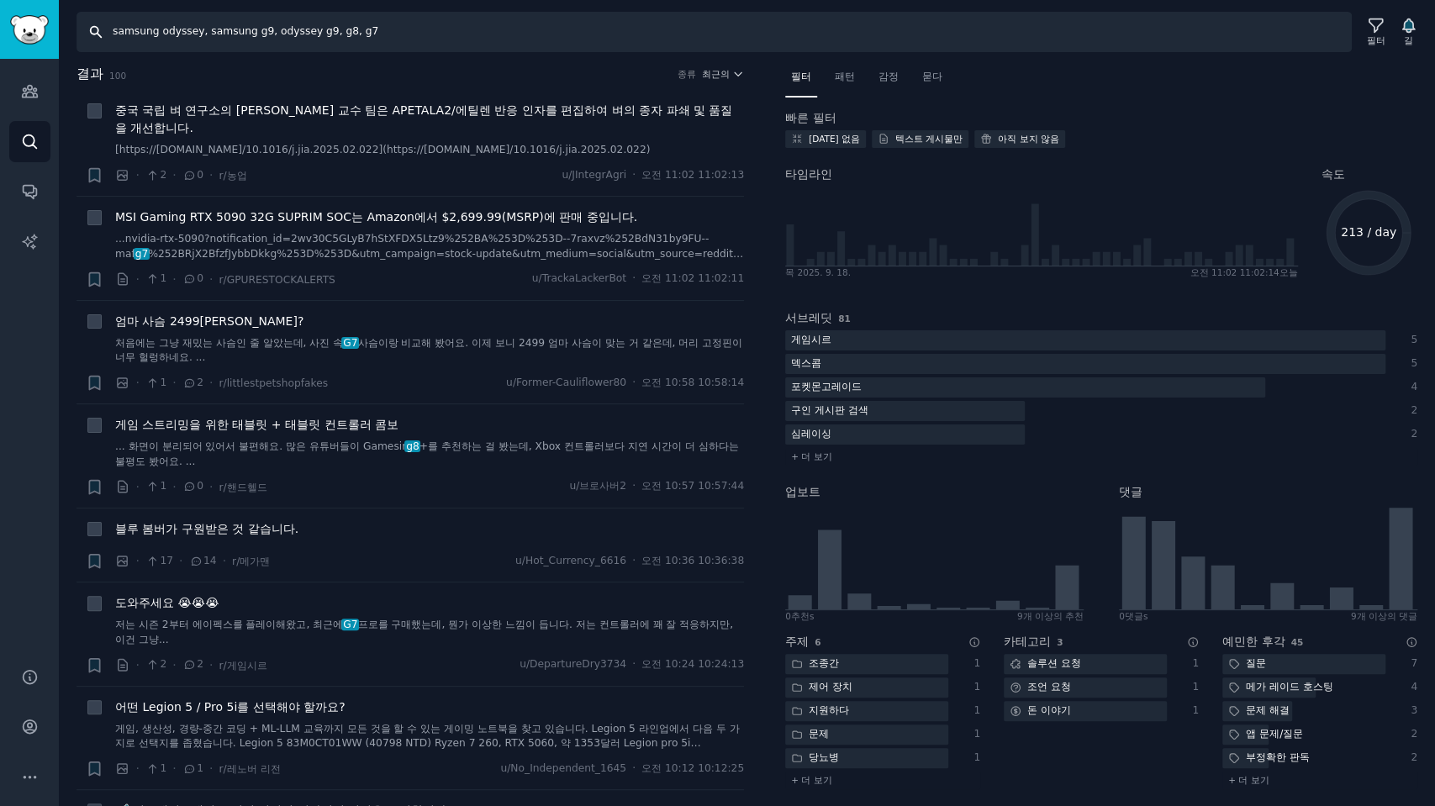
drag, startPoint x: 396, startPoint y: 38, endPoint x: 0, endPoint y: -2, distance: 398.0
click at [0, 0] on html "청중 찾다 대화 AI 보고서 돕다 계정 더 찾다 samsung odyssey, samsung g9, odyssey g9, g8, g7 필터 길…" at bounding box center [717, 403] width 1435 height 806
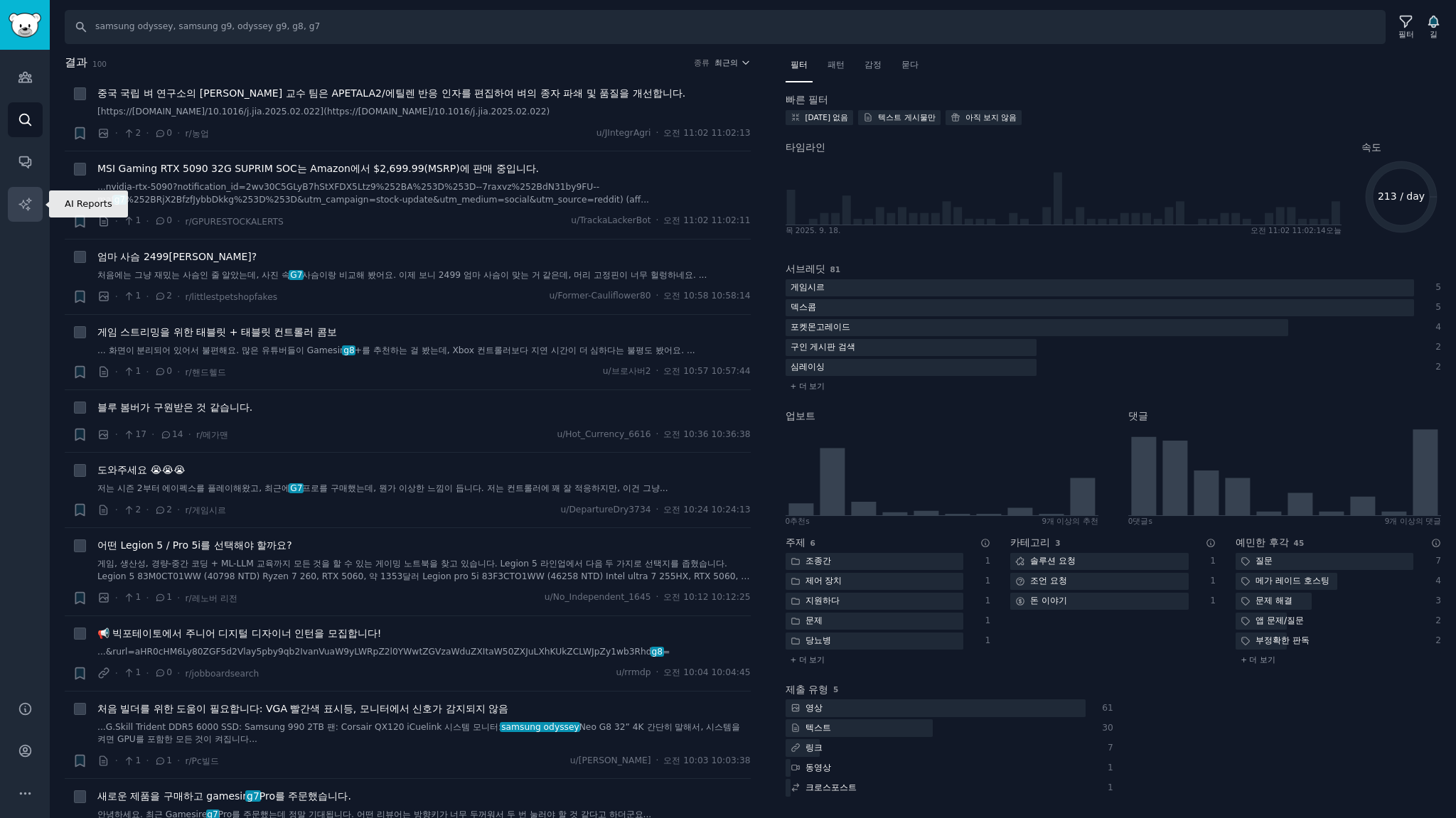
click at [27, 202] on icon "사이드바" at bounding box center [25, 204] width 15 height 15
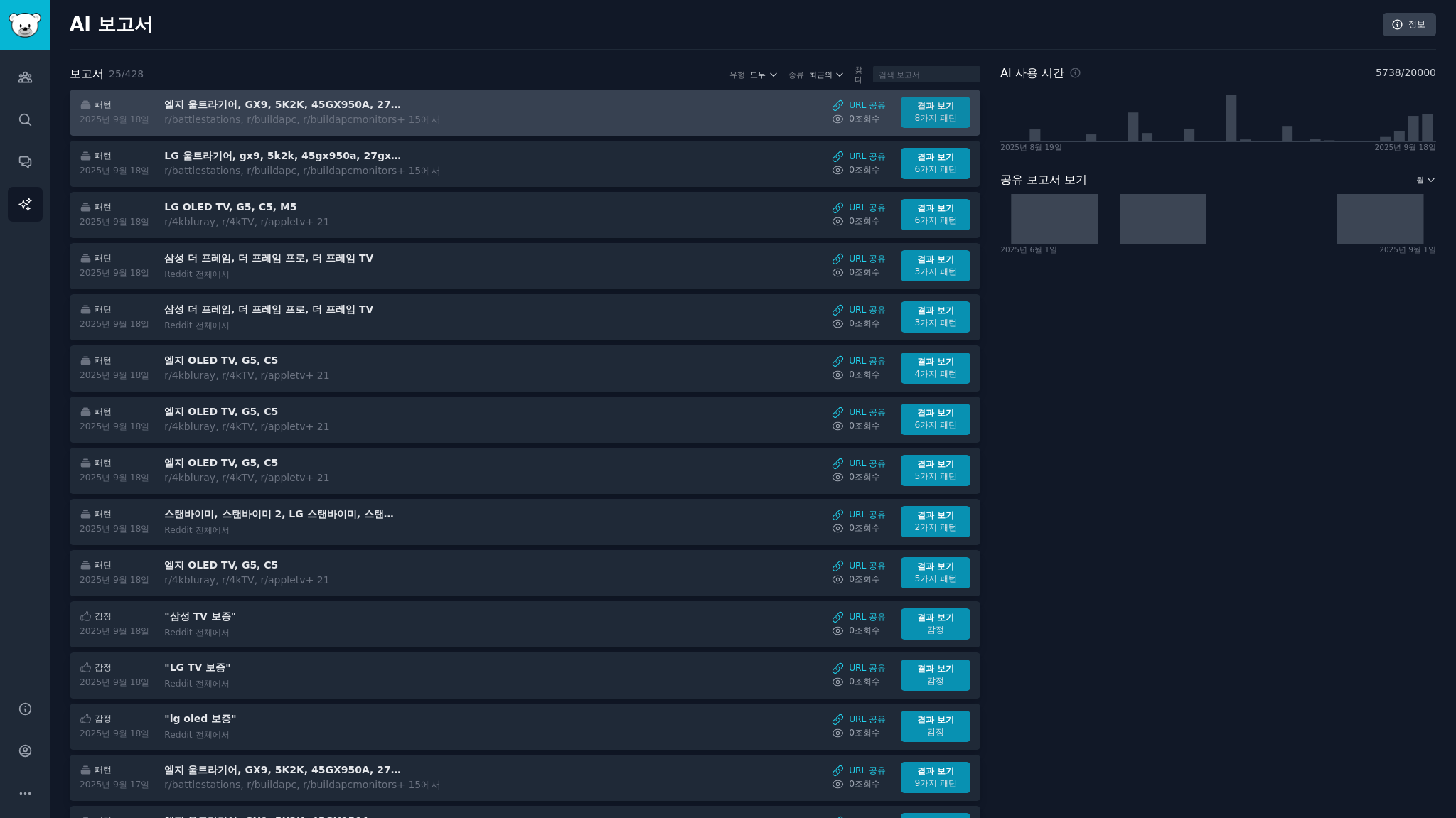
click at [917, 109] on font "결과 보기" at bounding box center [936, 106] width 37 height 10
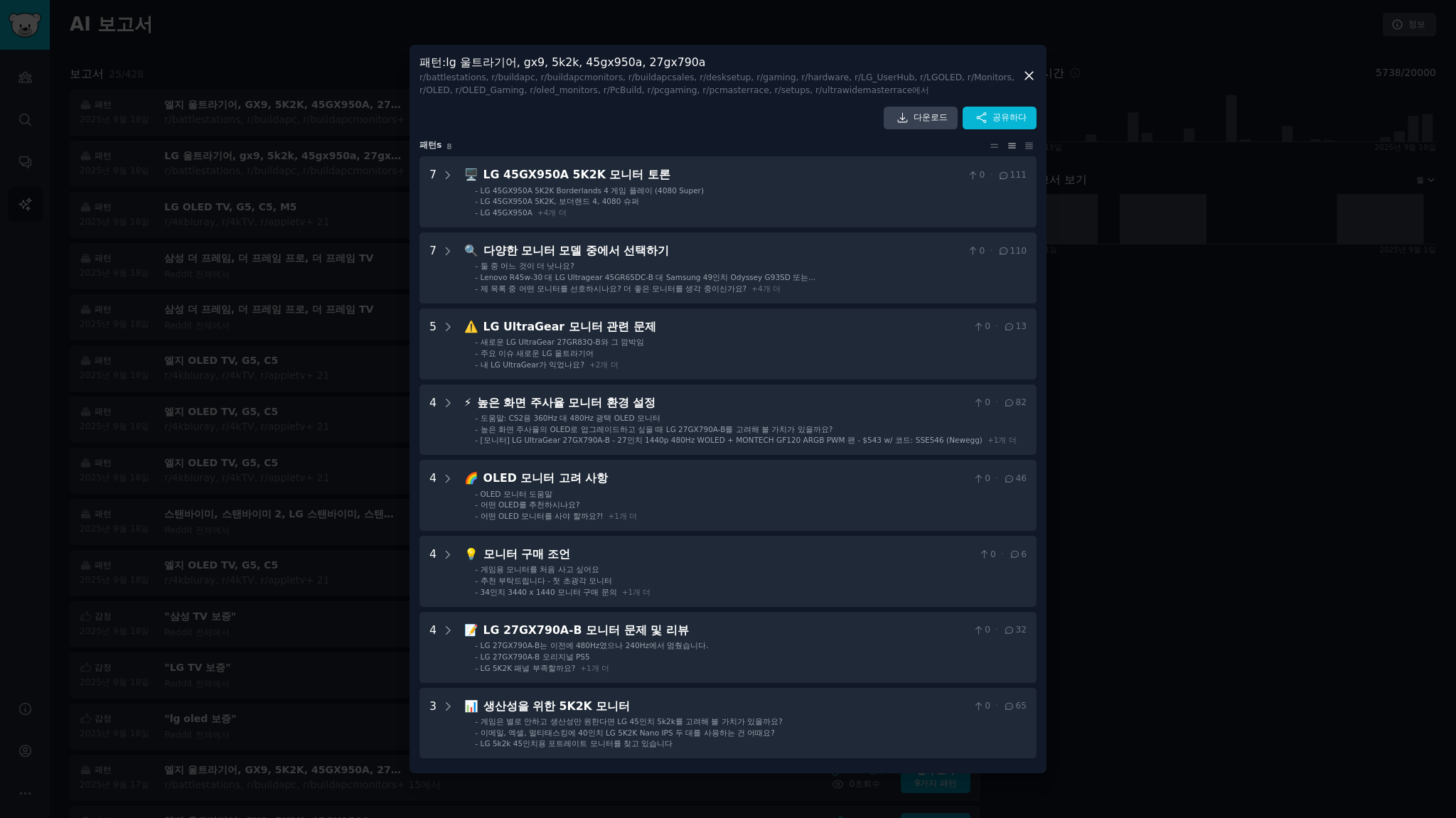
click at [637, 62] on font "lg 울트라기어, gx9, 5k2k, 45gx950a, 27gx790a" at bounding box center [575, 63] width 260 height 14
click at [833, 73] on font "/battlestations, r/buildapc, r/buildapcmonitors, r/buildapcsales, r/desksetup, …" at bounding box center [717, 84] width 595 height 23
click at [501, 137] on div "다운로드 공유하다 패턴 s 8 7 🖥️ LG 45GX950A 5K2K 모니터 토론 0 · 111 - LG 45GX950A 5K2K Border…" at bounding box center [728, 432] width 617 height 652
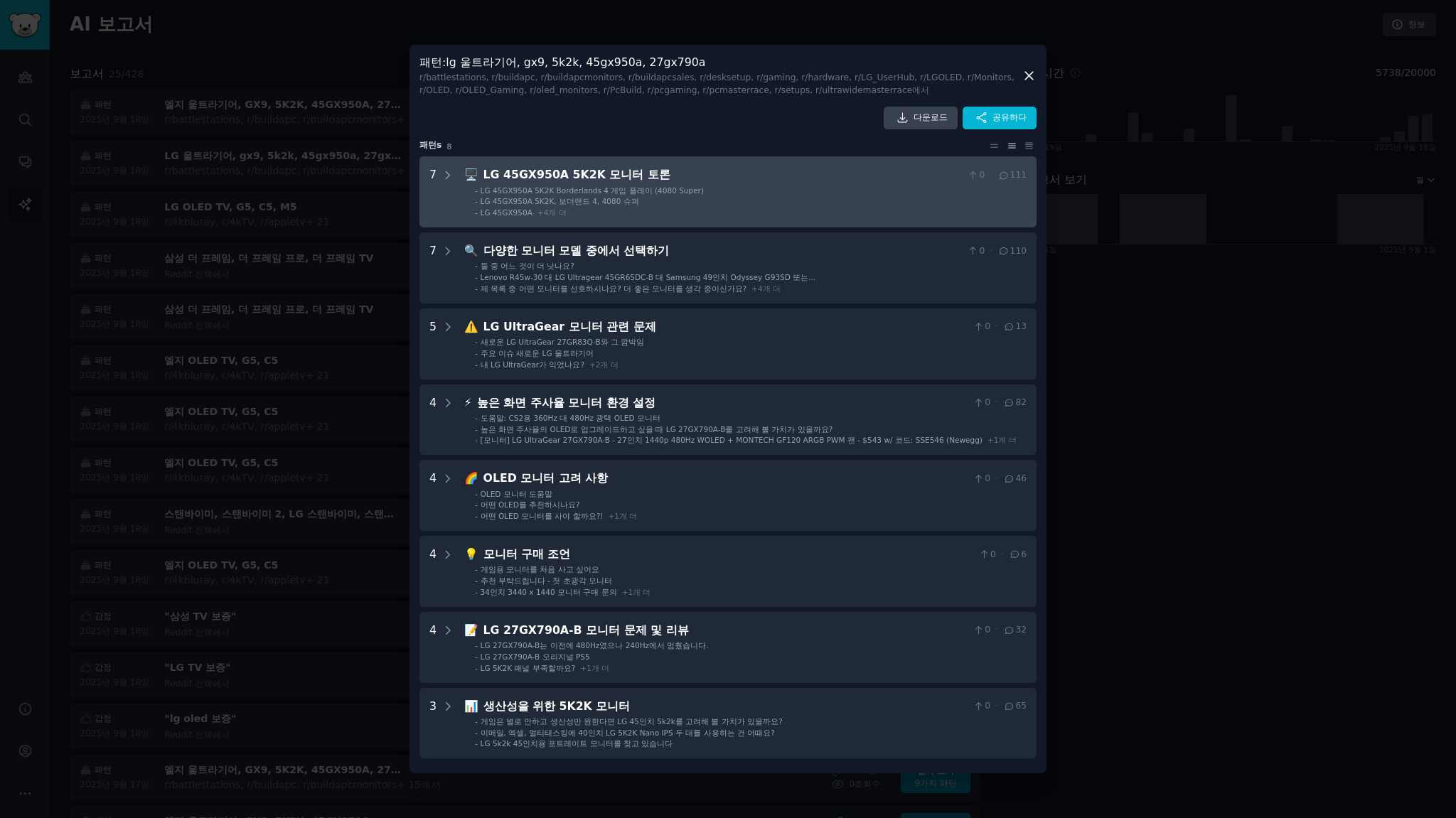
click at [765, 192] on li "- LG 45GX950A 5K2K Borderlands 4 게임 플레이 (4080 Super)" at bounding box center [751, 190] width 551 height 10
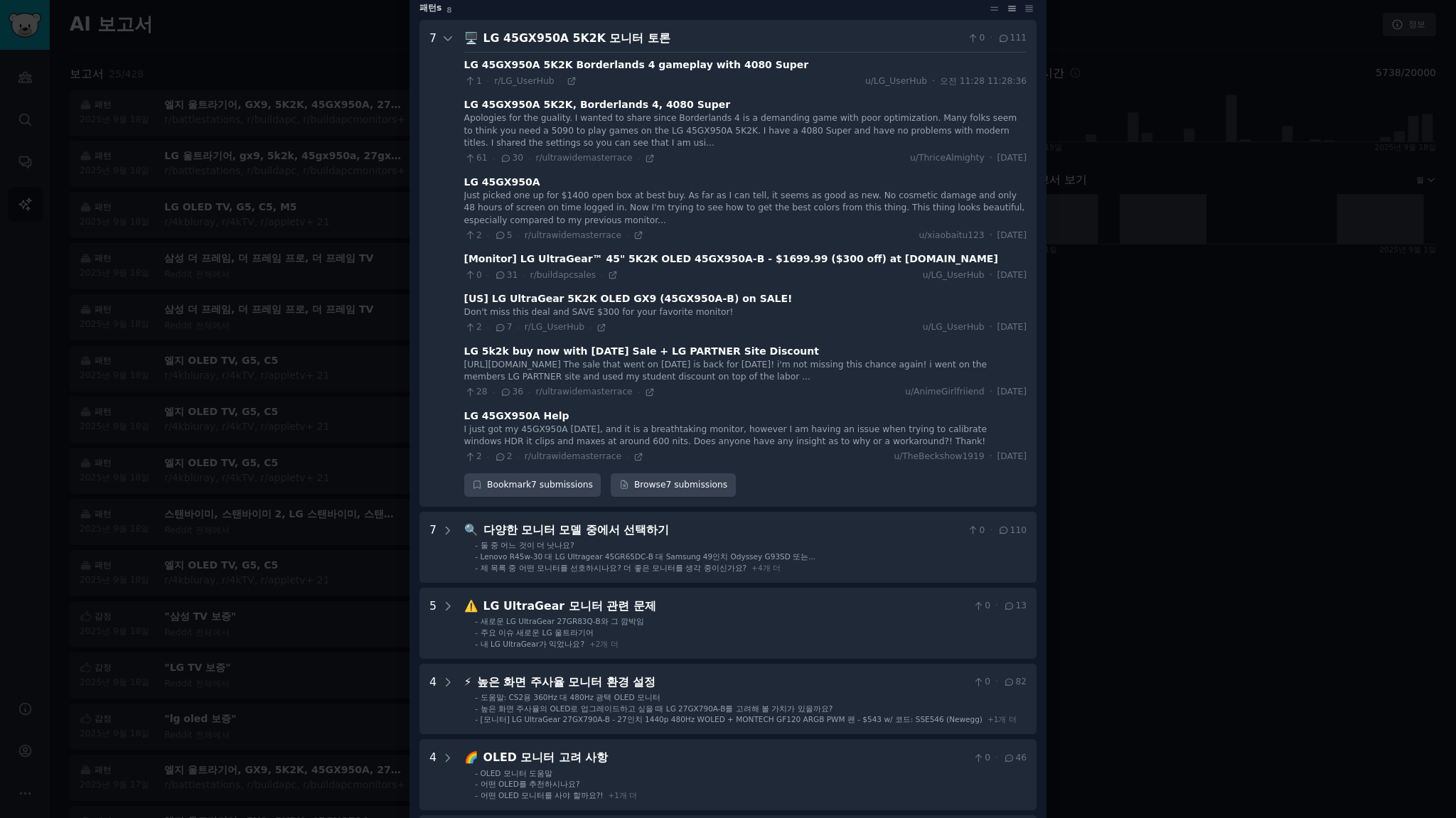
scroll to position [122, 0]
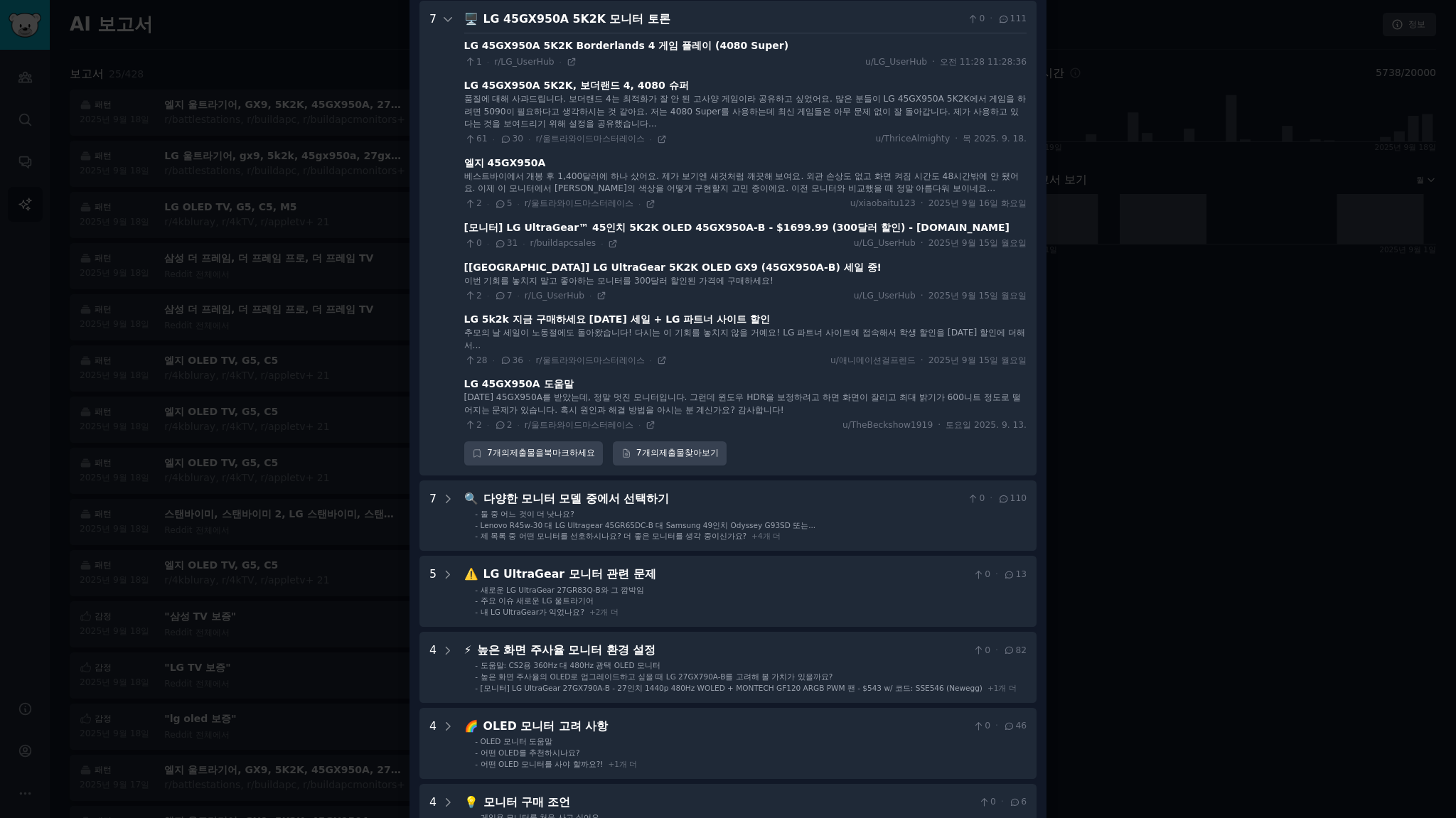
click at [1154, 202] on div at bounding box center [728, 409] width 1456 height 818
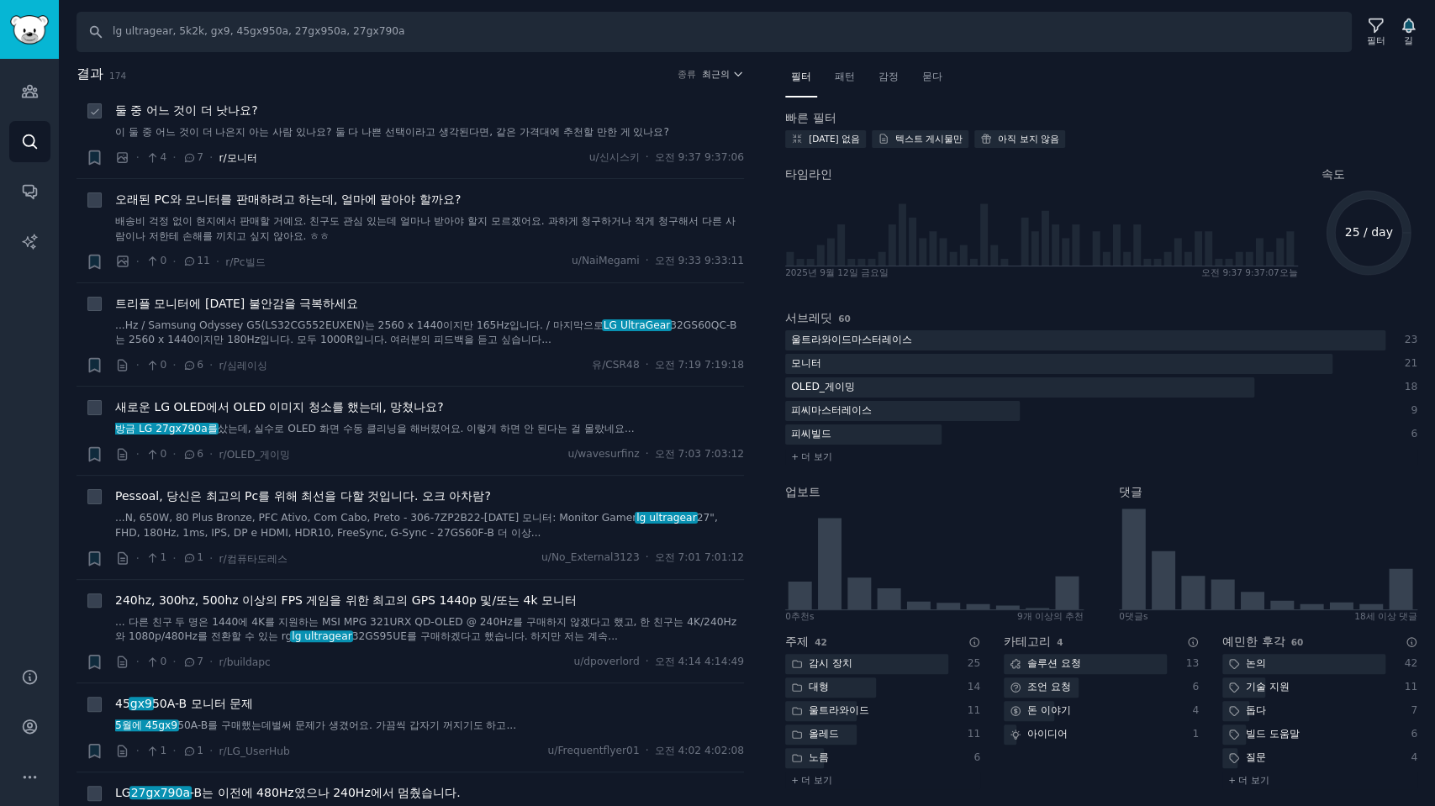
click at [244, 158] on font "r/모니터" at bounding box center [238, 158] width 38 height 12
click at [225, 158] on li "+ 둘 중 어느 것이 더 낫나요? 이 둘 중 어느 것이 더 나은지 아는 사람 있나요? 둘 다 나쁜 선택이라고 생각된다면, 같은 가격대에 추천할…" at bounding box center [411, 134] width 668 height 88
click at [227, 108] on font "둘 중 어느 것이 더 낫나요?" at bounding box center [186, 109] width 143 height 13
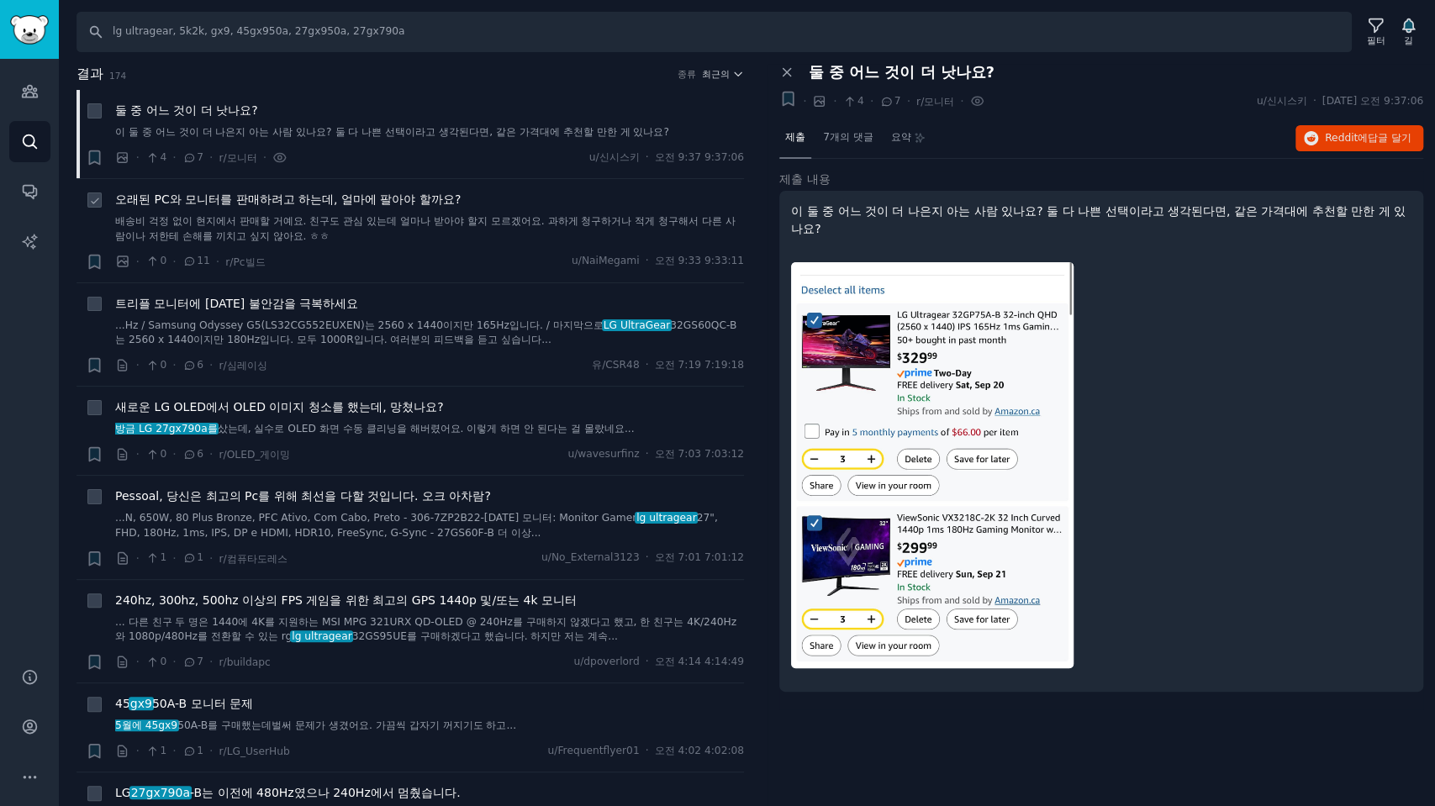
click at [321, 197] on font "오래된 PC와 모니터를 판매하려고 하는데, 얼마에 팔아야 할까요?" at bounding box center [288, 199] width 346 height 13
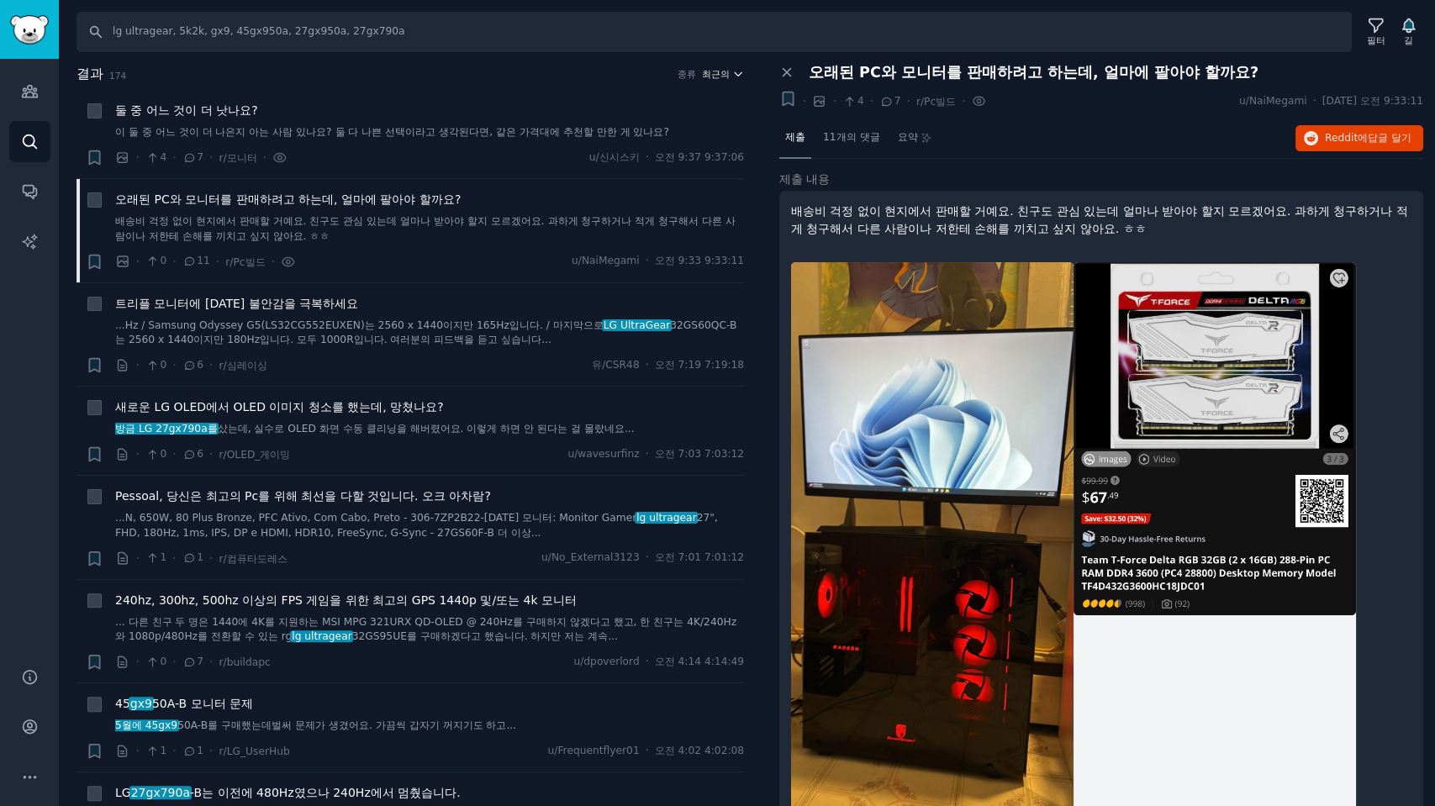
click at [716, 72] on font "최근의" at bounding box center [716, 74] width 28 height 10
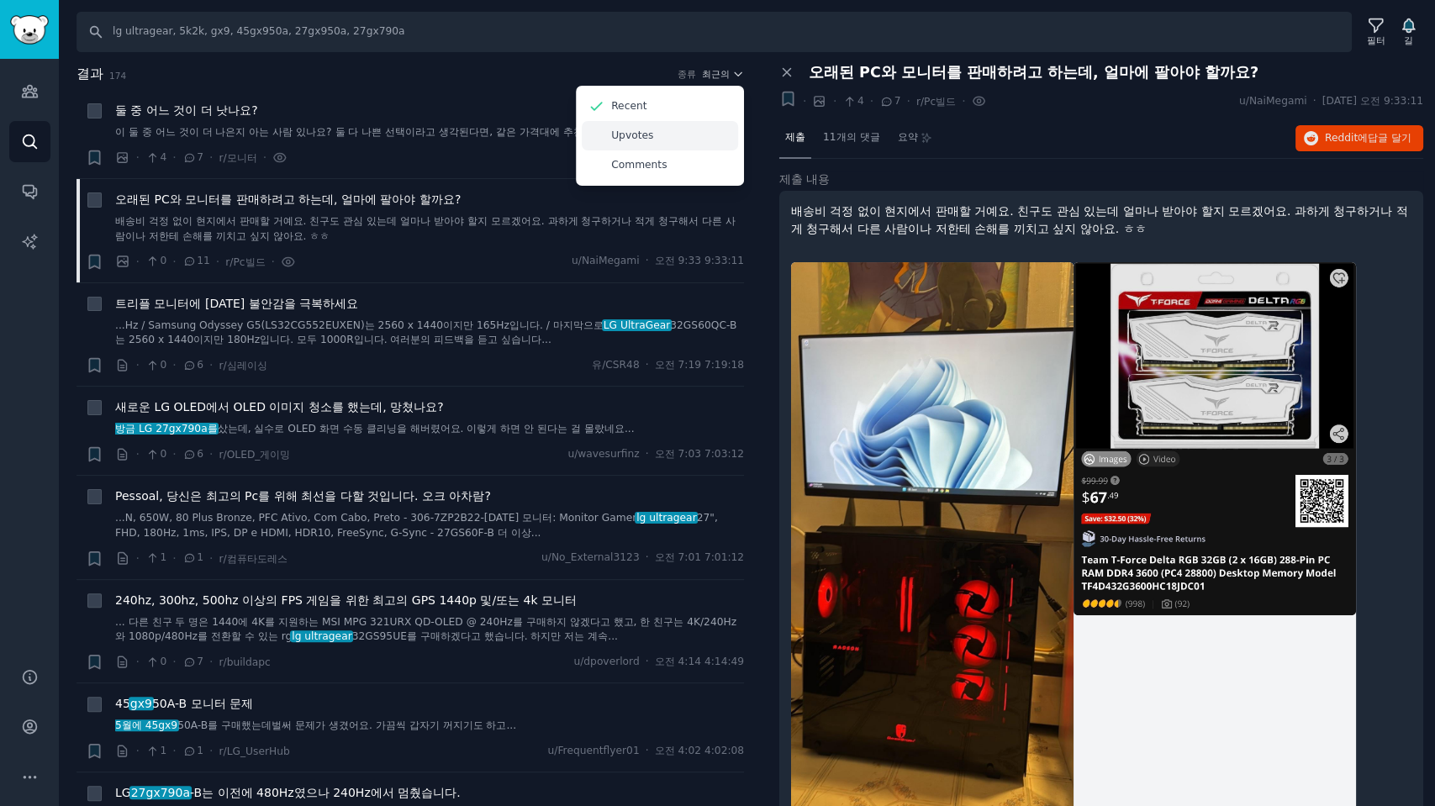
click at [634, 140] on p "Upvotes" at bounding box center [632, 136] width 42 height 15
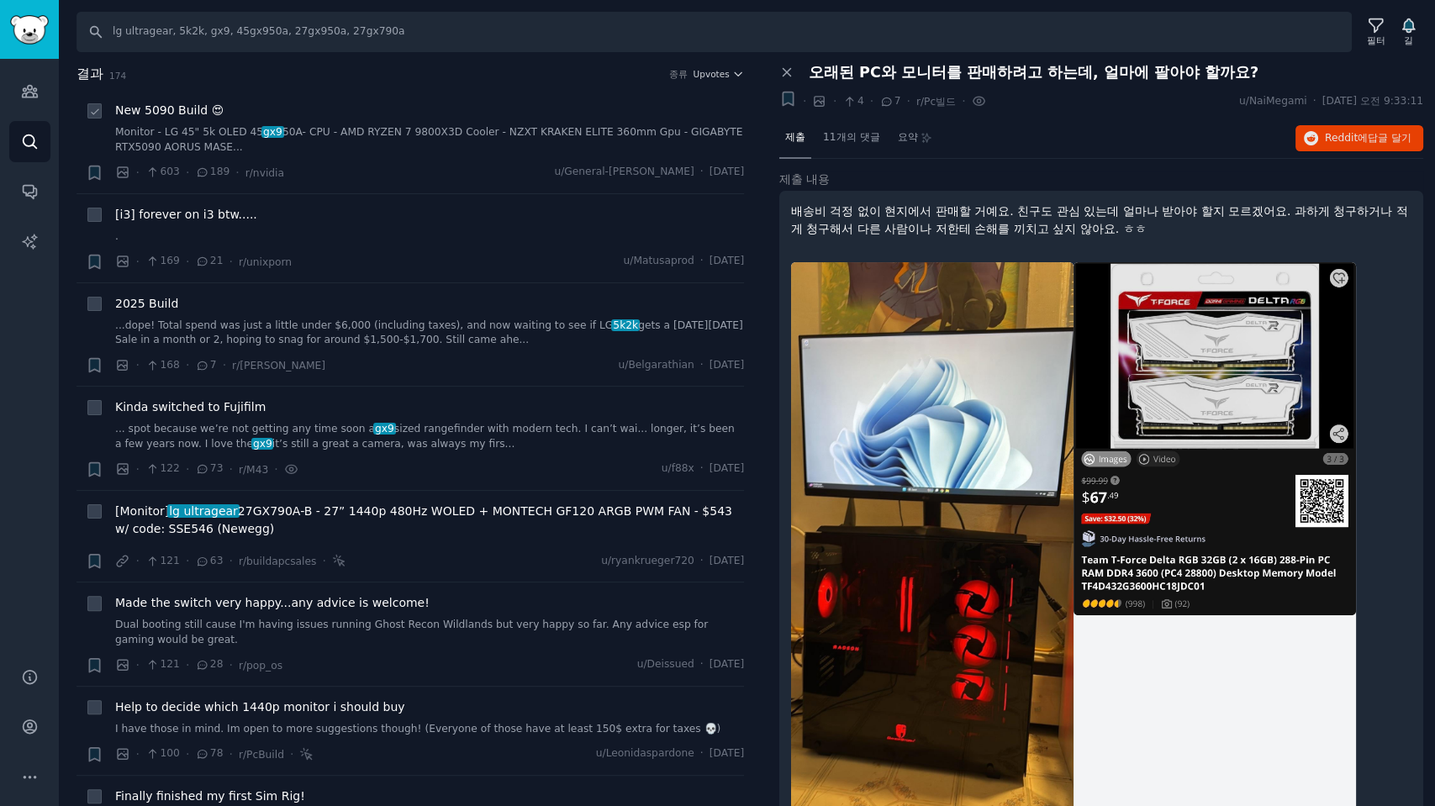
click at [153, 114] on span "New 5090 Build 😍" at bounding box center [169, 111] width 108 height 18
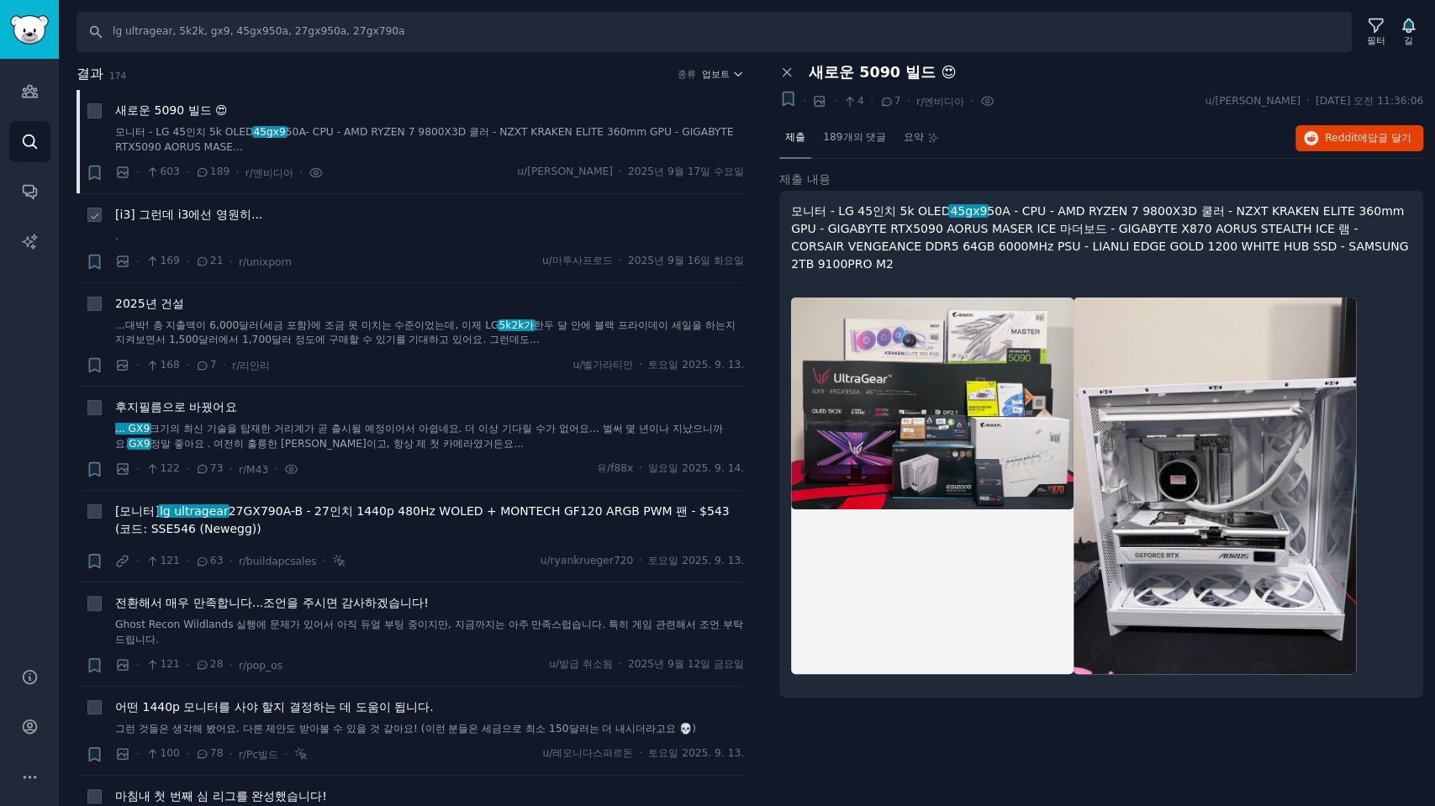
click at [198, 214] on font "[i3] 그런데 i3에선 영원히..." at bounding box center [188, 214] width 147 height 13
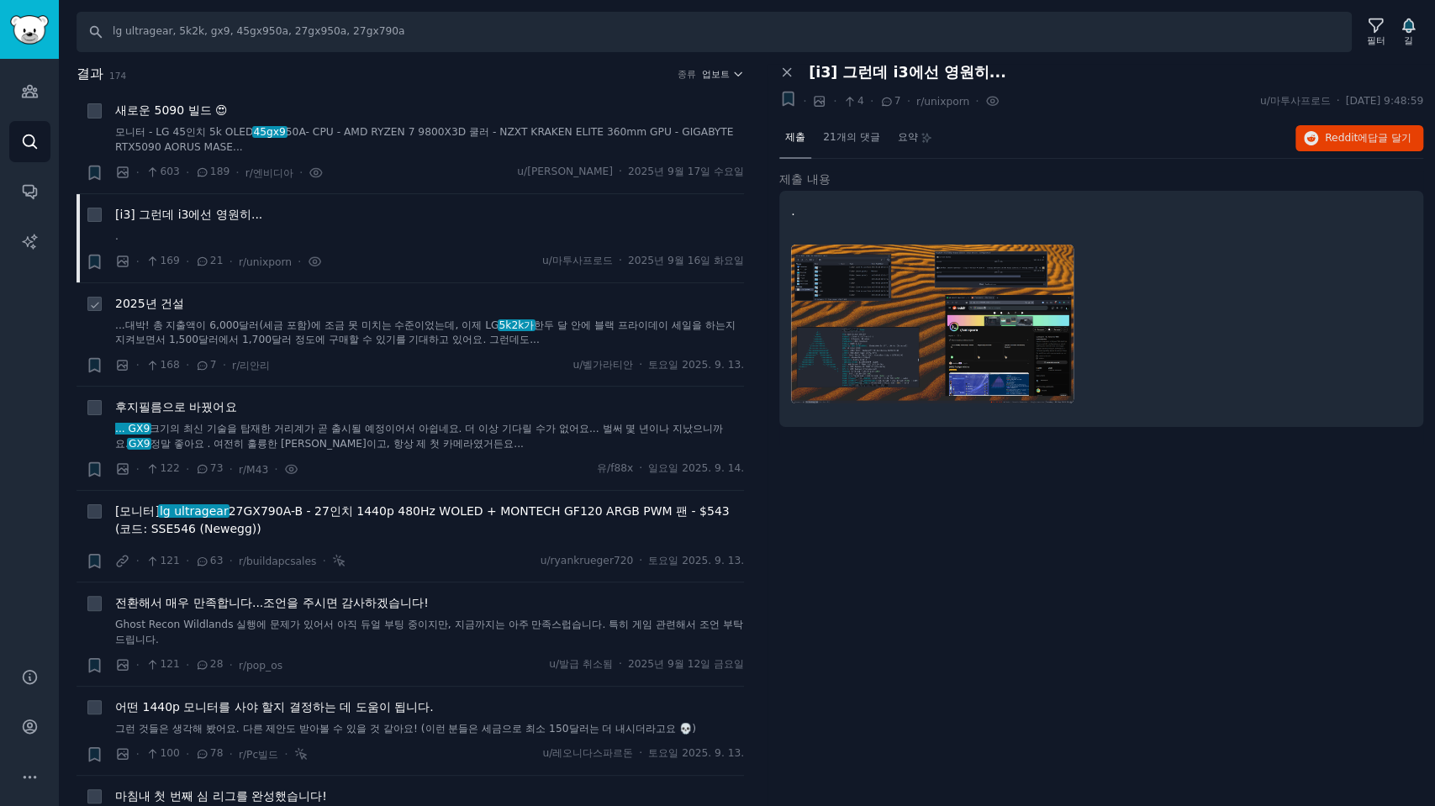
click at [177, 311] on div "2025년 건설 ...대박! 총 지출액이 6,000달러(세금 포함)에 조금 못 미치는 수준이었는데, 이제 LG 5k2k가 한두 달 안에 블랙 …" at bounding box center [429, 321] width 629 height 53
click at [166, 304] on font "2025년 건설" at bounding box center [149, 303] width 69 height 13
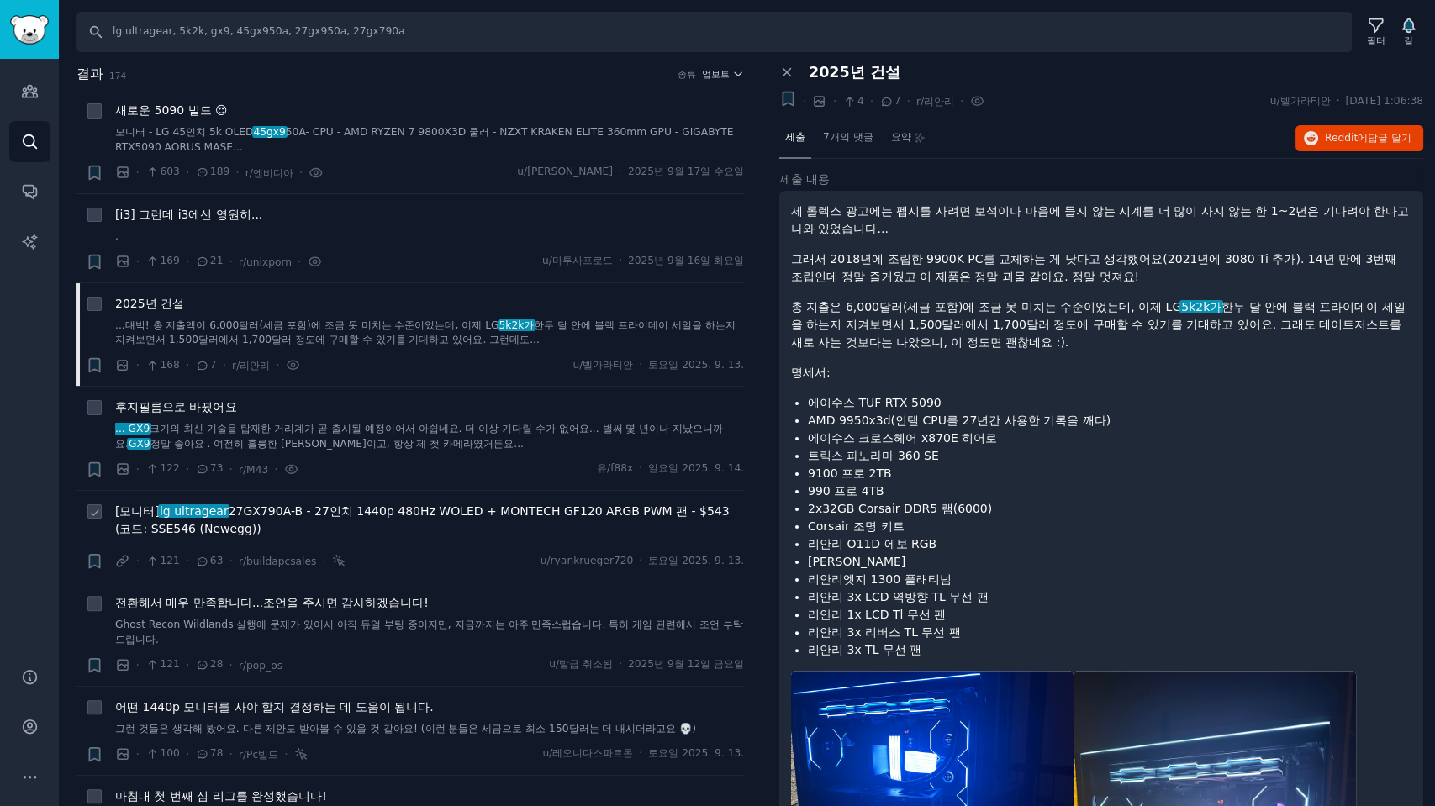
click at [364, 510] on font "27GX790A-B - 27인치 1440p 480Hz WOLED + MONTECH GF120 ARGB PWM 팬 - $543 (코드: SSE5…" at bounding box center [422, 519] width 615 height 31
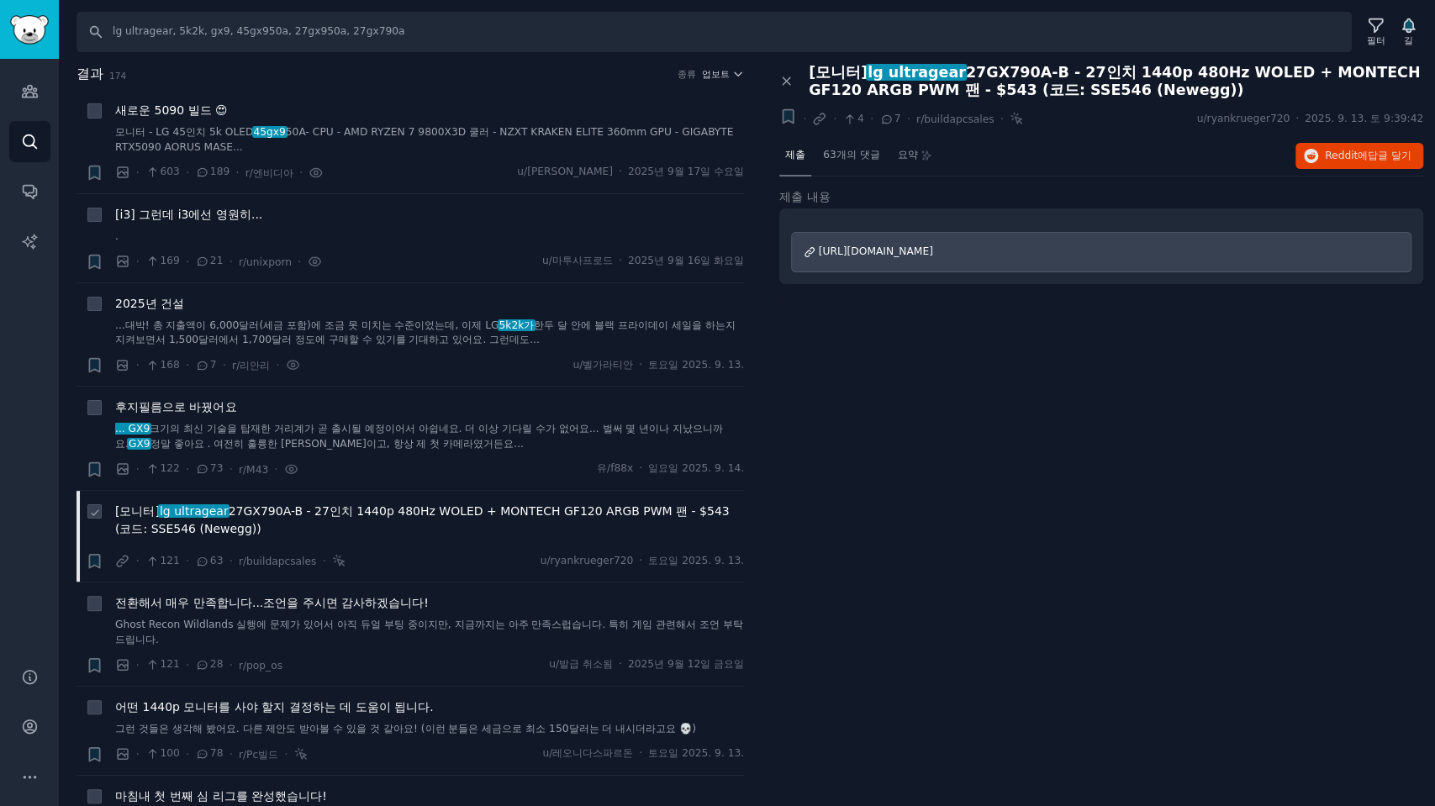
click at [397, 510] on font "27GX790A-B - 27인치 1440p 480Hz WOLED + MONTECH GF120 ARGB PWM 팬 - $543 (코드: SSE5…" at bounding box center [422, 519] width 615 height 31
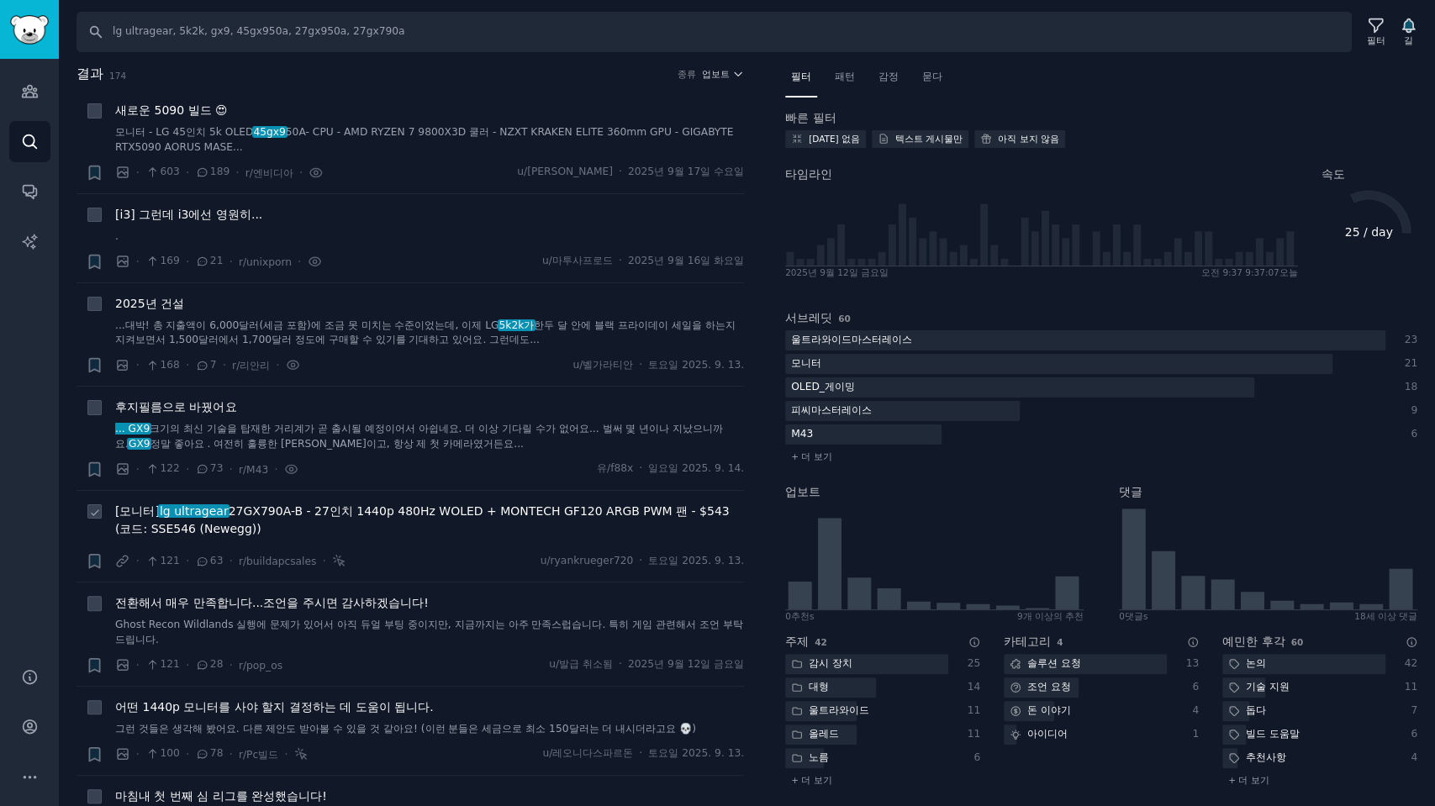
click at [190, 510] on font "lg ultragear" at bounding box center [194, 510] width 69 height 13
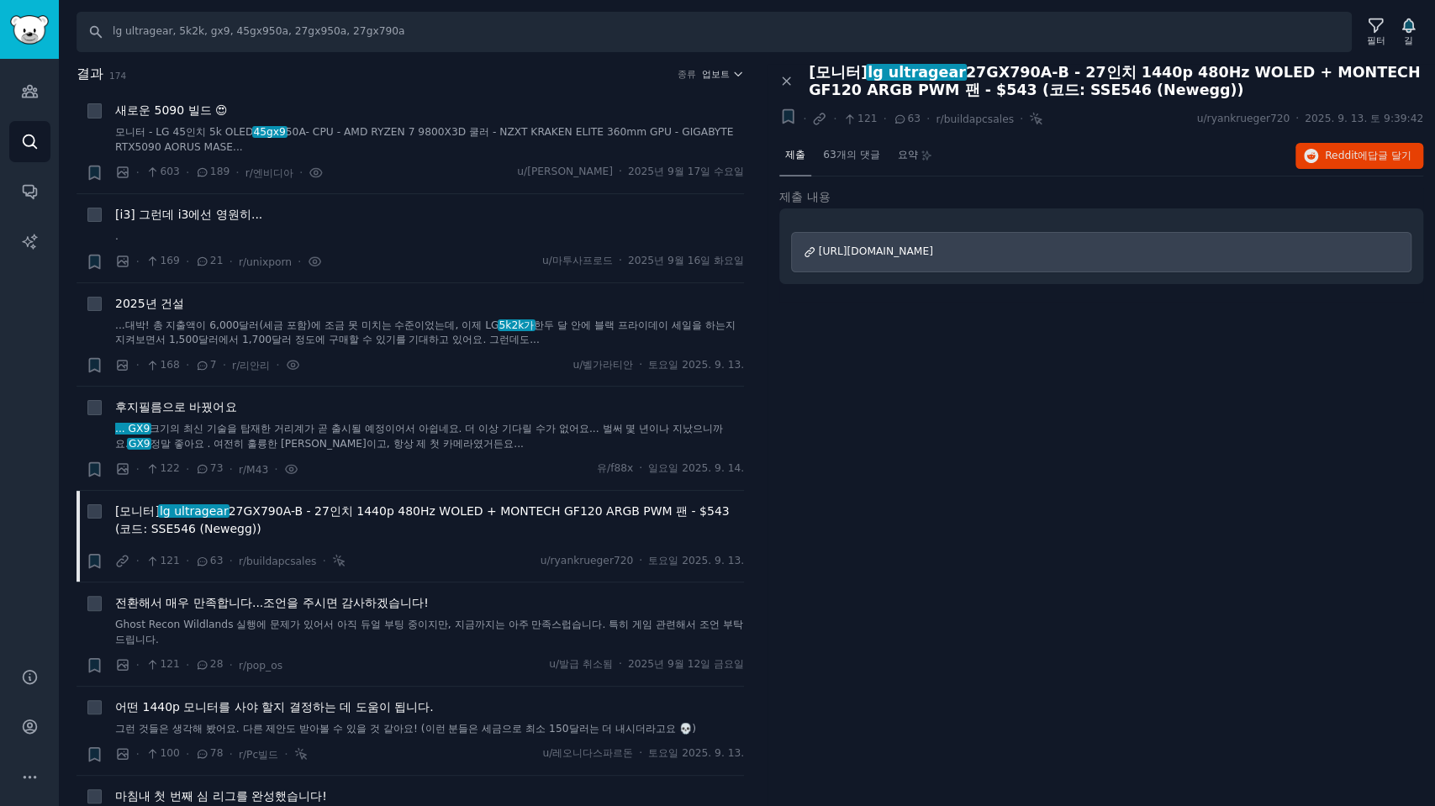
click at [933, 256] on font "[URL][DOMAIN_NAME]" at bounding box center [876, 252] width 114 height 12
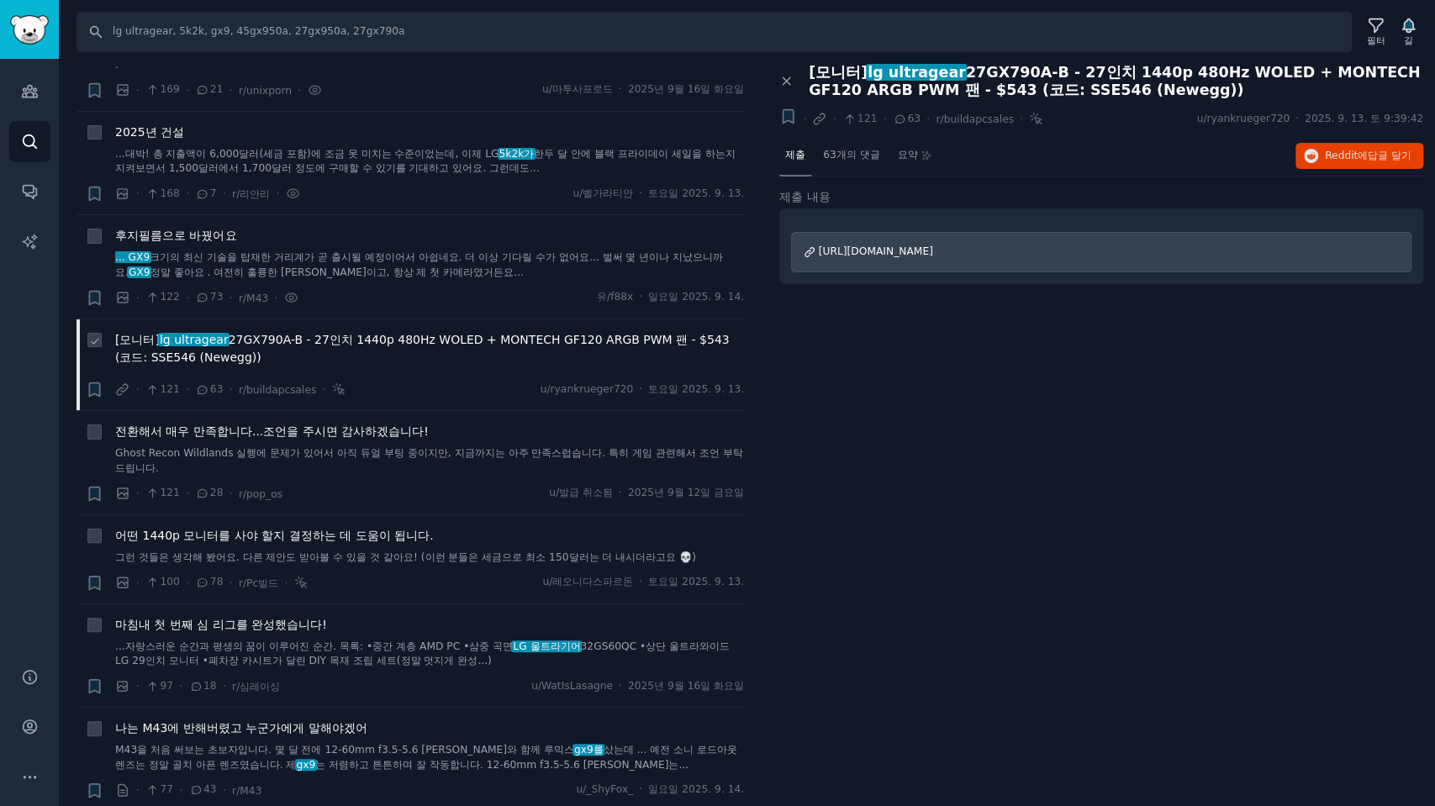
scroll to position [373, 0]
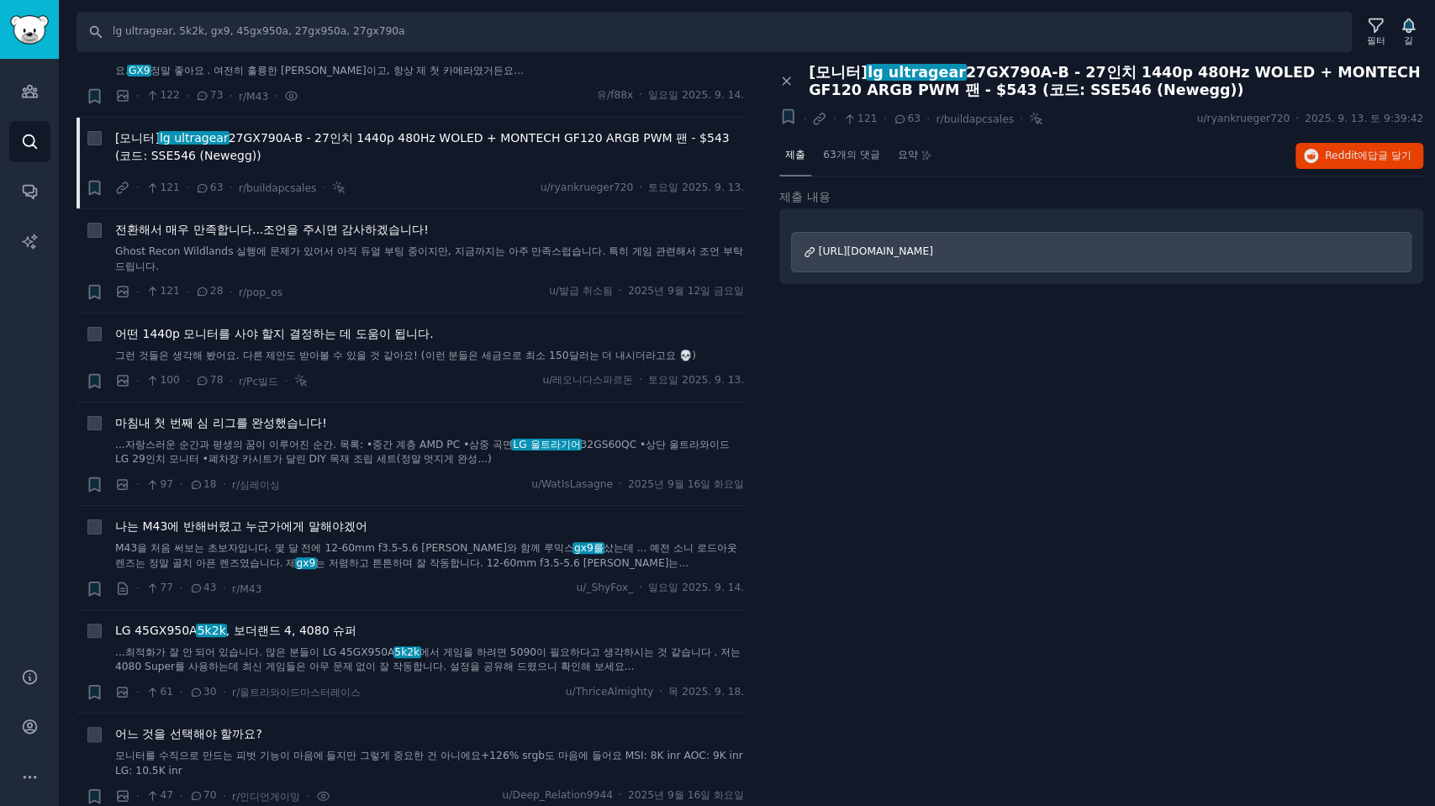
click at [1109, 443] on div "패널 닫기 [모니터] lg ultragear 27GX790A-B - 27인치 1440p 480Hz WOLED + MONTECH GF120 AR…" at bounding box center [1102, 435] width 668 height 743
click at [893, 471] on div "패널 닫기 [모니터] lg ultragear 27GX790A-B - 27인치 1440p 480Hz WOLED + MONTECH GF120 AR…" at bounding box center [1102, 435] width 668 height 743
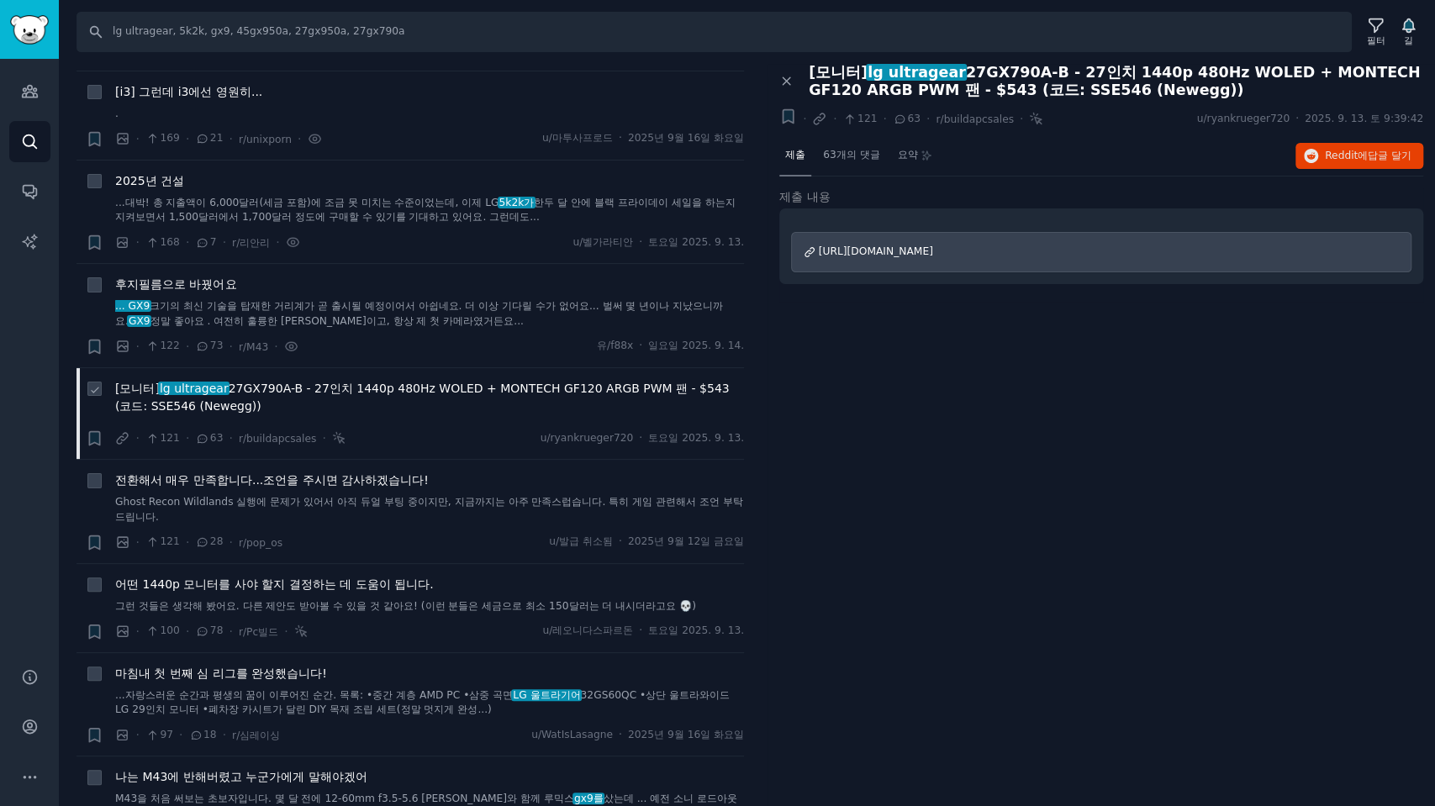
scroll to position [0, 0]
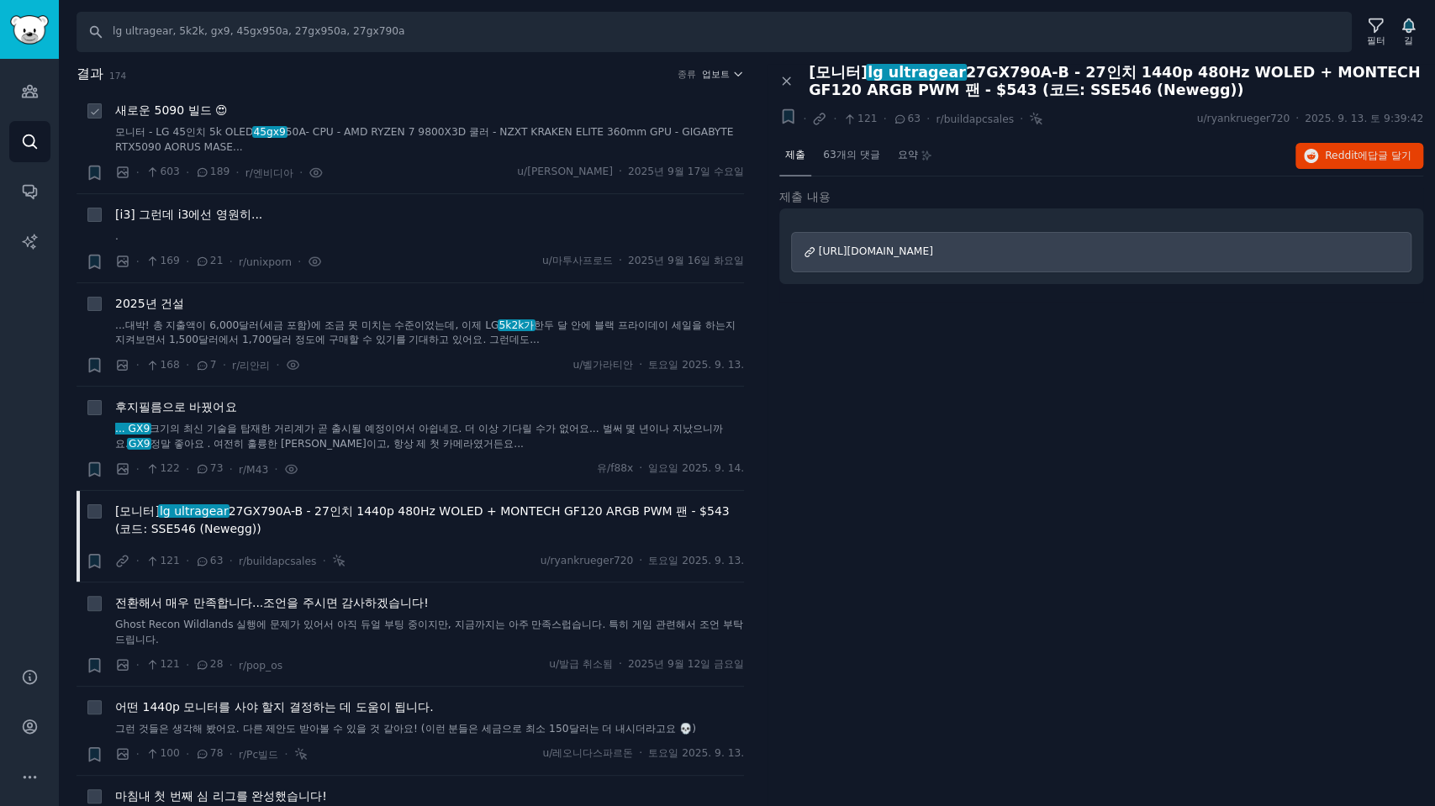
click at [176, 112] on font "새로운 5090 빌드 😍" at bounding box center [171, 109] width 113 height 13
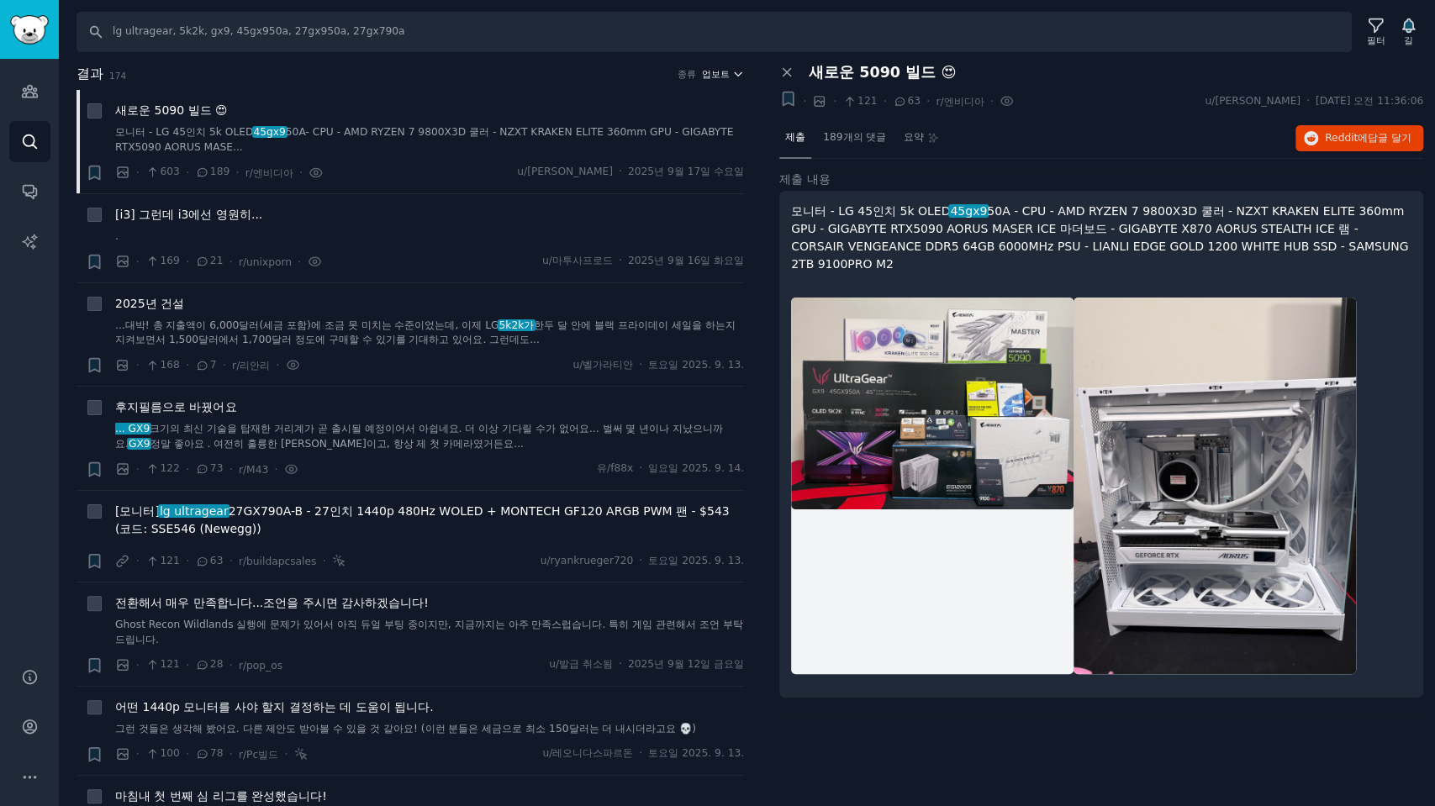
click at [732, 68] on icon "button" at bounding box center [738, 74] width 12 height 12
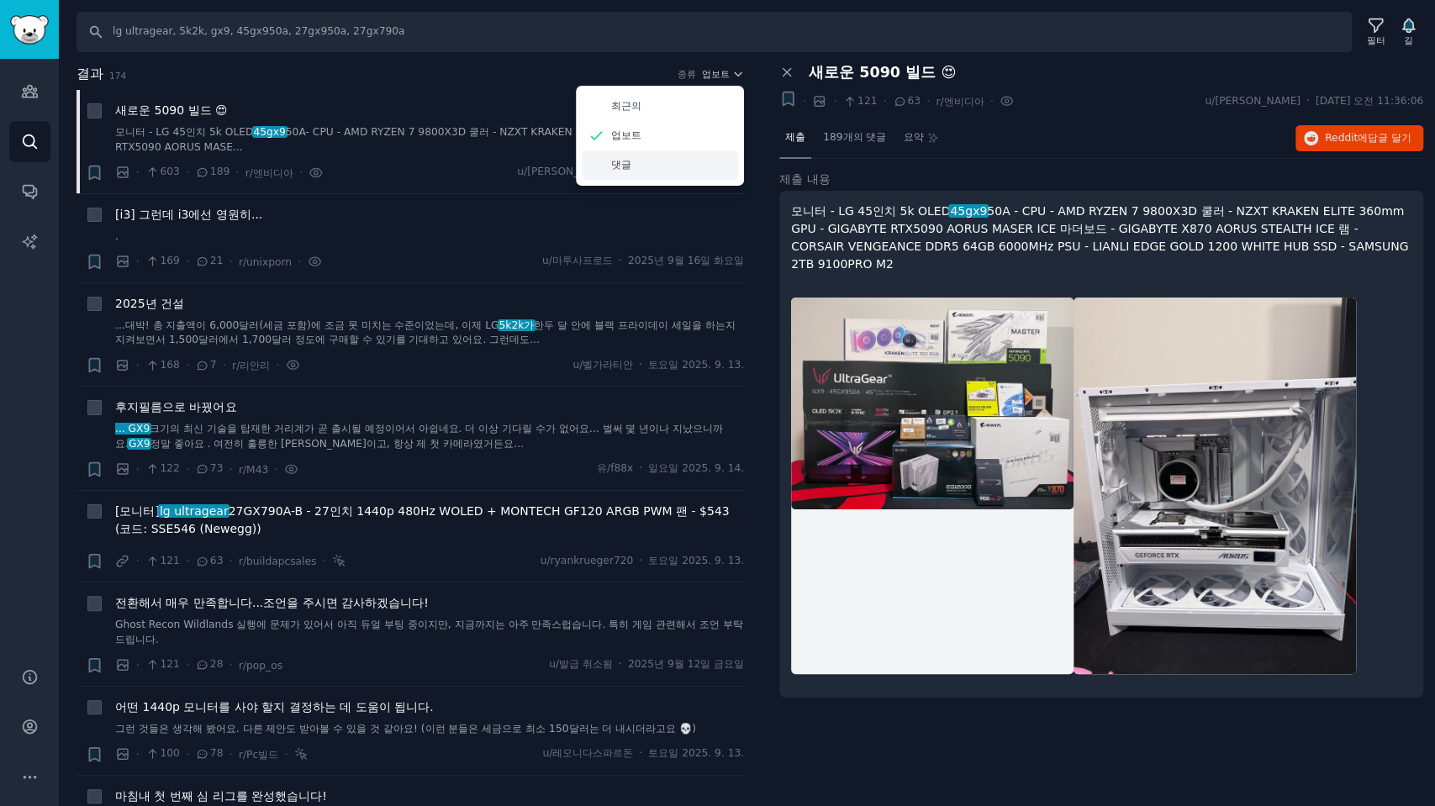
click at [619, 168] on font "댓글" at bounding box center [621, 165] width 20 height 12
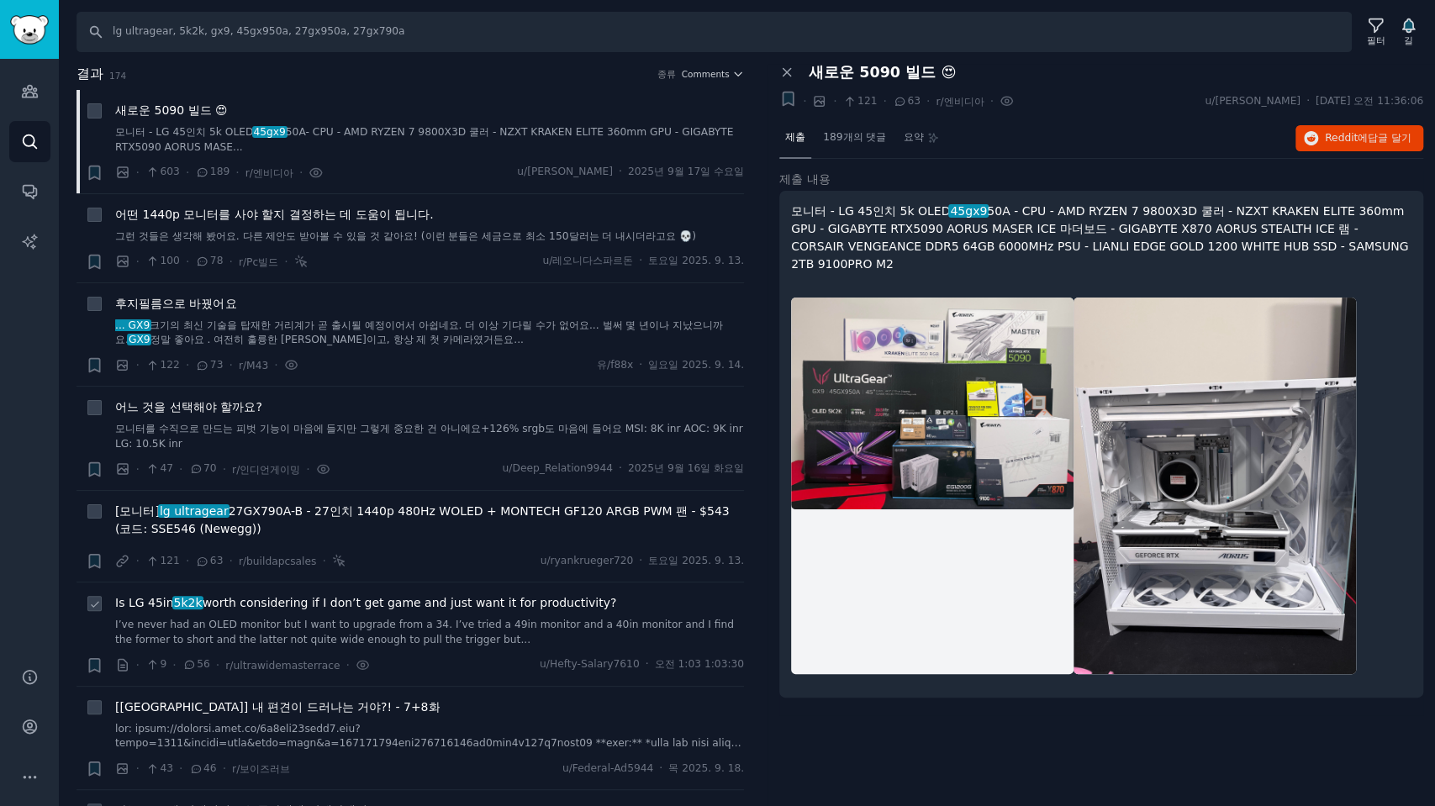
click at [407, 605] on span "Is LG 45in 5k2k worth considering if I don’t get game and just want it for prod…" at bounding box center [365, 603] width 501 height 18
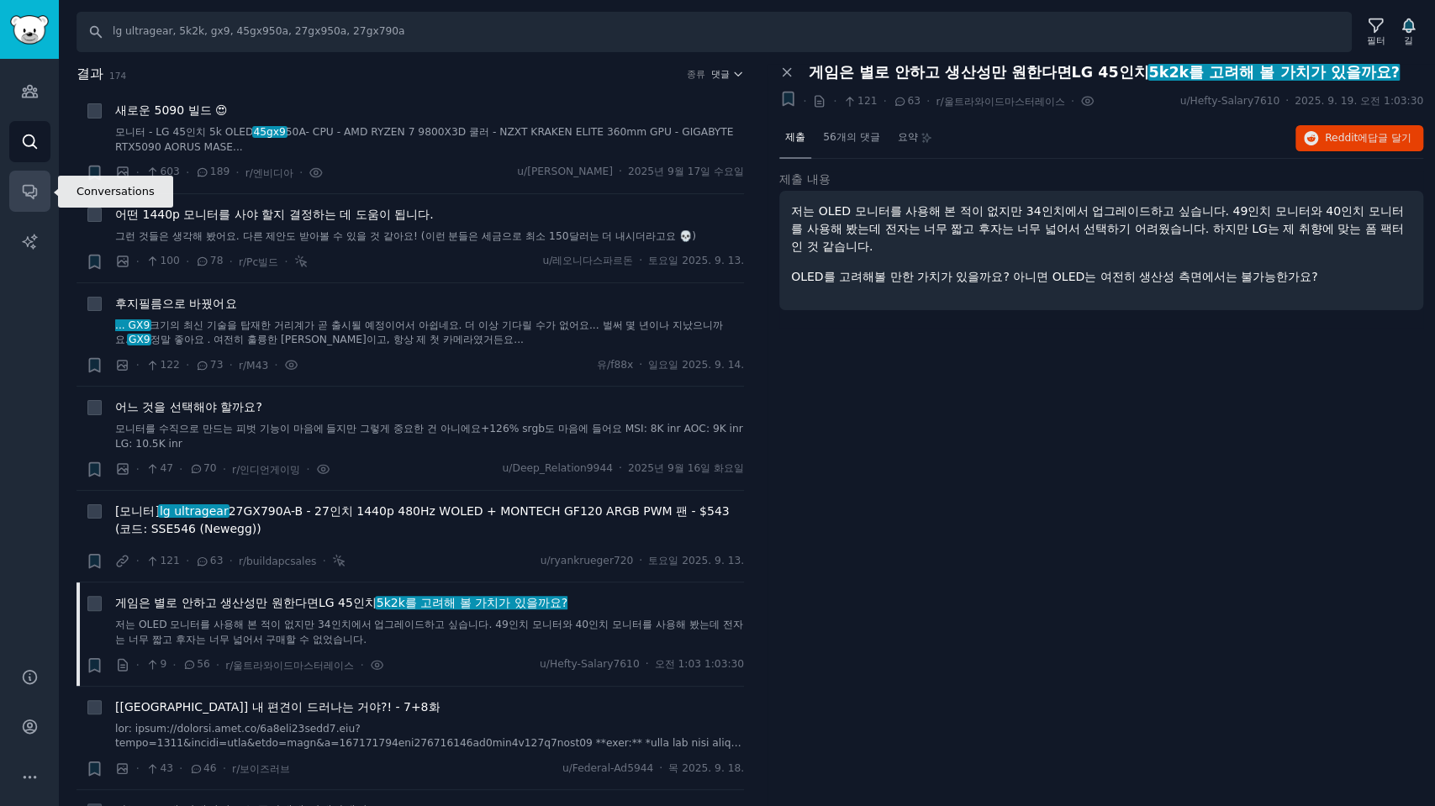
click at [29, 195] on icon "사이드바" at bounding box center [29, 192] width 13 height 13
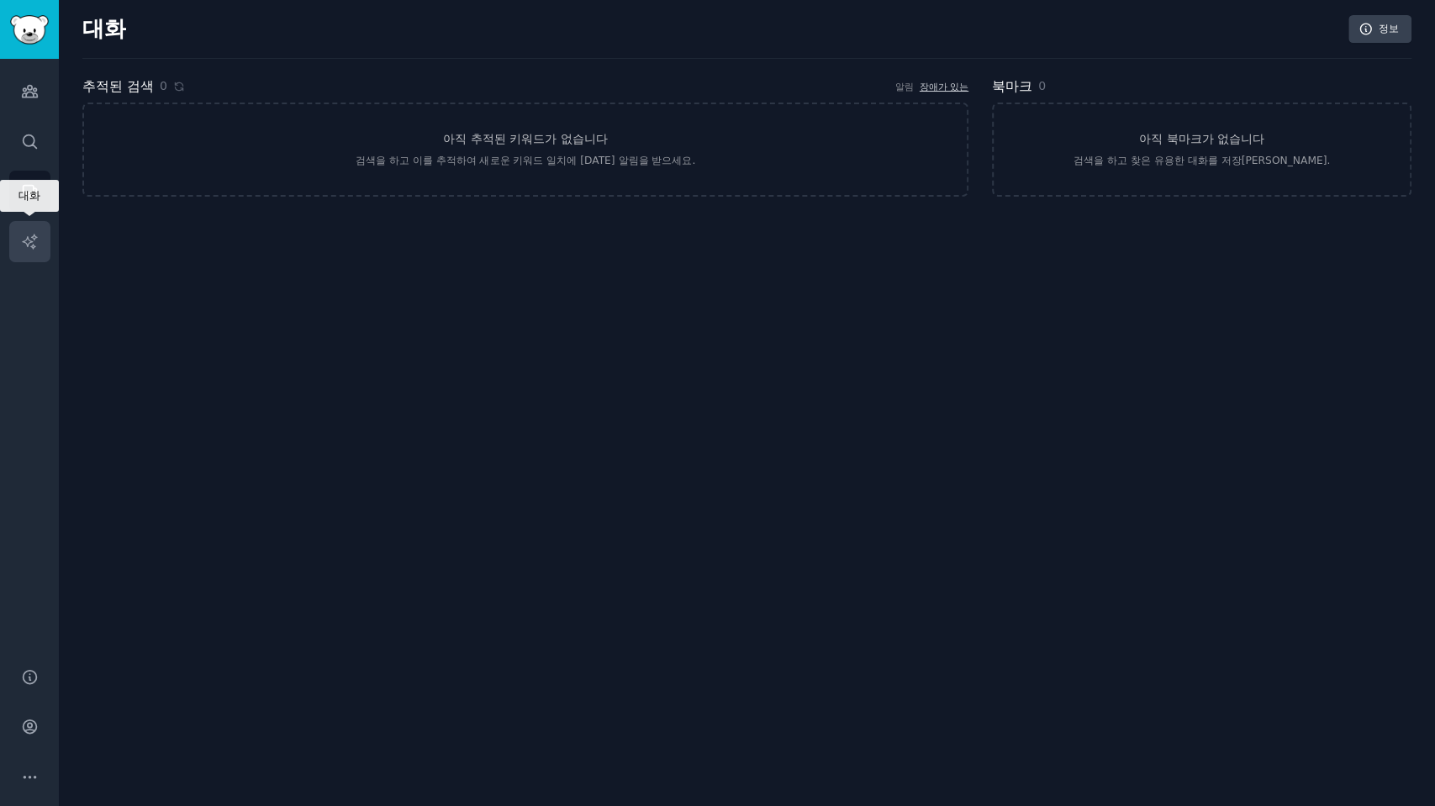
click at [21, 231] on link "AI 보고서" at bounding box center [29, 241] width 41 height 41
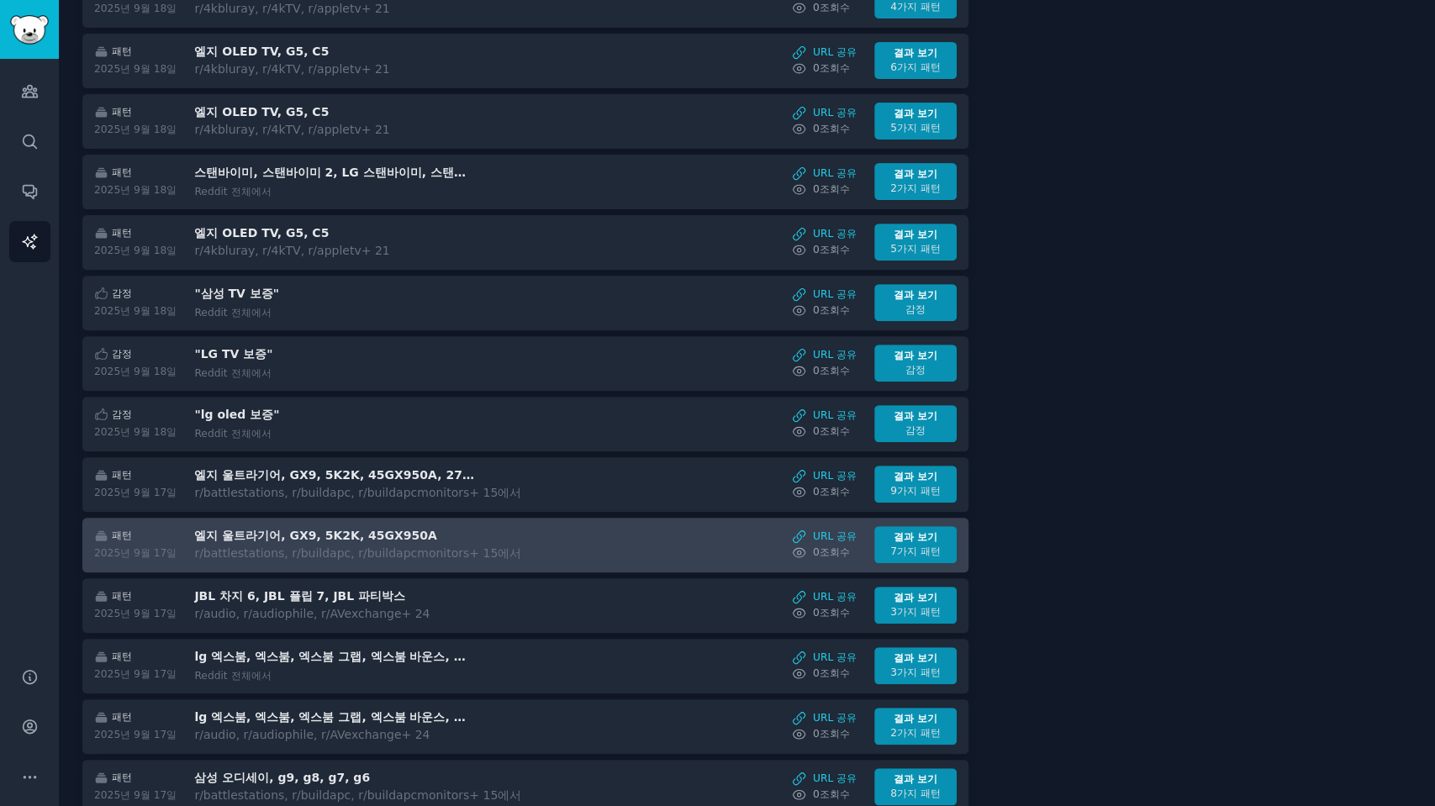
scroll to position [373, 0]
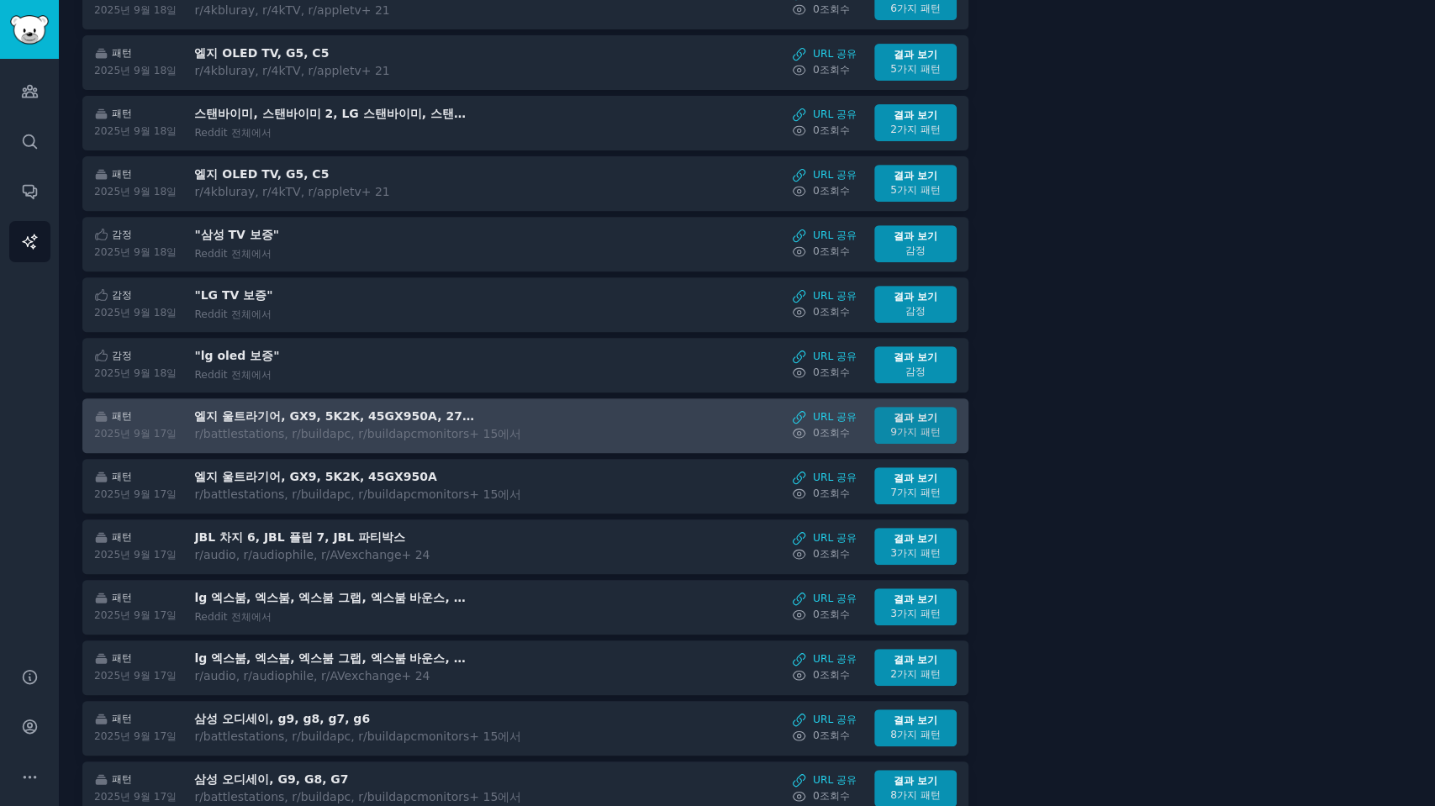
click at [911, 412] on font "결과 보기" at bounding box center [916, 418] width 44 height 12
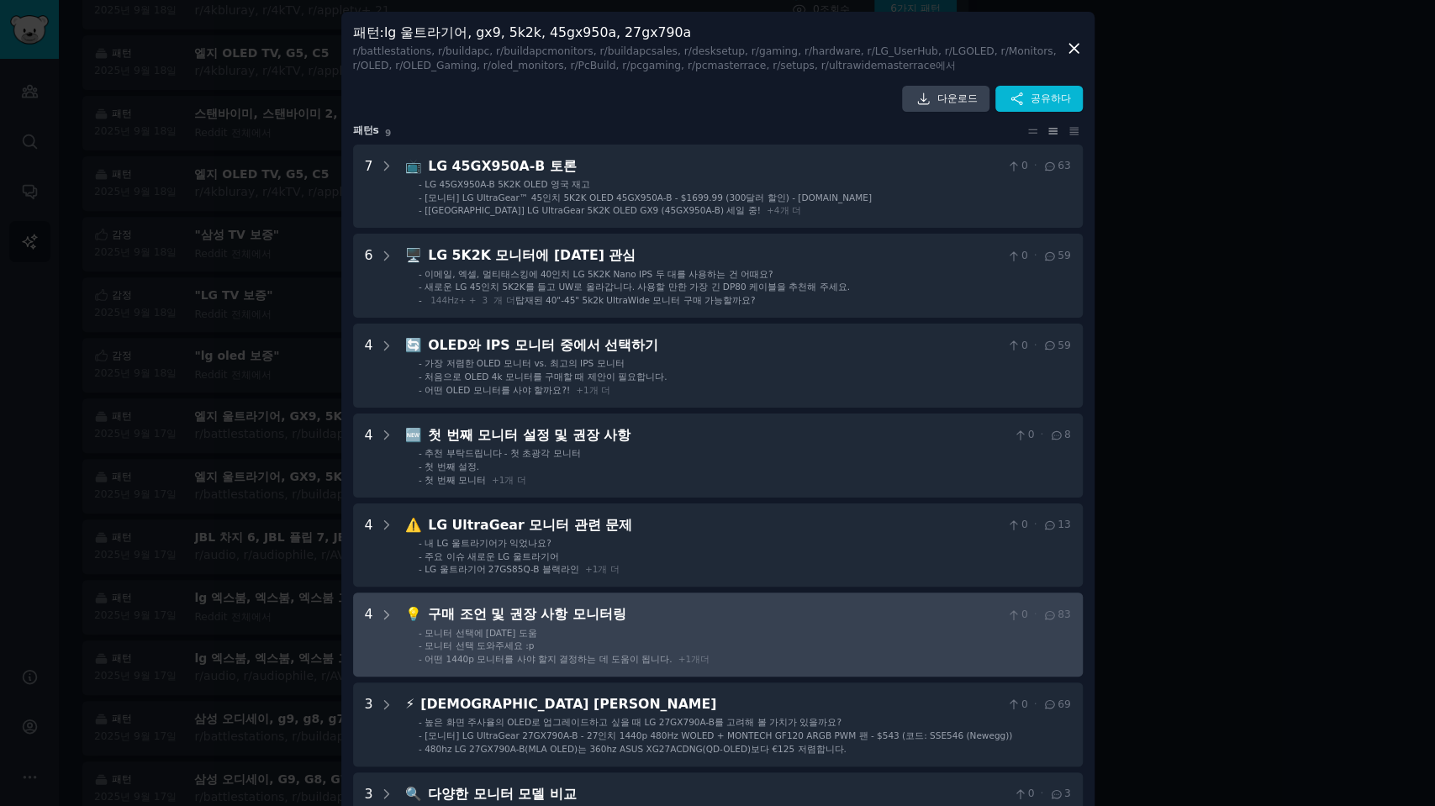
click at [801, 642] on li "- 모니터 선택 도와주세요 :p" at bounding box center [745, 646] width 652 height 12
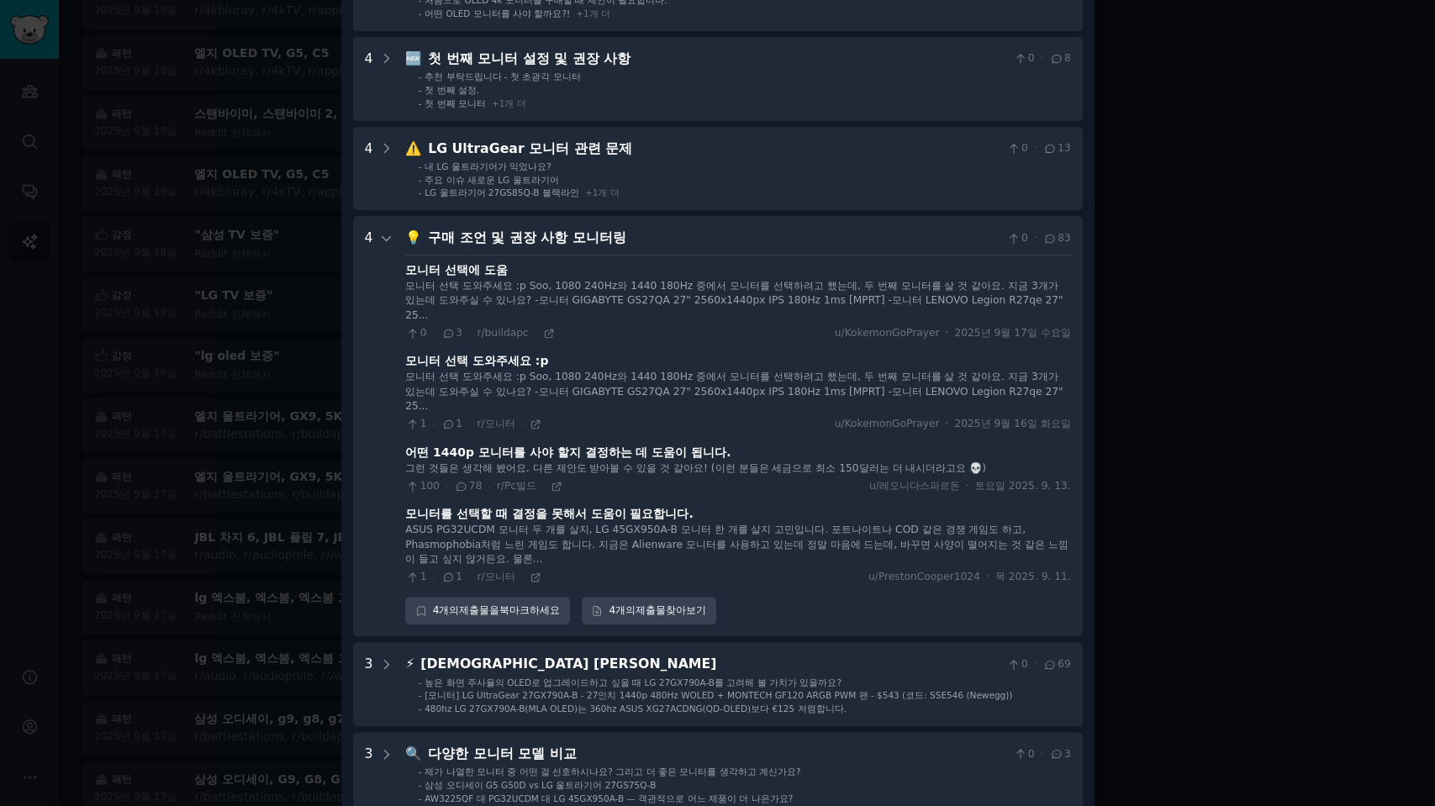
scroll to position [462, 0]
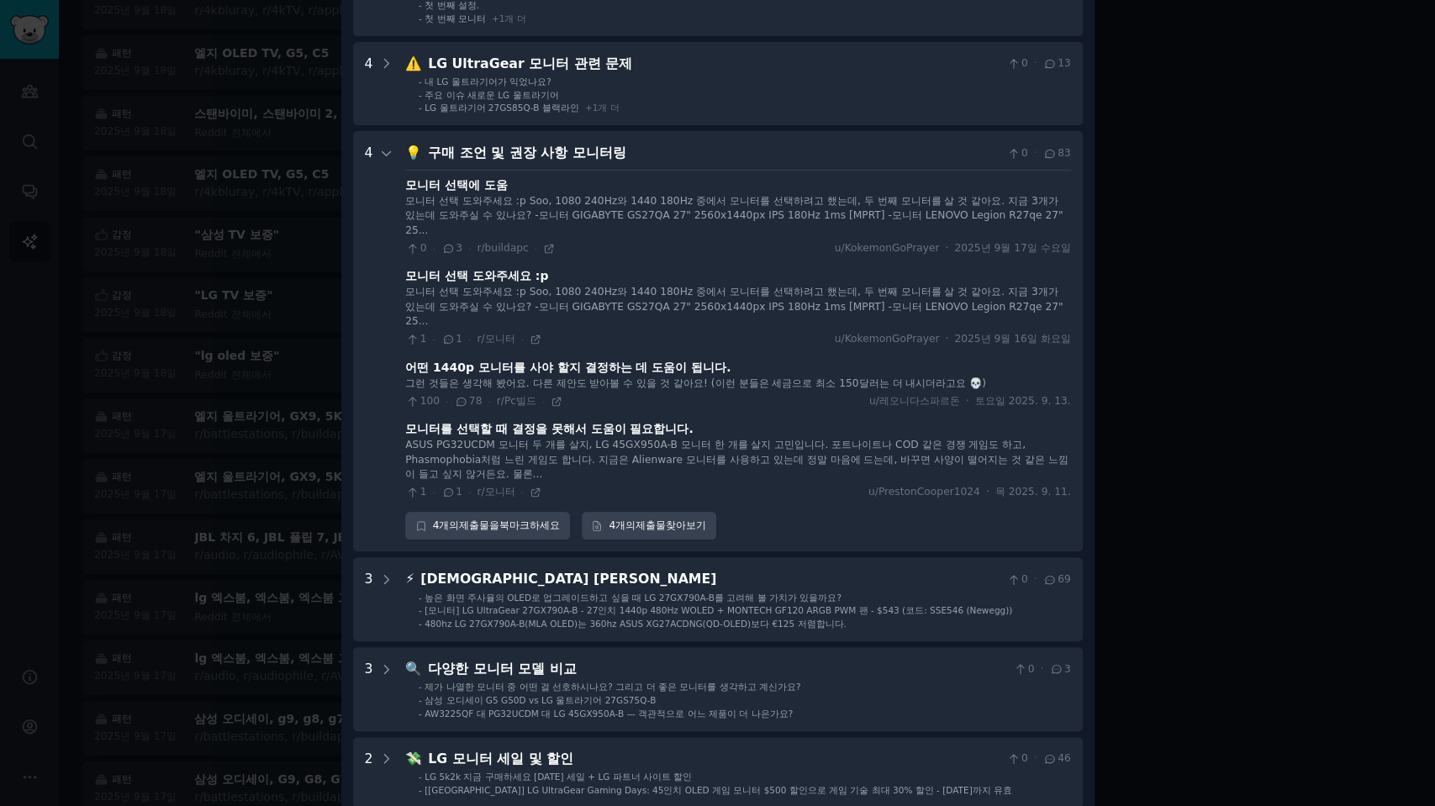
click at [1159, 454] on div at bounding box center [717, 403] width 1435 height 806
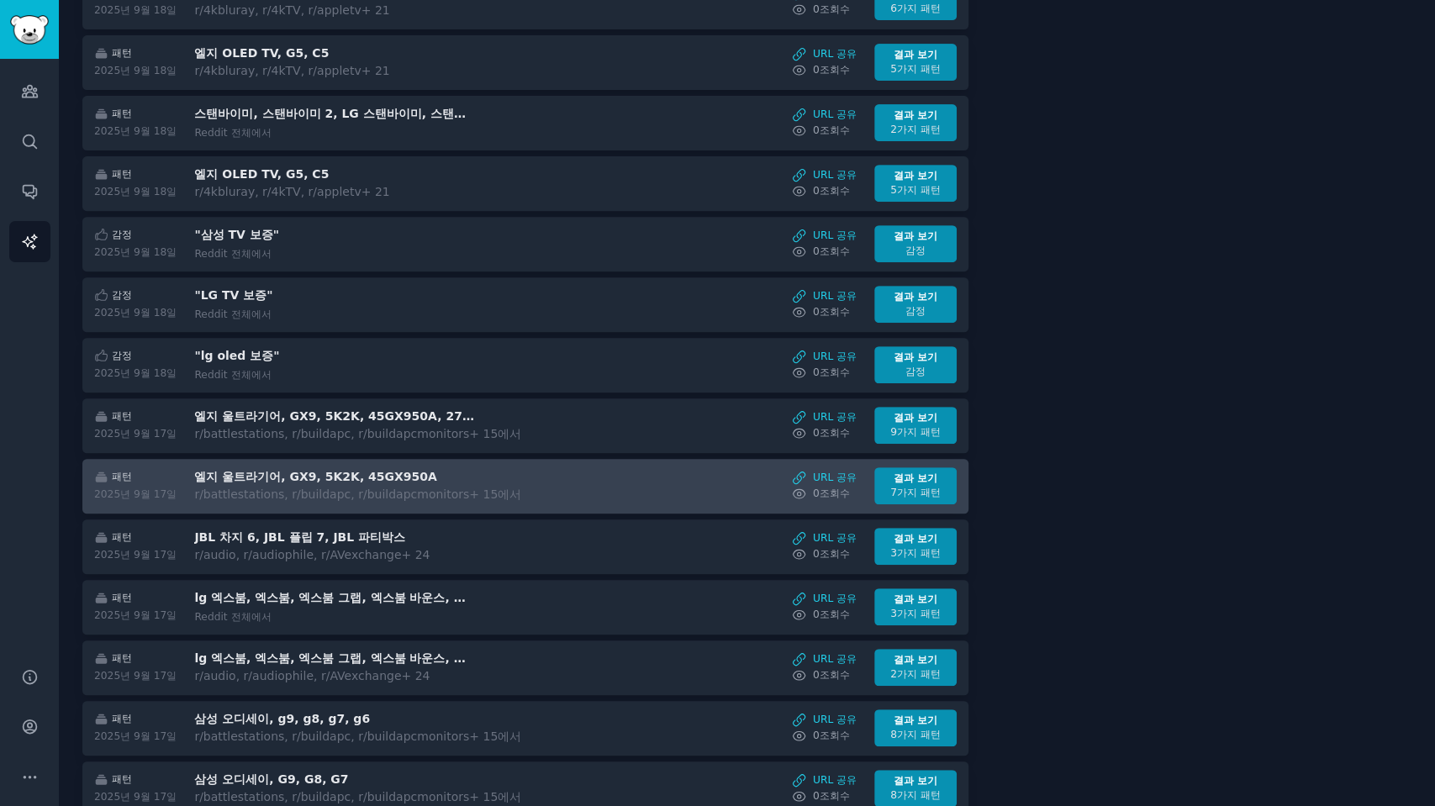
click at [513, 470] on div "패턴 2025년 9월 17일 엘지 울트라기어, GX9, 5K2K, 45GX950A r/battlestations, r/buildapc, r/b…" at bounding box center [526, 485] width 869 height 37
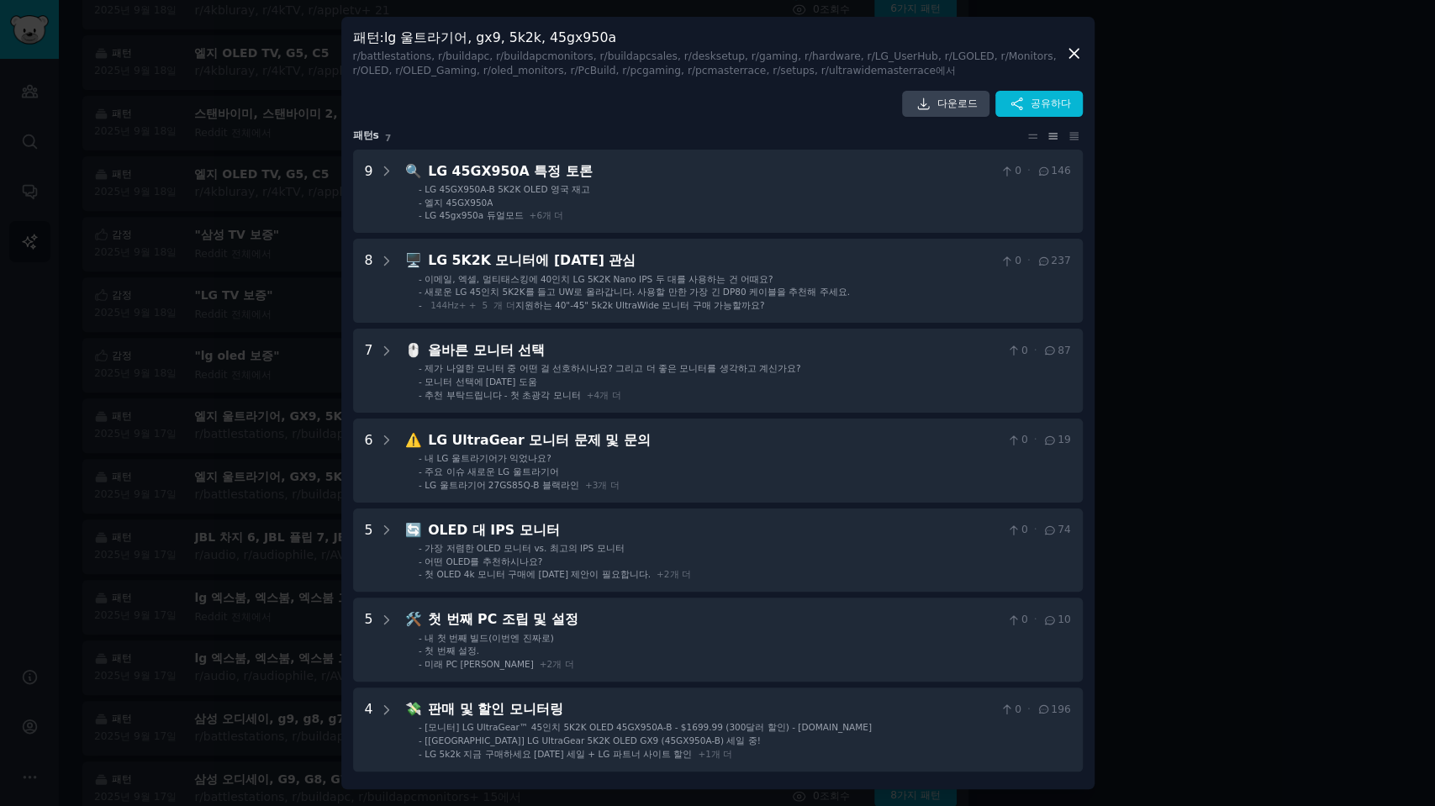
click at [1218, 473] on div at bounding box center [717, 403] width 1435 height 806
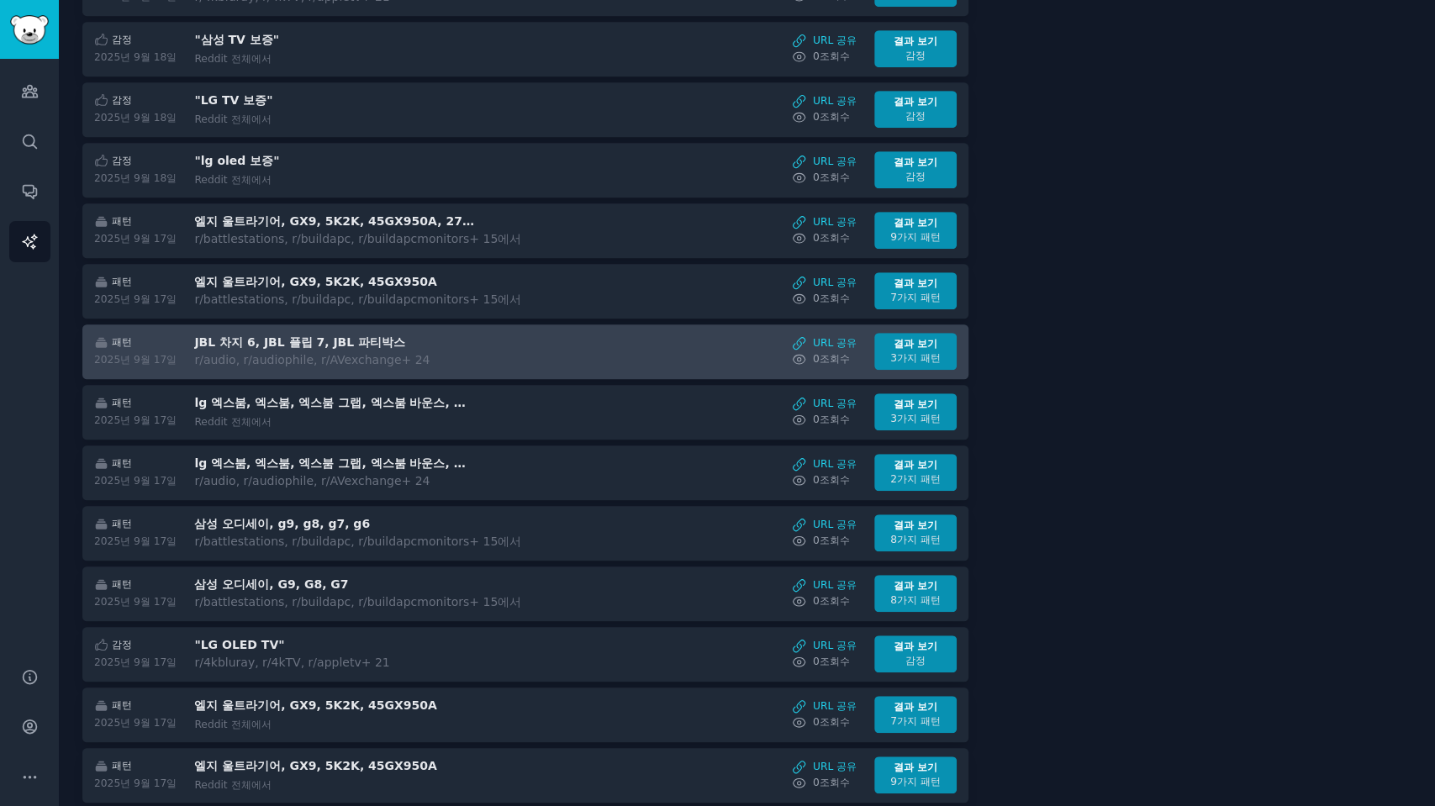
scroll to position [747, 0]
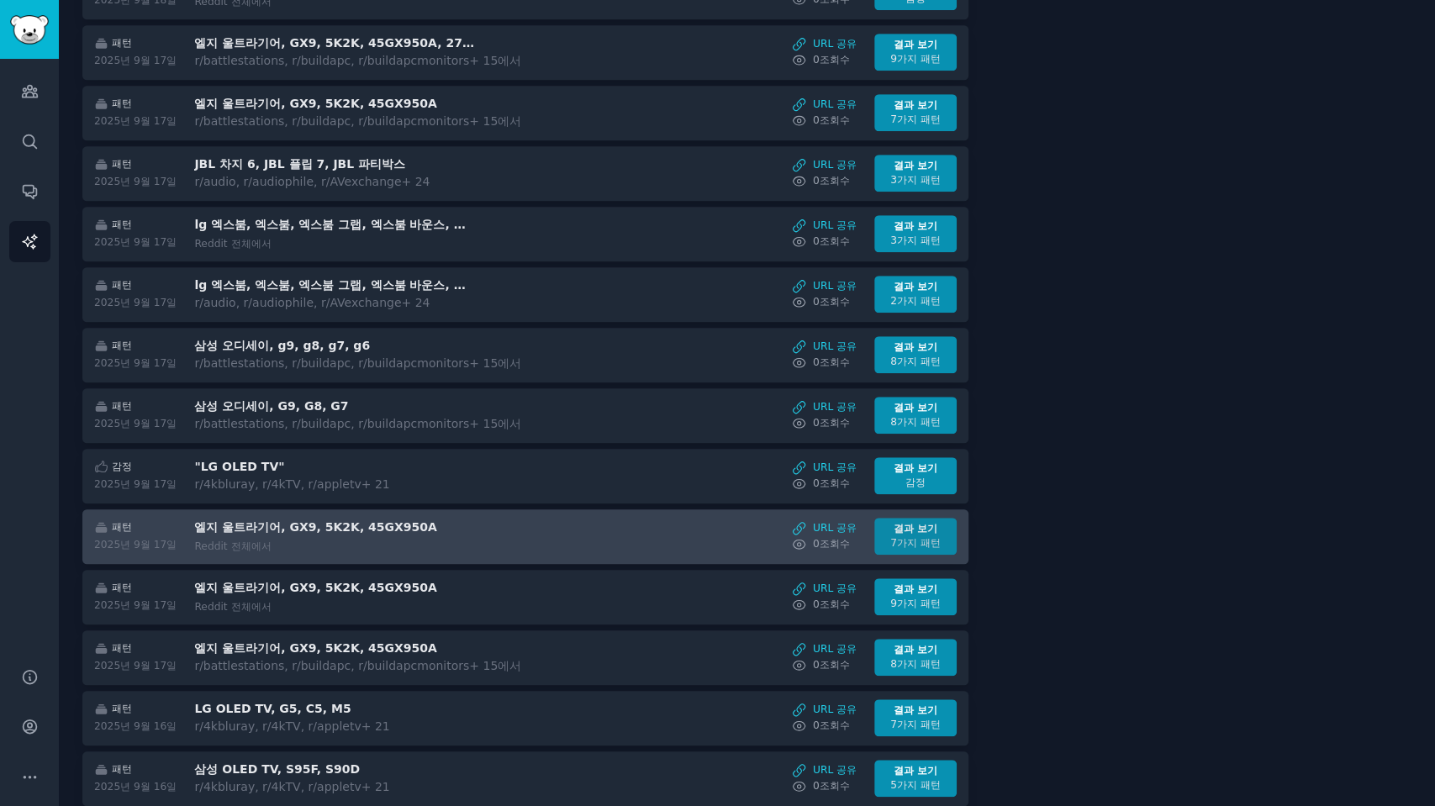
click at [917, 523] on font "결과 보기" at bounding box center [916, 529] width 44 height 12
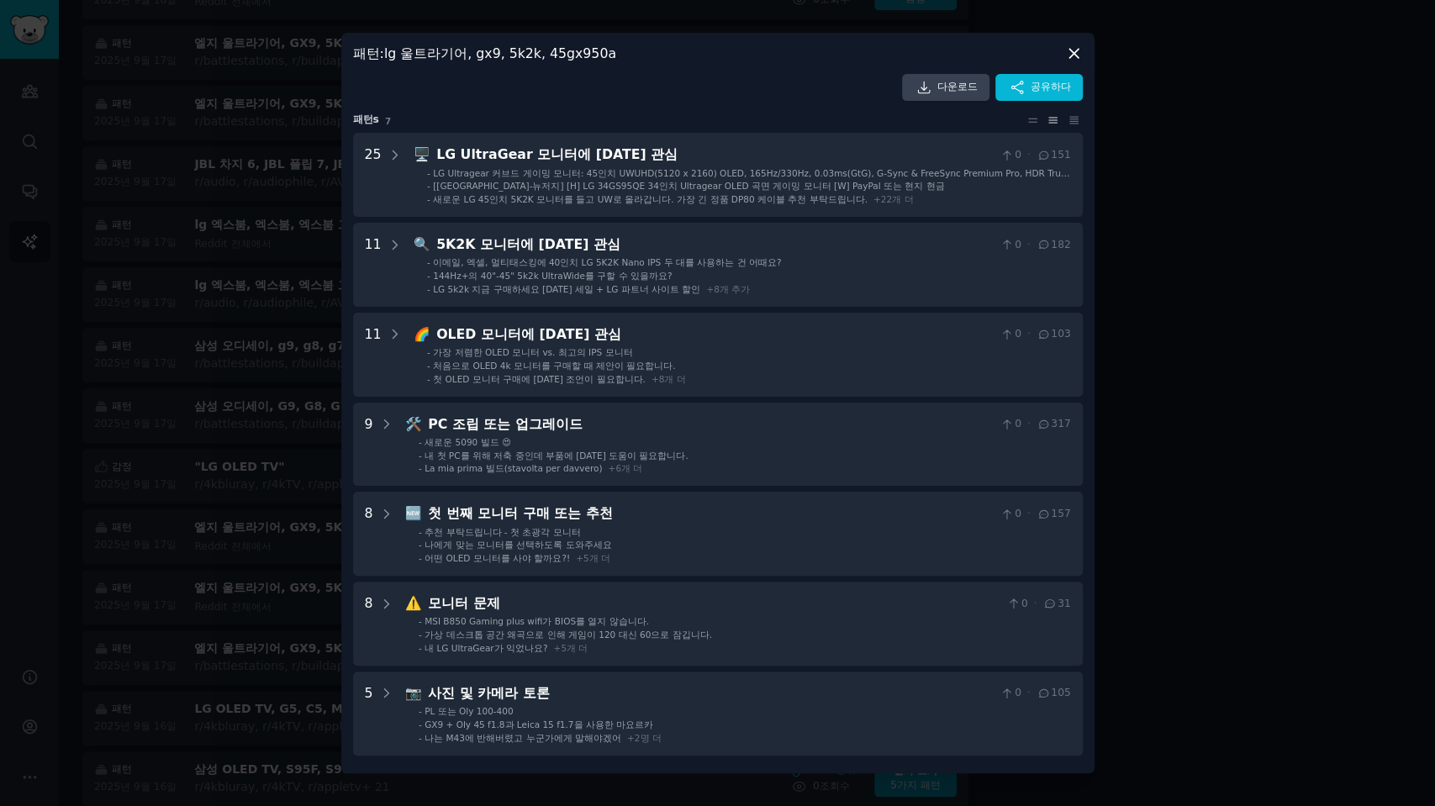
click at [1183, 462] on div at bounding box center [717, 403] width 1435 height 806
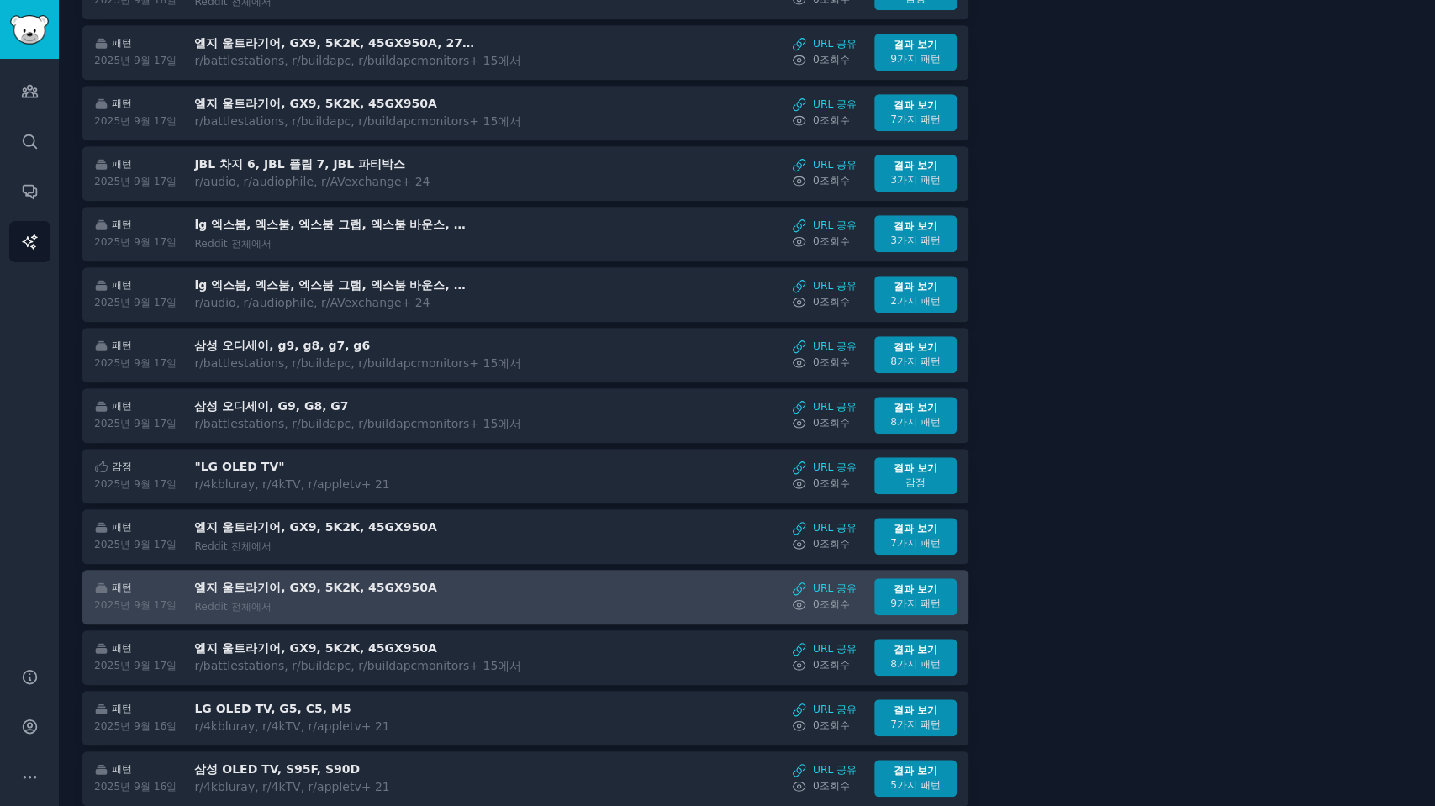
click at [582, 578] on div "패턴 2025년 9월 17일 엘지 울트라기어, GX9, 5K2K, 45GX950A Reddit 전체에서 URL 공유 0 조회수 ​ 결과 보기 …" at bounding box center [526, 596] width 869 height 37
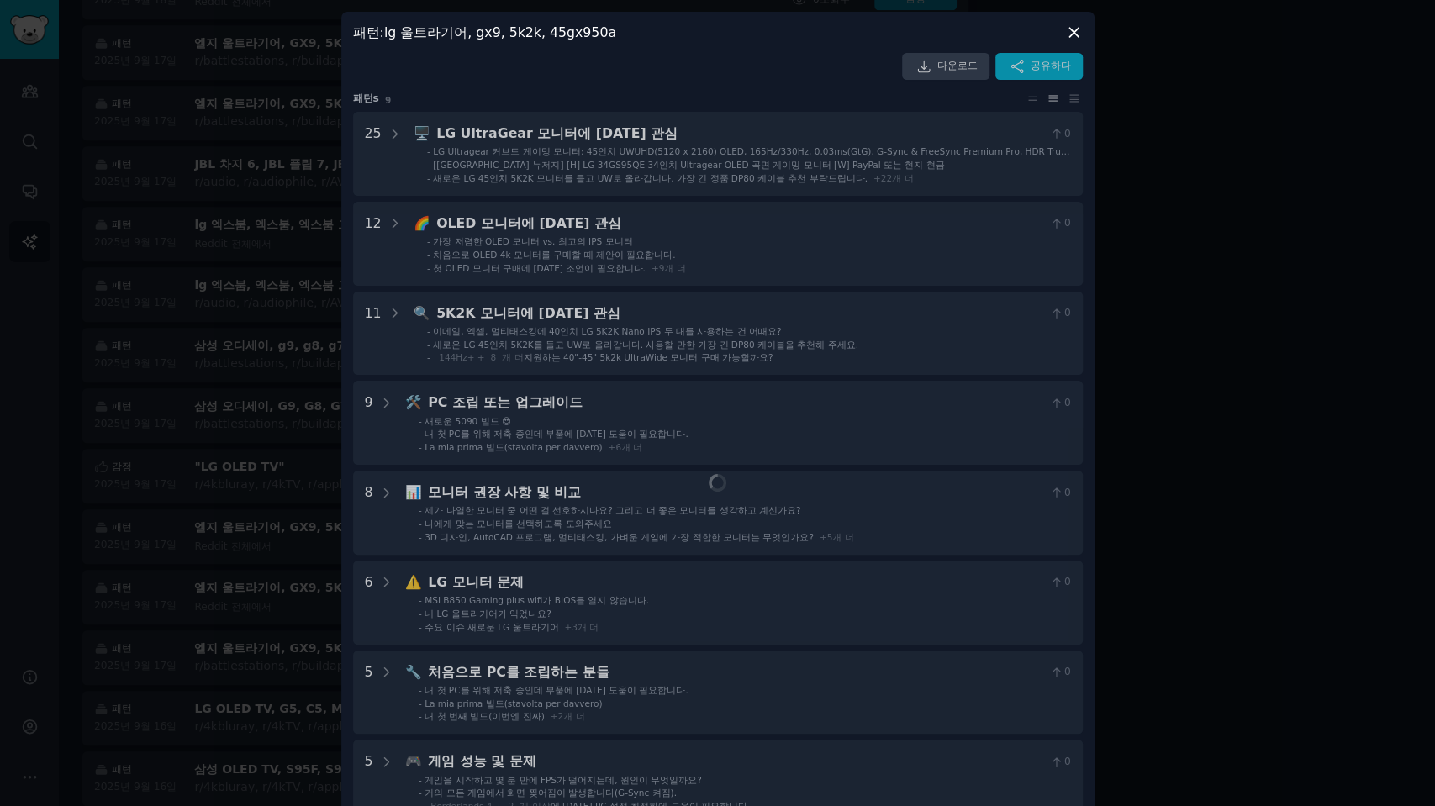
drag, startPoint x: 1283, startPoint y: 462, endPoint x: 1206, endPoint y: 477, distance: 78.7
click at [1282, 462] on div at bounding box center [717, 403] width 1435 height 806
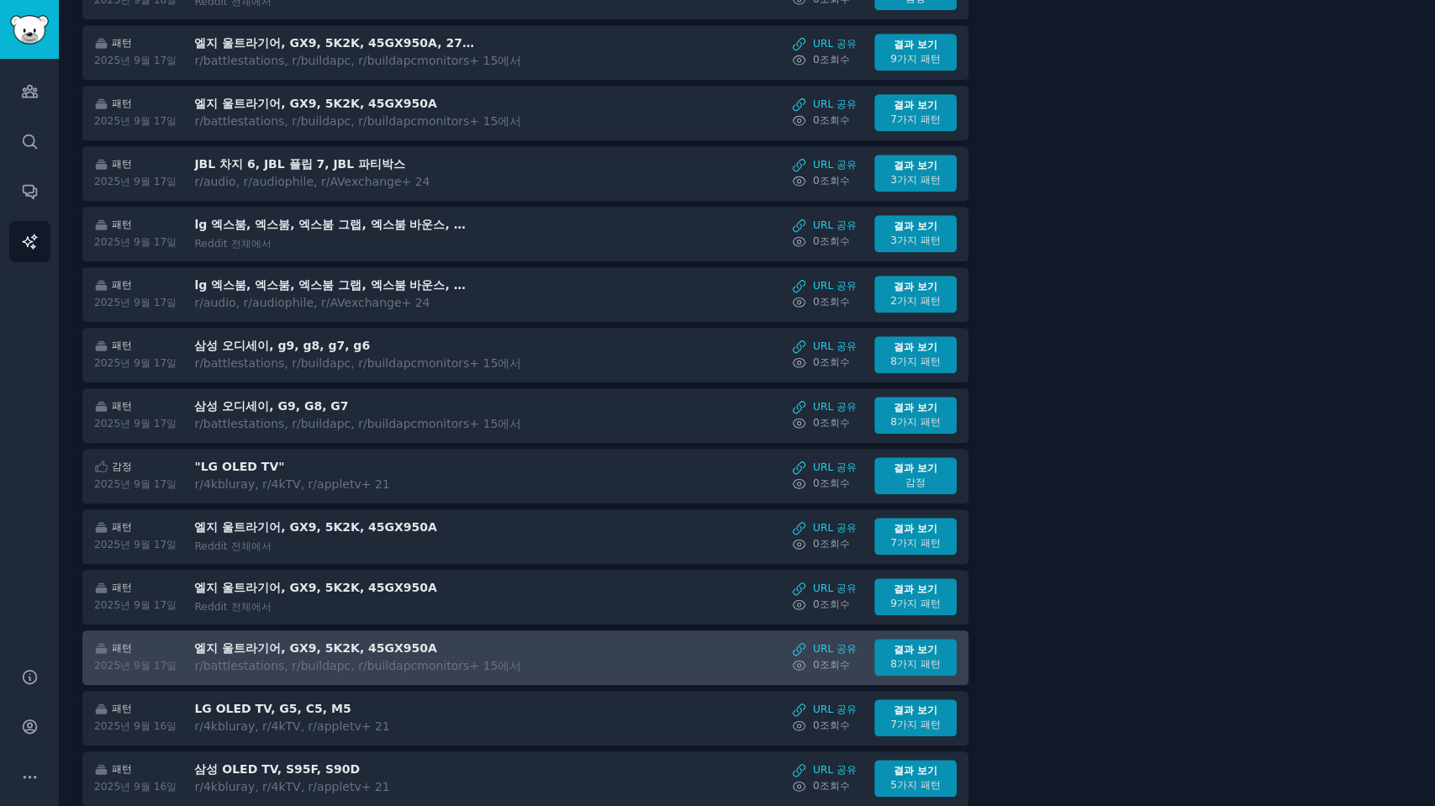
click at [592, 644] on div "패턴 2025년 9월 17일 엘지 울트라기어, GX9, 5K2K, 45GX950A r/battlestations, r/buildapc, r/b…" at bounding box center [526, 657] width 869 height 37
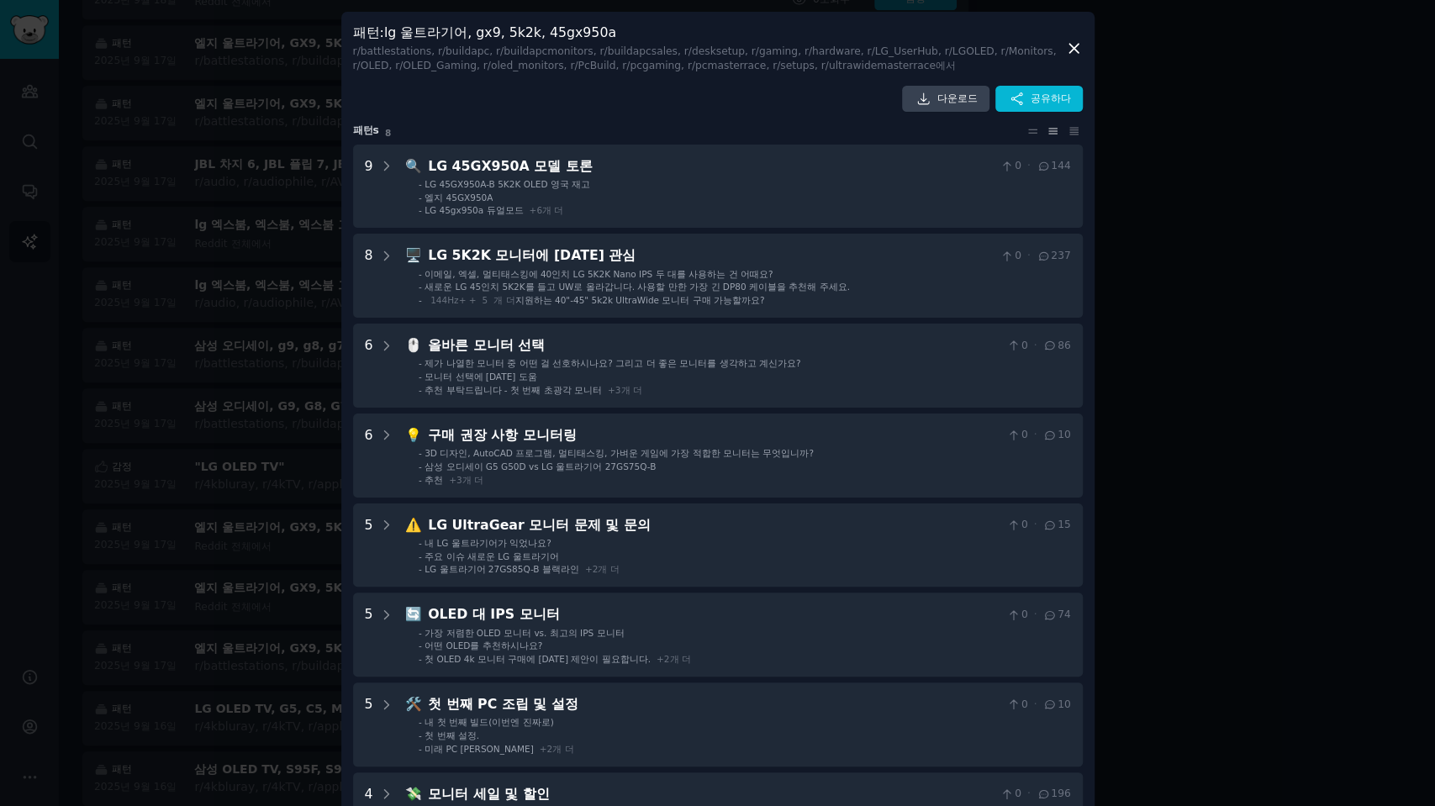
click at [1228, 399] on div at bounding box center [717, 403] width 1435 height 806
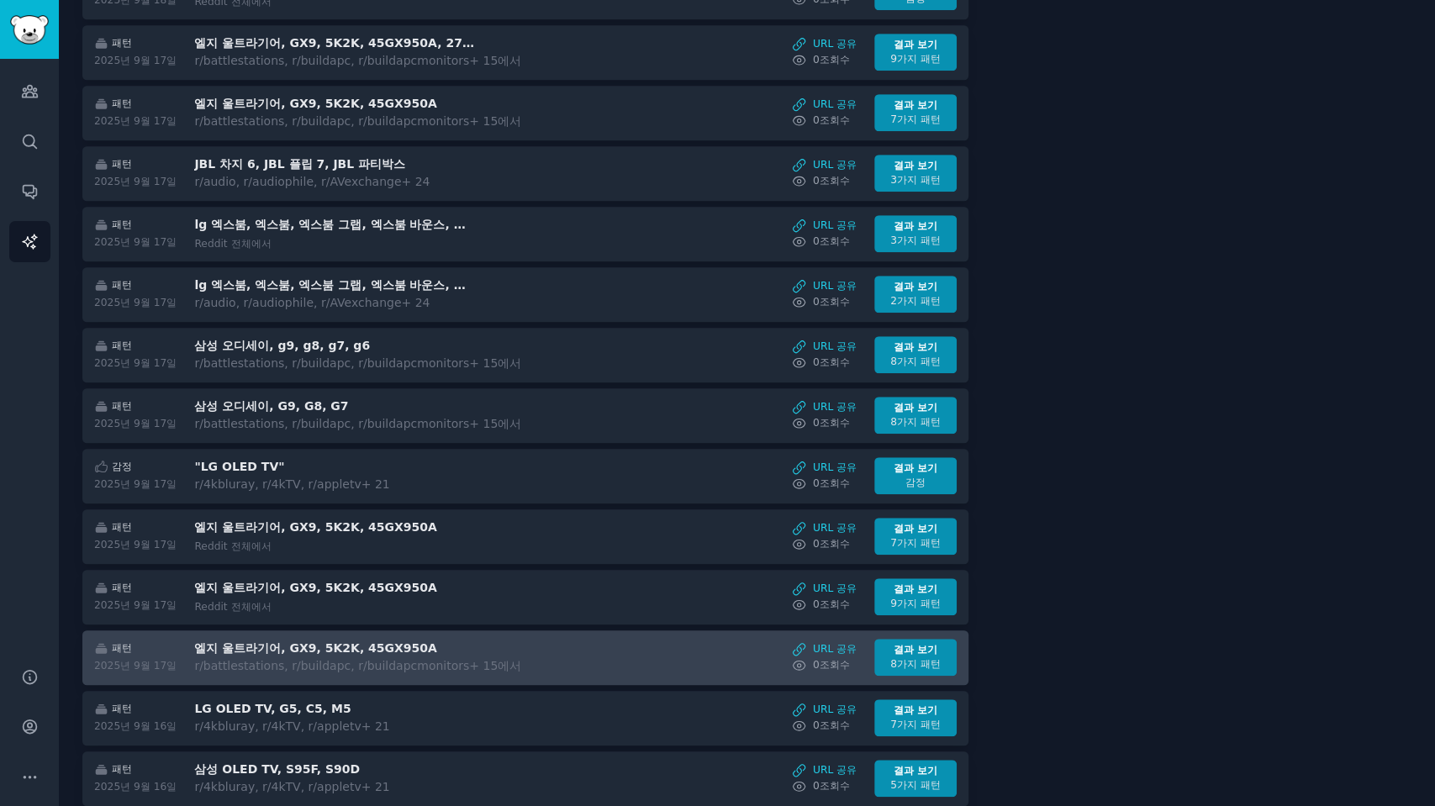
click at [667, 642] on div "패턴 2025년 9월 17일 엘지 울트라기어, GX9, 5K2K, 45GX950A r/battlestations, r/buildapc, r/b…" at bounding box center [526, 657] width 869 height 37
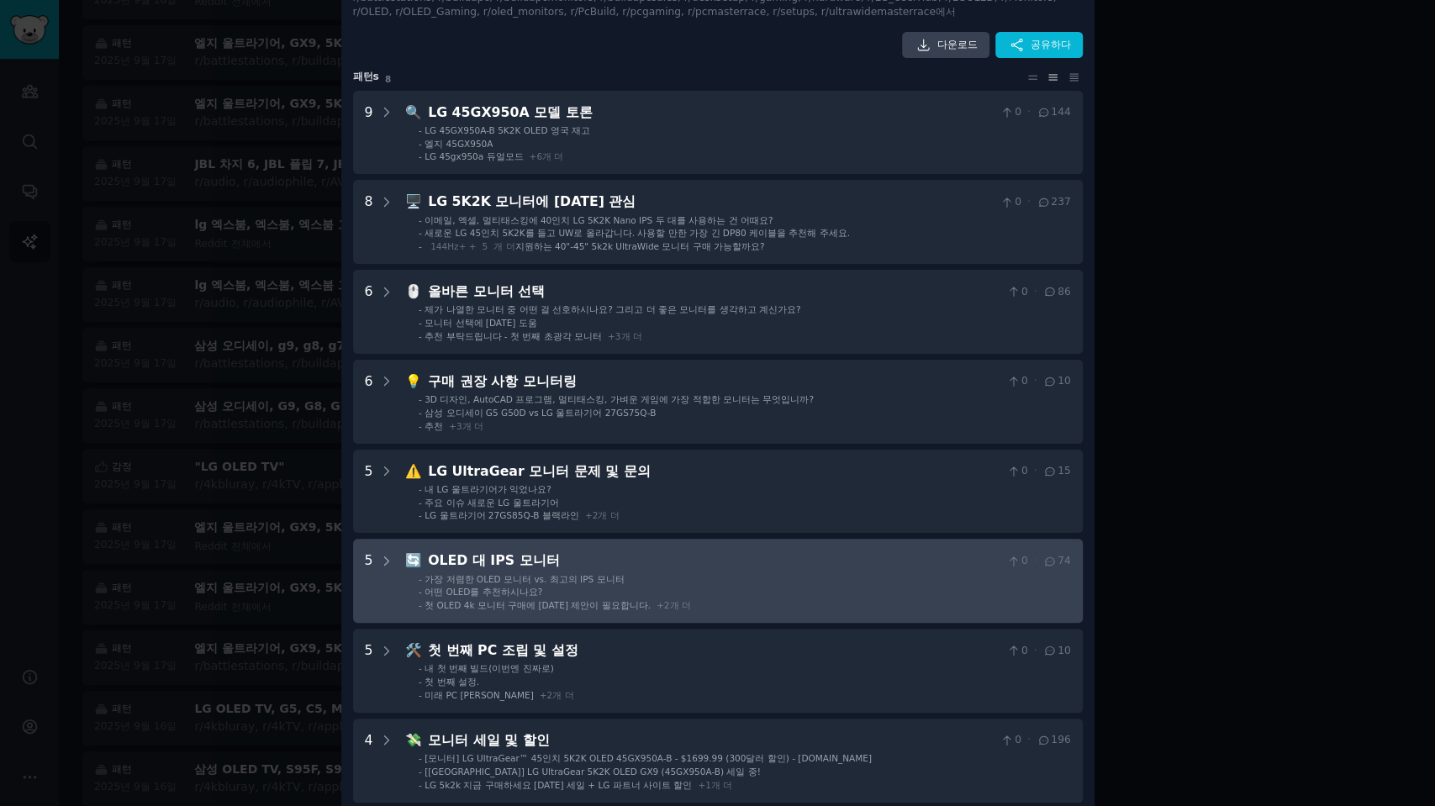
scroll to position [79, 0]
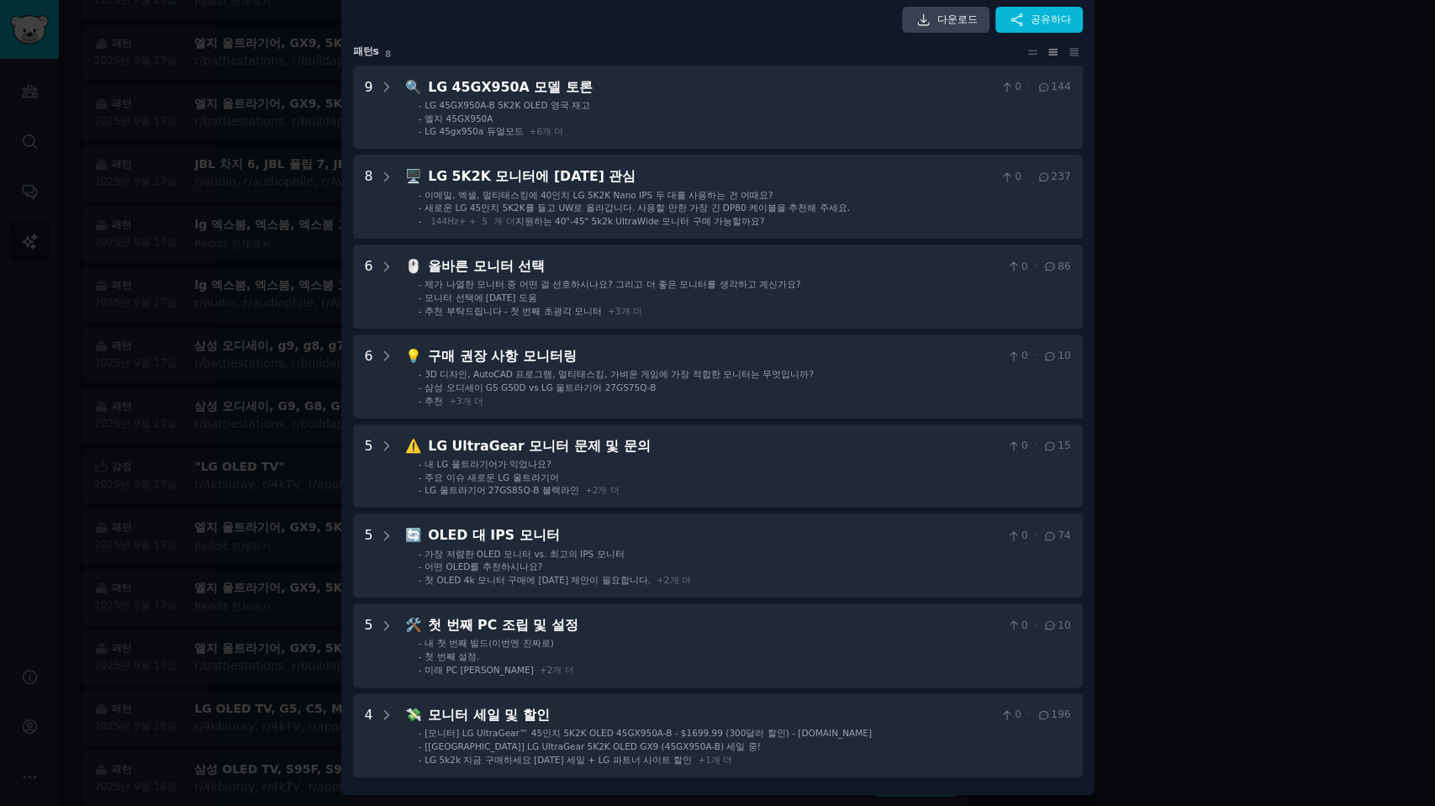
click at [1196, 441] on div at bounding box center [717, 403] width 1435 height 806
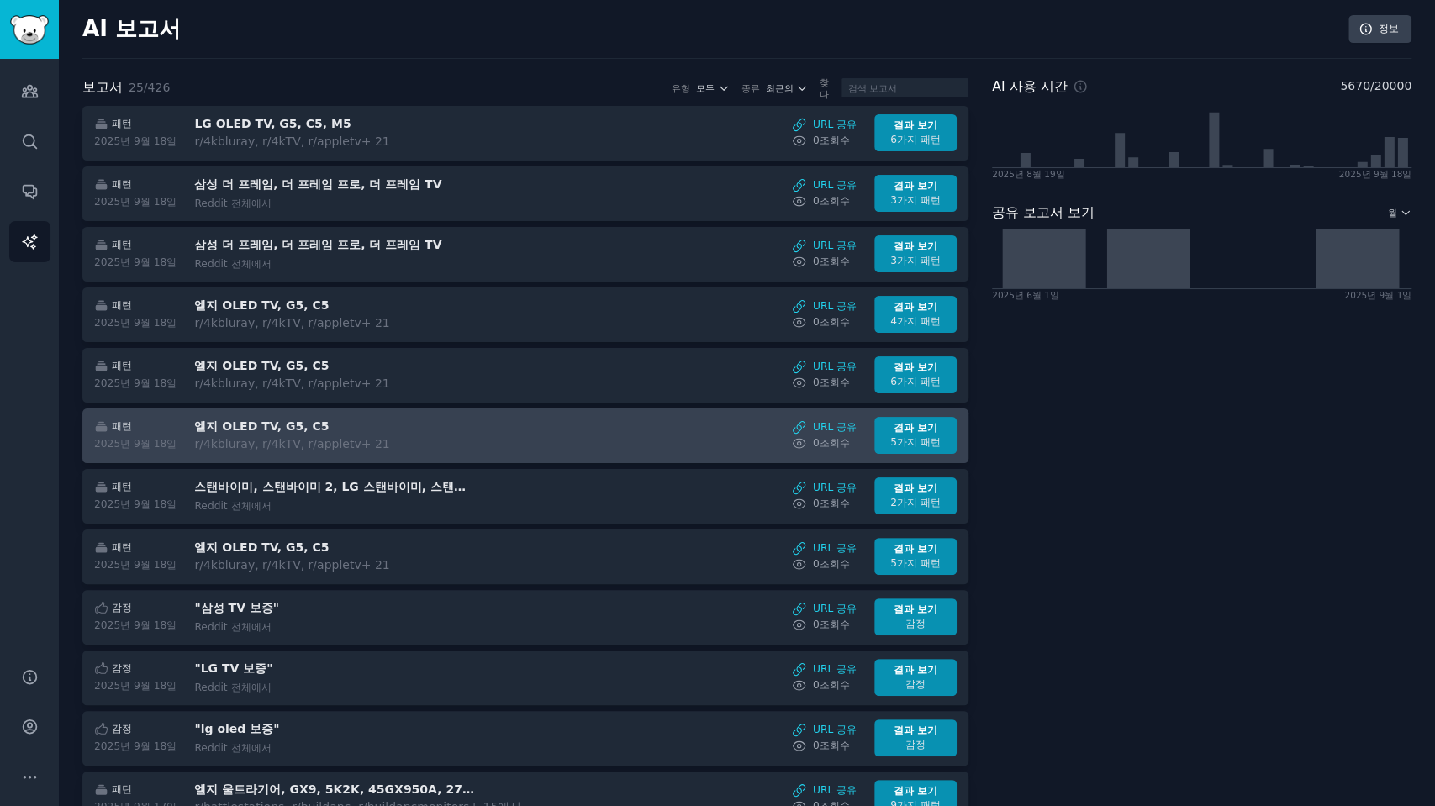
scroll to position [187, 0]
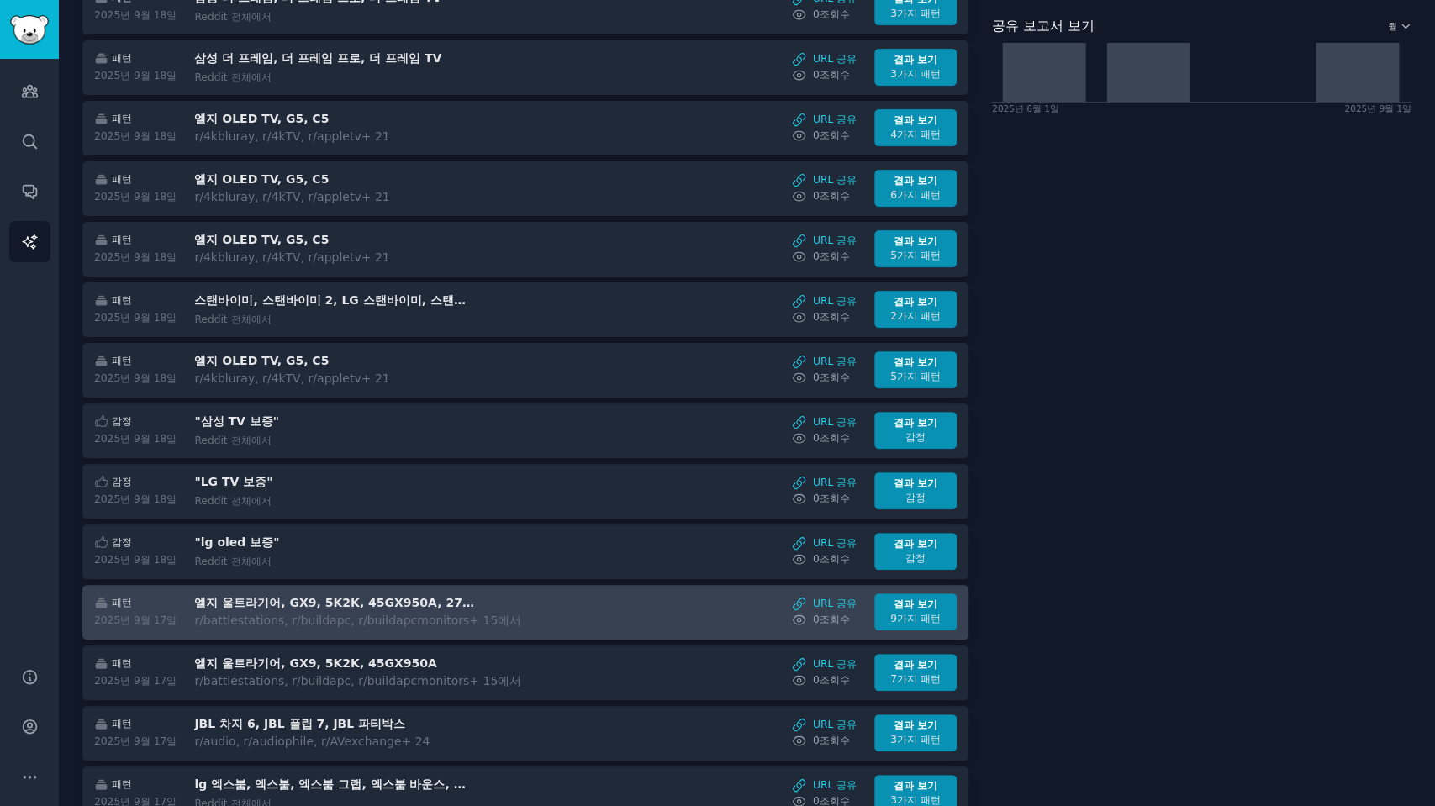
click at [558, 594] on div "패턴 2025년 9월 17일 엘지 울트라기어, GX9, 5K2K, 45GX950A, 27GX790A r/battlestations, r/bui…" at bounding box center [526, 612] width 869 height 37
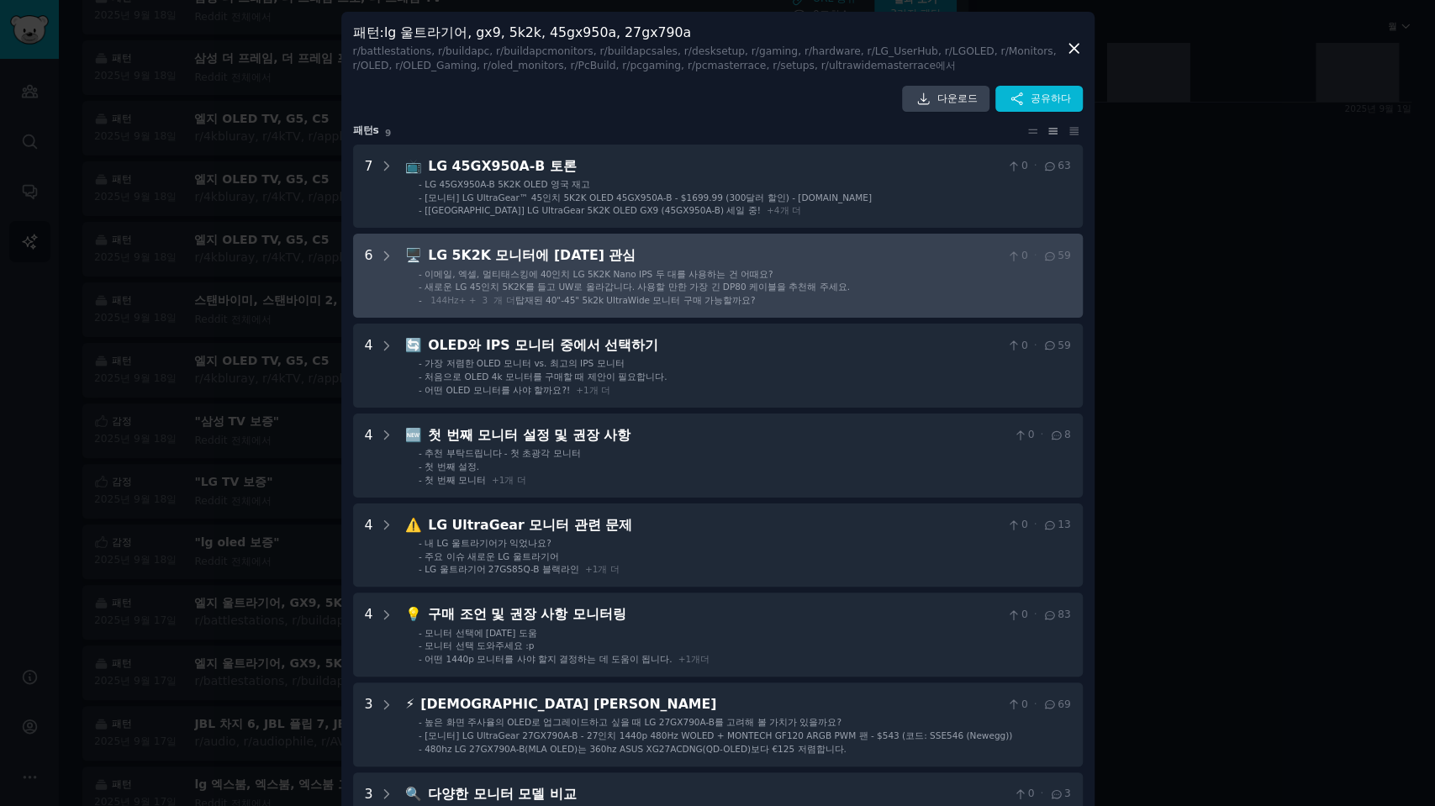
click at [874, 254] on div "LG 5K2K 모니터에 대한 관심" at bounding box center [714, 256] width 573 height 21
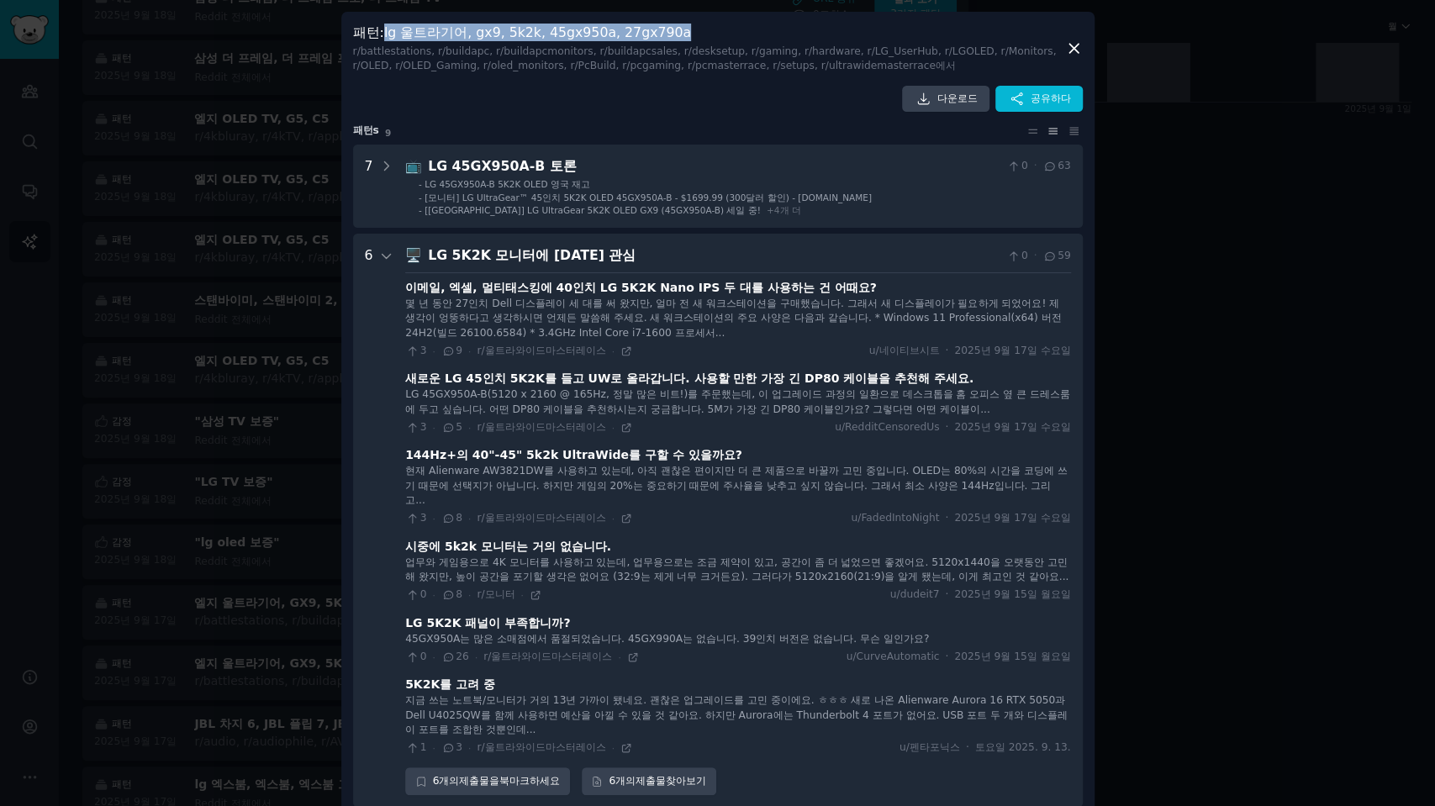
drag, startPoint x: 678, startPoint y: 29, endPoint x: 388, endPoint y: 38, distance: 289.4
click at [388, 37] on h3 "패턴 : lg 울트라기어, gx9, 5k2k, 45gx950a, 27gx790a r /battlestations, r/buildapc, r/b…" at bounding box center [709, 49] width 712 height 50
copy font "lg 울트라기어, gx9, 5k2k, 45gx950a, 27gx790a"
click at [29, 24] on div at bounding box center [717, 403] width 1435 height 806
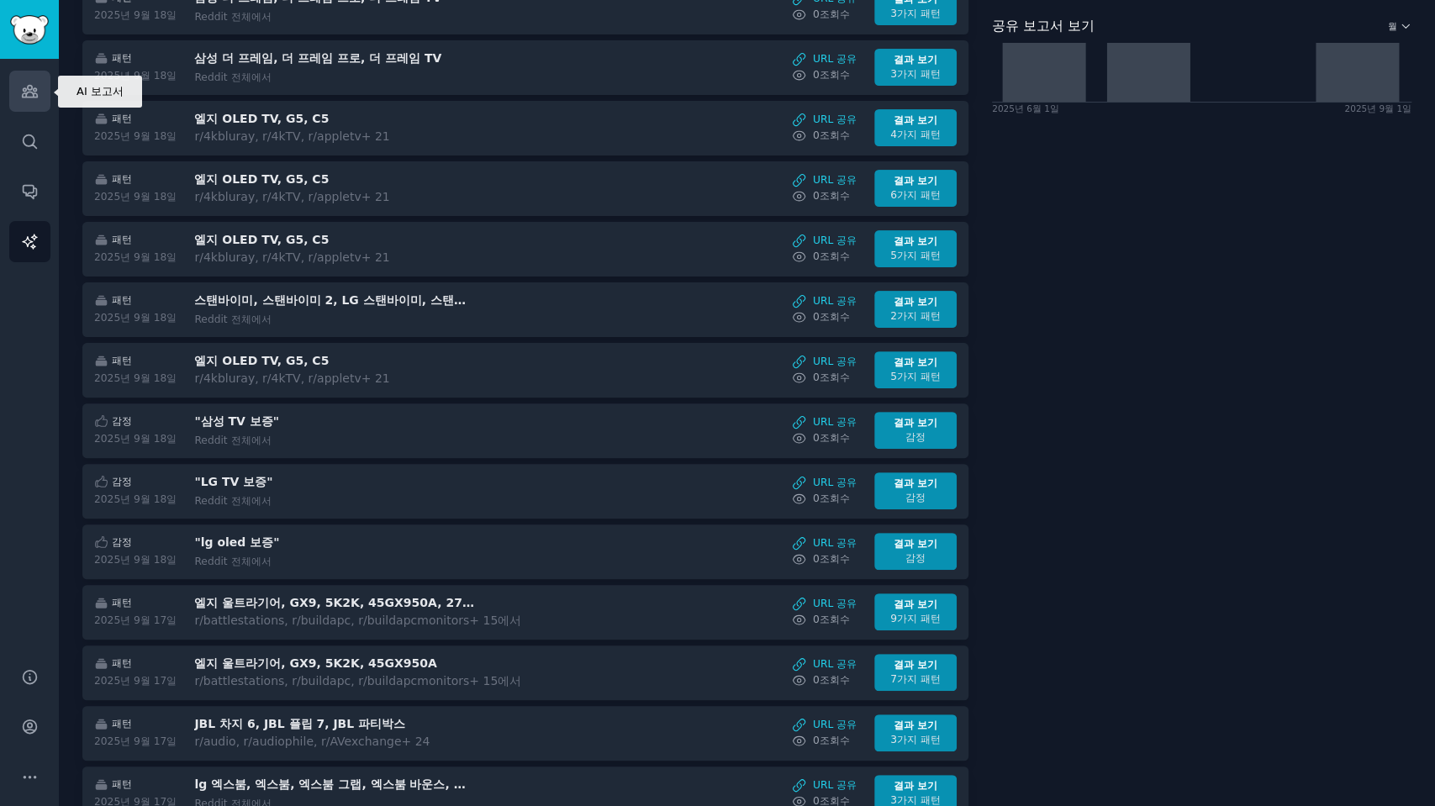
click at [29, 94] on icon "사이드바" at bounding box center [30, 91] width 18 height 18
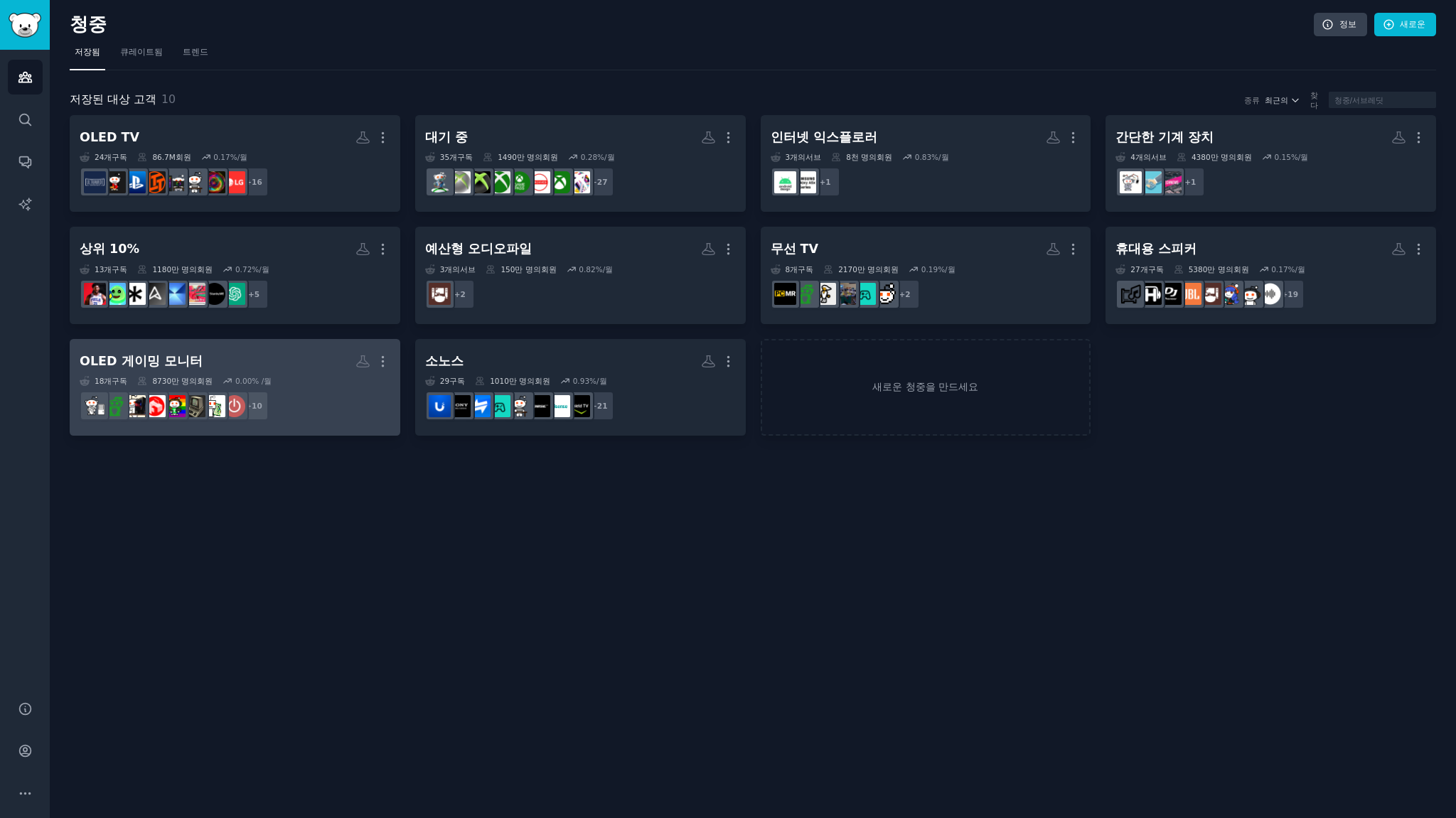
click at [297, 363] on h2 "OLED 게이밍 모니터 더" at bounding box center [234, 361] width 310 height 25
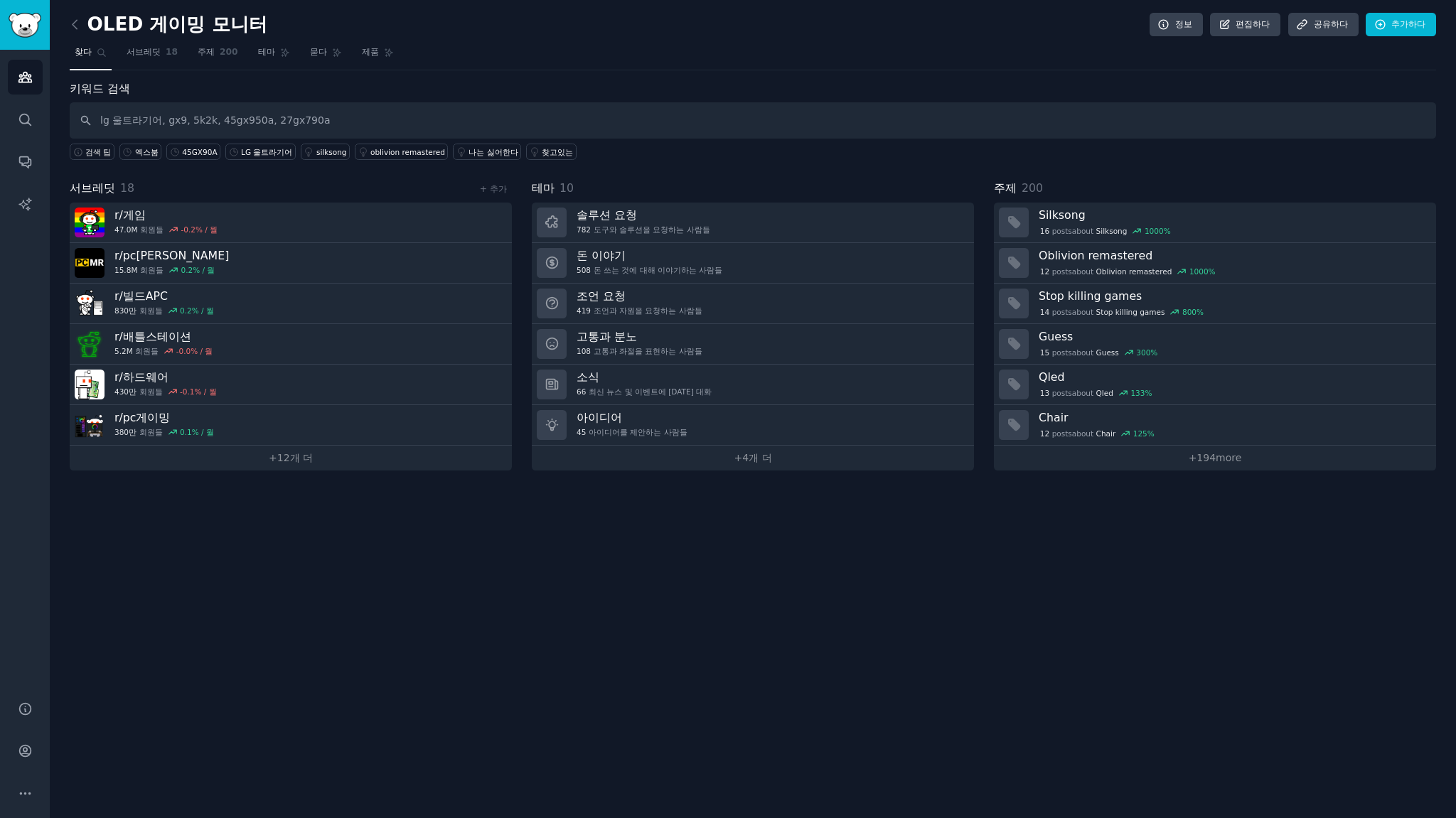
type input "lg 울트라기어, gx9, 5k2k, 45gx950a, 27gx790a"
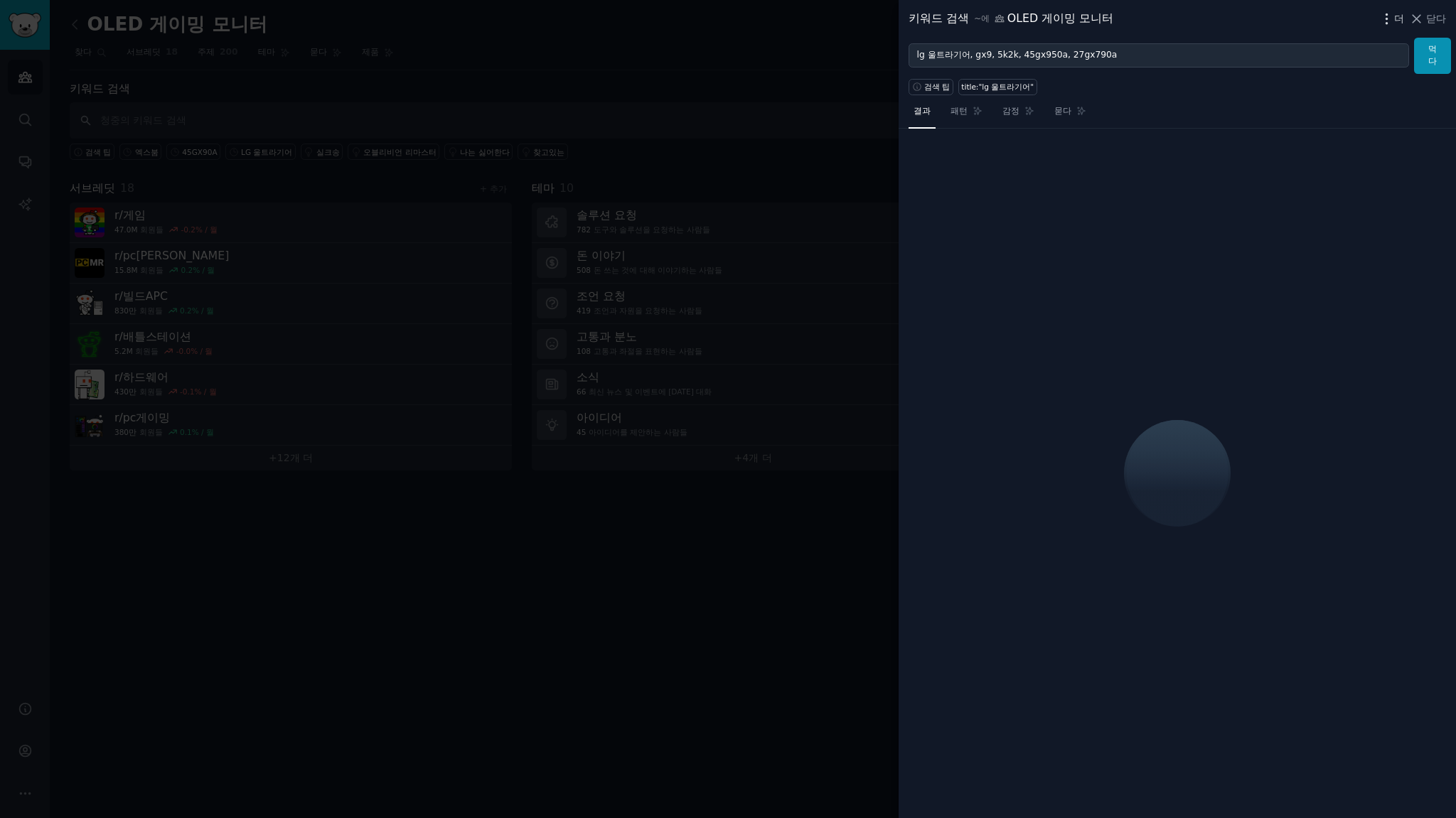
click at [1212, 14] on font "더" at bounding box center [1399, 18] width 10 height 11
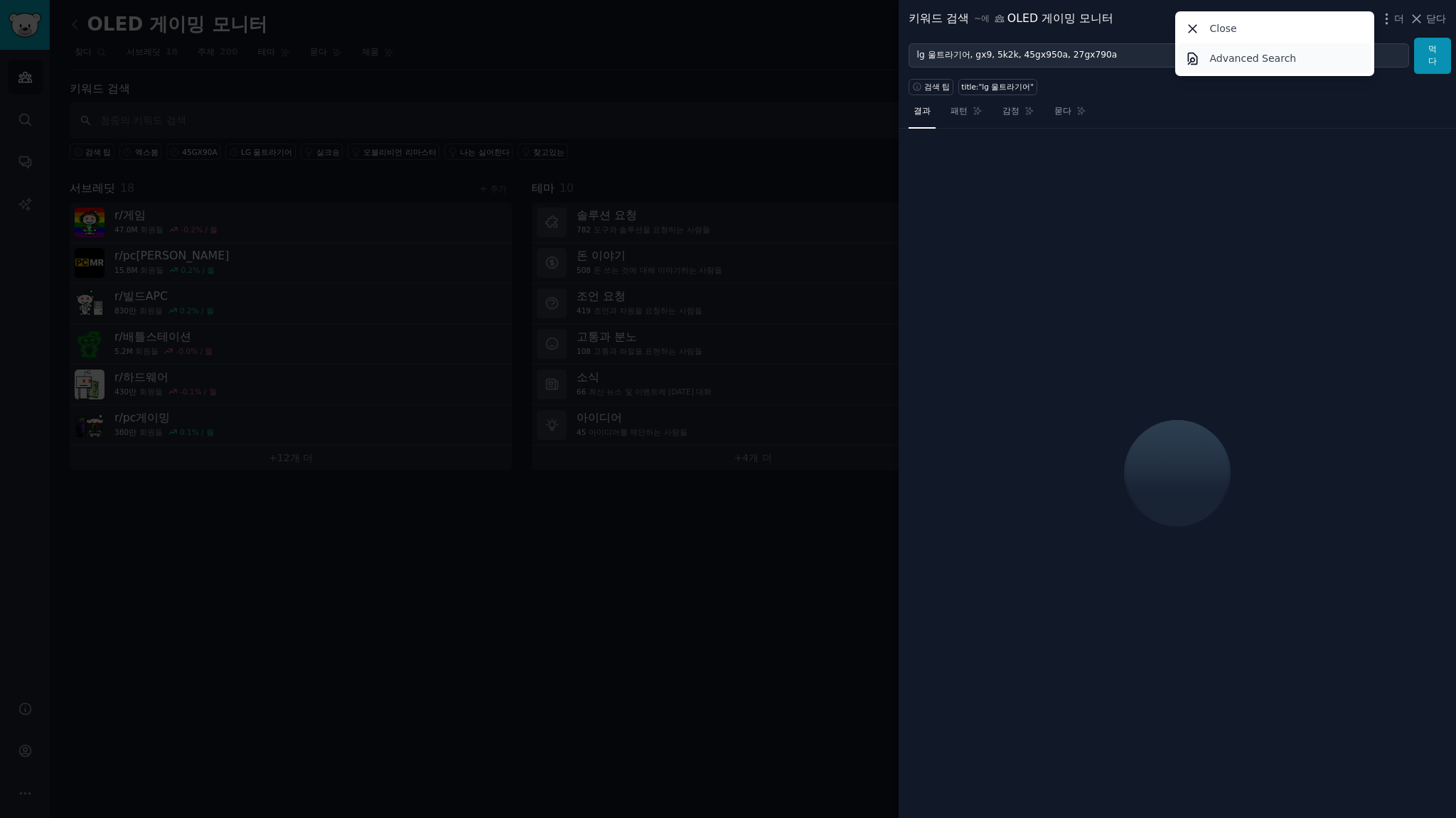
click at [1212, 62] on p "Advanced Search" at bounding box center [1253, 59] width 87 height 15
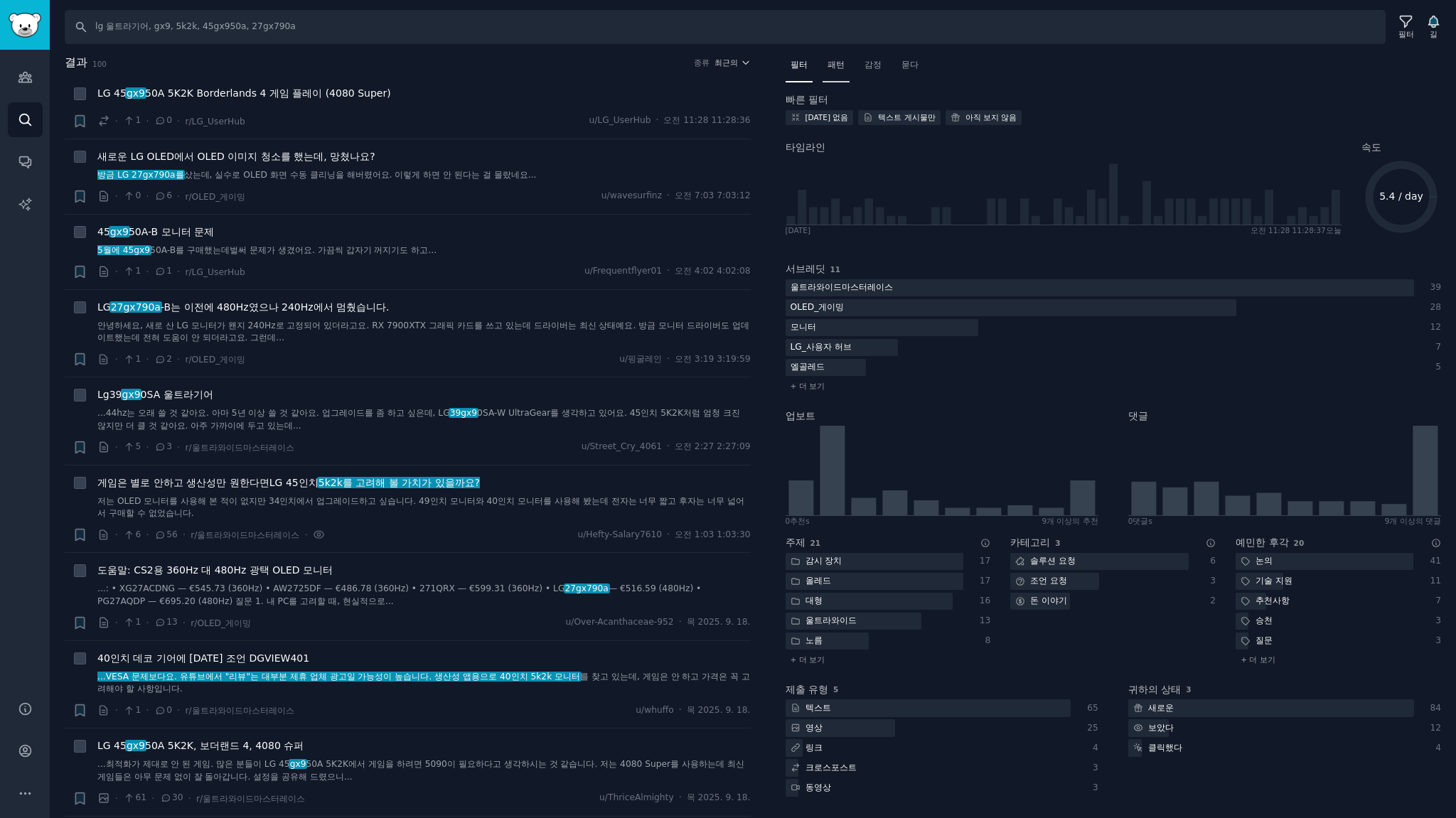
click at [830, 65] on font "패턴" at bounding box center [836, 65] width 17 height 10
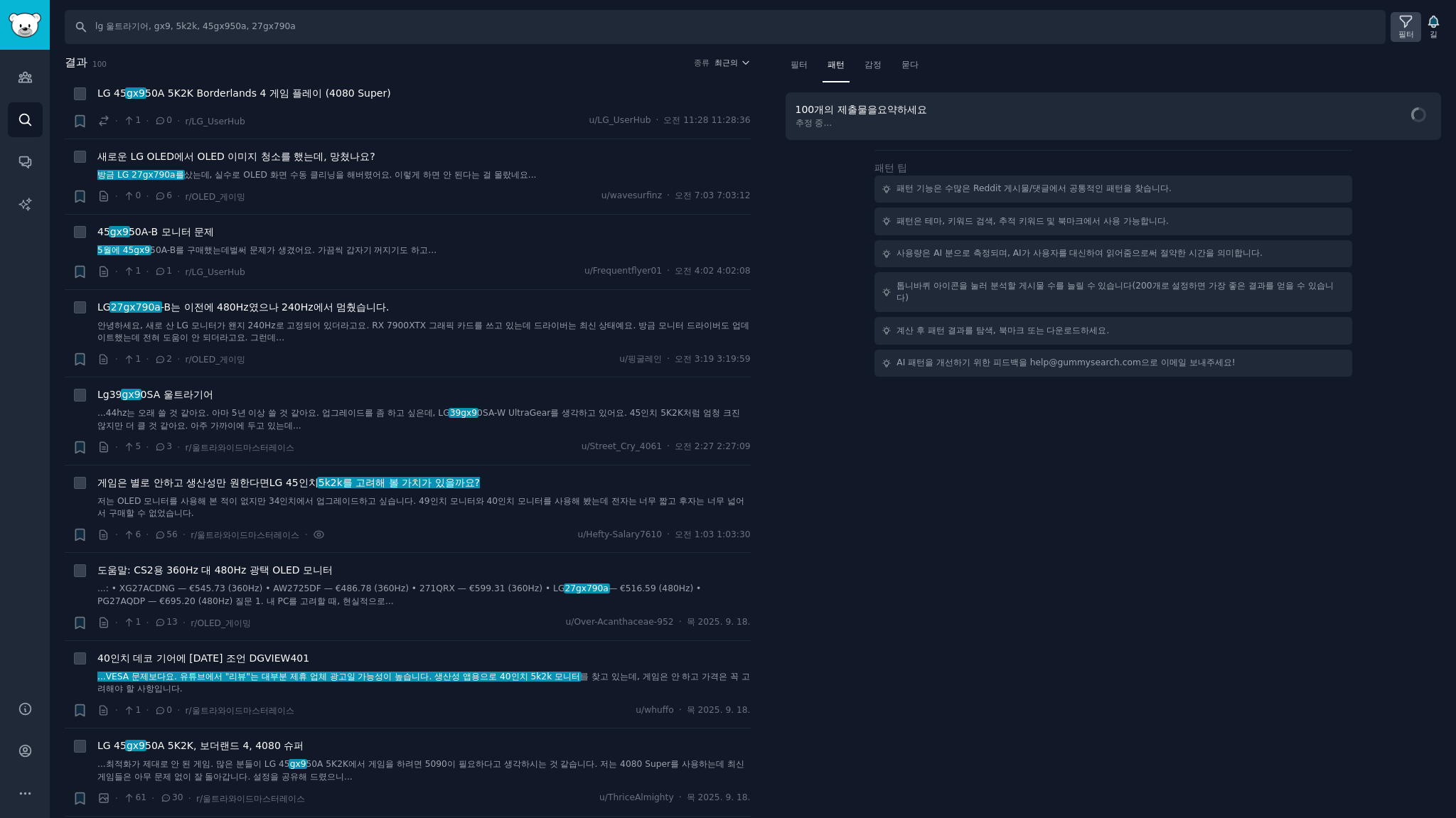
click at [1212, 23] on icon at bounding box center [1406, 22] width 15 height 15
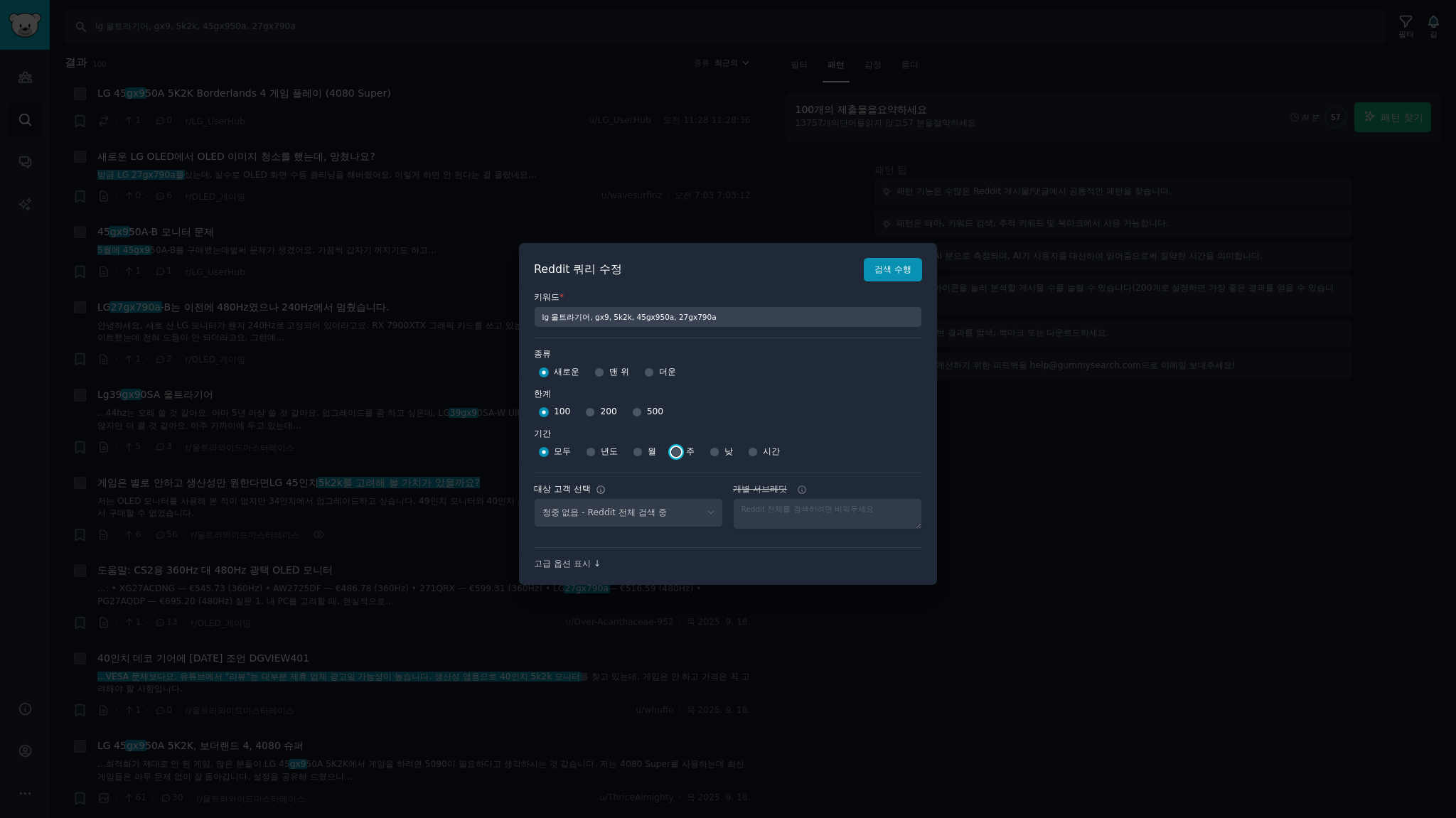
click at [676, 452] on input "주" at bounding box center [676, 452] width 10 height 10
radio input "true"
select select "a094687530"
click at [589, 412] on input "200" at bounding box center [590, 412] width 10 height 10
radio input "true"
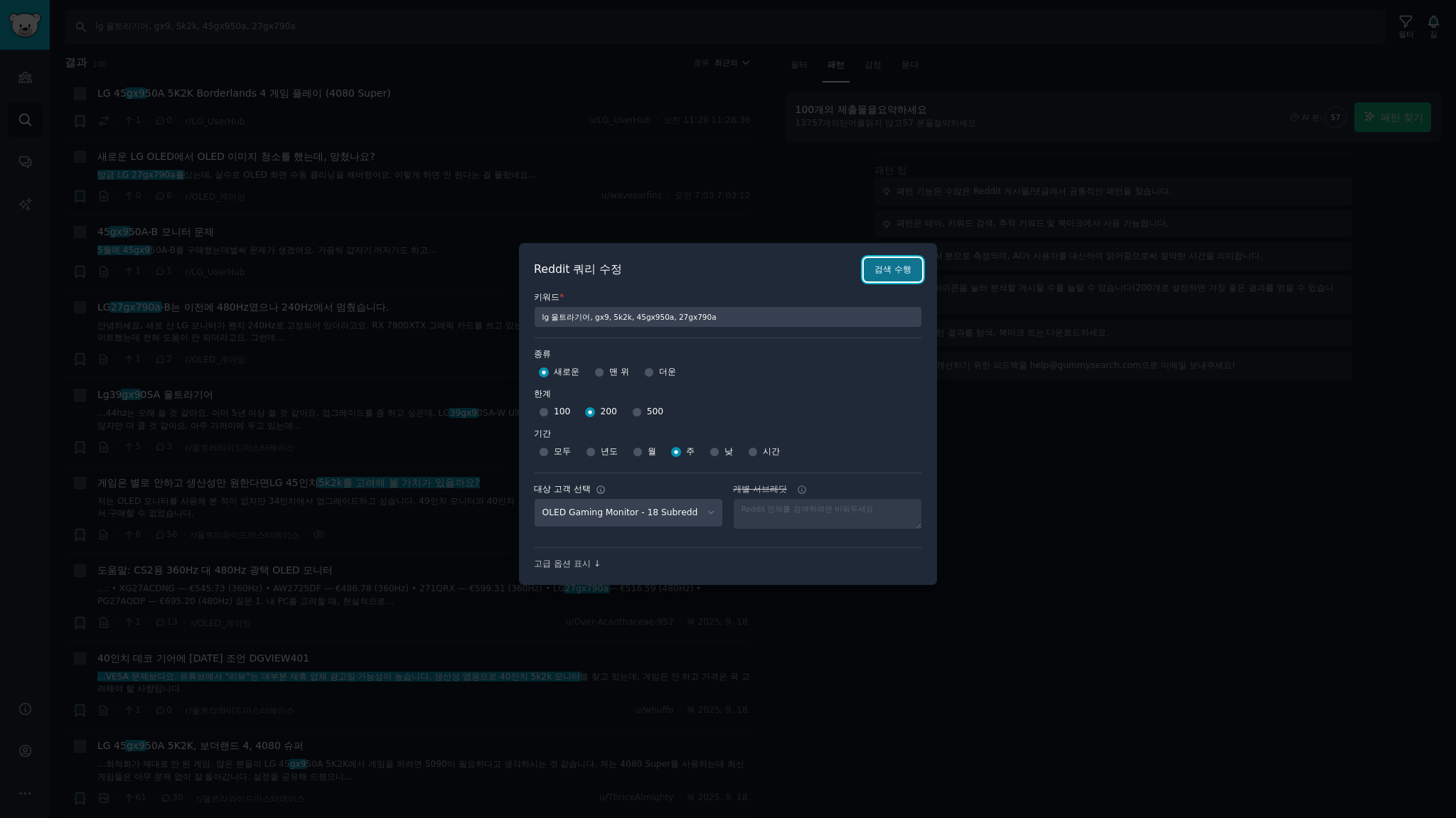
click at [905, 275] on font "검색 수행" at bounding box center [893, 270] width 37 height 10
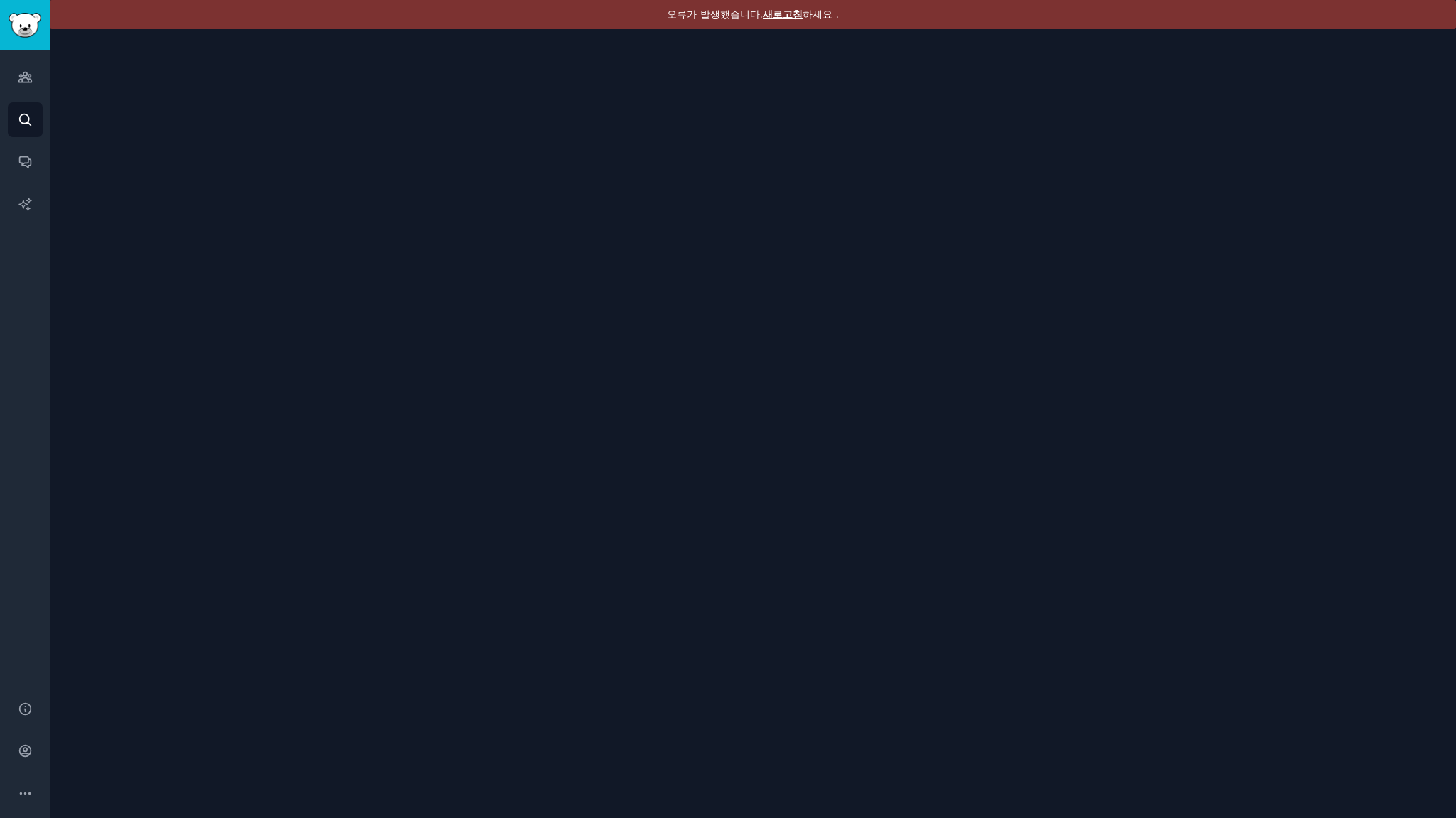
click at [789, 13] on font "새로고침" at bounding box center [782, 14] width 40 height 11
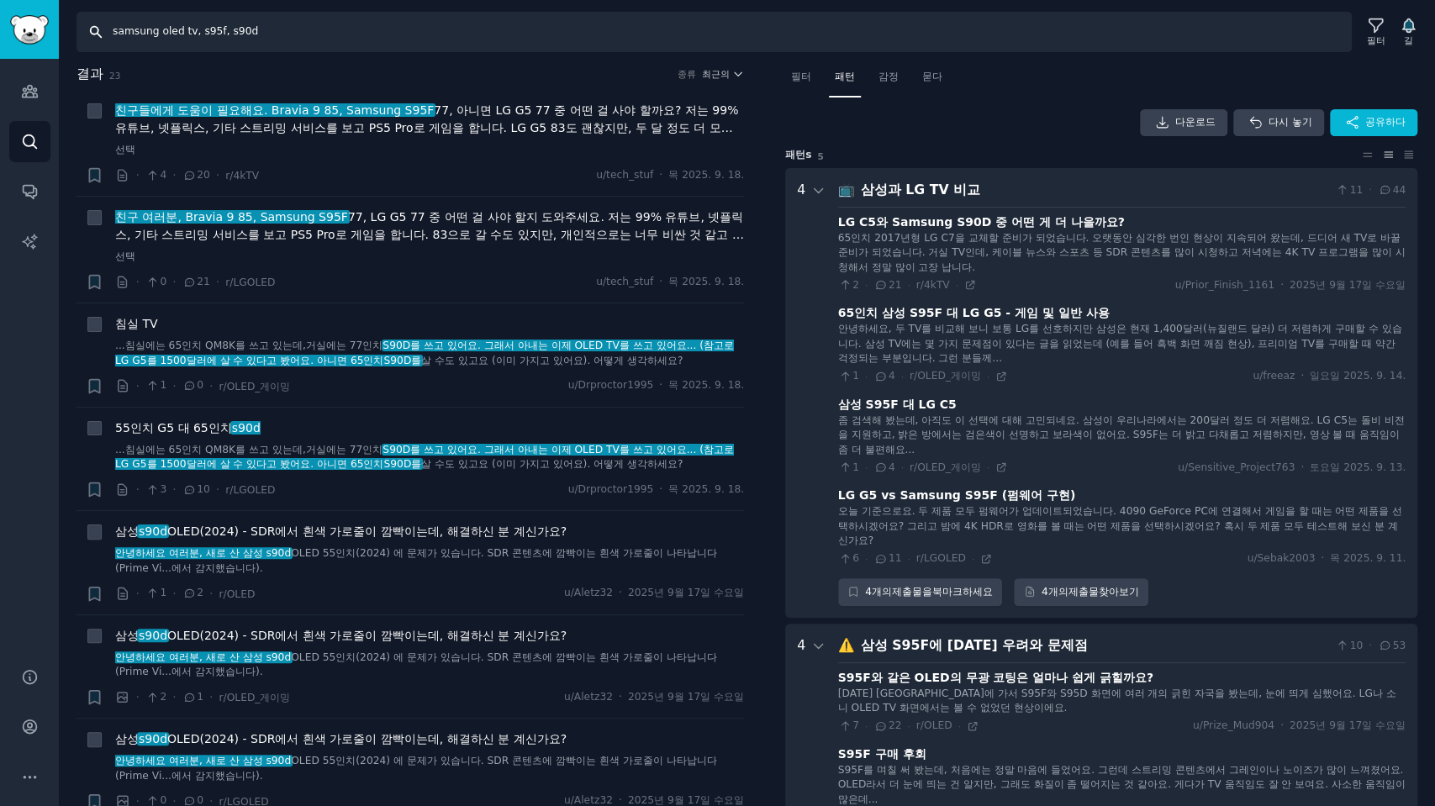
drag, startPoint x: 304, startPoint y: 31, endPoint x: 0, endPoint y: 1, distance: 305.9
click at [0, 1] on div "청중 찾다 대화 AI 보고서 돕다 계정 더 찾다 samsung oled tv, s95f, s90d 필터 길 결과 23 종류 최근의 + 친구들에…" at bounding box center [717, 403] width 1435 height 806
type input "27gx790a"
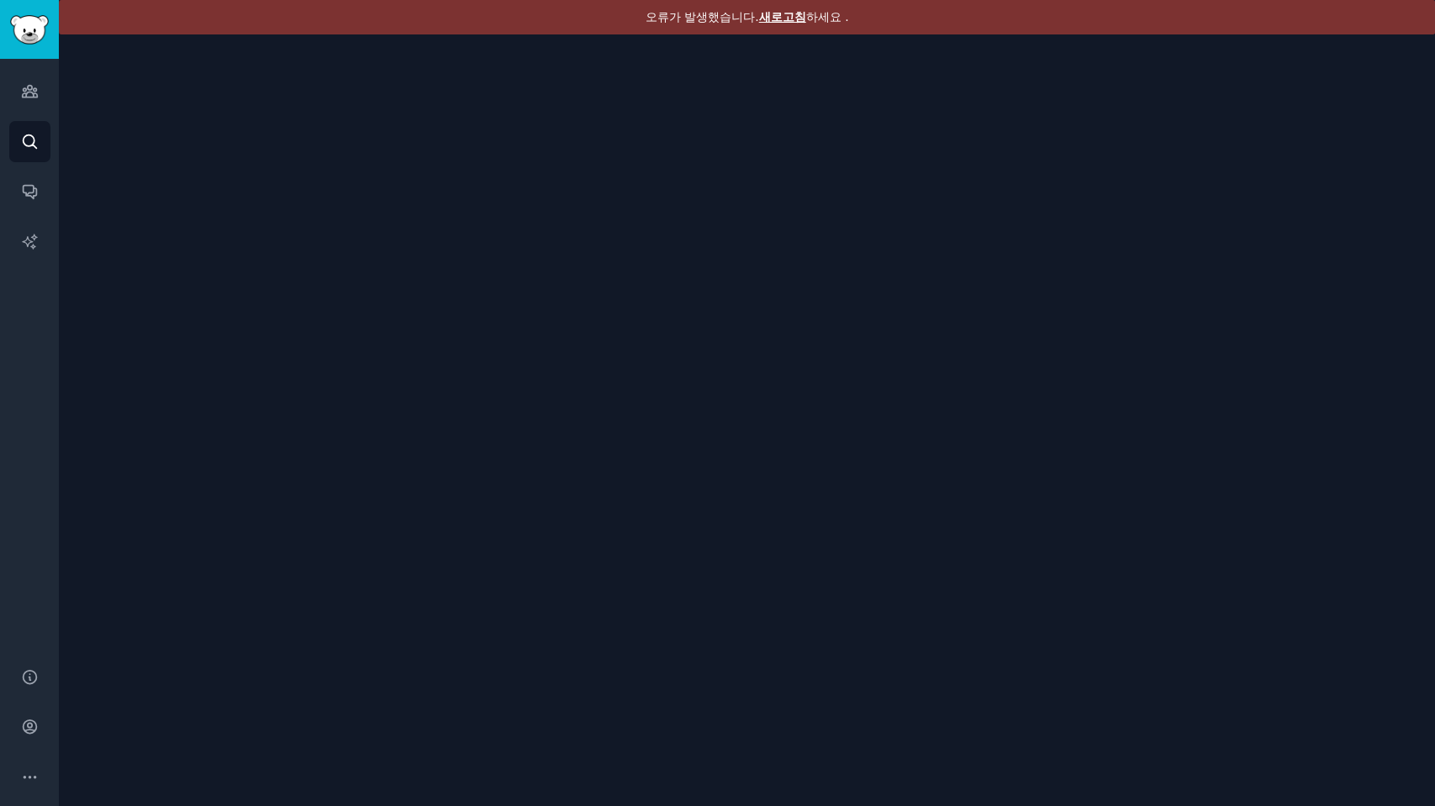
click at [780, 13] on font "새로고침" at bounding box center [782, 16] width 47 height 13
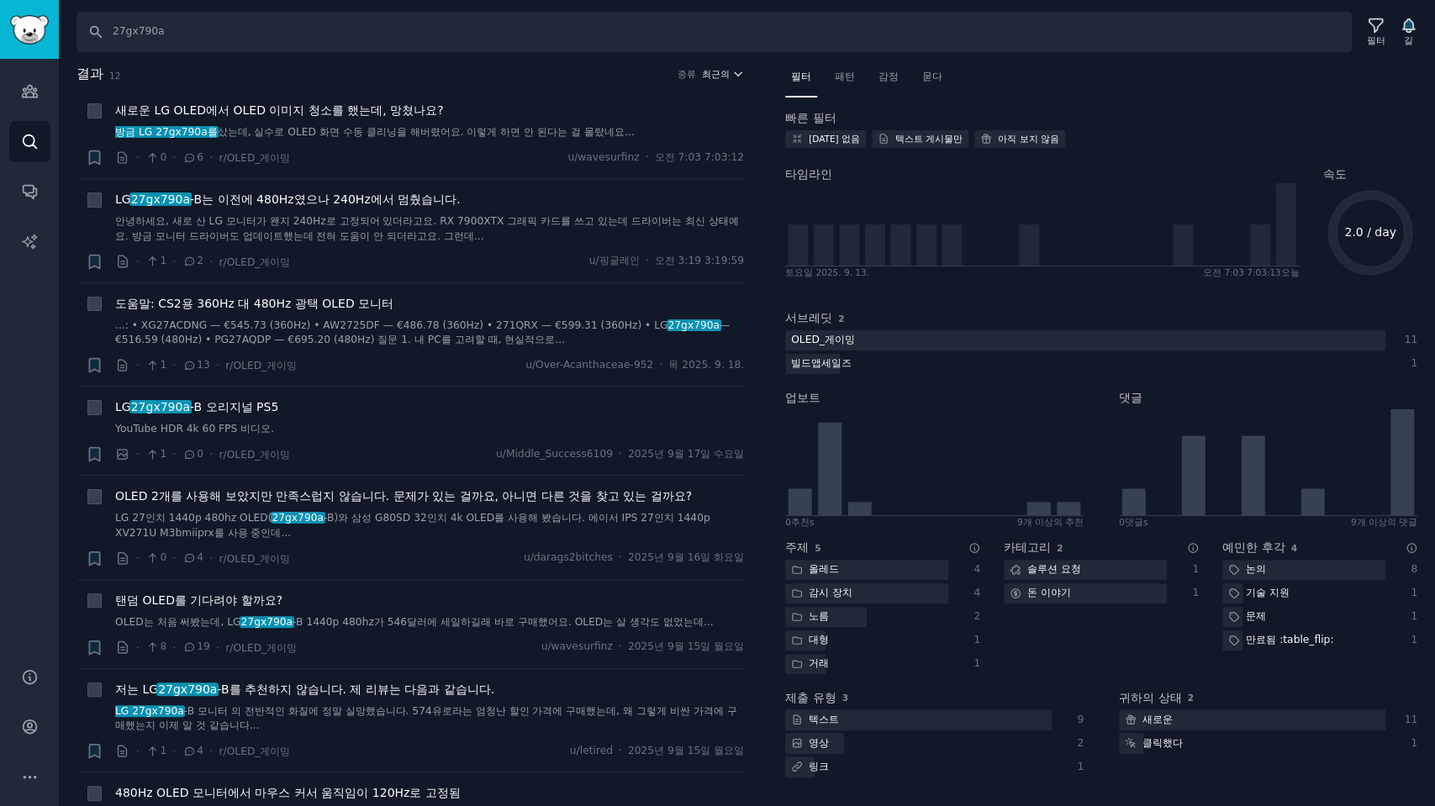
click at [716, 72] on font "최근의" at bounding box center [716, 74] width 28 height 10
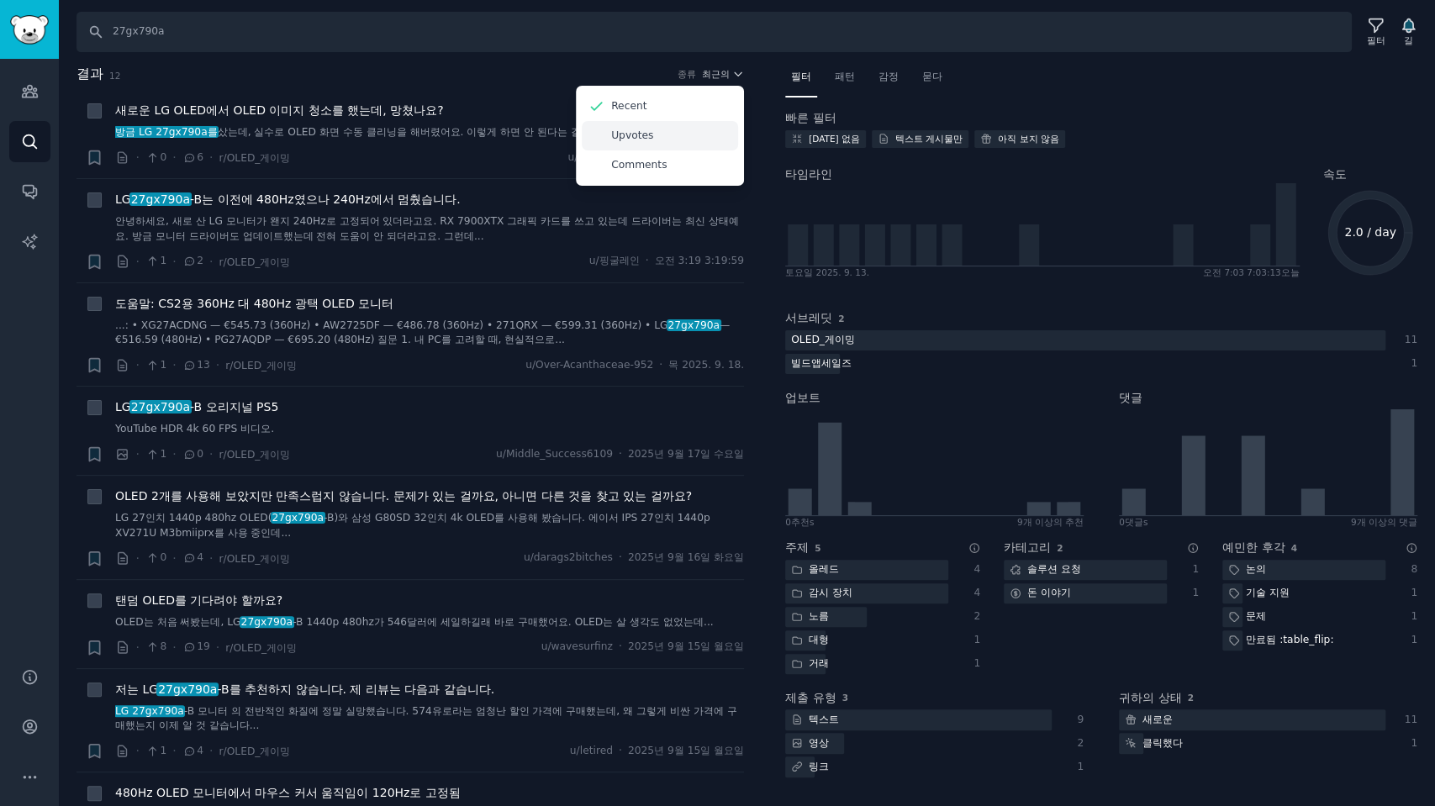
click at [636, 137] on p "Upvotes" at bounding box center [632, 136] width 42 height 15
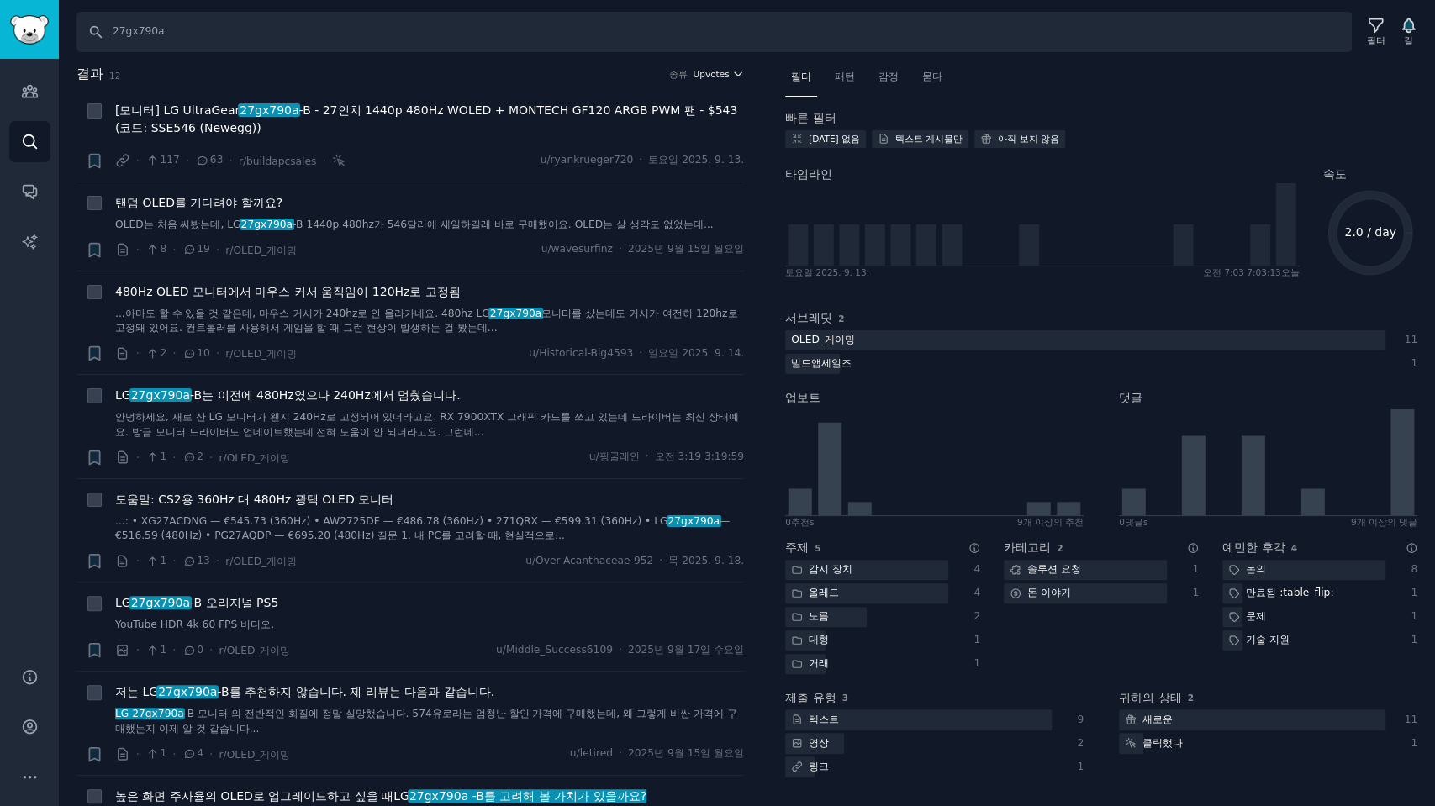
click at [716, 75] on span "Upvotes" at bounding box center [711, 74] width 36 height 12
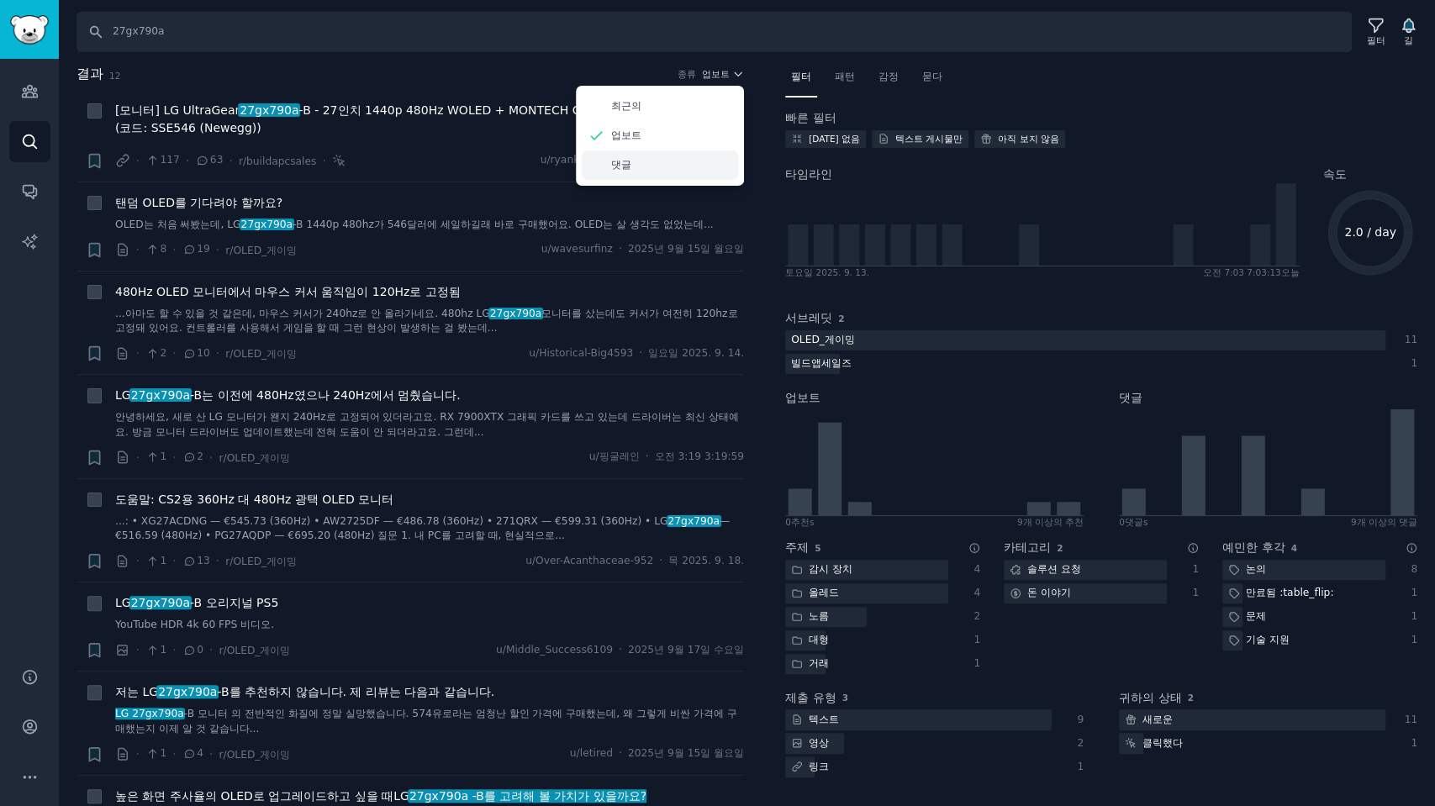
click at [619, 164] on font "댓글" at bounding box center [621, 165] width 20 height 12
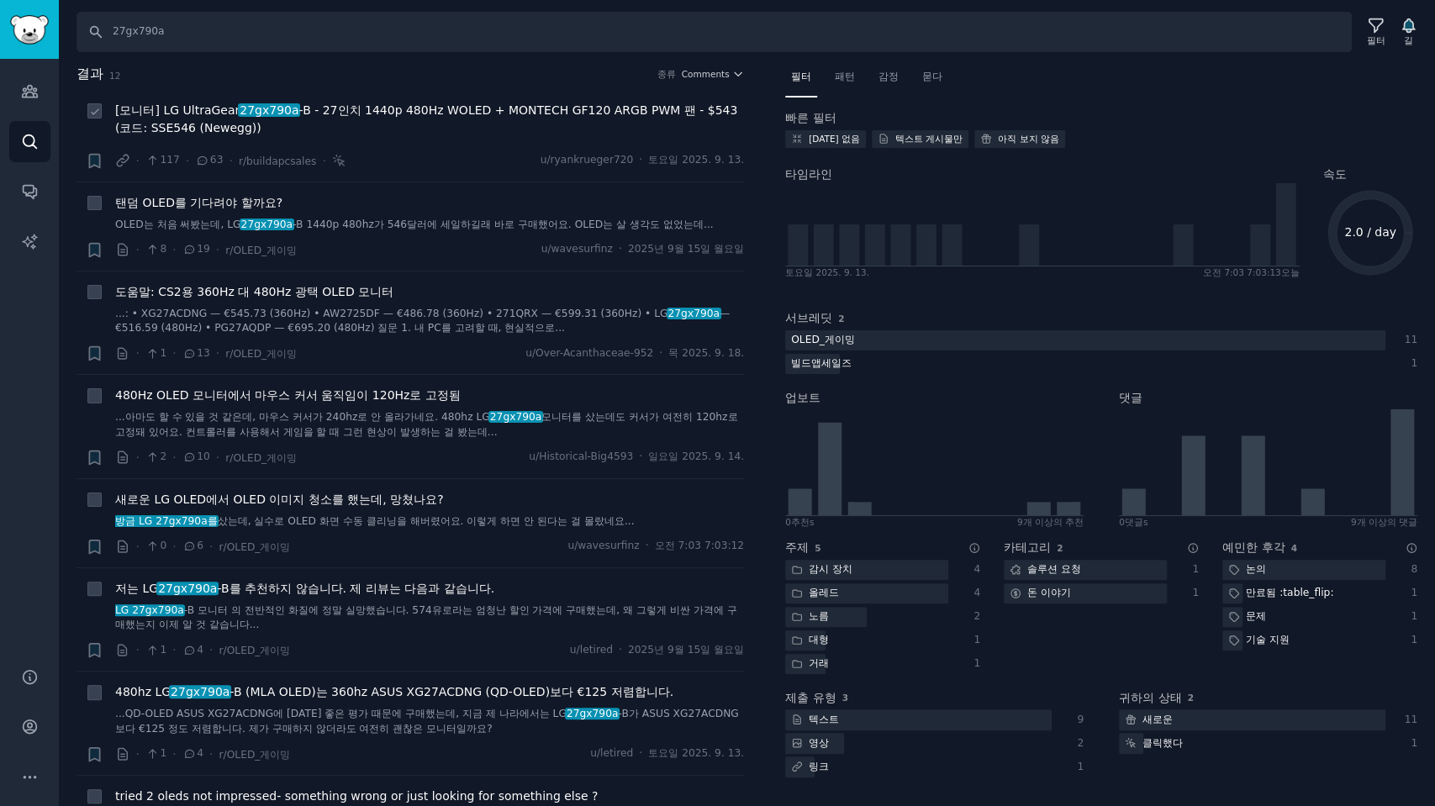
click at [457, 118] on span "[모니터] LG UltraGear 27gx790a -B - 27인치 1440p 480Hz WOLED + MONTECH GF120 ARGB PW…" at bounding box center [429, 119] width 629 height 35
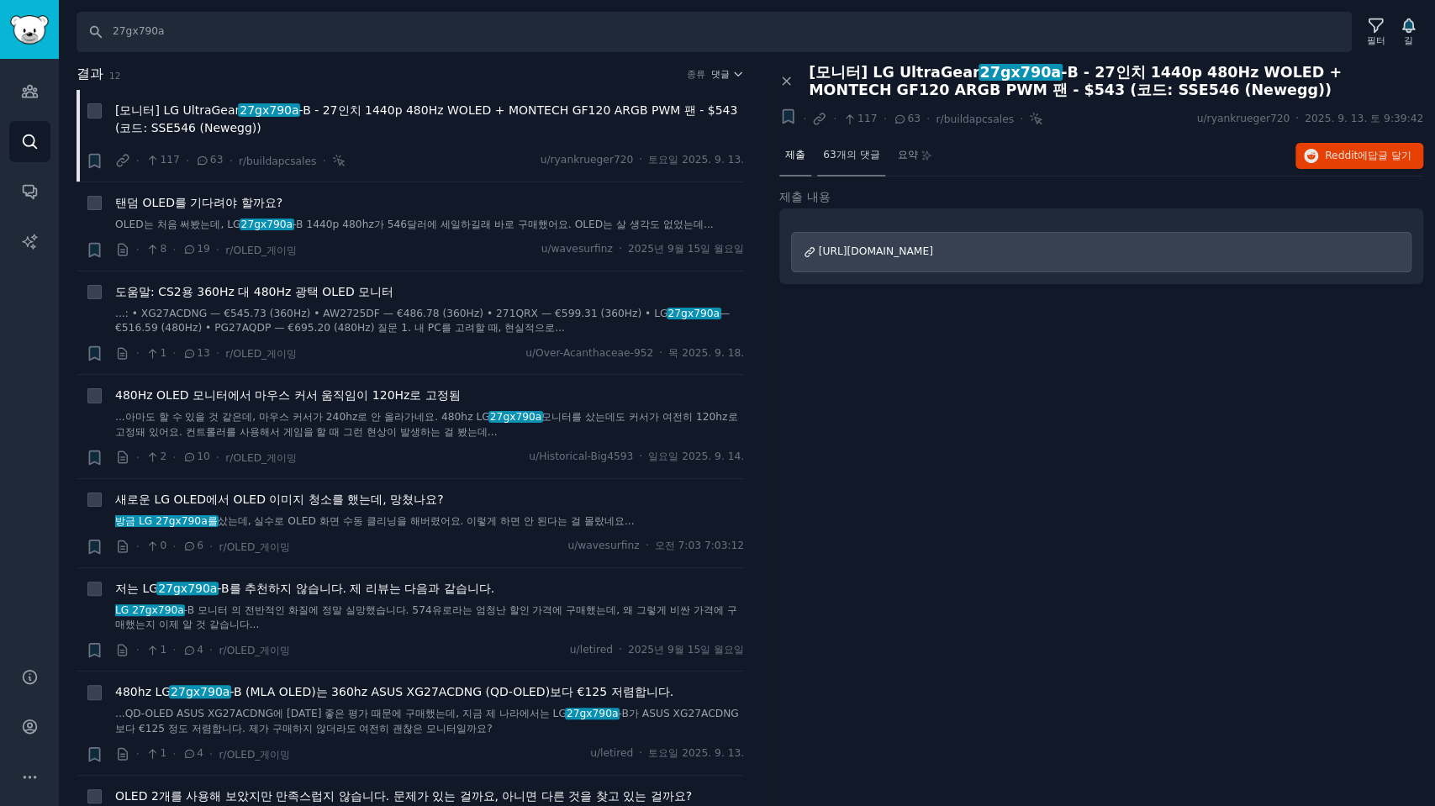
click at [864, 158] on font "63개의 댓글" at bounding box center [851, 155] width 56 height 12
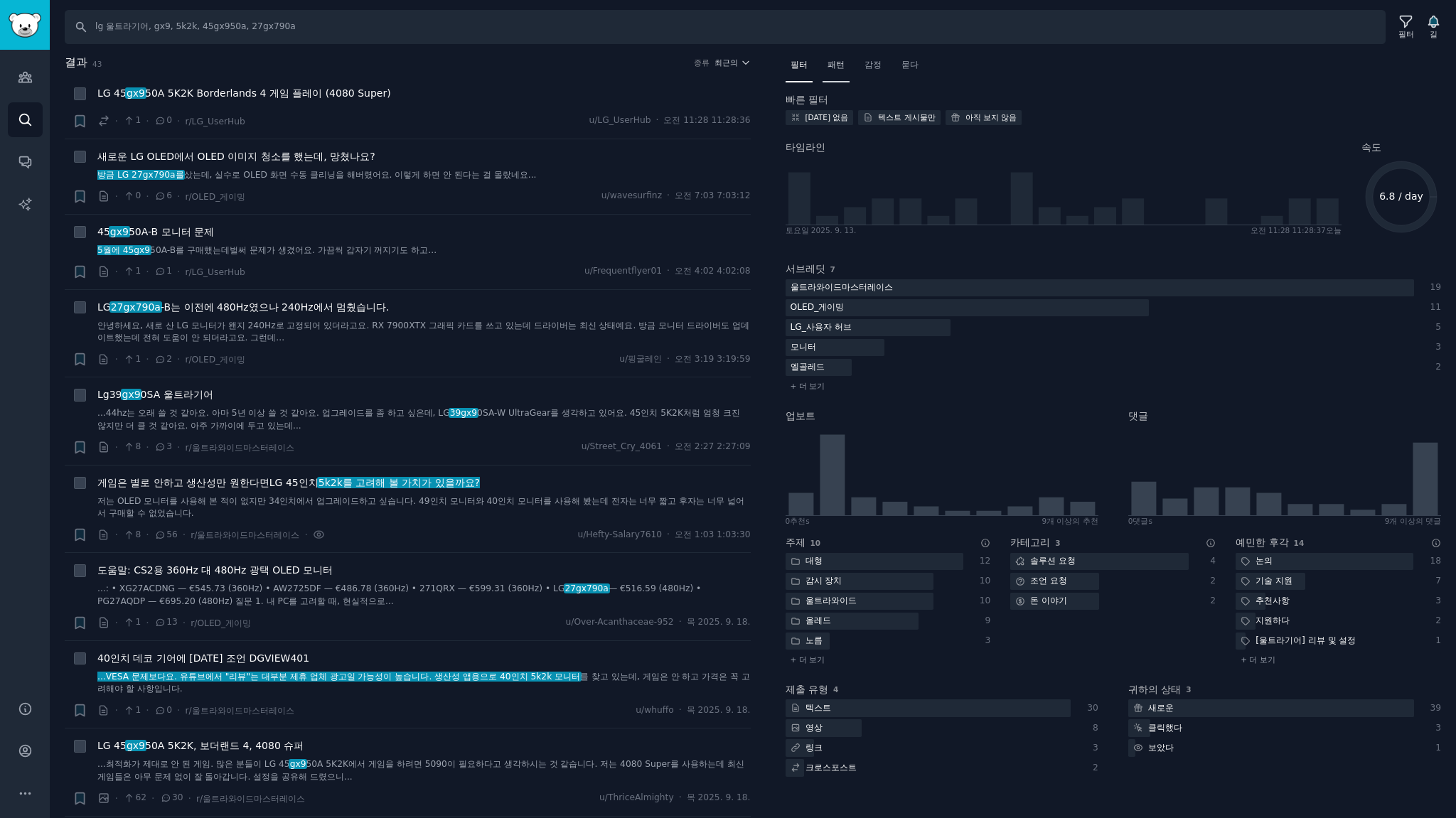
click at [836, 65] on font "패턴" at bounding box center [836, 65] width 17 height 10
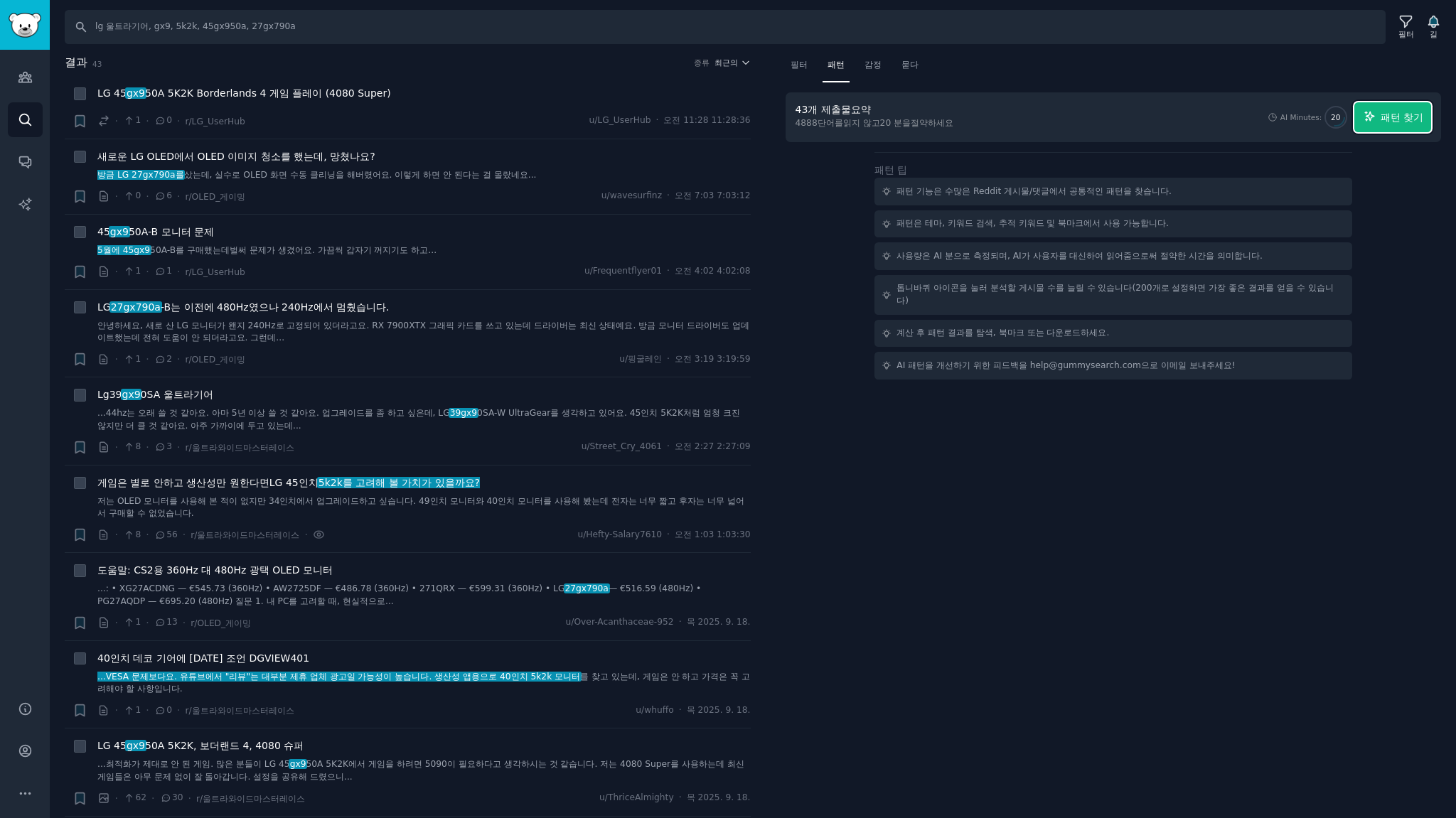
click at [1400, 119] on font "패턴 찾기" at bounding box center [1402, 117] width 42 height 11
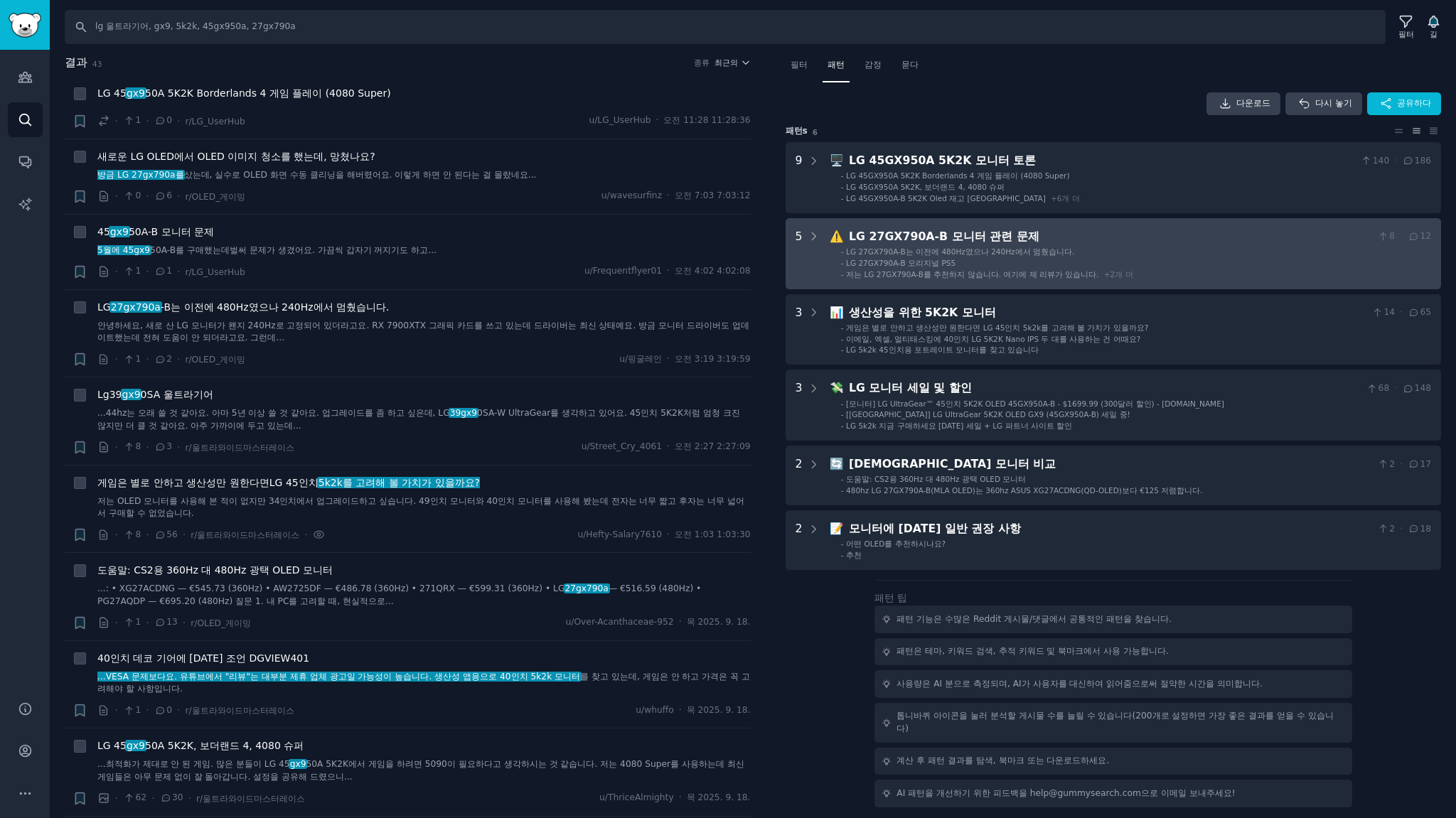
click at [1171, 249] on li "- LG 27GX790A-B는 이전에 480Hz였으나 240Hz에서 멈췄습니다." at bounding box center [1136, 252] width 590 height 10
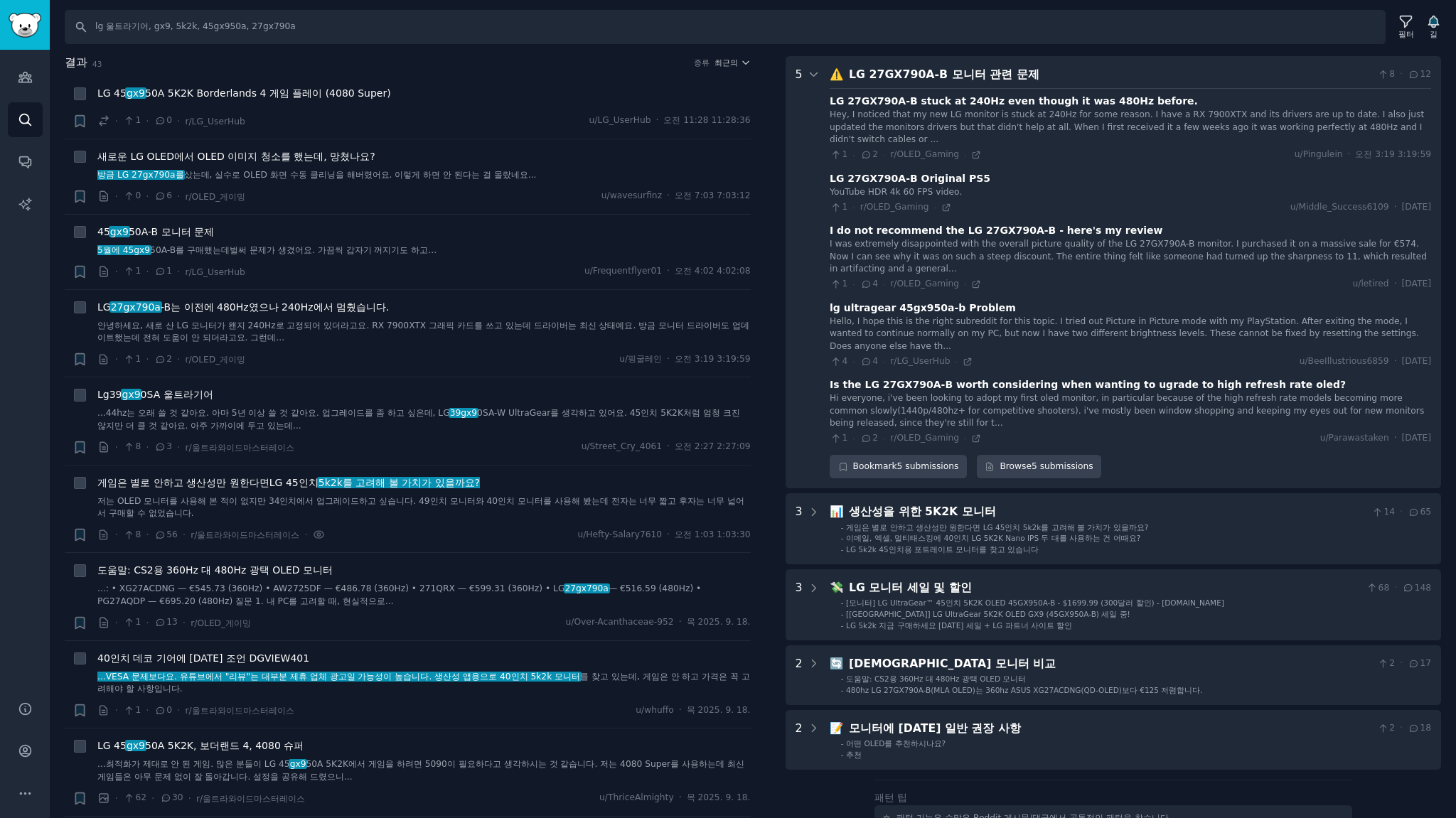
scroll to position [164, 0]
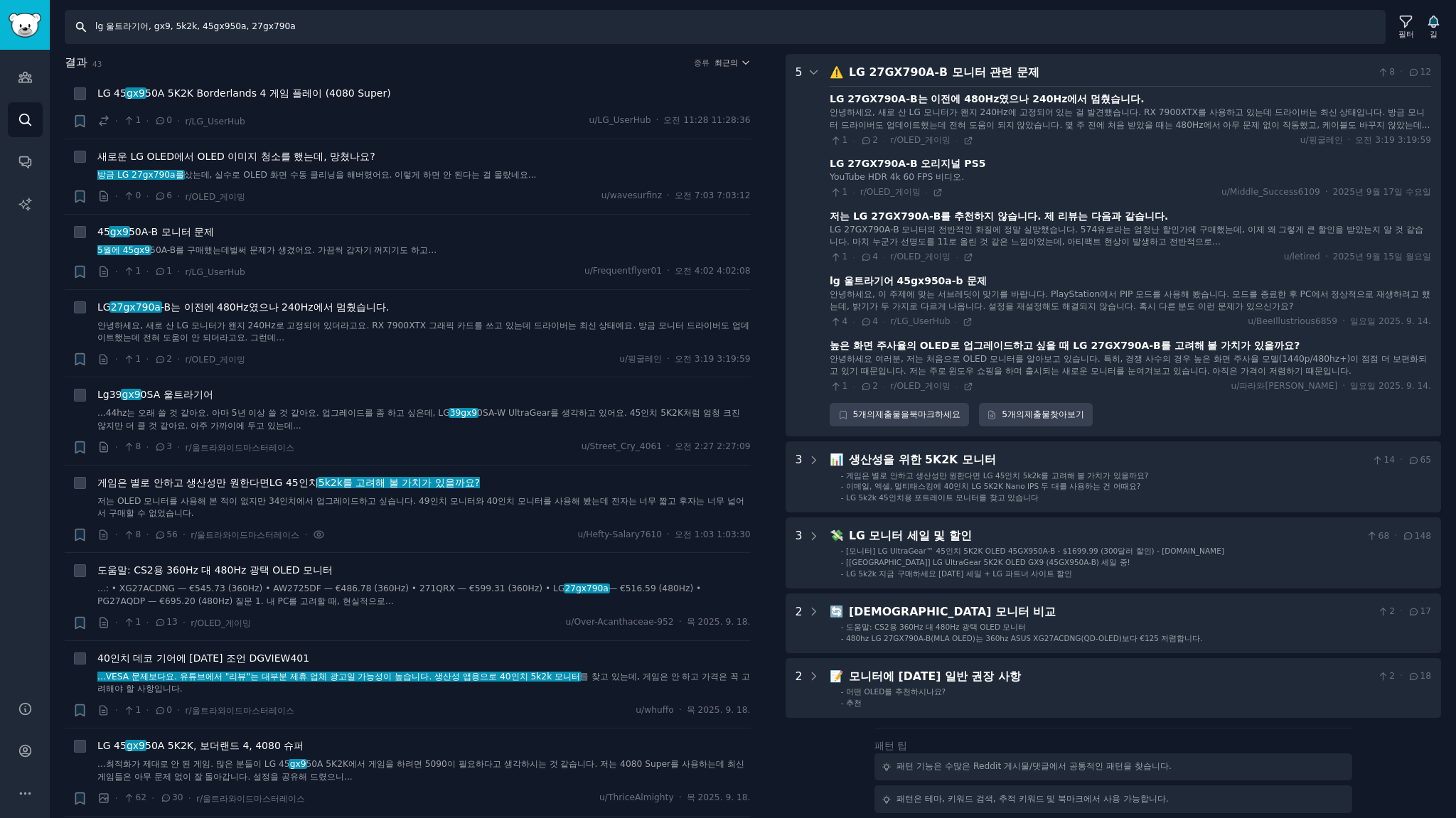
drag, startPoint x: 148, startPoint y: 26, endPoint x: 107, endPoint y: 25, distance: 41.0
click at [107, 25] on input "lg 울트라기어, gx9, 5k2k, 45gx950a, 27gx790a" at bounding box center [725, 27] width 1321 height 34
type input "lg ultragear, gx9, 5k2k, 45gx950a, 27gx790a"
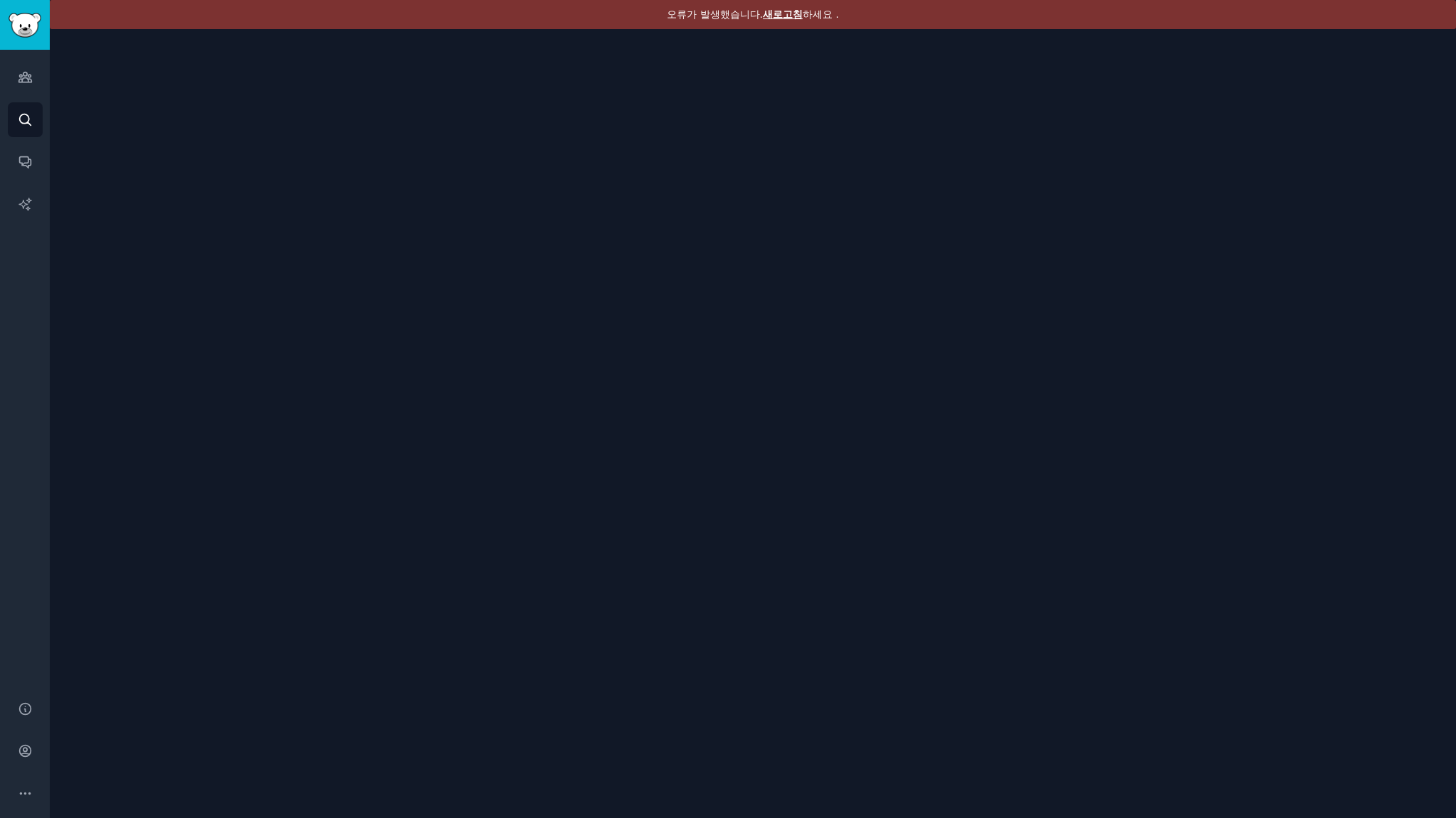
click at [783, 13] on font "새로고침" at bounding box center [782, 14] width 40 height 11
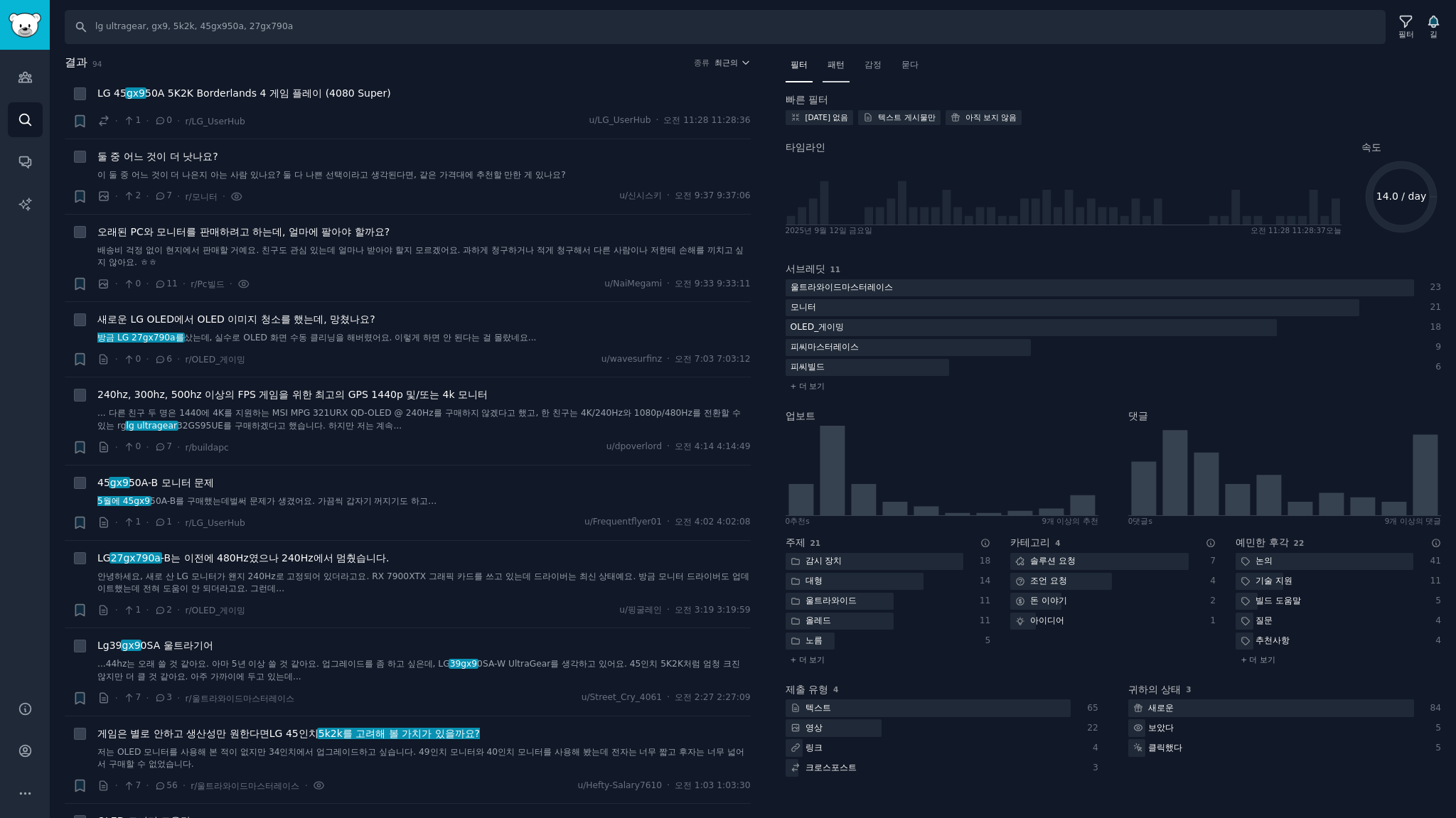
click at [830, 63] on font "패턴" at bounding box center [836, 65] width 17 height 10
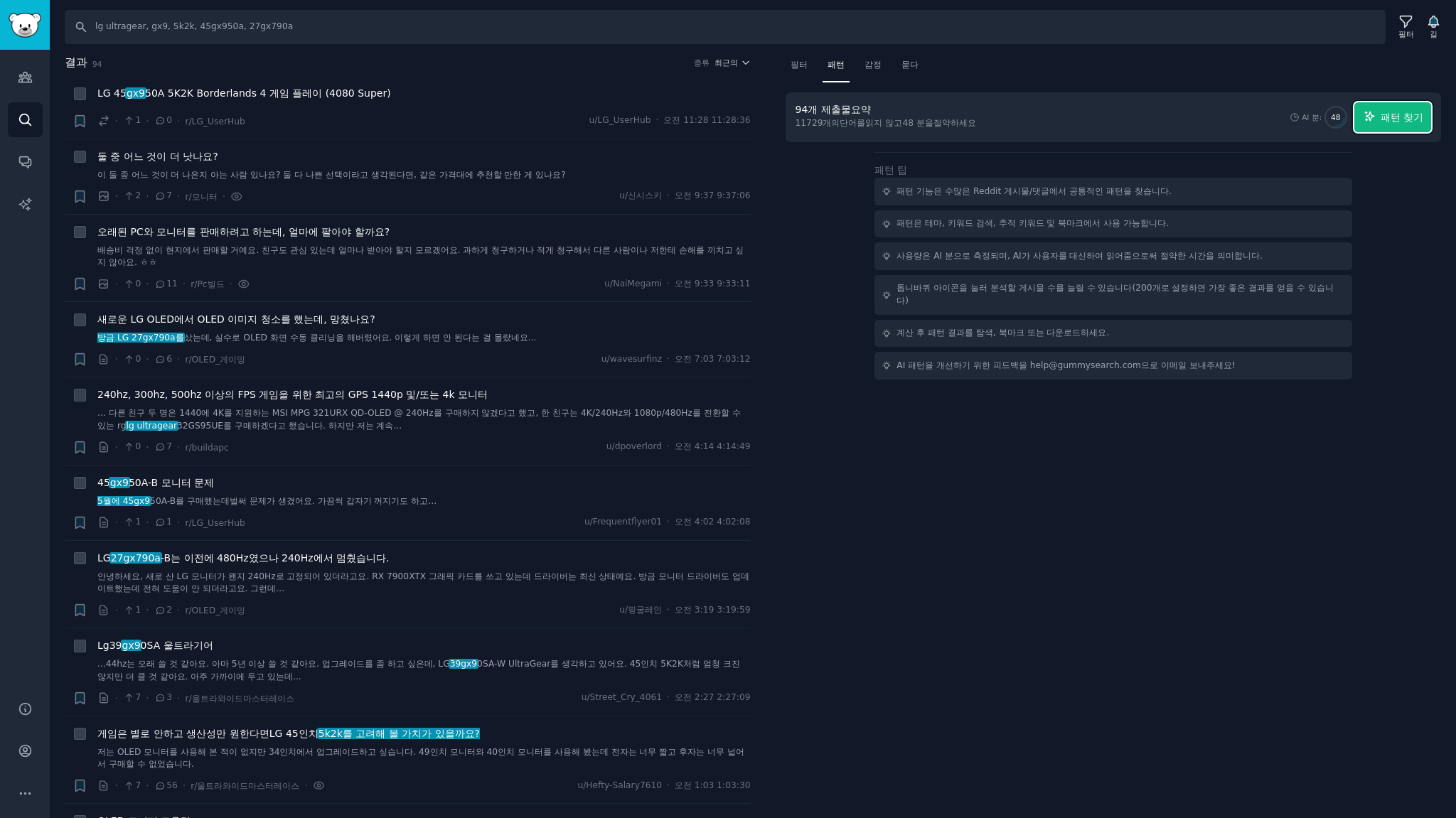
click at [1390, 118] on font "패턴 찾기" at bounding box center [1402, 117] width 42 height 11
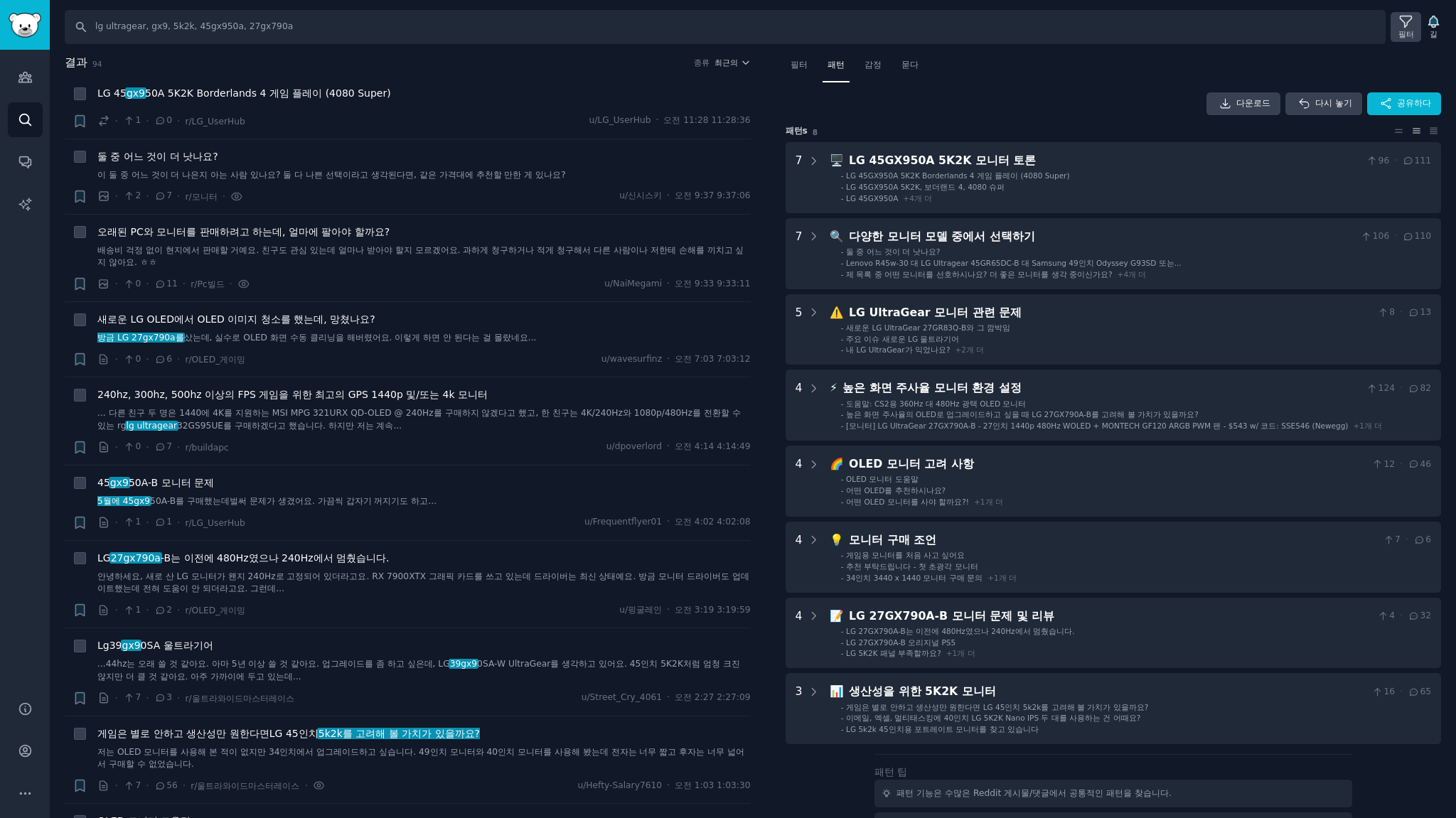
click at [1404, 25] on icon at bounding box center [1406, 22] width 15 height 15
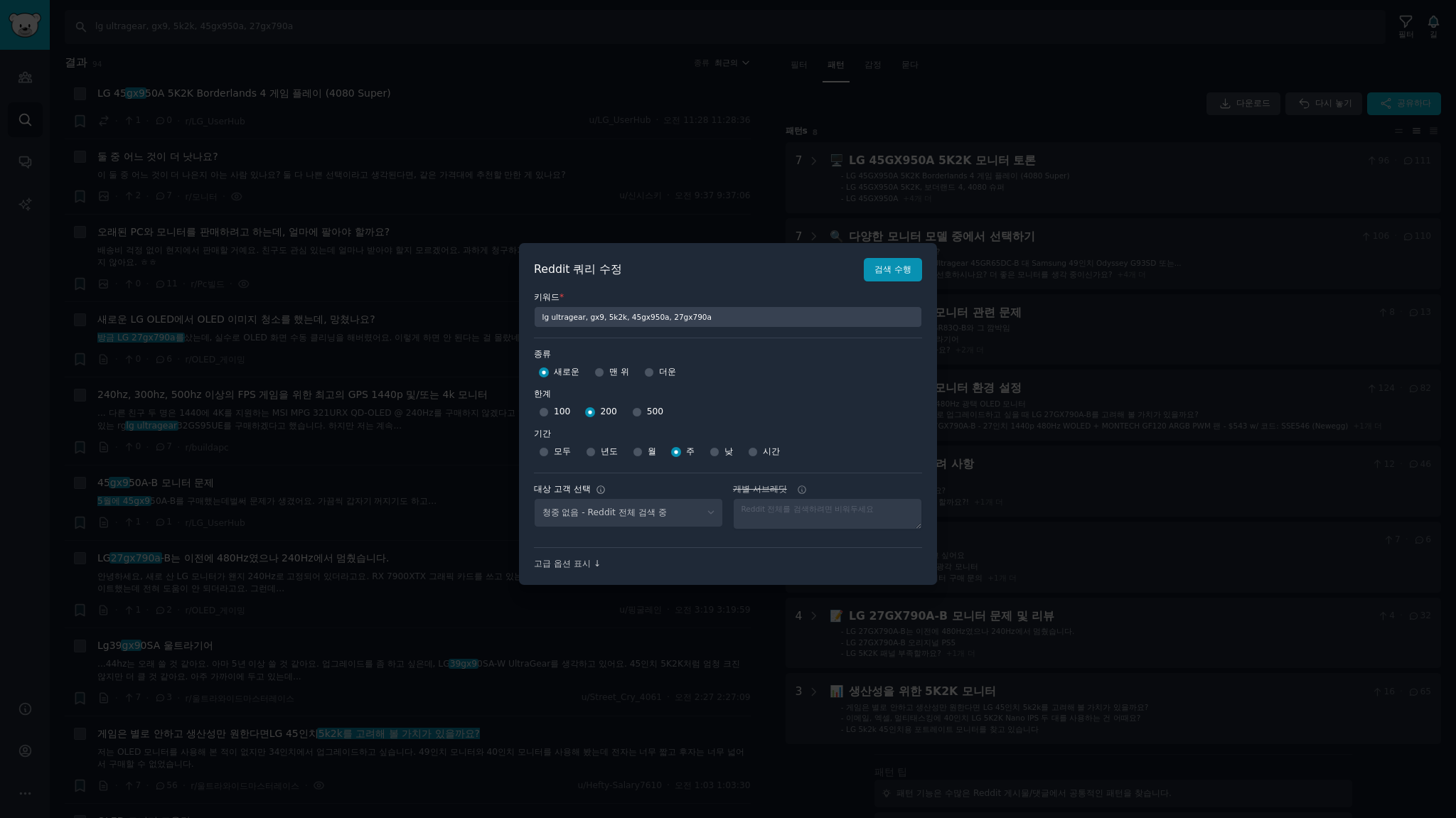
select select "a094687530"
click at [545, 410] on input "100" at bounding box center [544, 412] width 10 height 10
radio input "true"
click at [884, 271] on font "검색 수행" at bounding box center [893, 270] width 37 height 10
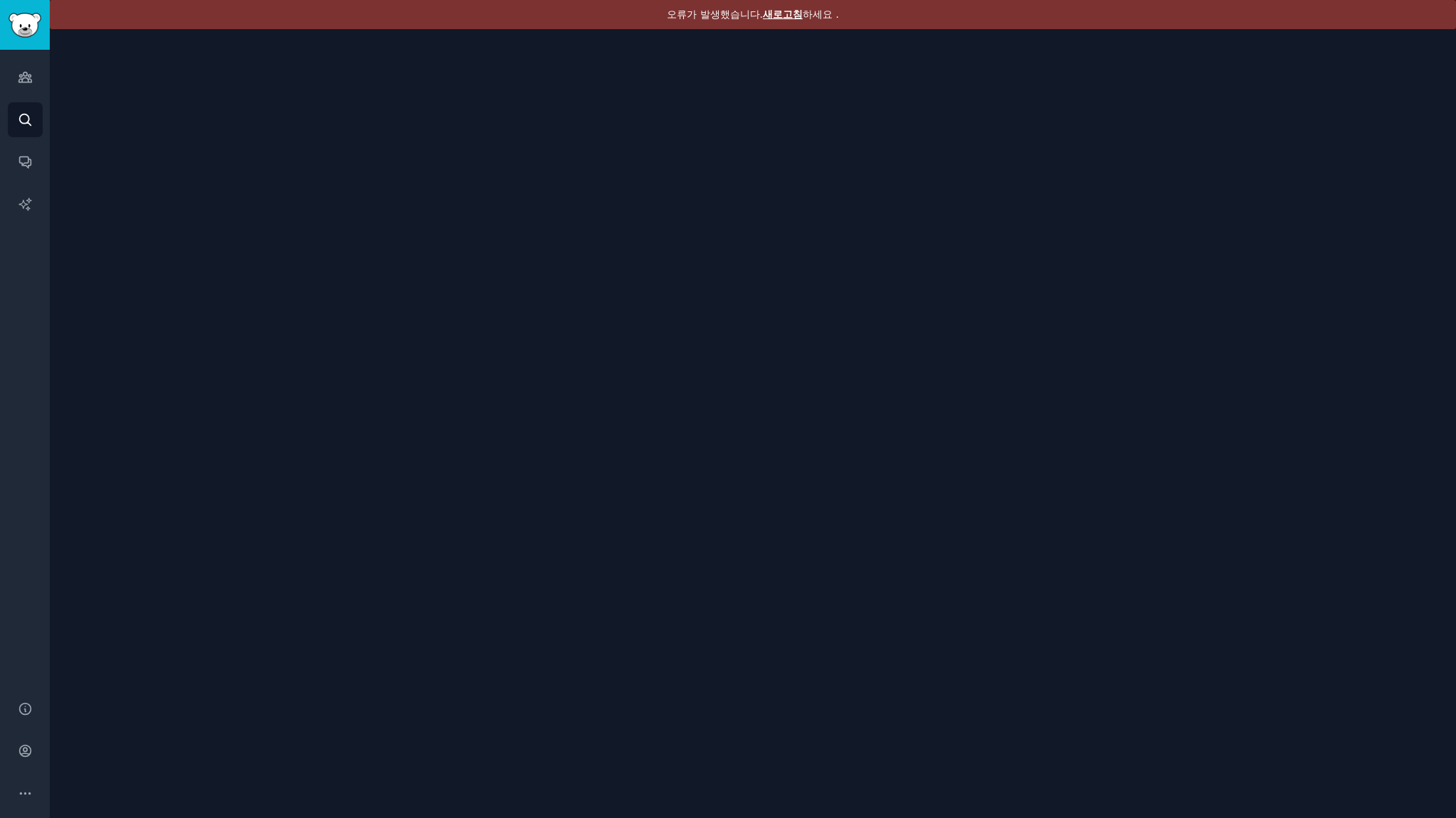
click at [785, 14] on font "새로고침" at bounding box center [782, 14] width 40 height 11
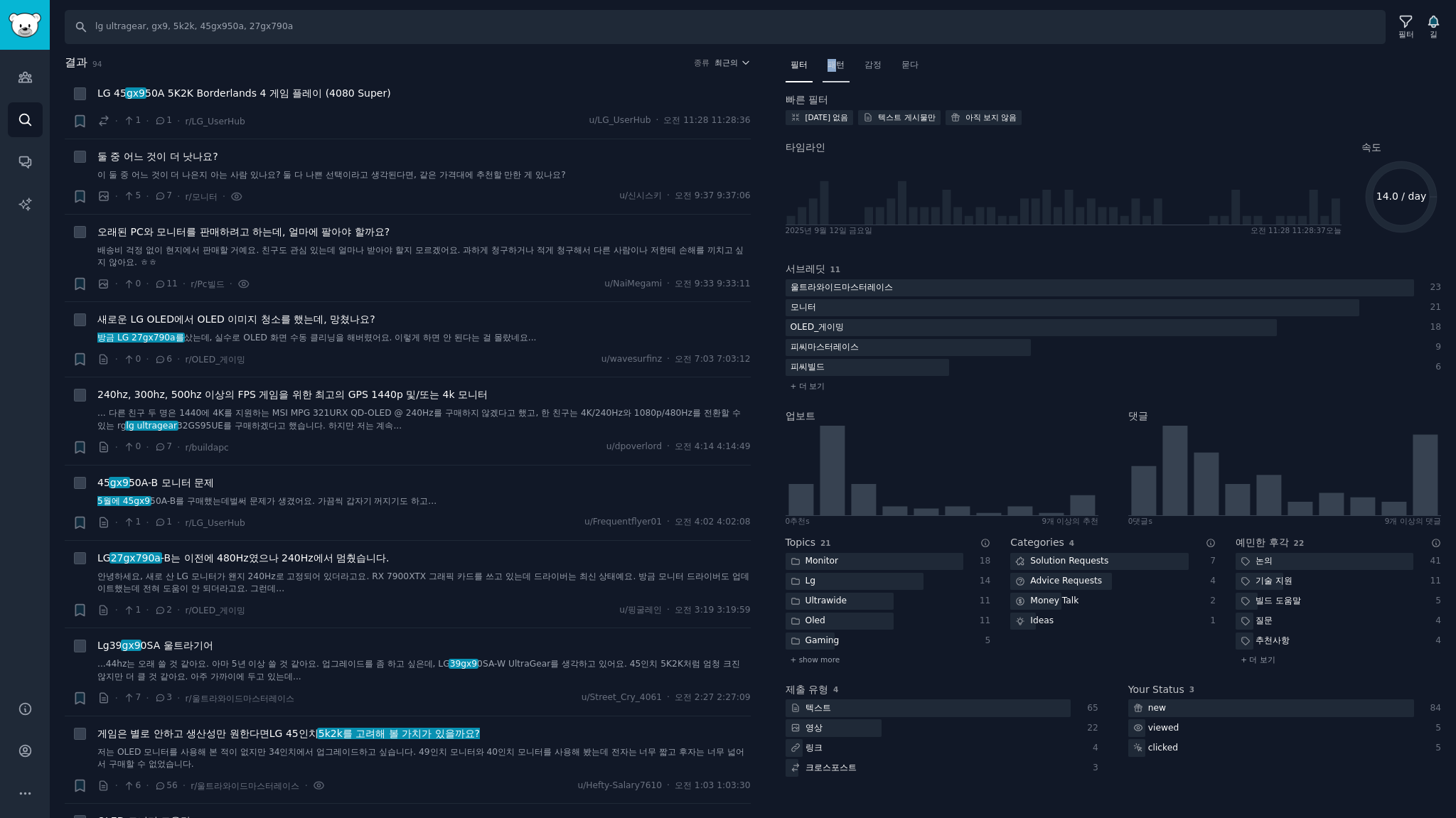
click at [833, 60] on font "패턴" at bounding box center [836, 65] width 17 height 10
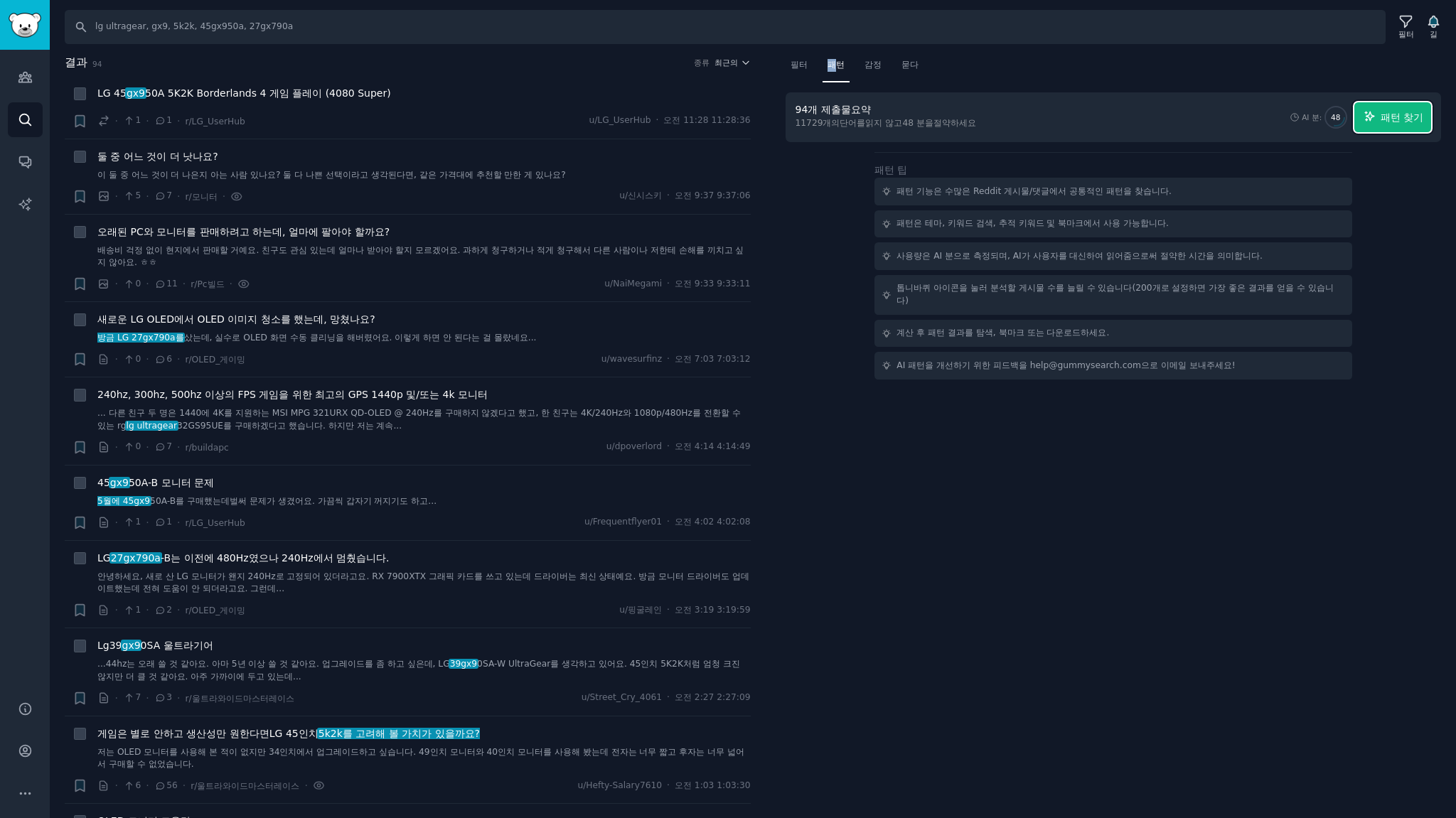
click at [1389, 118] on font "패턴 찾기" at bounding box center [1402, 117] width 42 height 11
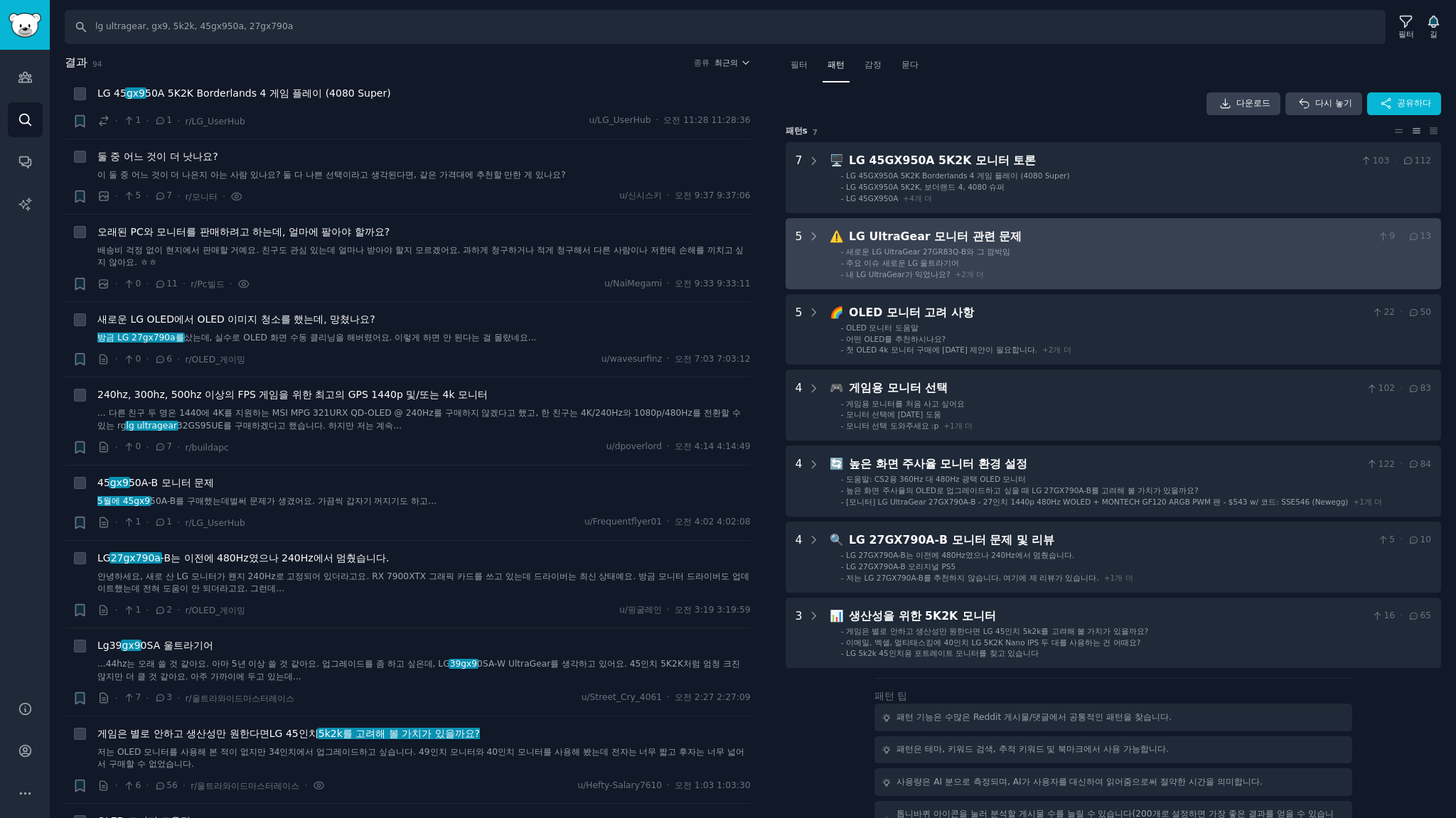
click at [1112, 254] on li "- 새로운 LG UltraGear 27GR83Q-B와 그 깜박임" at bounding box center [1136, 252] width 590 height 10
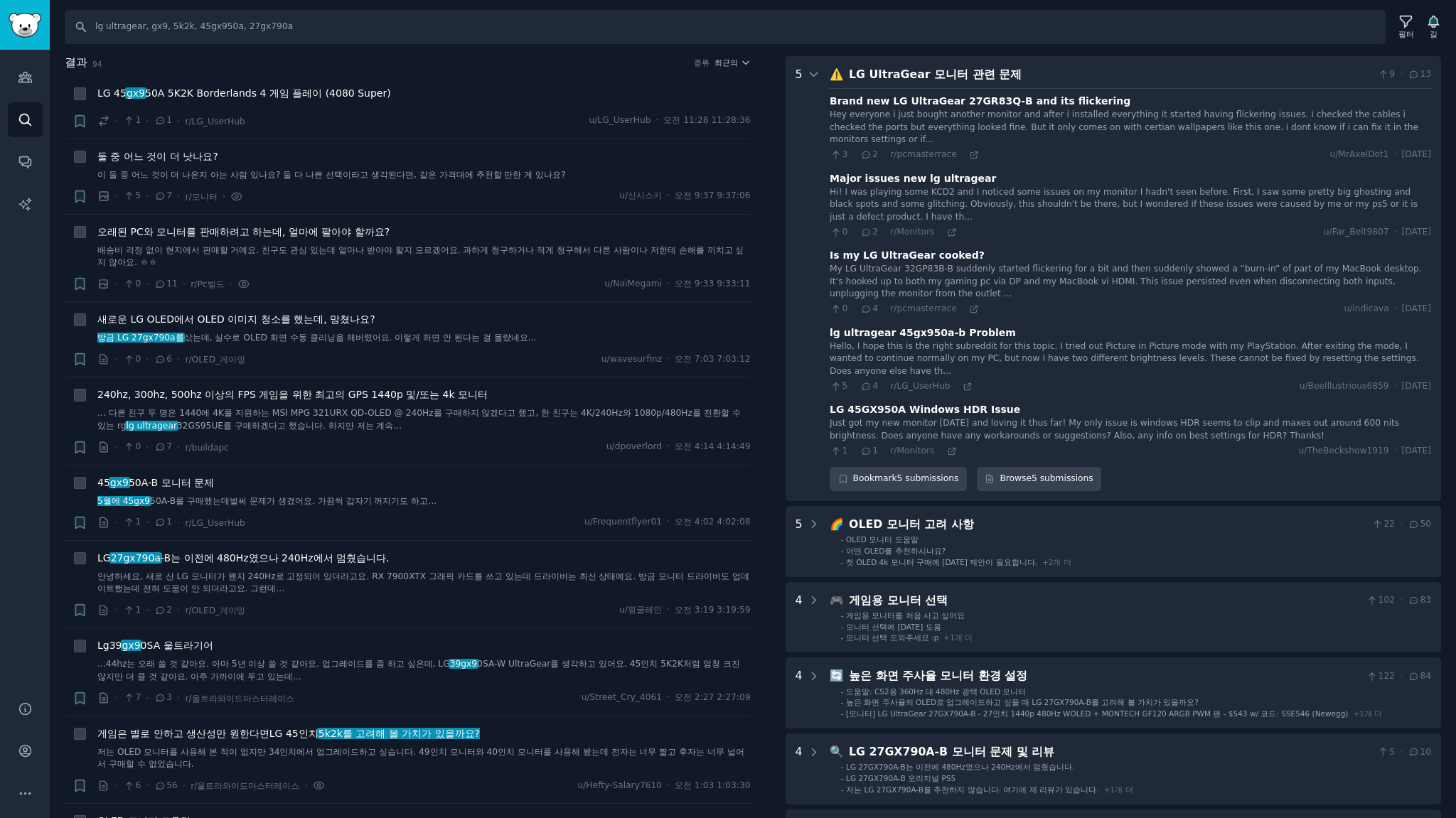
scroll to position [164, 0]
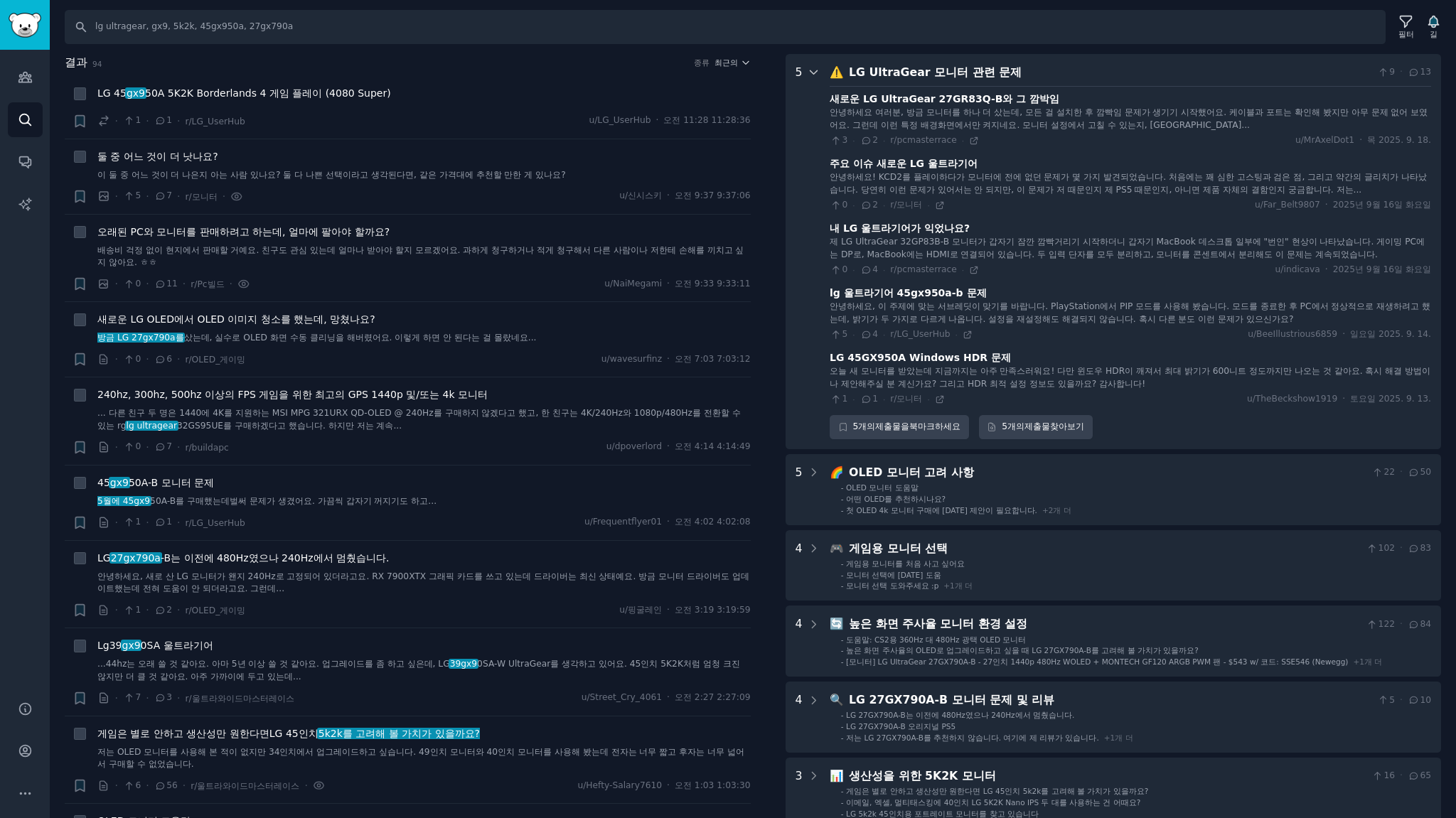
click at [808, 71] on icon at bounding box center [813, 72] width 13 height 13
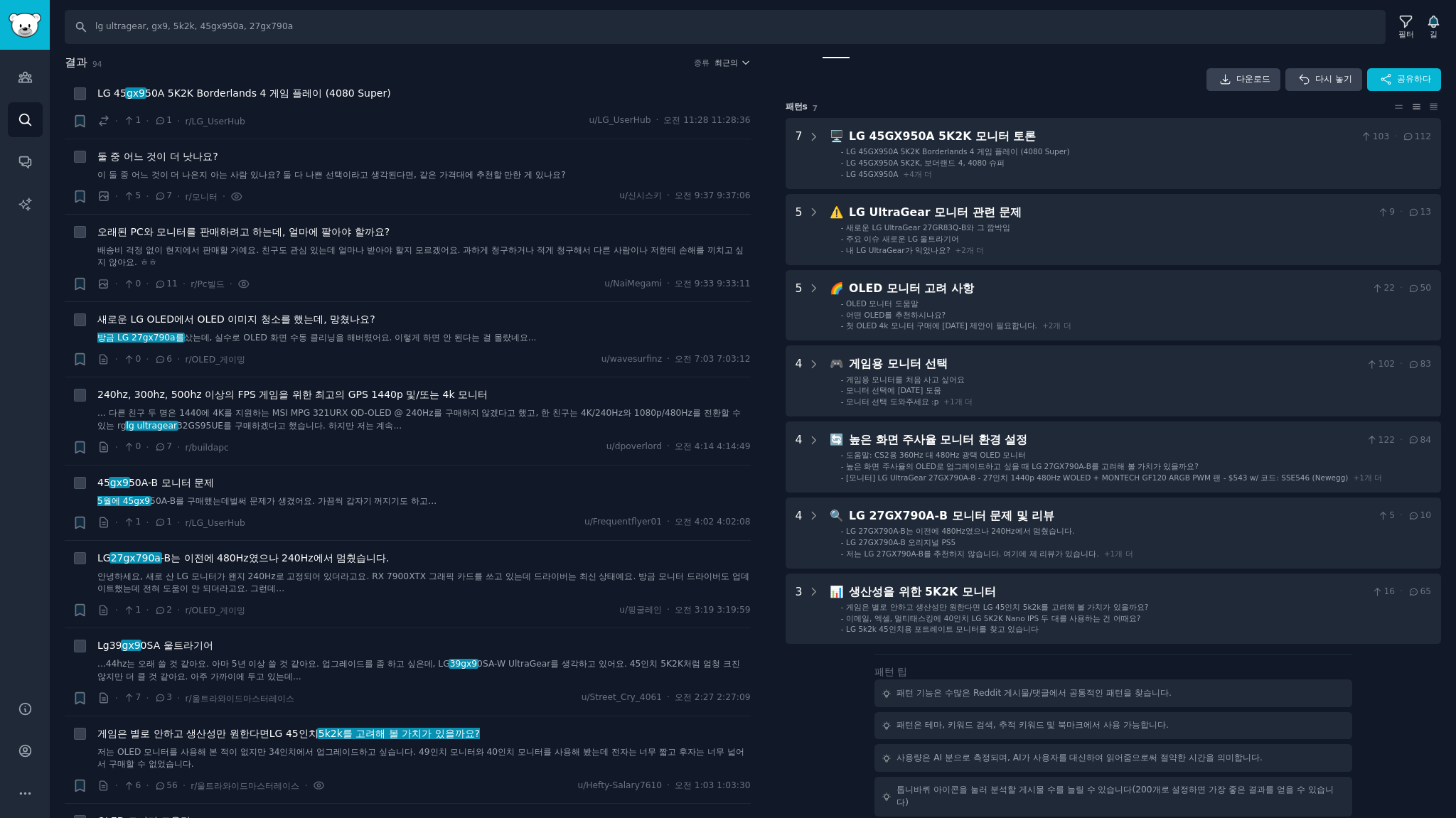
scroll to position [0, 0]
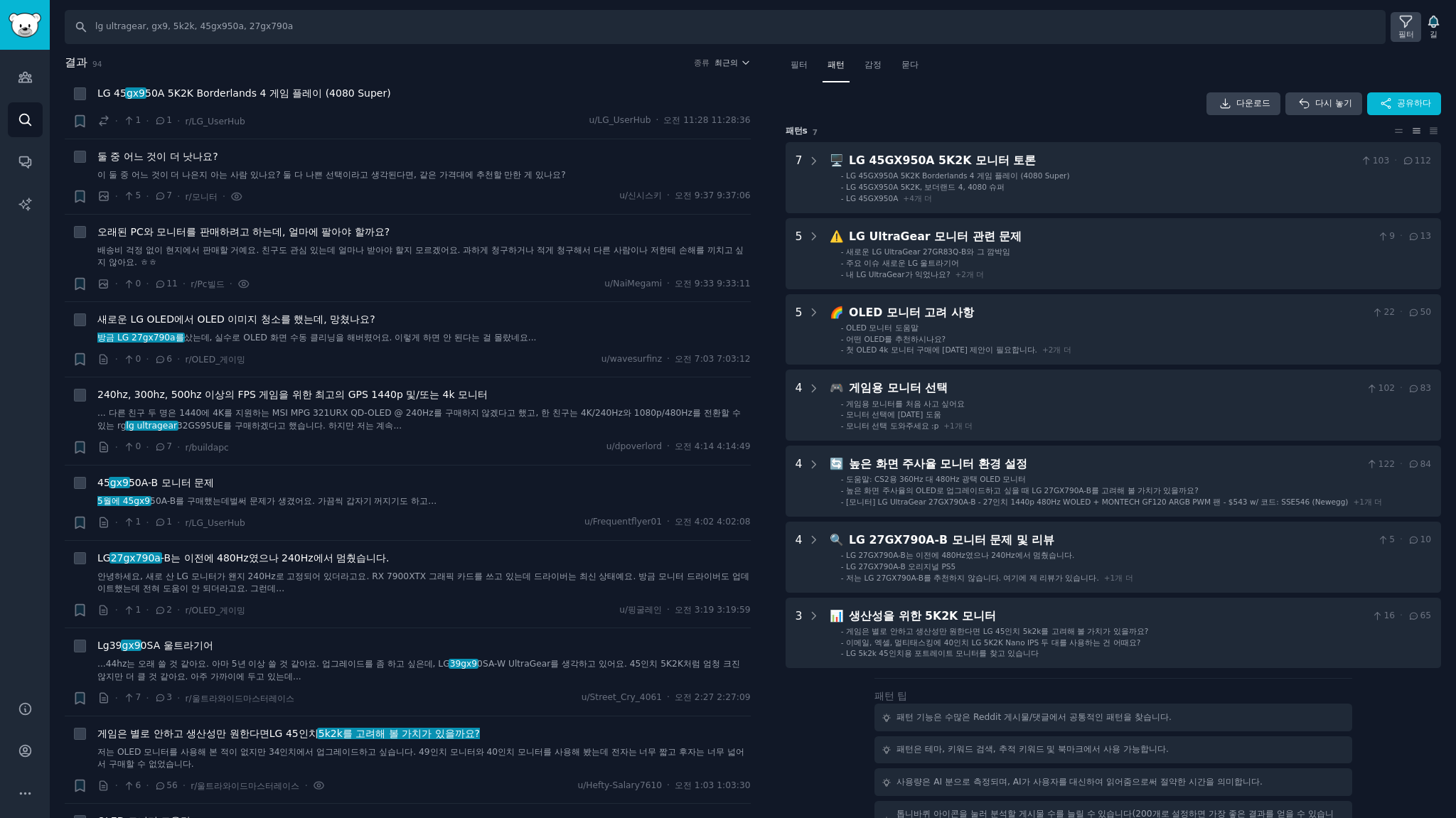
click at [1399, 24] on icon at bounding box center [1406, 22] width 15 height 15
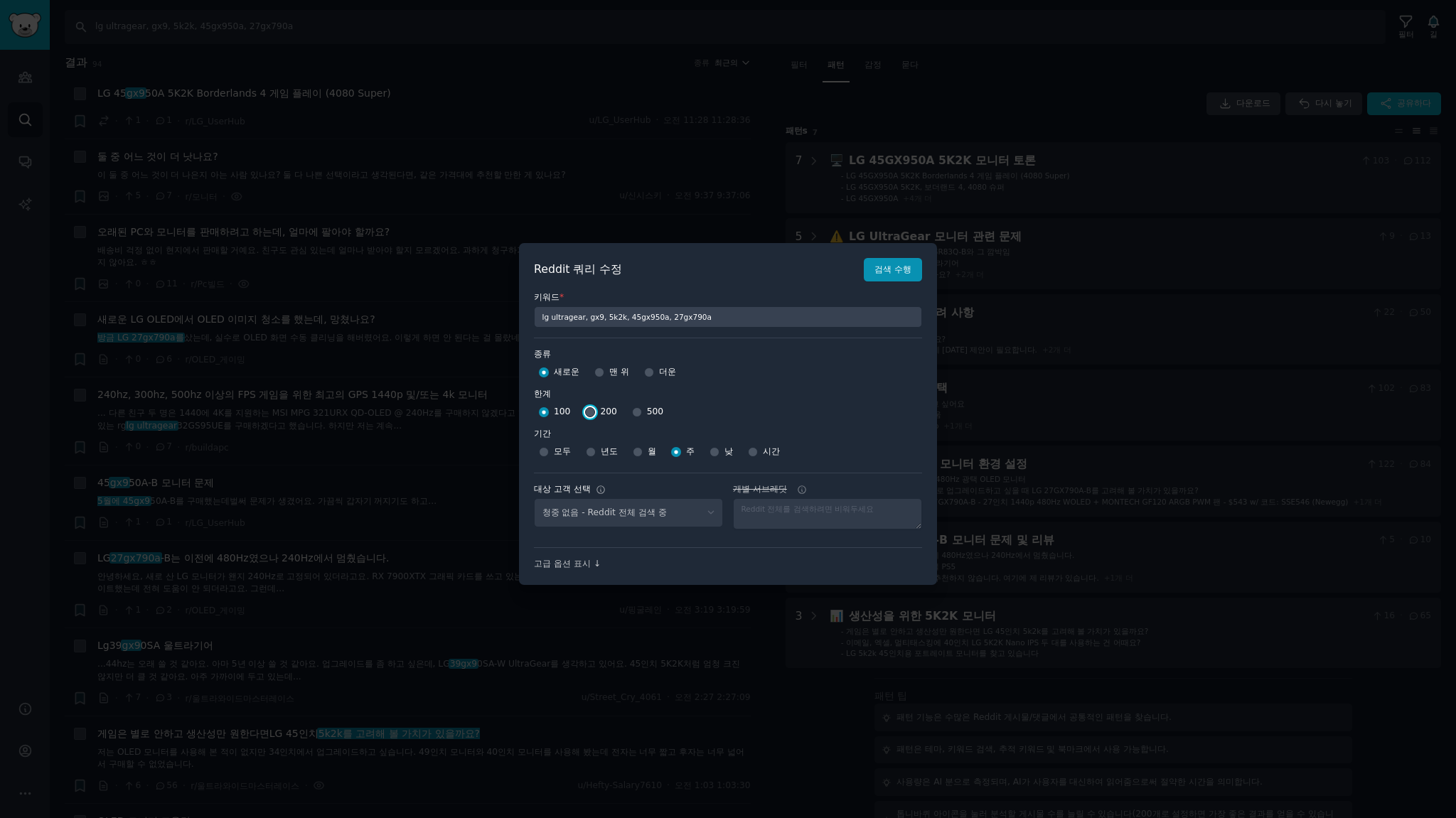
select select "a094687530"
click at [588, 411] on input "200" at bounding box center [590, 412] width 10 height 10
radio input "true"
click at [887, 273] on font "검색 수행" at bounding box center [893, 270] width 37 height 10
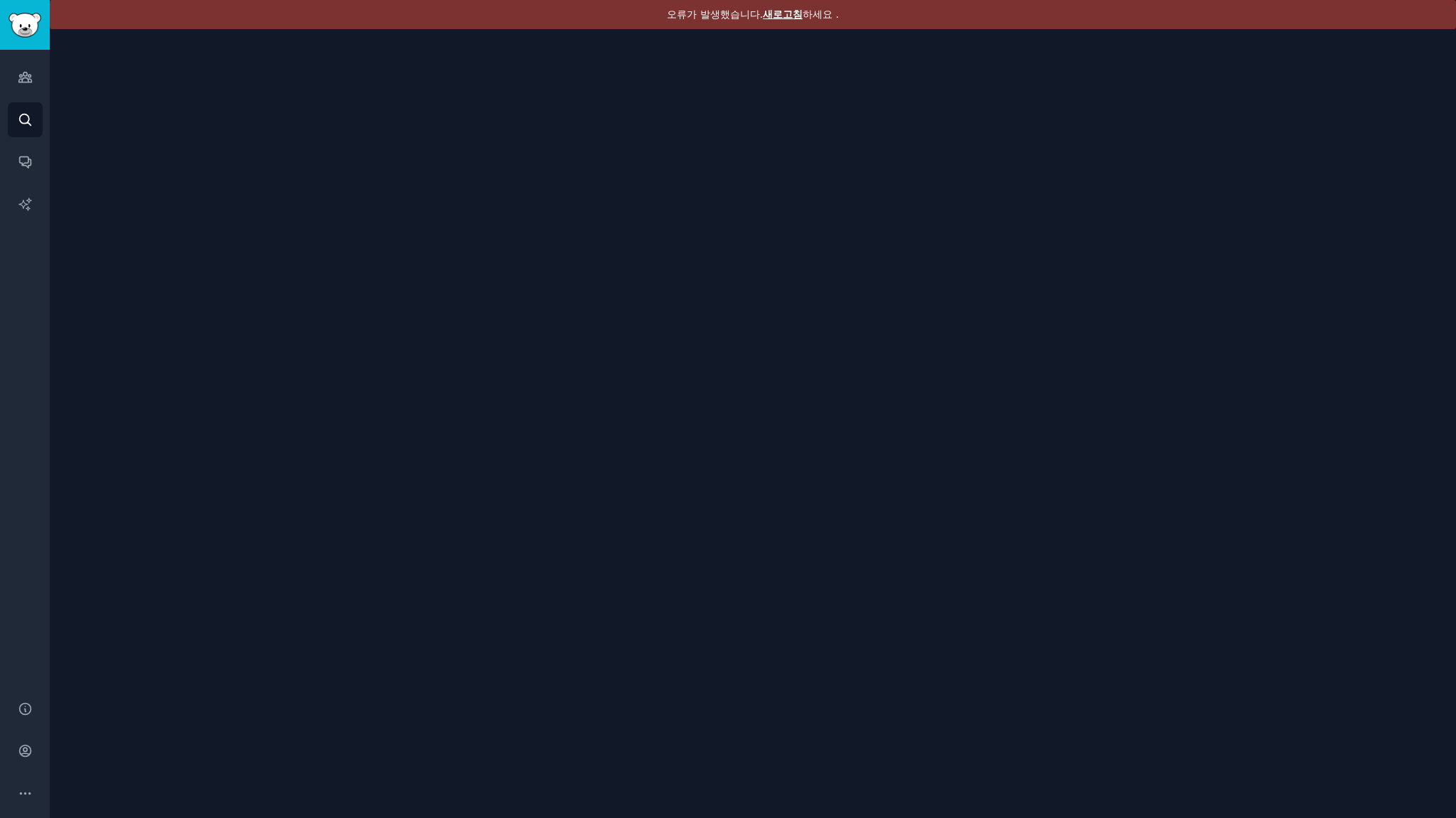
click at [777, 11] on font "새로고침" at bounding box center [782, 14] width 40 height 11
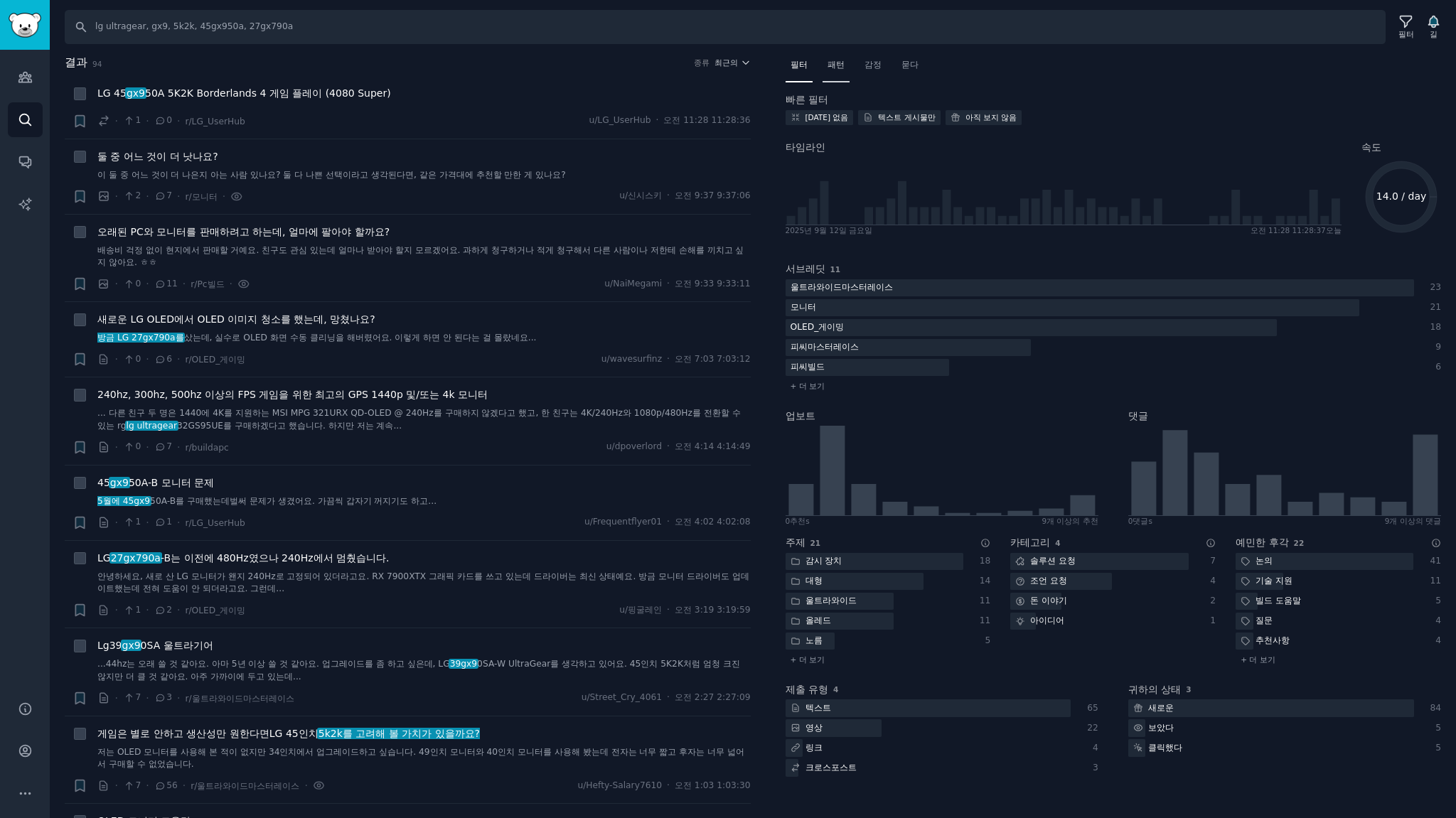
click at [833, 67] on font "패턴" at bounding box center [836, 65] width 17 height 10
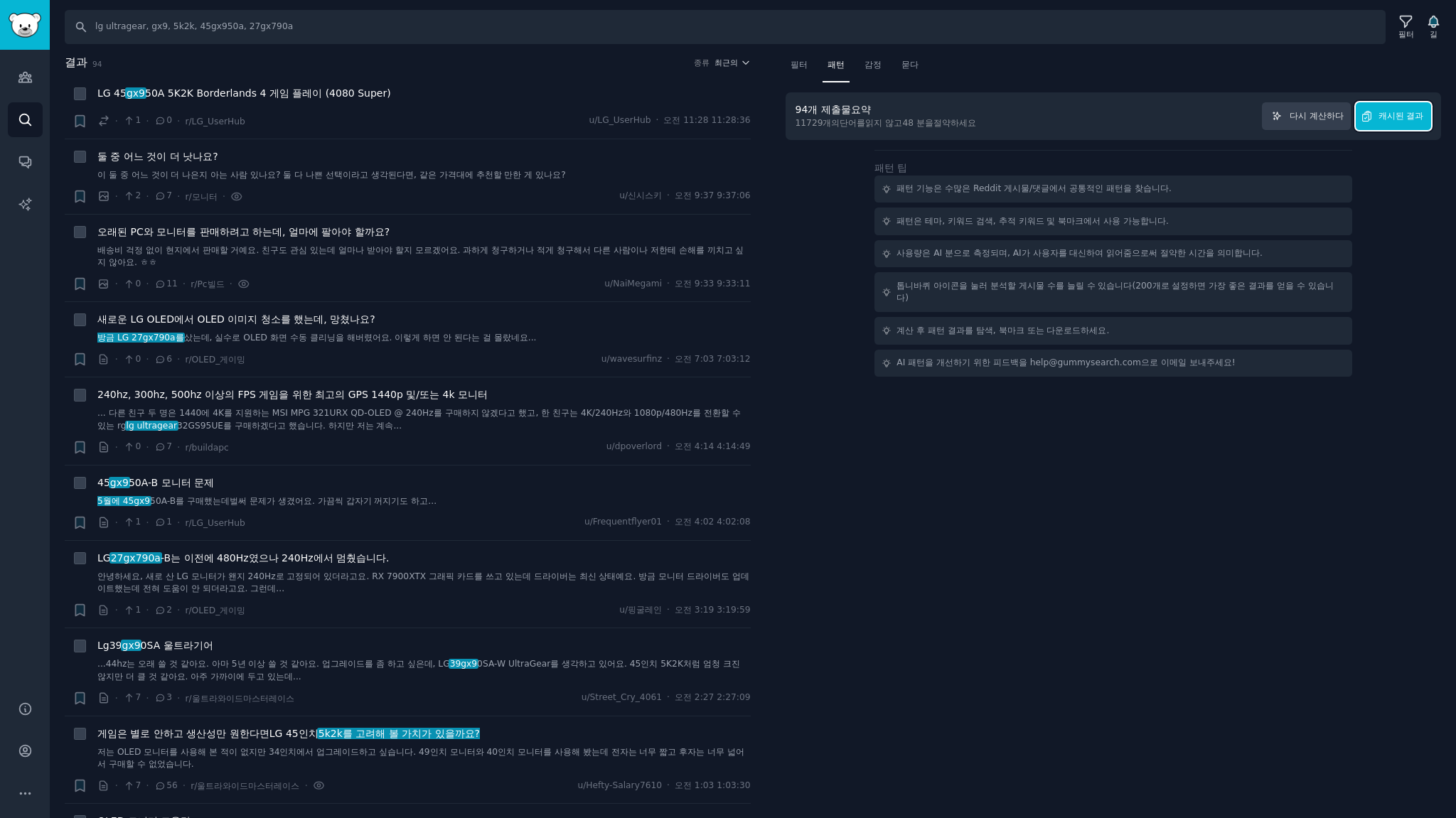
click at [1382, 117] on font "캐시된 결과" at bounding box center [1401, 116] width 46 height 10
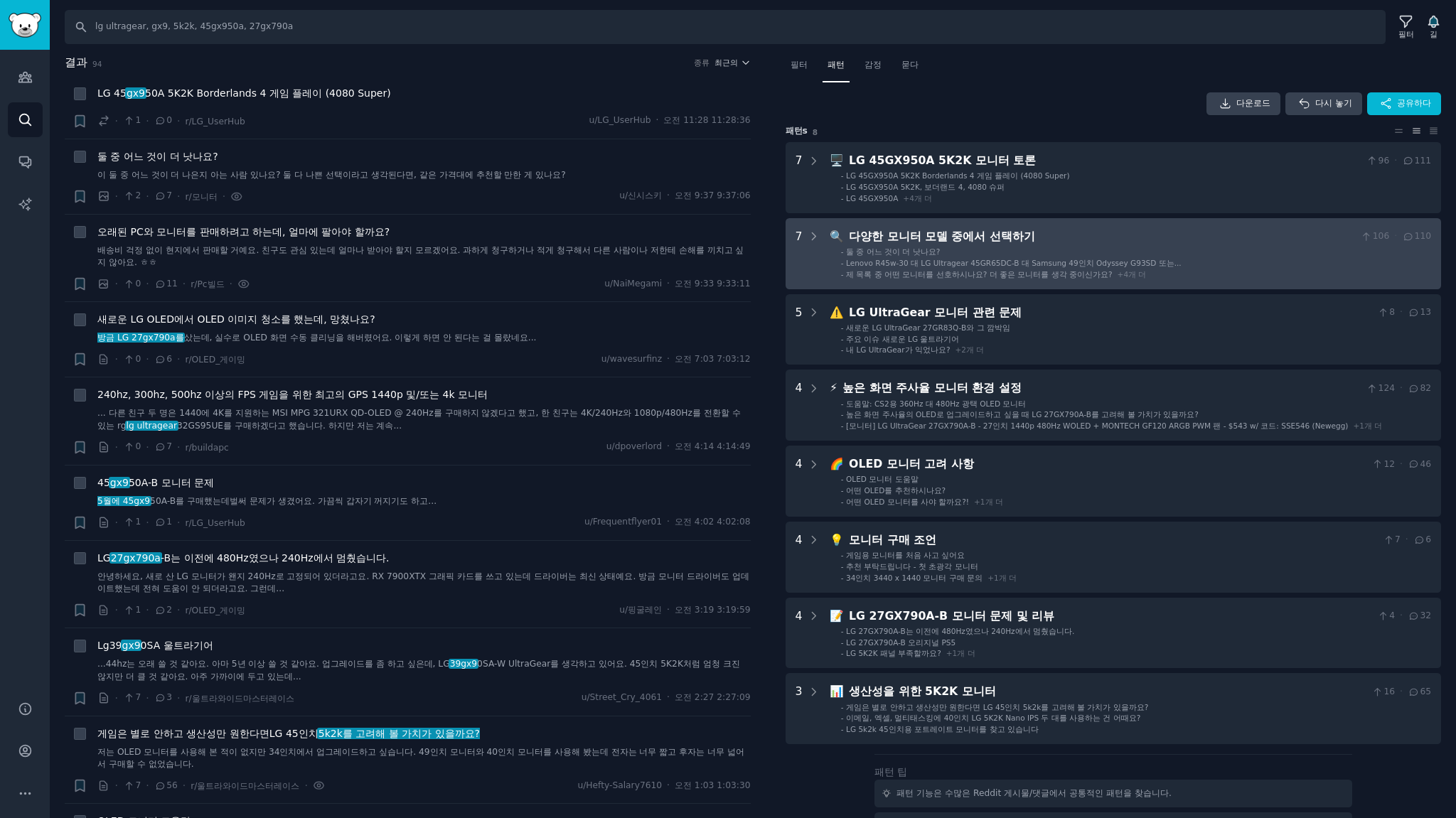
click at [1138, 264] on font "Lenovo R45w-30 대 LG Ultragear 45GR65DC-B 대 Samsung 49인치 Odyssey G93SD 또는..." at bounding box center [1014, 263] width 336 height 8
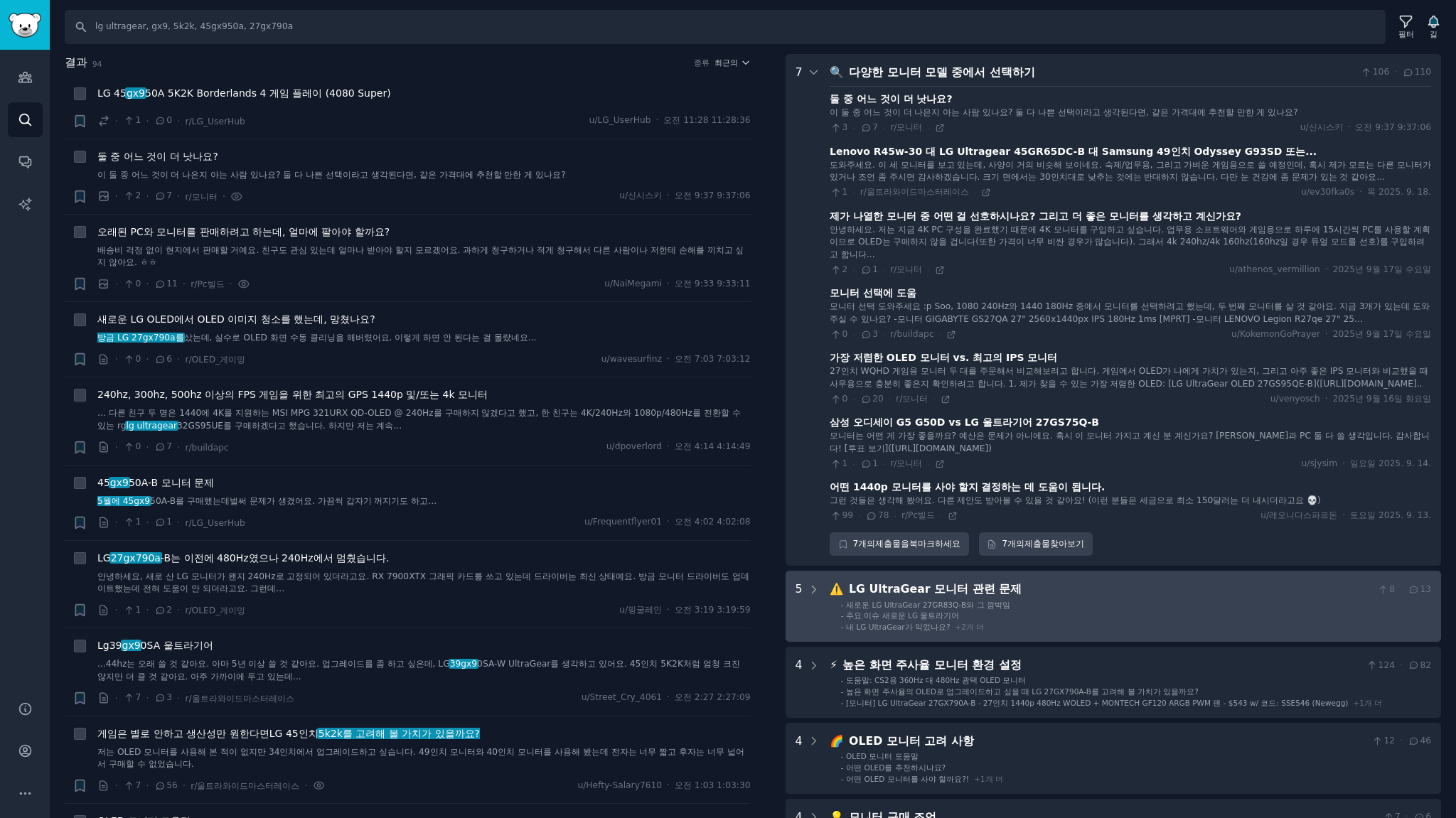
scroll to position [353, 0]
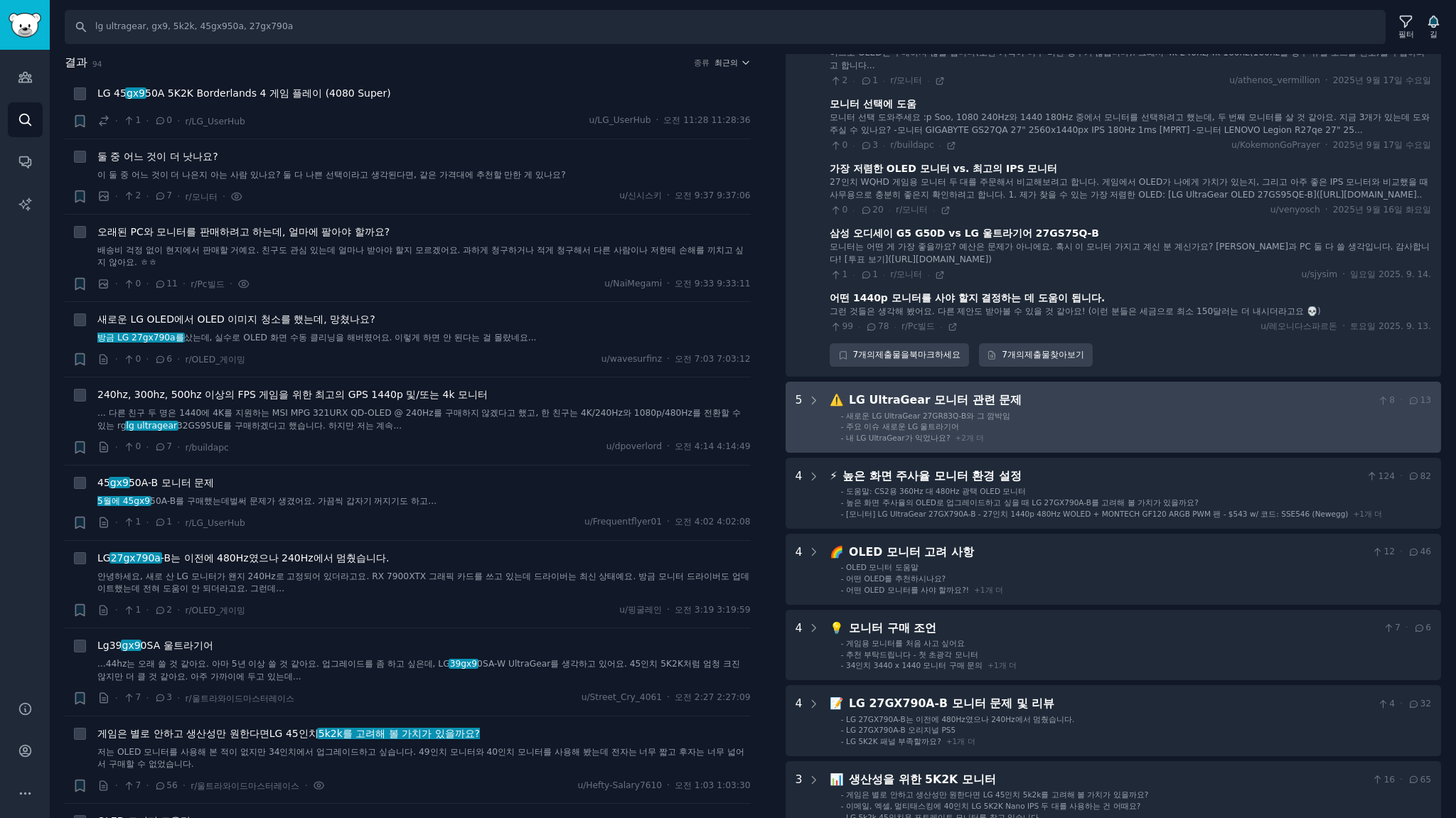
click at [1057, 409] on div "LG UltraGear 모니터 관련 문제" at bounding box center [1110, 400] width 523 height 18
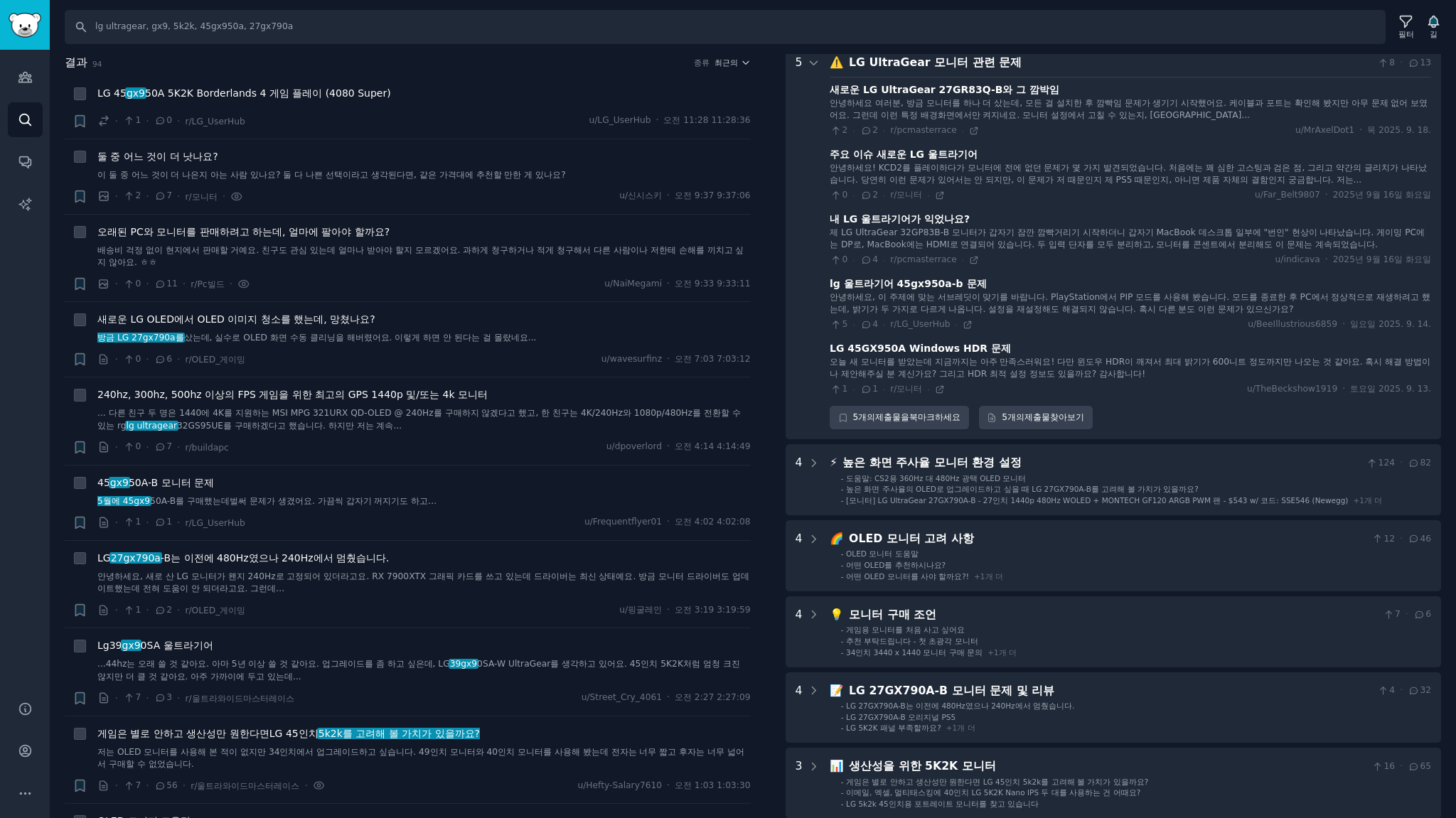
scroll to position [693, 0]
drag, startPoint x: 928, startPoint y: 101, endPoint x: 980, endPoint y: 97, distance: 52.2
click at [980, 93] on font "새로운 LG UltraGear 27GR83Q-B와 그 깜박임" at bounding box center [944, 87] width 230 height 11
copy font "27GR83Q-B"
click at [969, 329] on div "5 · 4 · r/LG_UserHub · u/BeeIllustrious6859 · 일요일 2025. 9. 14." at bounding box center [1130, 322] width 601 height 13
